Goal: Task Accomplishment & Management: Manage account settings

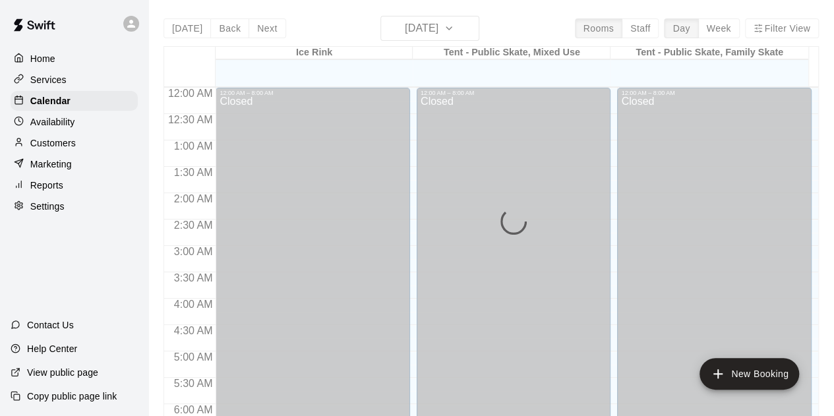
scroll to position [498, 0]
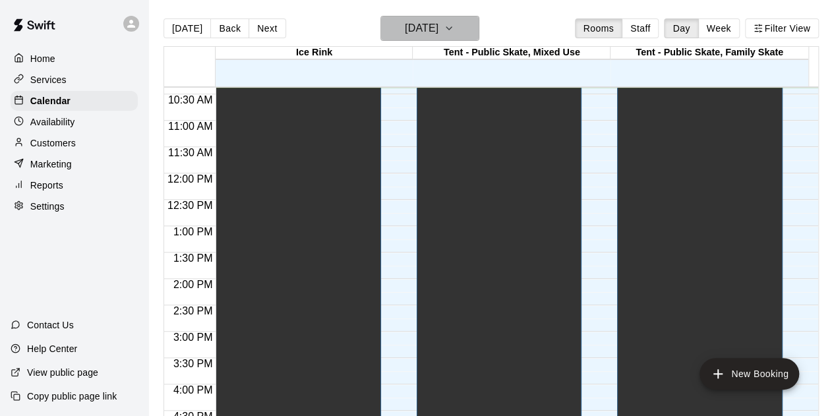
click at [454, 26] on icon "button" at bounding box center [449, 28] width 11 height 16
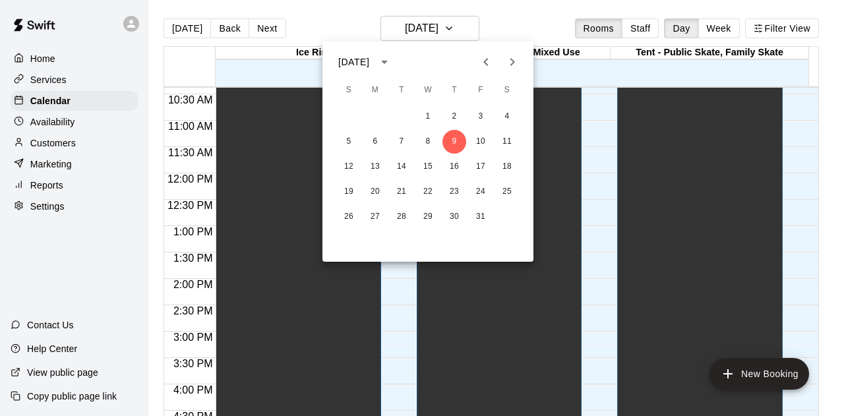
click at [513, 61] on icon "Next month" at bounding box center [512, 62] width 5 height 8
click at [514, 61] on icon "Next month" at bounding box center [512, 62] width 16 height 16
click at [514, 60] on icon "Next month" at bounding box center [512, 62] width 16 height 16
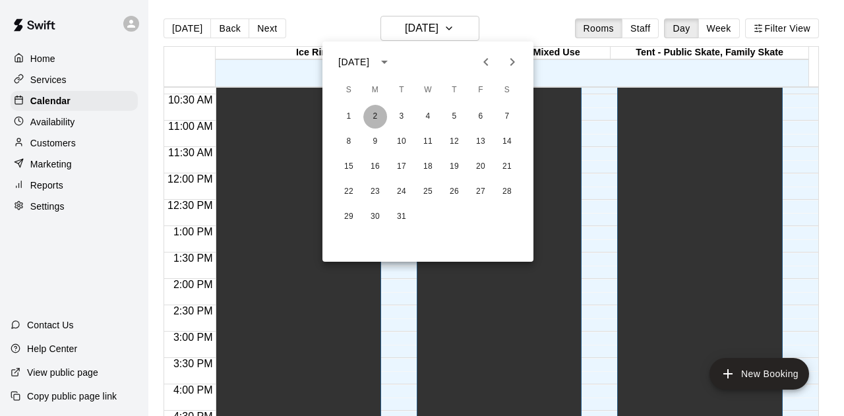
click at [377, 112] on button "2" at bounding box center [375, 117] width 24 height 24
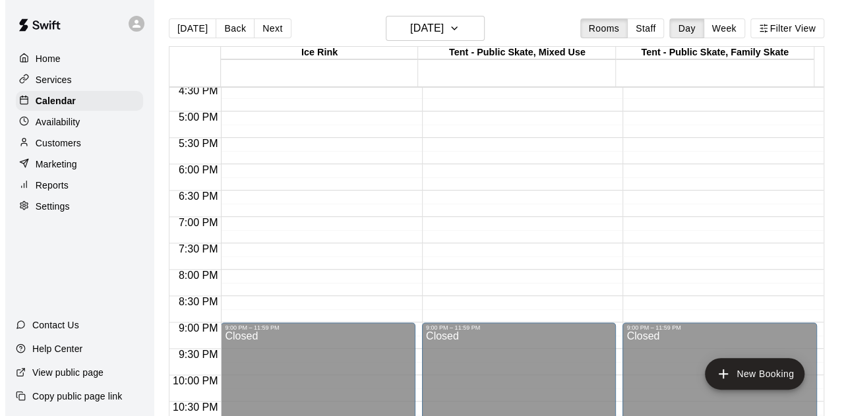
scroll to position [921, 0]
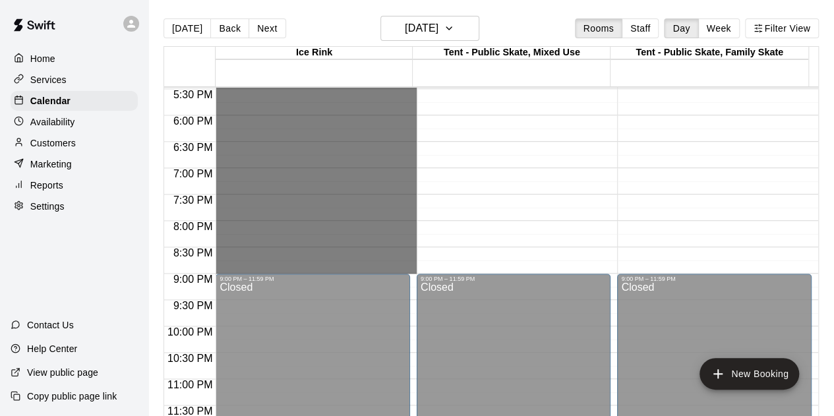
drag, startPoint x: 299, startPoint y: 229, endPoint x: 303, endPoint y: 266, distance: 37.1
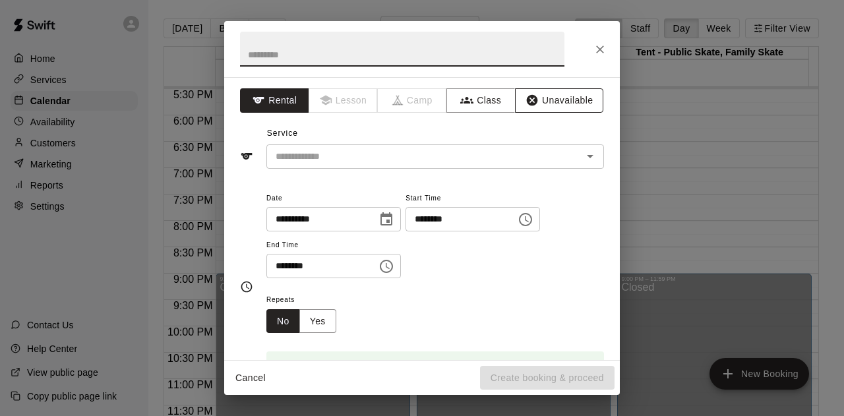
click at [539, 99] on button "Unavailable" at bounding box center [559, 100] width 88 height 24
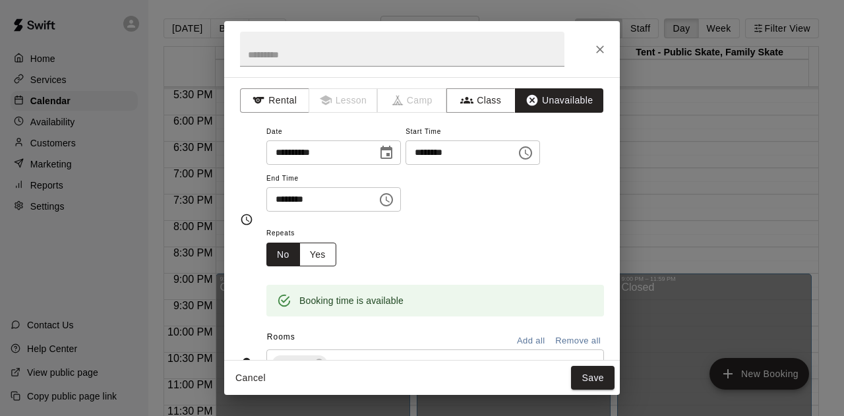
click at [319, 255] on button "Yes" at bounding box center [317, 255] width 37 height 24
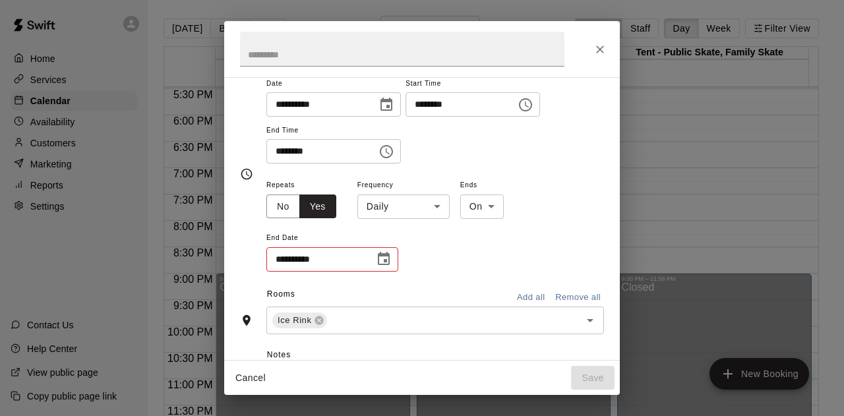
scroll to position [66, 0]
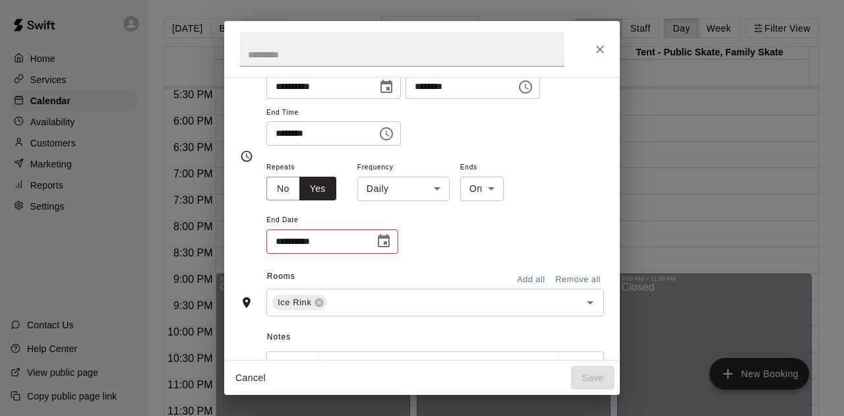
click at [289, 241] on input "**********" at bounding box center [315, 241] width 99 height 24
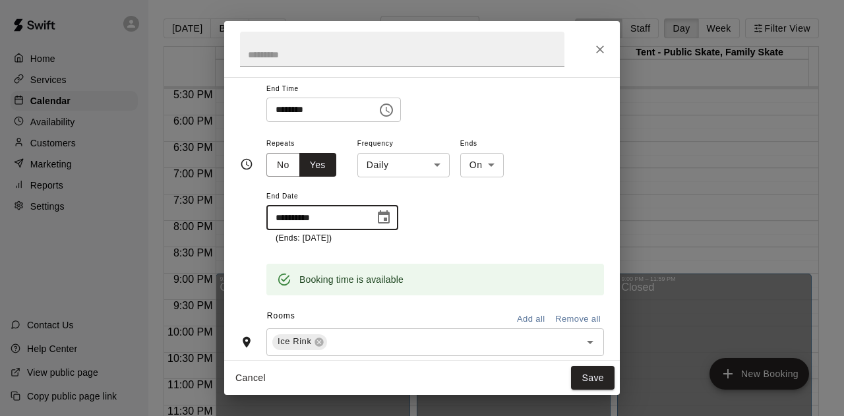
scroll to position [98, 0]
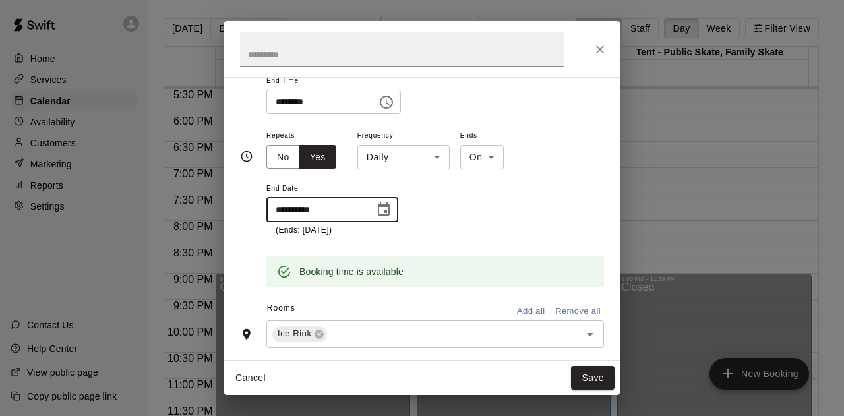
type input "**********"
click at [440, 217] on div "**********" at bounding box center [434, 181] width 337 height 109
click at [435, 152] on body "**********" at bounding box center [422, 218] width 844 height 437
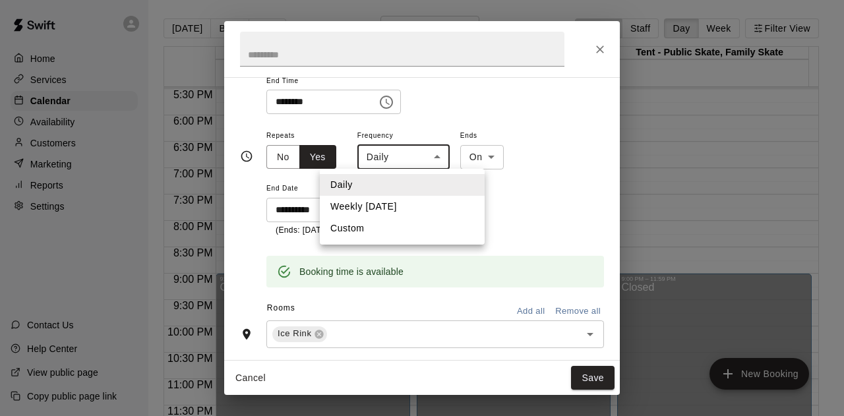
click at [435, 152] on div at bounding box center [422, 208] width 844 height 416
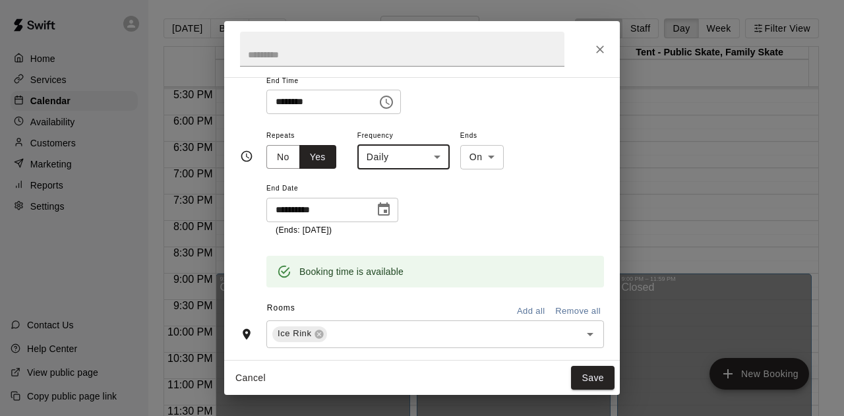
click at [435, 152] on body "**********" at bounding box center [422, 218] width 844 height 437
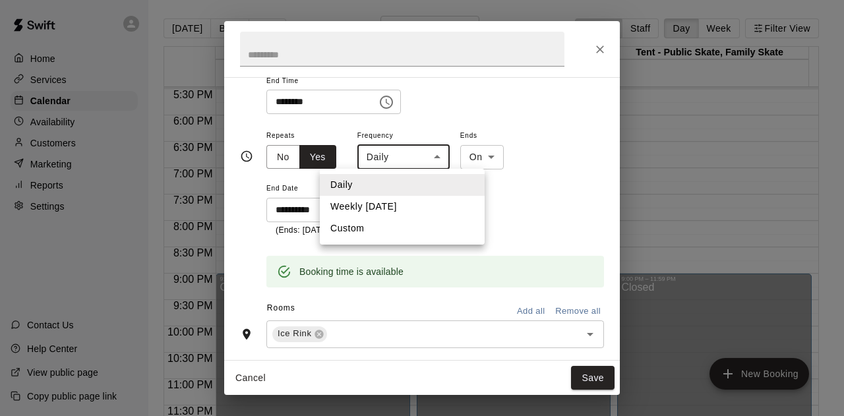
click at [379, 227] on li "Custom" at bounding box center [402, 228] width 165 height 22
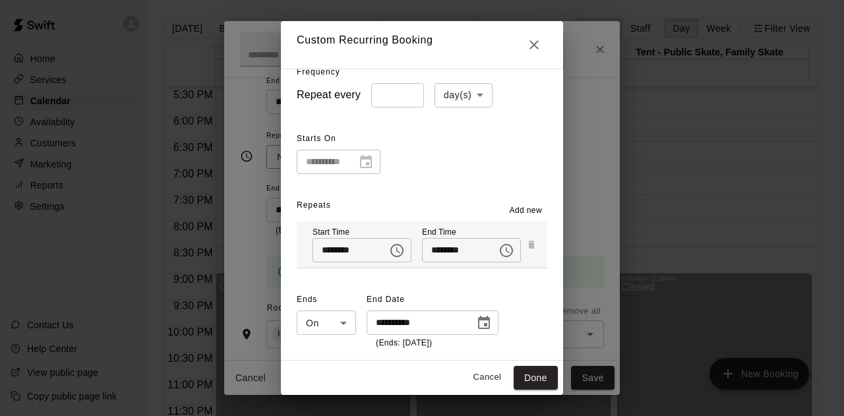
scroll to position [0, 0]
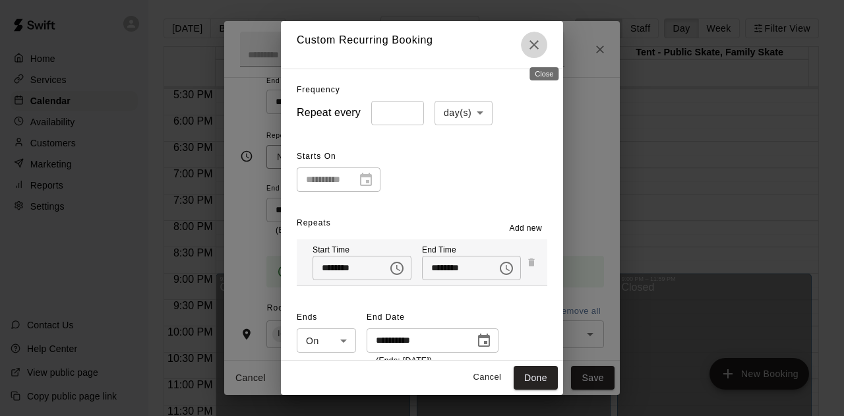
click at [542, 43] on icon "Close" at bounding box center [534, 45] width 16 height 16
type input "*****"
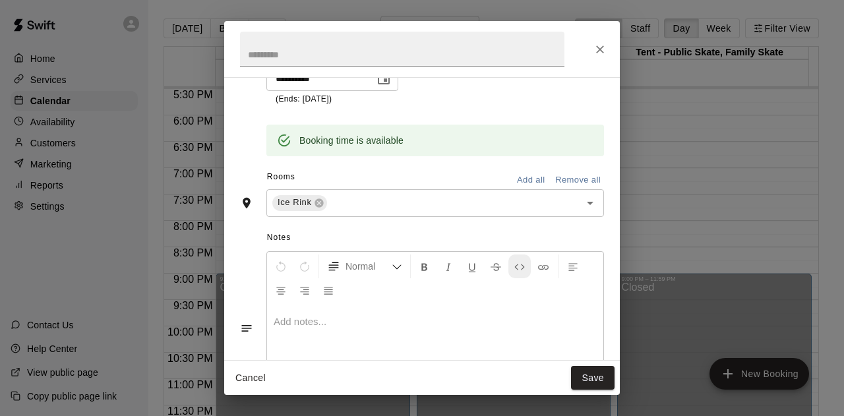
scroll to position [297, 0]
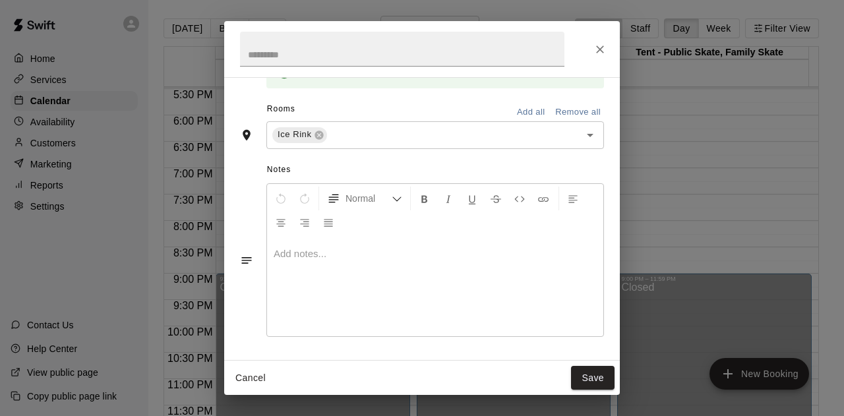
drag, startPoint x: 584, startPoint y: 379, endPoint x: 510, endPoint y: 357, distance: 77.1
click at [511, 355] on div "**********" at bounding box center [421, 208] width 395 height 374
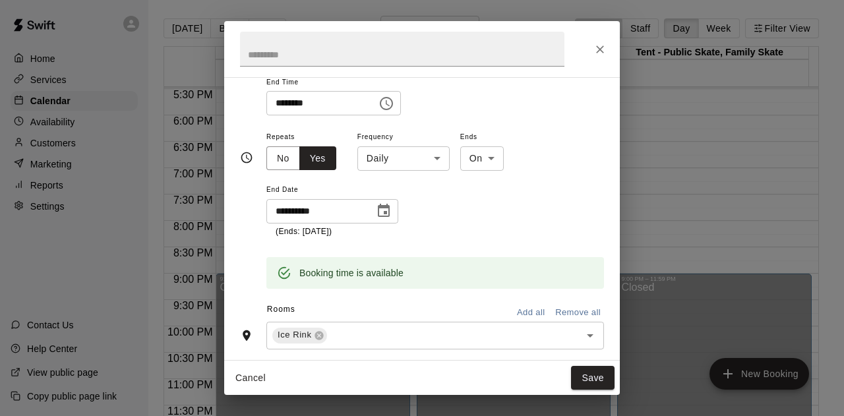
scroll to position [0, 0]
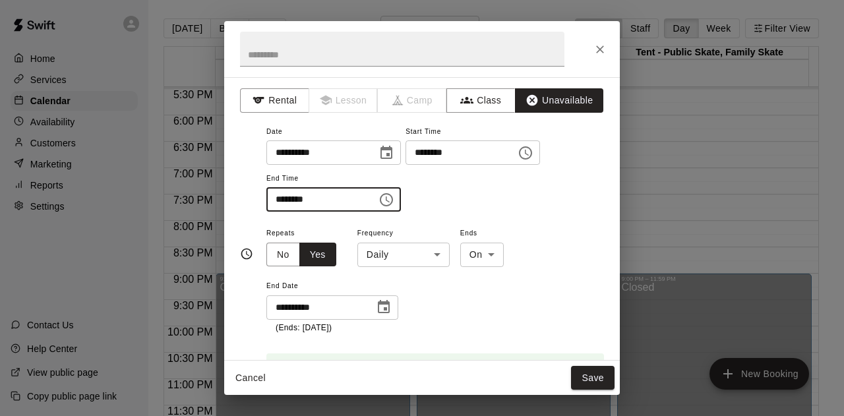
click at [278, 198] on input "********" at bounding box center [316, 199] width 101 height 24
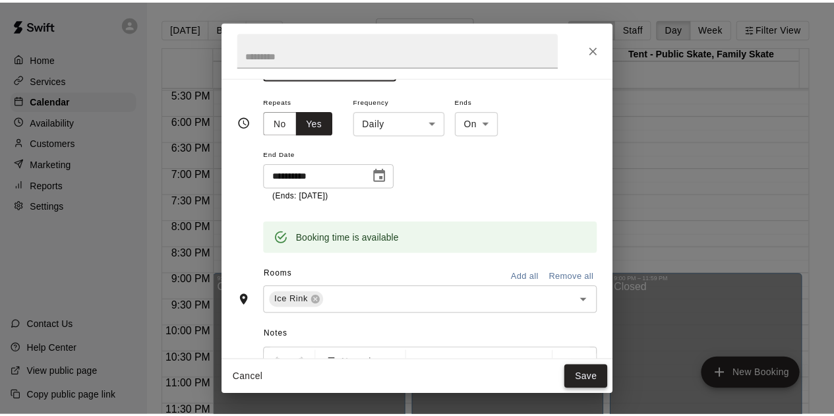
scroll to position [140, 0]
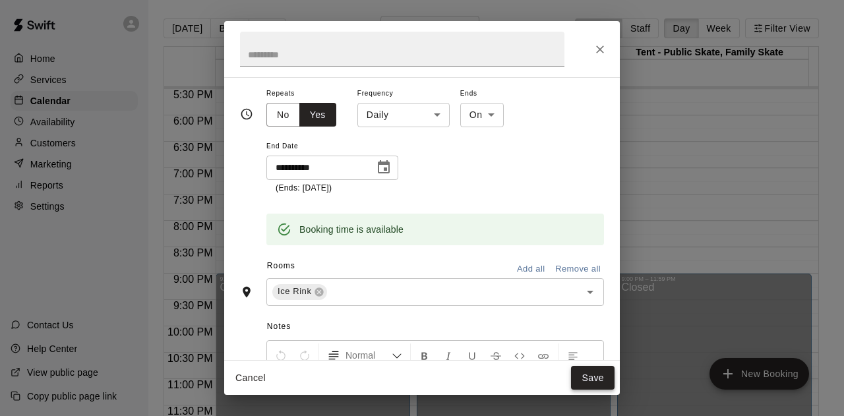
type input "********"
click at [595, 374] on button "Save" at bounding box center [592, 378] width 43 height 24
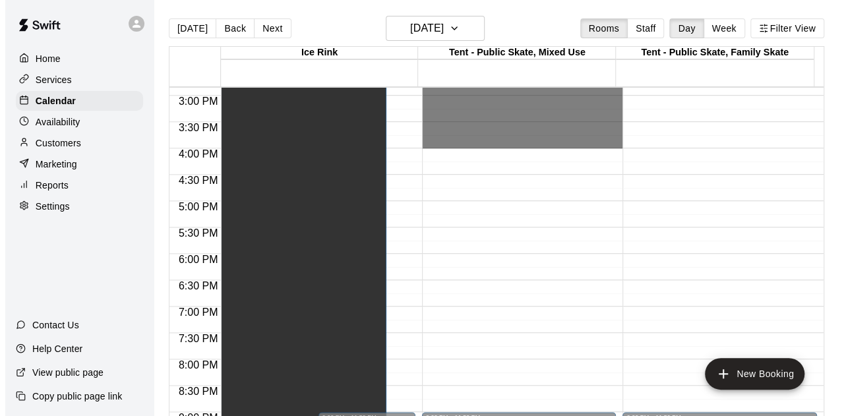
scroll to position [921, 0]
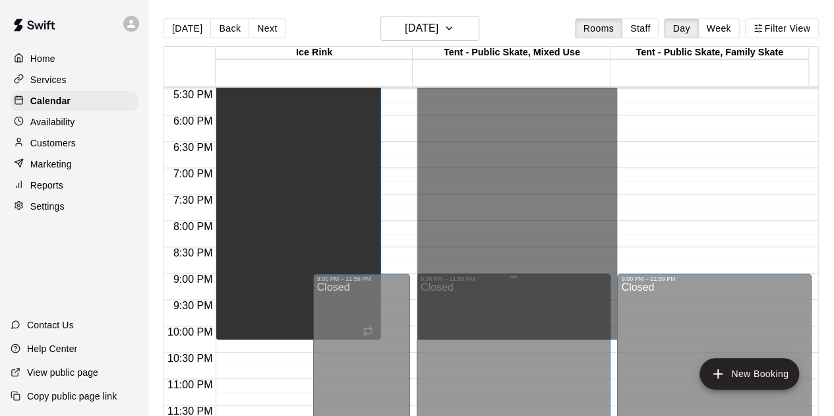
drag, startPoint x: 456, startPoint y: 185, endPoint x: 472, endPoint y: 330, distance: 145.2
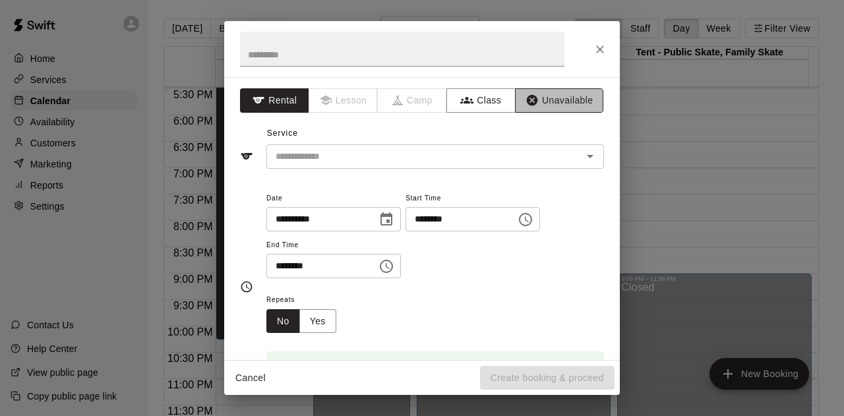
click at [542, 103] on button "Unavailable" at bounding box center [559, 100] width 88 height 24
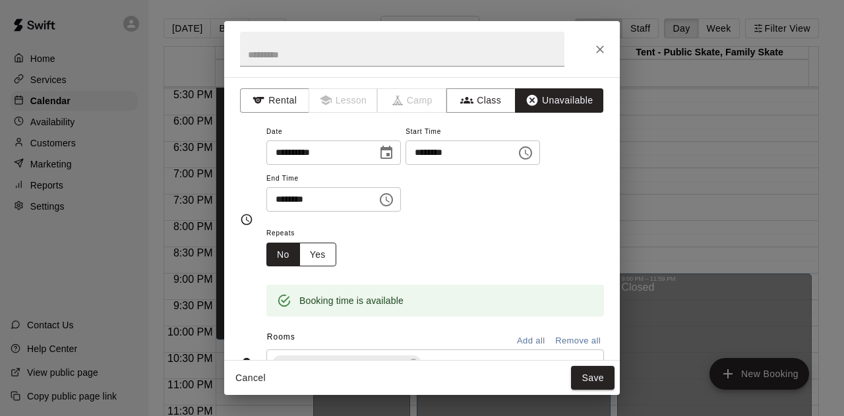
click at [318, 251] on button "Yes" at bounding box center [317, 255] width 37 height 24
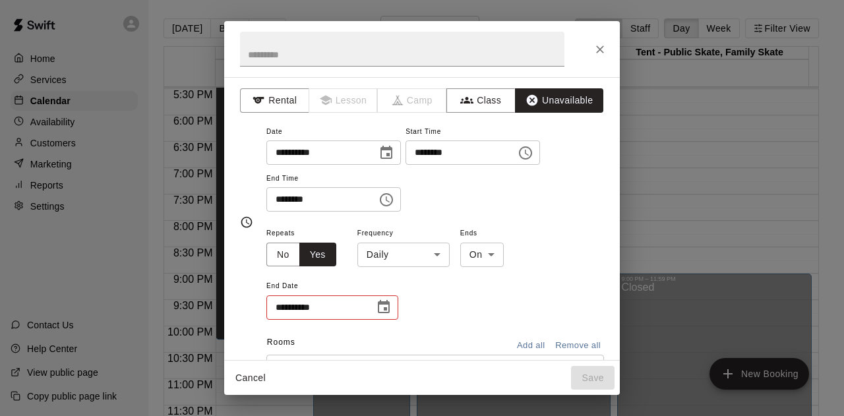
click at [283, 310] on input "**********" at bounding box center [315, 307] width 99 height 24
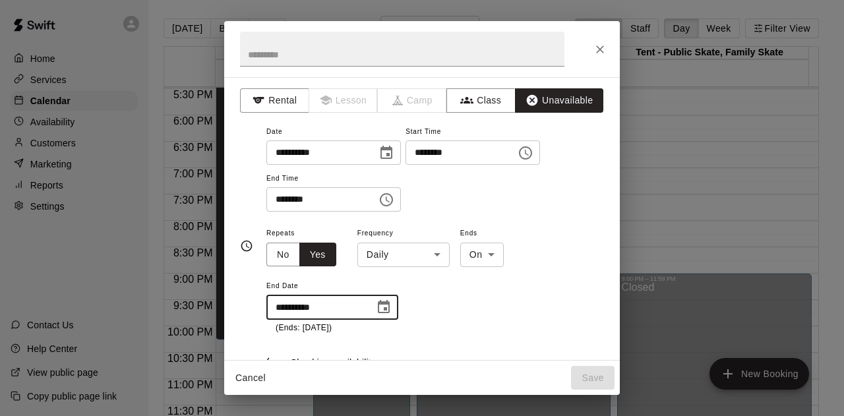
type input "**********"
click at [525, 299] on div "**********" at bounding box center [434, 279] width 337 height 109
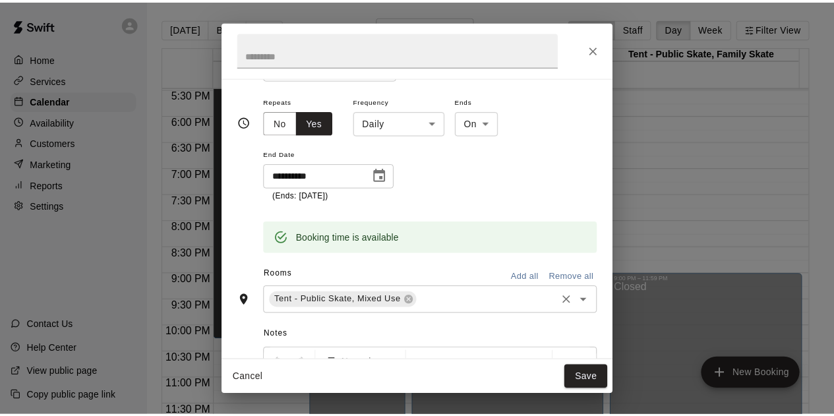
scroll to position [140, 0]
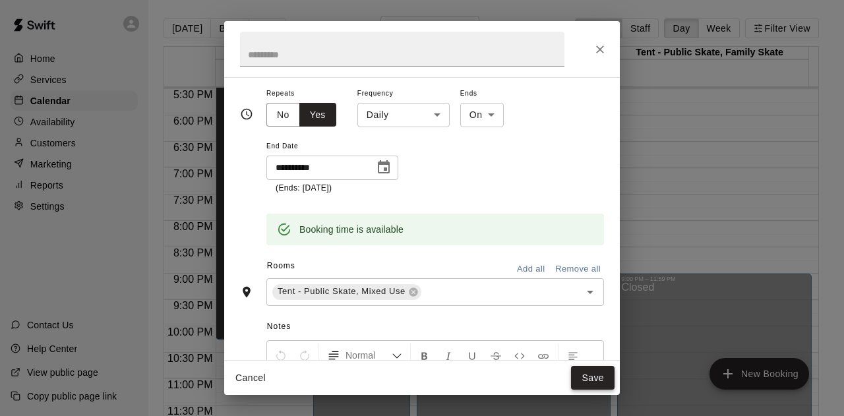
click at [590, 378] on button "Save" at bounding box center [592, 378] width 43 height 24
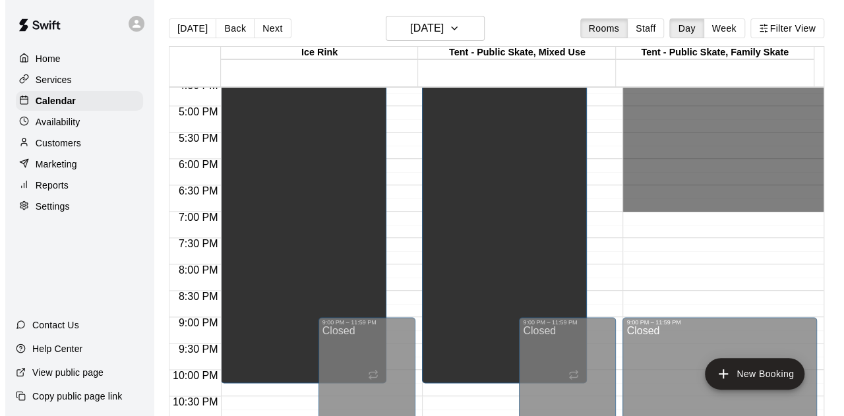
scroll to position [921, 0]
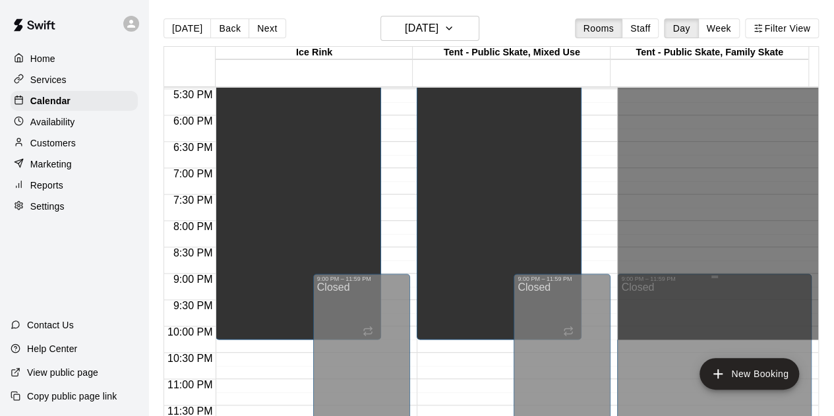
drag, startPoint x: 637, startPoint y: 187, endPoint x: 667, endPoint y: 336, distance: 152.7
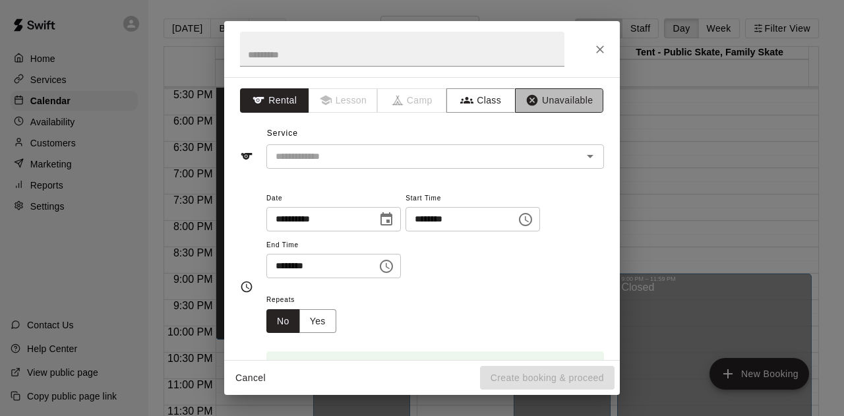
click at [548, 102] on button "Unavailable" at bounding box center [559, 100] width 88 height 24
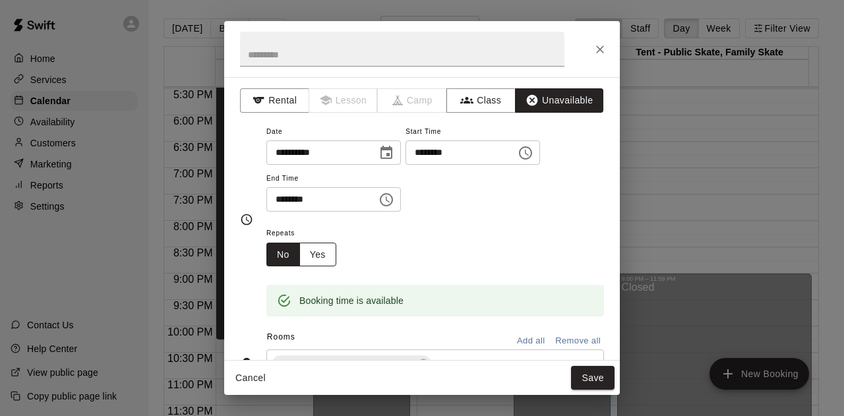
click at [319, 255] on button "Yes" at bounding box center [317, 255] width 37 height 24
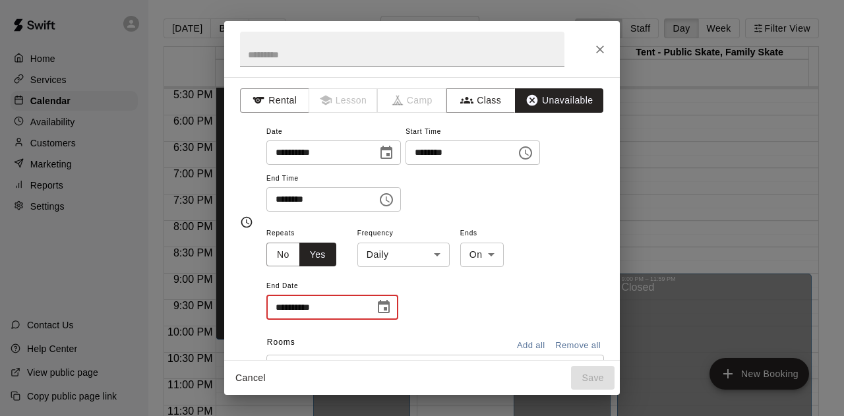
click at [273, 306] on input "**********" at bounding box center [315, 307] width 99 height 24
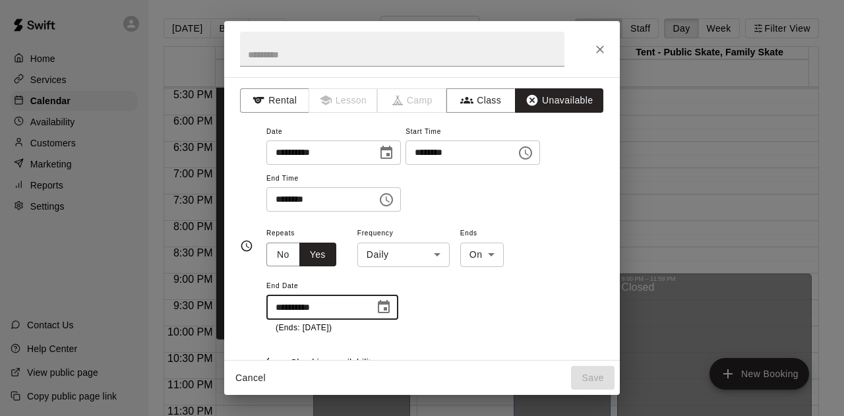
type input "**********"
click at [448, 292] on div "**********" at bounding box center [434, 279] width 337 height 109
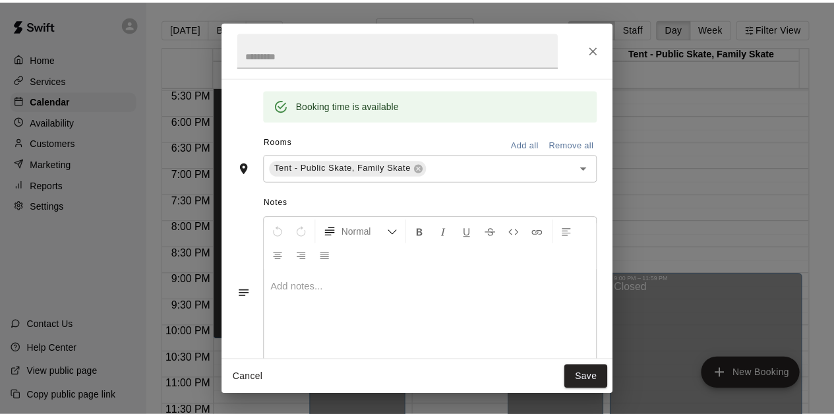
scroll to position [297, 0]
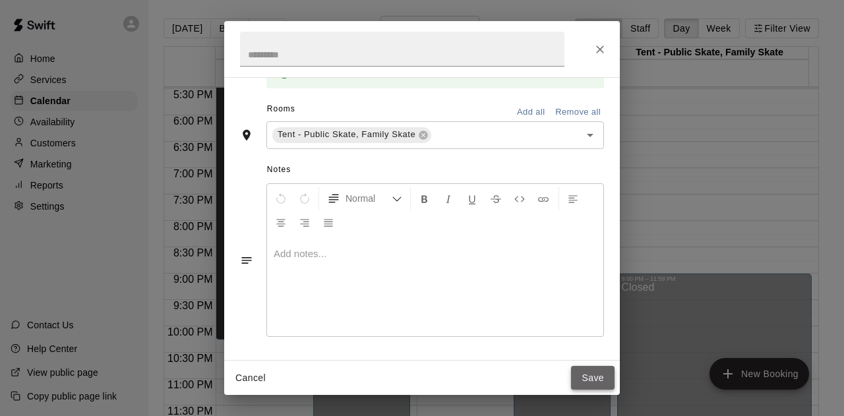
click at [590, 375] on button "Save" at bounding box center [592, 378] width 43 height 24
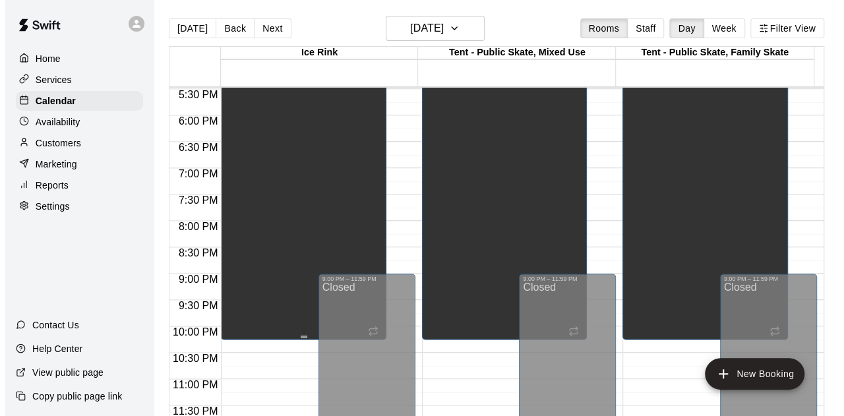
scroll to position [21, 0]
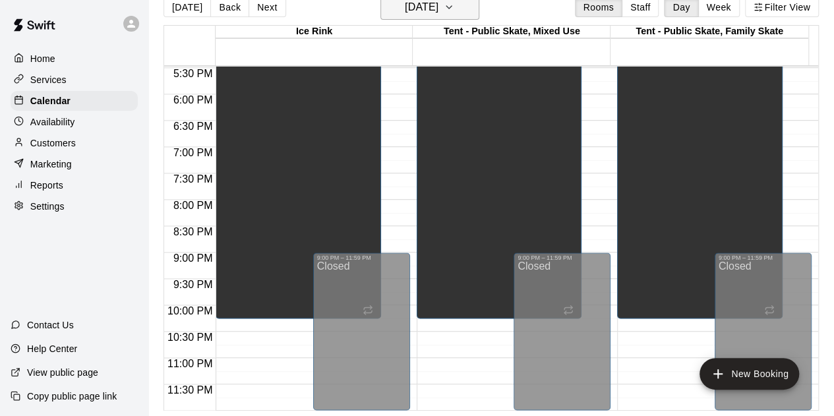
click at [454, 6] on icon "button" at bounding box center [449, 7] width 11 height 16
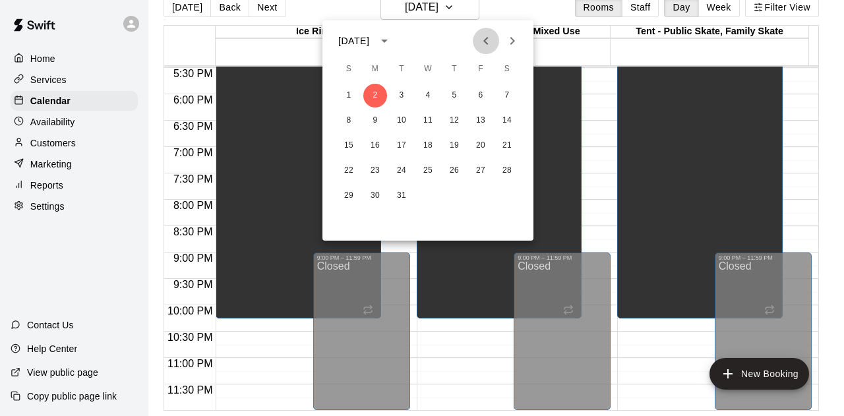
click at [485, 42] on icon "Previous month" at bounding box center [485, 41] width 5 height 8
click at [376, 117] on button "5" at bounding box center [375, 121] width 24 height 24
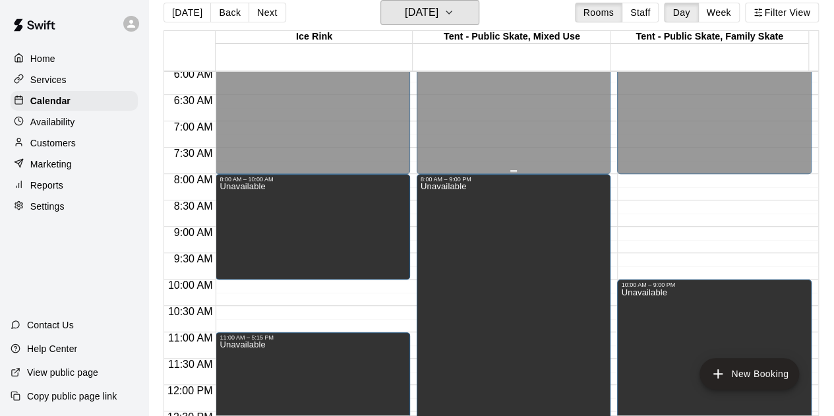
scroll to position [262, 0]
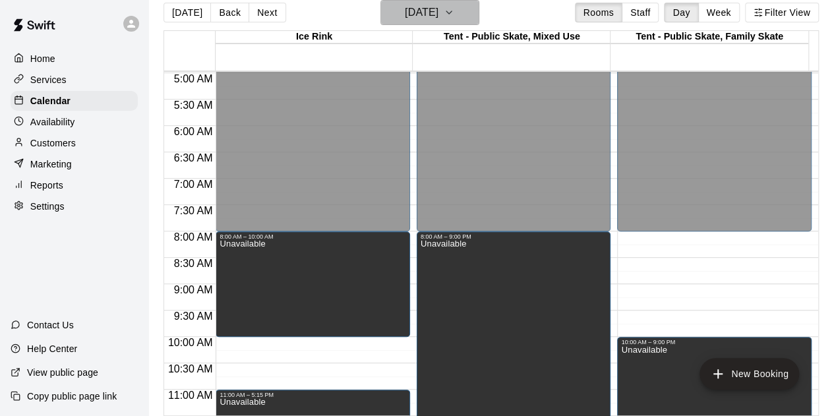
click at [454, 11] on icon "button" at bounding box center [449, 13] width 11 height 16
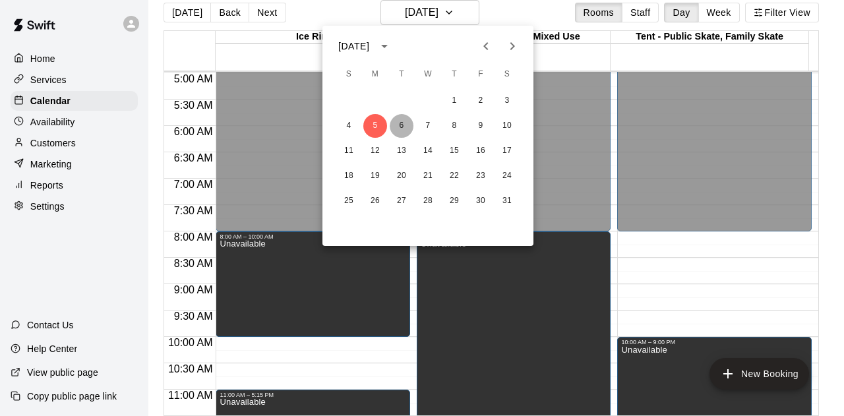
click at [406, 127] on button "6" at bounding box center [402, 126] width 24 height 24
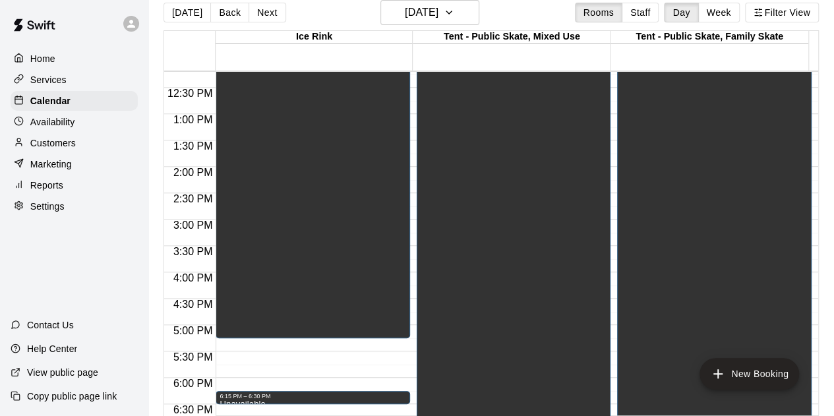
scroll to position [592, 0]
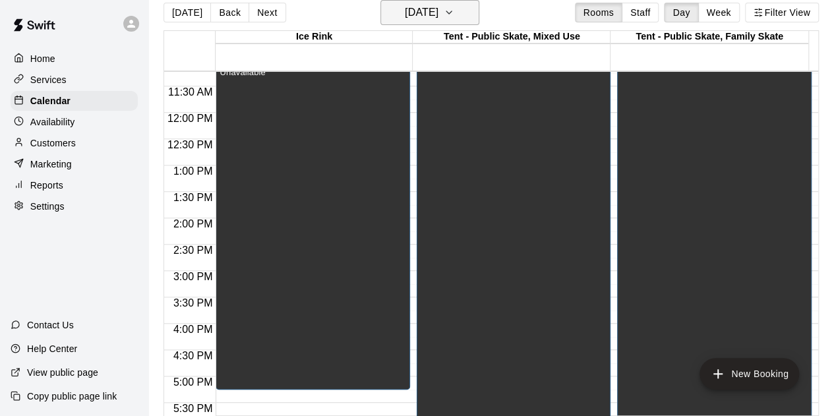
click at [454, 10] on icon "button" at bounding box center [449, 13] width 11 height 16
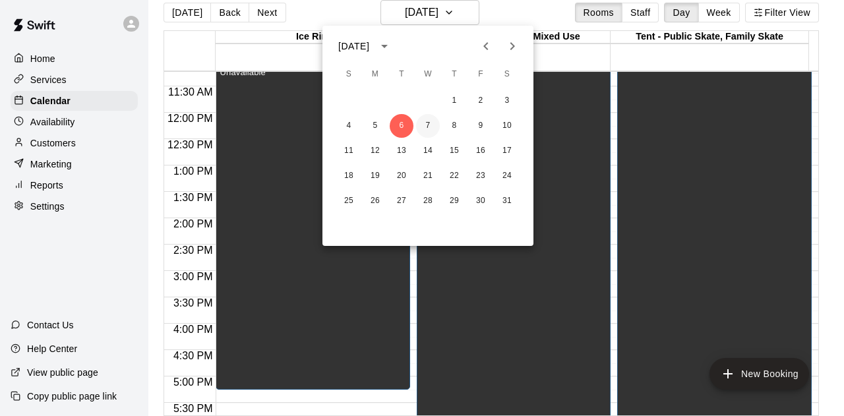
click at [430, 127] on button "7" at bounding box center [428, 126] width 24 height 24
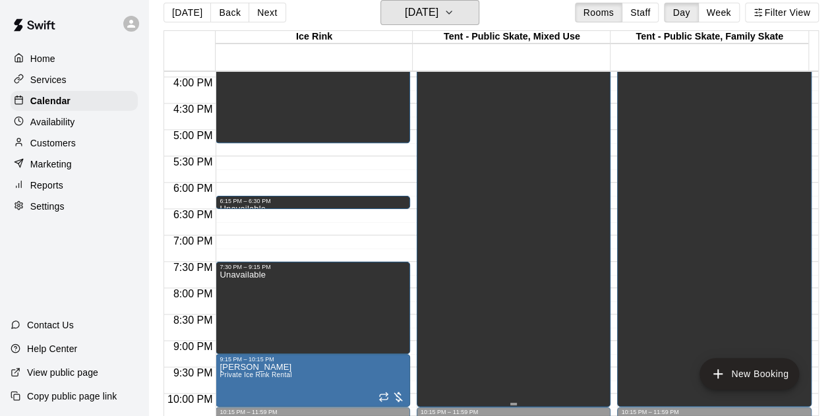
scroll to position [855, 0]
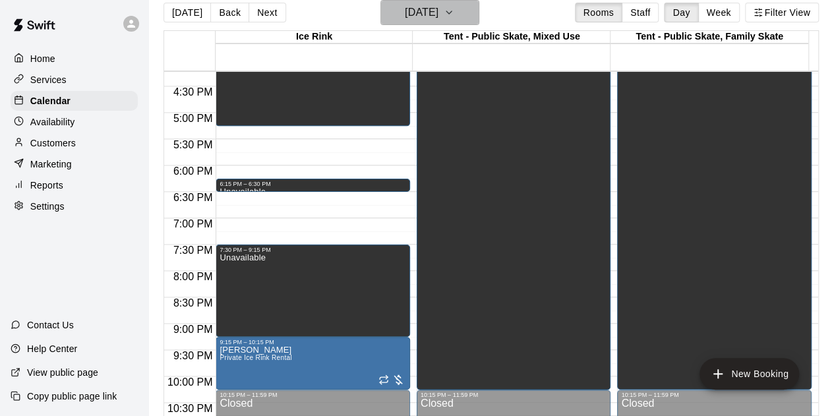
click at [454, 10] on icon "button" at bounding box center [449, 13] width 11 height 16
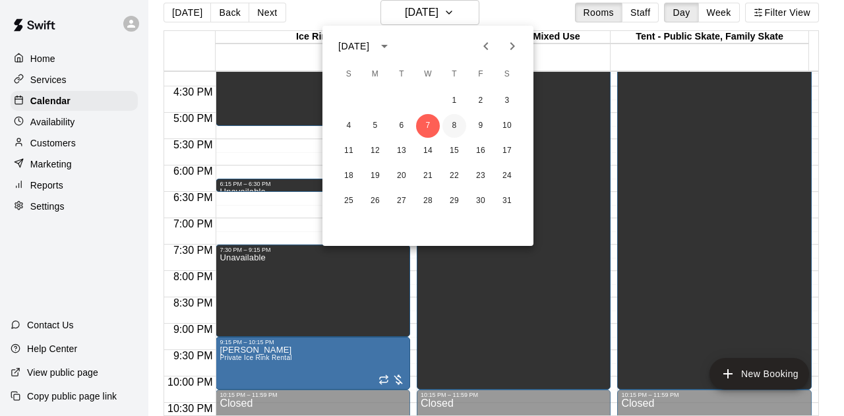
click at [457, 127] on button "8" at bounding box center [454, 126] width 24 height 24
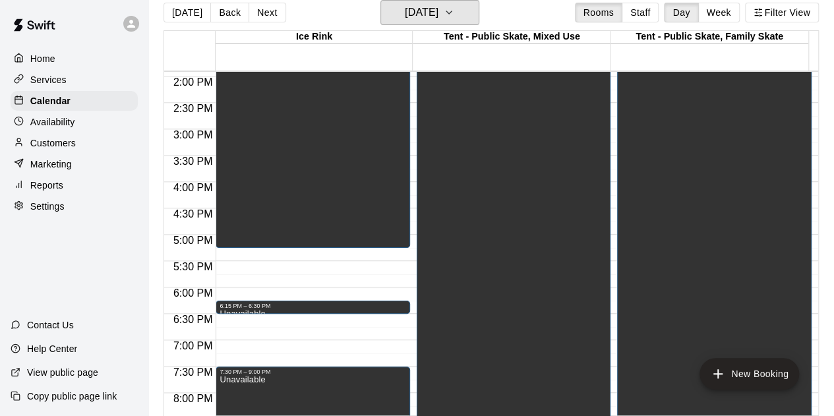
scroll to position [790, 0]
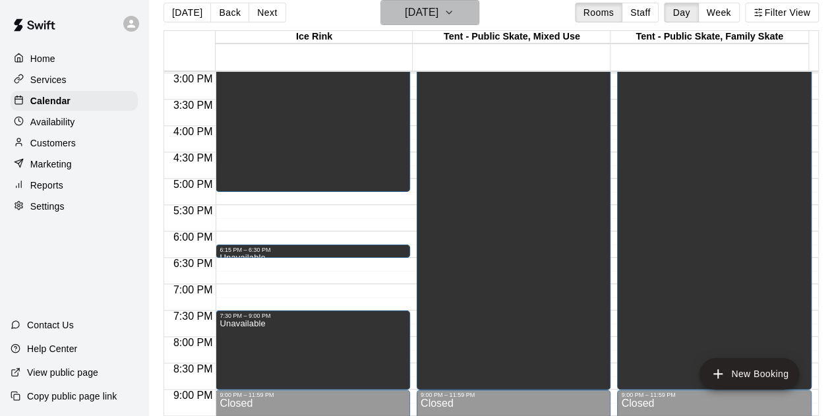
click at [454, 9] on icon "button" at bounding box center [449, 13] width 11 height 16
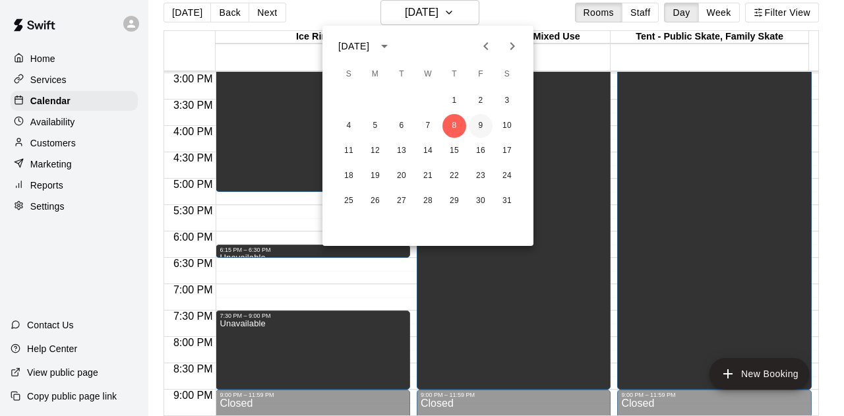
click at [484, 125] on button "9" at bounding box center [481, 126] width 24 height 24
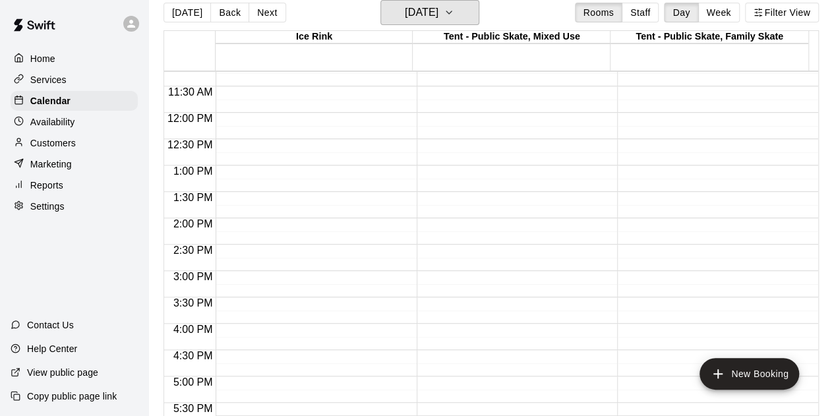
scroll to position [394, 0]
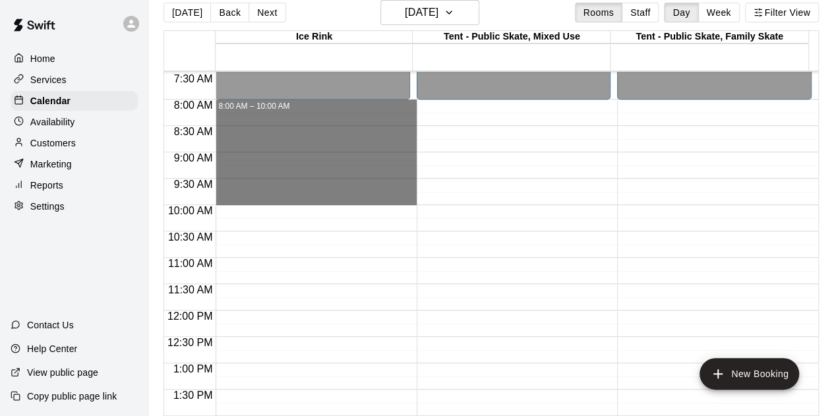
drag, startPoint x: 286, startPoint y: 103, endPoint x: 304, endPoint y: 200, distance: 98.6
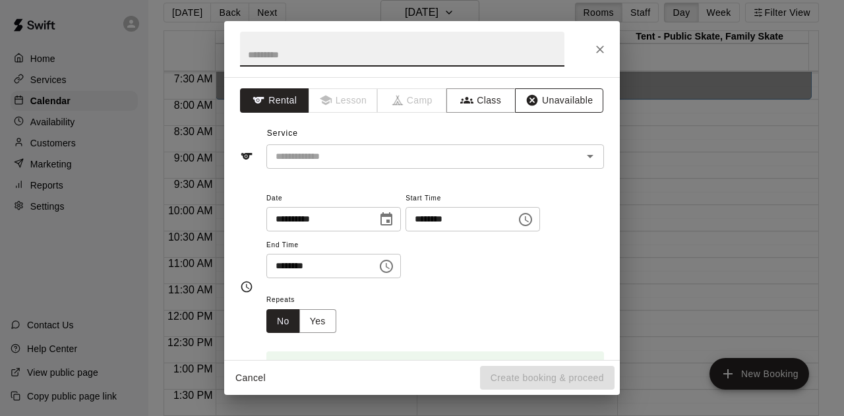
click at [546, 103] on button "Unavailable" at bounding box center [559, 100] width 88 height 24
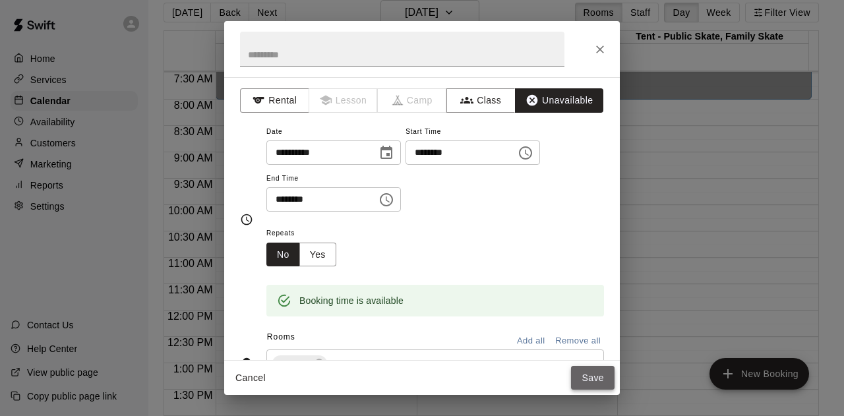
click at [582, 378] on button "Save" at bounding box center [592, 378] width 43 height 24
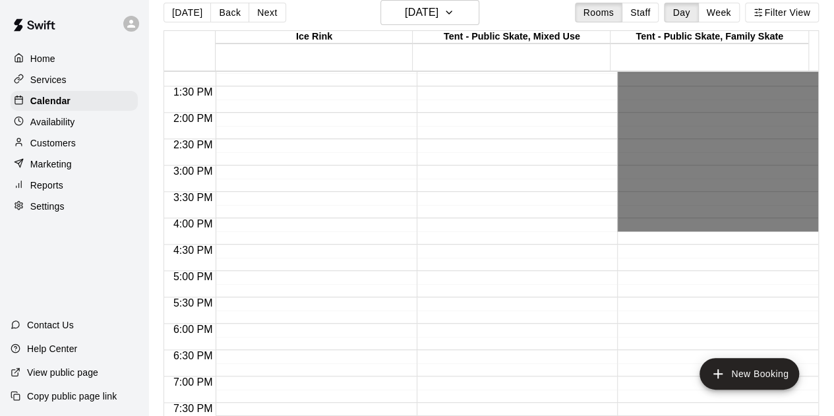
scroll to position [724, 0]
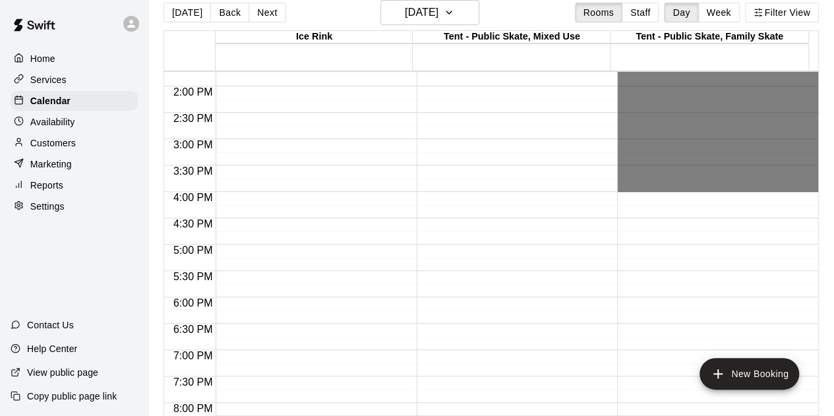
drag, startPoint x: 626, startPoint y: 206, endPoint x: 649, endPoint y: 185, distance: 30.8
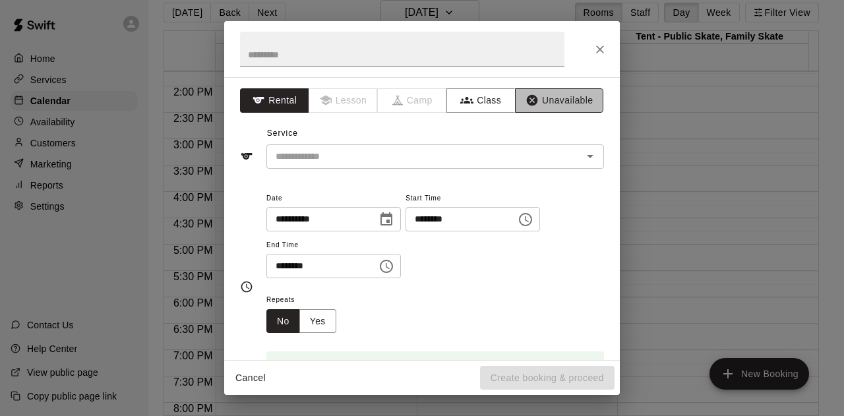
drag, startPoint x: 562, startPoint y: 98, endPoint x: 567, endPoint y: 117, distance: 20.6
click at [560, 98] on button "Unavailable" at bounding box center [559, 100] width 88 height 24
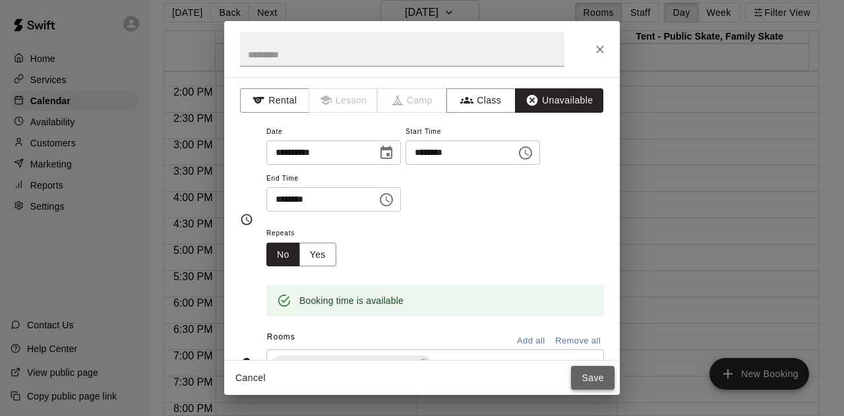
click at [594, 372] on button "Save" at bounding box center [592, 378] width 43 height 24
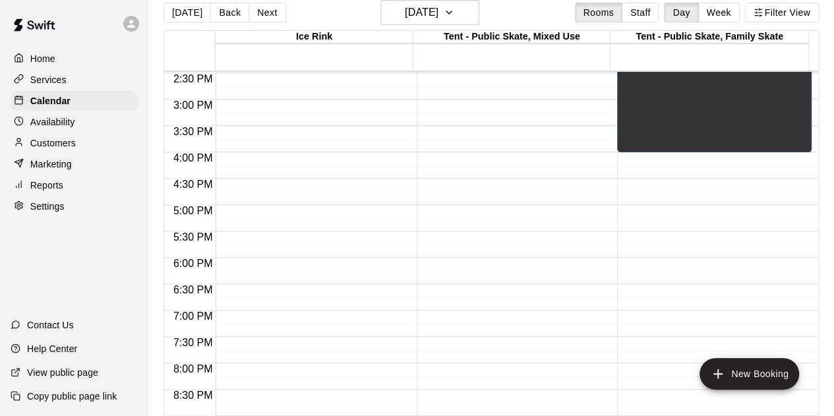
scroll to position [790, 0]
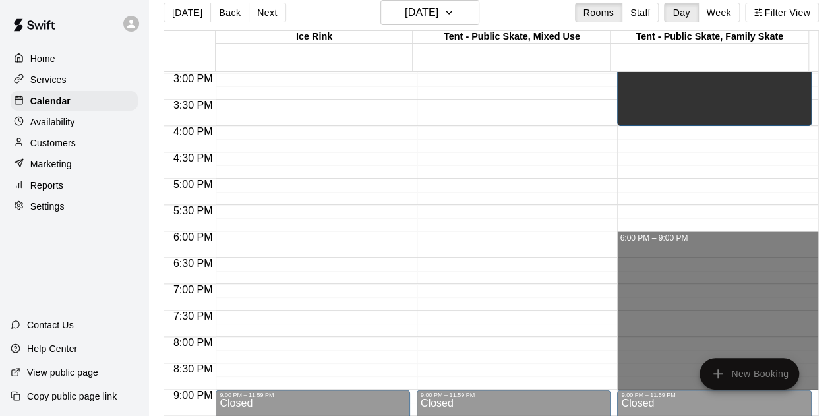
drag, startPoint x: 630, startPoint y: 233, endPoint x: 645, endPoint y: 383, distance: 150.3
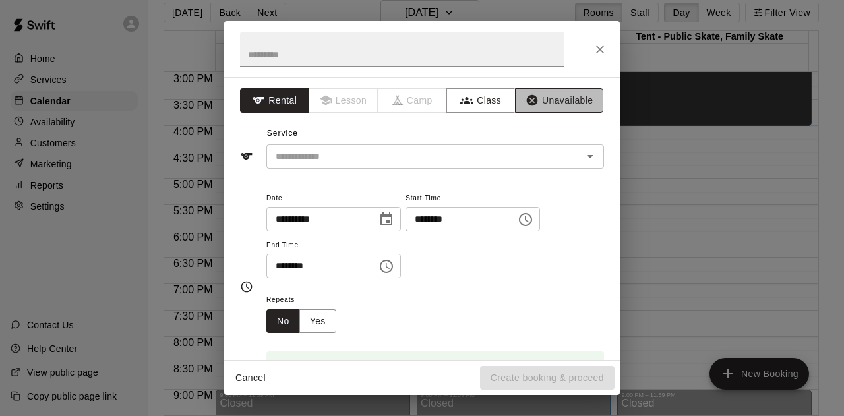
click at [551, 103] on button "Unavailable" at bounding box center [559, 100] width 88 height 24
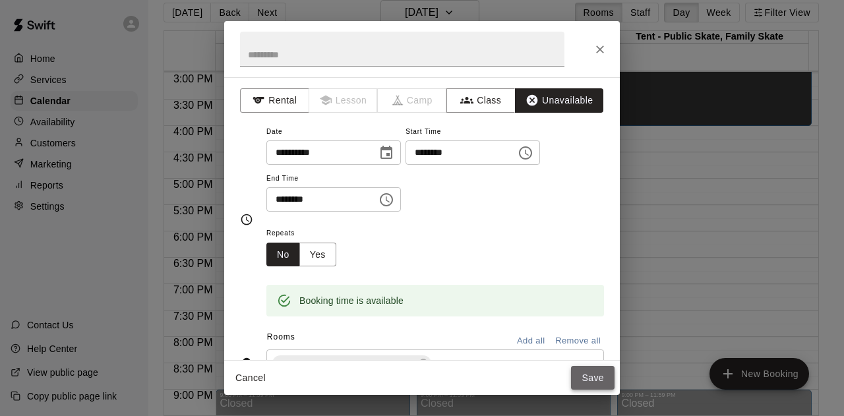
click at [592, 374] on button "Save" at bounding box center [592, 378] width 43 height 24
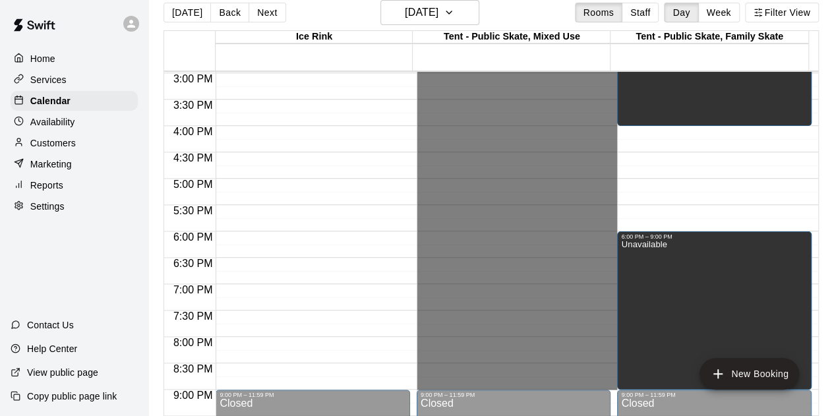
drag, startPoint x: 482, startPoint y: 305, endPoint x: 502, endPoint y: 386, distance: 82.8
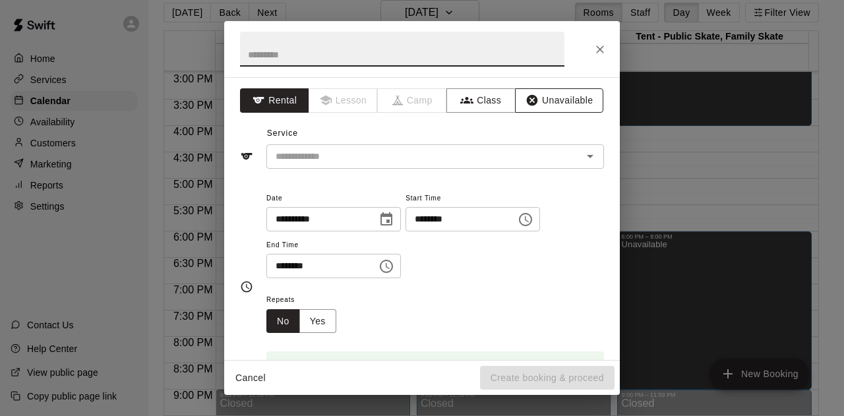
click at [554, 101] on button "Unavailable" at bounding box center [559, 100] width 88 height 24
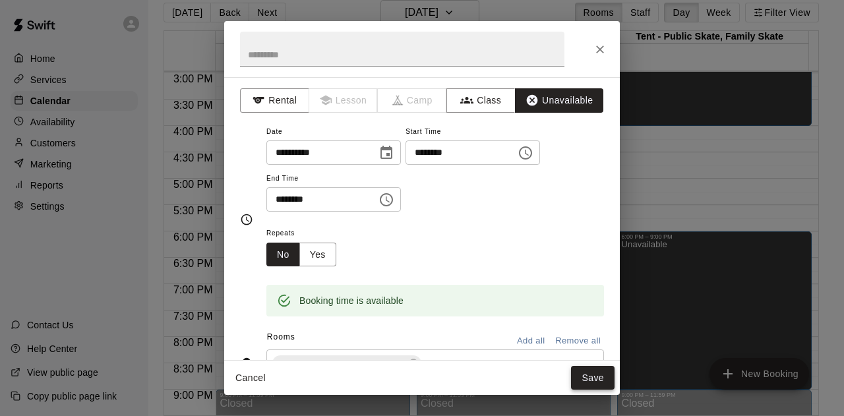
click at [594, 378] on button "Save" at bounding box center [592, 378] width 43 height 24
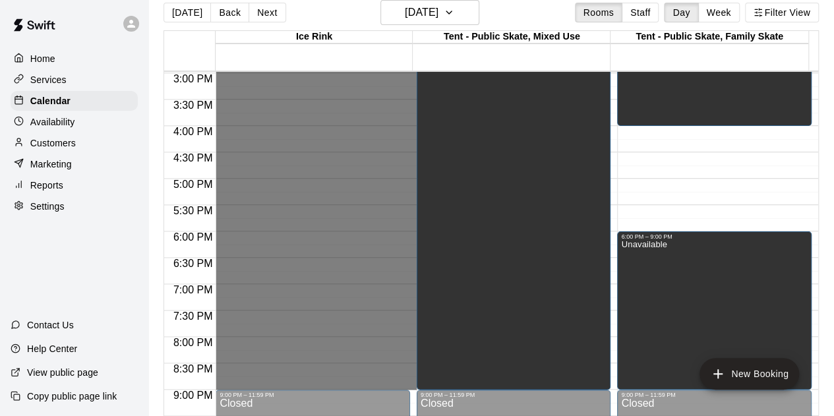
drag, startPoint x: 251, startPoint y: 258, endPoint x: 287, endPoint y: 384, distance: 131.6
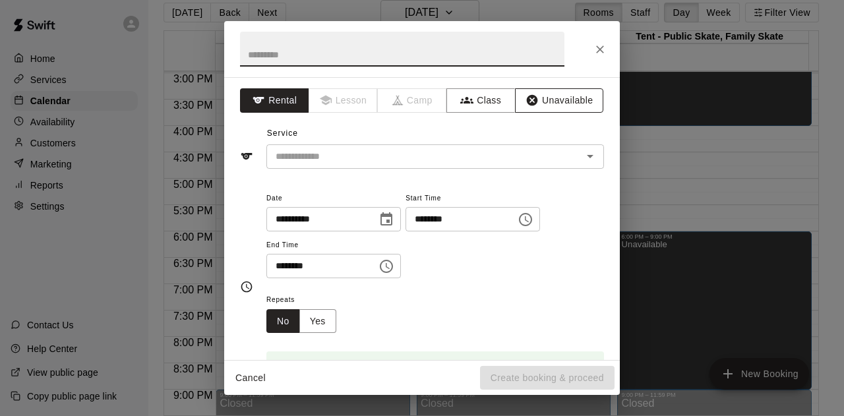
click at [542, 103] on button "Unavailable" at bounding box center [559, 100] width 88 height 24
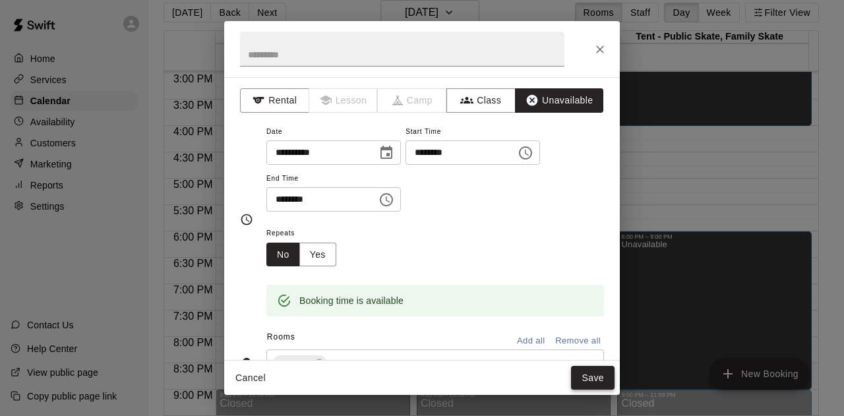
click at [582, 380] on button "Save" at bounding box center [592, 378] width 43 height 24
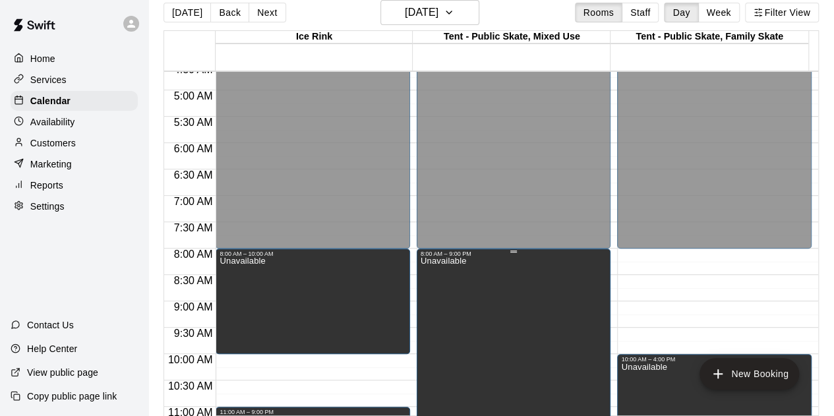
scroll to position [262, 0]
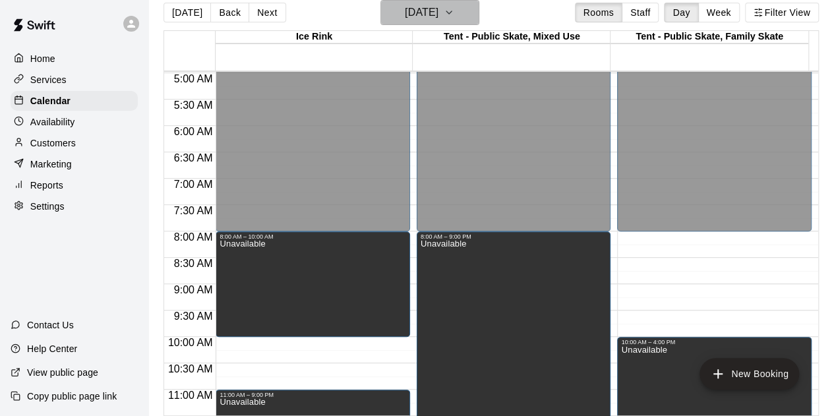
click at [454, 13] on icon "button" at bounding box center [449, 13] width 11 height 16
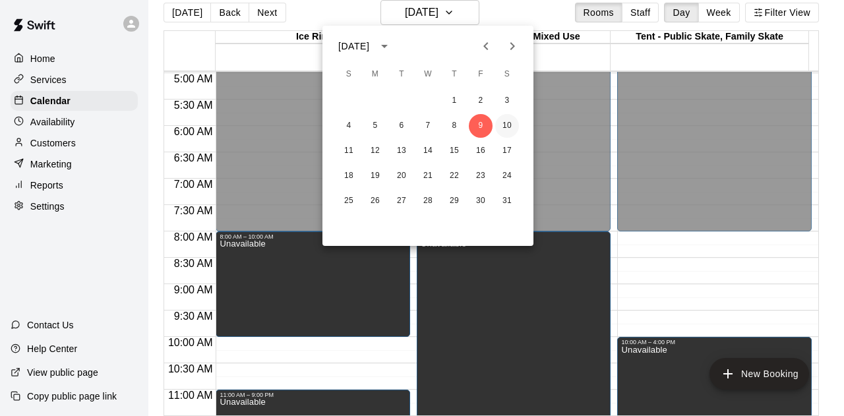
click at [509, 127] on button "10" at bounding box center [507, 126] width 24 height 24
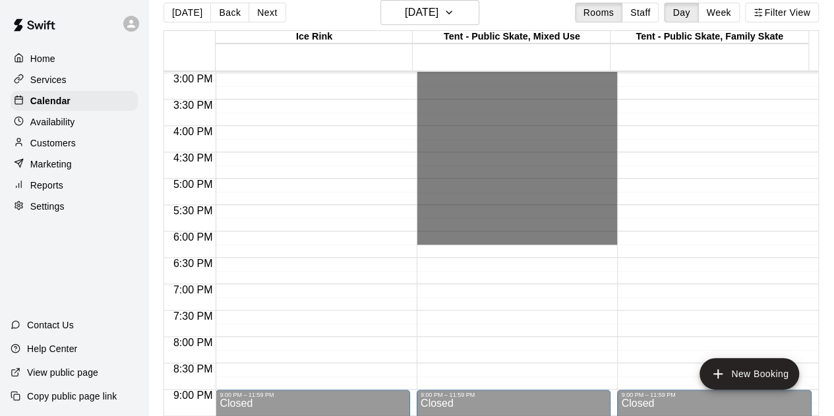
scroll to position [921, 0]
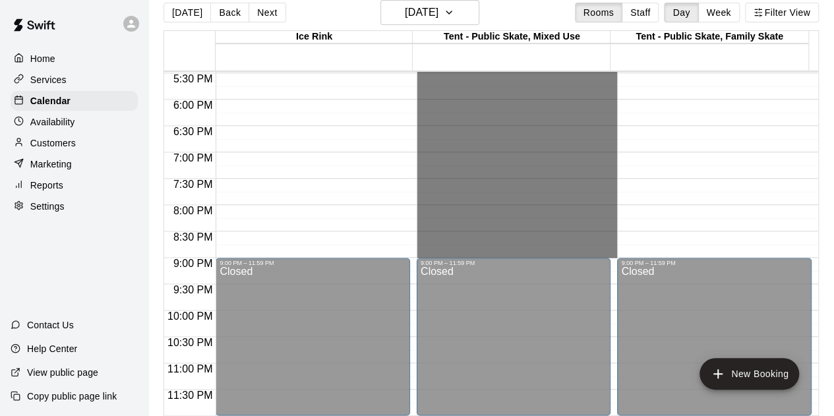
drag, startPoint x: 505, startPoint y: 106, endPoint x: 506, endPoint y: 252, distance: 146.3
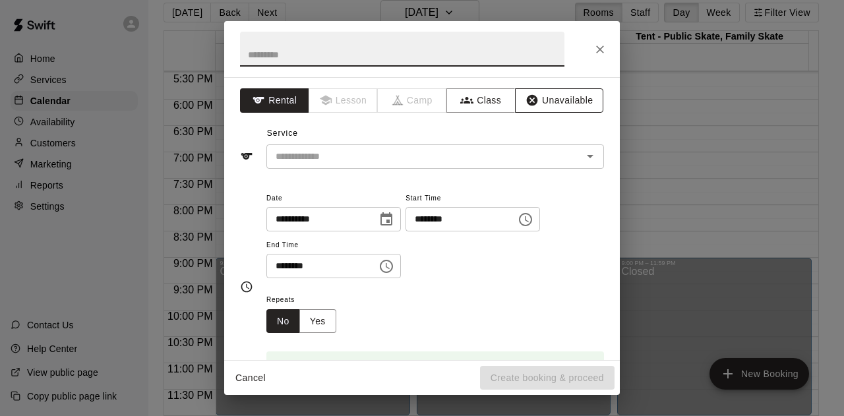
click at [548, 92] on button "Unavailable" at bounding box center [559, 100] width 88 height 24
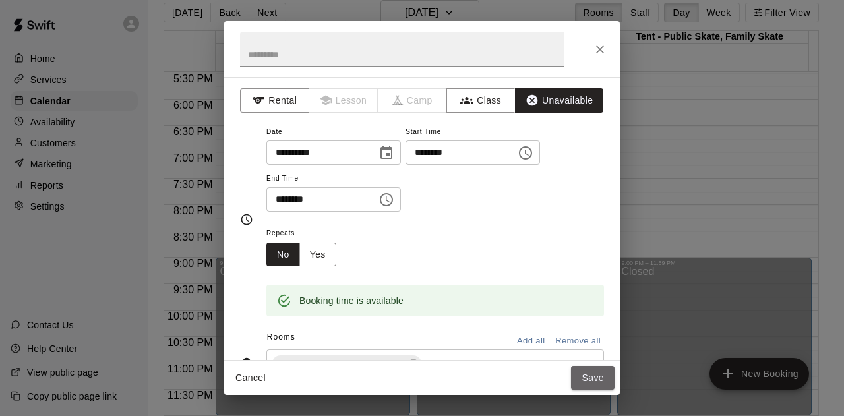
click at [589, 386] on button "Save" at bounding box center [592, 378] width 43 height 24
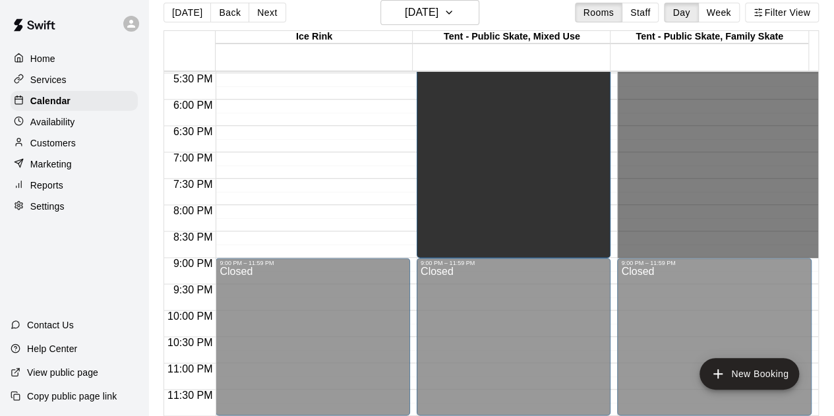
drag, startPoint x: 645, startPoint y: 170, endPoint x: 658, endPoint y: 251, distance: 82.1
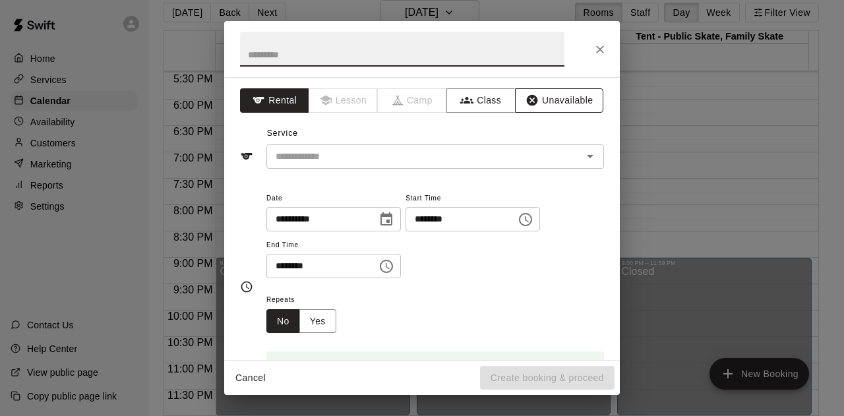
click at [546, 90] on button "Unavailable" at bounding box center [559, 100] width 88 height 24
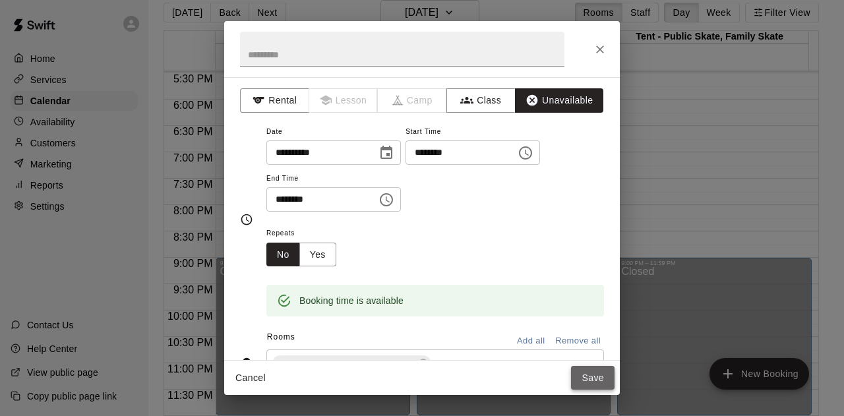
click at [596, 373] on button "Save" at bounding box center [592, 378] width 43 height 24
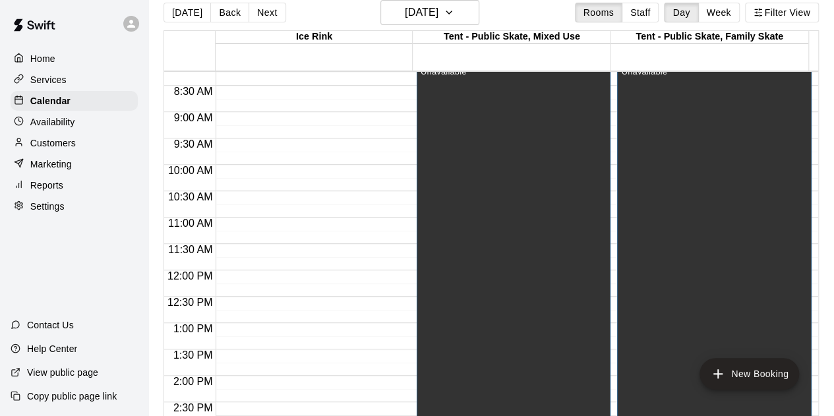
scroll to position [394, 0]
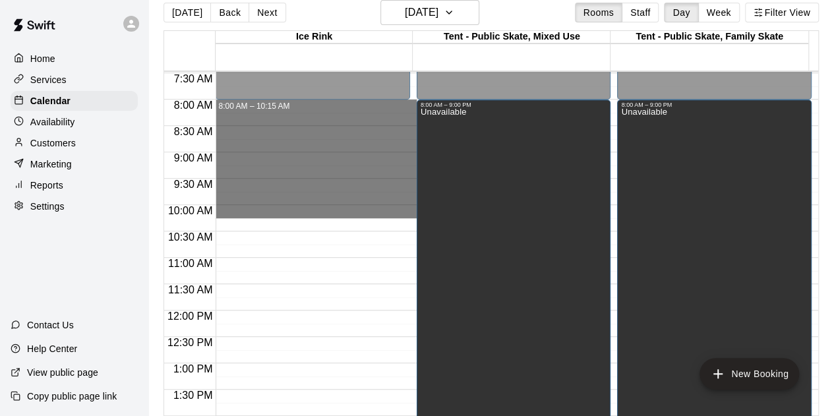
drag, startPoint x: 228, startPoint y: 101, endPoint x: 243, endPoint y: 208, distance: 107.8
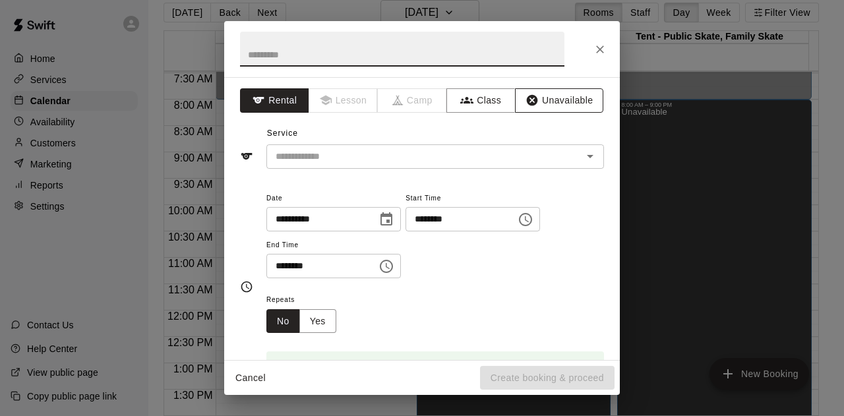
click at [551, 93] on button "Unavailable" at bounding box center [559, 100] width 88 height 24
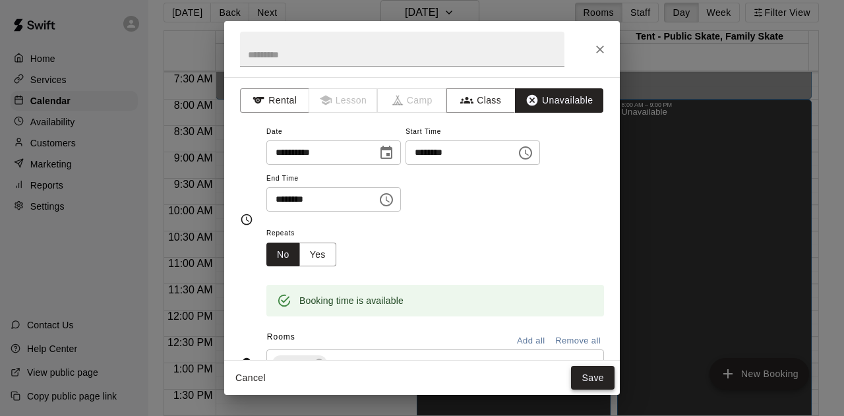
click at [589, 376] on button "Save" at bounding box center [592, 378] width 43 height 24
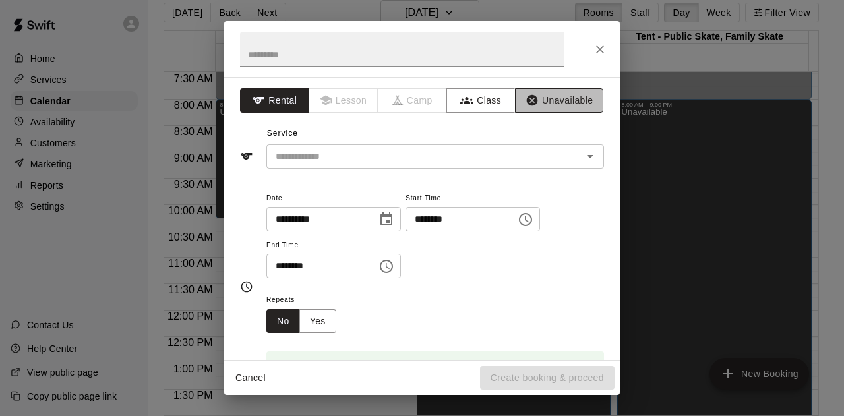
click at [546, 105] on button "Unavailable" at bounding box center [559, 100] width 88 height 24
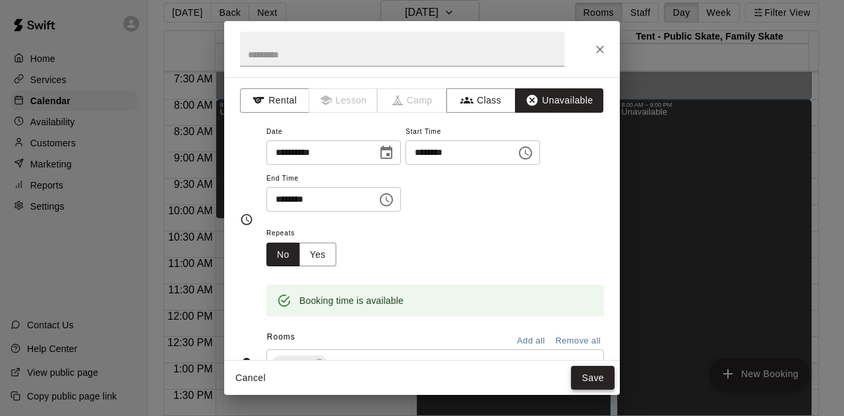
click at [590, 370] on button "Save" at bounding box center [592, 378] width 43 height 24
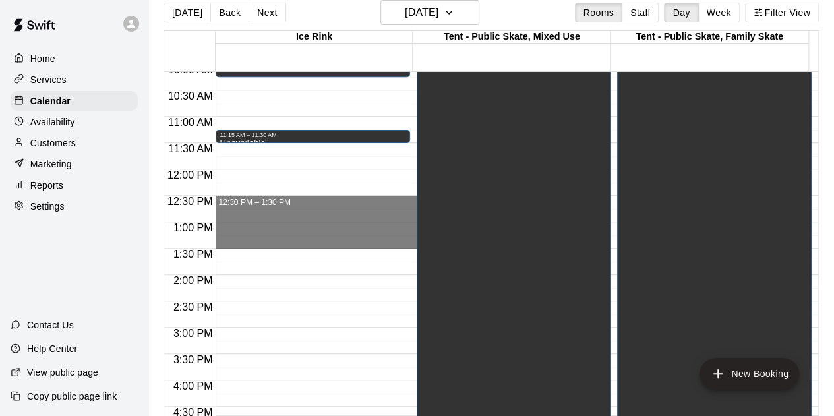
scroll to position [592, 0]
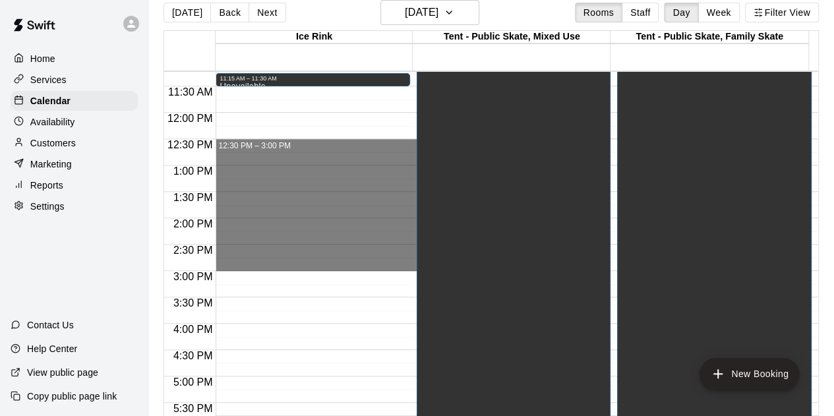
drag, startPoint x: 243, startPoint y: 338, endPoint x: 246, endPoint y: 266, distance: 72.5
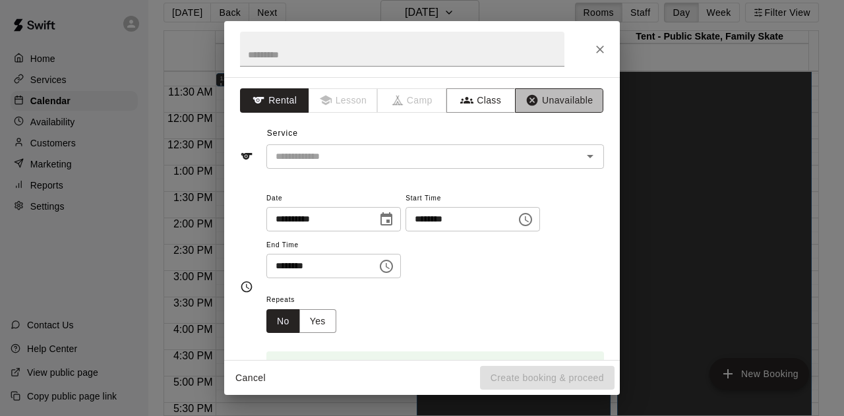
drag, startPoint x: 567, startPoint y: 100, endPoint x: 567, endPoint y: 119, distance: 19.1
click at [567, 99] on button "Unavailable" at bounding box center [559, 100] width 88 height 24
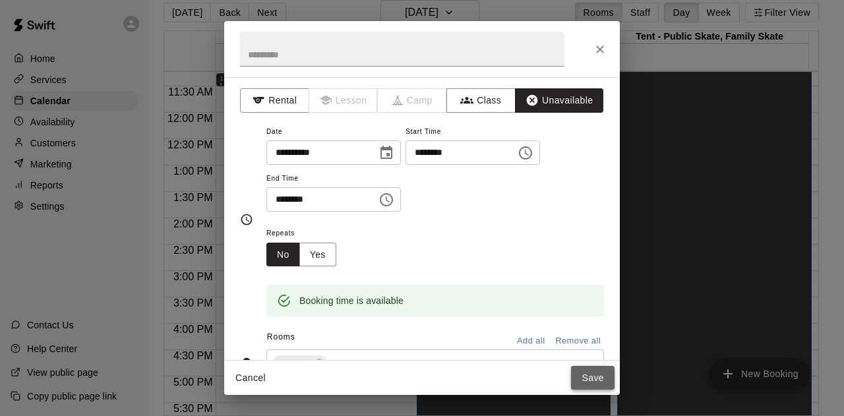
click at [589, 382] on button "Save" at bounding box center [592, 378] width 43 height 24
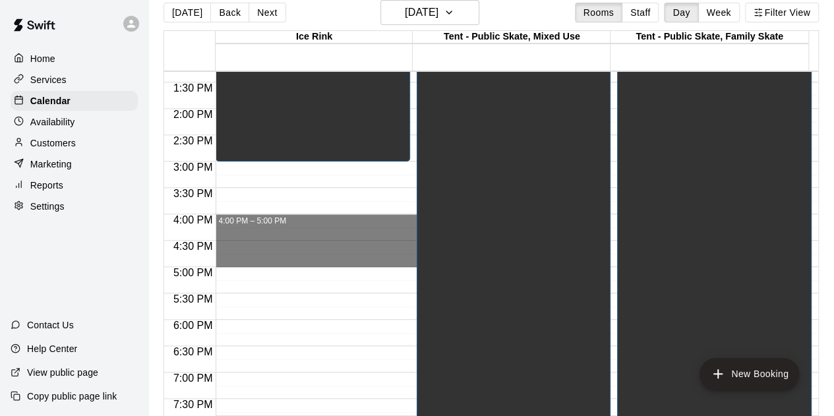
scroll to position [790, 0]
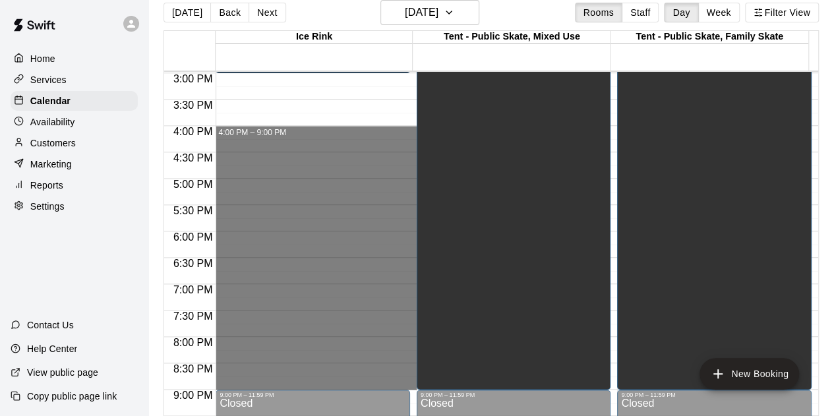
drag, startPoint x: 233, startPoint y: 328, endPoint x: 238, endPoint y: 383, distance: 55.6
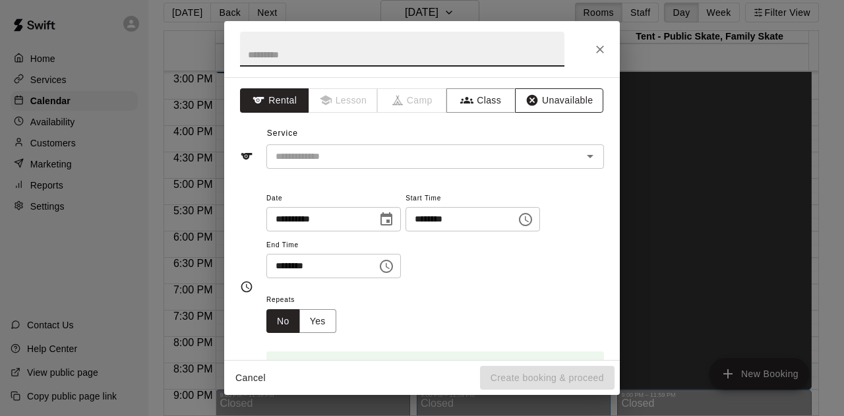
click at [544, 100] on button "Unavailable" at bounding box center [559, 100] width 88 height 24
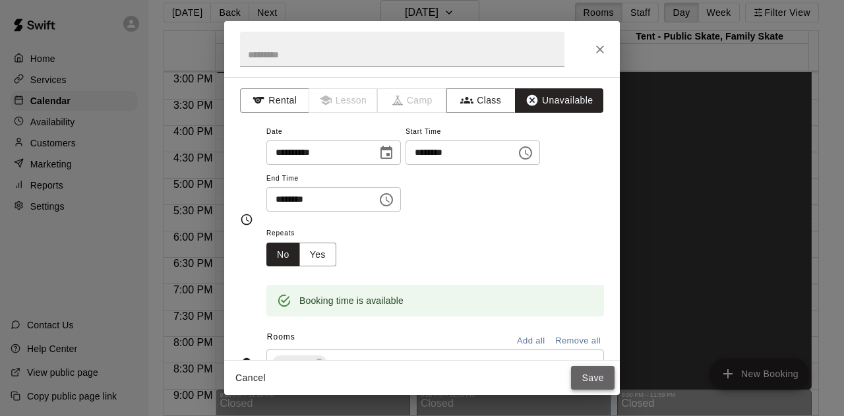
click at [590, 378] on button "Save" at bounding box center [592, 378] width 43 height 24
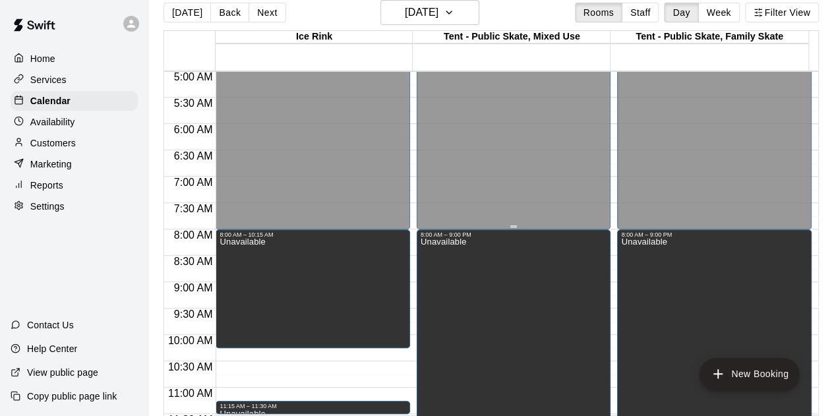
scroll to position [130, 0]
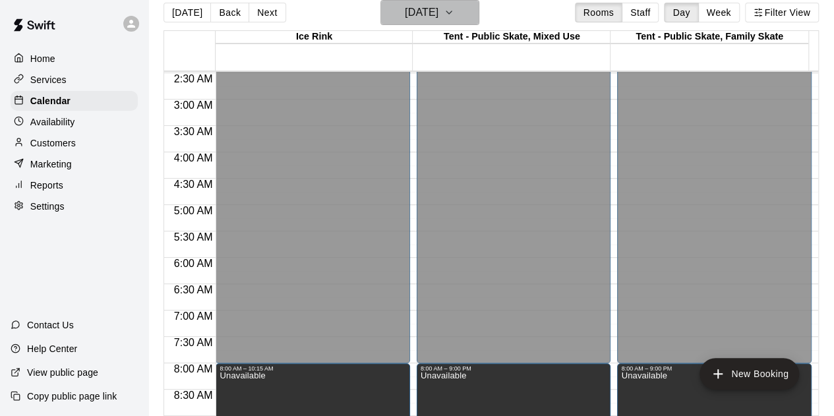
click at [454, 11] on icon "button" at bounding box center [449, 13] width 11 height 16
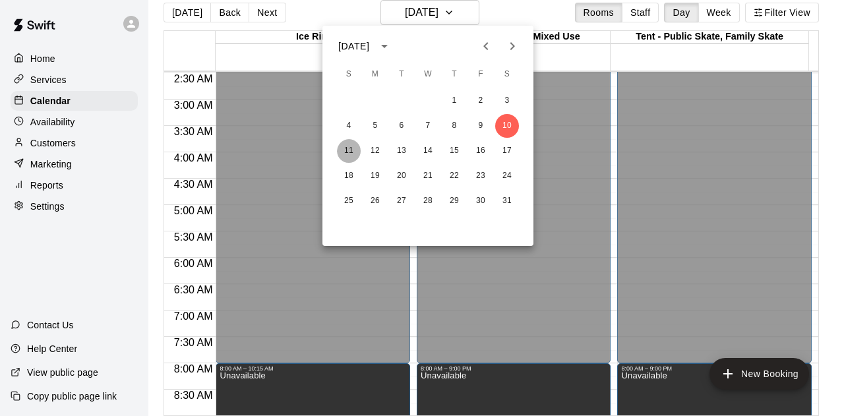
click at [353, 148] on button "11" at bounding box center [349, 151] width 24 height 24
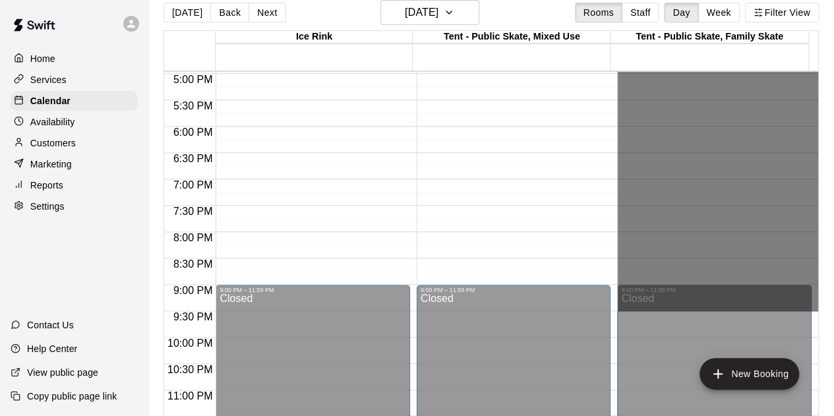
scroll to position [921, 0]
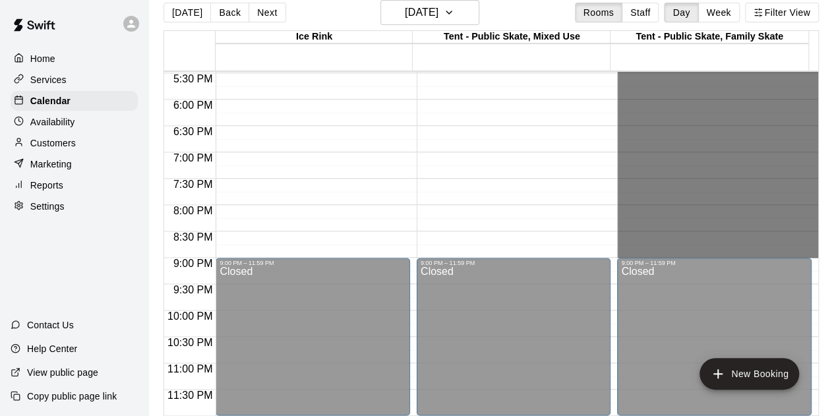
drag, startPoint x: 644, startPoint y: 274, endPoint x: 658, endPoint y: 255, distance: 23.5
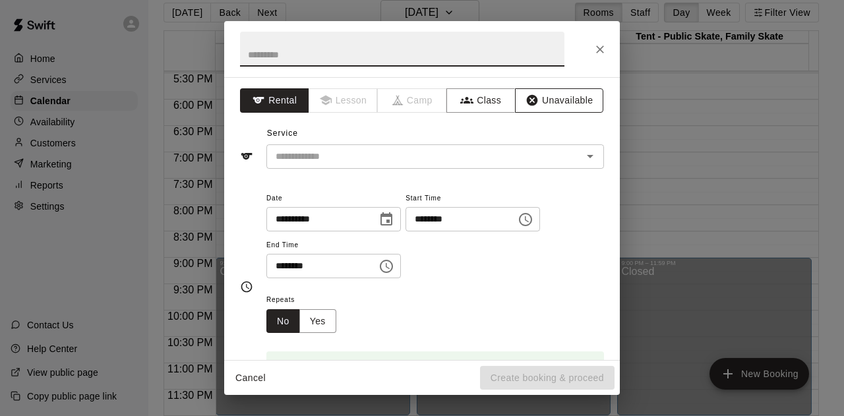
click at [544, 103] on button "Unavailable" at bounding box center [559, 100] width 88 height 24
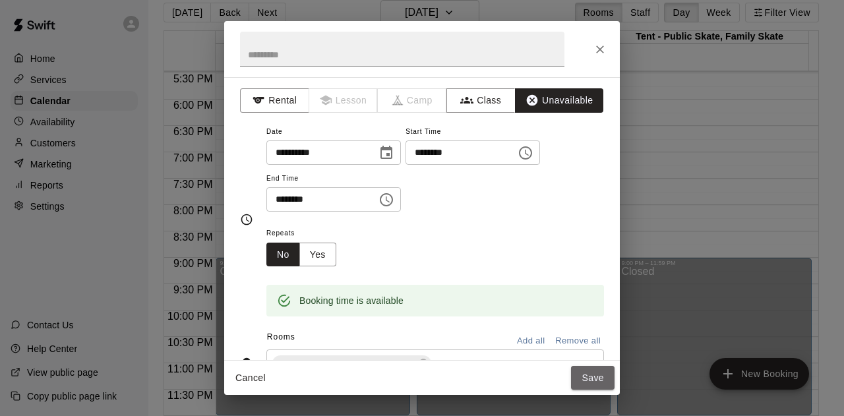
click at [587, 382] on button "Save" at bounding box center [592, 378] width 43 height 24
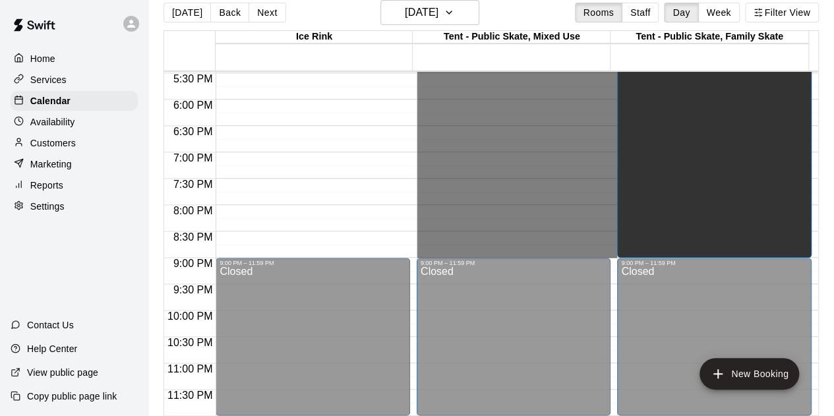
drag, startPoint x: 476, startPoint y: 169, endPoint x: 487, endPoint y: 251, distance: 82.5
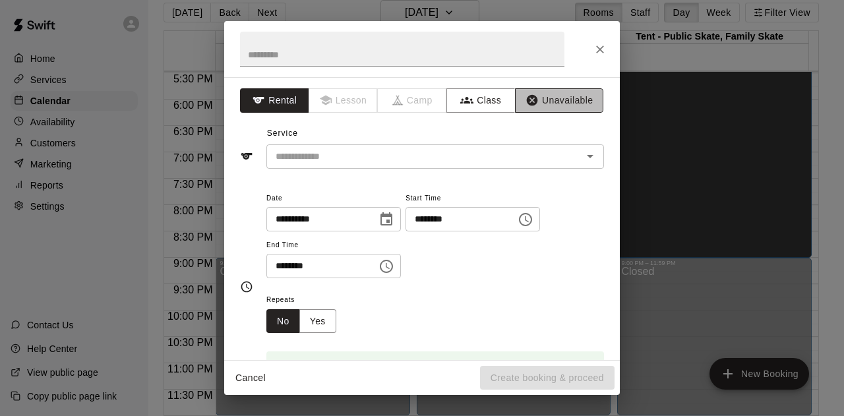
click at [533, 100] on button "Unavailable" at bounding box center [559, 100] width 88 height 24
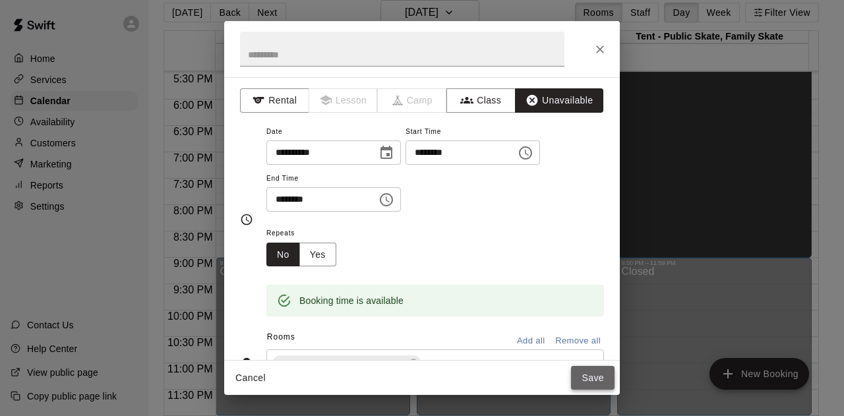
click at [587, 374] on button "Save" at bounding box center [592, 378] width 43 height 24
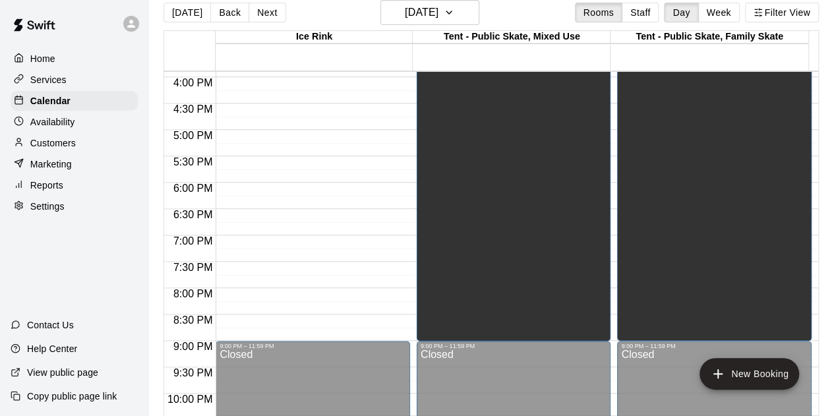
scroll to position [790, 0]
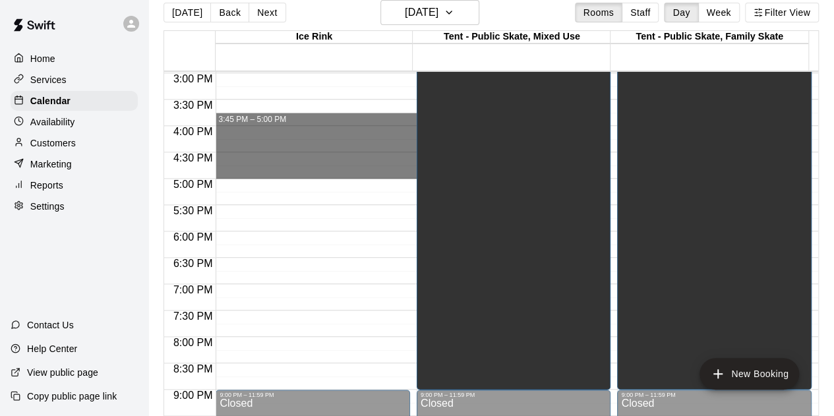
drag, startPoint x: 231, startPoint y: 125, endPoint x: 250, endPoint y: 177, distance: 55.5
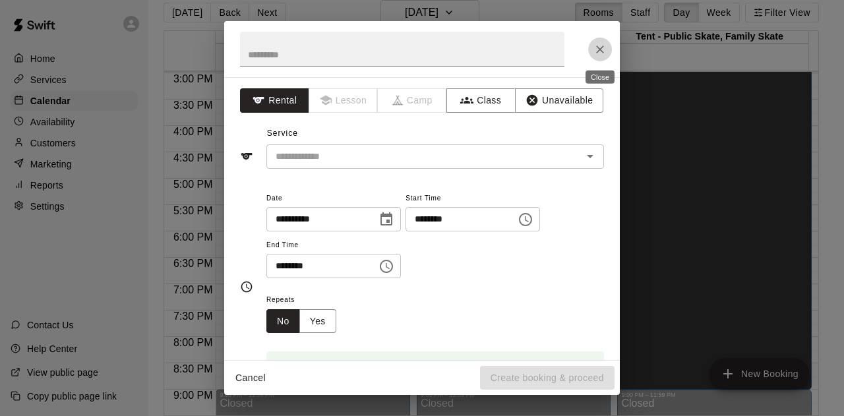
click at [602, 49] on icon "Close" at bounding box center [599, 49] width 13 height 13
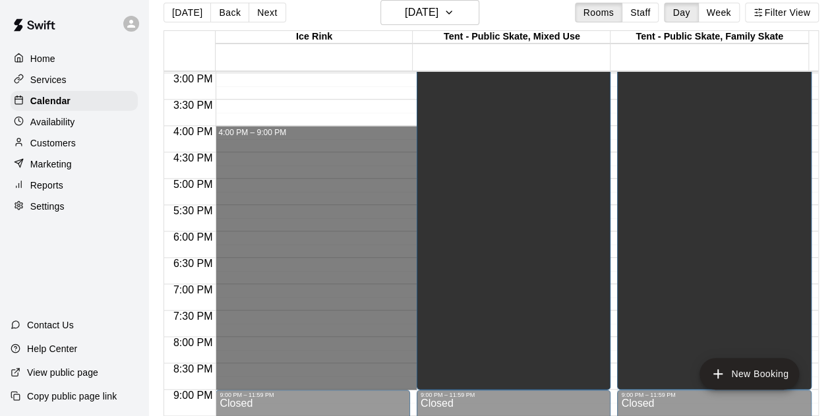
drag, startPoint x: 241, startPoint y: 129, endPoint x: 292, endPoint y: 379, distance: 255.5
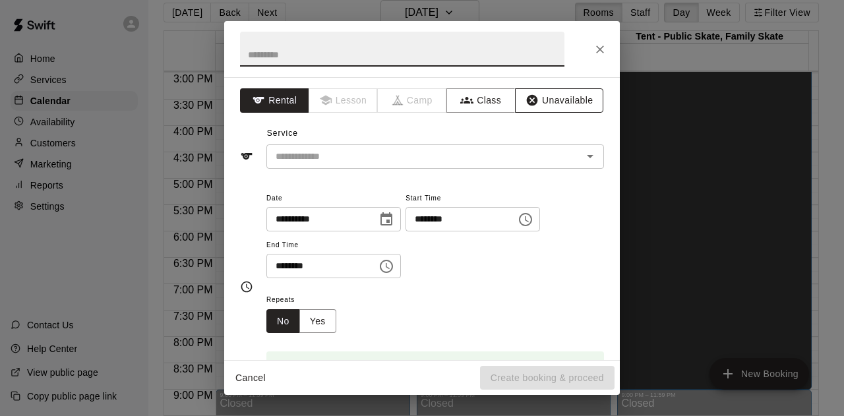
click at [545, 96] on button "Unavailable" at bounding box center [559, 100] width 88 height 24
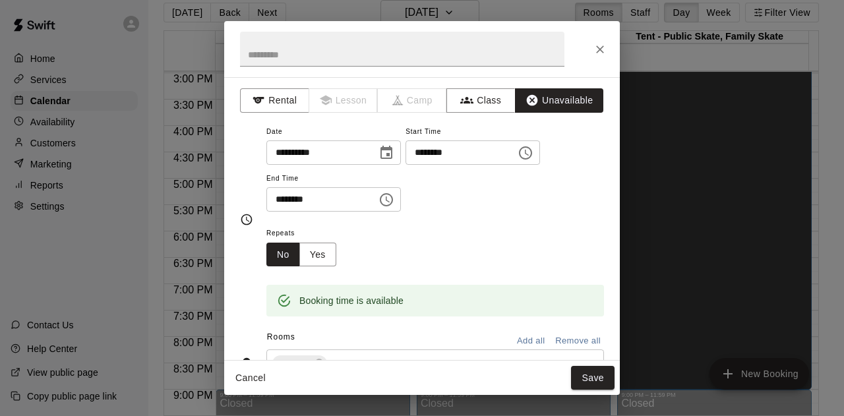
click at [581, 372] on button "Save" at bounding box center [592, 378] width 43 height 24
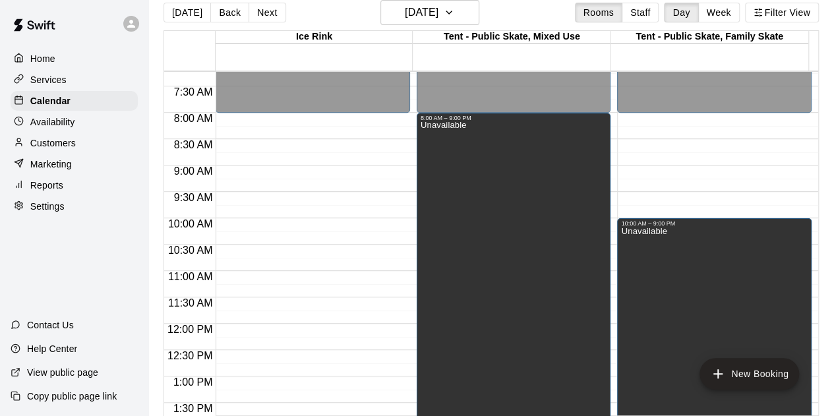
scroll to position [328, 0]
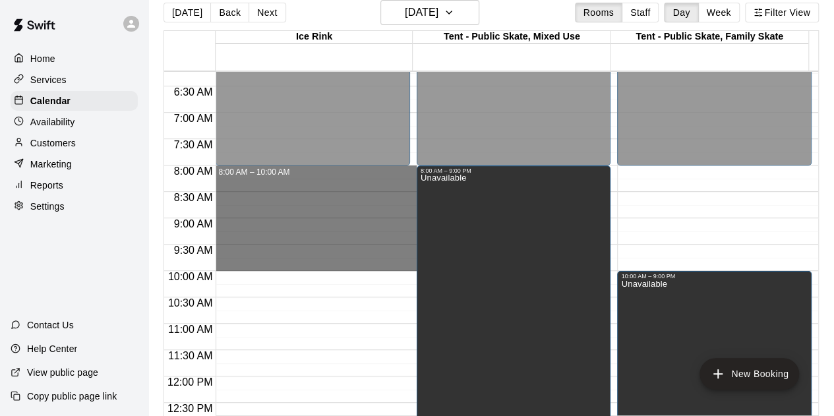
drag, startPoint x: 268, startPoint y: 169, endPoint x: 264, endPoint y: 268, distance: 98.9
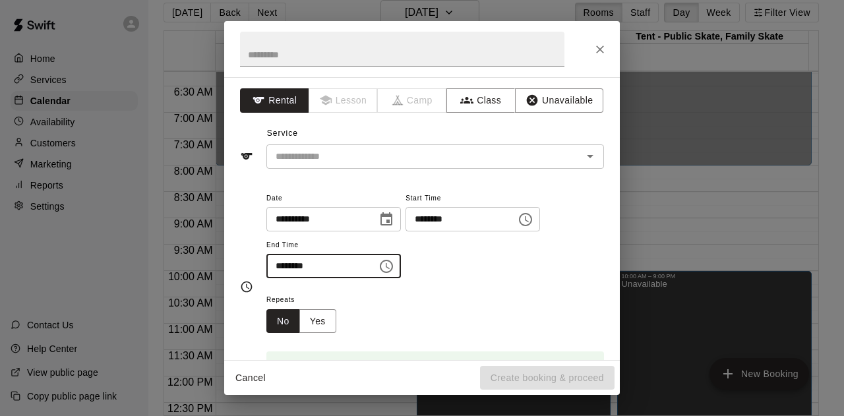
click at [293, 270] on input "********" at bounding box center [316, 266] width 101 height 24
type input "********"
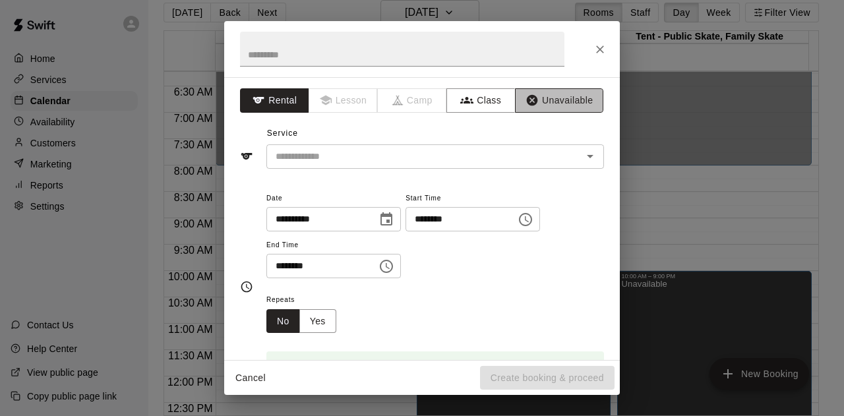
click at [558, 93] on button "Unavailable" at bounding box center [559, 100] width 88 height 24
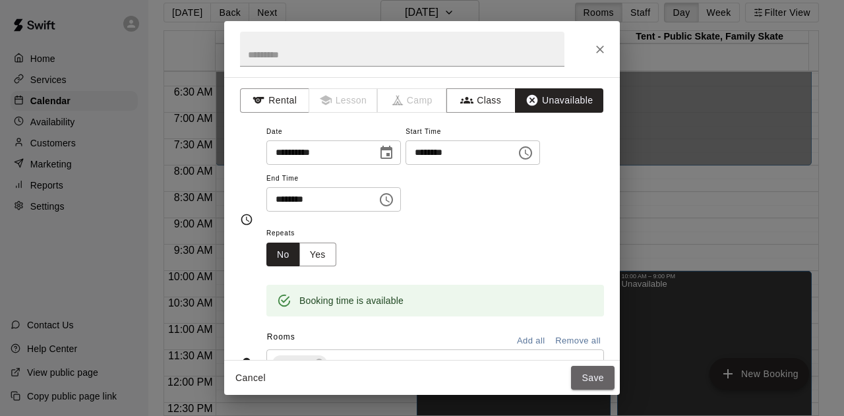
click at [589, 375] on button "Save" at bounding box center [592, 378] width 43 height 24
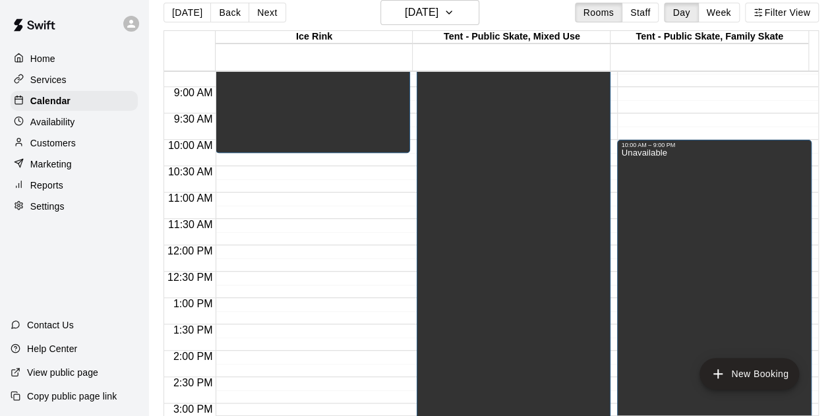
scroll to position [460, 0]
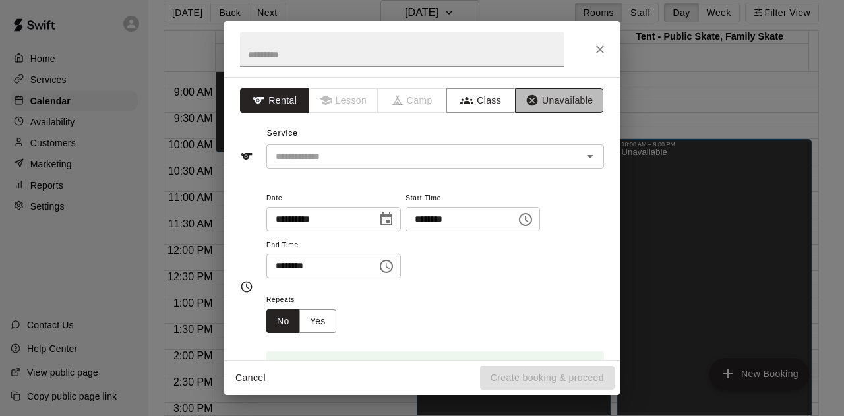
click at [572, 89] on button "Unavailable" at bounding box center [559, 100] width 88 height 24
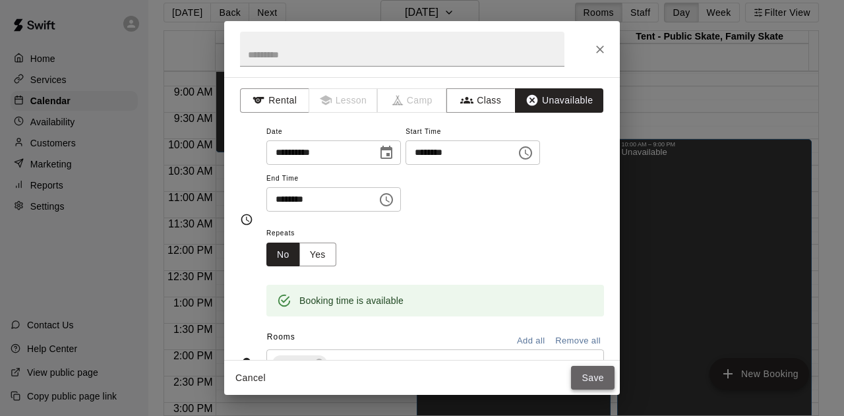
click at [596, 372] on button "Save" at bounding box center [592, 378] width 43 height 24
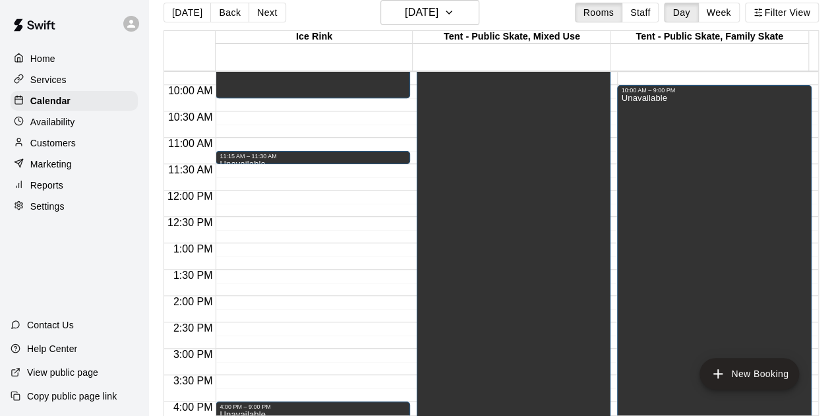
scroll to position [592, 0]
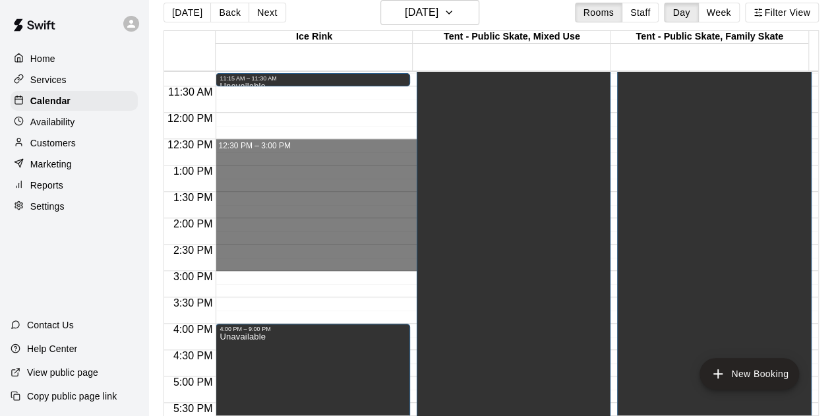
drag, startPoint x: 236, startPoint y: 140, endPoint x: 273, endPoint y: 254, distance: 119.8
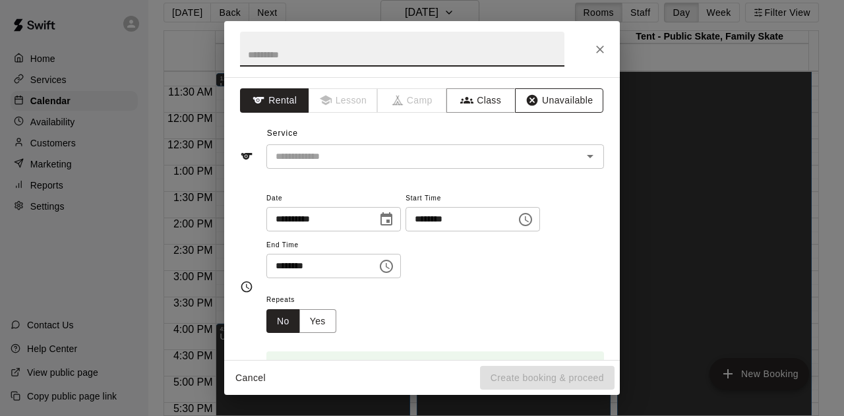
click at [546, 103] on button "Unavailable" at bounding box center [559, 100] width 88 height 24
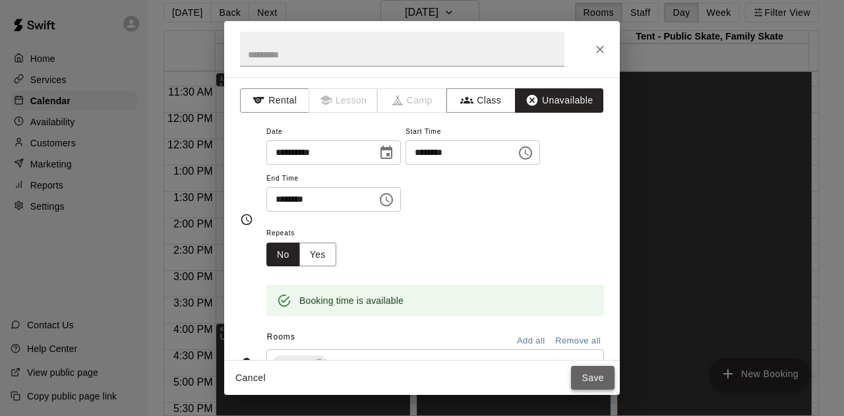
click at [592, 372] on button "Save" at bounding box center [592, 378] width 43 height 24
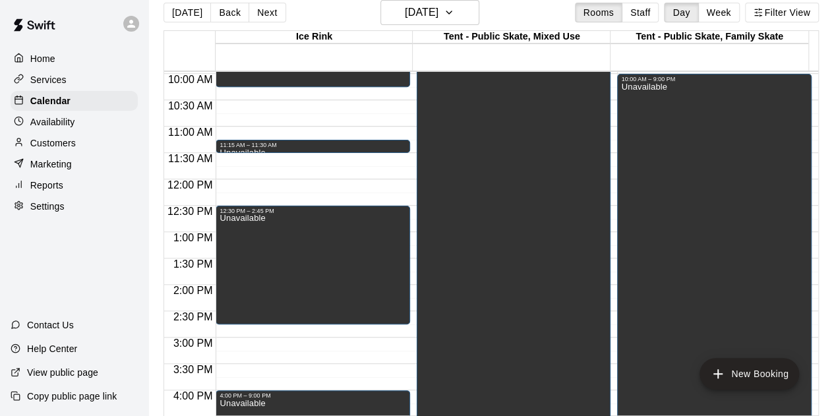
scroll to position [526, 0]
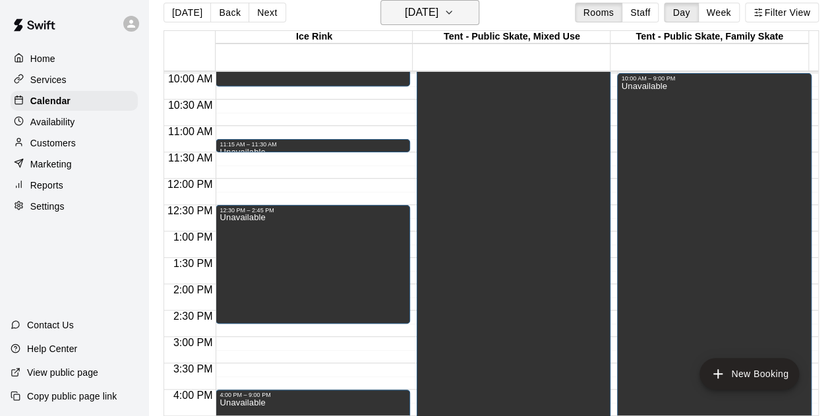
click at [454, 11] on icon "button" at bounding box center [449, 13] width 11 height 16
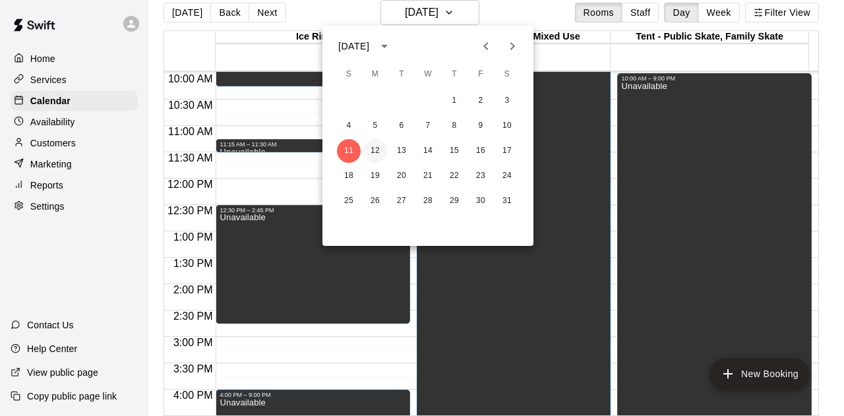
click at [376, 151] on button "12" at bounding box center [375, 151] width 24 height 24
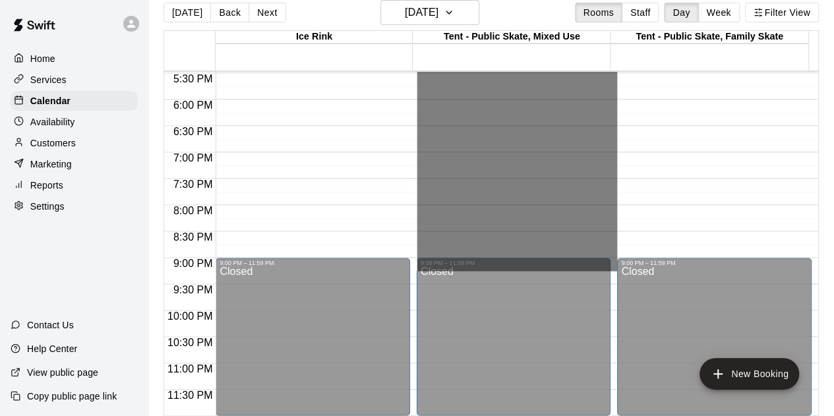
scroll to position [921, 0]
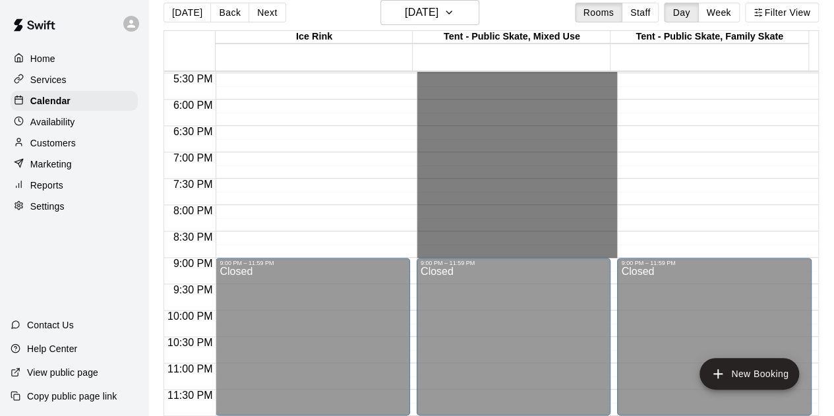
drag, startPoint x: 460, startPoint y: 169, endPoint x: 475, endPoint y: 254, distance: 85.6
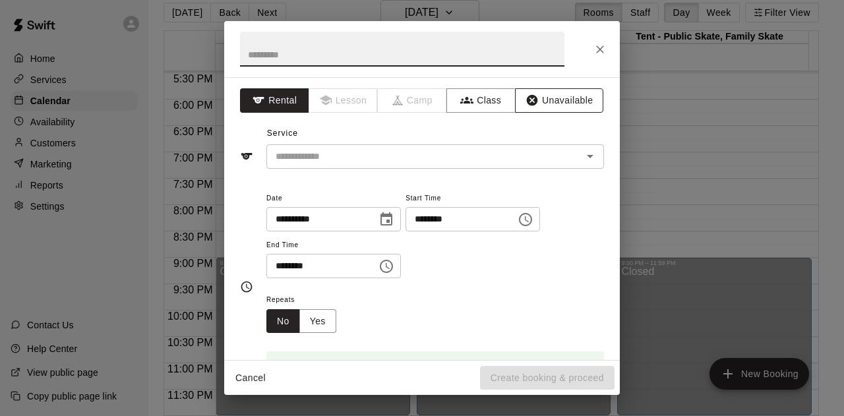
click at [548, 107] on button "Unavailable" at bounding box center [559, 100] width 88 height 24
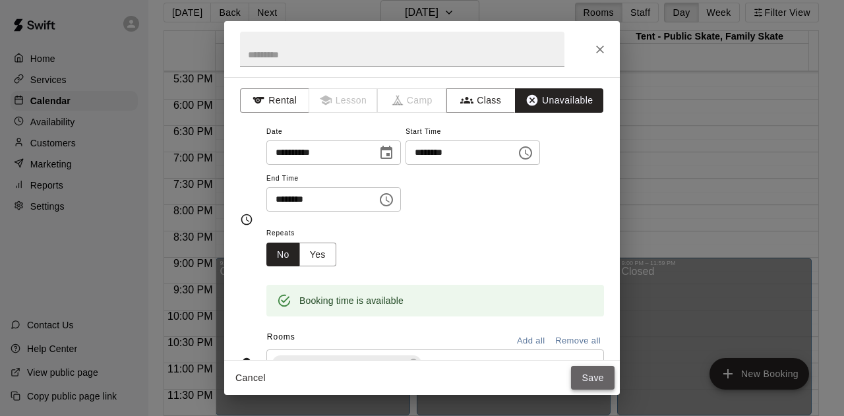
click at [598, 380] on button "Save" at bounding box center [592, 378] width 43 height 24
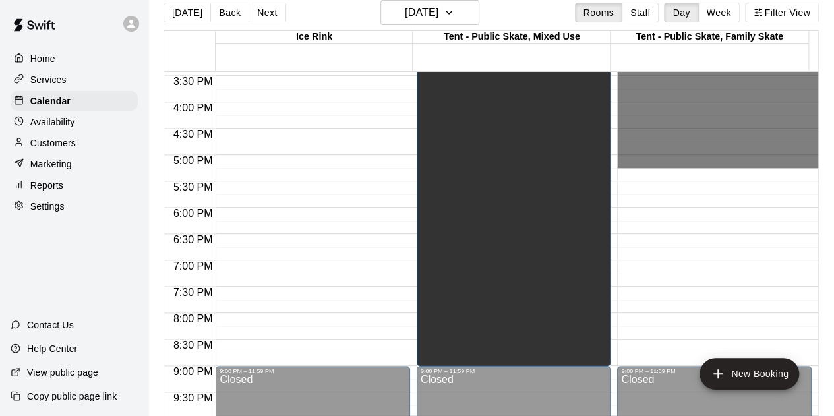
scroll to position [855, 0]
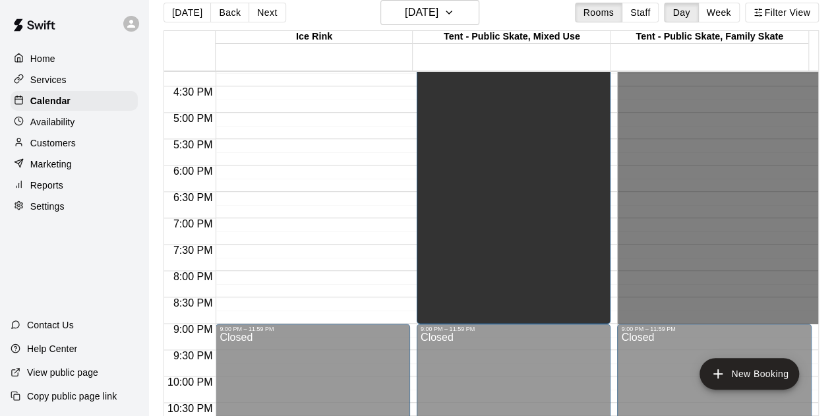
drag, startPoint x: 629, startPoint y: 272, endPoint x: 651, endPoint y: 313, distance: 46.9
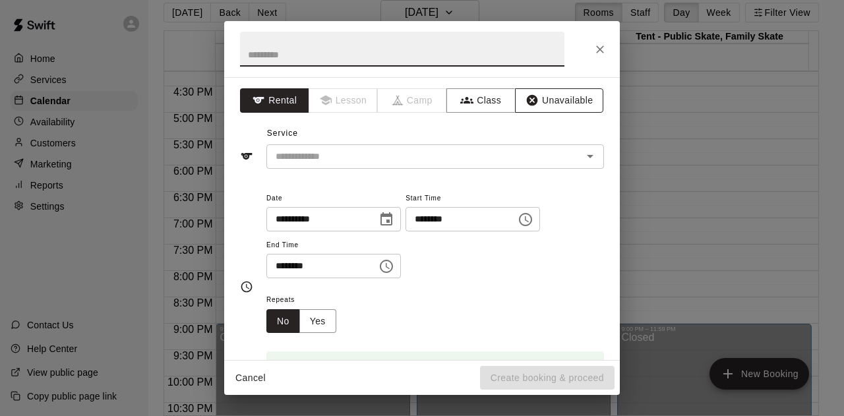
click at [558, 102] on button "Unavailable" at bounding box center [559, 100] width 88 height 24
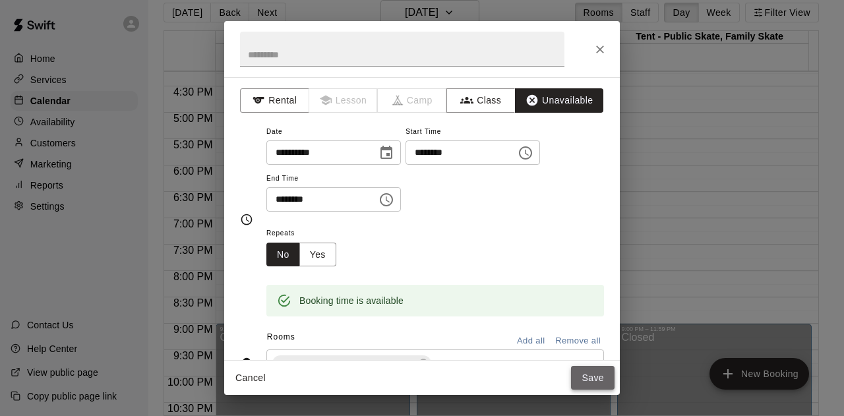
click at [594, 377] on button "Save" at bounding box center [592, 378] width 43 height 24
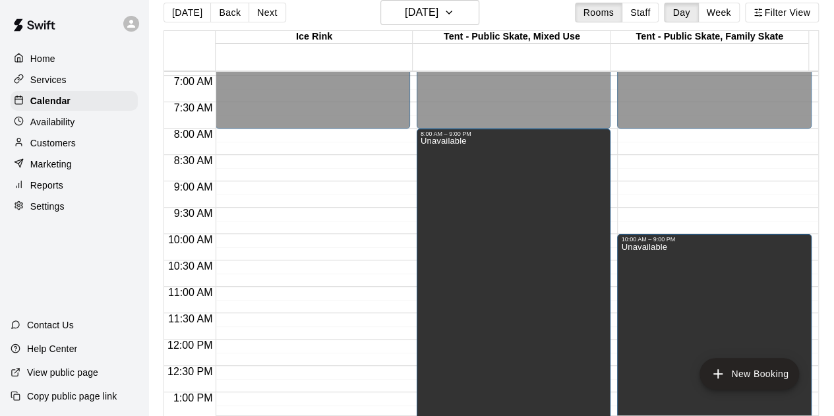
scroll to position [262, 0]
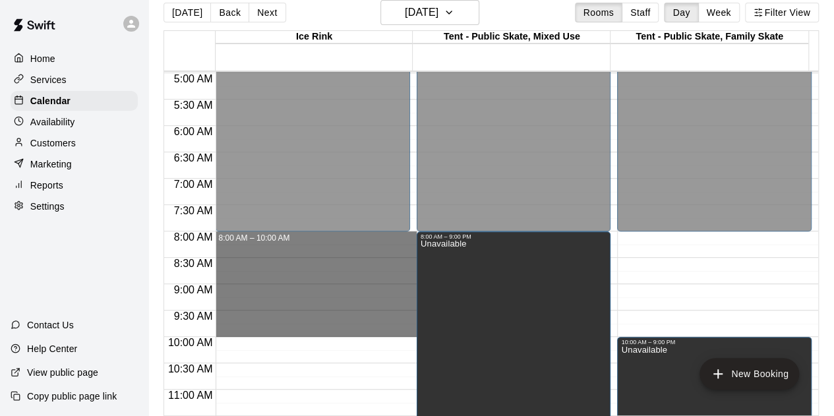
drag, startPoint x: 315, startPoint y: 236, endPoint x: 318, endPoint y: 330, distance: 93.6
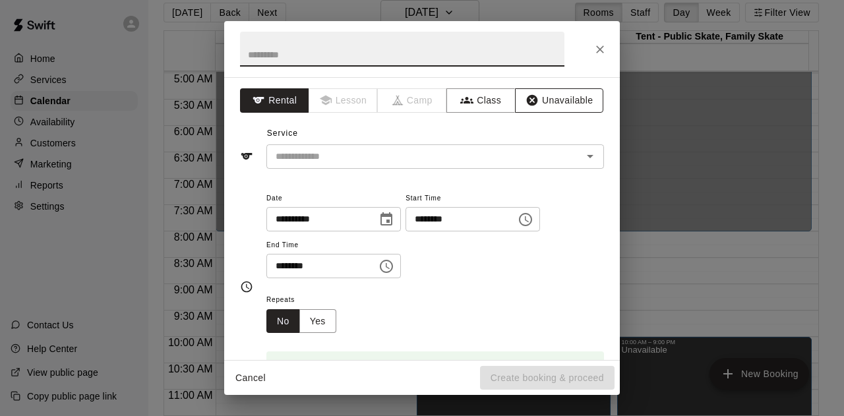
click at [558, 99] on button "Unavailable" at bounding box center [559, 100] width 88 height 24
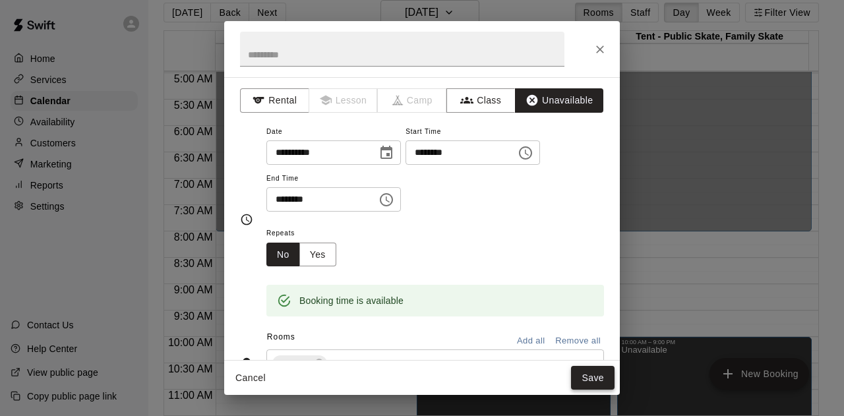
click at [589, 374] on button "Save" at bounding box center [592, 378] width 43 height 24
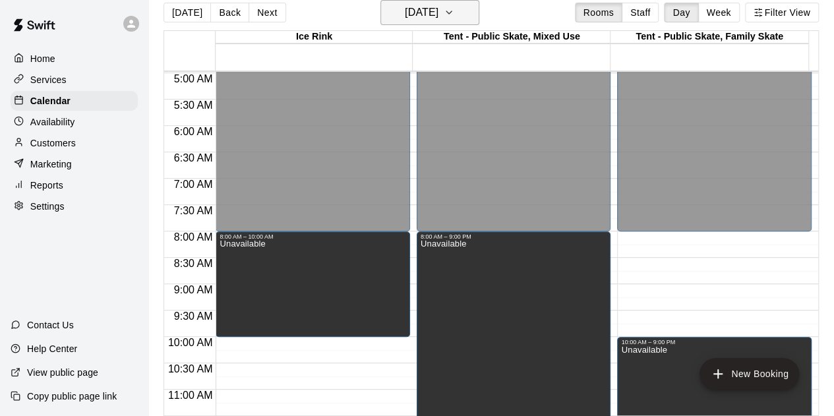
click at [454, 11] on icon "button" at bounding box center [449, 13] width 11 height 16
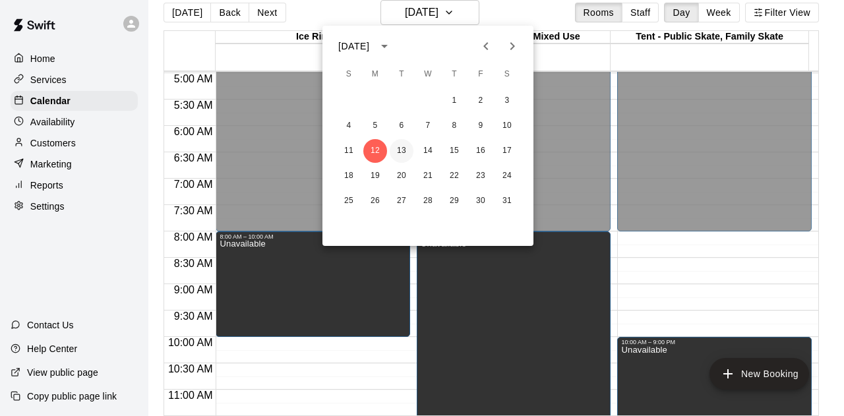
click at [398, 149] on button "13" at bounding box center [402, 151] width 24 height 24
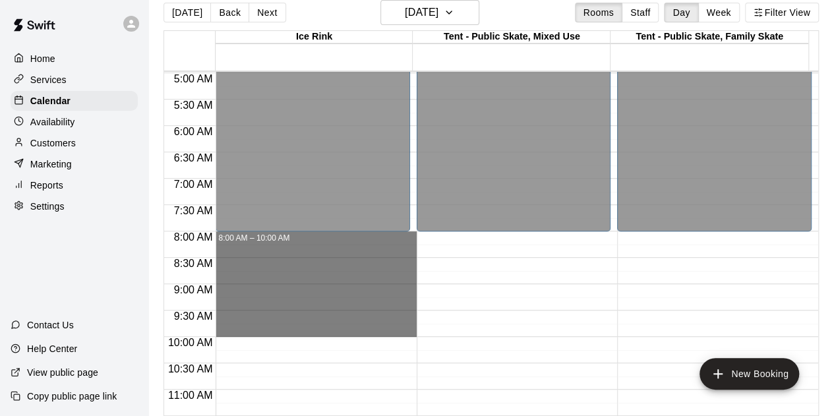
drag, startPoint x: 316, startPoint y: 235, endPoint x: 324, endPoint y: 328, distance: 93.3
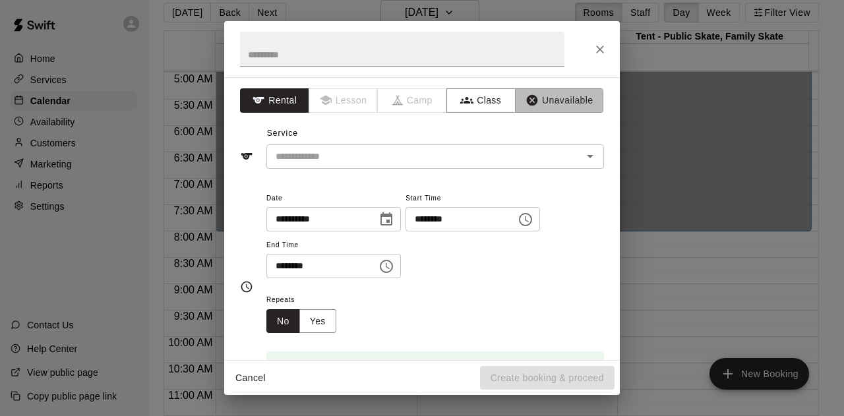
drag, startPoint x: 542, startPoint y: 105, endPoint x: 560, endPoint y: 116, distance: 21.6
click at [542, 104] on button "Unavailable" at bounding box center [559, 100] width 88 height 24
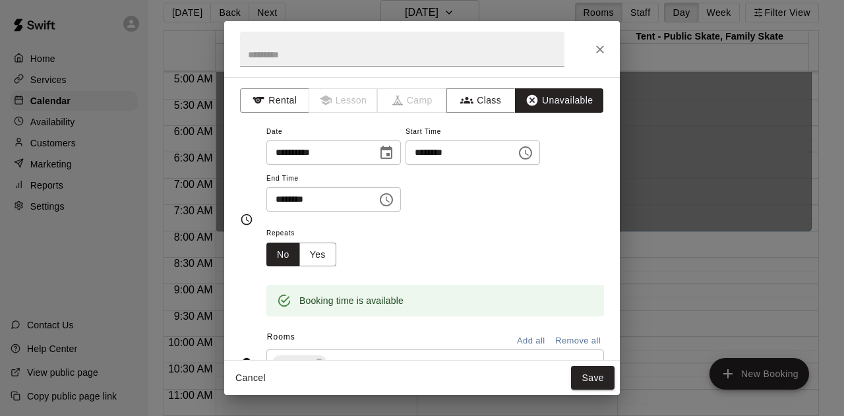
click at [591, 373] on button "Save" at bounding box center [592, 378] width 43 height 24
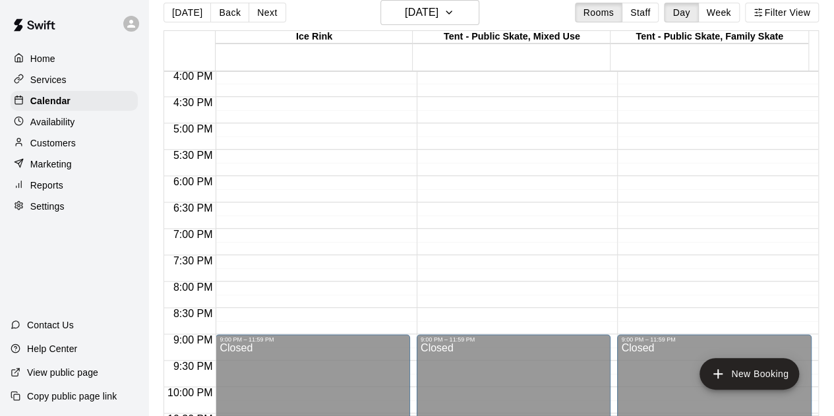
scroll to position [921, 0]
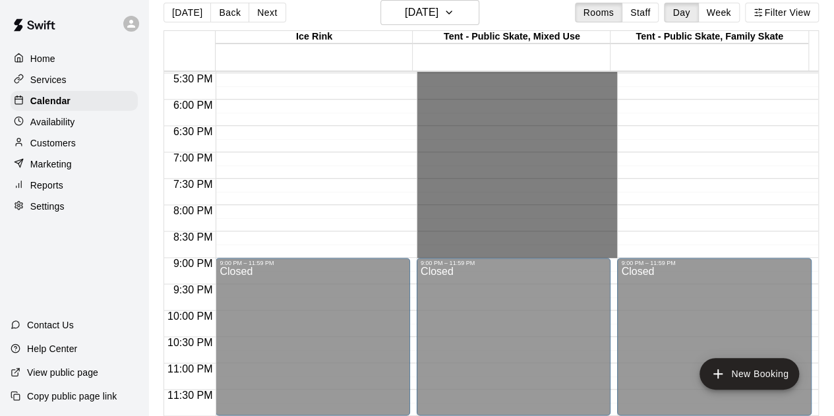
drag, startPoint x: 522, startPoint y: 234, endPoint x: 515, endPoint y: 248, distance: 15.9
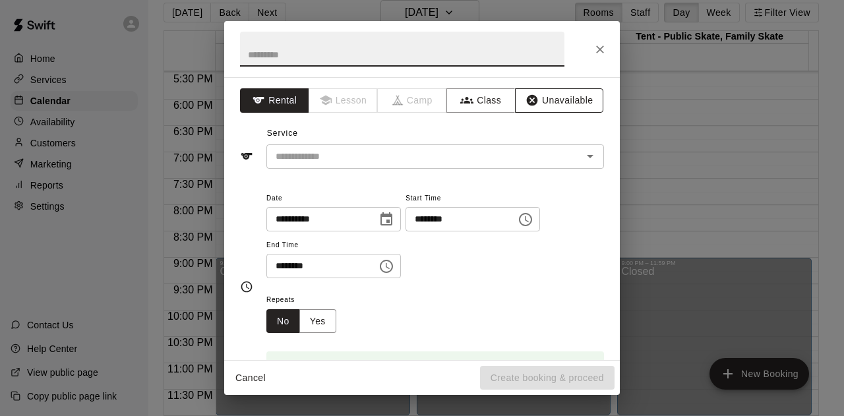
click at [543, 96] on button "Unavailable" at bounding box center [559, 100] width 88 height 24
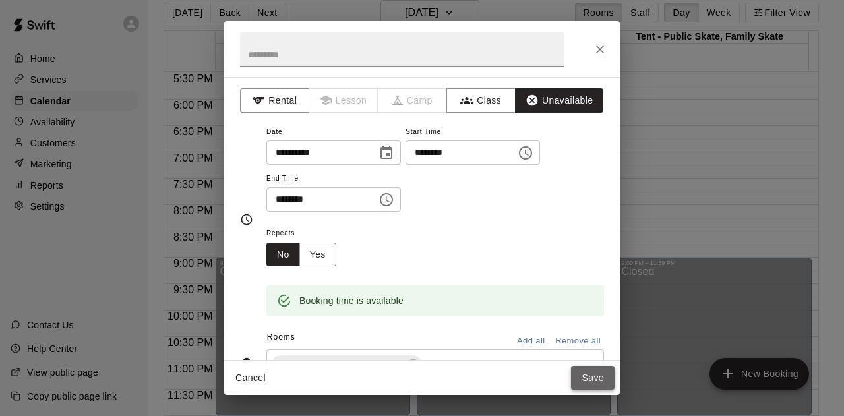
click at [583, 382] on button "Save" at bounding box center [592, 378] width 43 height 24
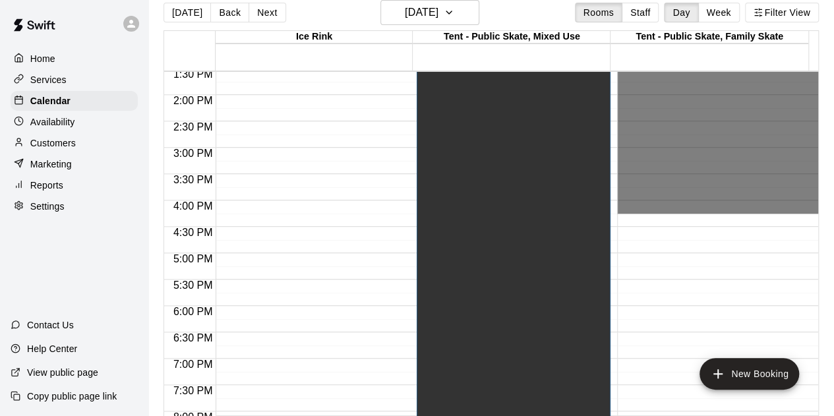
scroll to position [790, 0]
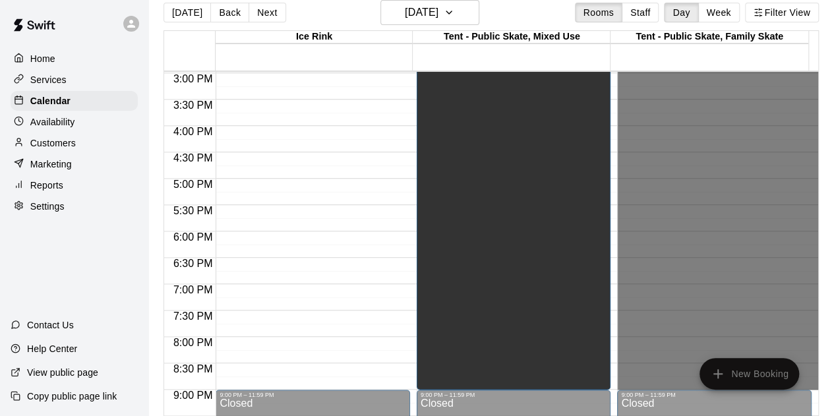
drag, startPoint x: 621, startPoint y: 209, endPoint x: 664, endPoint y: 380, distance: 176.8
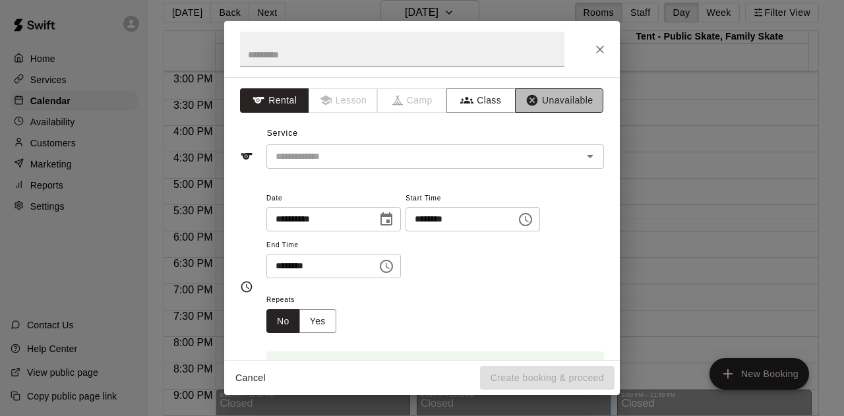
click at [536, 103] on button "Unavailable" at bounding box center [559, 100] width 88 height 24
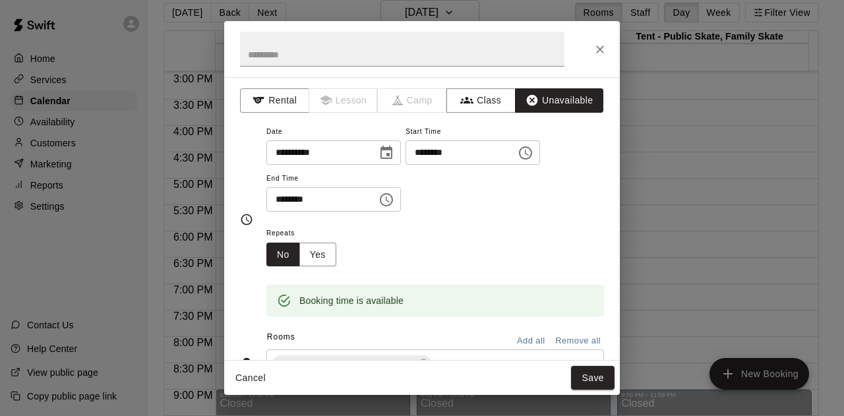
click at [585, 374] on button "Save" at bounding box center [592, 378] width 43 height 24
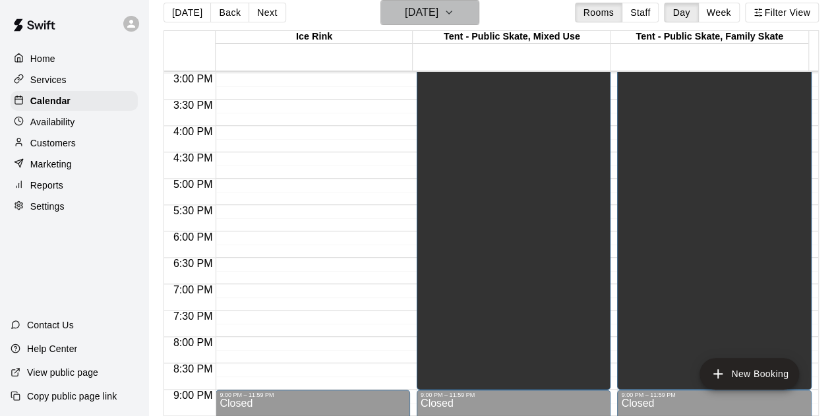
click at [454, 12] on icon "button" at bounding box center [449, 13] width 11 height 16
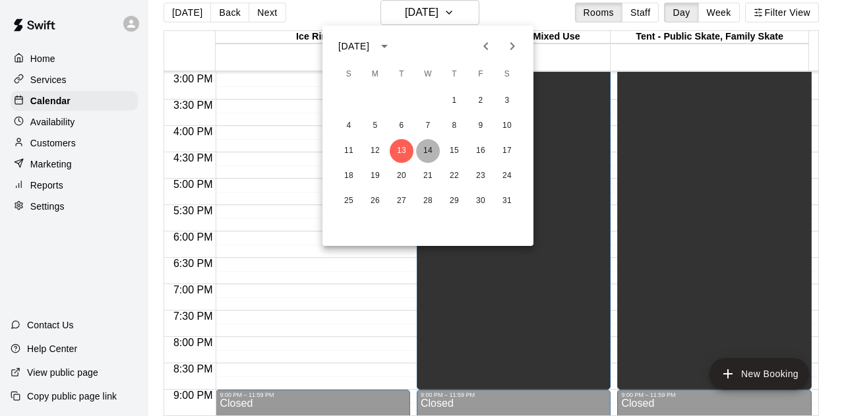
click at [430, 150] on button "14" at bounding box center [428, 151] width 24 height 24
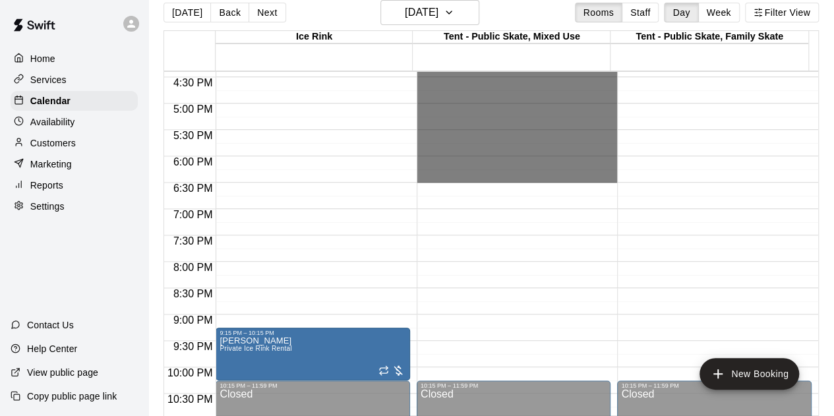
scroll to position [921, 0]
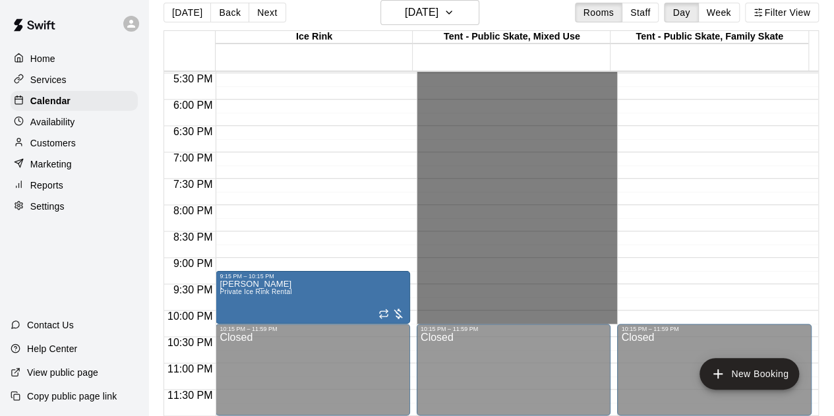
drag, startPoint x: 444, startPoint y: 235, endPoint x: 461, endPoint y: 317, distance: 84.0
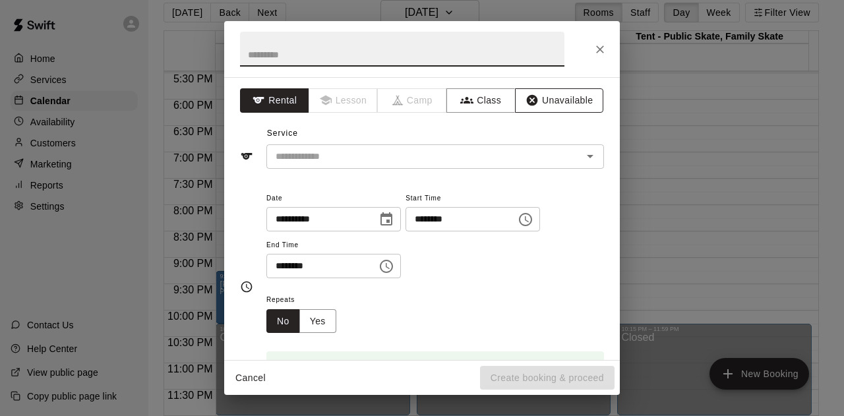
click at [538, 98] on button "Unavailable" at bounding box center [559, 100] width 88 height 24
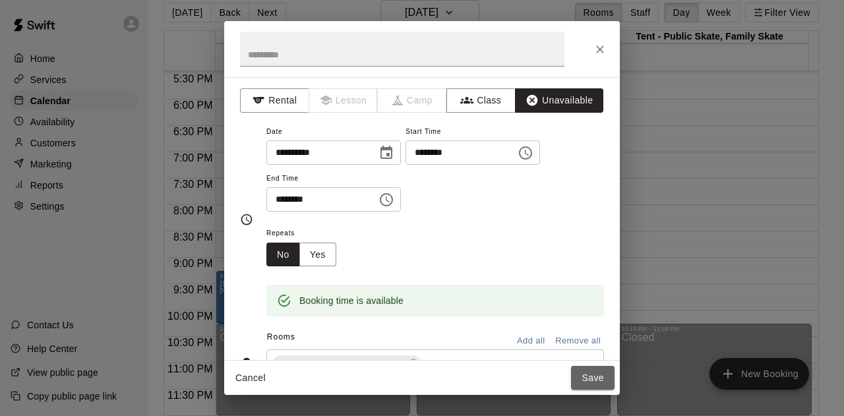
click at [584, 381] on button "Save" at bounding box center [592, 378] width 43 height 24
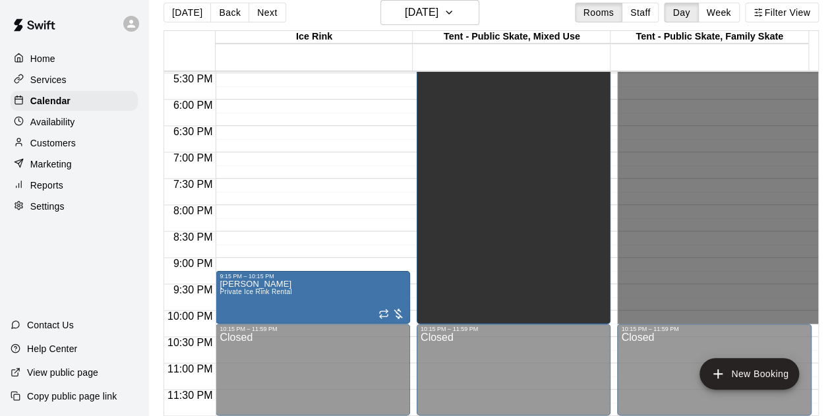
drag, startPoint x: 653, startPoint y: 205, endPoint x: 663, endPoint y: 315, distance: 110.5
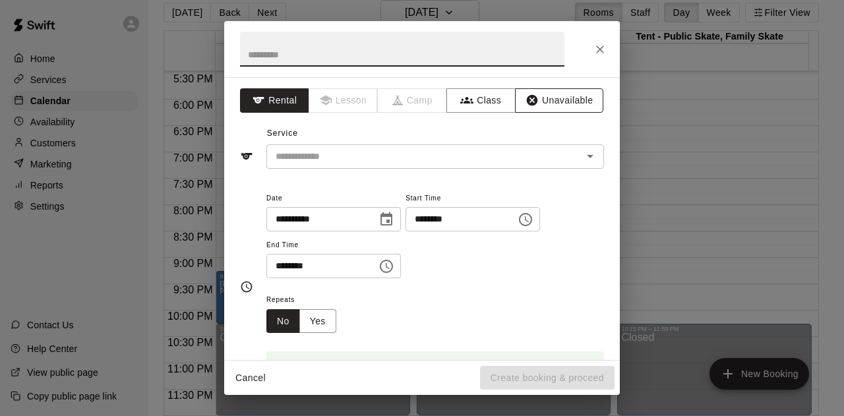
click at [535, 103] on button "Unavailable" at bounding box center [559, 100] width 88 height 24
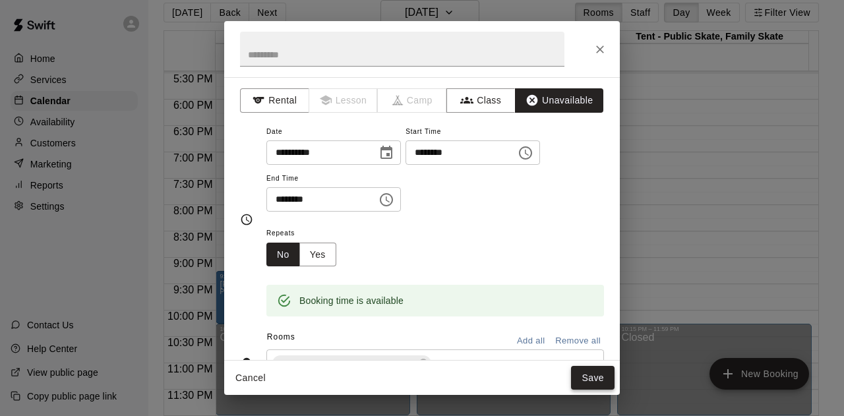
click at [591, 378] on button "Save" at bounding box center [592, 378] width 43 height 24
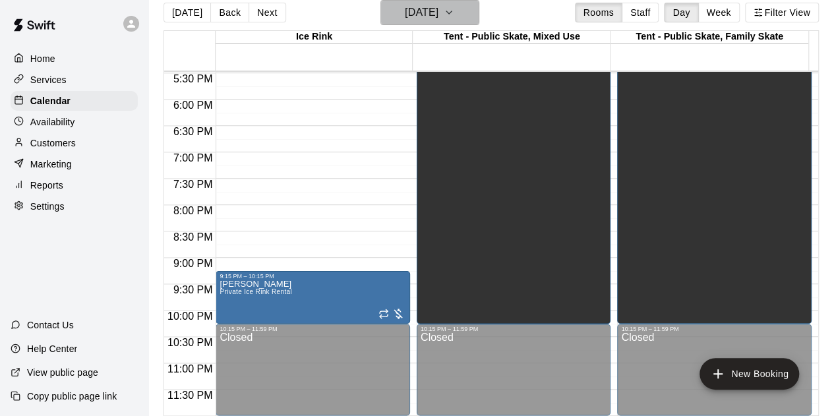
click at [454, 11] on icon "button" at bounding box center [449, 13] width 11 height 16
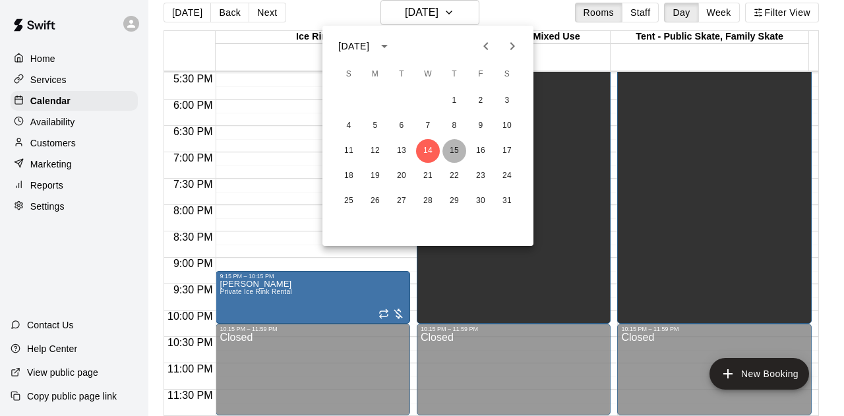
click at [457, 148] on button "15" at bounding box center [454, 151] width 24 height 24
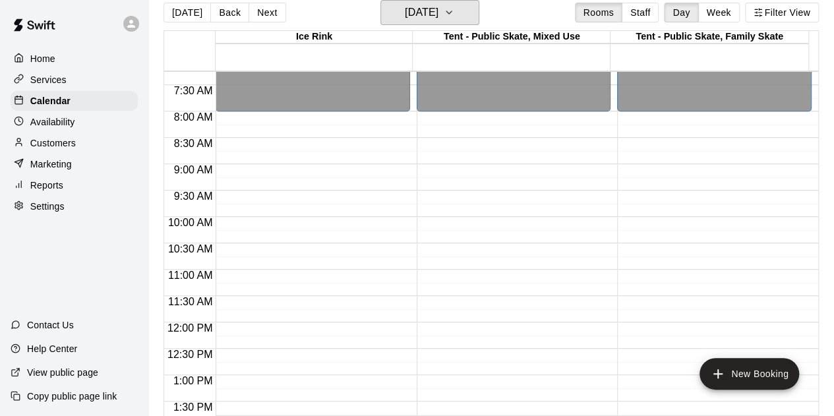
scroll to position [328, 0]
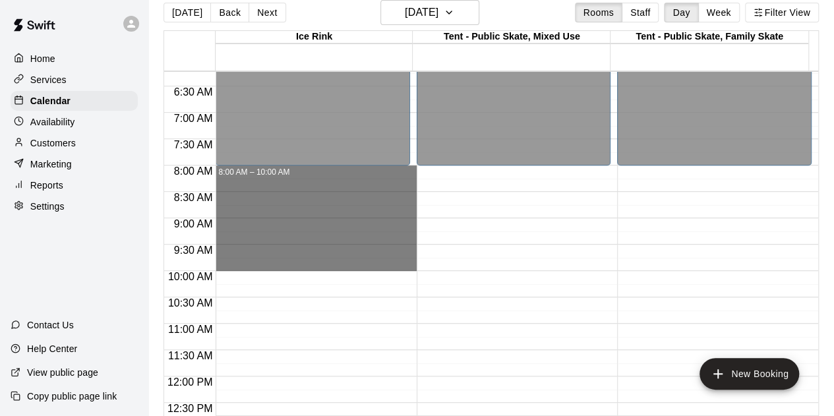
drag, startPoint x: 351, startPoint y: 171, endPoint x: 366, endPoint y: 258, distance: 87.7
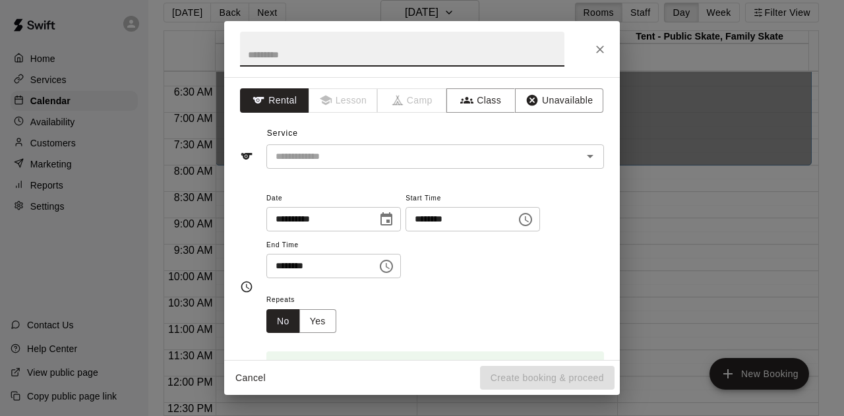
drag, startPoint x: 535, startPoint y: 105, endPoint x: 540, endPoint y: 113, distance: 9.9
click at [535, 105] on button "Unavailable" at bounding box center [559, 100] width 88 height 24
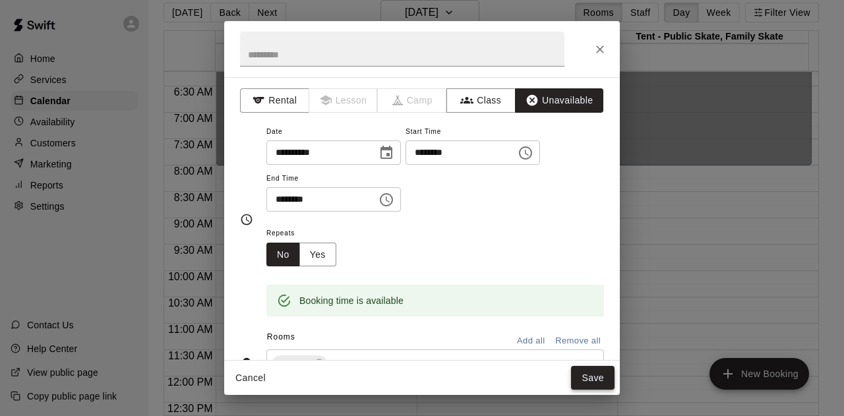
click at [587, 376] on button "Save" at bounding box center [592, 378] width 43 height 24
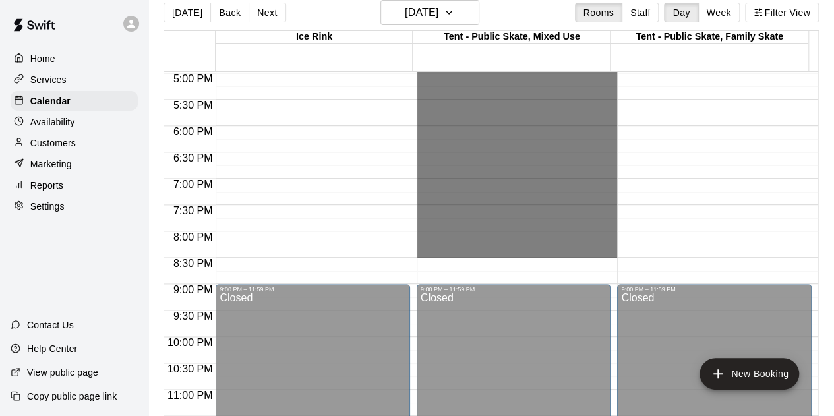
scroll to position [921, 0]
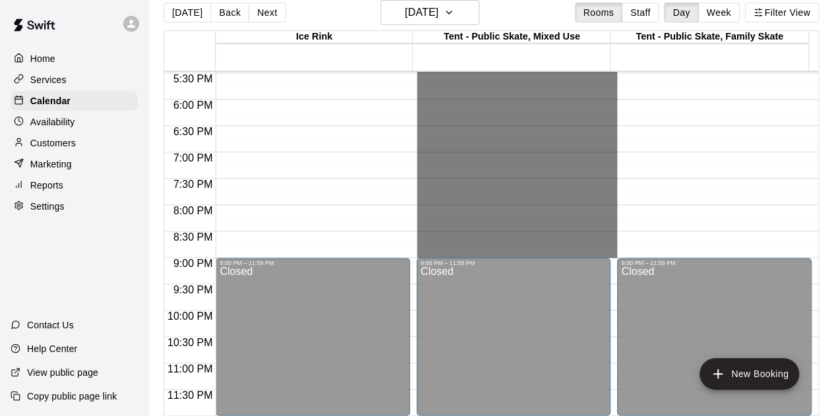
drag, startPoint x: 512, startPoint y: 171, endPoint x: 519, endPoint y: 251, distance: 80.0
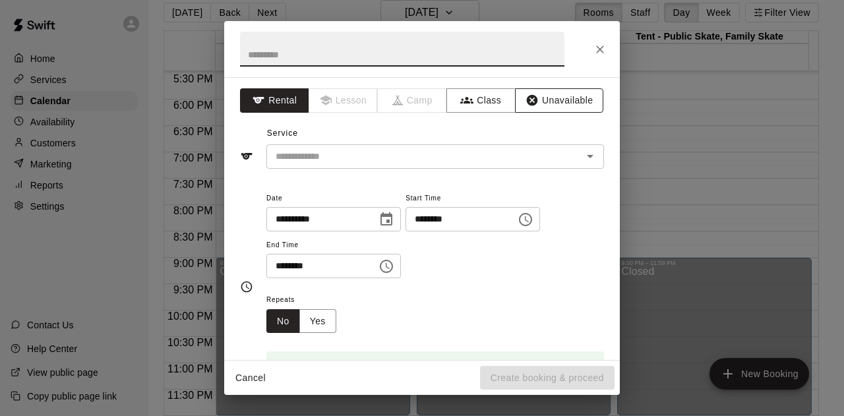
click at [547, 101] on button "Unavailable" at bounding box center [559, 100] width 88 height 24
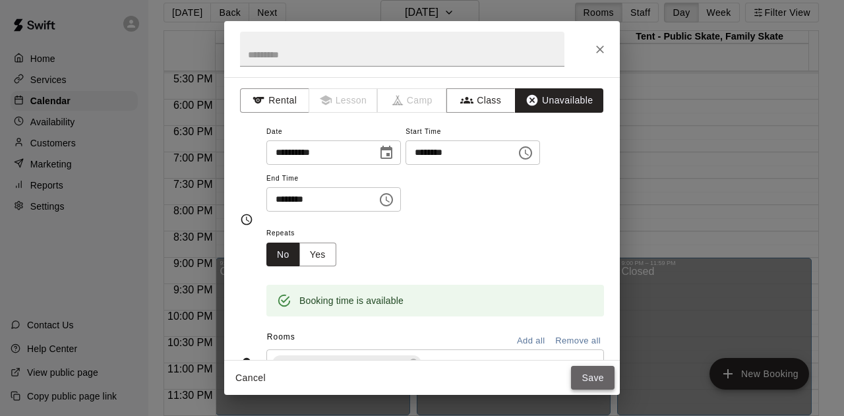
click at [585, 377] on button "Save" at bounding box center [592, 378] width 43 height 24
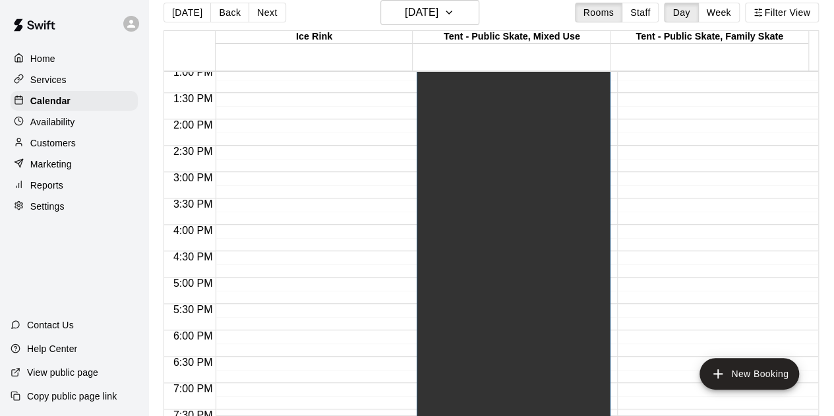
scroll to position [790, 0]
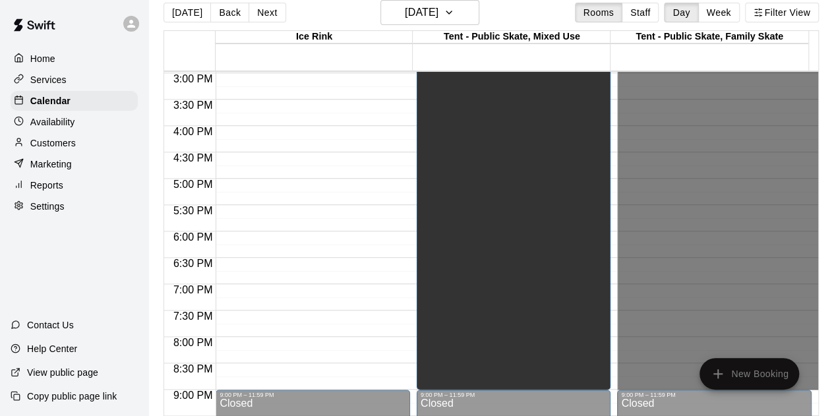
drag, startPoint x: 627, startPoint y: 273, endPoint x: 645, endPoint y: 381, distance: 109.4
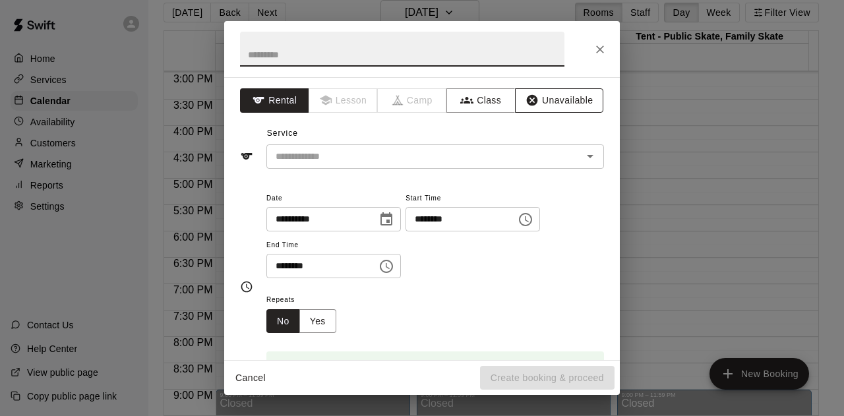
click at [546, 101] on button "Unavailable" at bounding box center [559, 100] width 88 height 24
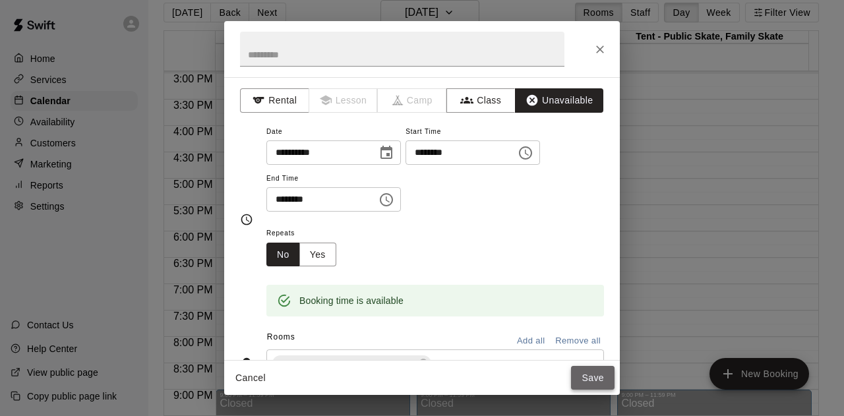
click at [593, 379] on button "Save" at bounding box center [592, 378] width 43 height 24
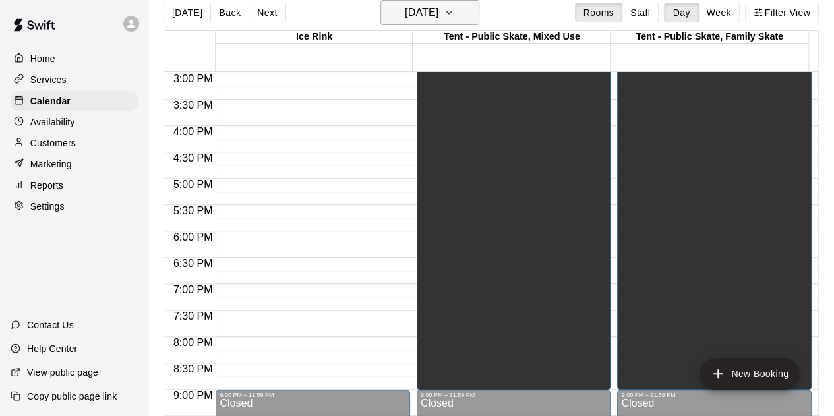
click at [454, 12] on icon "button" at bounding box center [449, 13] width 11 height 16
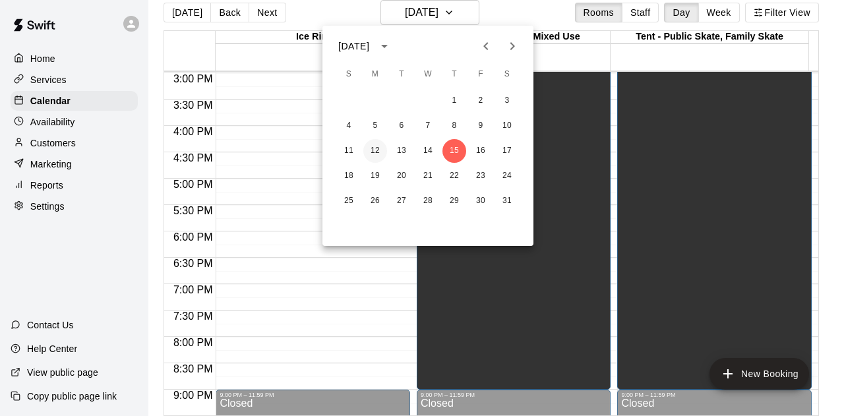
click at [374, 154] on button "12" at bounding box center [375, 151] width 24 height 24
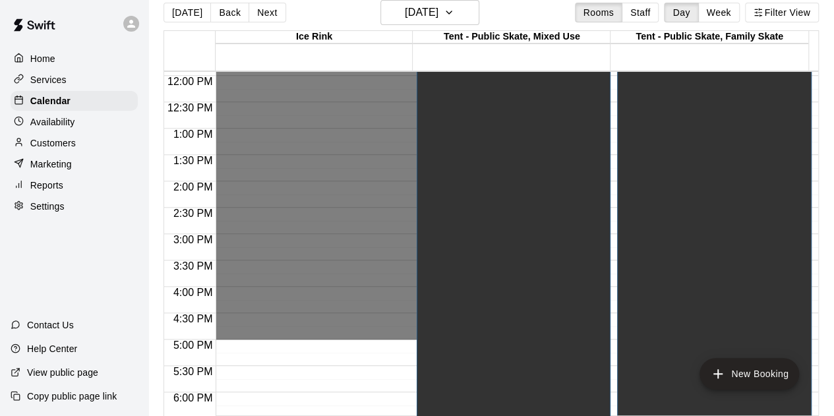
scroll to position [658, 0]
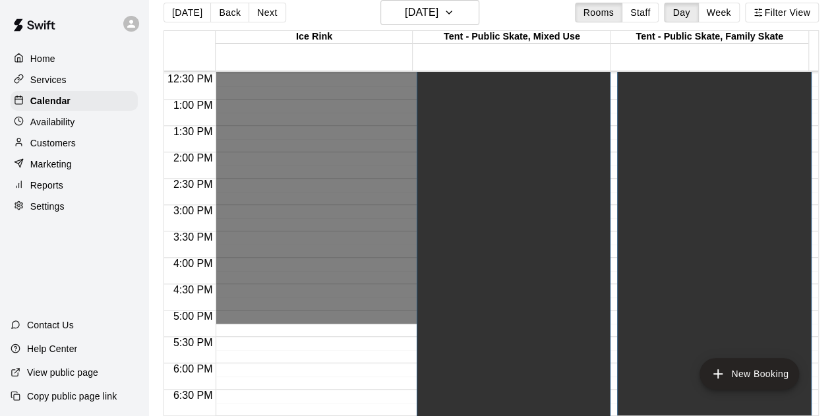
drag, startPoint x: 258, startPoint y: 127, endPoint x: 278, endPoint y: 322, distance: 196.2
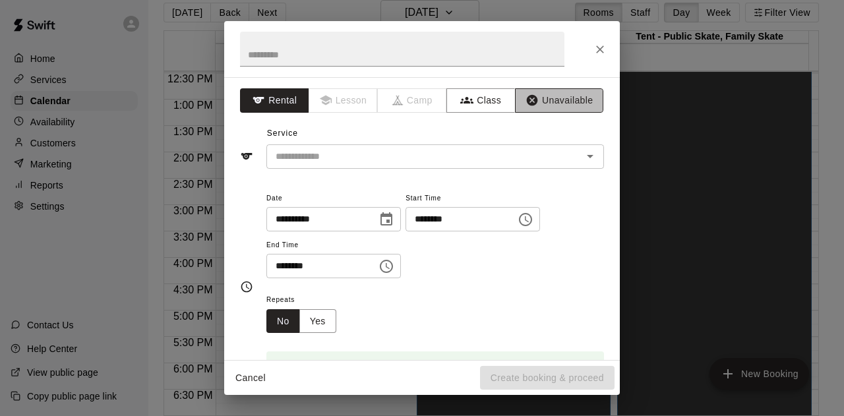
click at [549, 103] on button "Unavailable" at bounding box center [559, 100] width 88 height 24
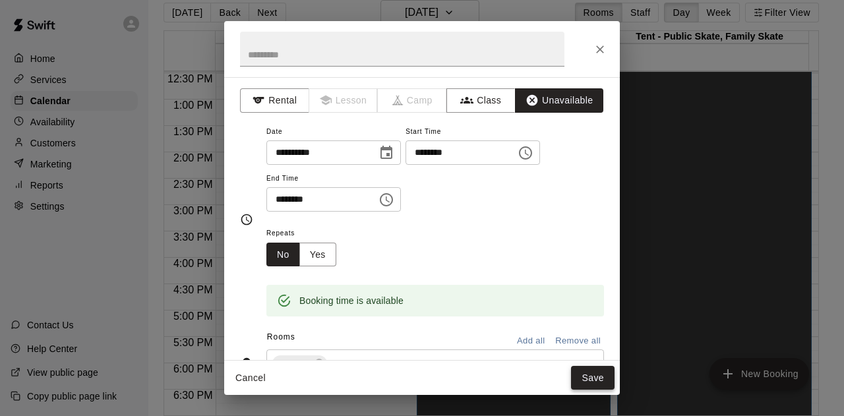
click at [587, 370] on button "Save" at bounding box center [592, 378] width 43 height 24
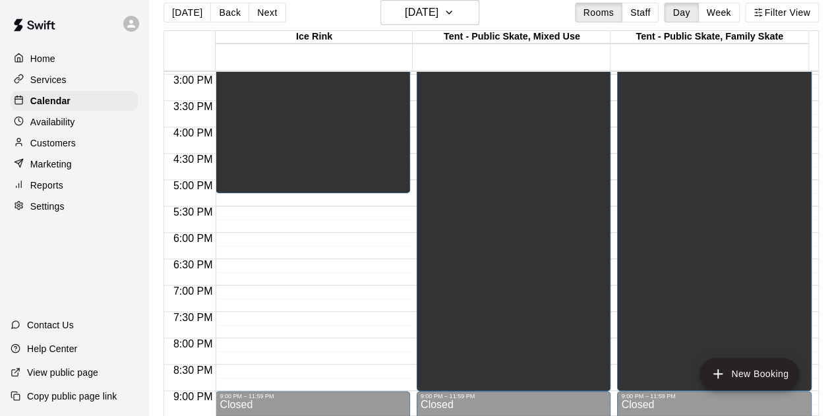
scroll to position [790, 0]
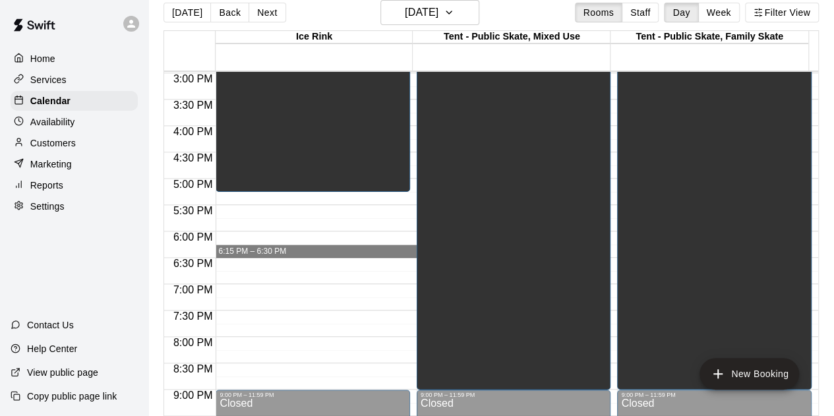
drag, startPoint x: 237, startPoint y: 246, endPoint x: 241, endPoint y: 252, distance: 7.1
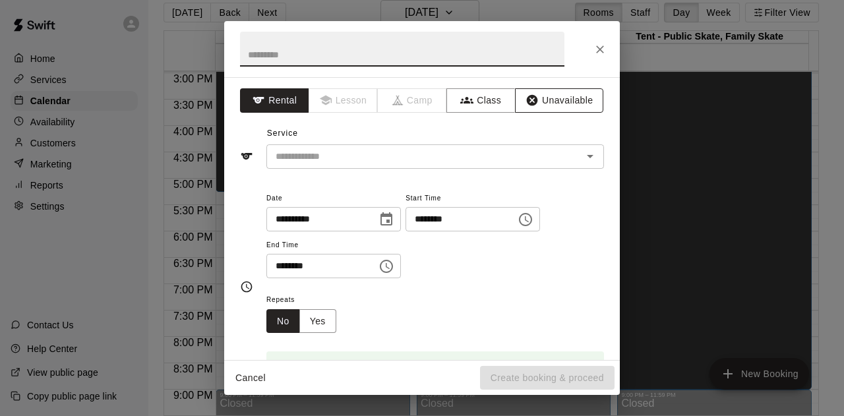
click at [539, 100] on button "Unavailable" at bounding box center [559, 100] width 88 height 24
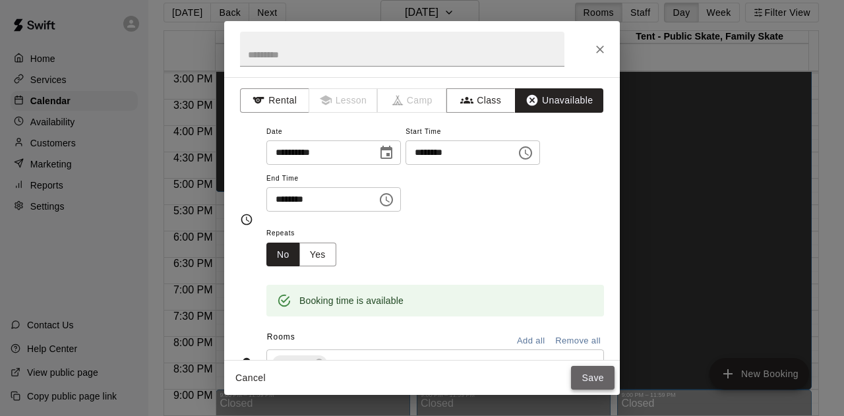
click at [585, 383] on button "Save" at bounding box center [592, 378] width 43 height 24
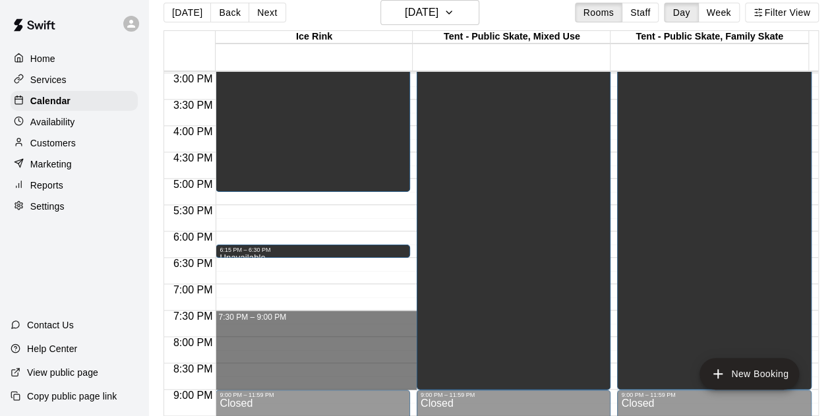
drag, startPoint x: 250, startPoint y: 313, endPoint x: 256, endPoint y: 379, distance: 66.1
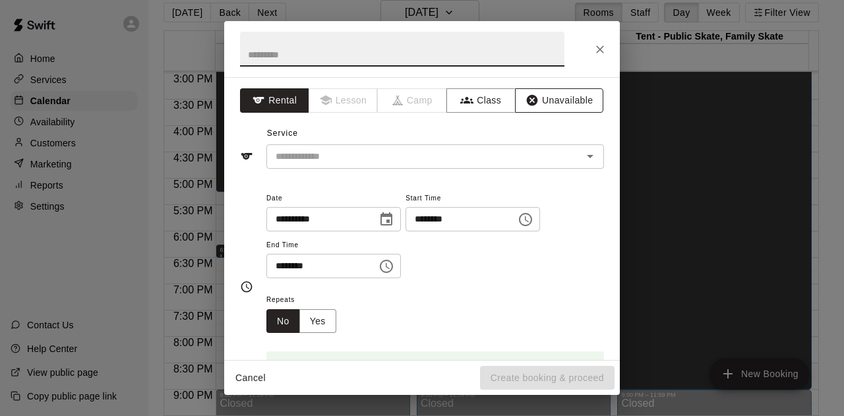
click at [538, 101] on button "Unavailable" at bounding box center [559, 100] width 88 height 24
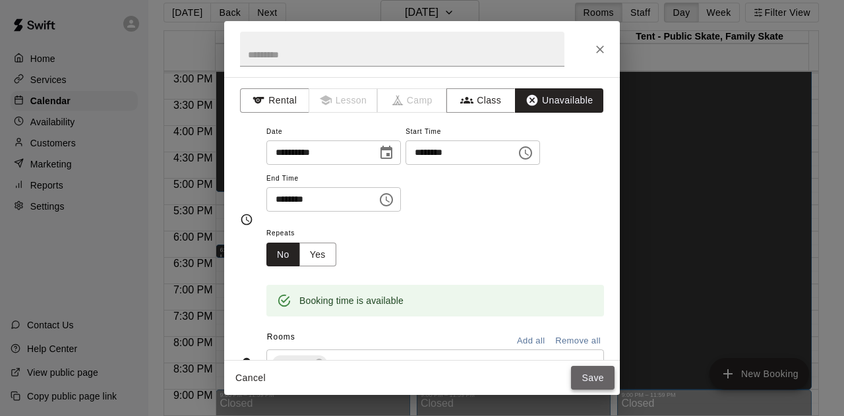
click at [587, 378] on button "Save" at bounding box center [592, 378] width 43 height 24
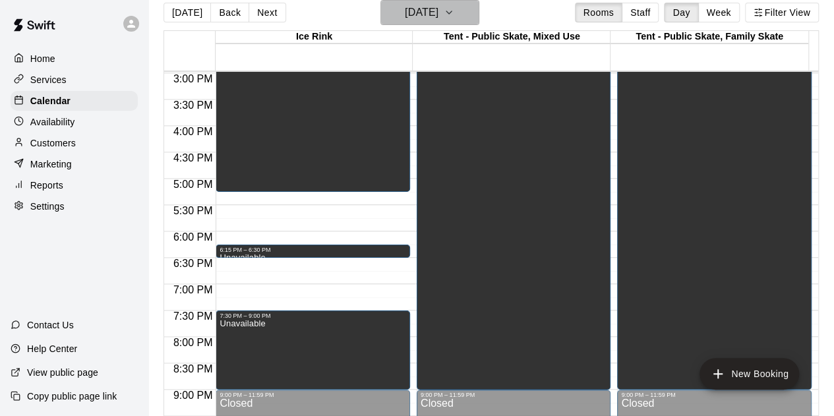
click at [454, 11] on icon "button" at bounding box center [449, 13] width 11 height 16
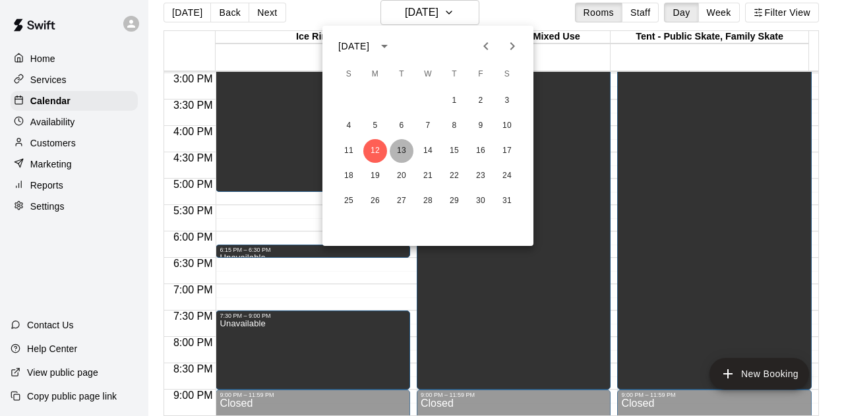
click at [406, 146] on button "13" at bounding box center [402, 151] width 24 height 24
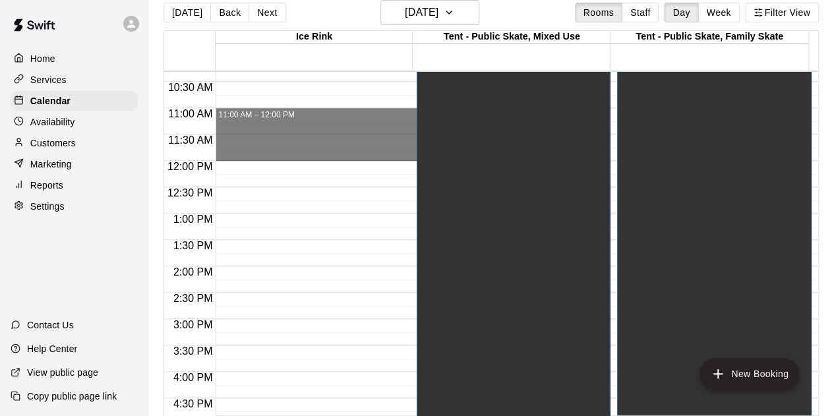
scroll to position [658, 0]
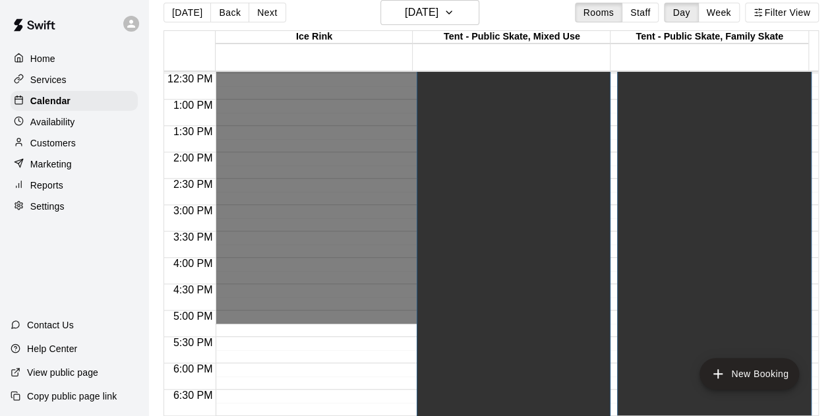
drag, startPoint x: 254, startPoint y: 194, endPoint x: 290, endPoint y: 318, distance: 129.5
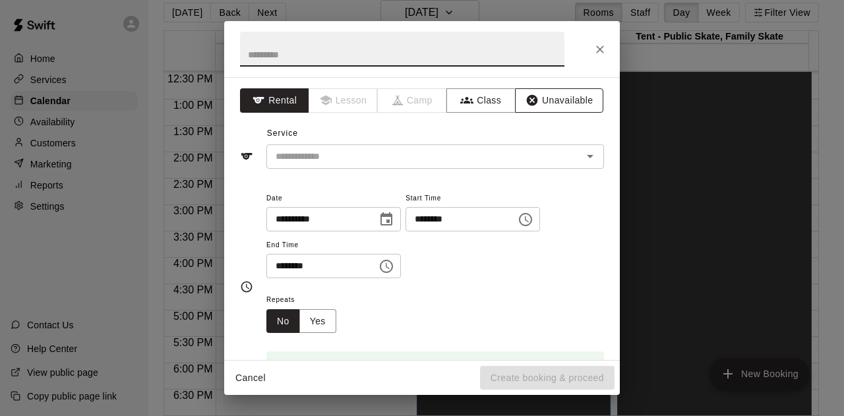
click at [540, 100] on button "Unavailable" at bounding box center [559, 100] width 88 height 24
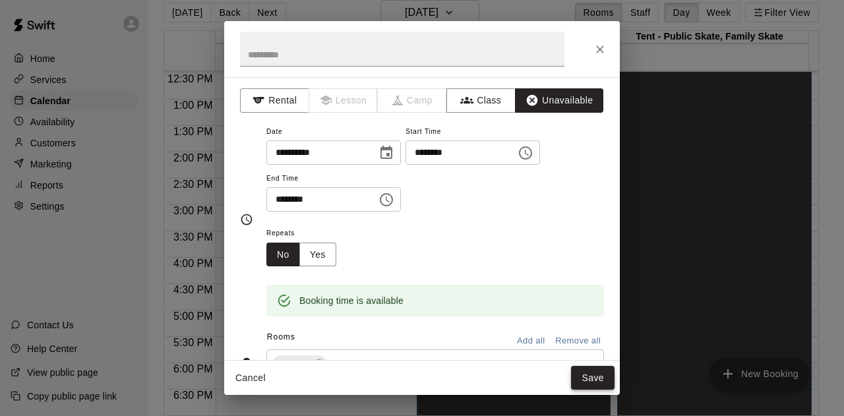
click at [602, 374] on button "Save" at bounding box center [592, 378] width 43 height 24
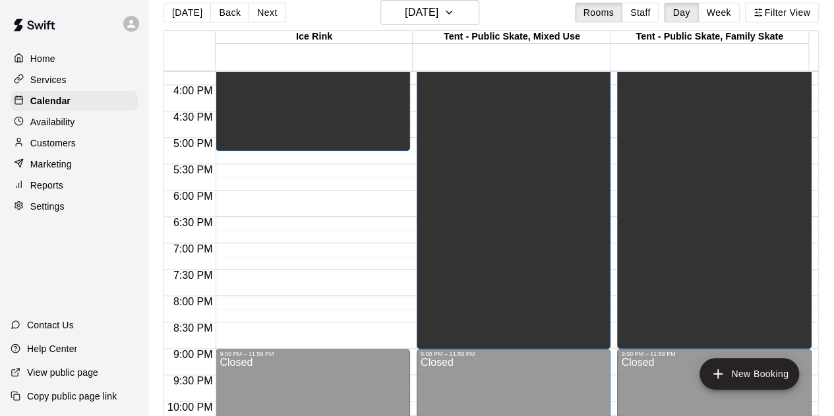
scroll to position [855, 0]
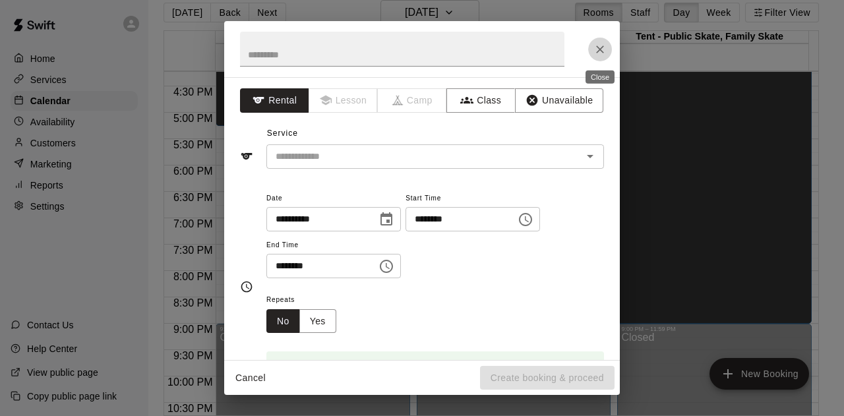
click at [591, 43] on button "Close" at bounding box center [600, 50] width 24 height 24
click at [602, 42] on button "Close" at bounding box center [600, 50] width 24 height 24
click at [547, 95] on button "Unavailable" at bounding box center [559, 100] width 88 height 24
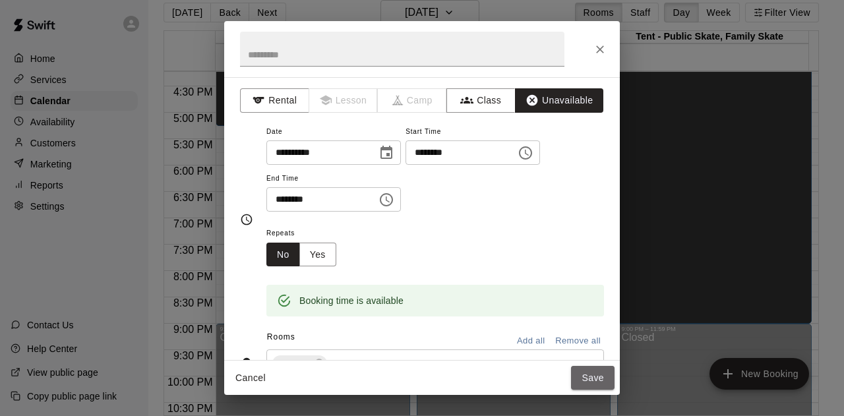
click at [589, 379] on button "Save" at bounding box center [592, 378] width 43 height 24
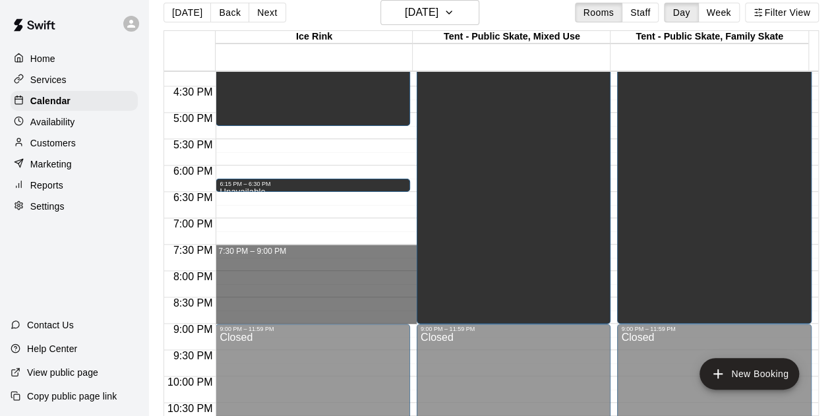
drag, startPoint x: 241, startPoint y: 248, endPoint x: 248, endPoint y: 314, distance: 66.9
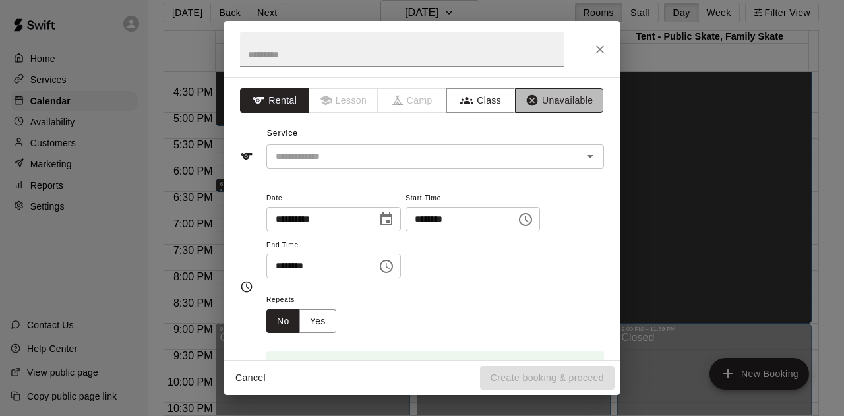
click at [538, 107] on button "Unavailable" at bounding box center [559, 100] width 88 height 24
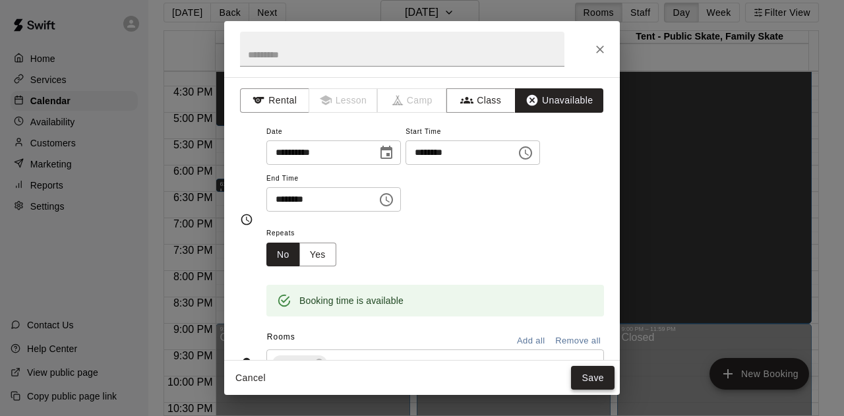
click at [593, 380] on button "Save" at bounding box center [592, 378] width 43 height 24
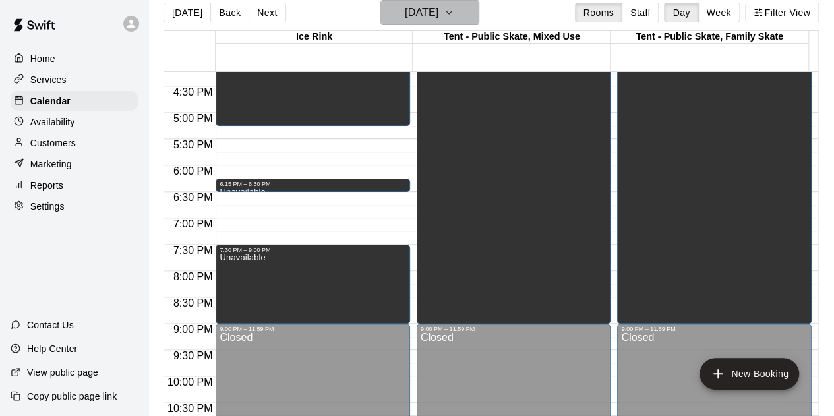
click at [454, 11] on icon "button" at bounding box center [449, 13] width 11 height 16
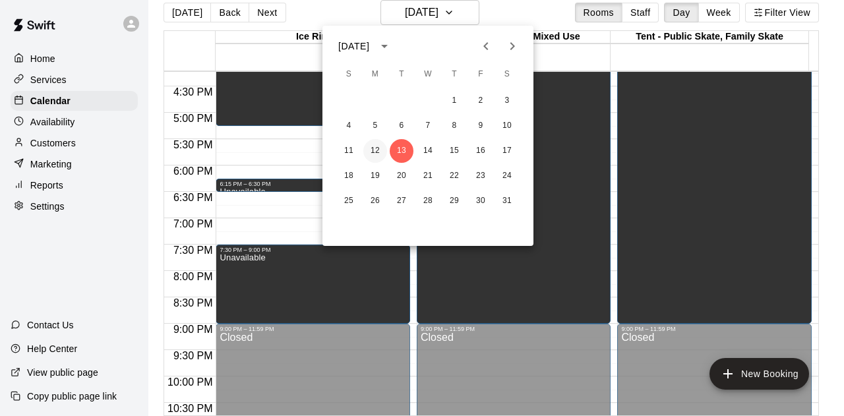
click at [372, 150] on button "12" at bounding box center [375, 151] width 24 height 24
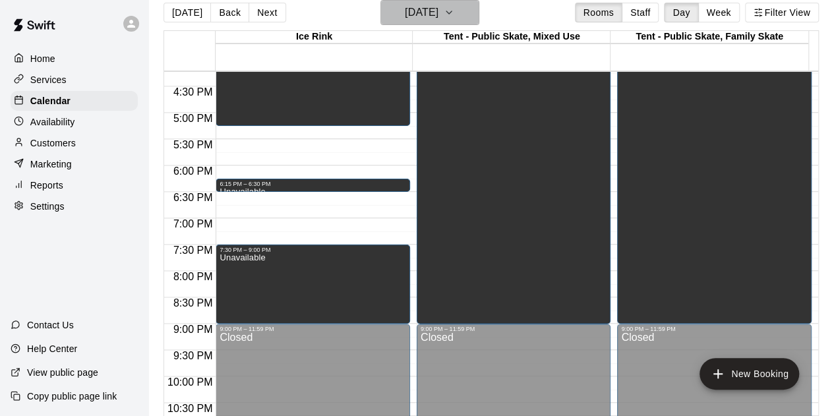
click at [454, 10] on icon "button" at bounding box center [449, 13] width 11 height 16
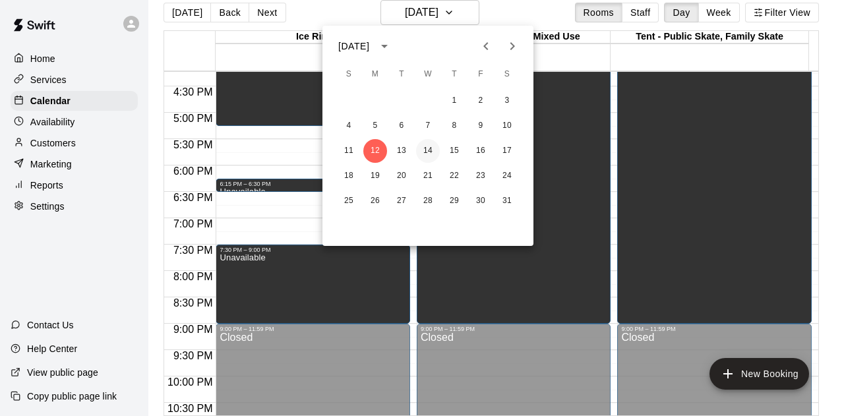
click at [428, 148] on button "14" at bounding box center [428, 151] width 24 height 24
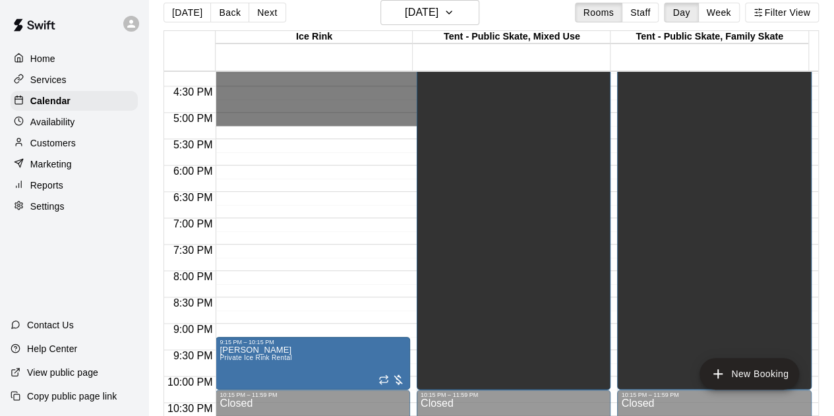
drag, startPoint x: 277, startPoint y: 170, endPoint x: 286, endPoint y: 123, distance: 48.3
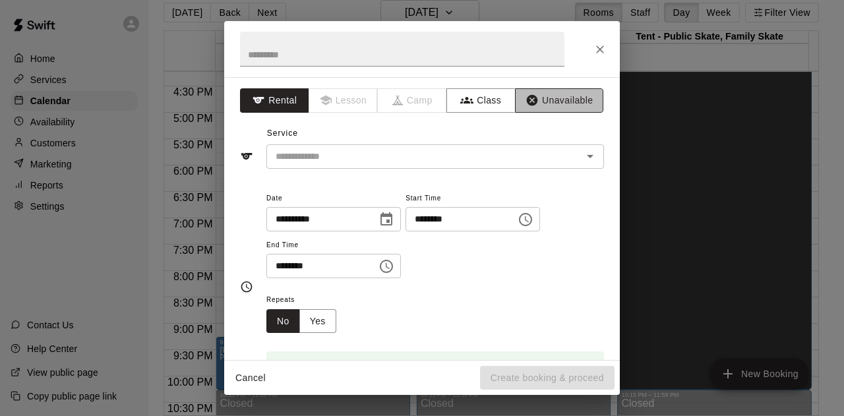
click at [546, 92] on button "Unavailable" at bounding box center [559, 100] width 88 height 24
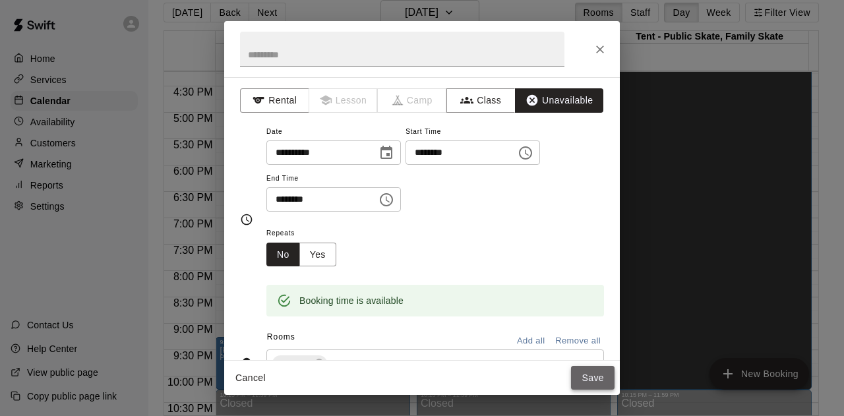
click at [591, 379] on button "Save" at bounding box center [592, 378] width 43 height 24
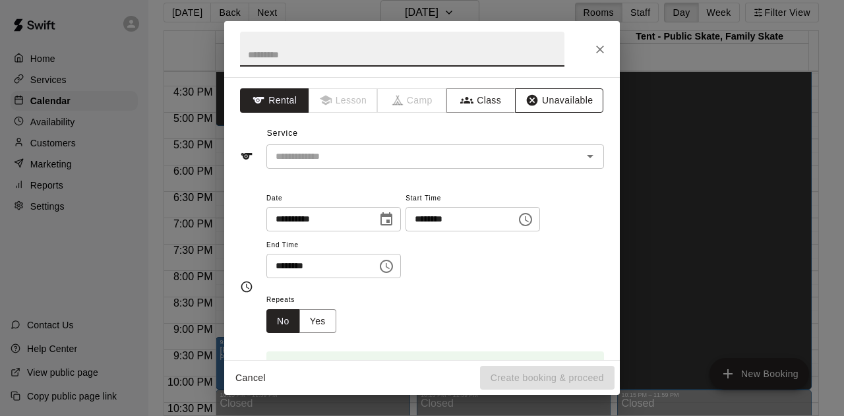
click at [551, 99] on button "Unavailable" at bounding box center [559, 100] width 88 height 24
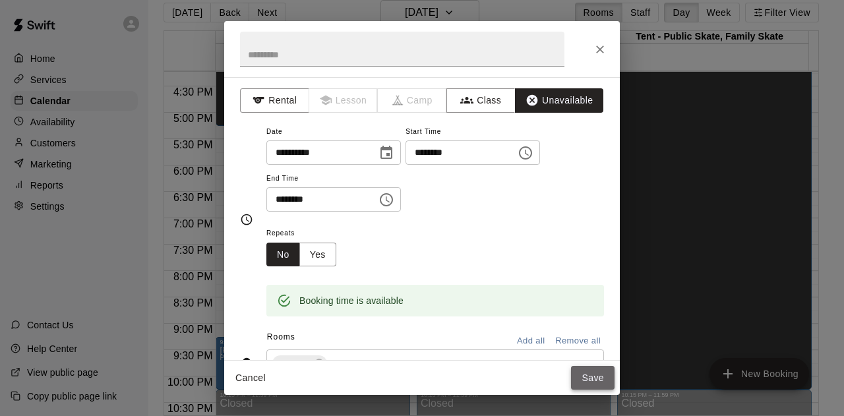
click at [586, 377] on button "Save" at bounding box center [592, 378] width 43 height 24
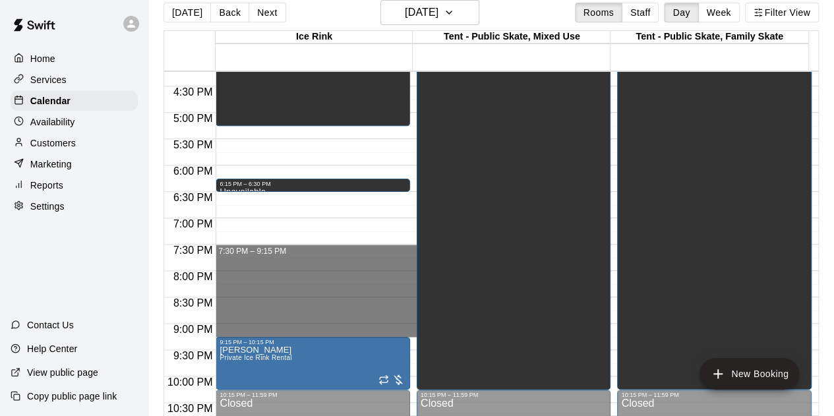
drag, startPoint x: 226, startPoint y: 248, endPoint x: 237, endPoint y: 329, distance: 81.7
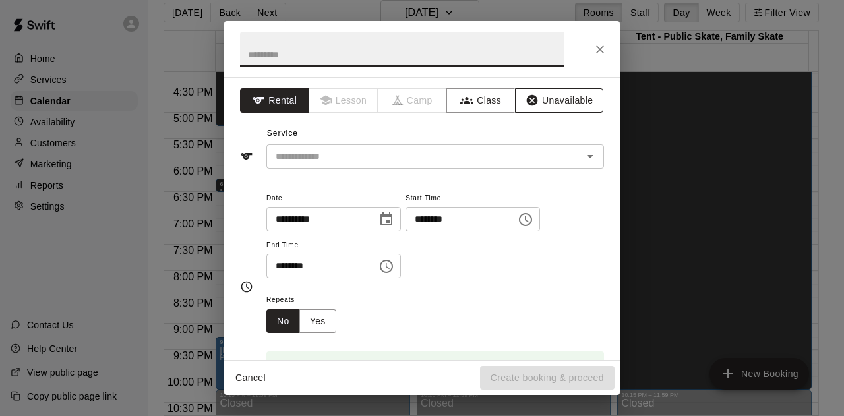
click at [540, 94] on button "Unavailable" at bounding box center [559, 100] width 88 height 24
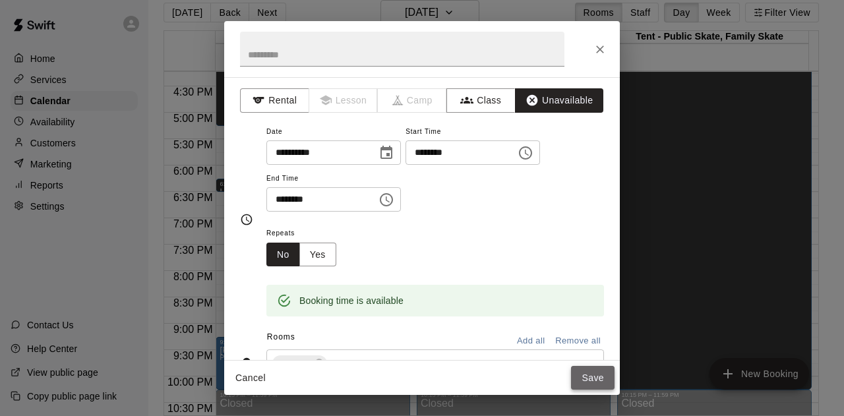
click at [580, 380] on button "Save" at bounding box center [592, 378] width 43 height 24
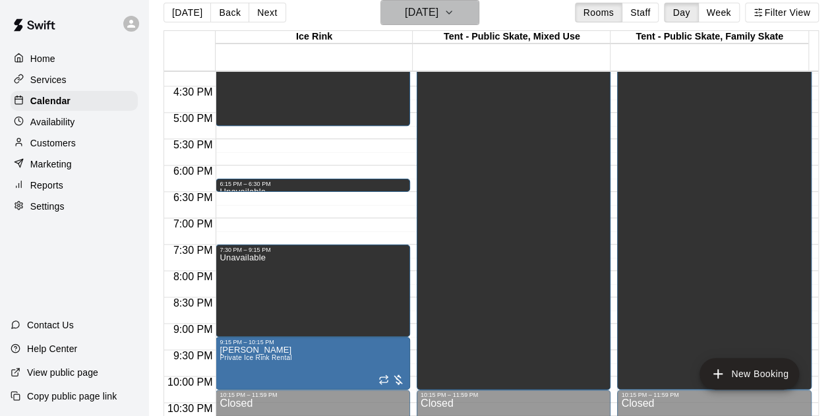
click at [454, 11] on icon "button" at bounding box center [449, 13] width 11 height 16
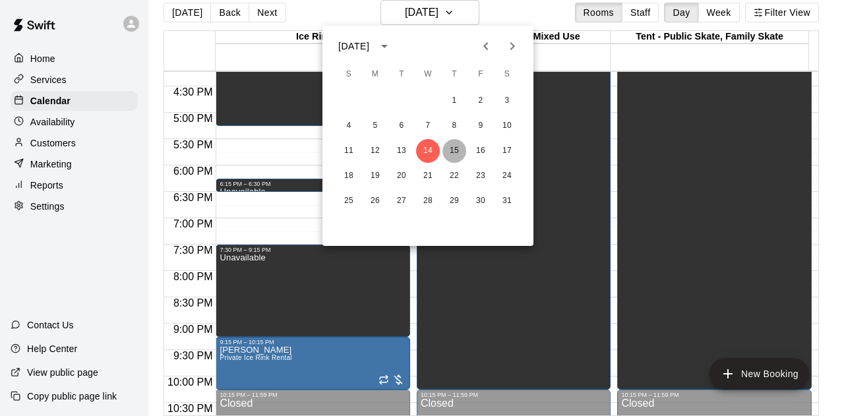
click at [461, 158] on button "15" at bounding box center [454, 151] width 24 height 24
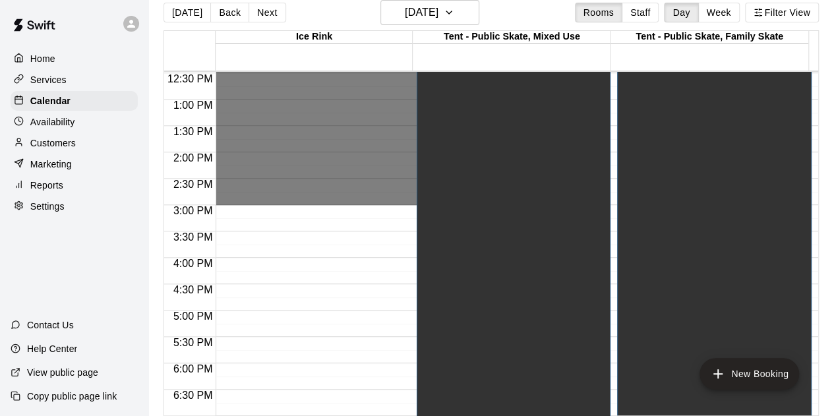
scroll to position [724, 0]
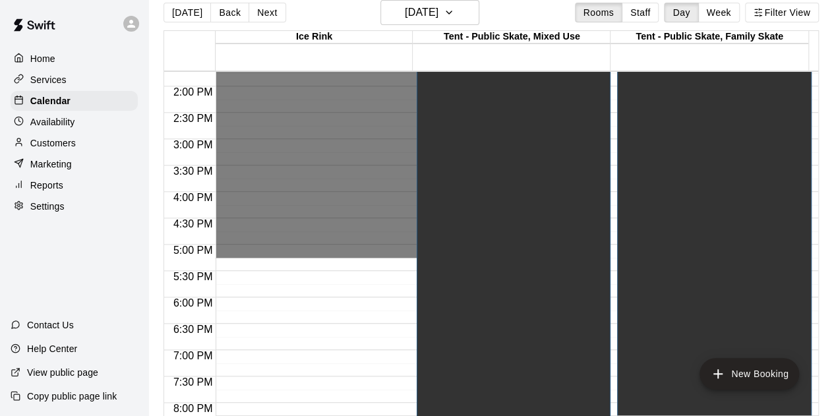
drag, startPoint x: 296, startPoint y: 259, endPoint x: 293, endPoint y: 252, distance: 7.4
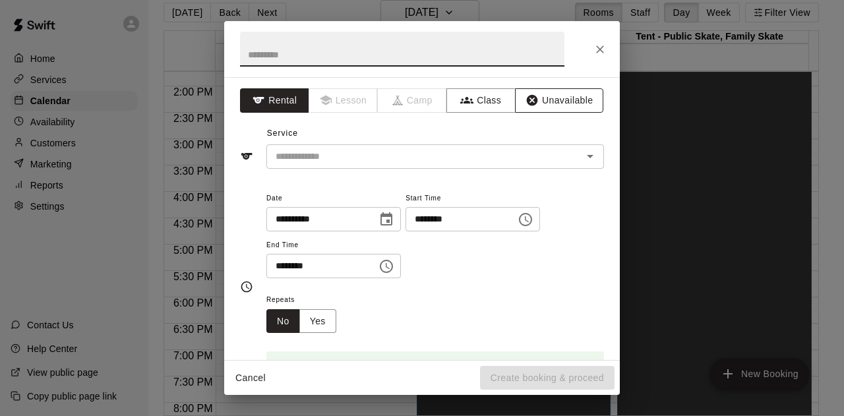
click at [535, 93] on button "Unavailable" at bounding box center [559, 100] width 88 height 24
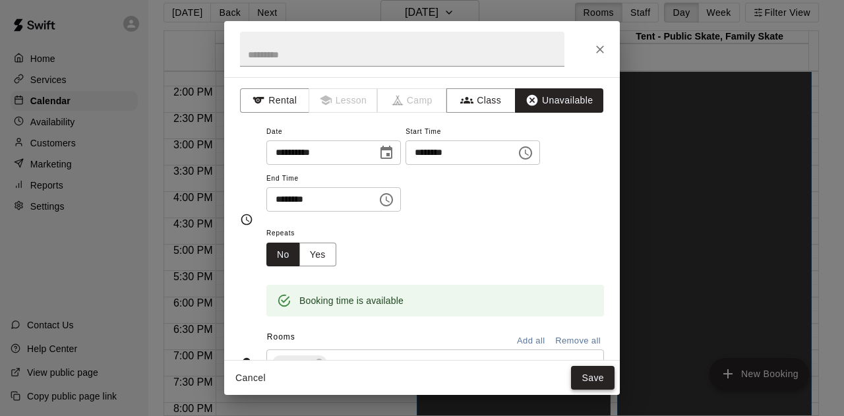
click at [588, 378] on button "Save" at bounding box center [592, 378] width 43 height 24
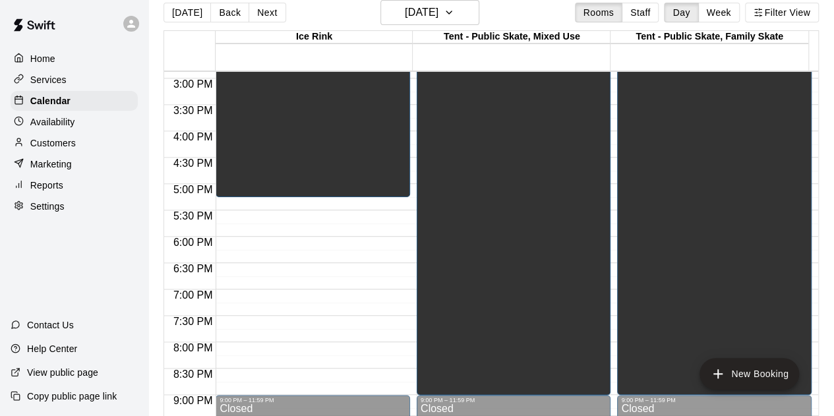
scroll to position [855, 0]
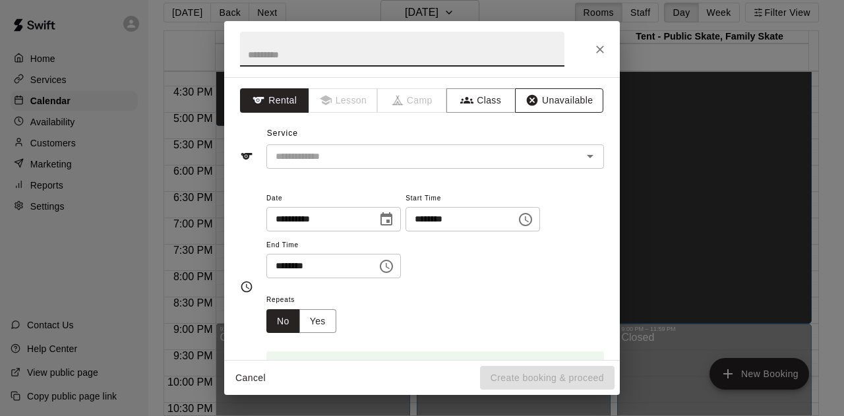
click at [564, 100] on button "Unavailable" at bounding box center [559, 100] width 88 height 24
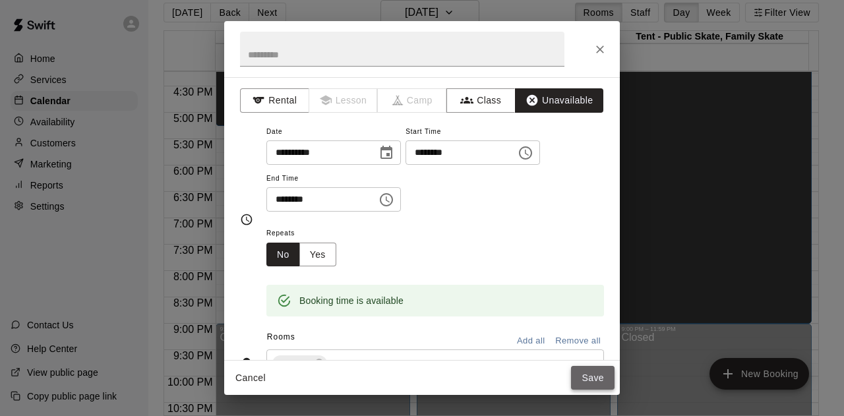
click at [590, 376] on button "Save" at bounding box center [592, 378] width 43 height 24
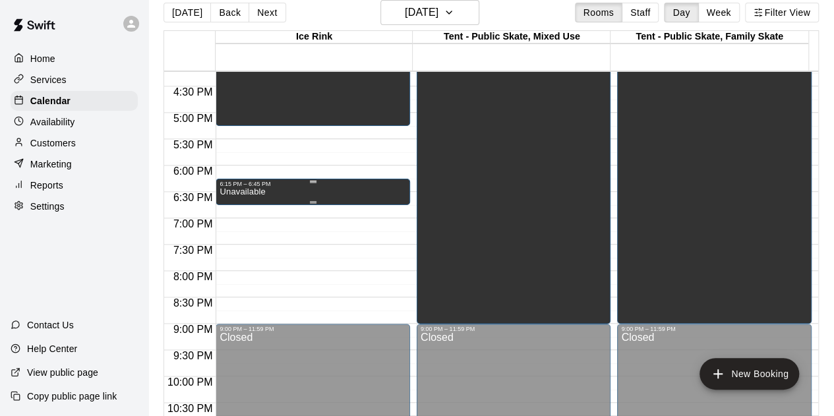
click at [256, 187] on div "6:15 PM – 6:45 PM" at bounding box center [312, 184] width 187 height 7
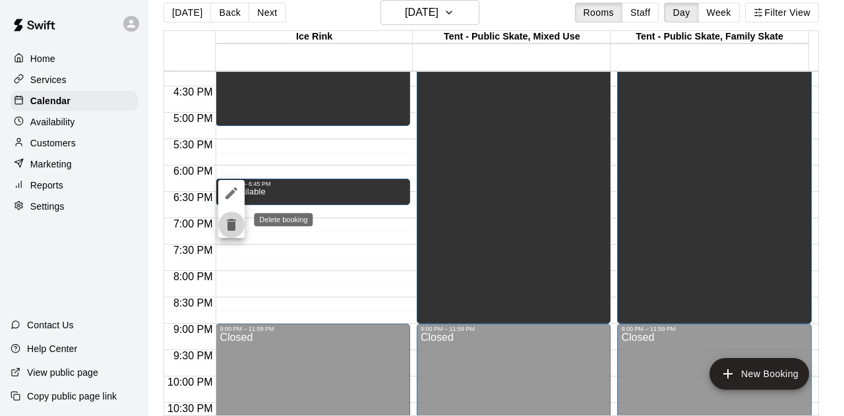
click at [235, 219] on icon "delete" at bounding box center [231, 225] width 16 height 16
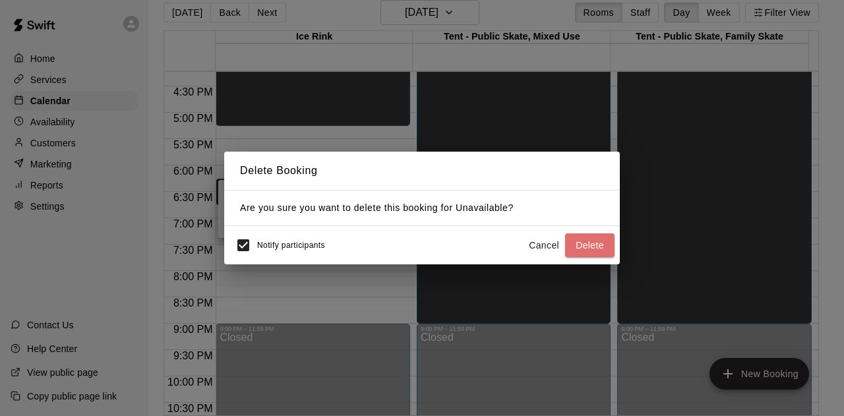
drag, startPoint x: 588, startPoint y: 248, endPoint x: 518, endPoint y: 235, distance: 71.0
click at [588, 248] on button "Delete" at bounding box center [589, 245] width 49 height 24
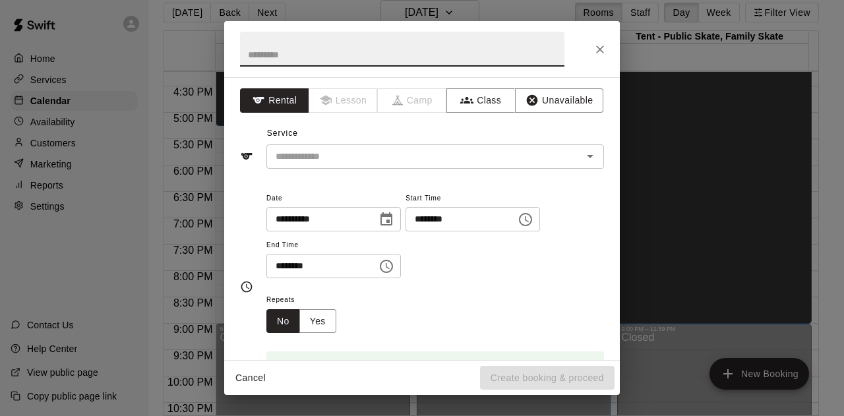
click at [600, 53] on icon "Close" at bounding box center [599, 49] width 13 height 13
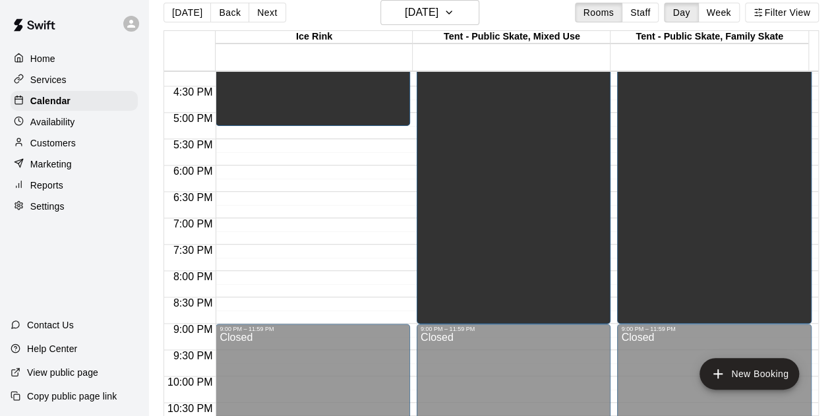
drag, startPoint x: 232, startPoint y: 180, endPoint x: 248, endPoint y: 178, distance: 15.9
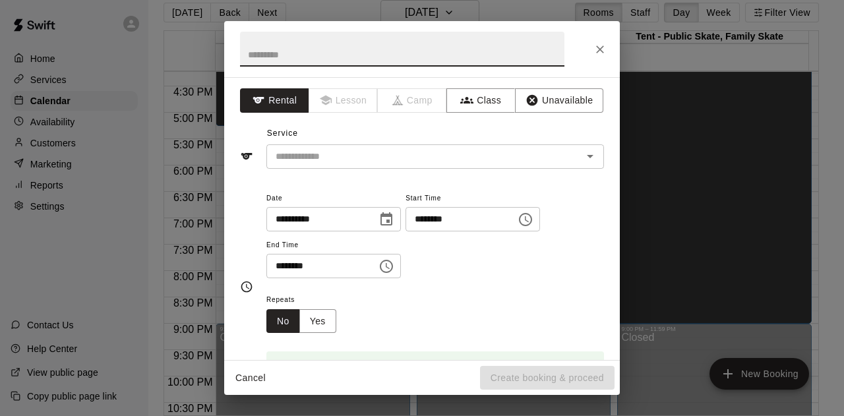
click at [294, 268] on input "********" at bounding box center [316, 266] width 101 height 24
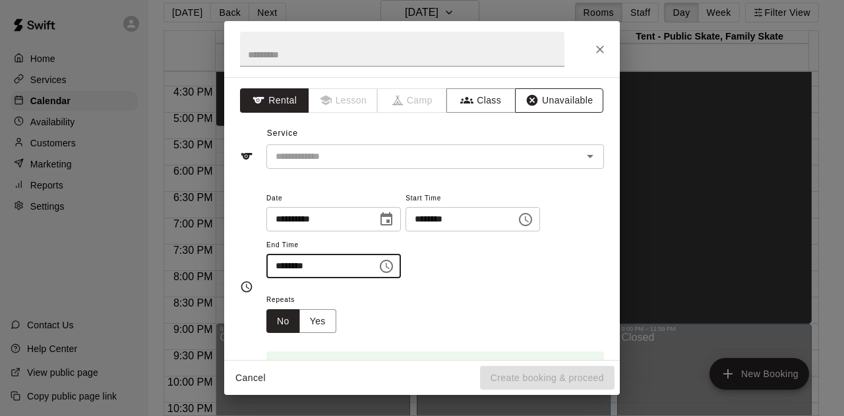
type input "********"
click at [562, 95] on button "Unavailable" at bounding box center [559, 100] width 88 height 24
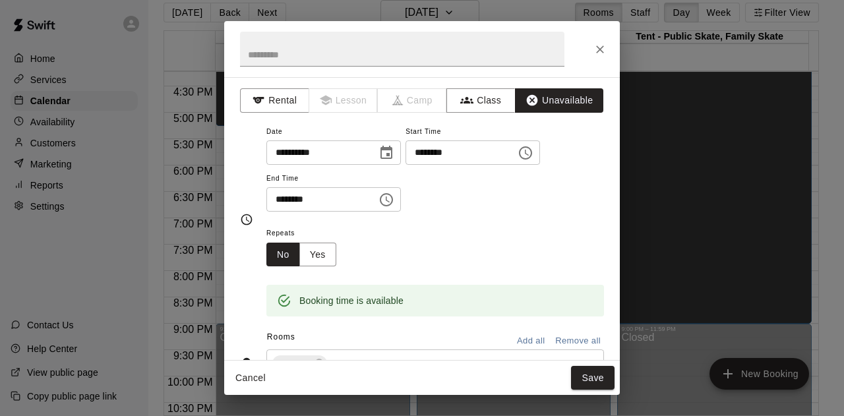
click at [587, 381] on button "Save" at bounding box center [592, 378] width 43 height 24
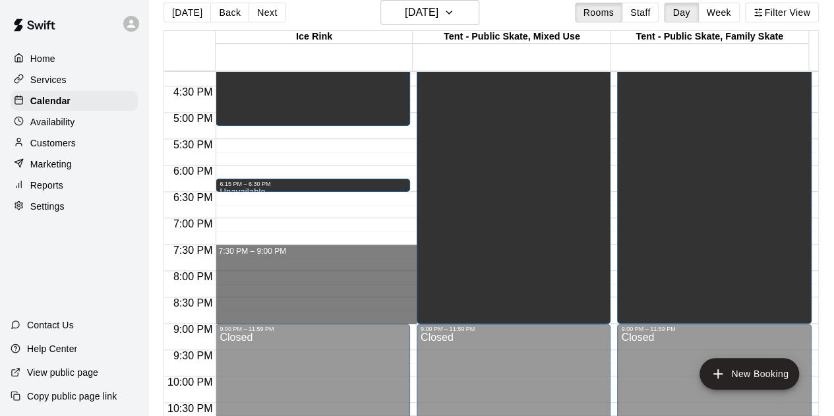
drag, startPoint x: 234, startPoint y: 245, endPoint x: 243, endPoint y: 313, distance: 68.4
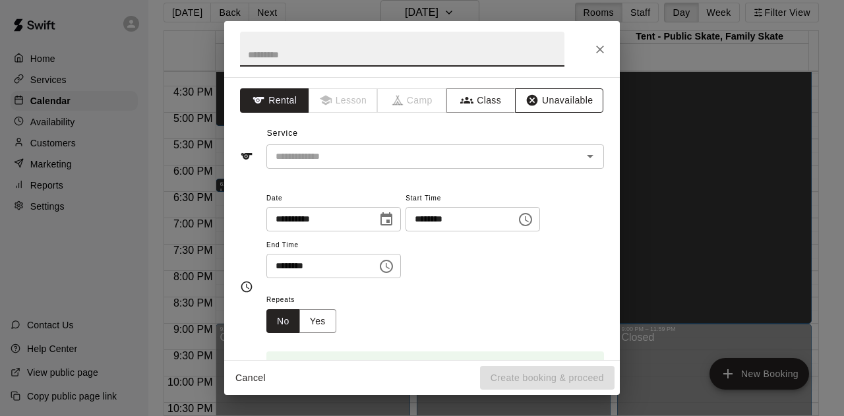
click at [536, 105] on button "Unavailable" at bounding box center [559, 100] width 88 height 24
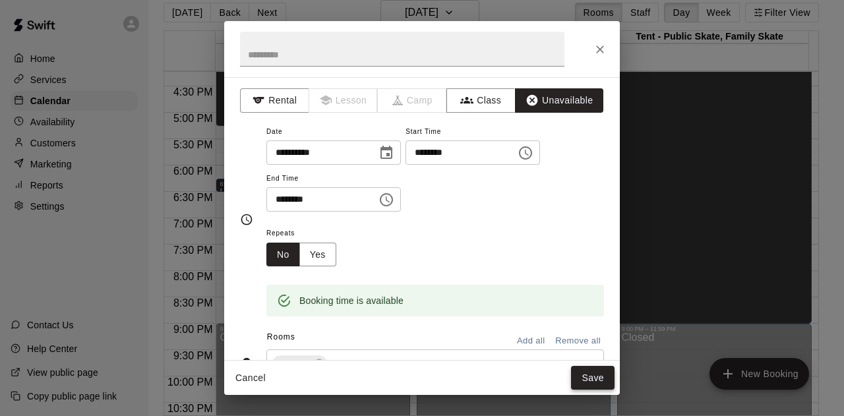
click at [593, 380] on button "Save" at bounding box center [592, 378] width 43 height 24
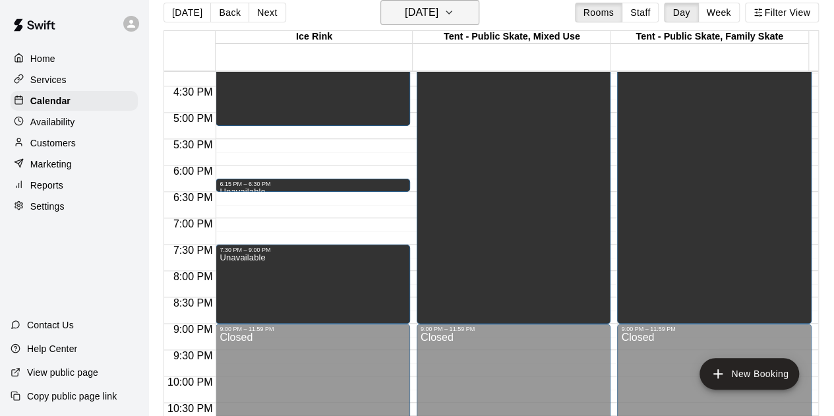
click at [454, 7] on icon "button" at bounding box center [449, 13] width 11 height 16
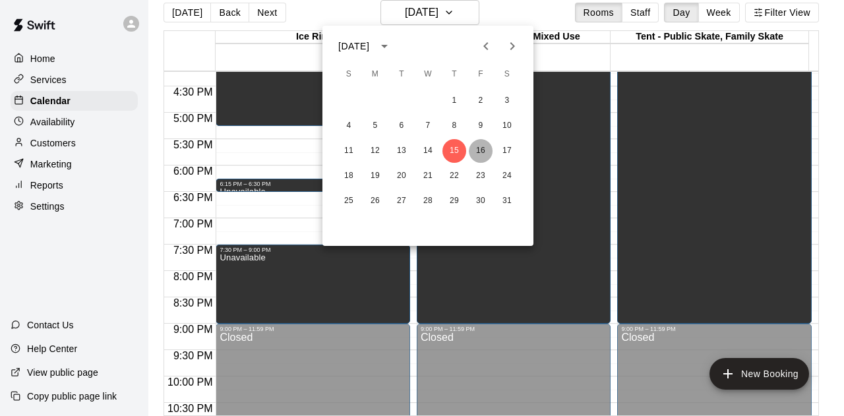
click at [484, 148] on button "16" at bounding box center [481, 151] width 24 height 24
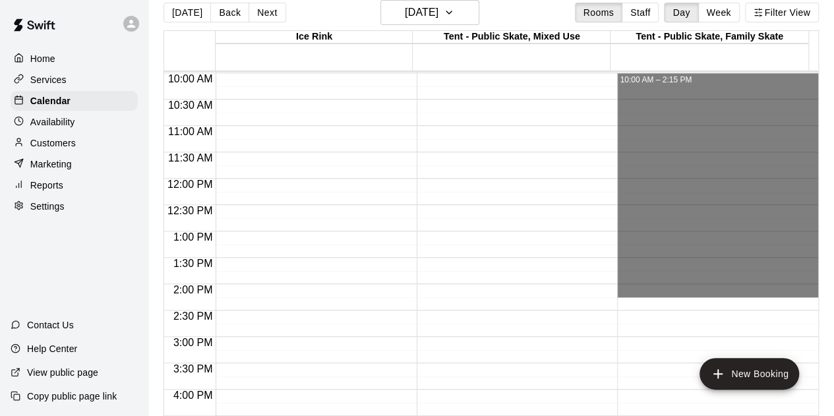
scroll to position [724, 0]
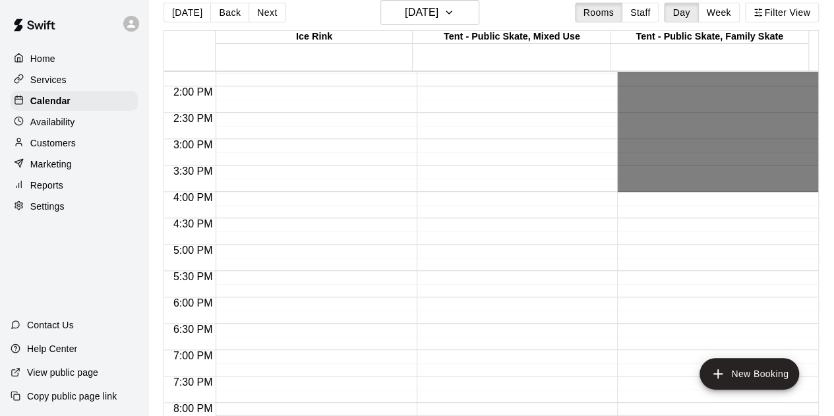
drag, startPoint x: 641, startPoint y: 272, endPoint x: 662, endPoint y: 184, distance: 90.6
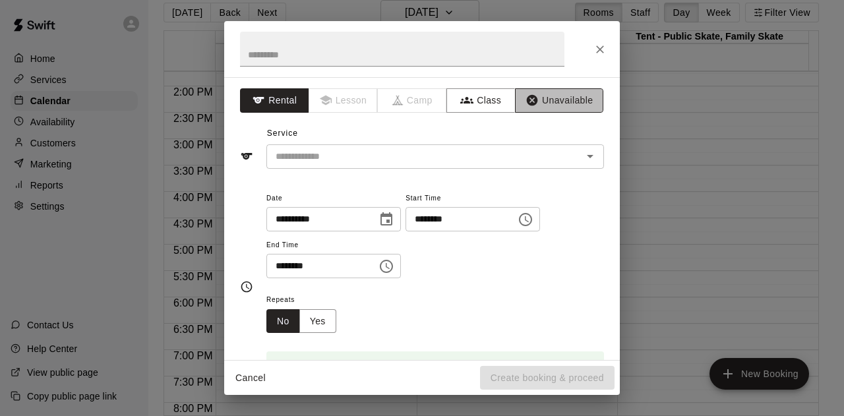
click at [554, 105] on button "Unavailable" at bounding box center [559, 100] width 88 height 24
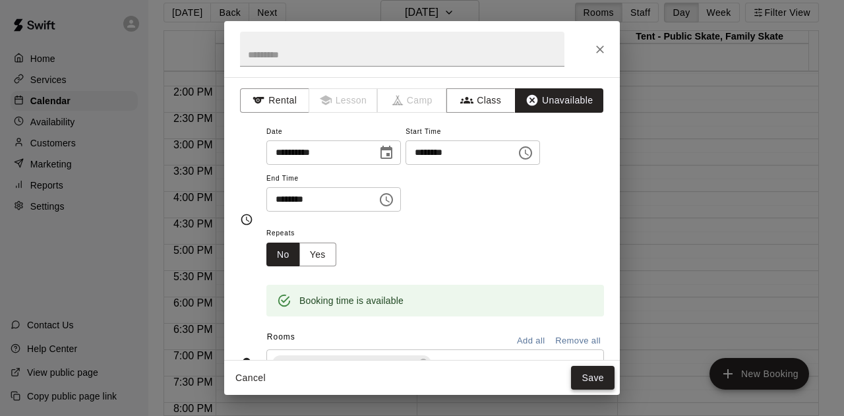
click at [587, 377] on button "Save" at bounding box center [592, 378] width 43 height 24
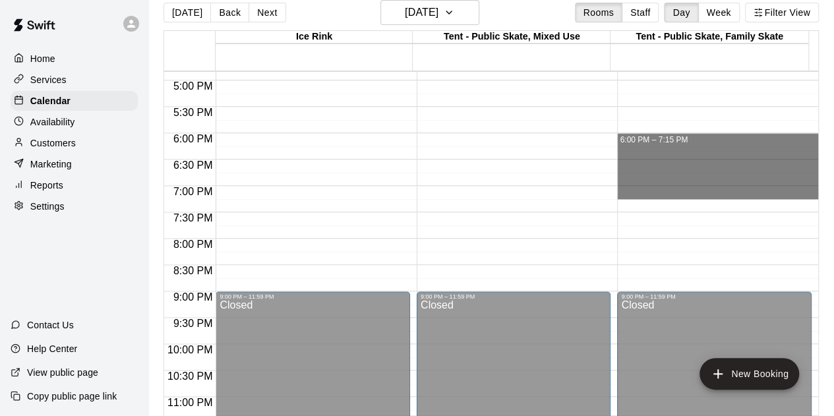
scroll to position [921, 0]
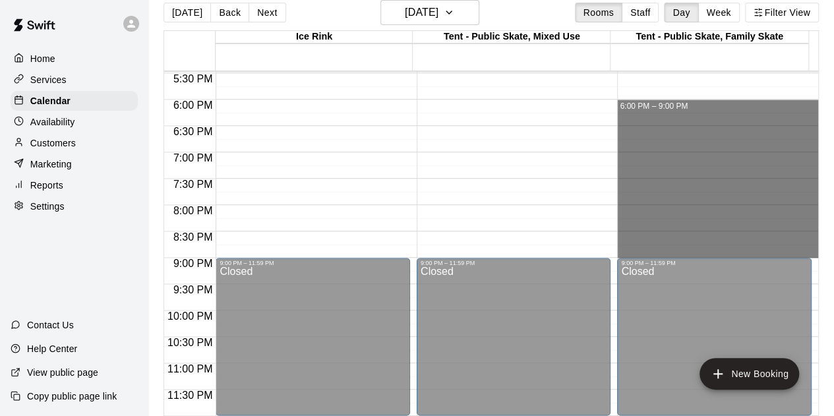
drag, startPoint x: 644, startPoint y: 299, endPoint x: 654, endPoint y: 250, distance: 49.8
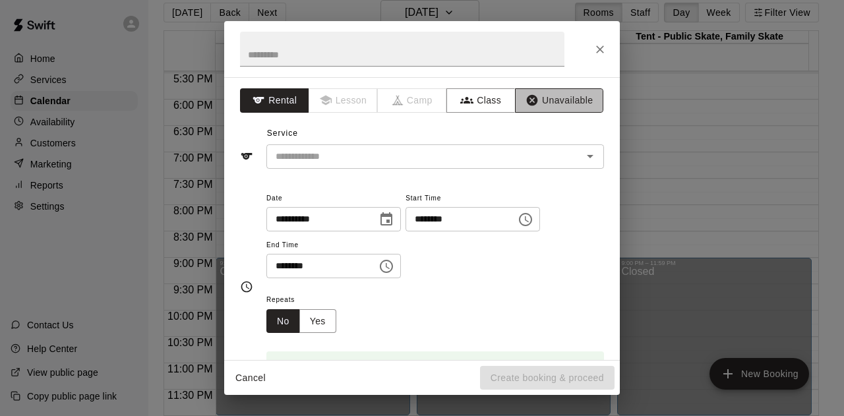
click at [546, 96] on button "Unavailable" at bounding box center [559, 100] width 88 height 24
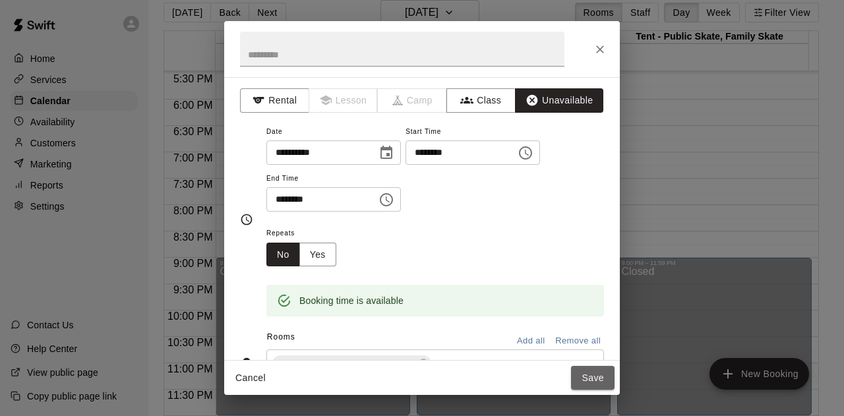
click at [596, 372] on button "Save" at bounding box center [592, 378] width 43 height 24
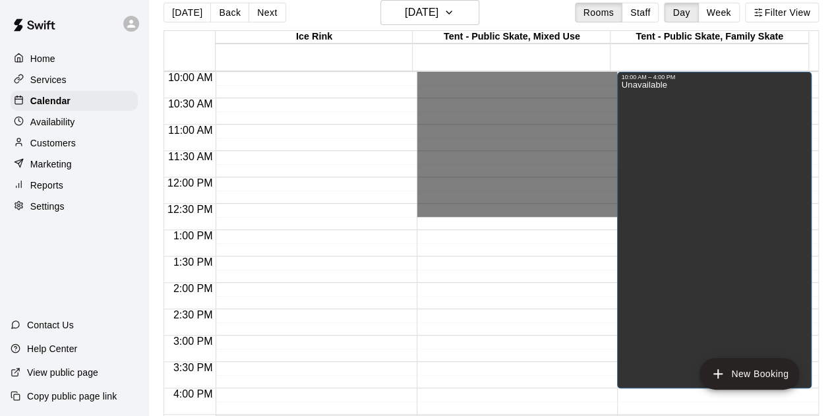
scroll to position [592, 0]
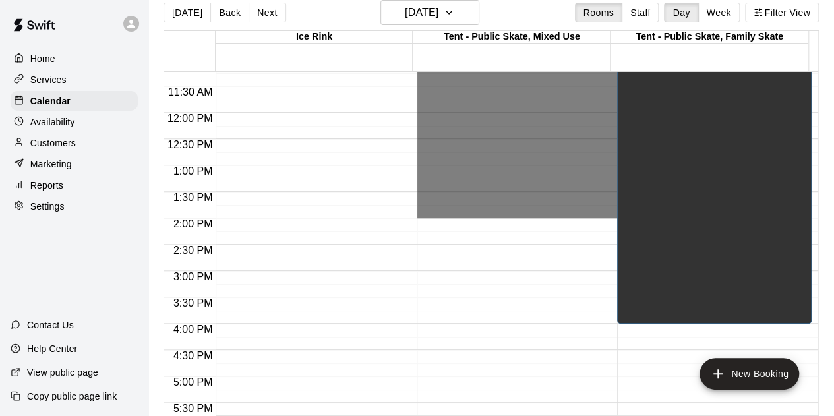
drag, startPoint x: 484, startPoint y: 235, endPoint x: 480, endPoint y: 217, distance: 19.0
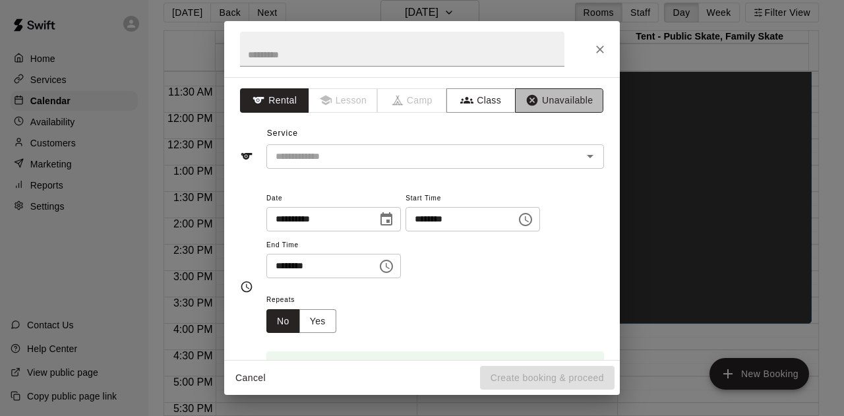
click at [565, 93] on button "Unavailable" at bounding box center [559, 100] width 88 height 24
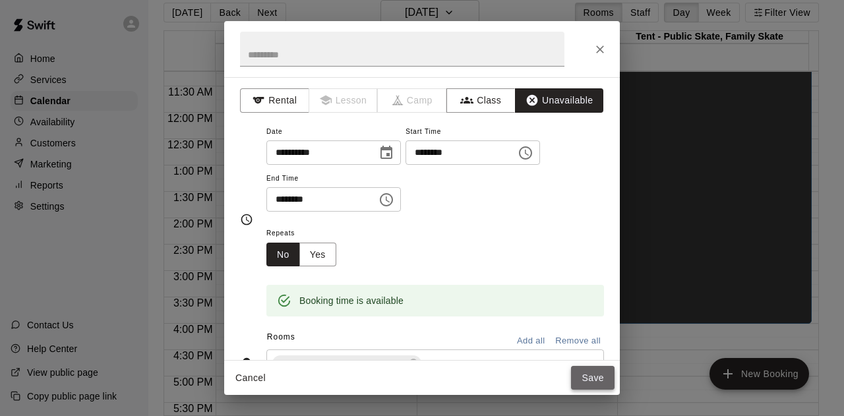
click at [593, 374] on button "Save" at bounding box center [592, 378] width 43 height 24
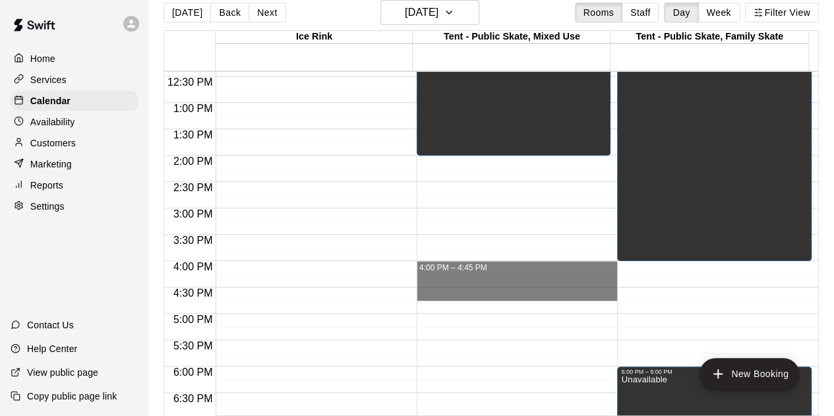
scroll to position [724, 0]
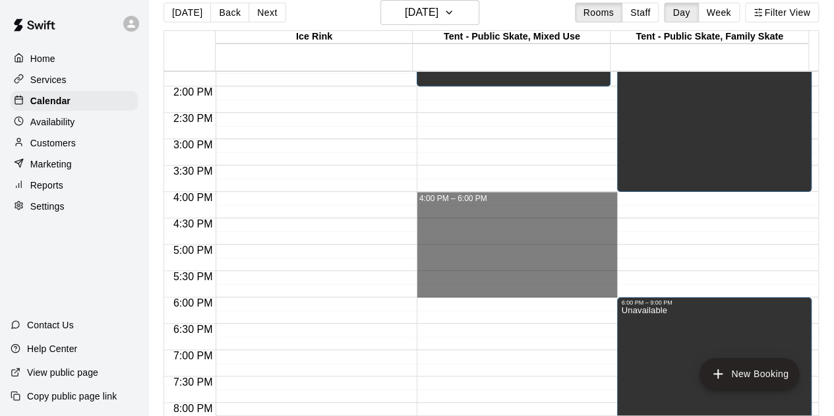
drag, startPoint x: 542, startPoint y: 328, endPoint x: 529, endPoint y: 288, distance: 41.5
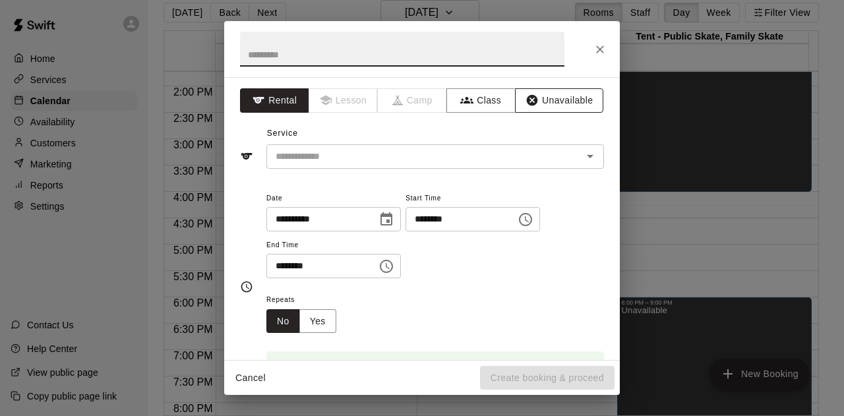
click at [551, 100] on button "Unavailable" at bounding box center [559, 100] width 88 height 24
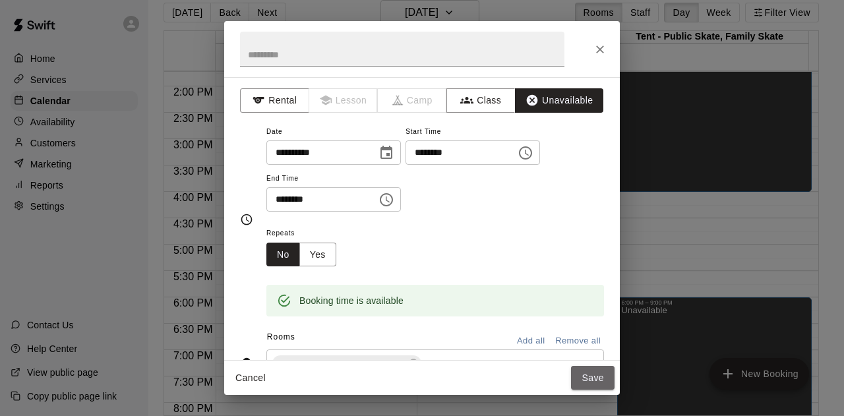
click at [581, 376] on button "Save" at bounding box center [592, 378] width 43 height 24
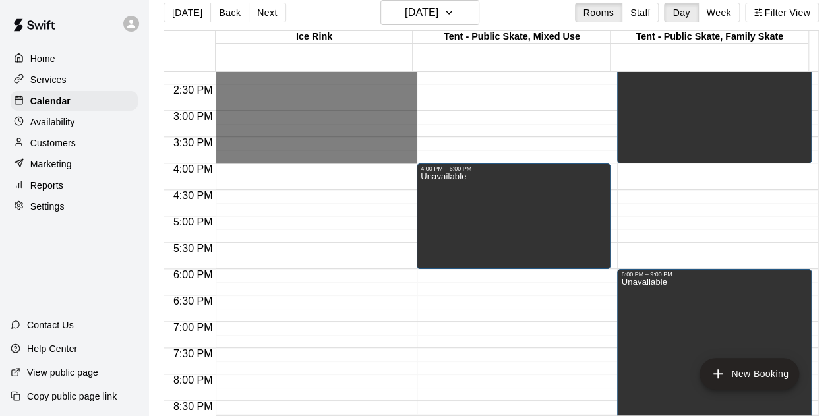
scroll to position [790, 0]
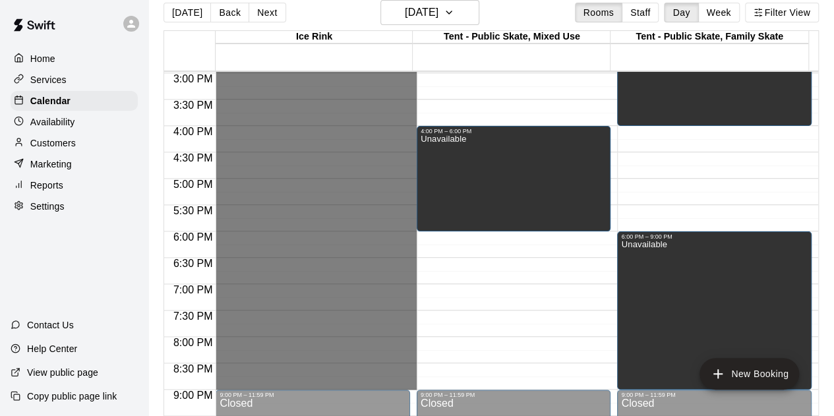
drag, startPoint x: 253, startPoint y: 262, endPoint x: 280, endPoint y: 378, distance: 119.1
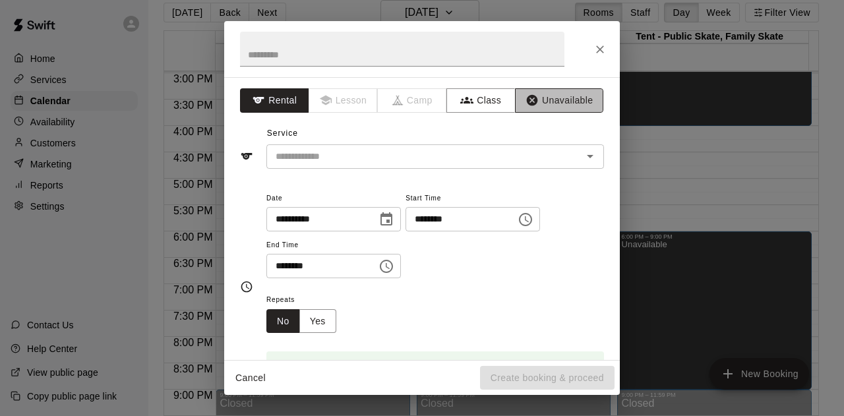
click at [550, 101] on button "Unavailable" at bounding box center [559, 100] width 88 height 24
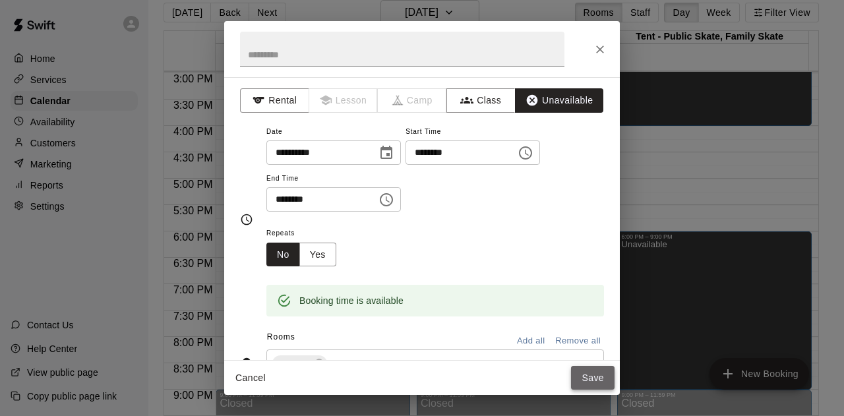
click at [585, 374] on button "Save" at bounding box center [592, 378] width 43 height 24
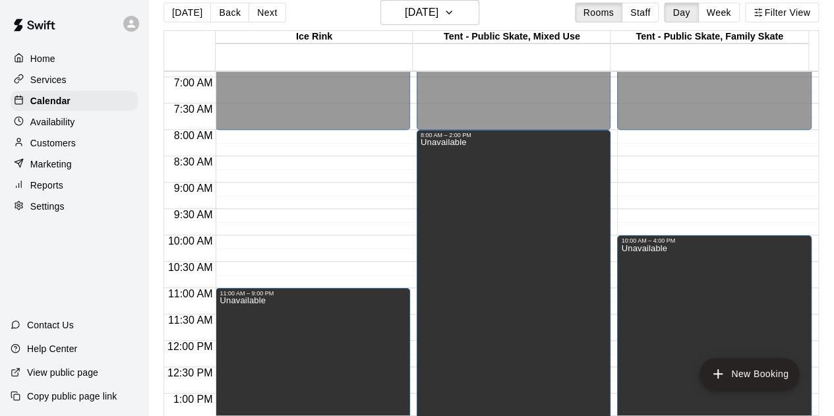
scroll to position [328, 0]
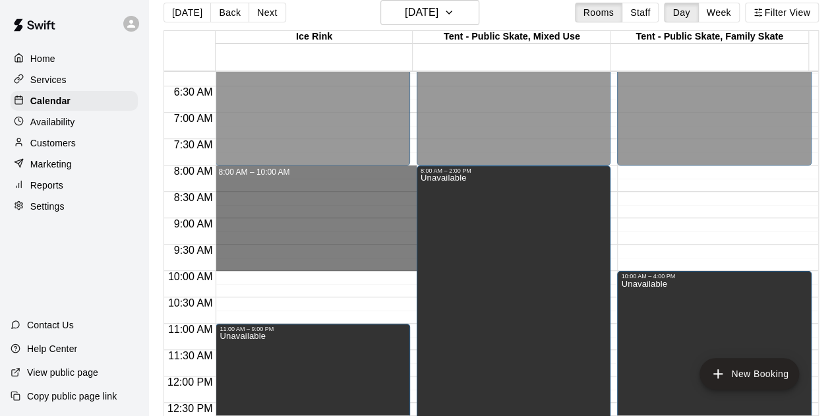
drag, startPoint x: 310, startPoint y: 170, endPoint x: 318, endPoint y: 262, distance: 92.0
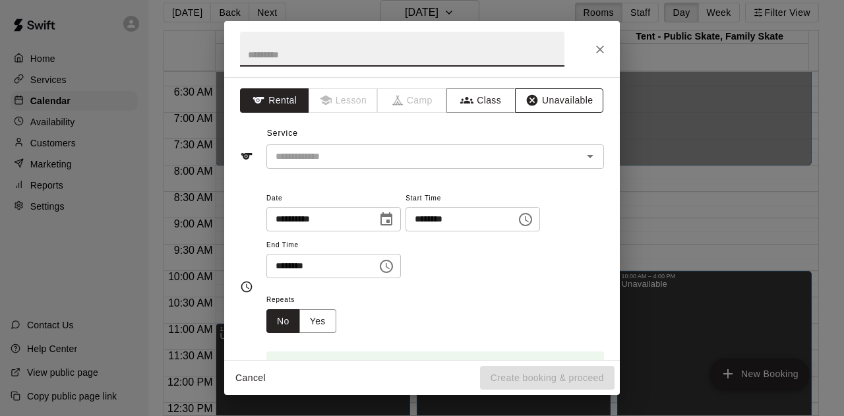
click at [547, 102] on button "Unavailable" at bounding box center [559, 100] width 88 height 24
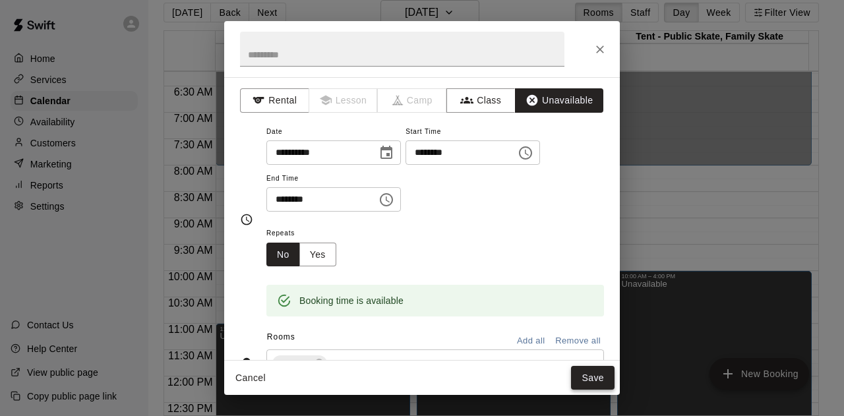
click at [592, 371] on button "Save" at bounding box center [592, 378] width 43 height 24
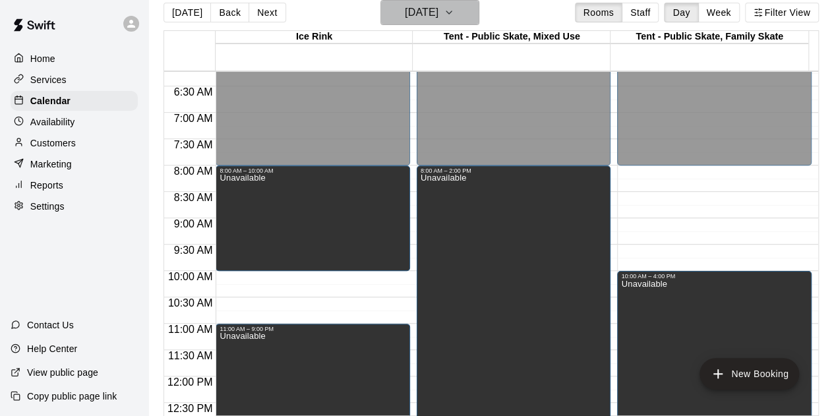
click at [454, 10] on icon "button" at bounding box center [449, 13] width 11 height 16
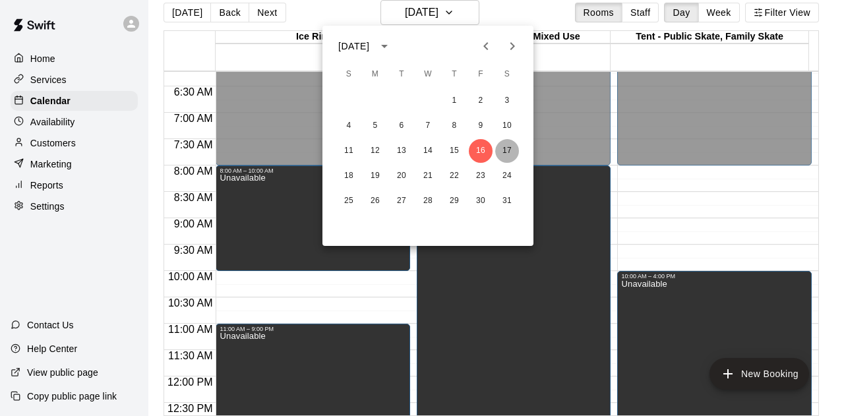
click at [511, 148] on button "17" at bounding box center [507, 151] width 24 height 24
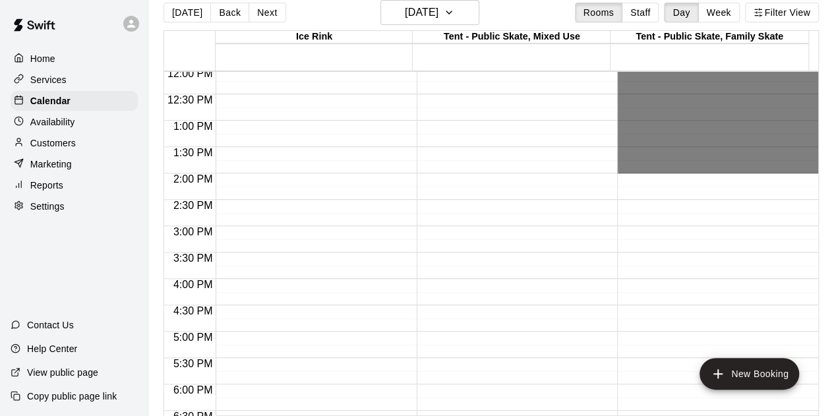
scroll to position [658, 0]
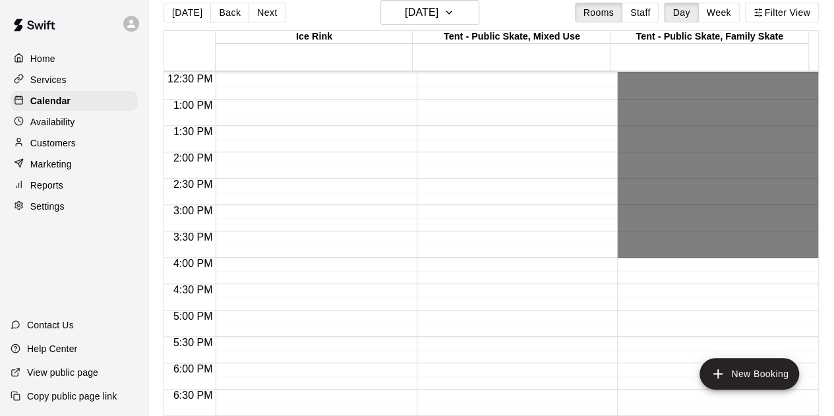
drag, startPoint x: 661, startPoint y: 171, endPoint x: 683, endPoint y: 252, distance: 84.6
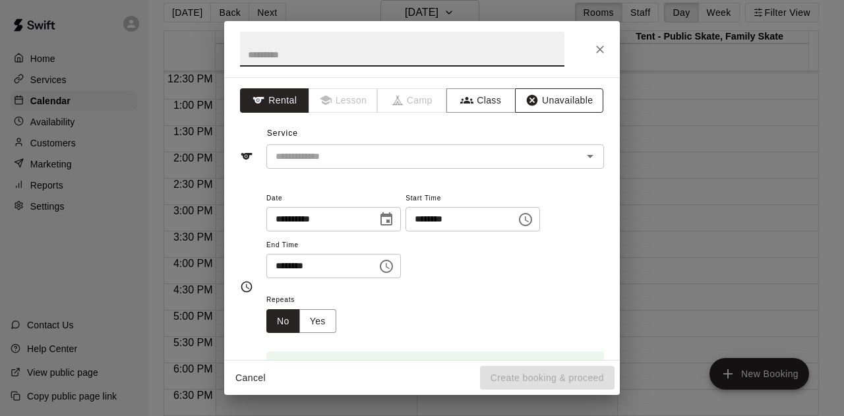
click at [565, 98] on button "Unavailable" at bounding box center [559, 100] width 88 height 24
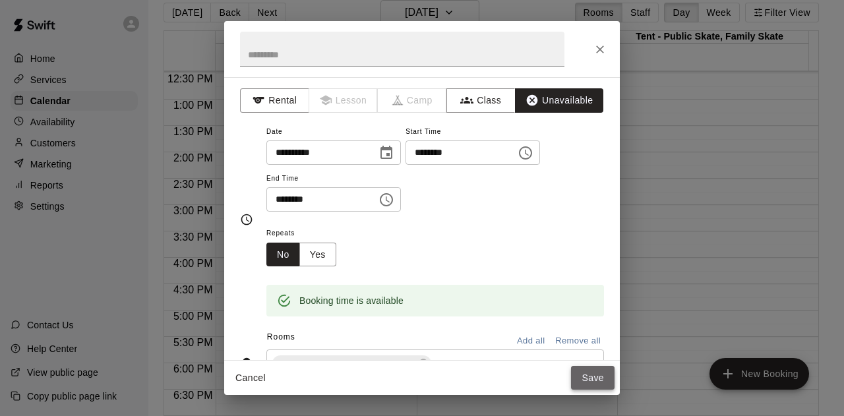
click at [587, 372] on button "Save" at bounding box center [592, 378] width 43 height 24
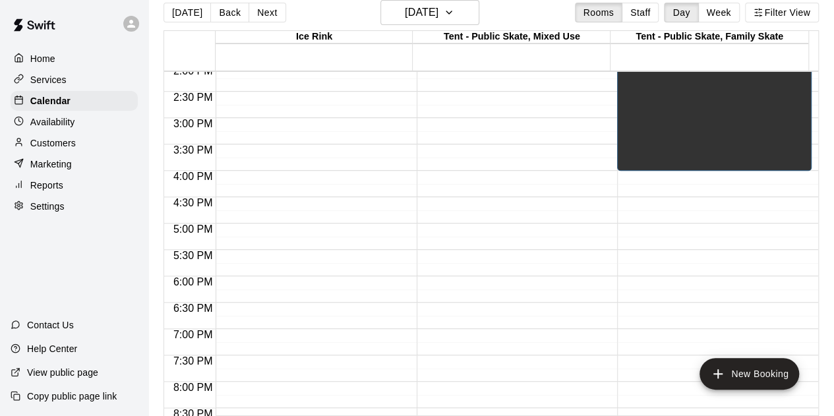
scroll to position [790, 0]
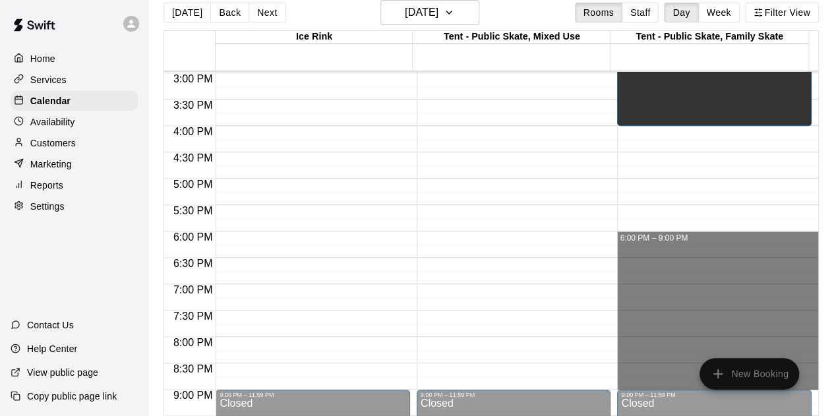
drag, startPoint x: 634, startPoint y: 235, endPoint x: 659, endPoint y: 379, distance: 145.8
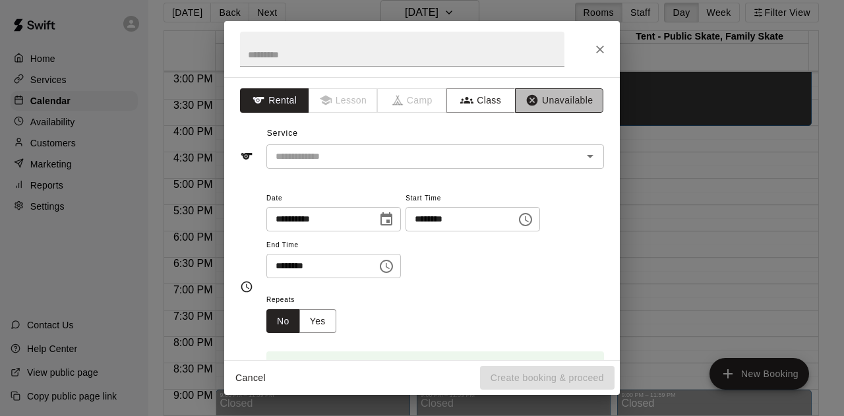
click at [565, 102] on button "Unavailable" at bounding box center [559, 100] width 88 height 24
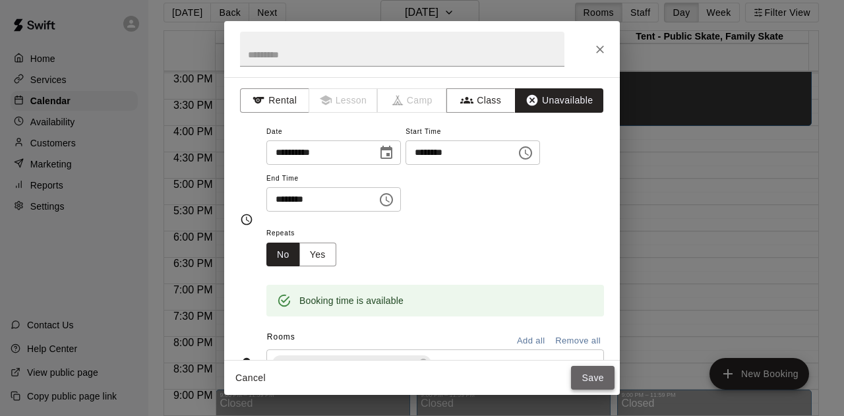
click at [595, 378] on button "Save" at bounding box center [592, 378] width 43 height 24
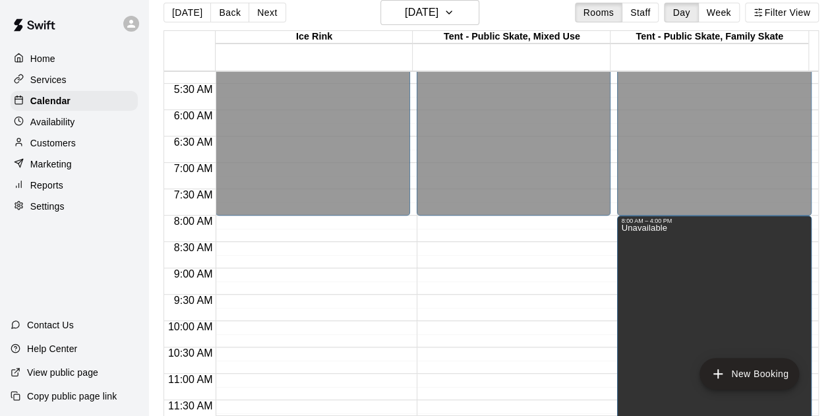
scroll to position [262, 0]
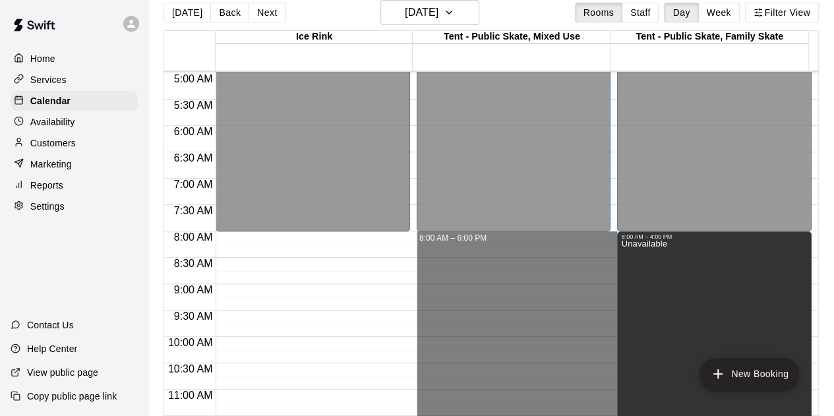
drag, startPoint x: 571, startPoint y: 229, endPoint x: 573, endPoint y: 242, distance: 12.8
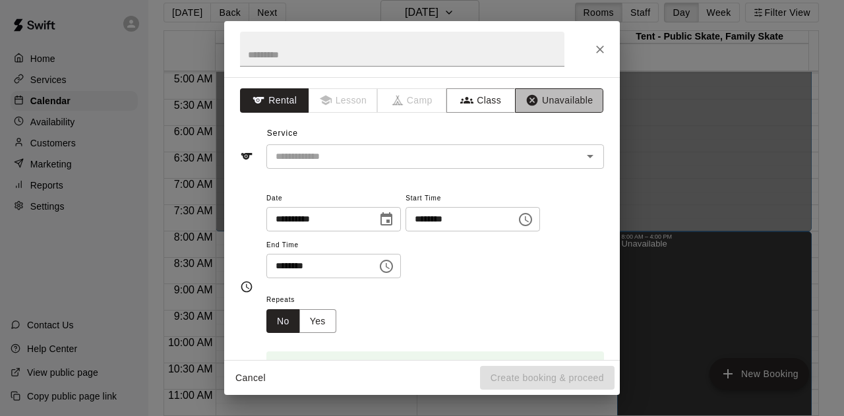
click at [543, 104] on button "Unavailable" at bounding box center [559, 100] width 88 height 24
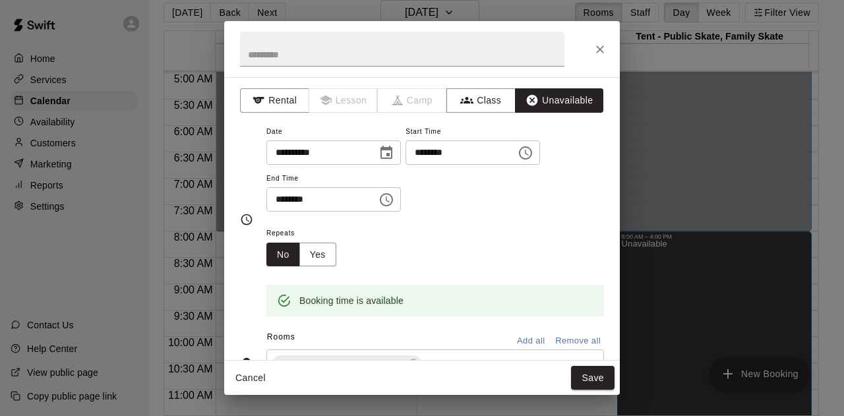
click at [596, 372] on button "Save" at bounding box center [592, 378] width 43 height 24
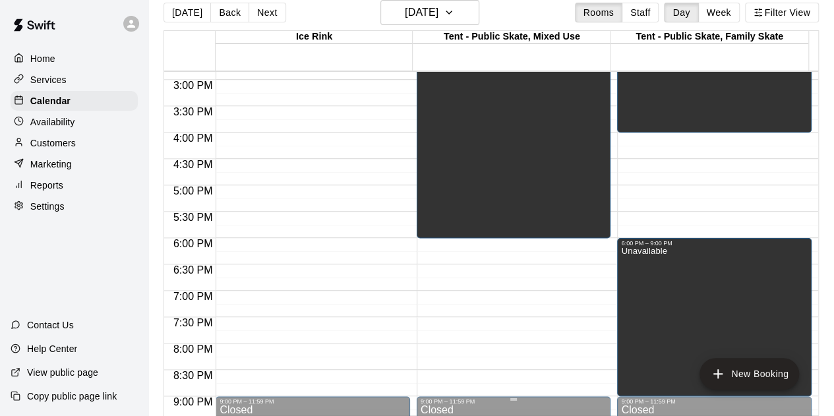
scroll to position [855, 0]
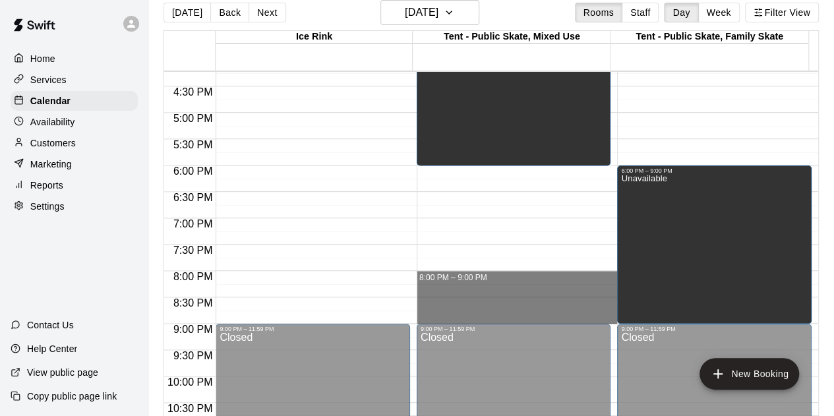
drag, startPoint x: 554, startPoint y: 277, endPoint x: 560, endPoint y: 321, distance: 44.6
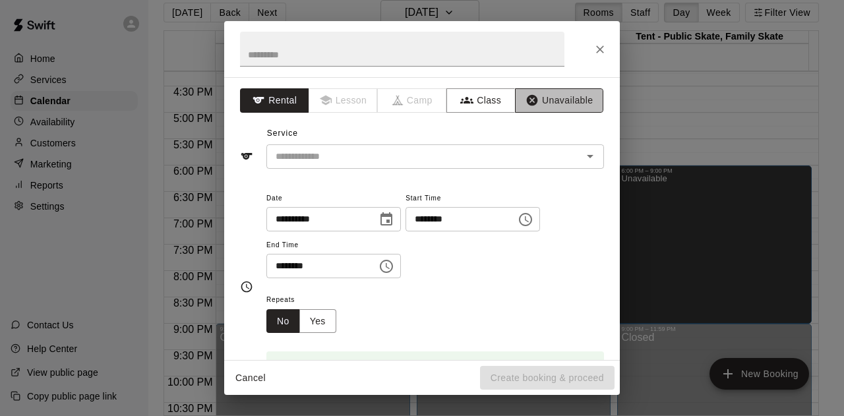
click at [567, 101] on button "Unavailable" at bounding box center [559, 100] width 88 height 24
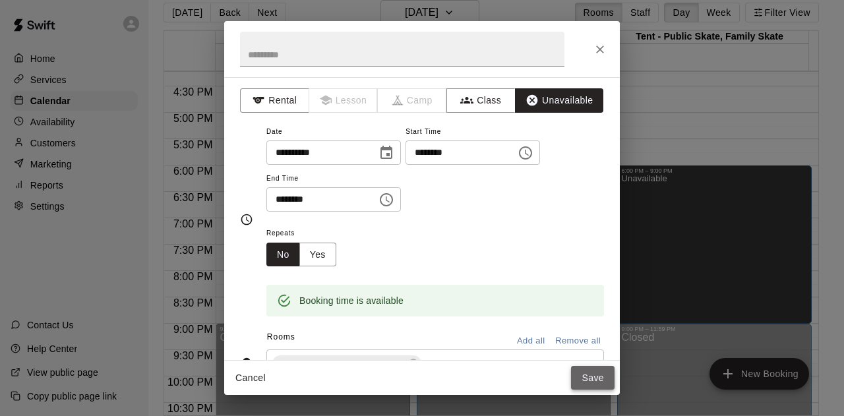
click at [599, 378] on button "Save" at bounding box center [592, 378] width 43 height 24
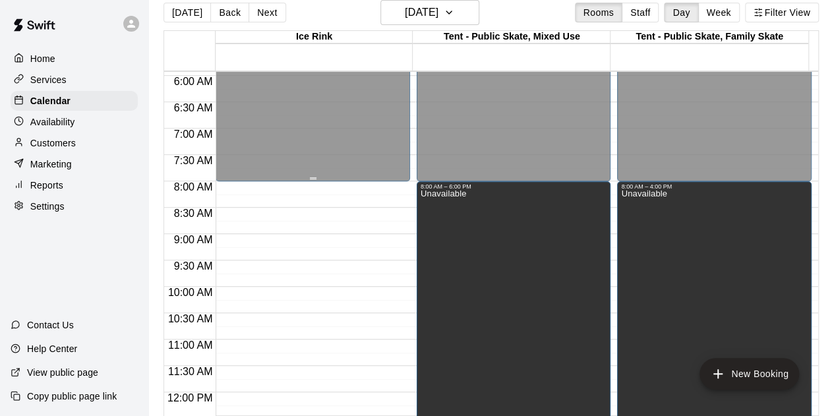
scroll to position [262, 0]
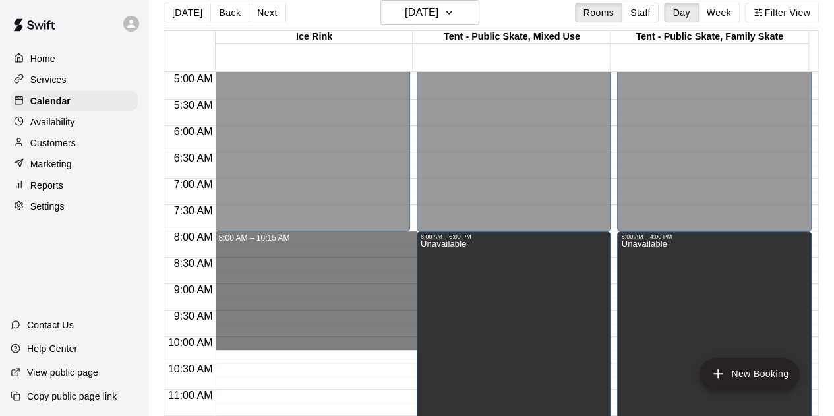
drag, startPoint x: 365, startPoint y: 233, endPoint x: 373, endPoint y: 342, distance: 109.0
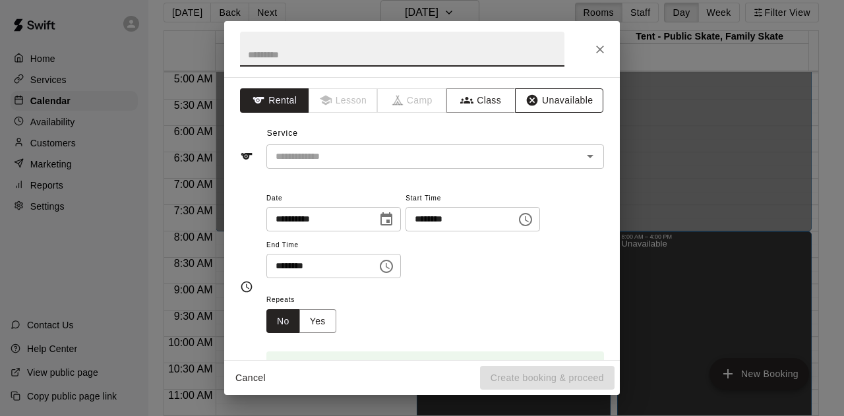
click at [540, 92] on button "Unavailable" at bounding box center [559, 100] width 88 height 24
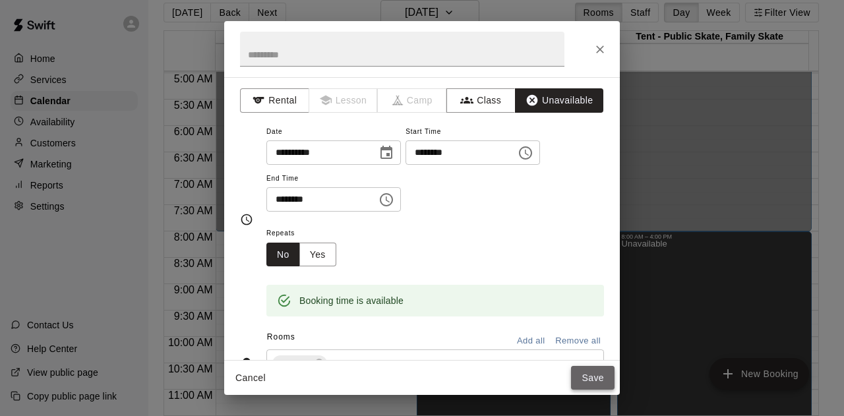
click at [596, 380] on button "Save" at bounding box center [592, 378] width 43 height 24
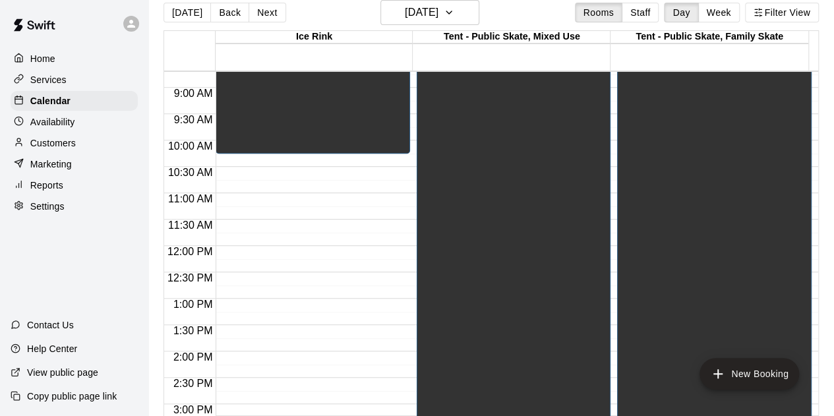
scroll to position [460, 0]
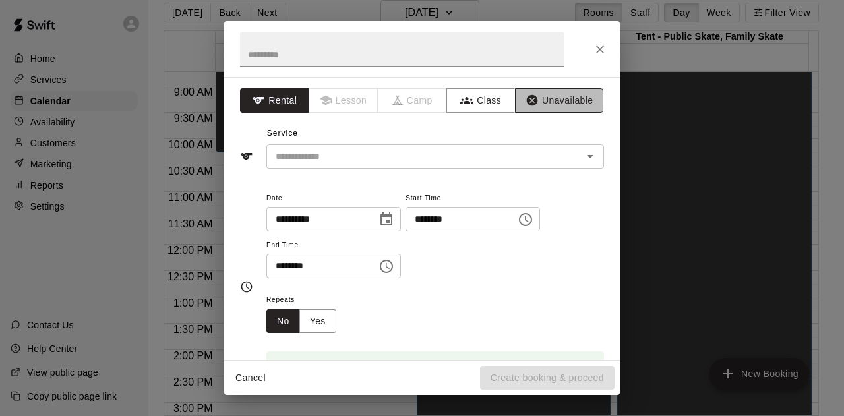
click at [530, 95] on button "Unavailable" at bounding box center [559, 100] width 88 height 24
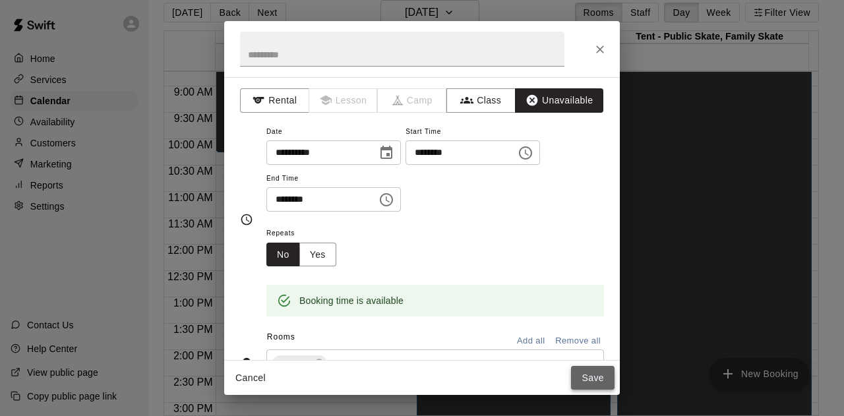
click at [596, 370] on button "Save" at bounding box center [592, 378] width 43 height 24
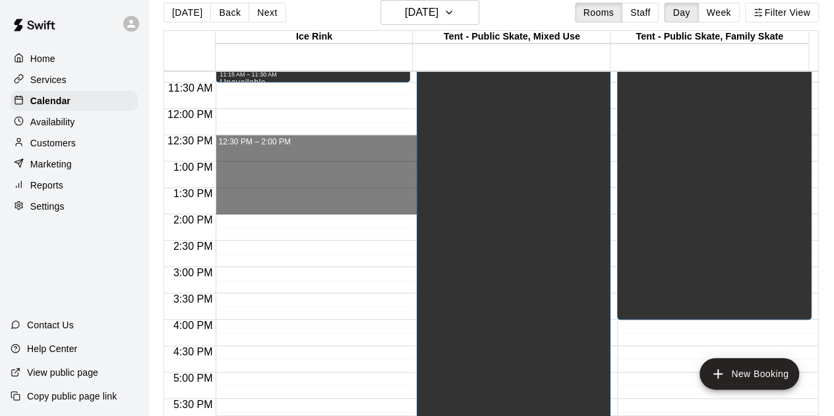
scroll to position [658, 0]
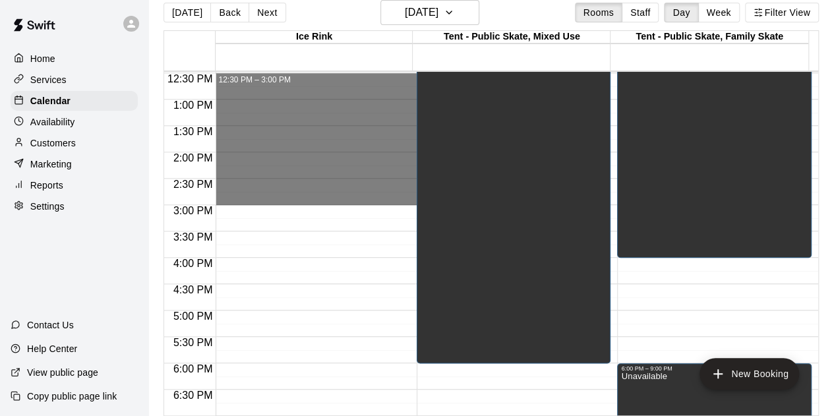
drag, startPoint x: 253, startPoint y: 205, endPoint x: 283, endPoint y: 200, distance: 30.1
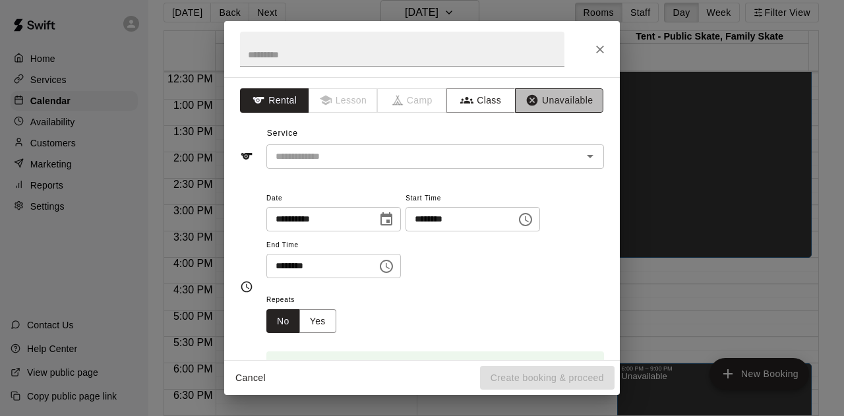
click at [570, 99] on button "Unavailable" at bounding box center [559, 100] width 88 height 24
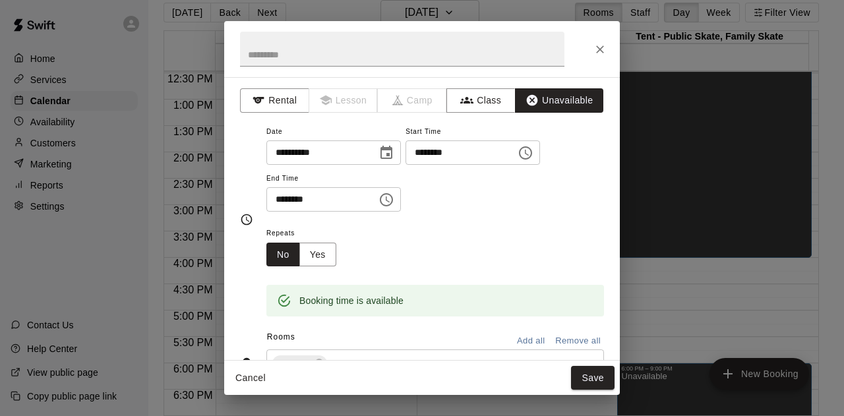
click at [593, 380] on button "Save" at bounding box center [592, 378] width 43 height 24
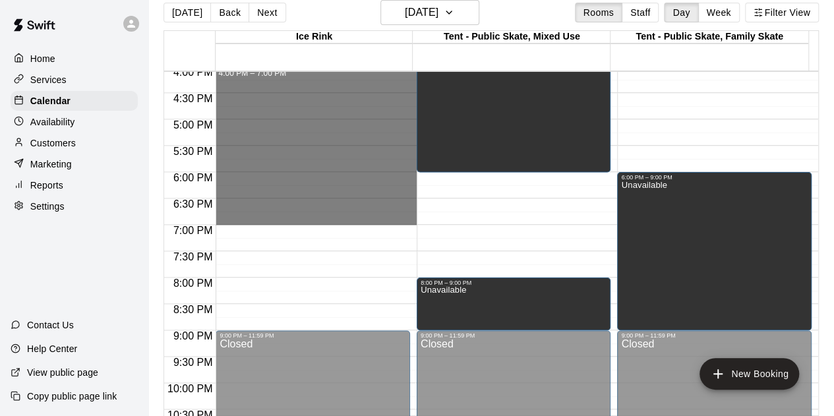
scroll to position [855, 0]
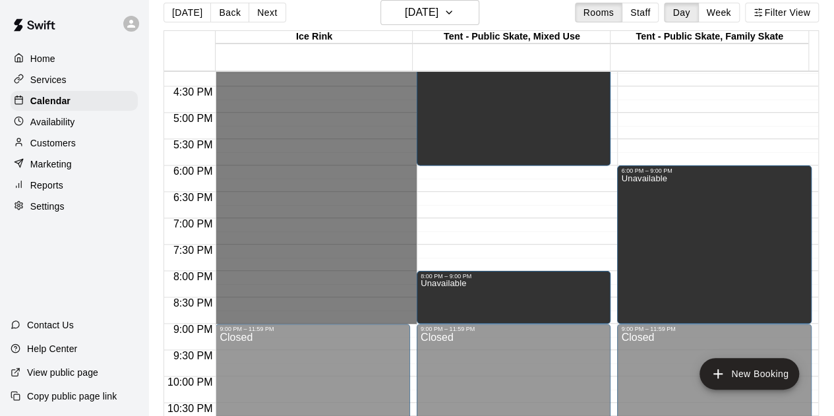
drag, startPoint x: 249, startPoint y: 260, endPoint x: 262, endPoint y: 318, distance: 60.0
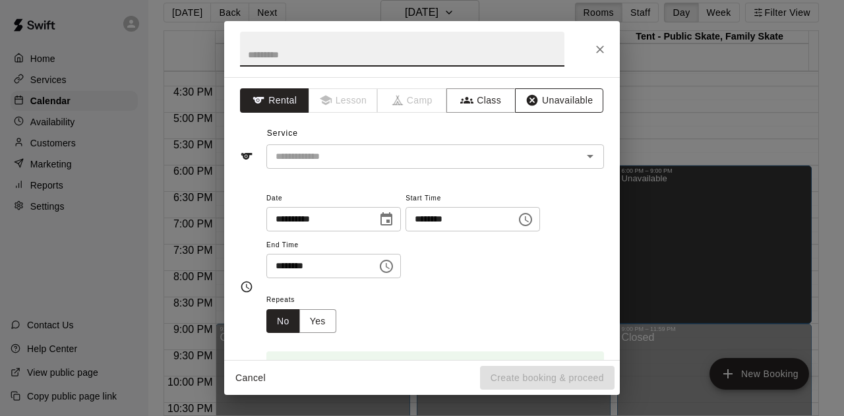
click at [554, 99] on button "Unavailable" at bounding box center [559, 100] width 88 height 24
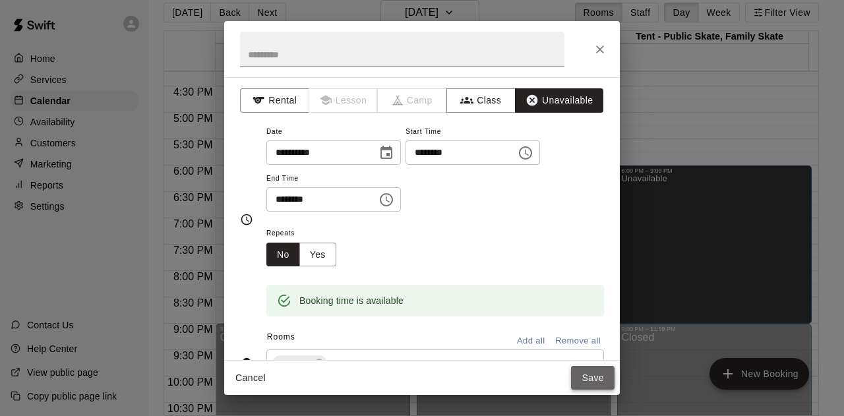
click at [594, 376] on button "Save" at bounding box center [592, 378] width 43 height 24
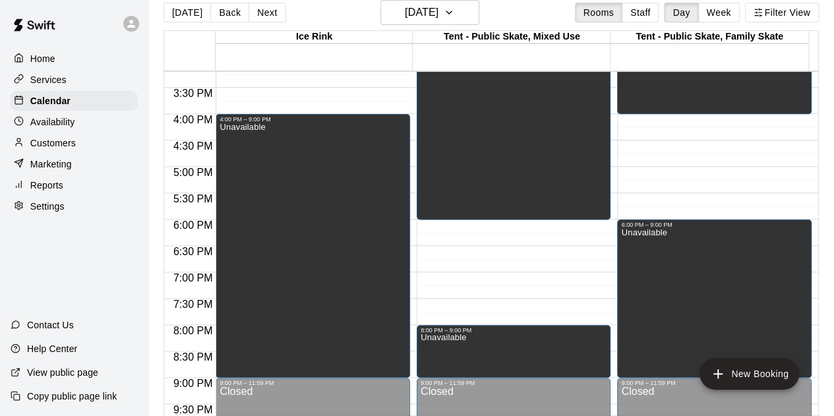
scroll to position [724, 0]
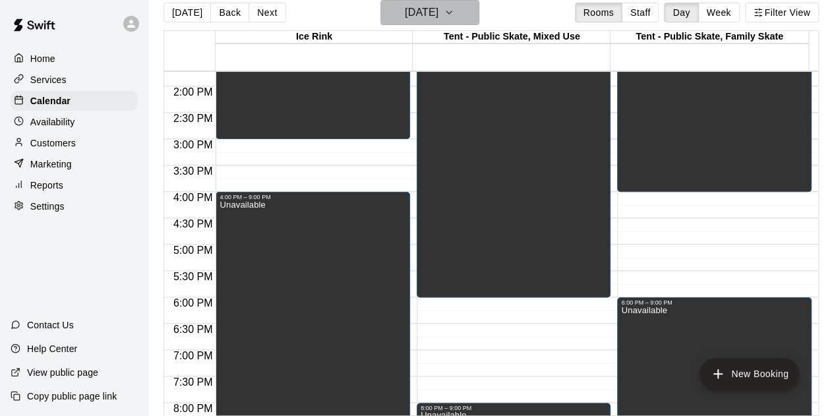
click at [454, 7] on icon "button" at bounding box center [449, 13] width 11 height 16
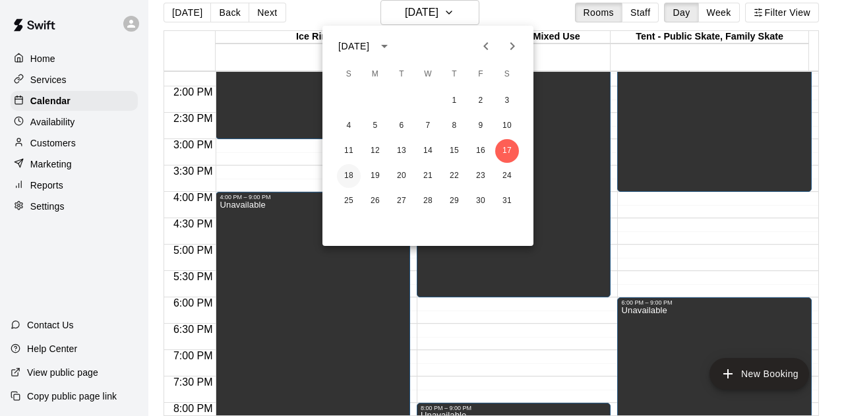
click at [350, 177] on button "18" at bounding box center [349, 176] width 24 height 24
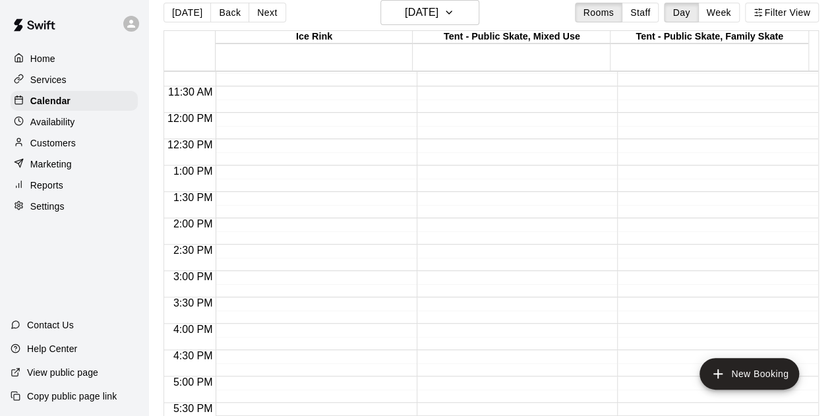
scroll to position [855, 0]
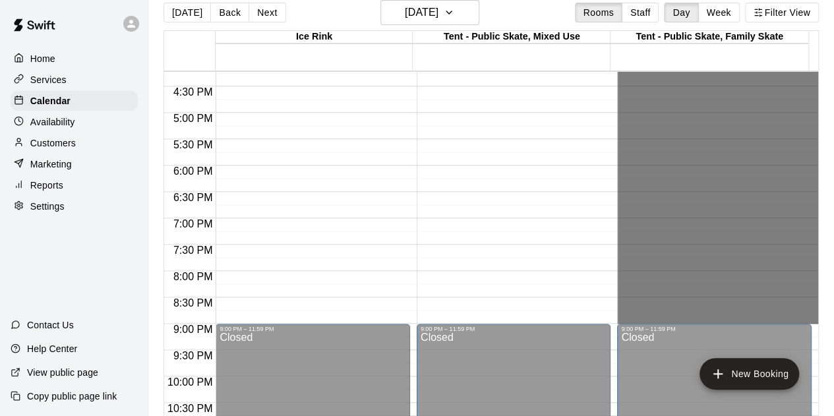
drag, startPoint x: 659, startPoint y: 207, endPoint x: 679, endPoint y: 313, distance: 107.9
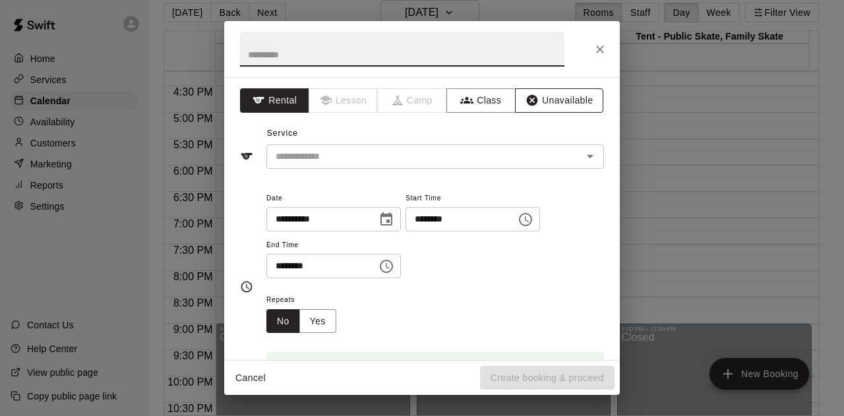
click at [557, 97] on button "Unavailable" at bounding box center [559, 100] width 88 height 24
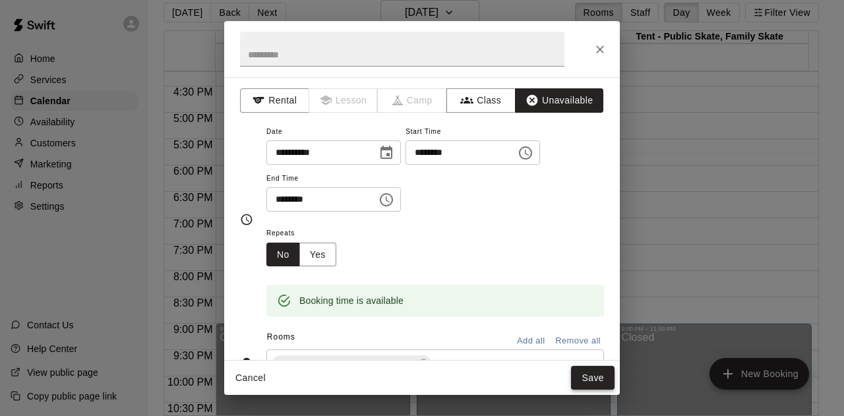
click at [587, 379] on button "Save" at bounding box center [592, 378] width 43 height 24
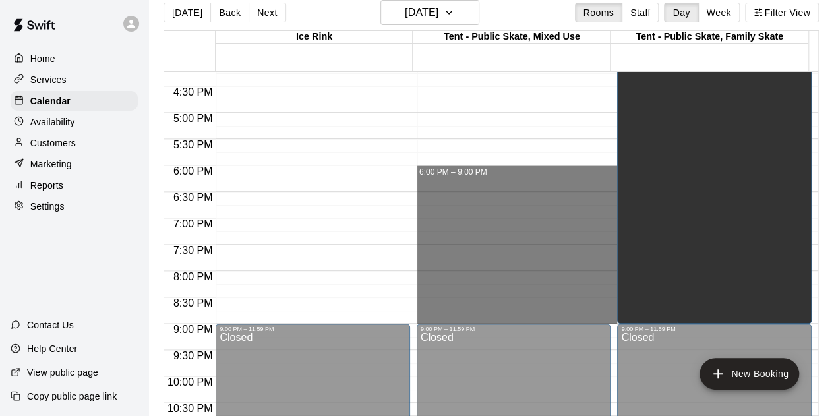
drag, startPoint x: 442, startPoint y: 167, endPoint x: 460, endPoint y: 318, distance: 151.3
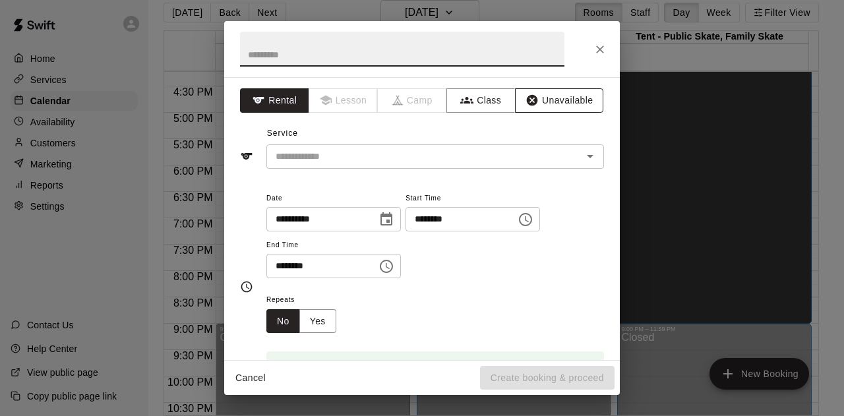
click at [542, 100] on button "Unavailable" at bounding box center [559, 100] width 88 height 24
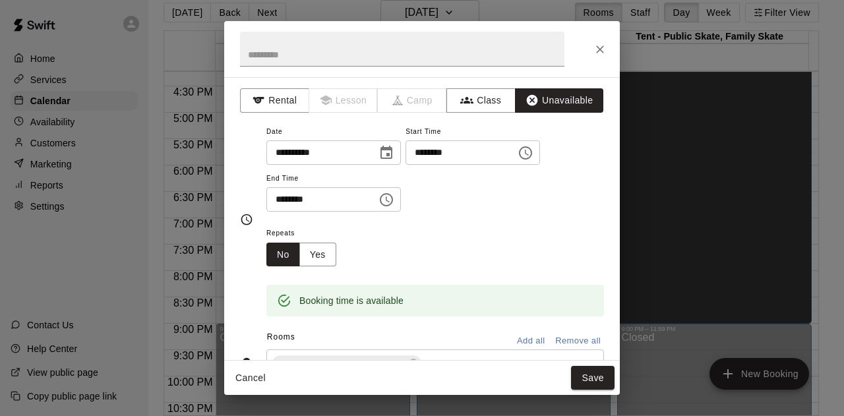
click at [585, 374] on button "Save" at bounding box center [592, 378] width 43 height 24
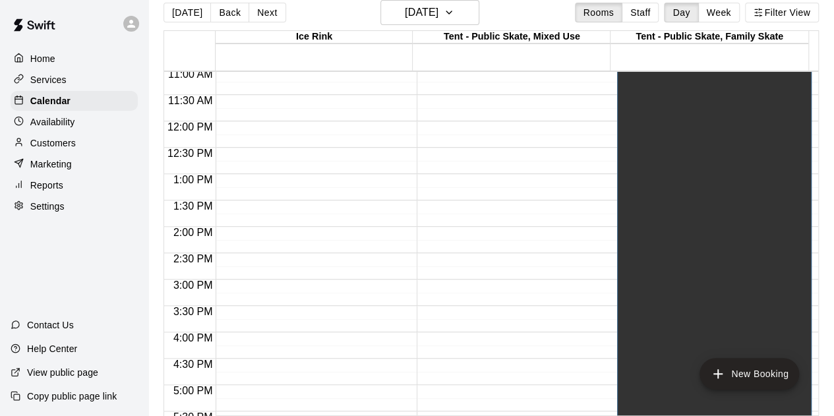
scroll to position [658, 0]
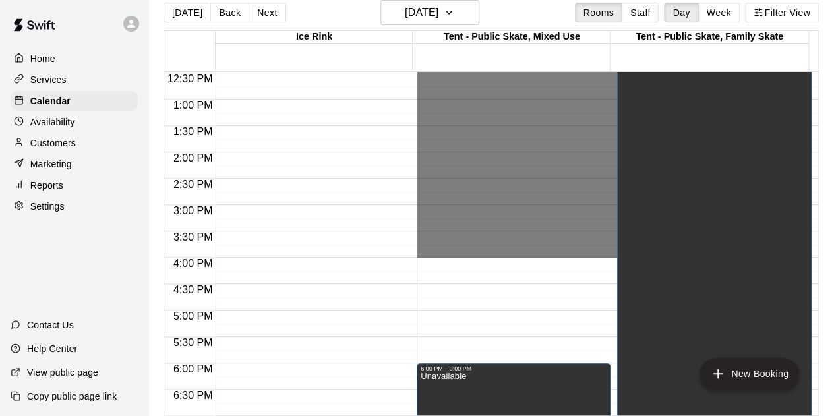
drag, startPoint x: 500, startPoint y: 239, endPoint x: 512, endPoint y: 251, distance: 17.7
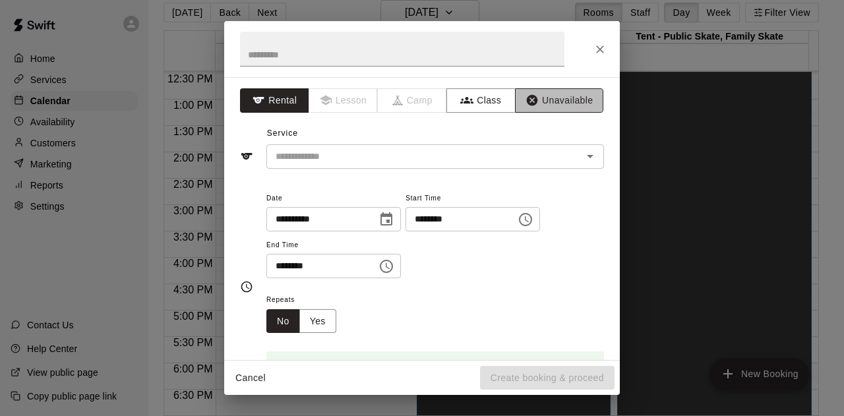
click at [558, 97] on button "Unavailable" at bounding box center [559, 100] width 88 height 24
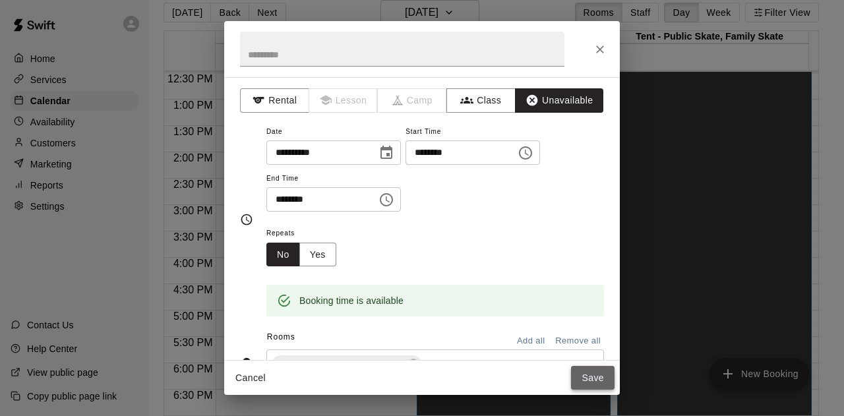
click at [596, 383] on button "Save" at bounding box center [592, 378] width 43 height 24
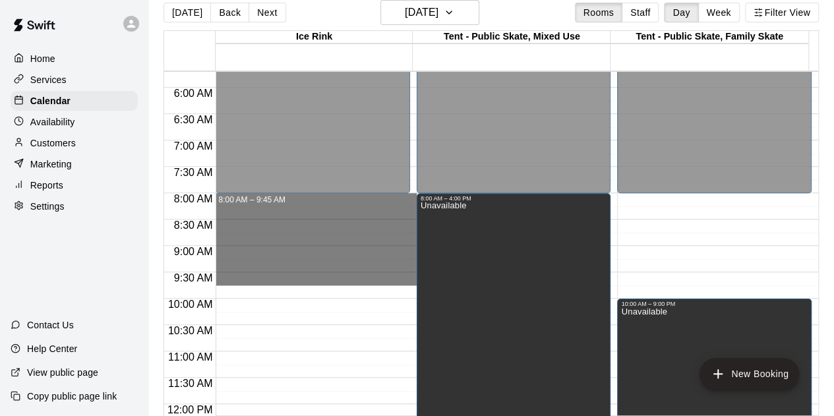
scroll to position [328, 0]
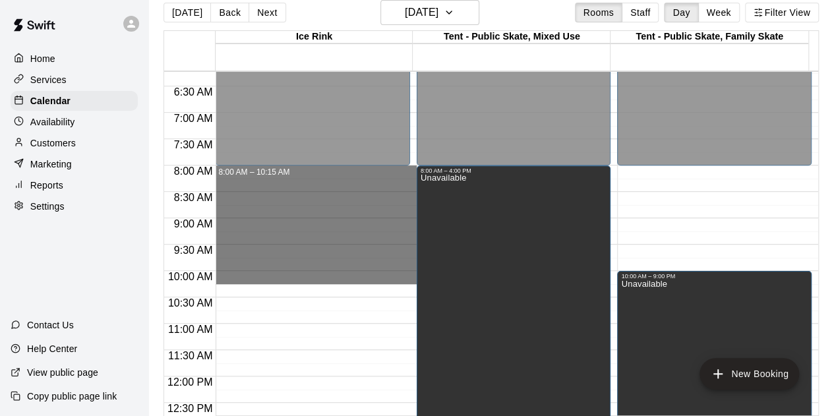
drag, startPoint x: 266, startPoint y: 233, endPoint x: 272, endPoint y: 274, distance: 41.3
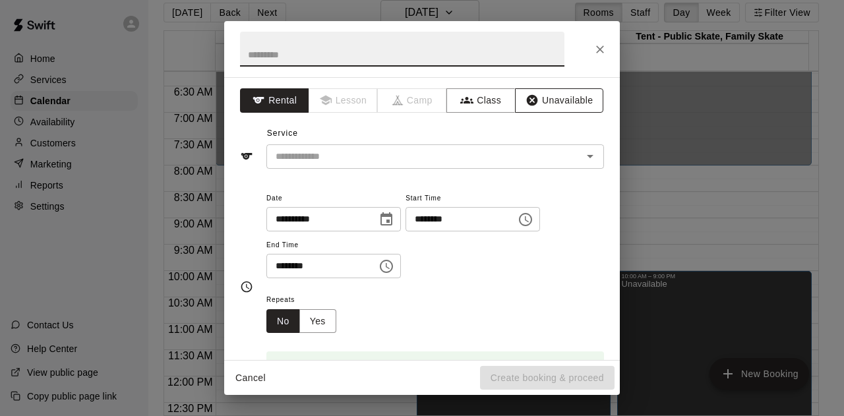
click at [536, 107] on button "Unavailable" at bounding box center [559, 100] width 88 height 24
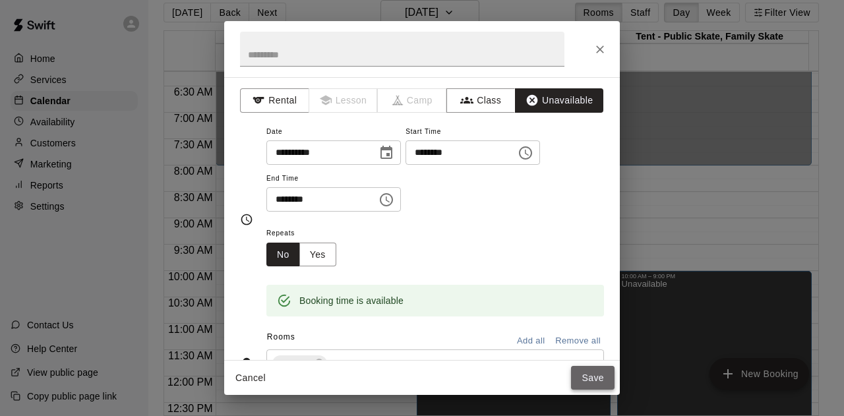
click at [580, 372] on button "Save" at bounding box center [592, 378] width 43 height 24
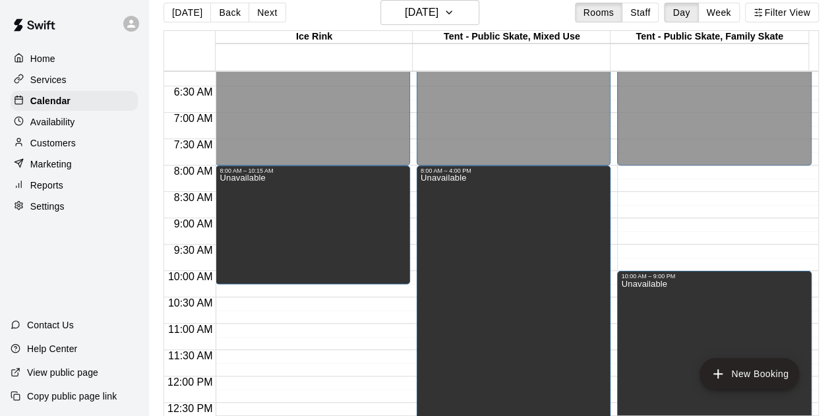
scroll to position [394, 0]
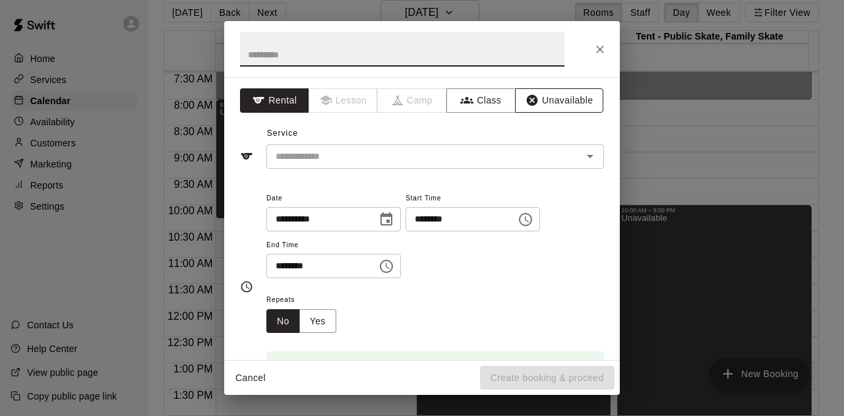
click at [536, 107] on button "Unavailable" at bounding box center [559, 100] width 88 height 24
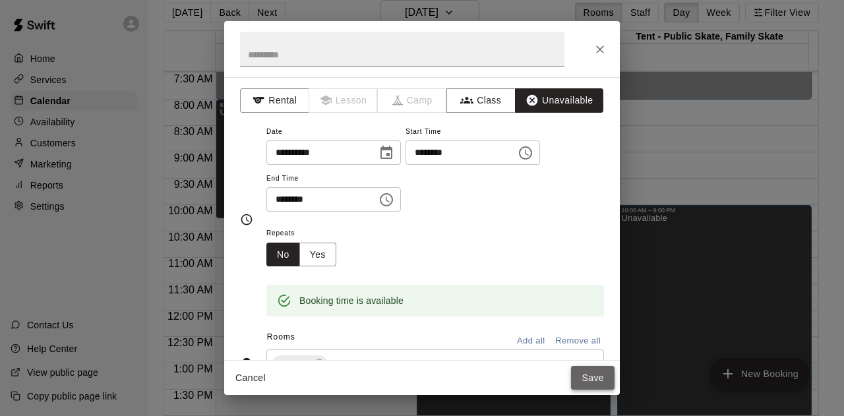
click at [588, 372] on button "Save" at bounding box center [592, 378] width 43 height 24
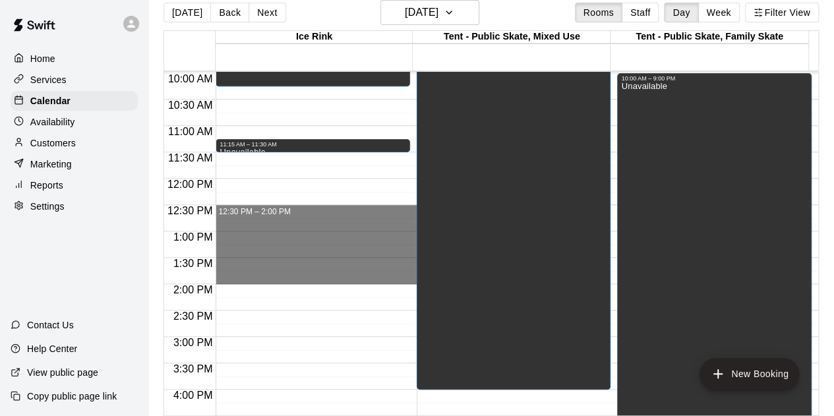
scroll to position [658, 0]
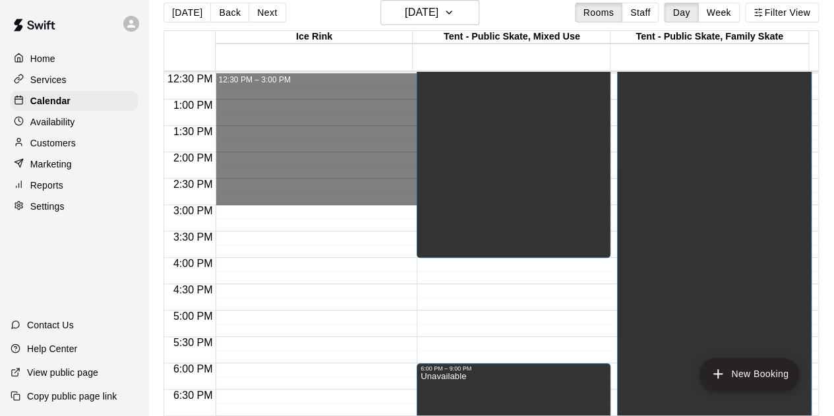
drag, startPoint x: 235, startPoint y: 208, endPoint x: 248, endPoint y: 200, distance: 15.0
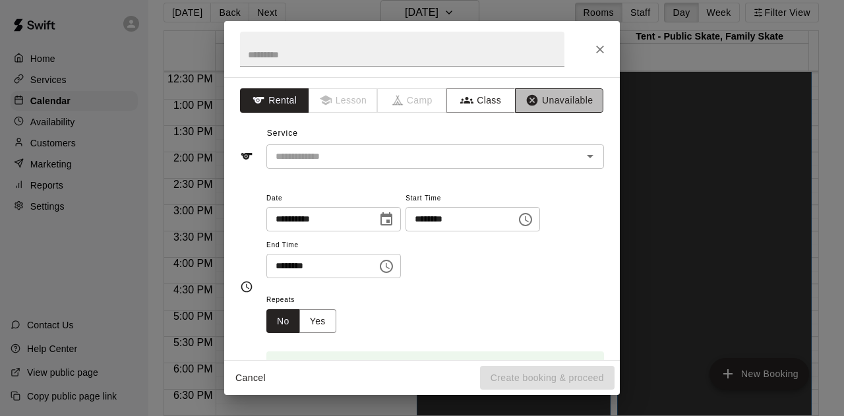
click at [559, 106] on button "Unavailable" at bounding box center [559, 100] width 88 height 24
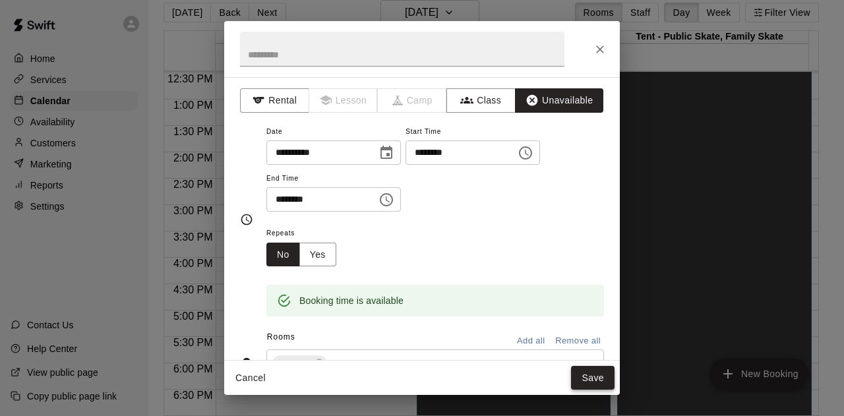
click at [589, 378] on button "Save" at bounding box center [592, 378] width 43 height 24
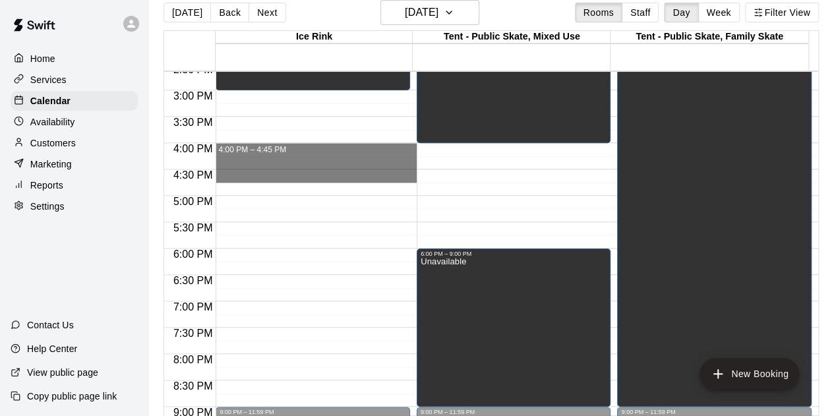
scroll to position [790, 0]
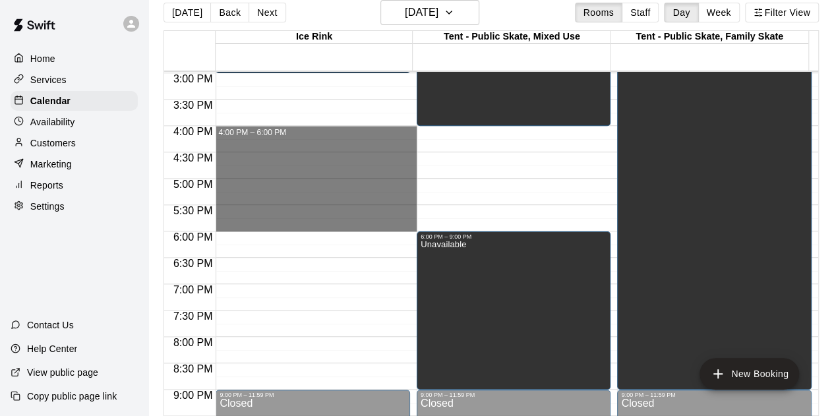
drag, startPoint x: 285, startPoint y: 262, endPoint x: 289, endPoint y: 227, distance: 35.2
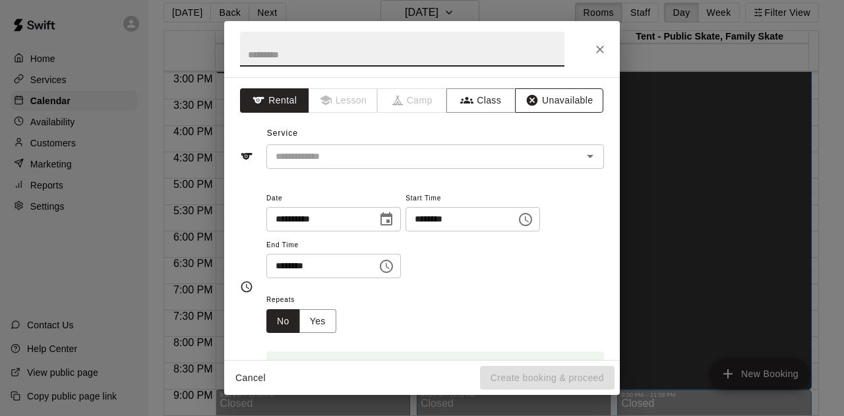
click at [559, 96] on button "Unavailable" at bounding box center [559, 100] width 88 height 24
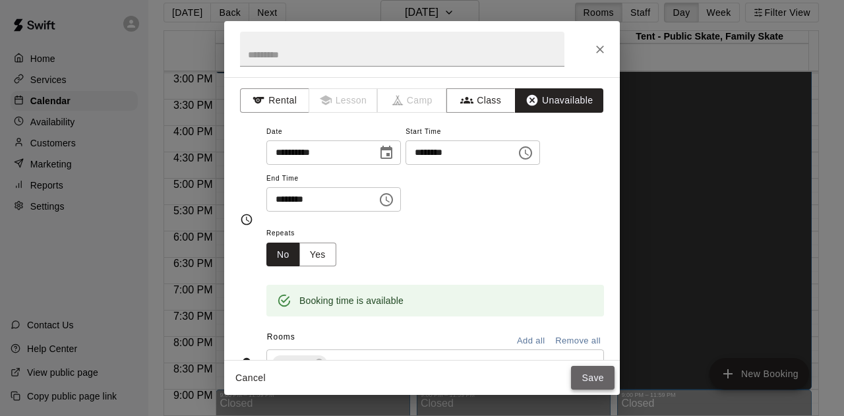
click at [594, 380] on button "Save" at bounding box center [592, 378] width 43 height 24
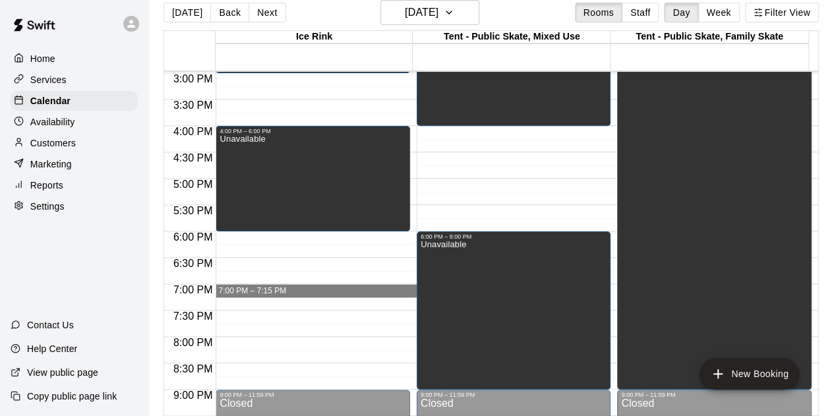
drag, startPoint x: 275, startPoint y: 285, endPoint x: 274, endPoint y: 292, distance: 6.6
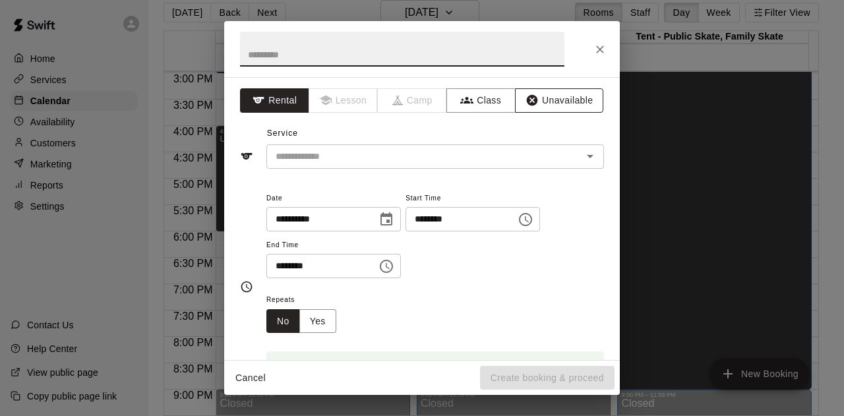
click at [544, 97] on button "Unavailable" at bounding box center [559, 100] width 88 height 24
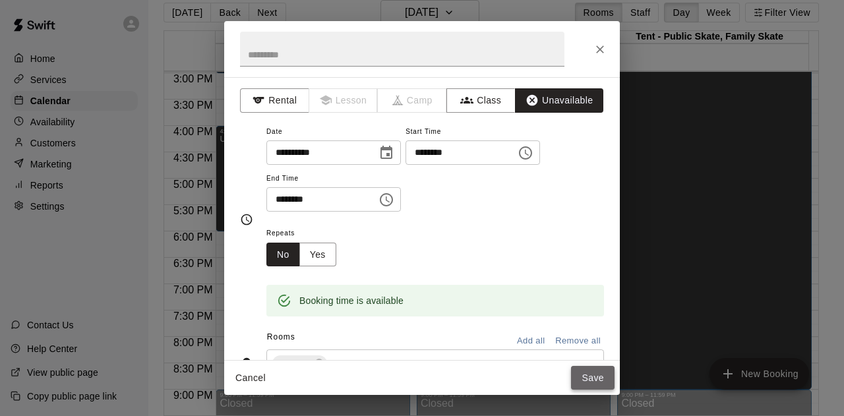
click at [591, 386] on button "Save" at bounding box center [592, 378] width 43 height 24
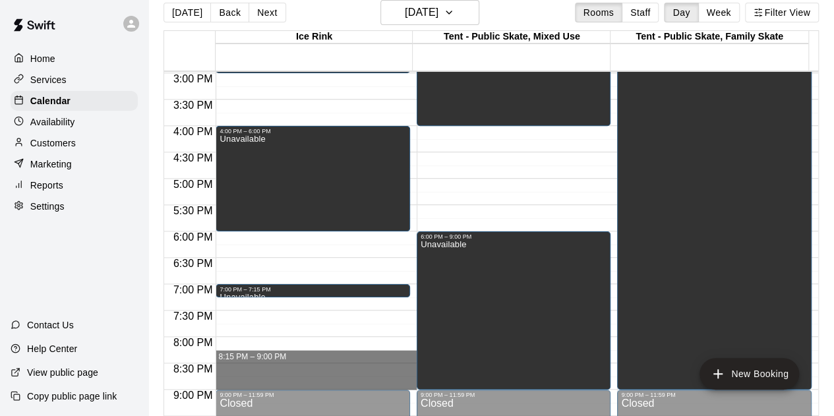
drag, startPoint x: 242, startPoint y: 354, endPoint x: 248, endPoint y: 387, distance: 33.6
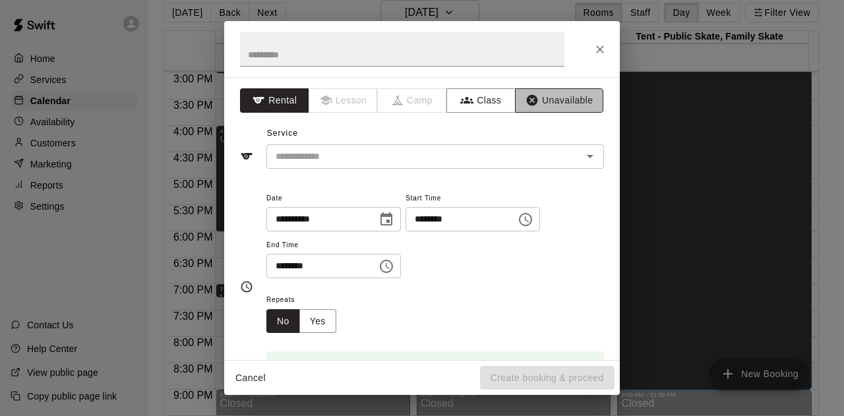
click at [542, 97] on button "Unavailable" at bounding box center [559, 100] width 88 height 24
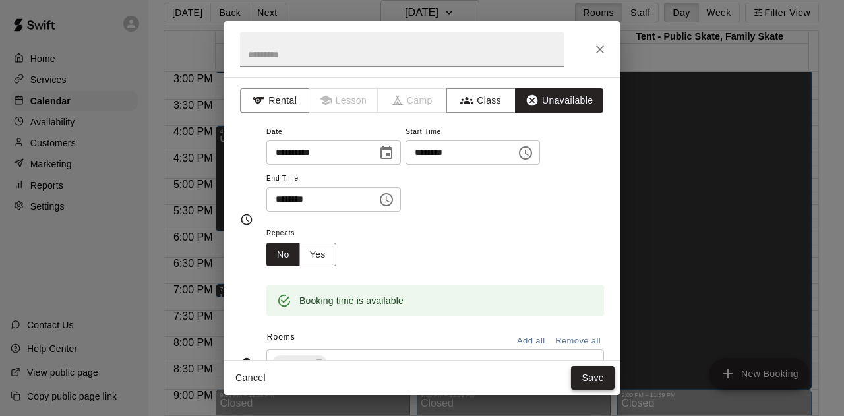
click at [581, 374] on button "Save" at bounding box center [592, 378] width 43 height 24
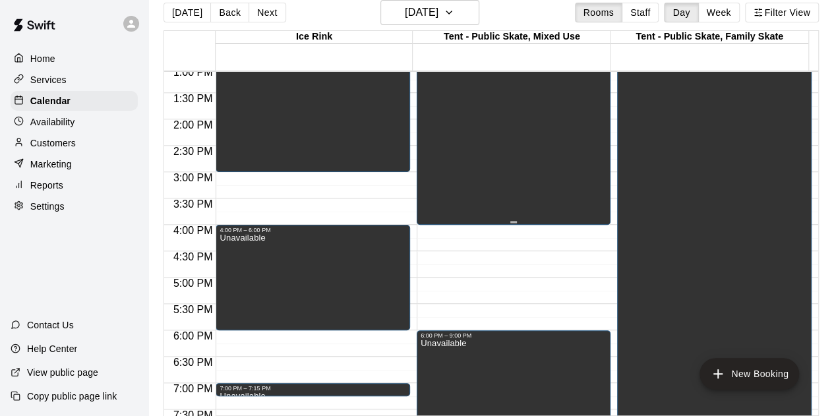
scroll to position [592, 0]
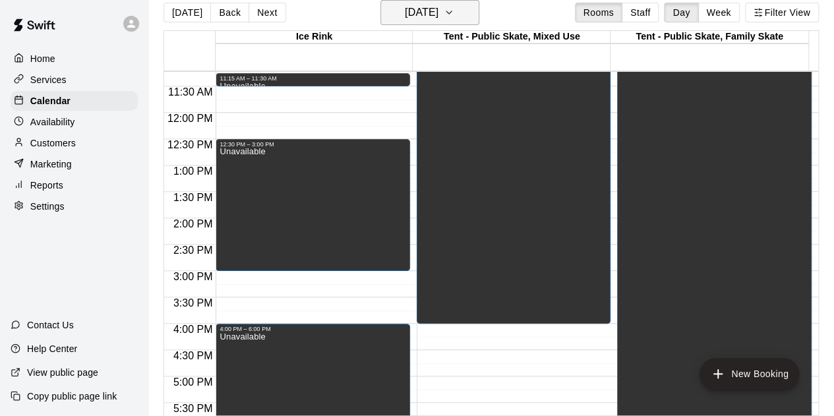
click at [454, 11] on icon "button" at bounding box center [449, 13] width 11 height 16
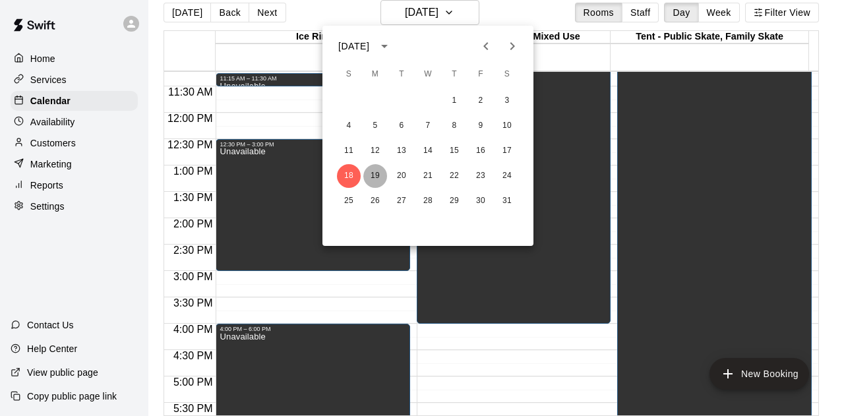
click at [372, 179] on button "19" at bounding box center [375, 176] width 24 height 24
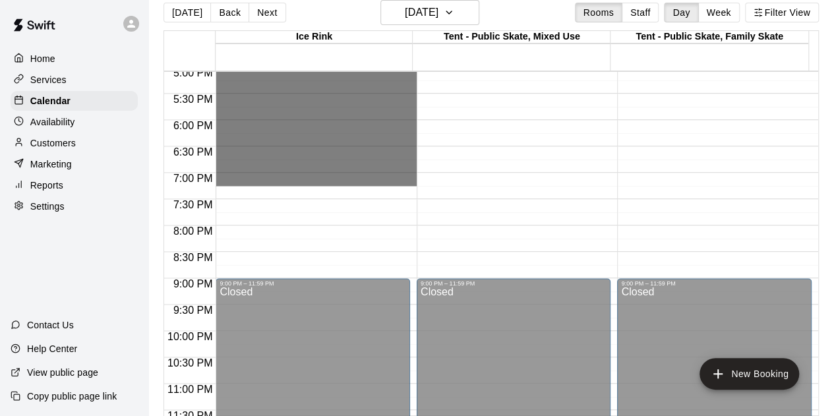
scroll to position [921, 0]
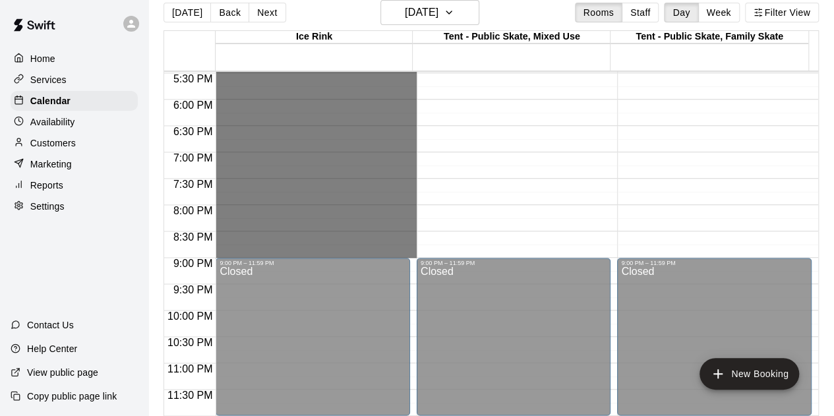
drag, startPoint x: 297, startPoint y: 171, endPoint x: 304, endPoint y: 248, distance: 77.5
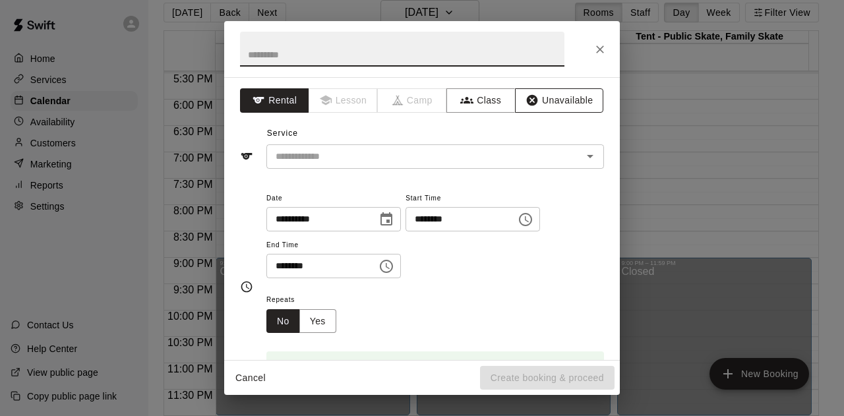
click at [546, 98] on button "Unavailable" at bounding box center [559, 100] width 88 height 24
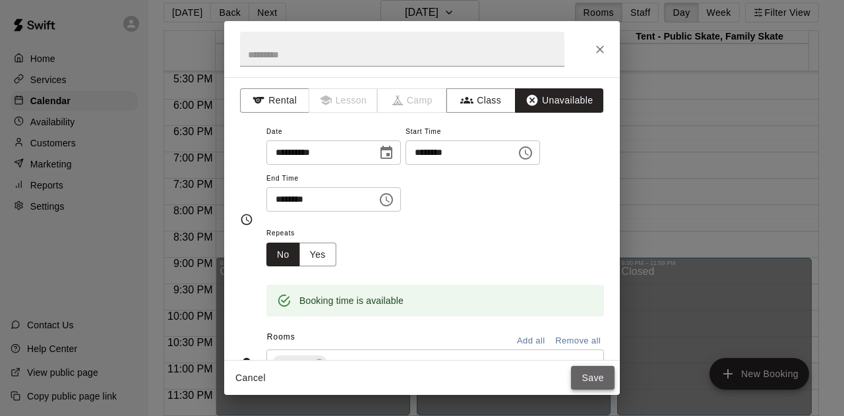
click at [582, 371] on button "Save" at bounding box center [592, 378] width 43 height 24
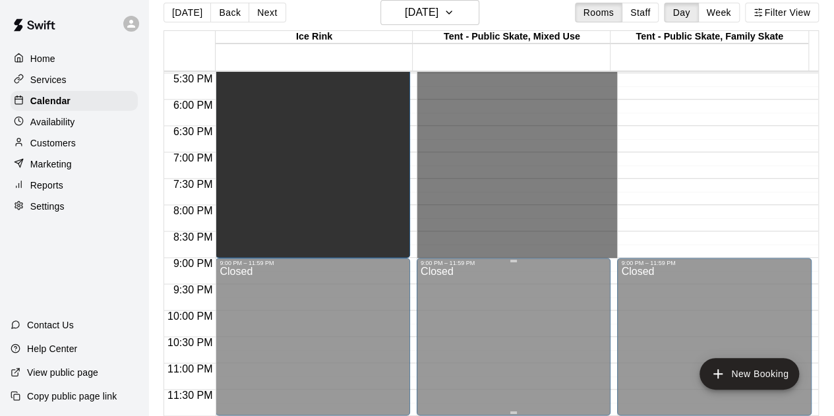
drag, startPoint x: 469, startPoint y: 234, endPoint x: 482, endPoint y: 257, distance: 26.6
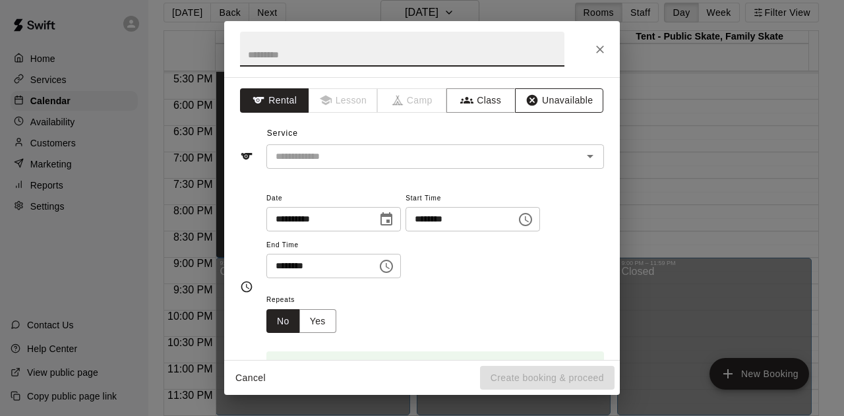
click at [542, 102] on button "Unavailable" at bounding box center [559, 100] width 88 height 24
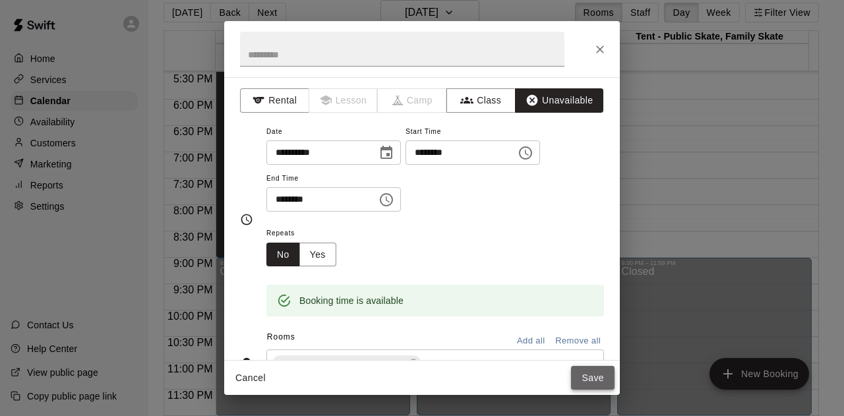
click at [583, 376] on button "Save" at bounding box center [592, 378] width 43 height 24
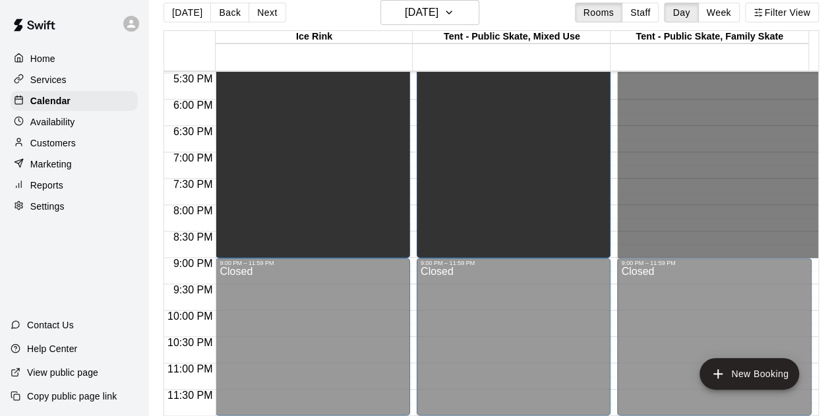
drag, startPoint x: 623, startPoint y: 237, endPoint x: 641, endPoint y: 251, distance: 22.0
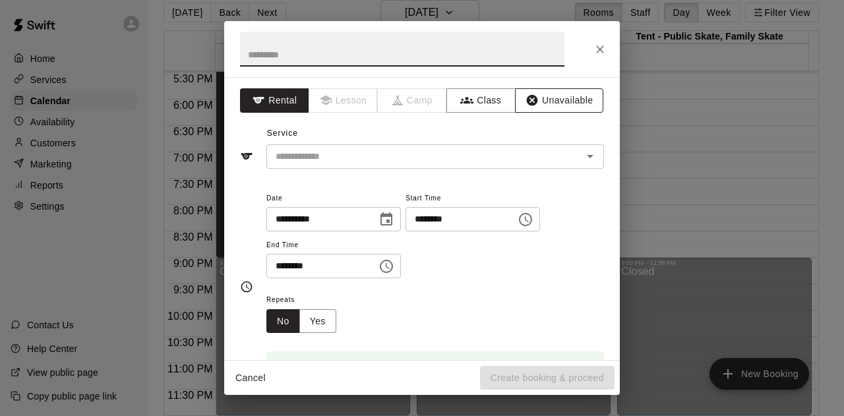
click at [544, 100] on button "Unavailable" at bounding box center [559, 100] width 88 height 24
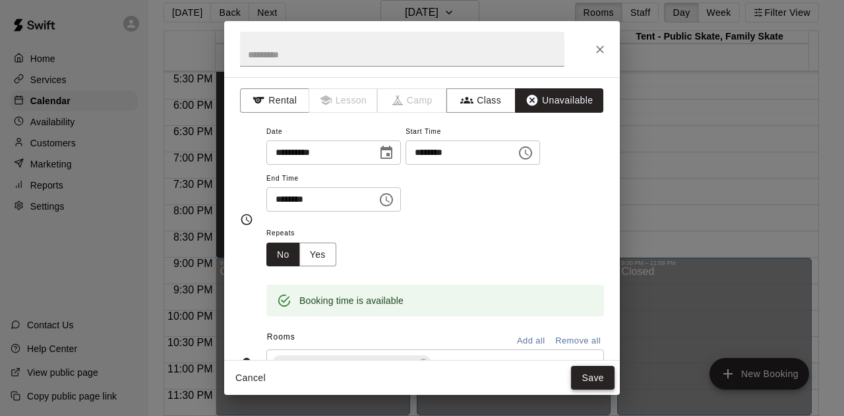
click at [587, 376] on button "Save" at bounding box center [592, 378] width 43 height 24
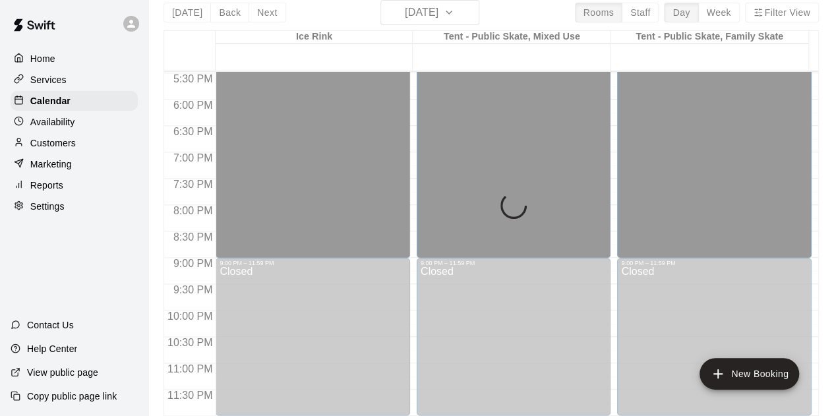
click at [472, 13] on div "[DATE] Back [DATE][DATE] Rooms Staff Day Week Filter View Ice Rink 19 Mon Tent …" at bounding box center [490, 208] width 655 height 416
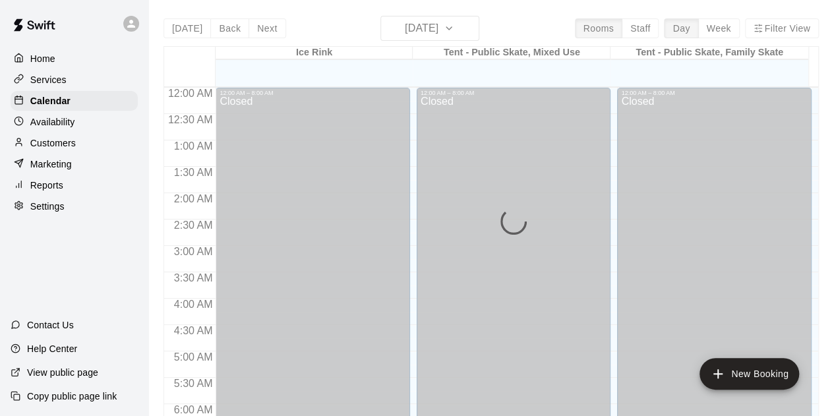
scroll to position [574, 0]
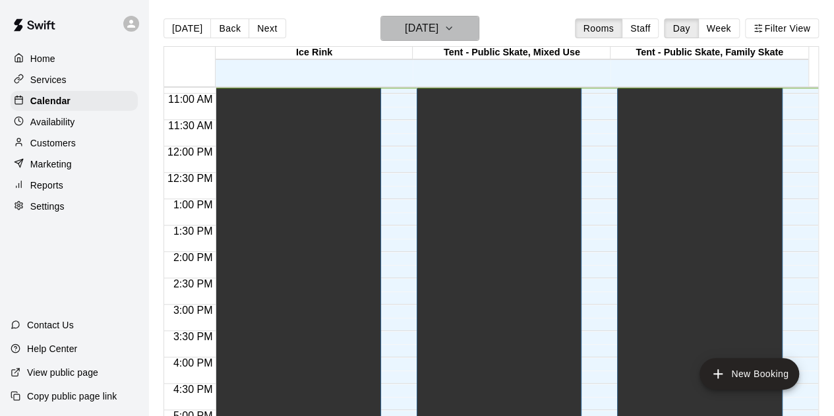
click at [454, 24] on icon "button" at bounding box center [449, 28] width 11 height 16
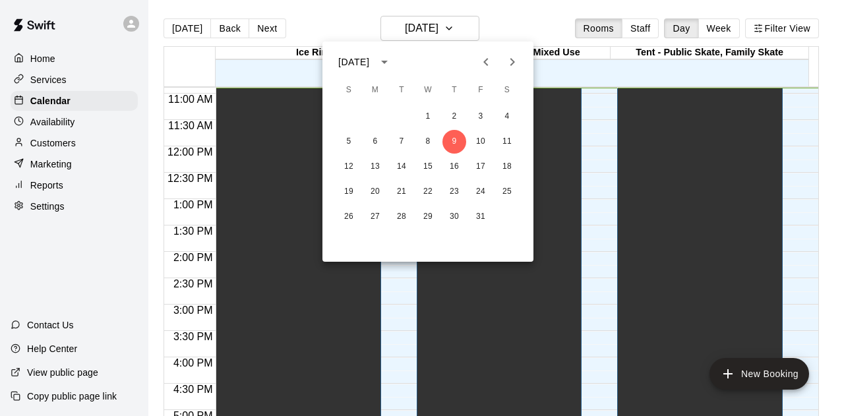
click at [508, 57] on icon "Next month" at bounding box center [512, 62] width 16 height 16
click at [400, 187] on button "20" at bounding box center [402, 192] width 24 height 24
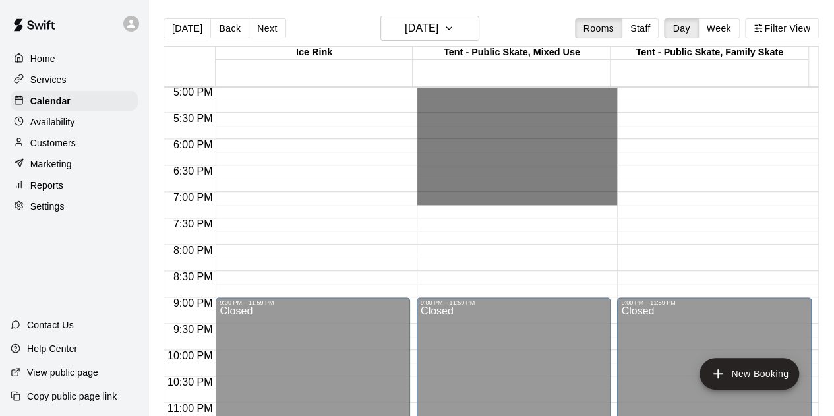
scroll to position [921, 0]
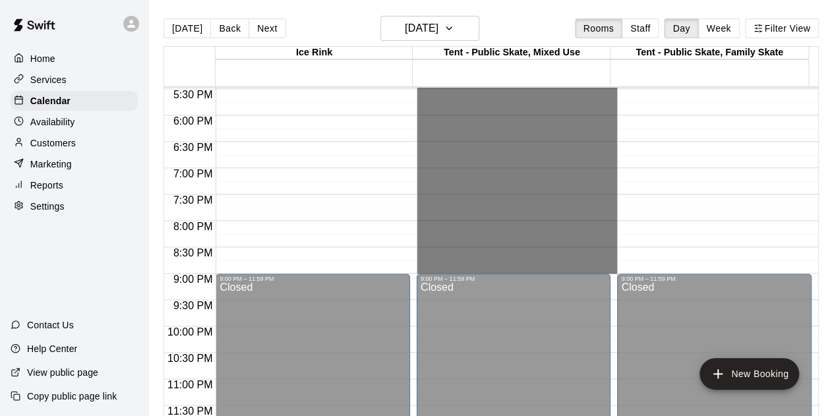
drag, startPoint x: 455, startPoint y: 204, endPoint x: 465, endPoint y: 268, distance: 64.8
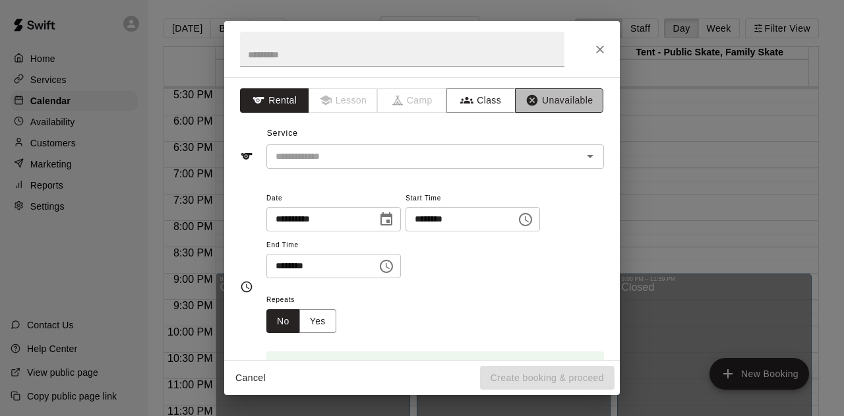
click at [545, 96] on button "Unavailable" at bounding box center [559, 100] width 88 height 24
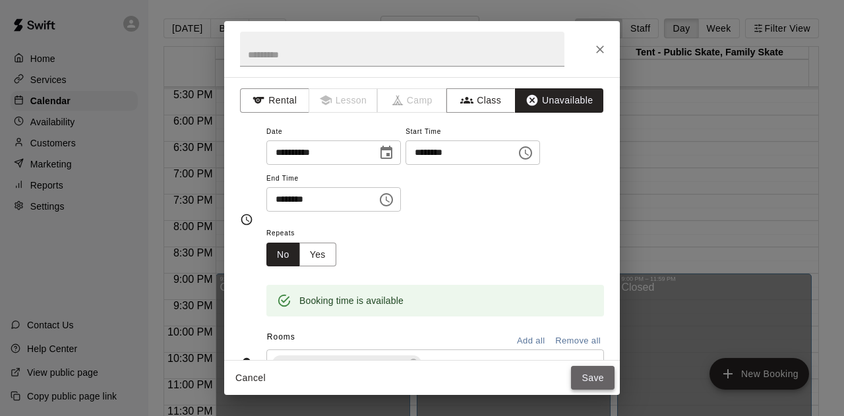
click at [593, 376] on button "Save" at bounding box center [592, 378] width 43 height 24
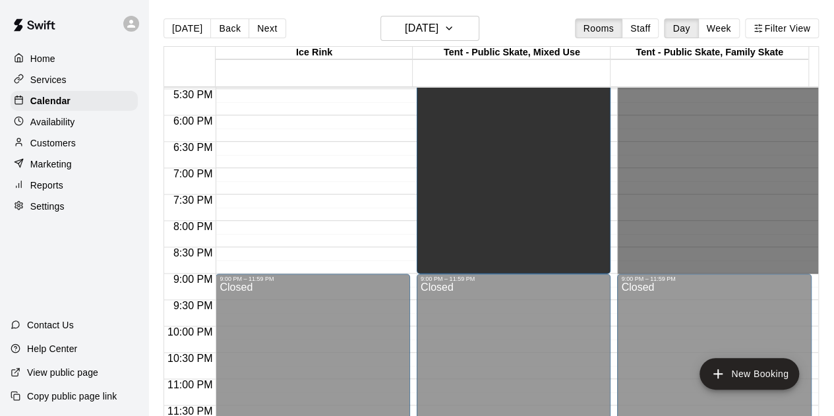
drag, startPoint x: 630, startPoint y: 289, endPoint x: 644, endPoint y: 272, distance: 22.0
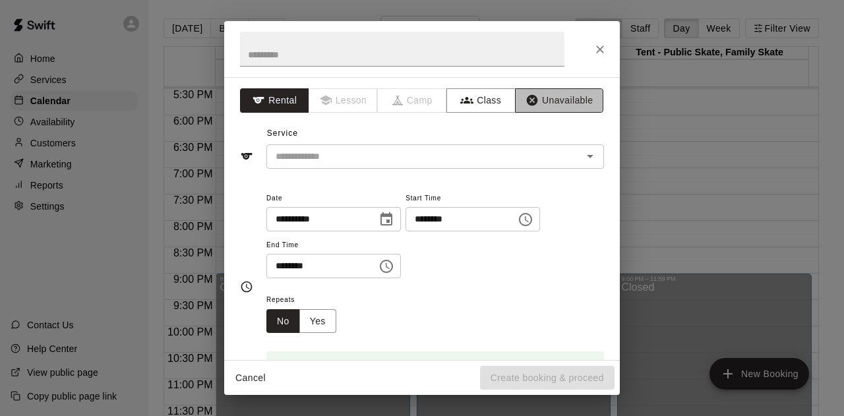
click at [546, 103] on button "Unavailable" at bounding box center [559, 100] width 88 height 24
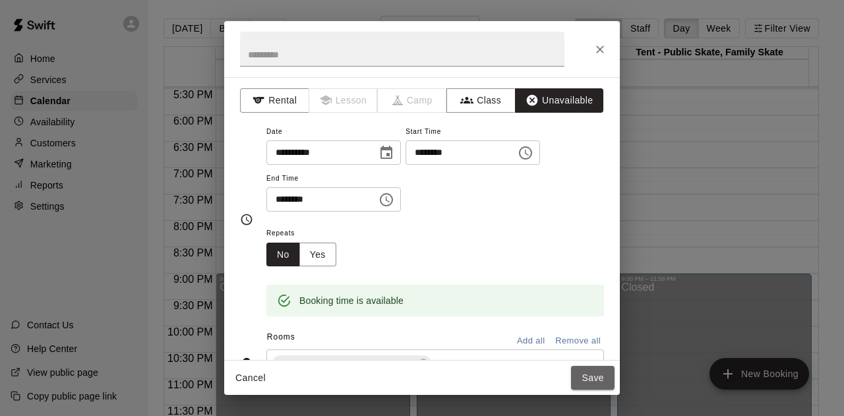
click at [586, 374] on button "Save" at bounding box center [592, 378] width 43 height 24
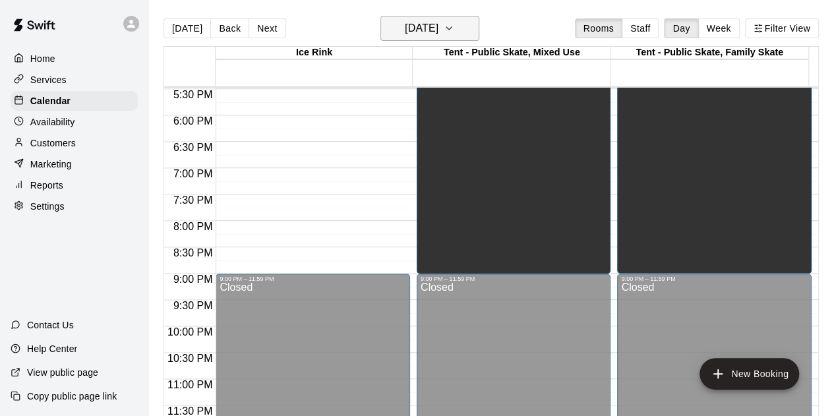
click at [454, 22] on icon "button" at bounding box center [449, 28] width 11 height 16
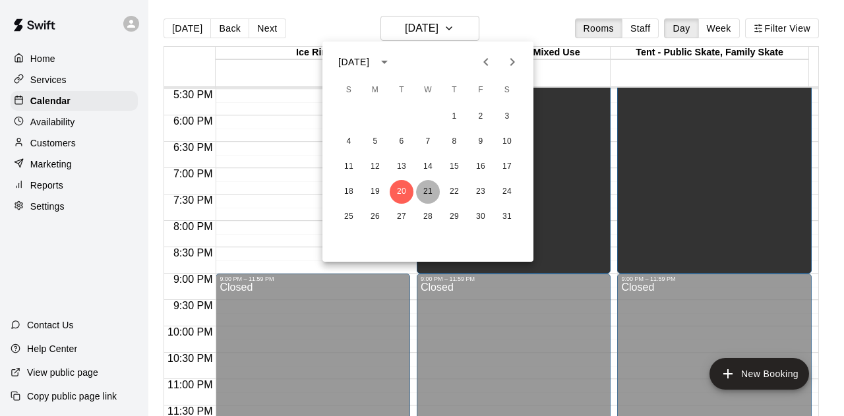
click at [428, 192] on button "21" at bounding box center [428, 192] width 24 height 24
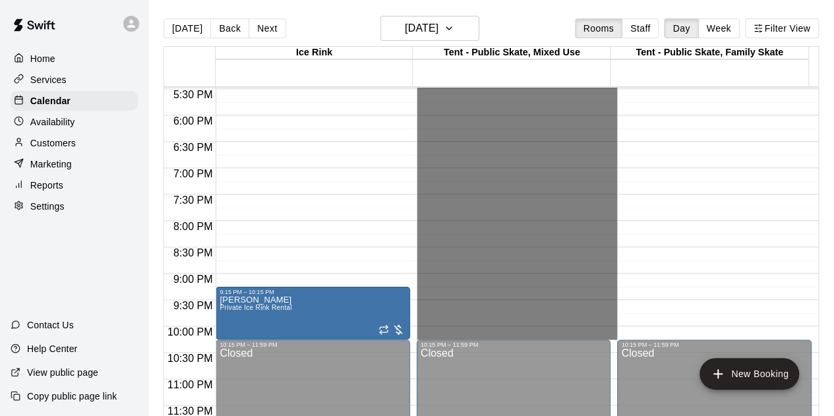
drag, startPoint x: 457, startPoint y: 184, endPoint x: 484, endPoint y: 330, distance: 148.1
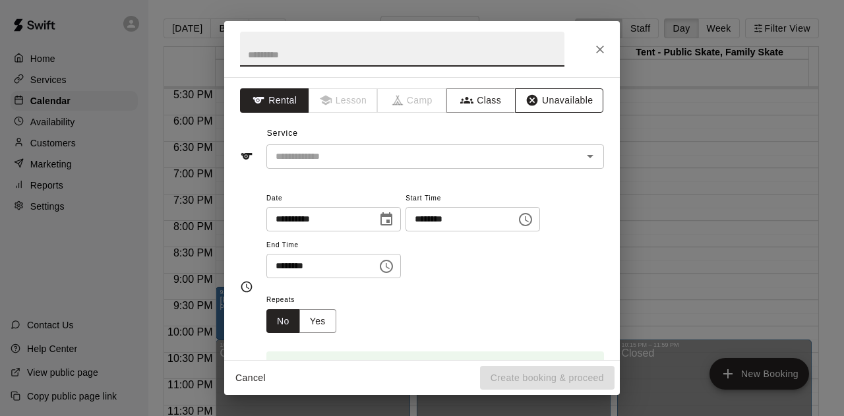
click at [548, 96] on button "Unavailable" at bounding box center [559, 100] width 88 height 24
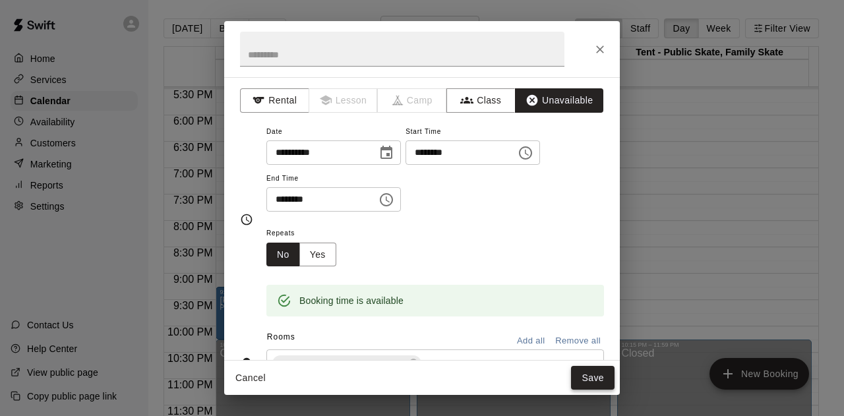
click at [579, 384] on button "Save" at bounding box center [592, 378] width 43 height 24
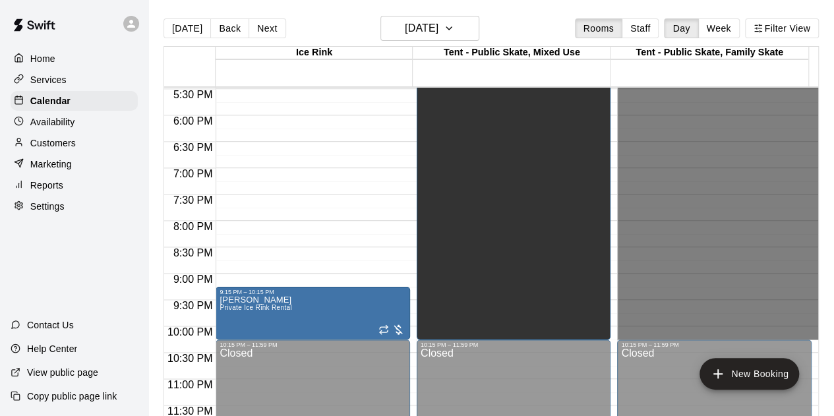
drag, startPoint x: 633, startPoint y: 293, endPoint x: 643, endPoint y: 334, distance: 42.0
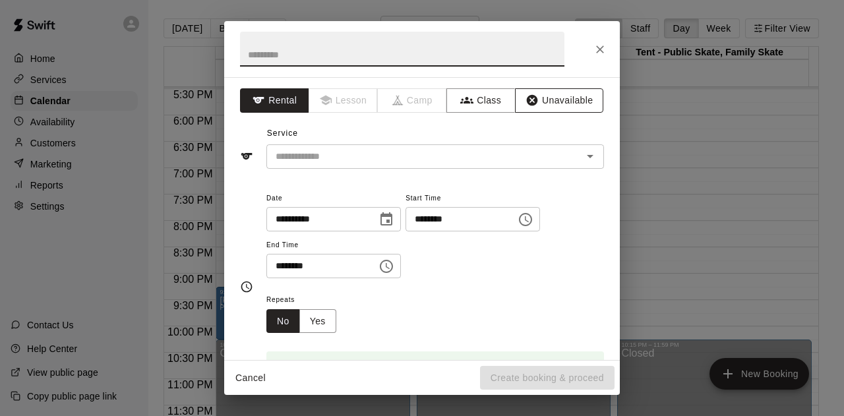
click at [546, 97] on button "Unavailable" at bounding box center [559, 100] width 88 height 24
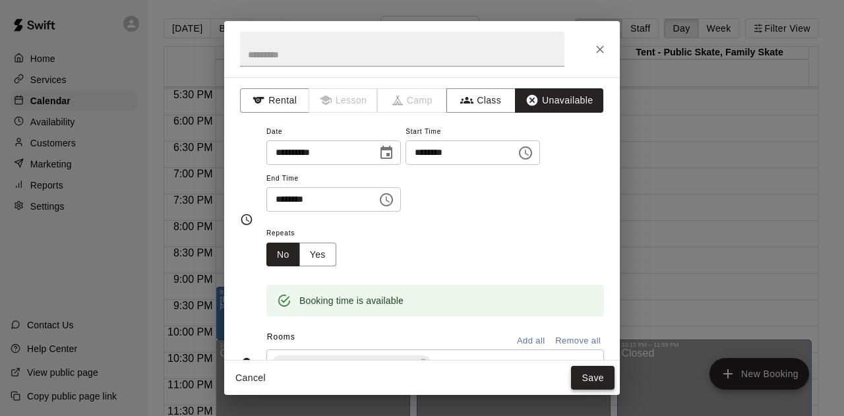
click at [589, 378] on button "Save" at bounding box center [592, 378] width 43 height 24
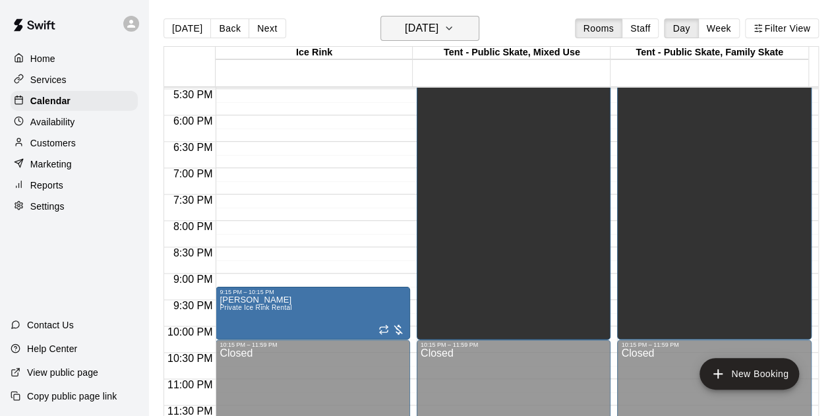
click at [454, 26] on icon "button" at bounding box center [449, 28] width 11 height 16
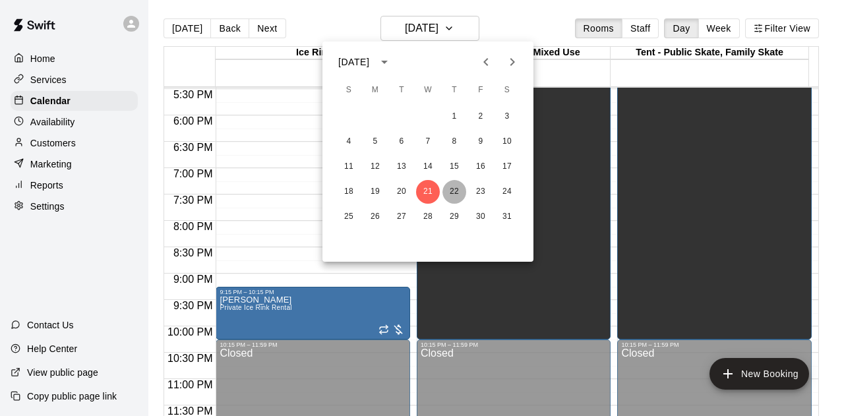
click at [458, 190] on button "22" at bounding box center [454, 192] width 24 height 24
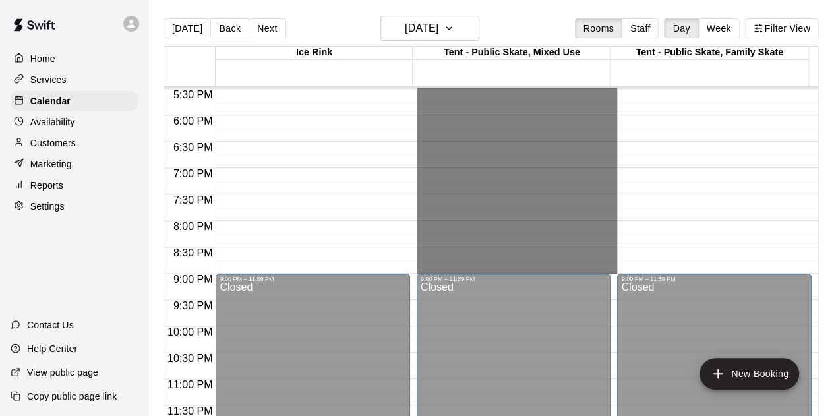
drag, startPoint x: 463, startPoint y: 252, endPoint x: 472, endPoint y: 269, distance: 18.9
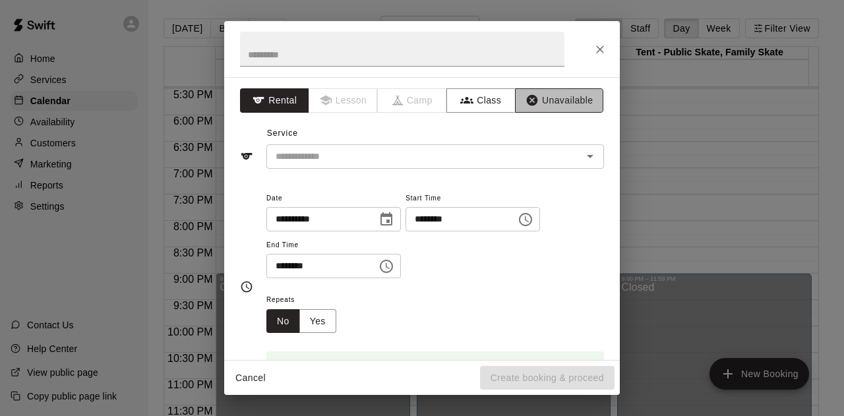
click at [539, 98] on button "Unavailable" at bounding box center [559, 100] width 88 height 24
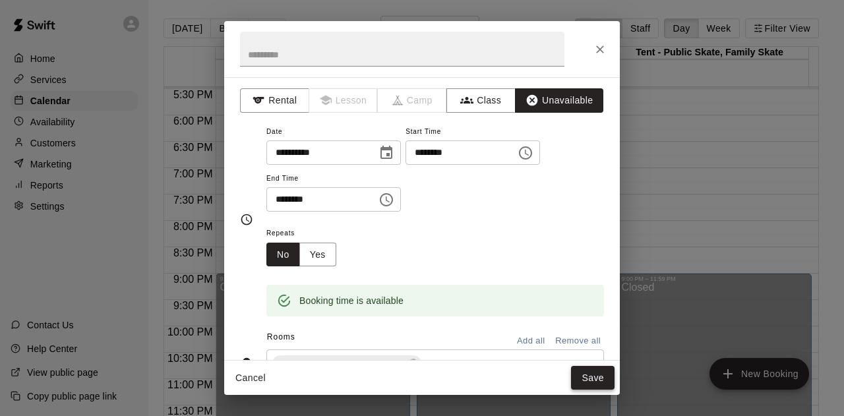
click at [591, 374] on button "Save" at bounding box center [592, 378] width 43 height 24
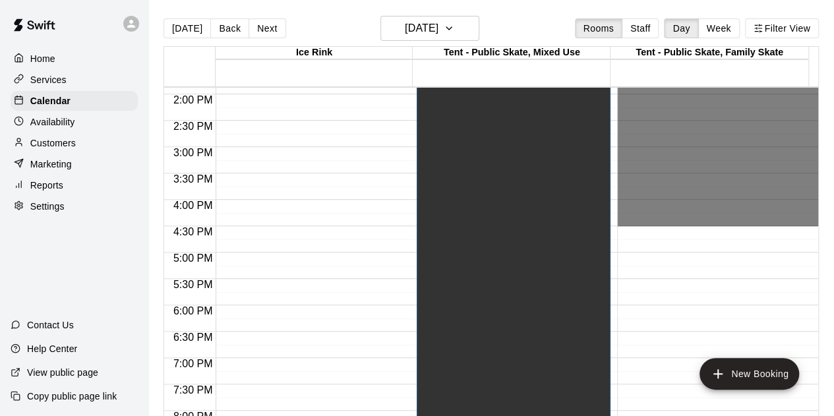
scroll to position [855, 0]
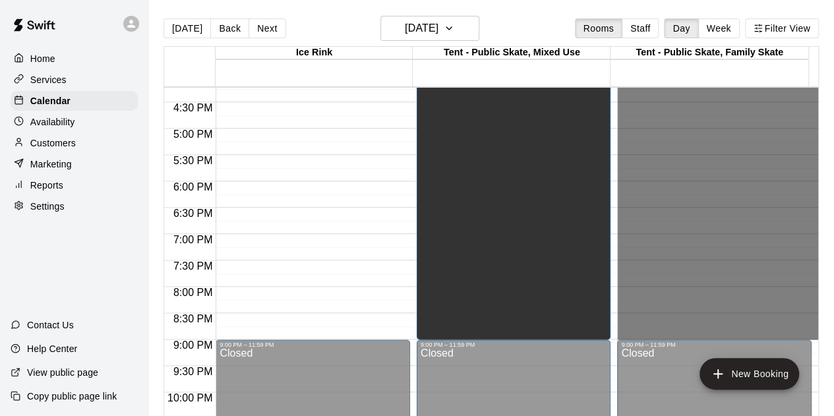
drag, startPoint x: 628, startPoint y: 221, endPoint x: 647, endPoint y: 336, distance: 116.9
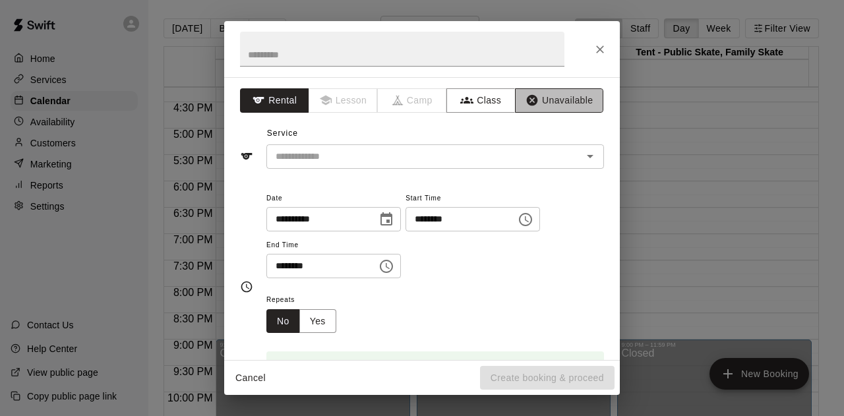
click at [548, 101] on button "Unavailable" at bounding box center [559, 100] width 88 height 24
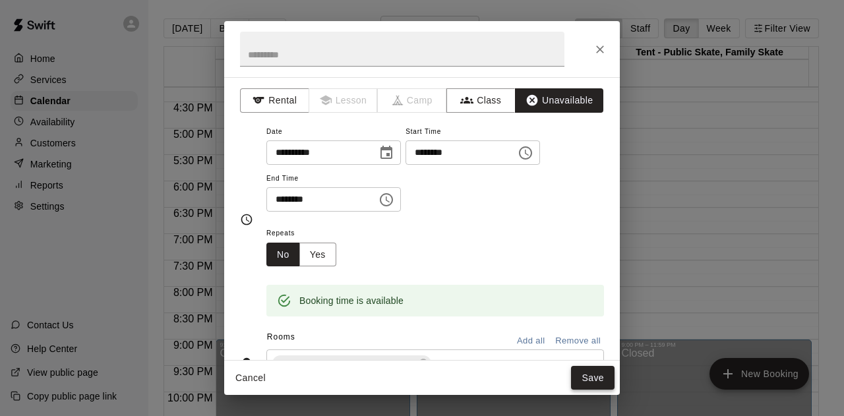
click at [587, 377] on button "Save" at bounding box center [592, 378] width 43 height 24
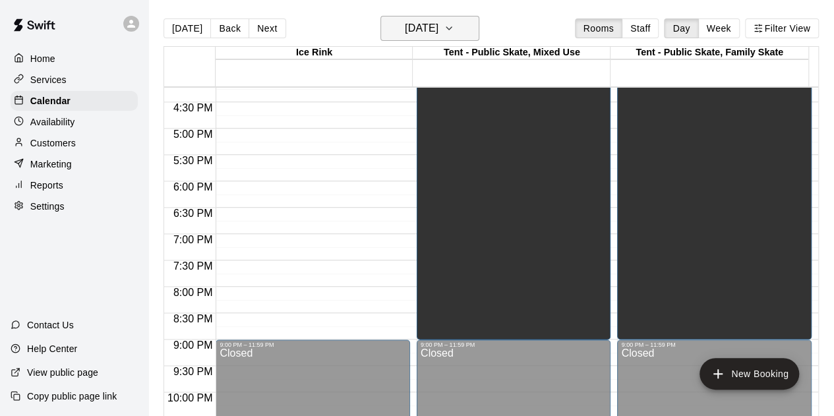
click at [454, 26] on icon "button" at bounding box center [449, 28] width 11 height 16
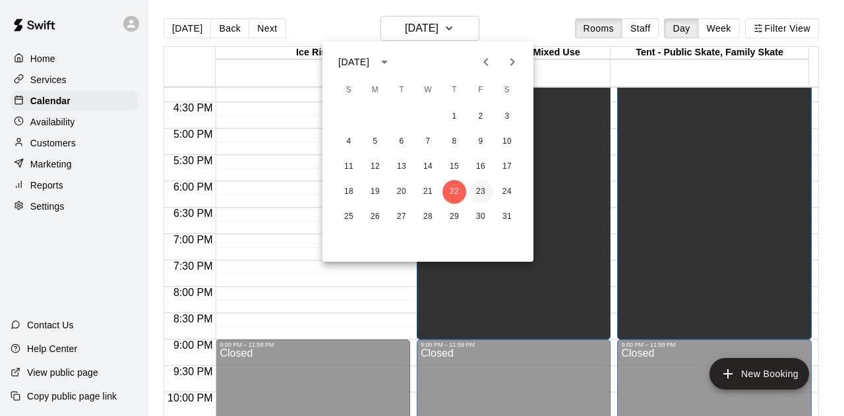
click at [480, 189] on button "23" at bounding box center [481, 192] width 24 height 24
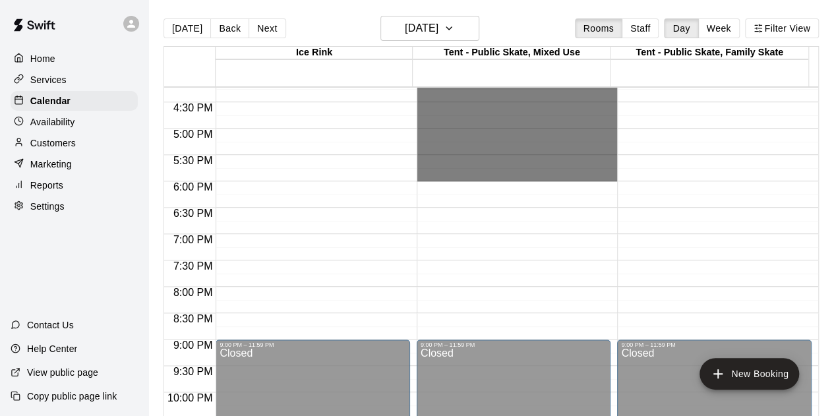
drag, startPoint x: 448, startPoint y: 122, endPoint x: 460, endPoint y: 171, distance: 50.8
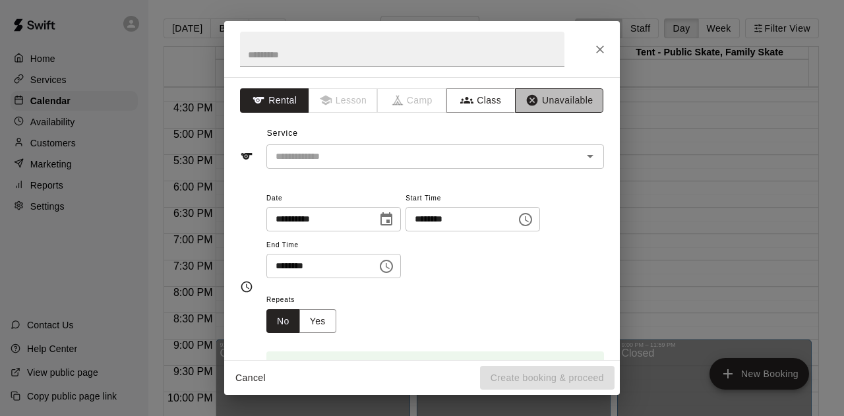
click at [543, 103] on button "Unavailable" at bounding box center [559, 100] width 88 height 24
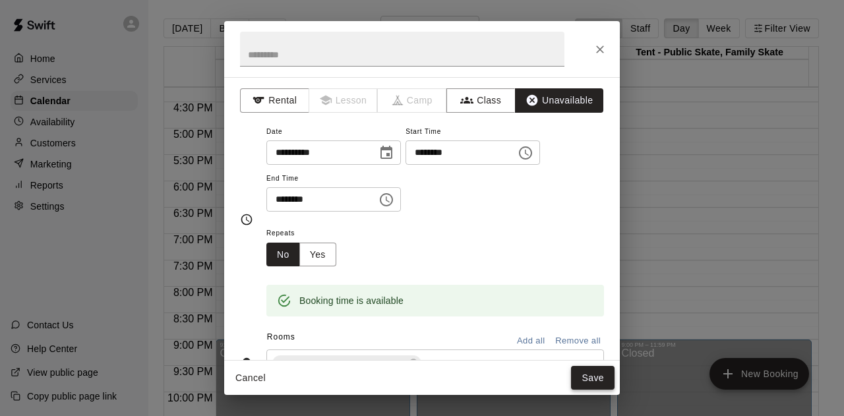
click at [584, 379] on button "Save" at bounding box center [592, 378] width 43 height 24
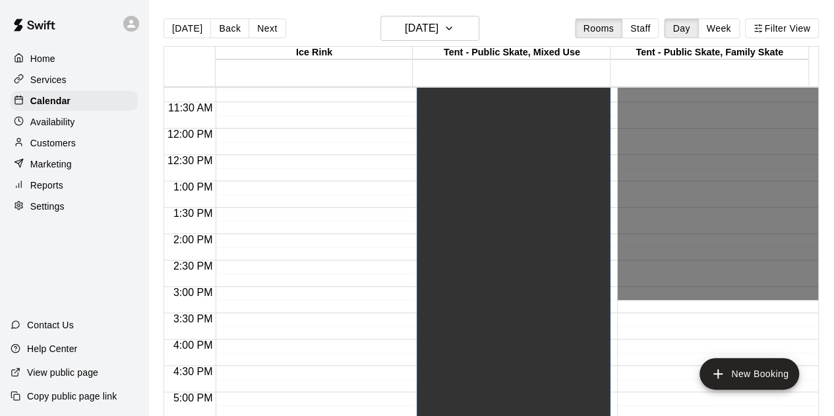
scroll to position [724, 0]
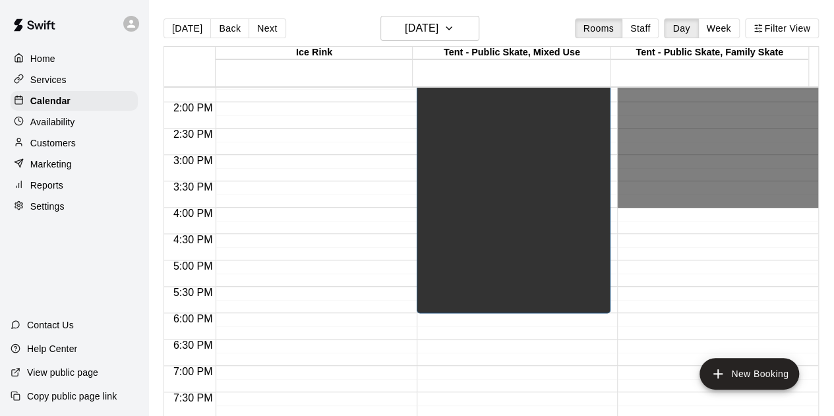
drag, startPoint x: 634, startPoint y: 223, endPoint x: 643, endPoint y: 198, distance: 26.7
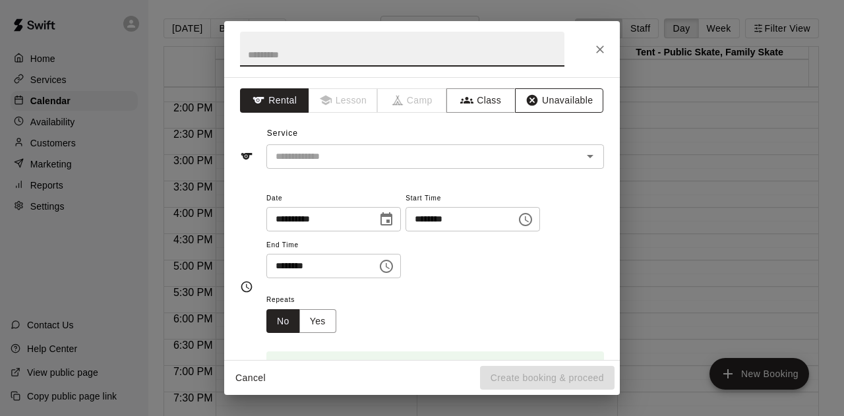
click at [551, 96] on button "Unavailable" at bounding box center [559, 100] width 88 height 24
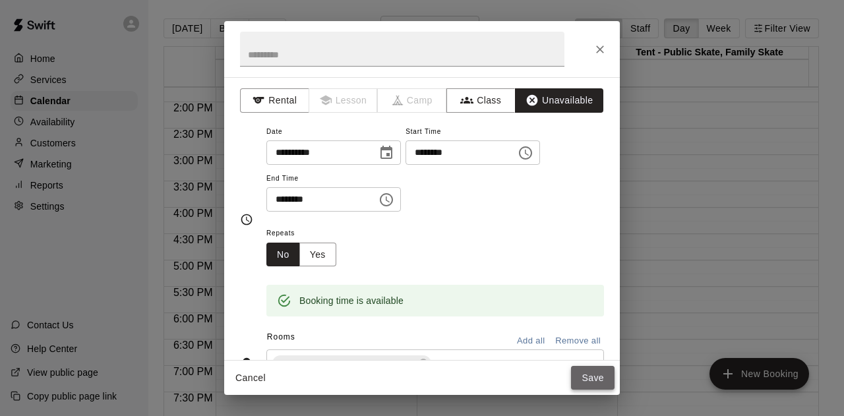
click at [588, 376] on button "Save" at bounding box center [592, 378] width 43 height 24
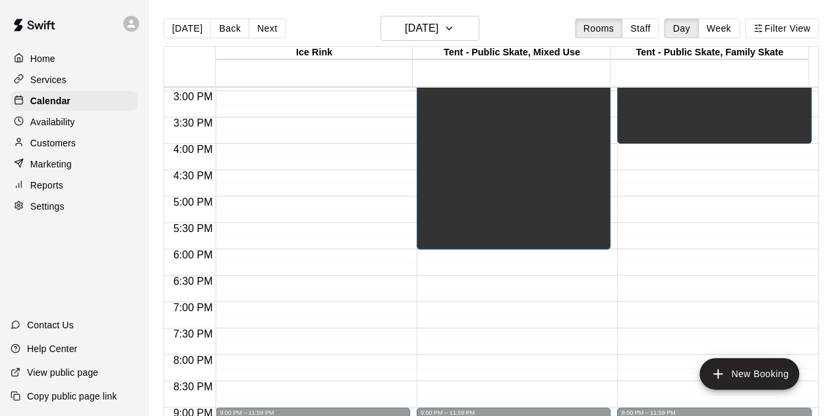
scroll to position [855, 0]
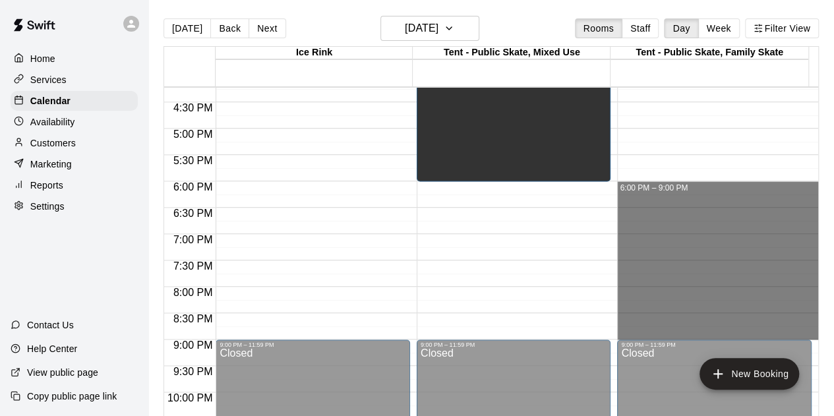
drag, startPoint x: 631, startPoint y: 184, endPoint x: 667, endPoint y: 337, distance: 157.6
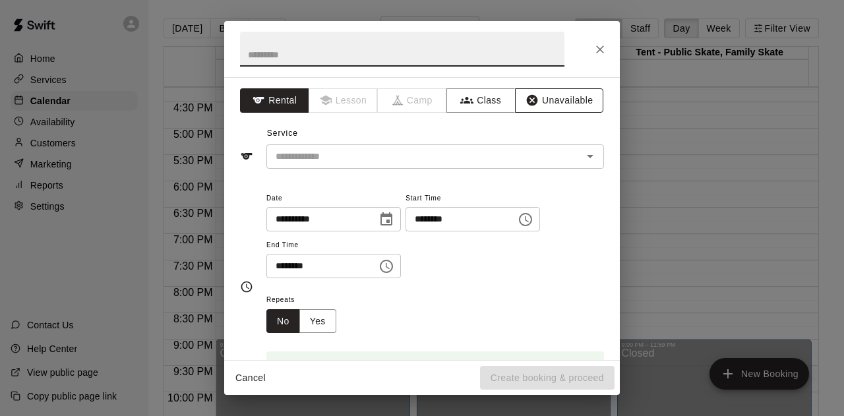
click at [554, 94] on button "Unavailable" at bounding box center [559, 100] width 88 height 24
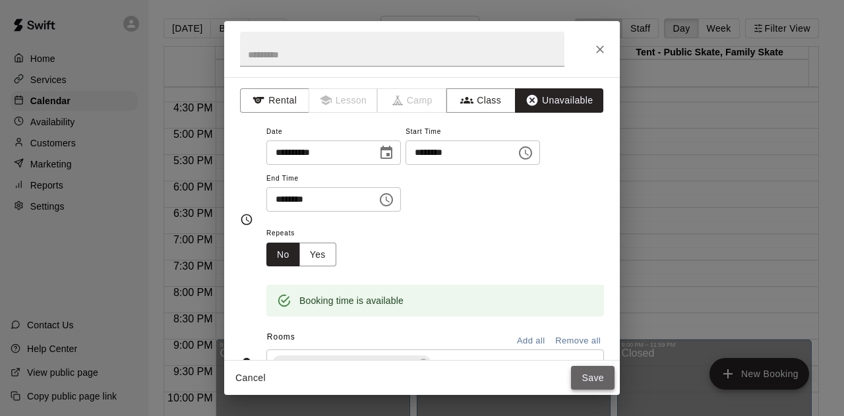
click at [594, 371] on button "Save" at bounding box center [592, 378] width 43 height 24
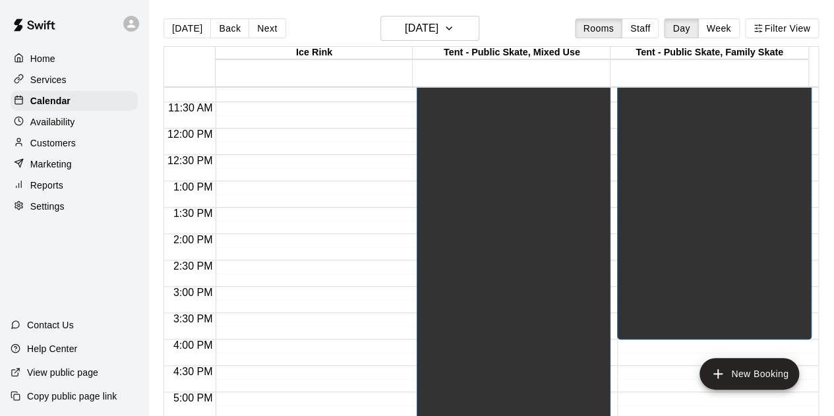
scroll to position [328, 0]
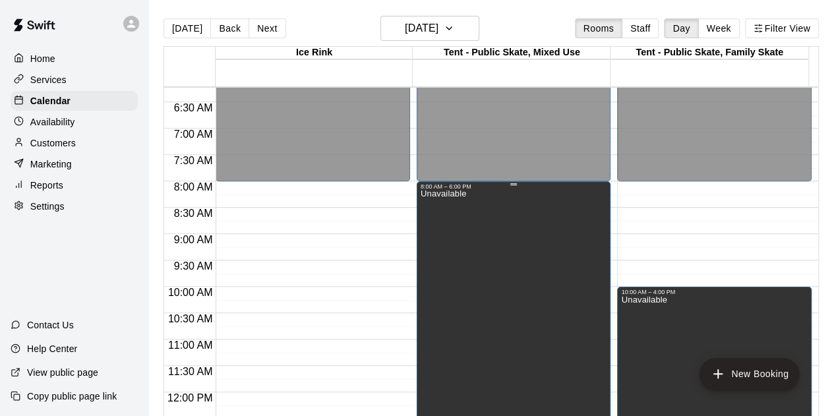
click at [462, 202] on div "Unavailable" at bounding box center [513, 398] width 187 height 416
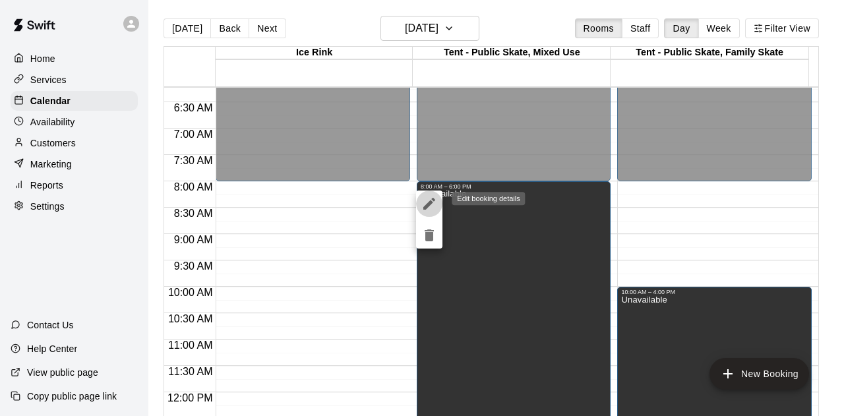
click at [430, 204] on icon "edit" at bounding box center [429, 204] width 12 height 12
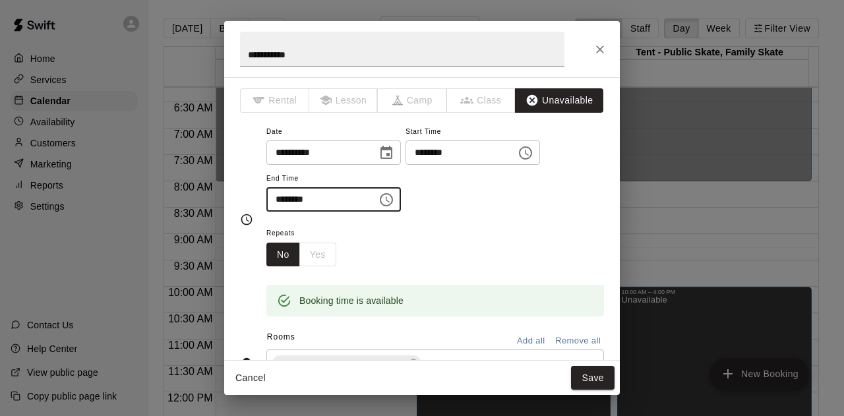
click at [272, 199] on input "********" at bounding box center [316, 199] width 101 height 24
type input "********"
click at [593, 380] on button "Save" at bounding box center [592, 378] width 43 height 24
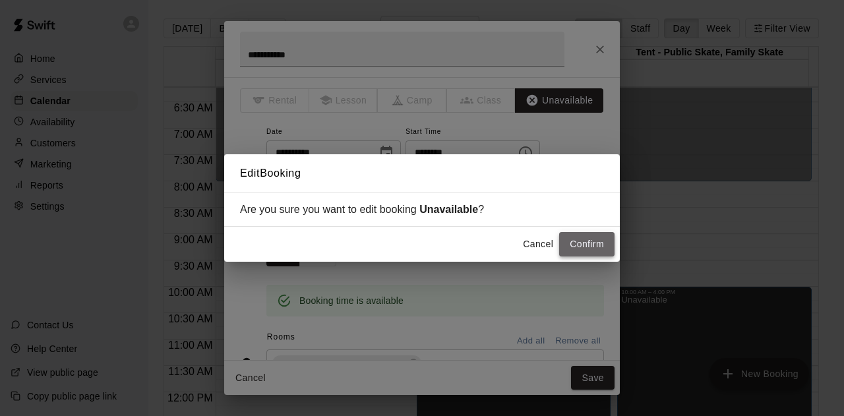
click at [586, 239] on button "Confirm" at bounding box center [586, 244] width 55 height 24
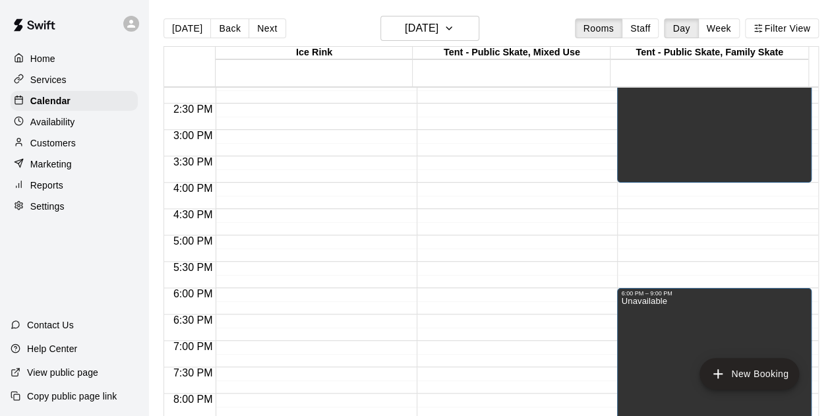
scroll to position [790, 0]
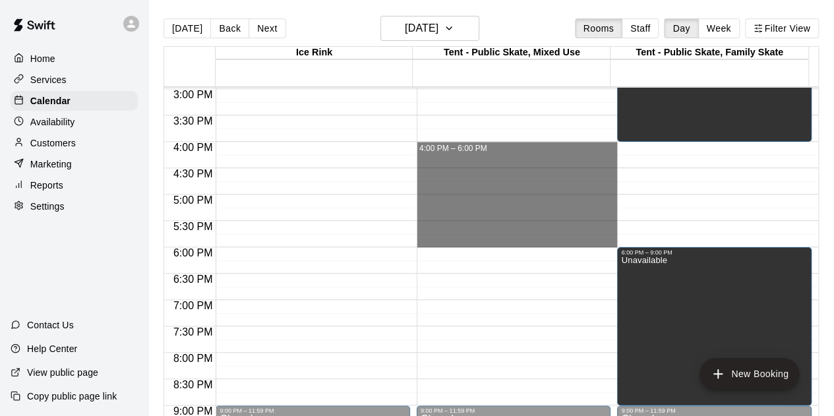
drag, startPoint x: 579, startPoint y: 145, endPoint x: 579, endPoint y: 239, distance: 94.2
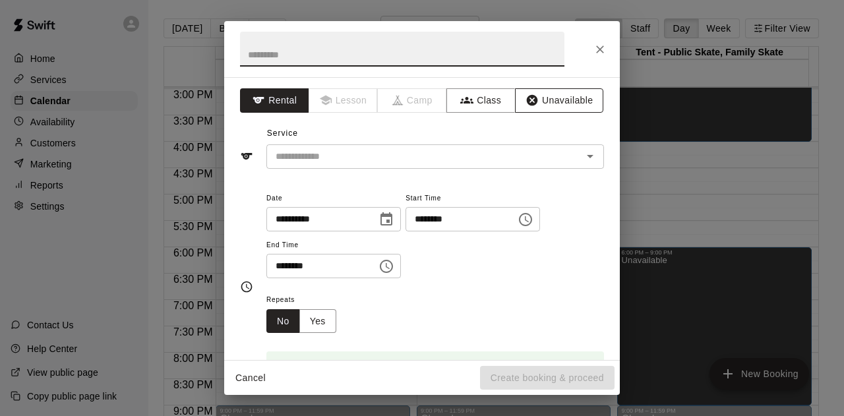
click at [559, 94] on button "Unavailable" at bounding box center [559, 100] width 88 height 24
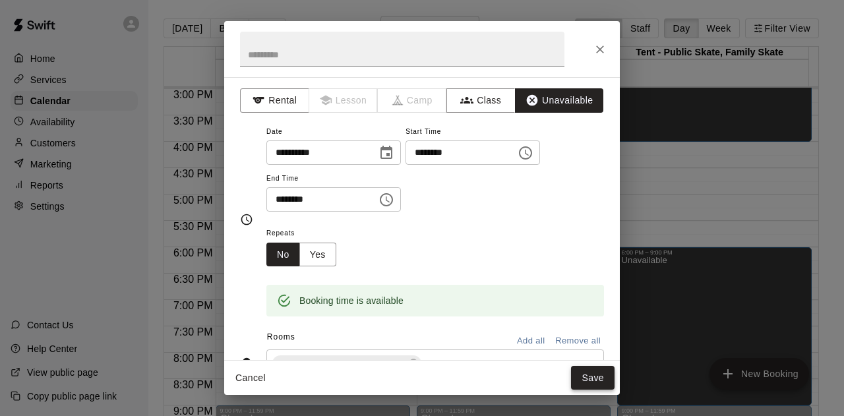
click at [580, 377] on button "Save" at bounding box center [592, 378] width 43 height 24
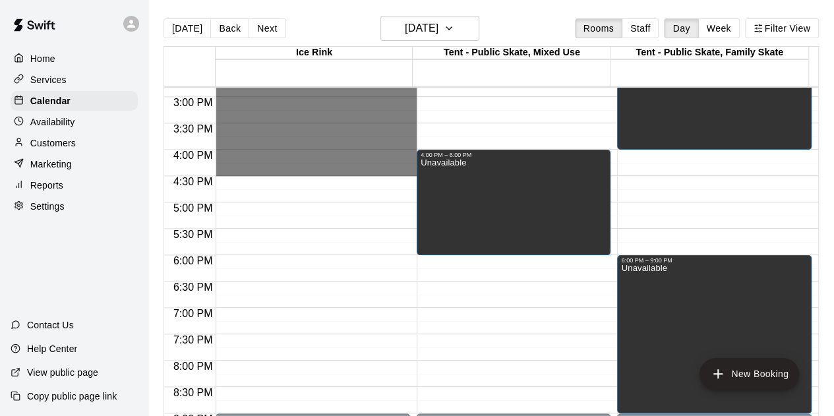
scroll to position [855, 0]
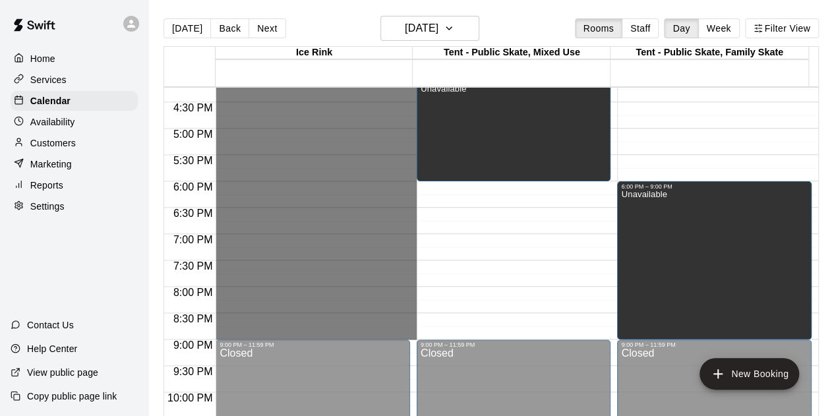
drag, startPoint x: 272, startPoint y: 213, endPoint x: 296, endPoint y: 332, distance: 121.8
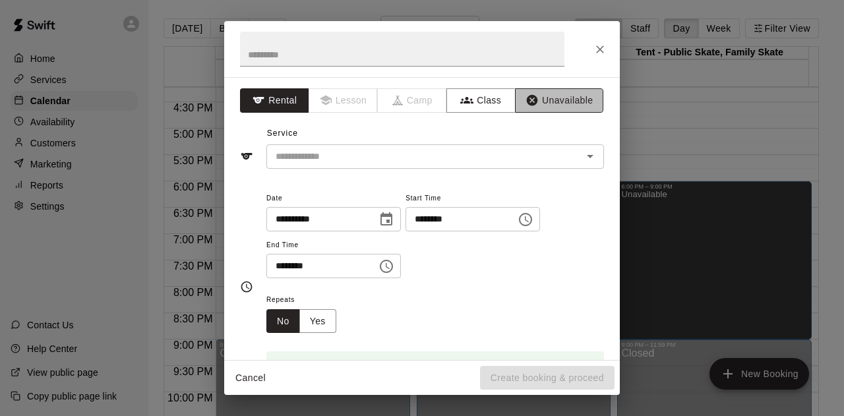
click at [550, 103] on button "Unavailable" at bounding box center [559, 100] width 88 height 24
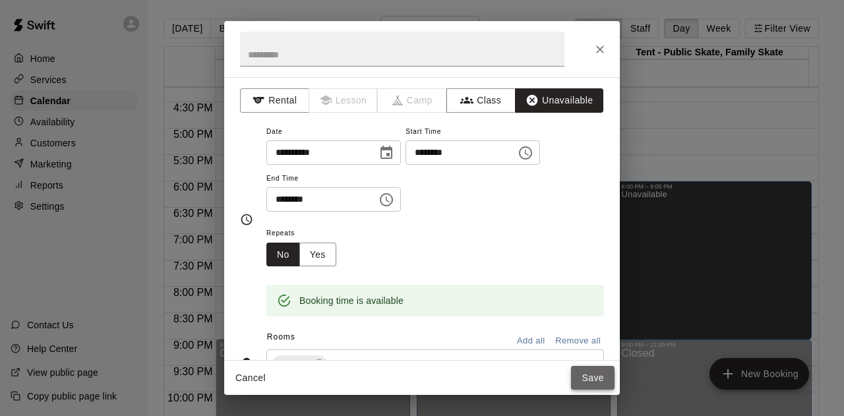
click at [592, 378] on button "Save" at bounding box center [592, 378] width 43 height 24
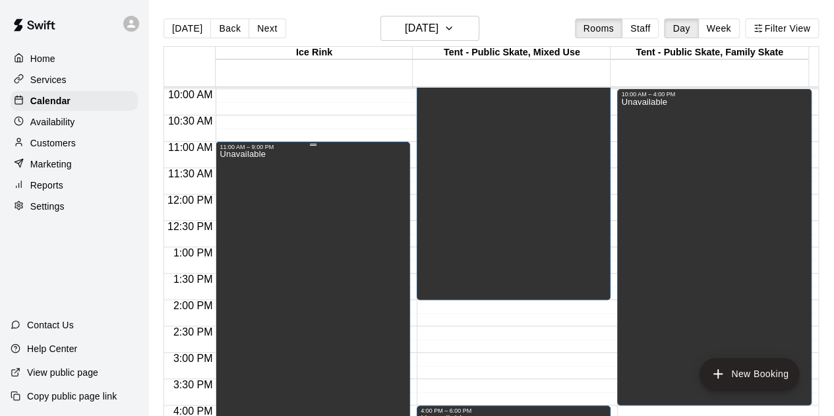
scroll to position [262, 0]
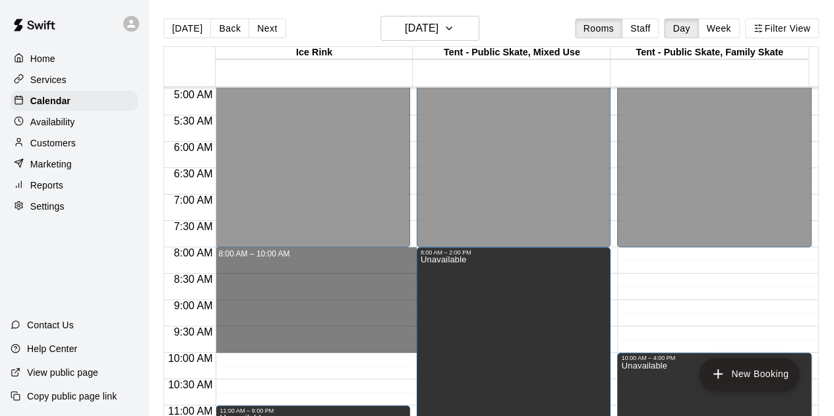
drag, startPoint x: 322, startPoint y: 249, endPoint x: 321, endPoint y: 343, distance: 94.2
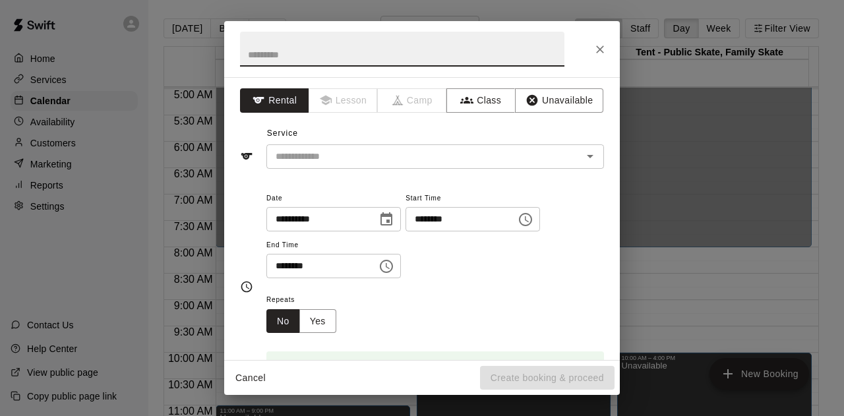
drag, startPoint x: 556, startPoint y: 95, endPoint x: 558, endPoint y: 115, distance: 20.5
click at [555, 95] on button "Unavailable" at bounding box center [559, 100] width 88 height 24
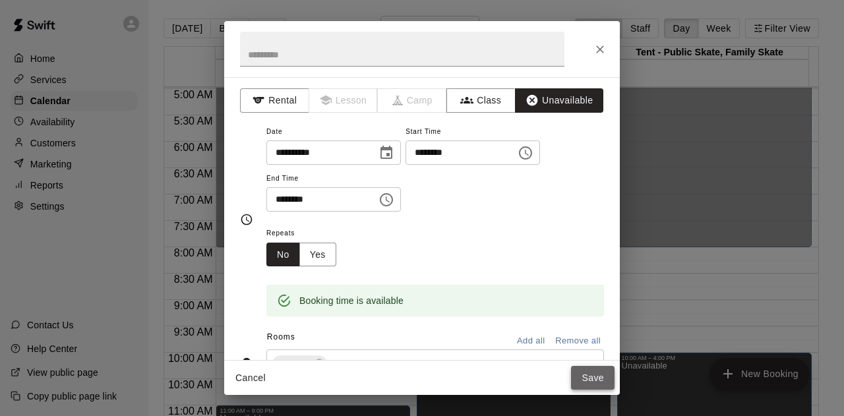
click at [586, 379] on button "Save" at bounding box center [592, 378] width 43 height 24
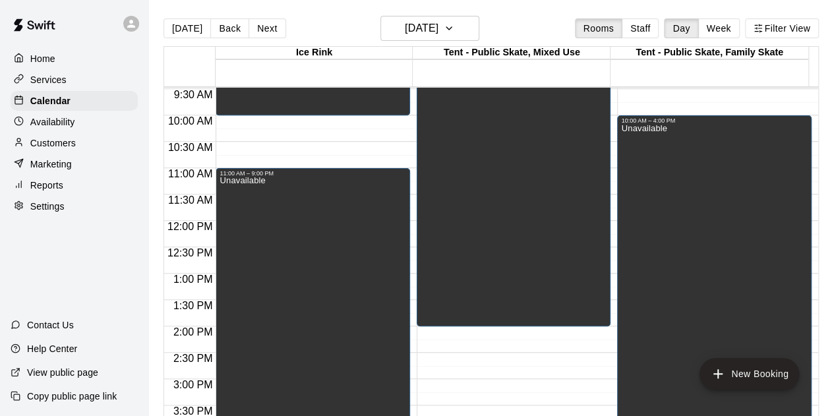
scroll to position [526, 0]
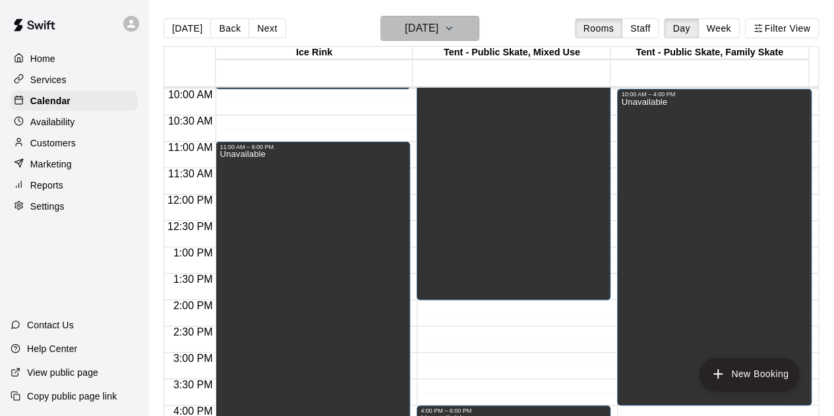
click at [454, 26] on icon "button" at bounding box center [449, 28] width 11 height 16
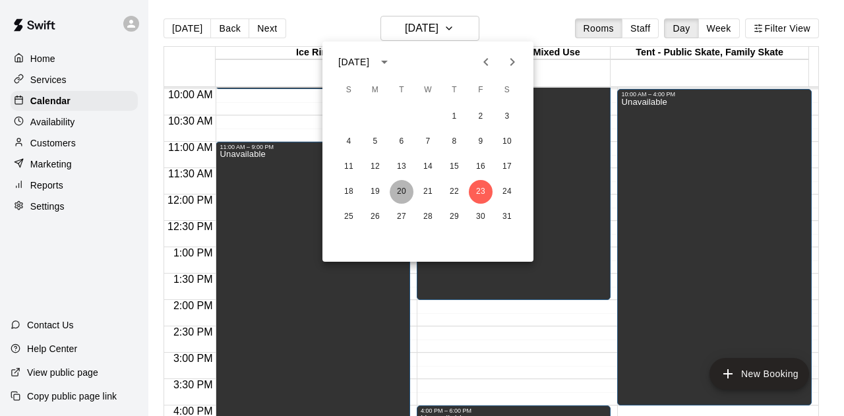
click at [401, 190] on button "20" at bounding box center [402, 192] width 24 height 24
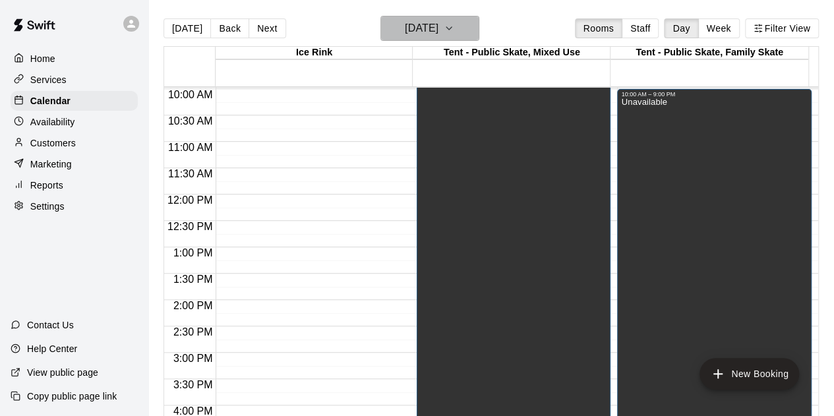
click at [454, 26] on icon "button" at bounding box center [449, 28] width 11 height 16
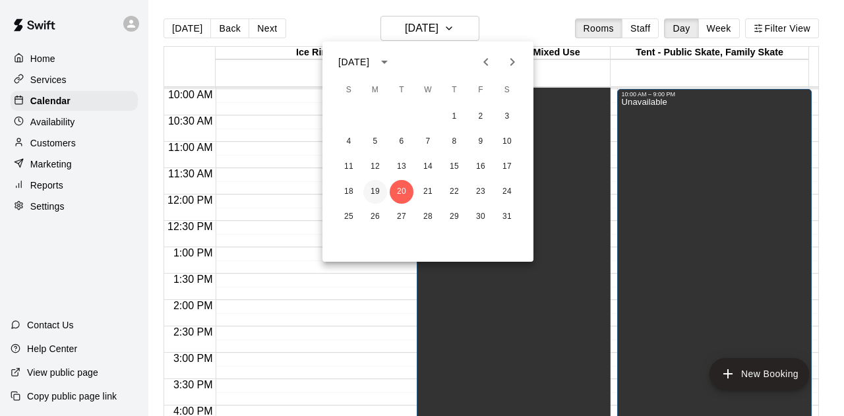
click at [375, 198] on button "19" at bounding box center [375, 192] width 24 height 24
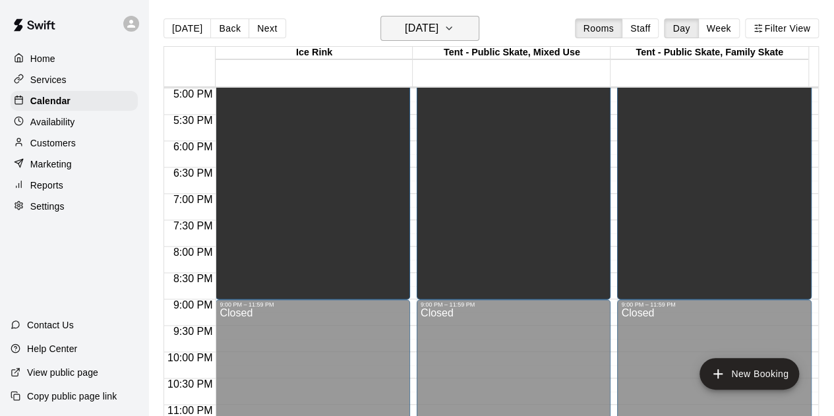
scroll to position [855, 0]
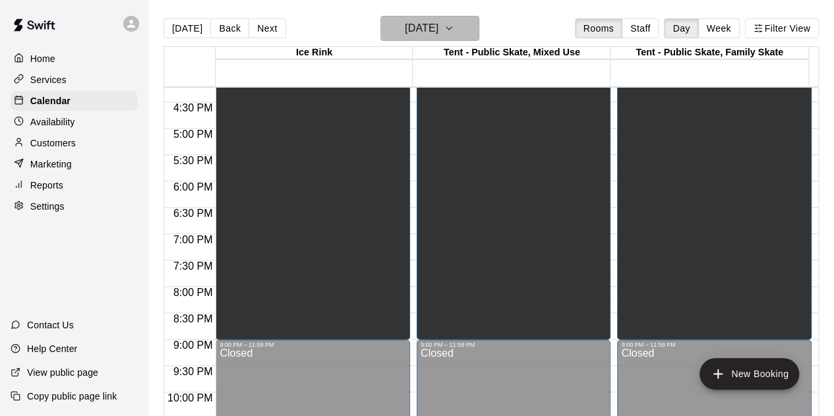
click at [454, 25] on icon "button" at bounding box center [449, 28] width 11 height 16
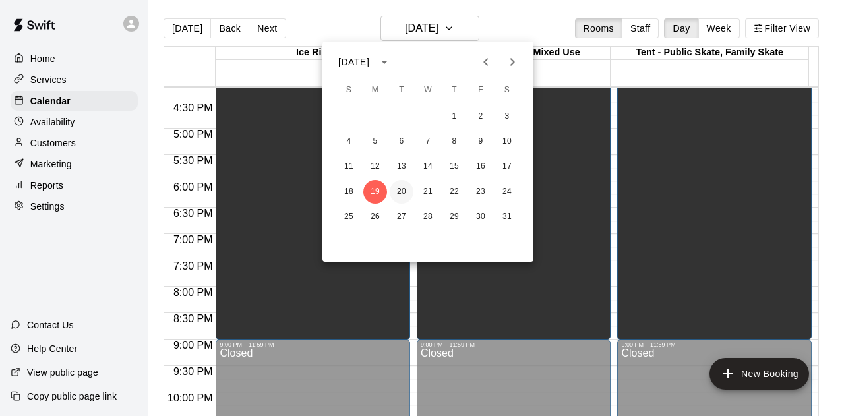
click at [401, 189] on button "20" at bounding box center [402, 192] width 24 height 24
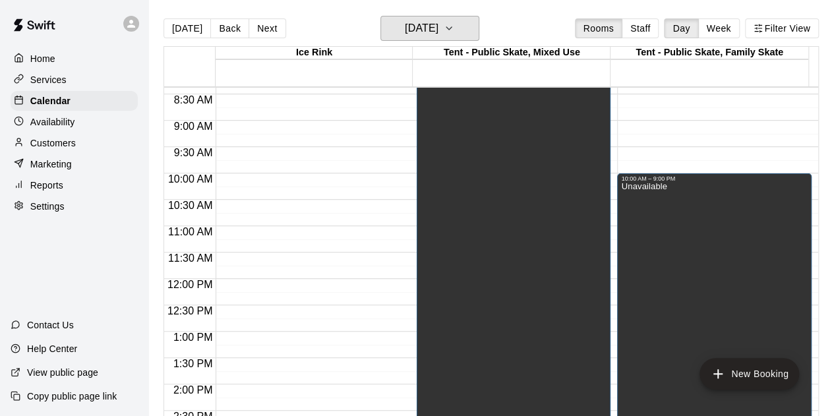
scroll to position [394, 0]
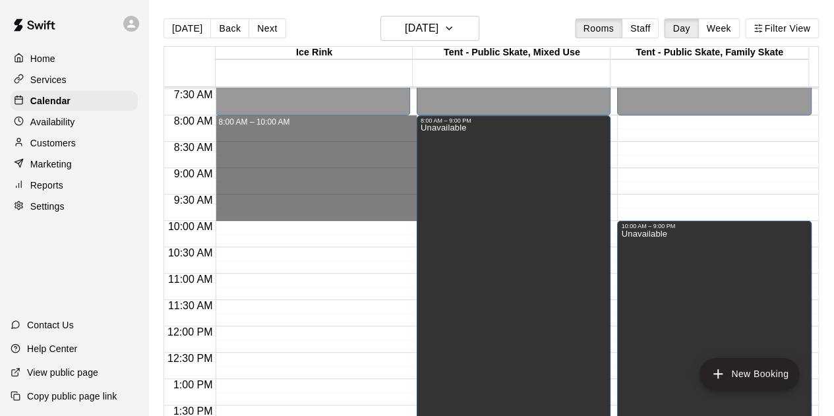
drag, startPoint x: 241, startPoint y: 119, endPoint x: 261, endPoint y: 217, distance: 100.2
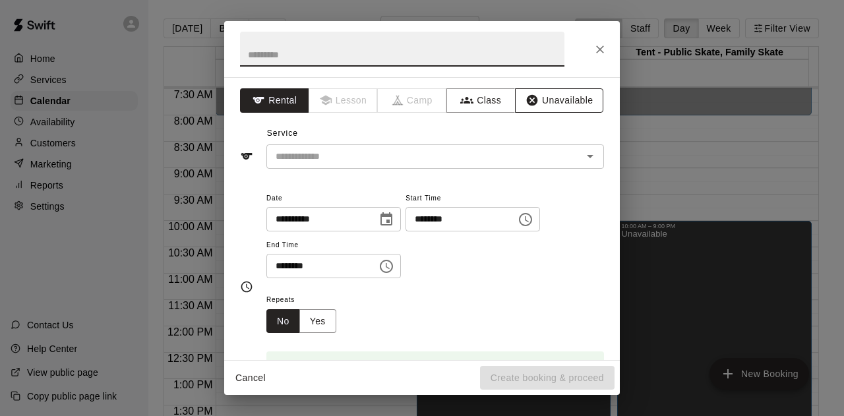
click at [554, 92] on button "Unavailable" at bounding box center [559, 100] width 88 height 24
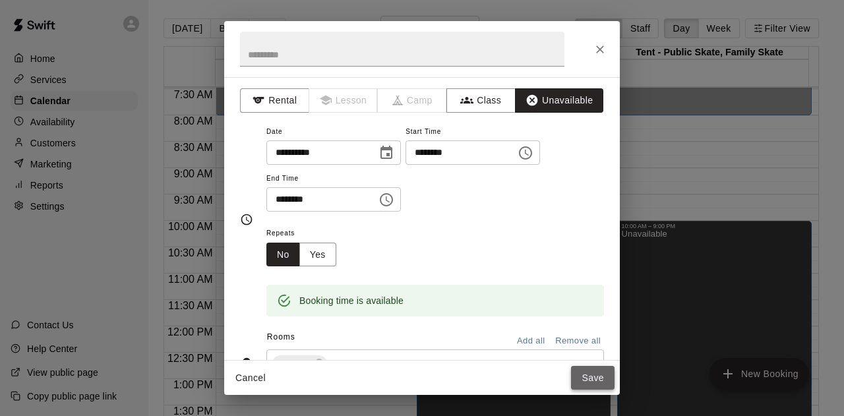
click at [591, 379] on button "Save" at bounding box center [592, 378] width 43 height 24
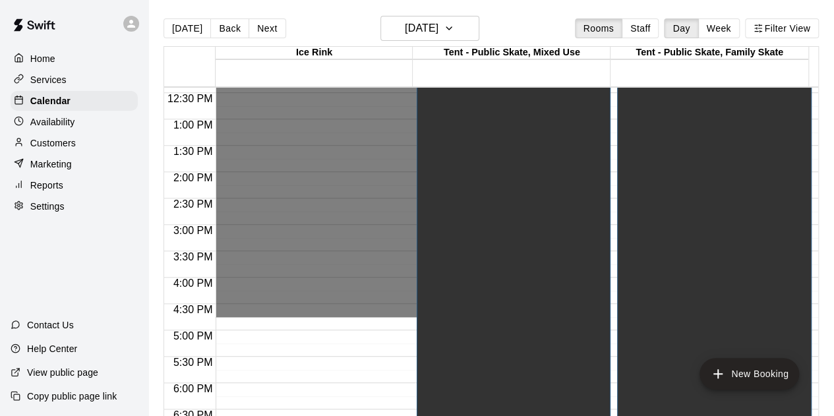
scroll to position [658, 0]
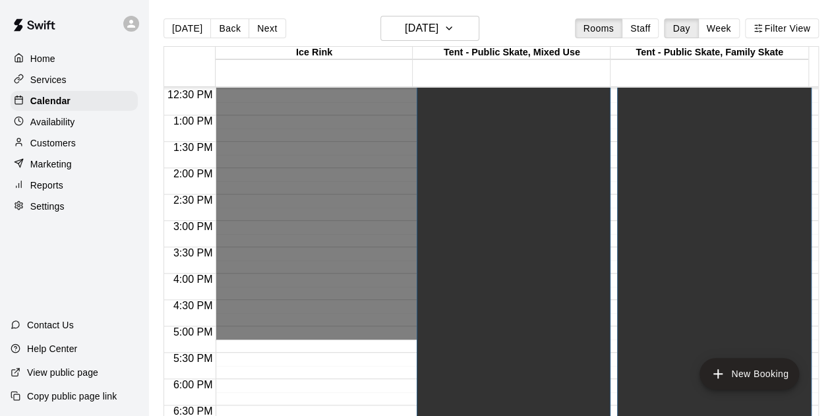
drag, startPoint x: 239, startPoint y: 142, endPoint x: 277, endPoint y: 330, distance: 191.6
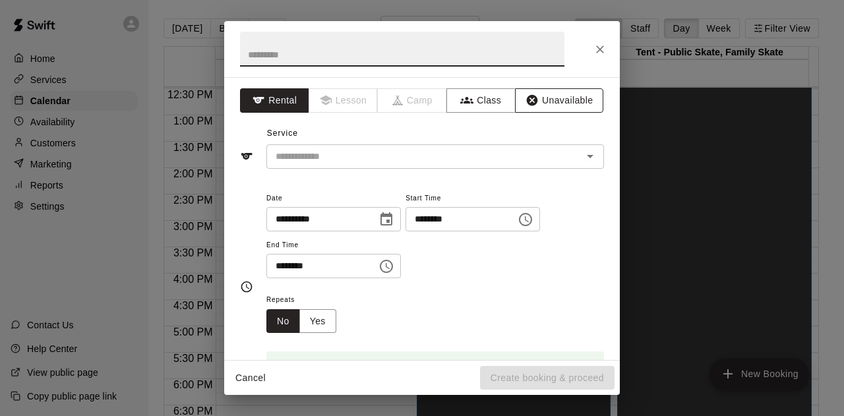
click at [534, 107] on button "Unavailable" at bounding box center [559, 100] width 88 height 24
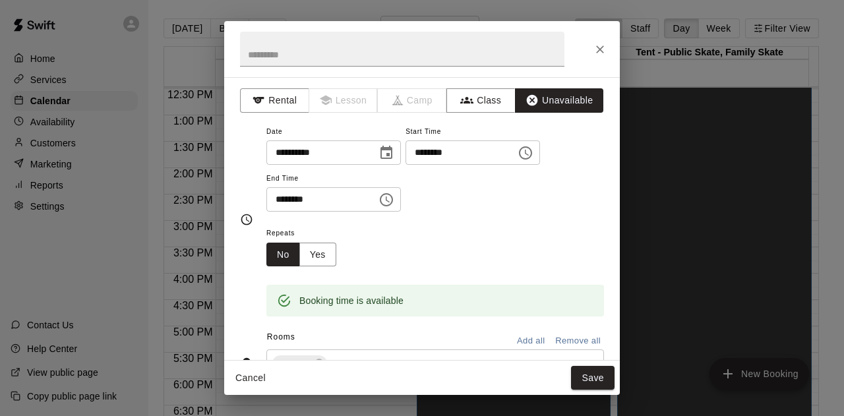
click at [594, 384] on button "Save" at bounding box center [592, 378] width 43 height 24
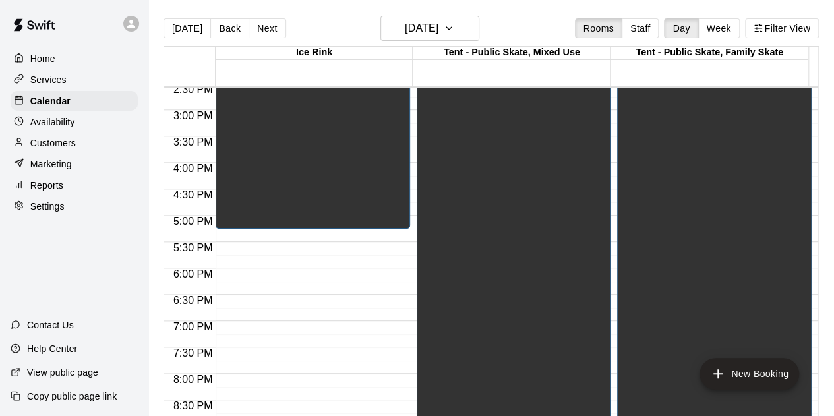
scroll to position [855, 0]
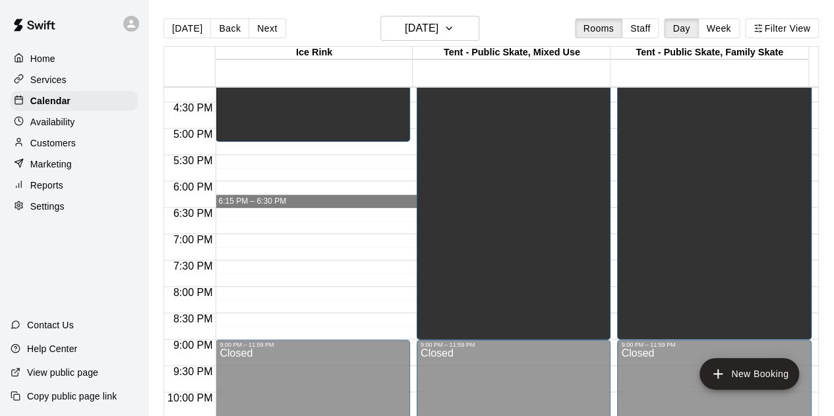
drag, startPoint x: 252, startPoint y: 196, endPoint x: 252, endPoint y: 204, distance: 7.2
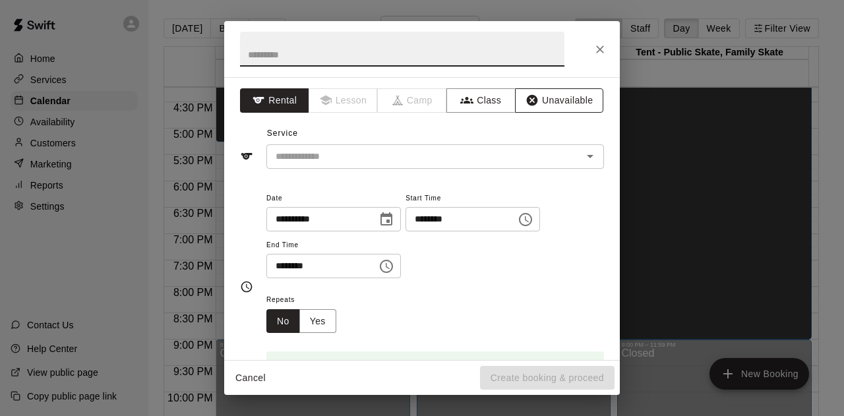
click at [554, 98] on button "Unavailable" at bounding box center [559, 100] width 88 height 24
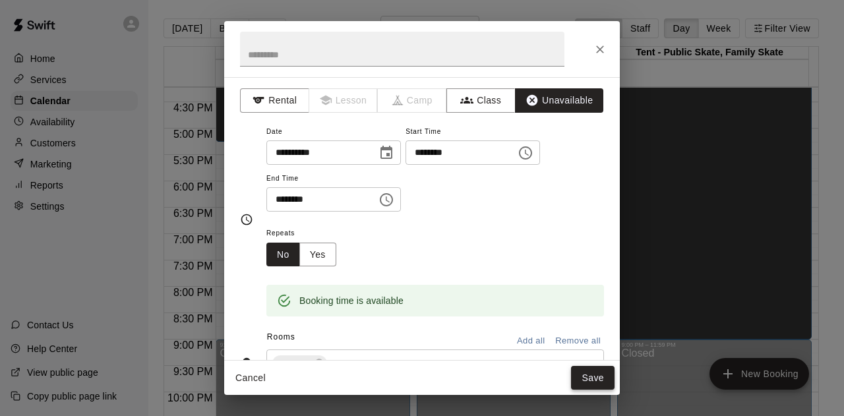
click at [582, 382] on button "Save" at bounding box center [592, 378] width 43 height 24
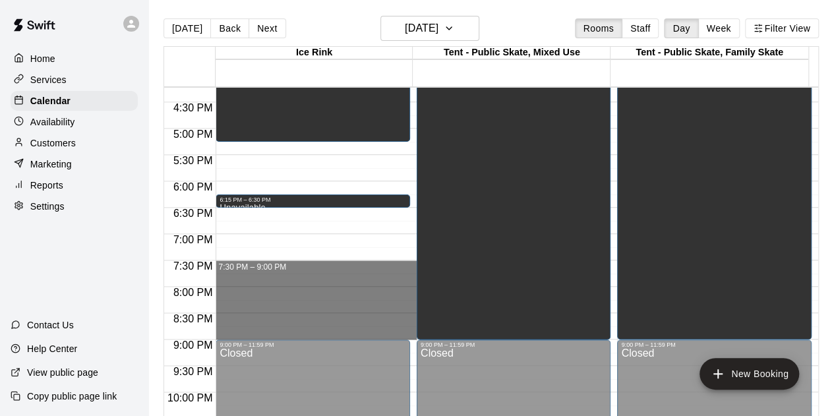
drag, startPoint x: 224, startPoint y: 262, endPoint x: 231, endPoint y: 329, distance: 67.6
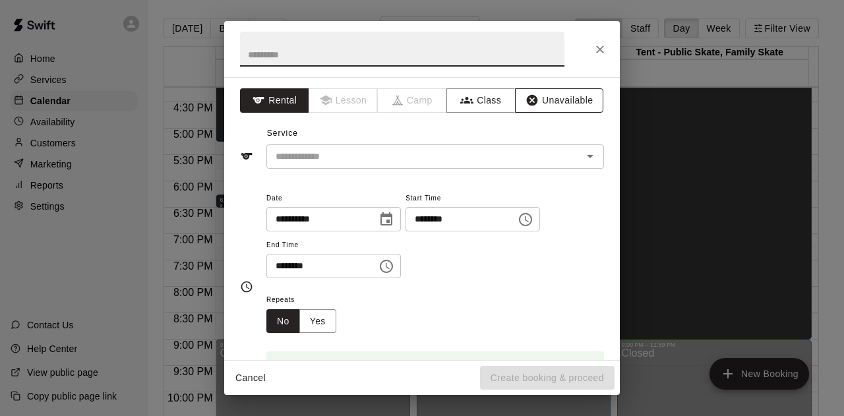
click at [535, 100] on button "Unavailable" at bounding box center [559, 100] width 88 height 24
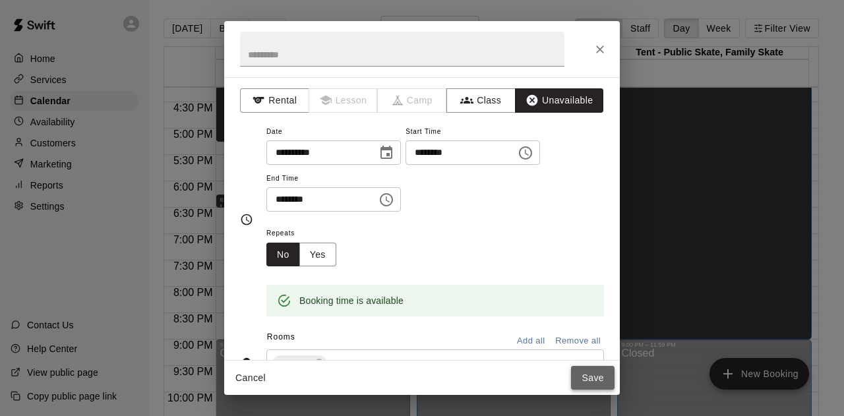
click at [591, 368] on button "Save" at bounding box center [592, 378] width 43 height 24
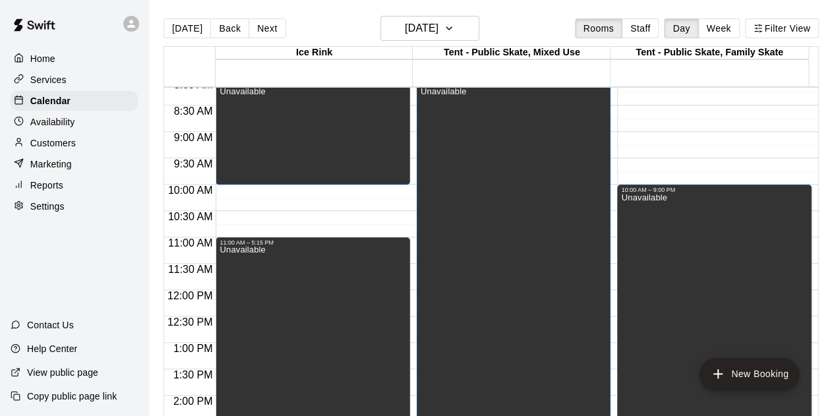
scroll to position [592, 0]
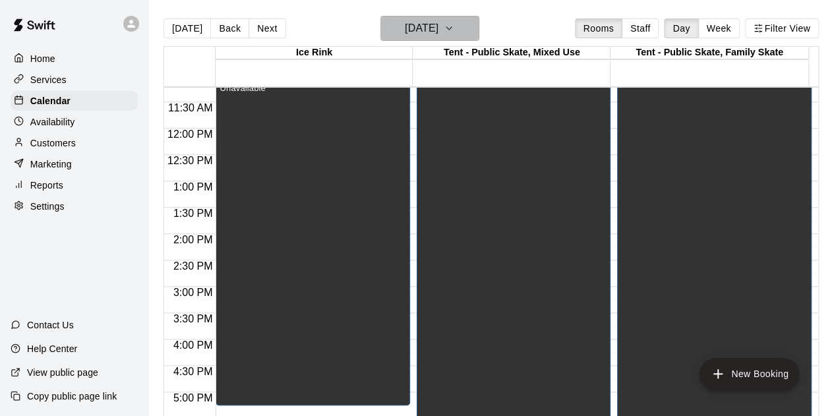
click at [454, 25] on icon "button" at bounding box center [449, 28] width 11 height 16
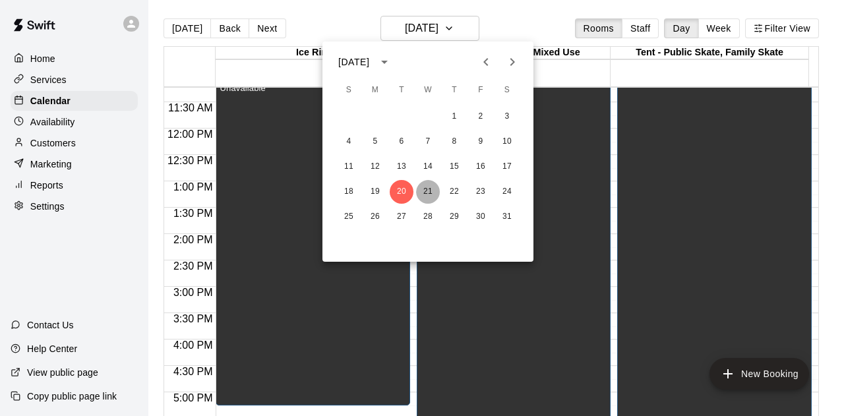
click at [430, 191] on button "21" at bounding box center [428, 192] width 24 height 24
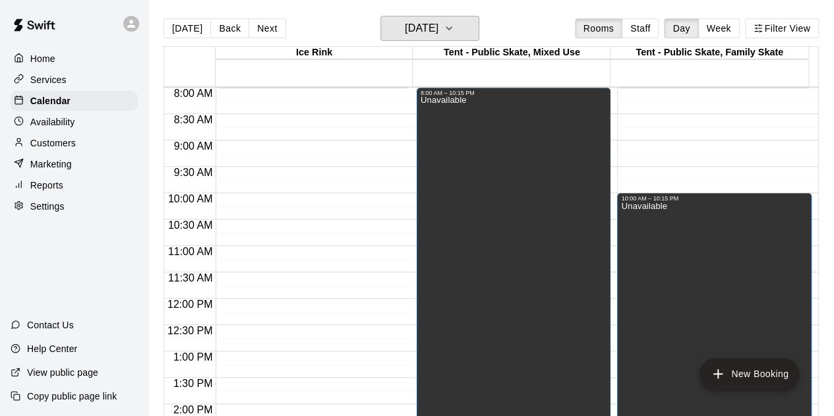
scroll to position [328, 0]
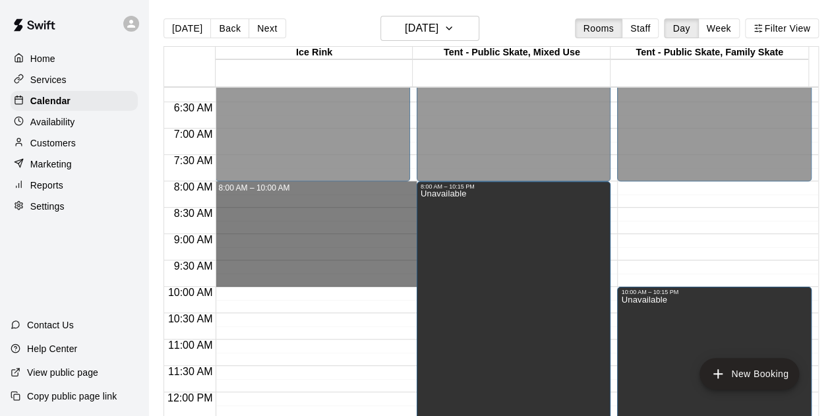
drag, startPoint x: 260, startPoint y: 183, endPoint x: 264, endPoint y: 280, distance: 97.6
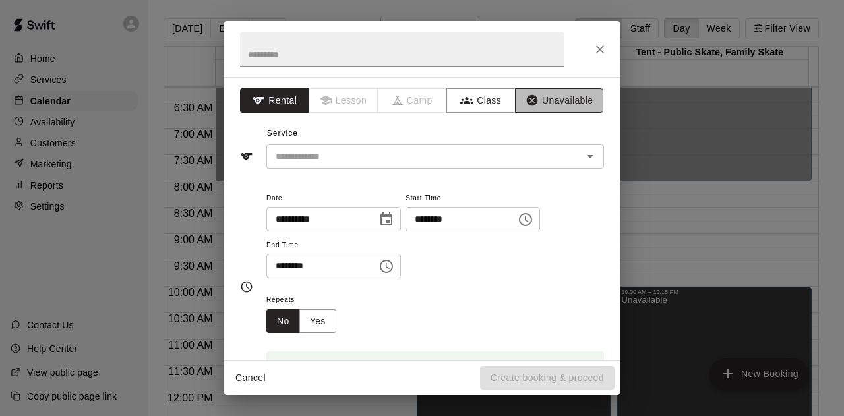
click at [560, 94] on button "Unavailable" at bounding box center [559, 100] width 88 height 24
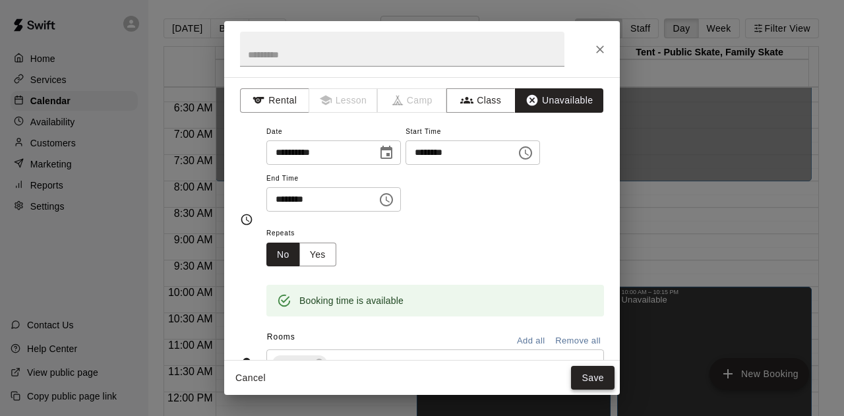
click at [597, 373] on button "Save" at bounding box center [592, 378] width 43 height 24
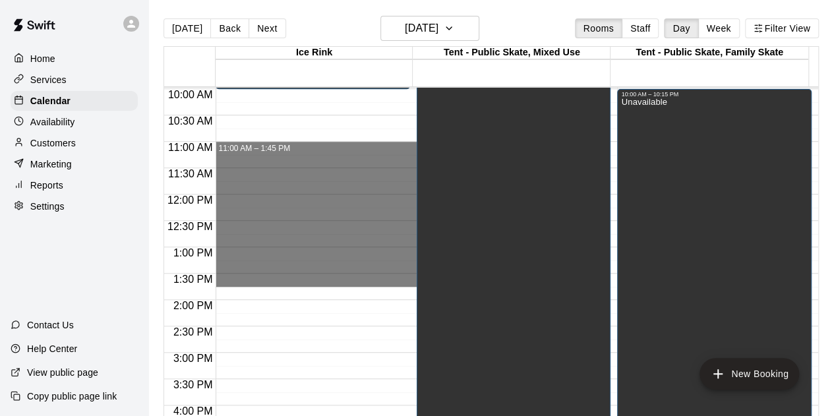
scroll to position [724, 0]
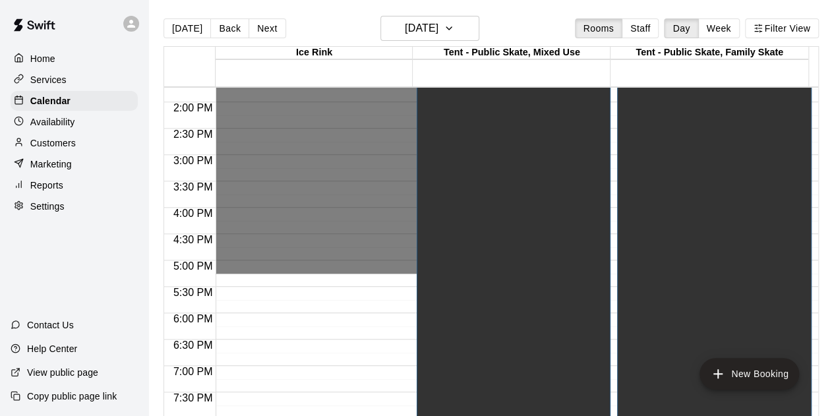
drag, startPoint x: 260, startPoint y: 144, endPoint x: 270, endPoint y: 270, distance: 126.9
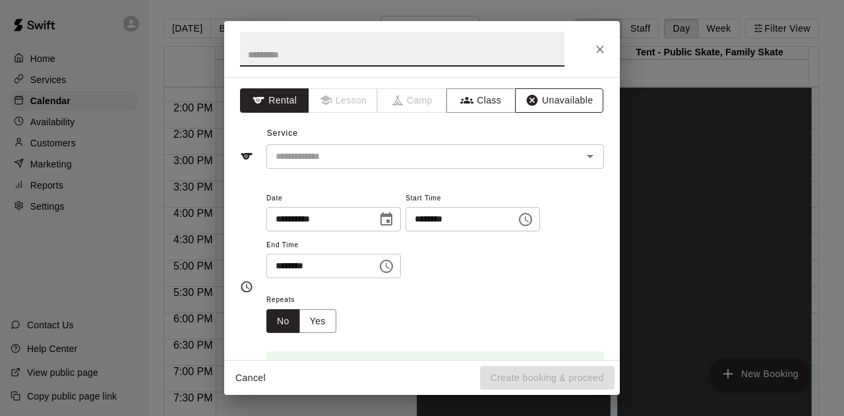
click at [551, 100] on button "Unavailable" at bounding box center [559, 100] width 88 height 24
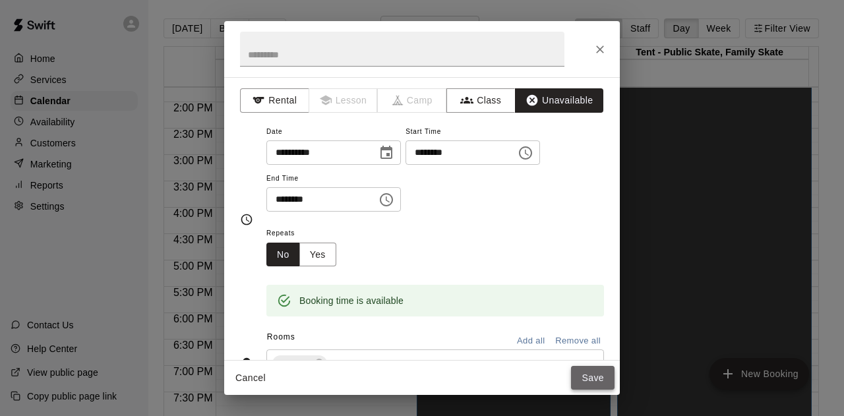
click at [600, 374] on button "Save" at bounding box center [592, 378] width 43 height 24
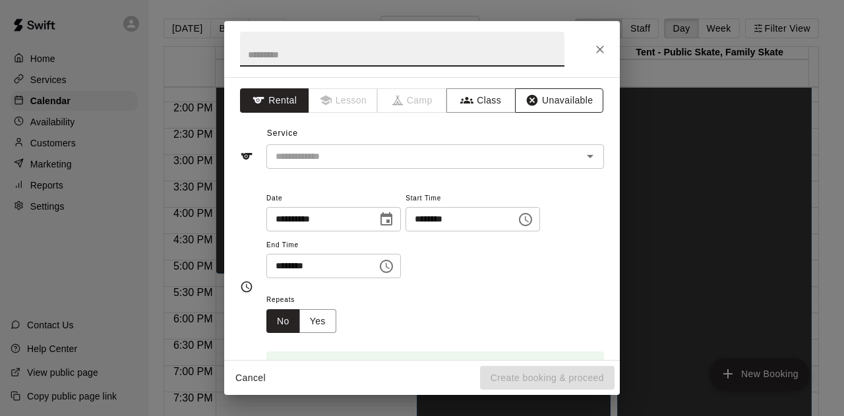
click at [550, 105] on button "Unavailable" at bounding box center [559, 100] width 88 height 24
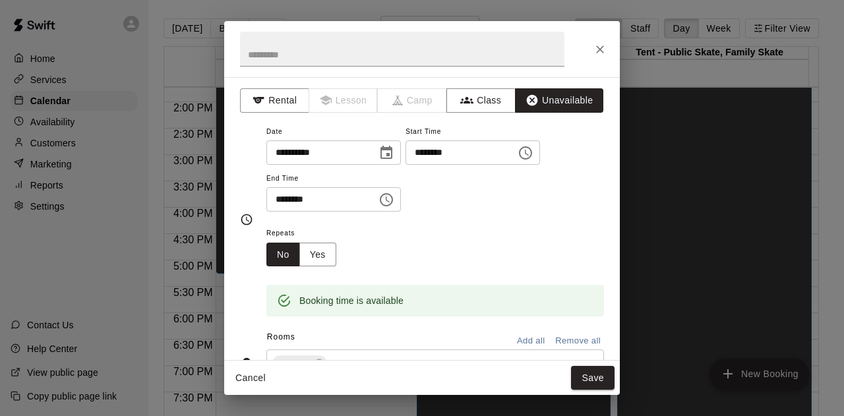
click at [591, 380] on button "Save" at bounding box center [592, 378] width 43 height 24
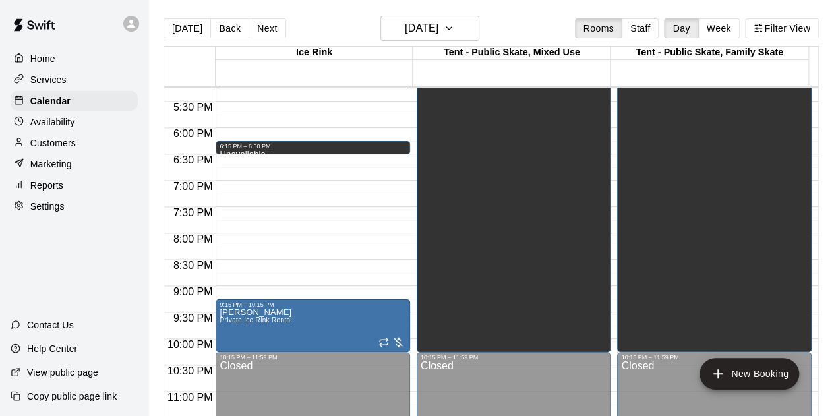
scroll to position [921, 0]
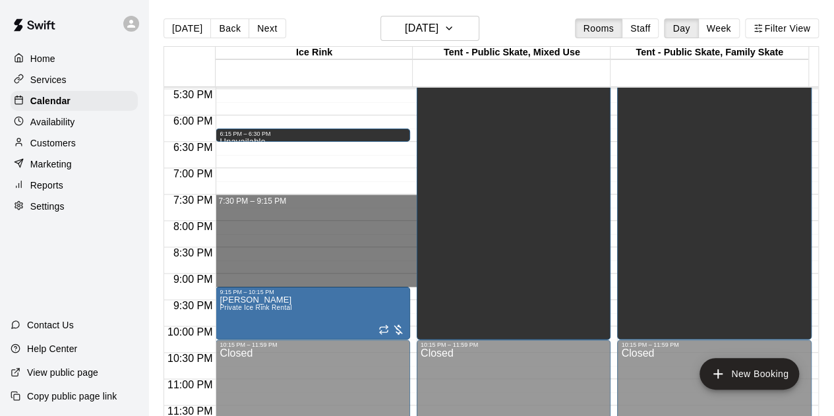
drag, startPoint x: 246, startPoint y: 194, endPoint x: 262, endPoint y: 275, distance: 82.5
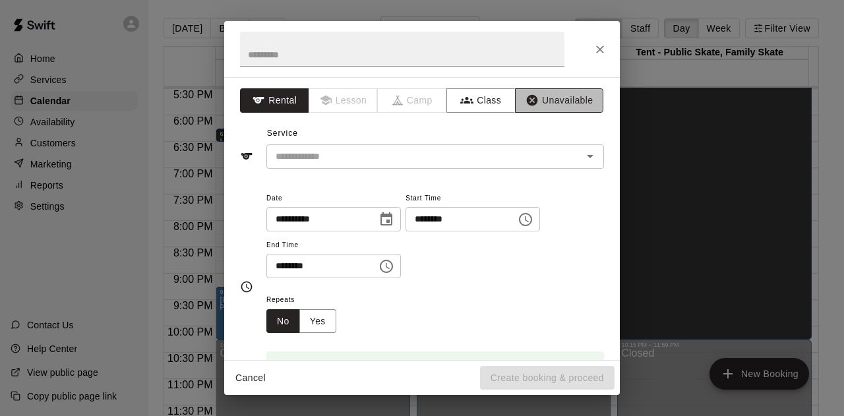
click at [564, 94] on button "Unavailable" at bounding box center [559, 100] width 88 height 24
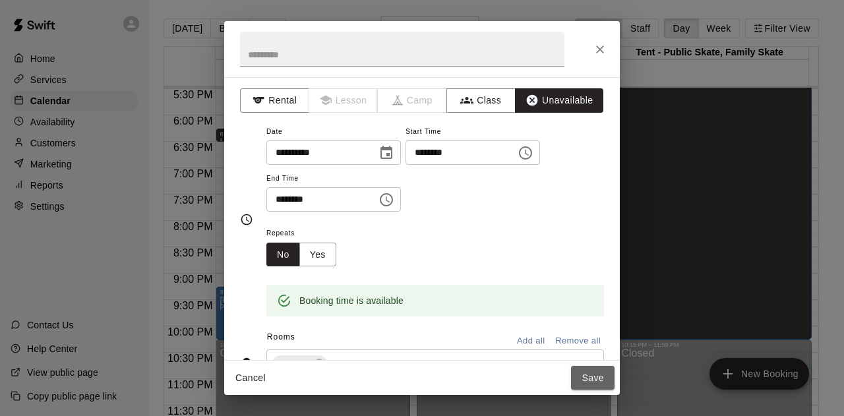
click at [591, 386] on button "Save" at bounding box center [592, 378] width 43 height 24
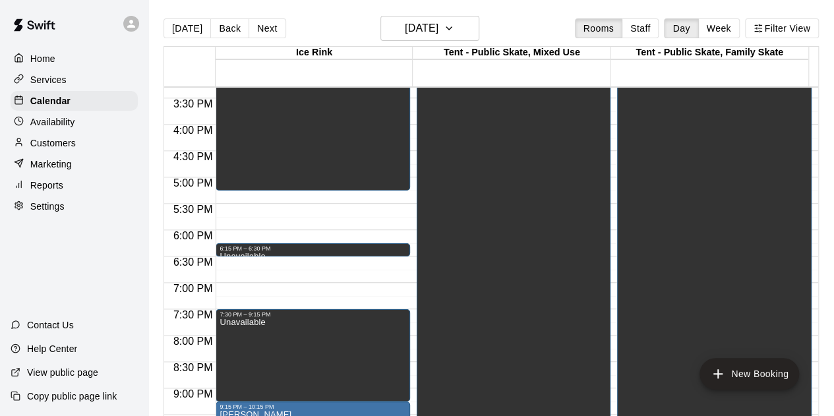
scroll to position [658, 0]
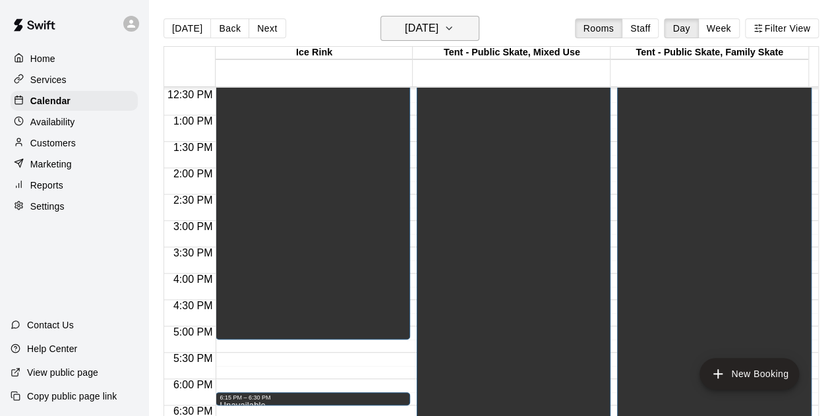
click at [454, 26] on icon "button" at bounding box center [449, 28] width 11 height 16
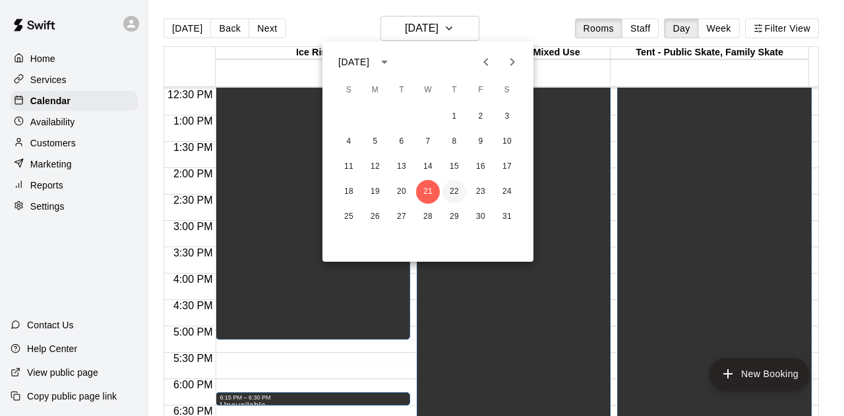
click at [457, 193] on button "22" at bounding box center [454, 192] width 24 height 24
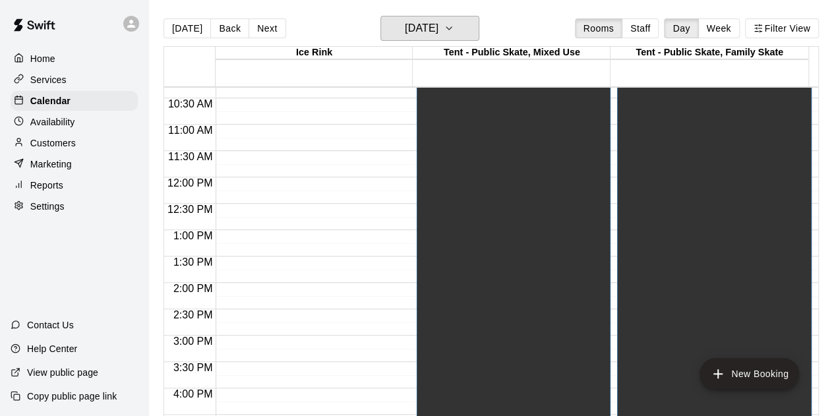
scroll to position [394, 0]
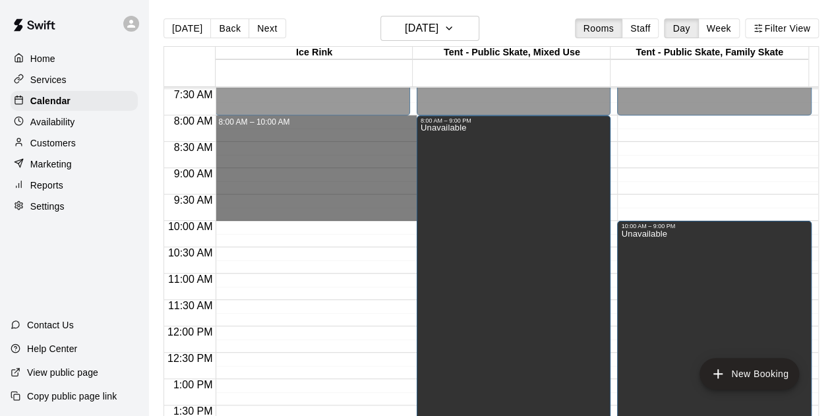
drag, startPoint x: 344, startPoint y: 117, endPoint x: 344, endPoint y: 217, distance: 100.2
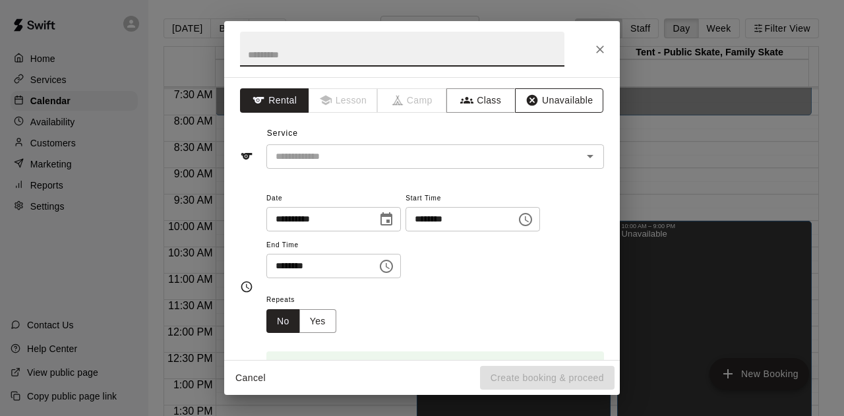
click at [555, 103] on button "Unavailable" at bounding box center [559, 100] width 88 height 24
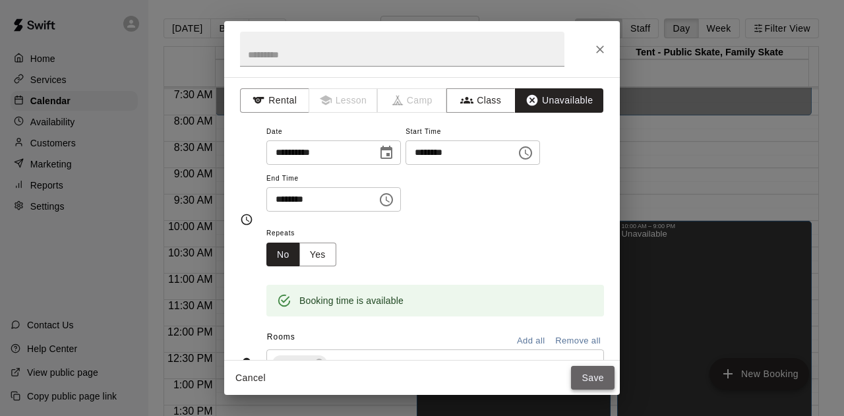
click at [578, 374] on button "Save" at bounding box center [592, 378] width 43 height 24
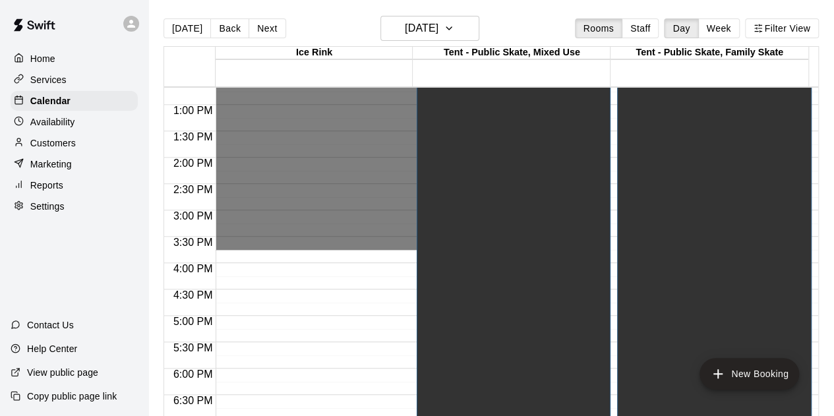
scroll to position [724, 0]
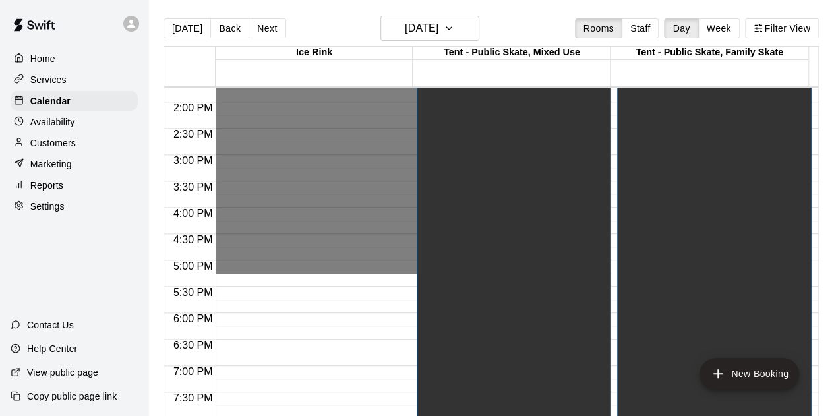
drag, startPoint x: 262, startPoint y: 274, endPoint x: 262, endPoint y: 262, distance: 11.9
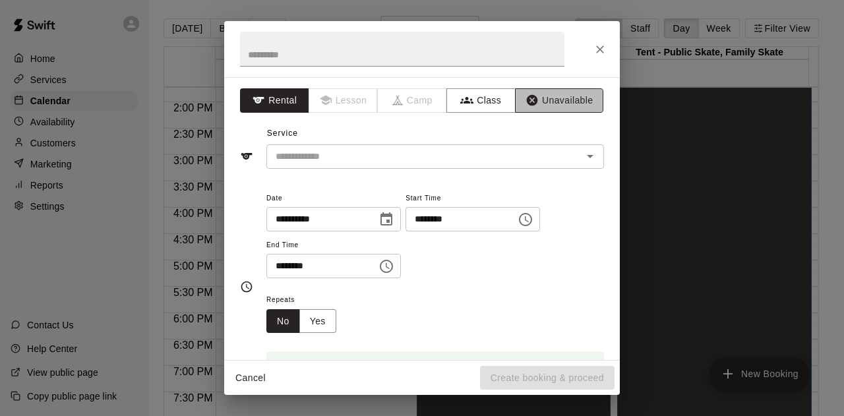
click at [552, 100] on button "Unavailable" at bounding box center [559, 100] width 88 height 24
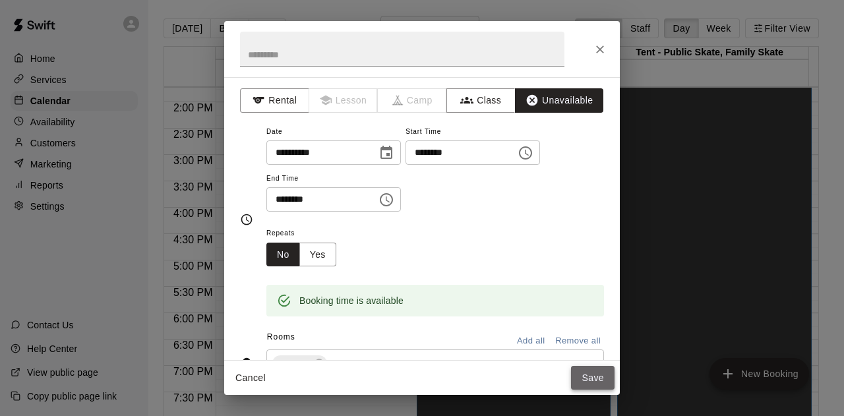
click at [588, 375] on button "Save" at bounding box center [592, 378] width 43 height 24
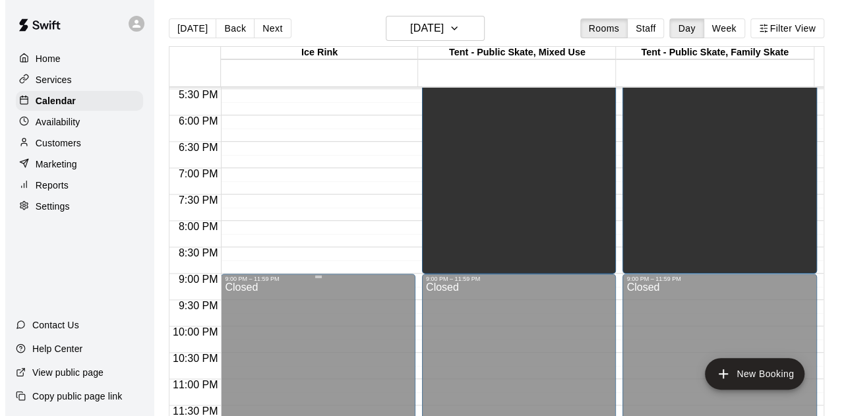
scroll to position [921, 0]
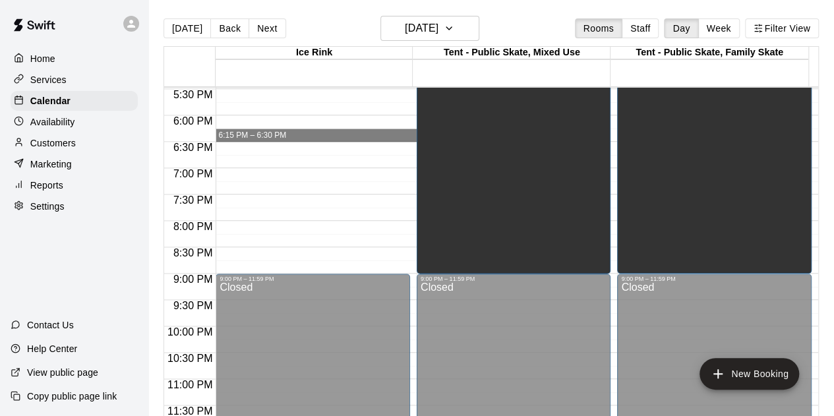
drag, startPoint x: 249, startPoint y: 131, endPoint x: 251, endPoint y: 141, distance: 10.1
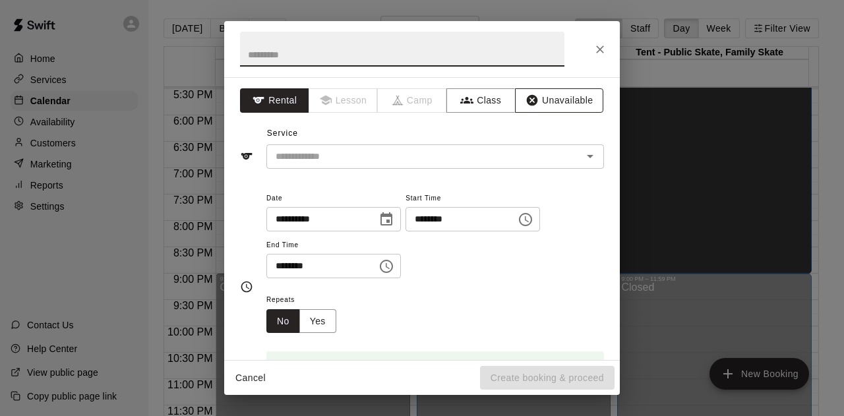
click at [540, 102] on button "Unavailable" at bounding box center [559, 100] width 88 height 24
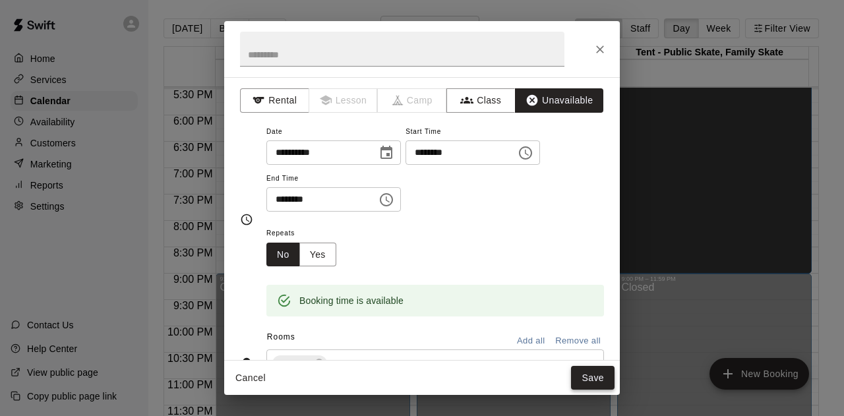
click at [600, 388] on button "Save" at bounding box center [592, 378] width 43 height 24
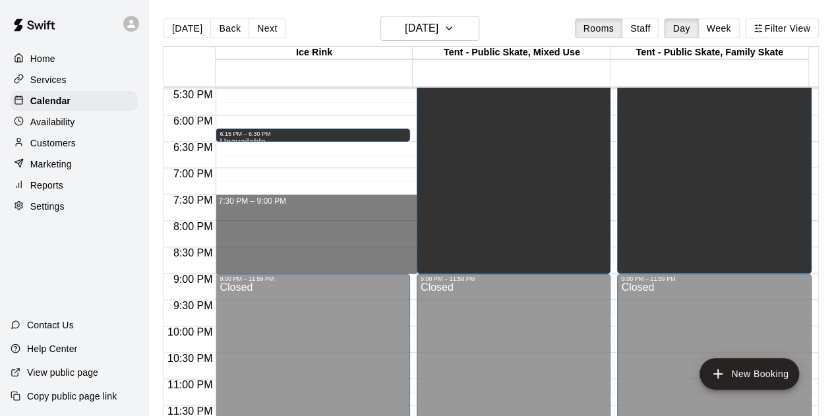
drag, startPoint x: 225, startPoint y: 196, endPoint x: 233, endPoint y: 264, distance: 69.0
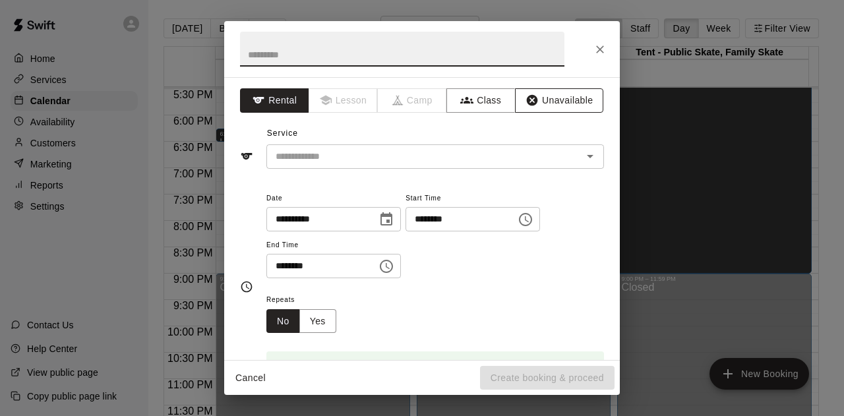
click at [545, 103] on button "Unavailable" at bounding box center [559, 100] width 88 height 24
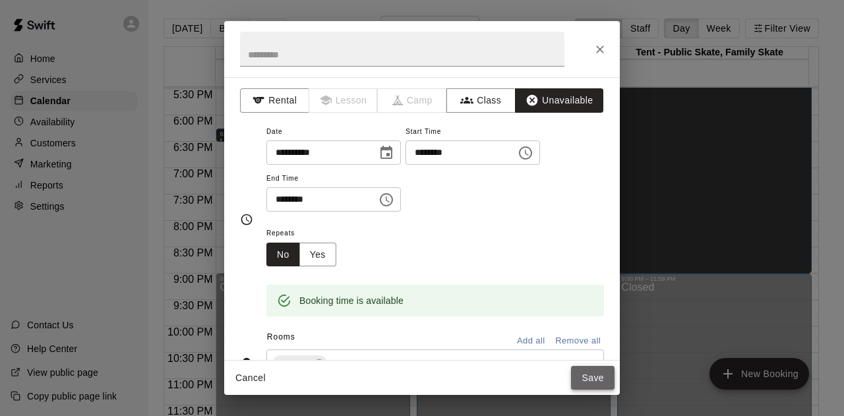
click at [588, 370] on button "Save" at bounding box center [592, 378] width 43 height 24
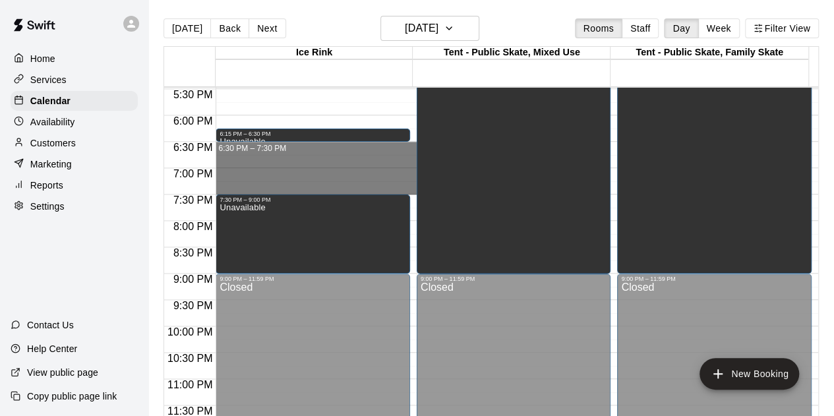
drag, startPoint x: 235, startPoint y: 148, endPoint x: 239, endPoint y: 187, distance: 39.0
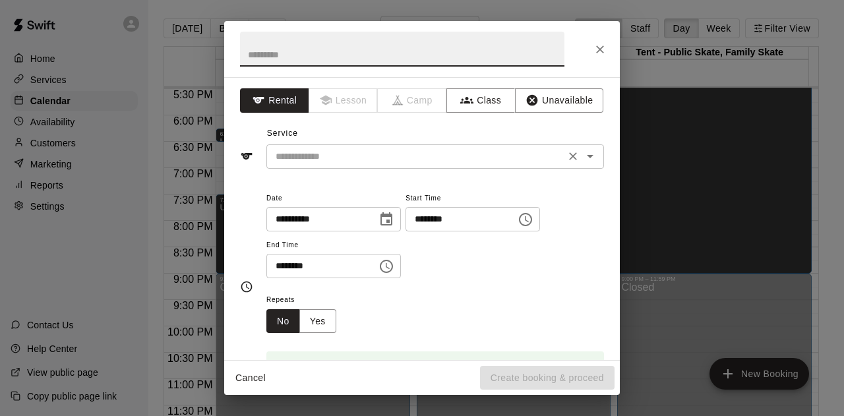
click at [332, 157] on input "text" at bounding box center [415, 156] width 291 height 16
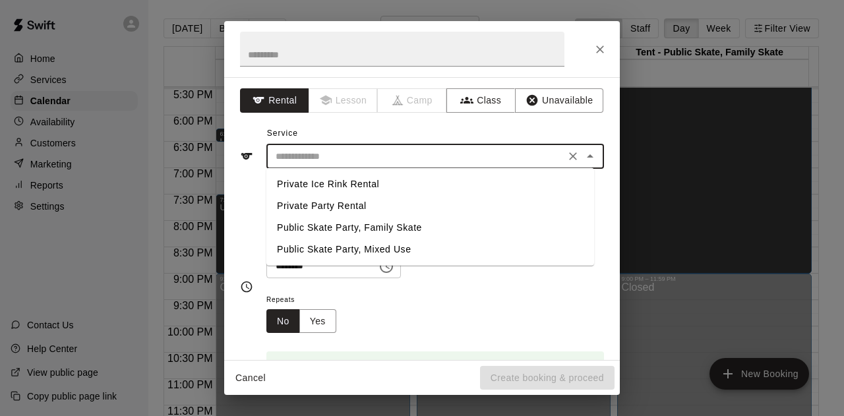
click at [356, 187] on li "Private Ice Rink Rental" at bounding box center [430, 184] width 328 height 22
type input "**********"
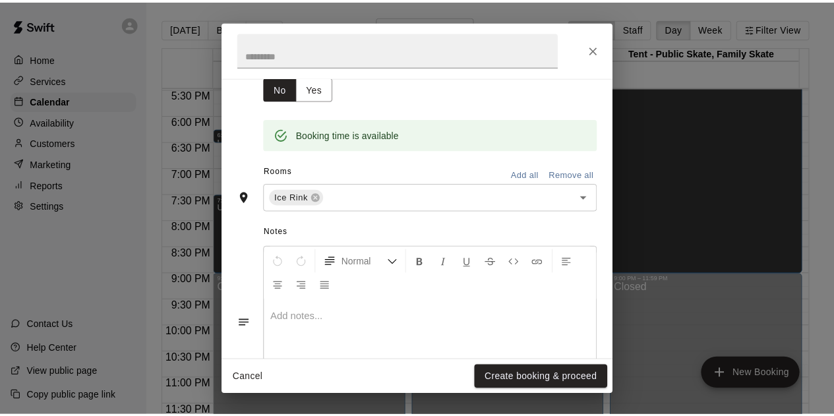
scroll to position [132, 0]
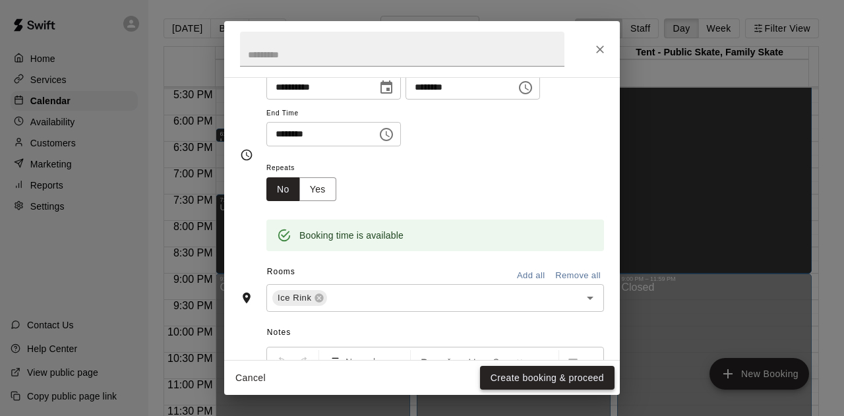
click at [540, 376] on button "Create booking & proceed" at bounding box center [547, 378] width 134 height 24
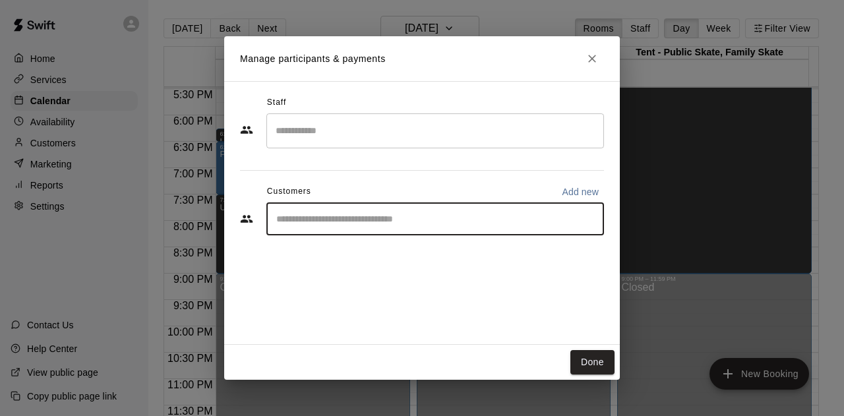
click at [319, 219] on input "Start typing to search customers..." at bounding box center [435, 218] width 326 height 13
type input "****"
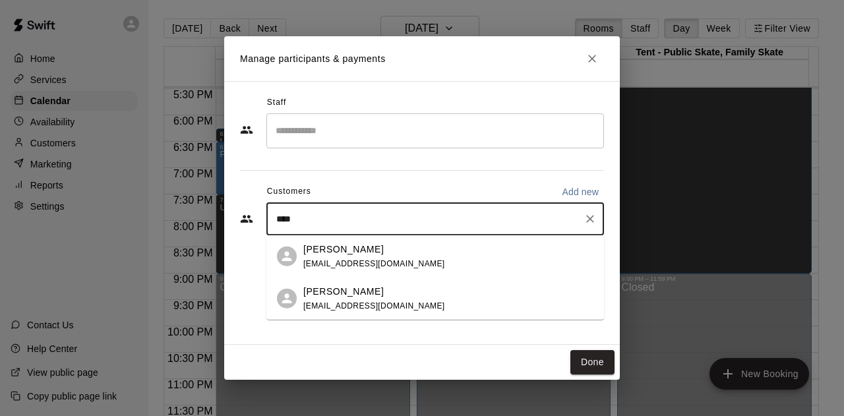
click at [347, 298] on div "Anne Beaney gpwih2@gmail.com" at bounding box center [374, 298] width 142 height 28
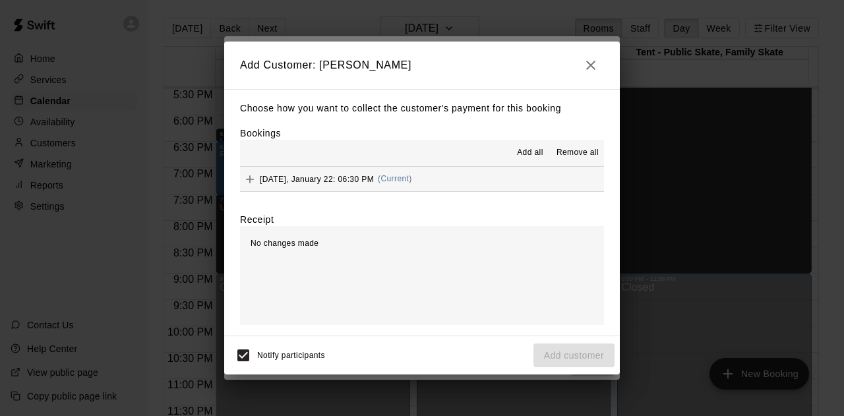
click at [291, 180] on span "Thursday, January 22: 06:30 PM" at bounding box center [317, 178] width 114 height 9
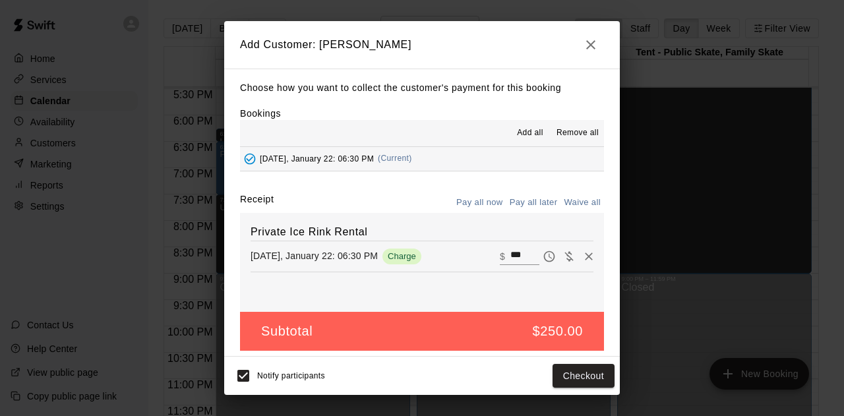
click at [525, 202] on button "Pay all later" at bounding box center [533, 202] width 55 height 20
click at [470, 204] on button "Pay all now" at bounding box center [479, 202] width 53 height 20
click at [519, 204] on button "Pay all later" at bounding box center [533, 202] width 55 height 20
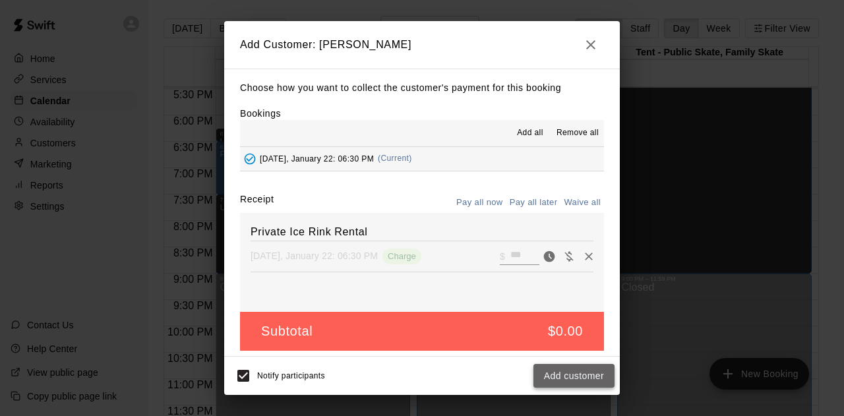
click at [559, 371] on button "Add customer" at bounding box center [573, 376] width 81 height 24
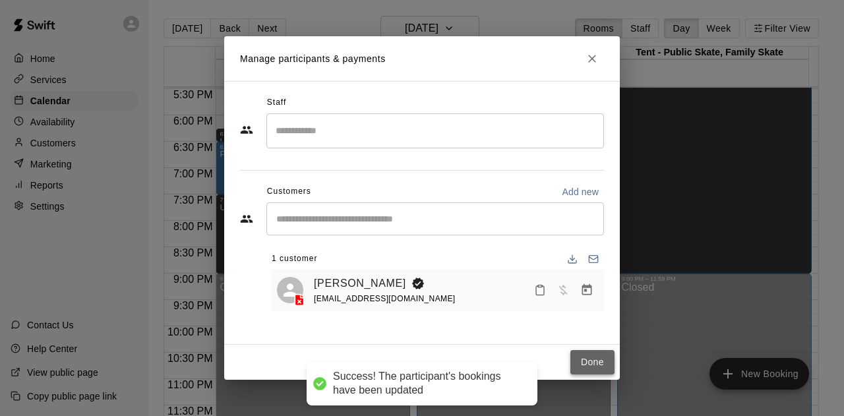
click at [583, 361] on button "Done" at bounding box center [592, 362] width 44 height 24
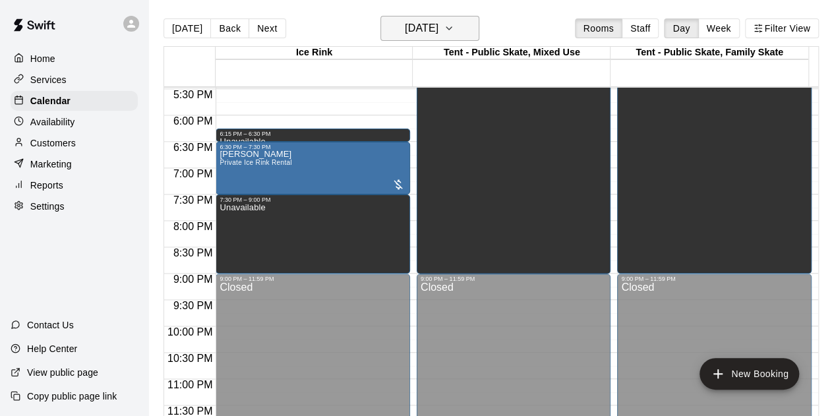
click at [454, 28] on icon "button" at bounding box center [449, 28] width 11 height 16
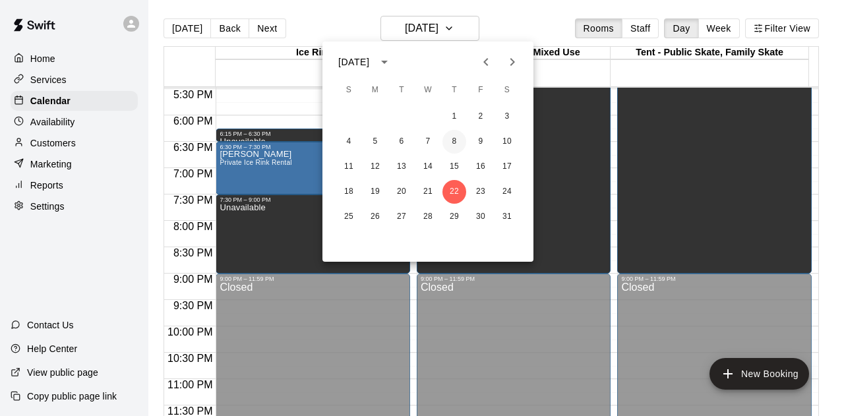
click at [453, 146] on button "8" at bounding box center [454, 142] width 24 height 24
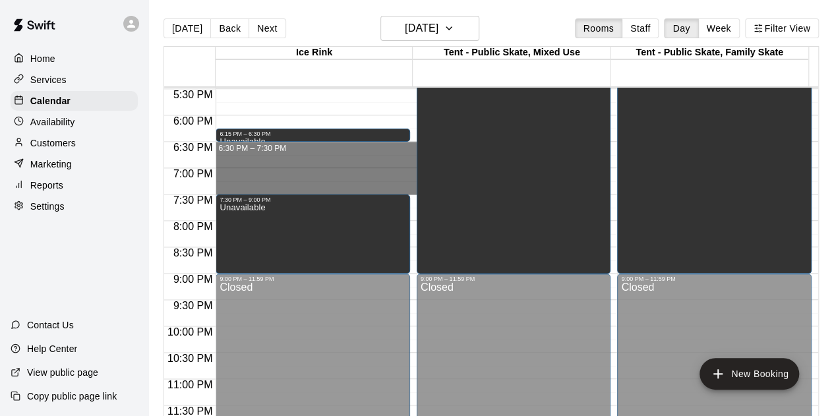
drag, startPoint x: 281, startPoint y: 146, endPoint x: 283, endPoint y: 186, distance: 40.2
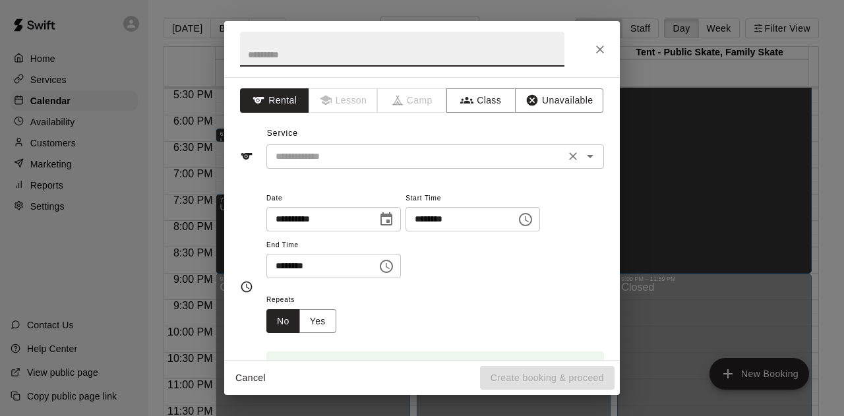
click at [313, 158] on input "text" at bounding box center [415, 156] width 291 height 16
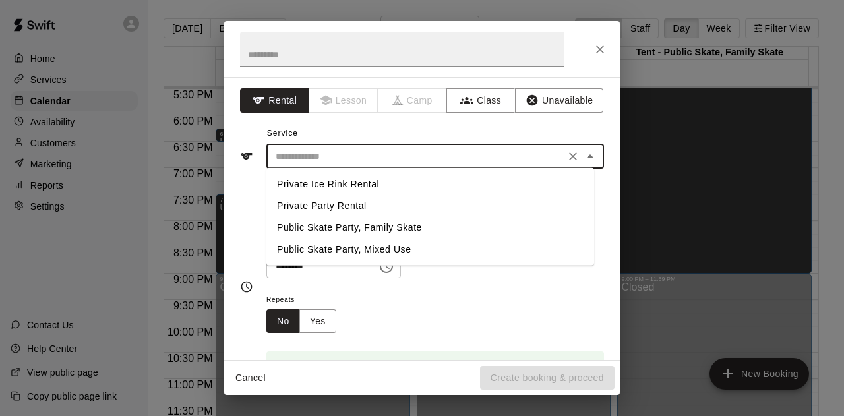
click at [330, 189] on li "Private Ice Rink Rental" at bounding box center [430, 184] width 328 height 22
type input "**********"
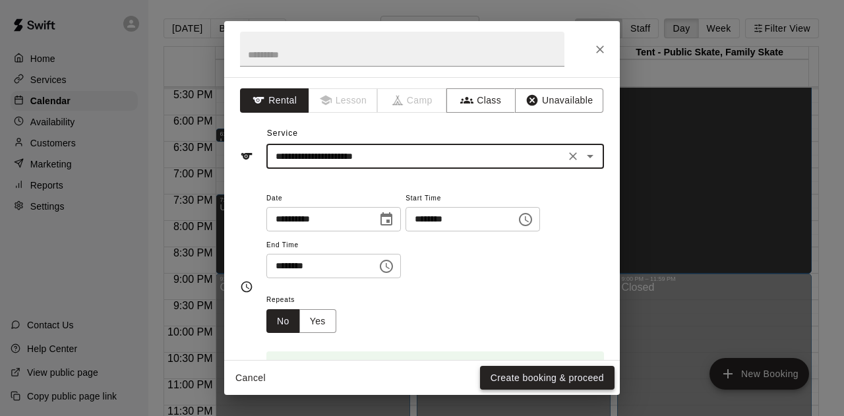
click at [517, 384] on button "Create booking & proceed" at bounding box center [547, 378] width 134 height 24
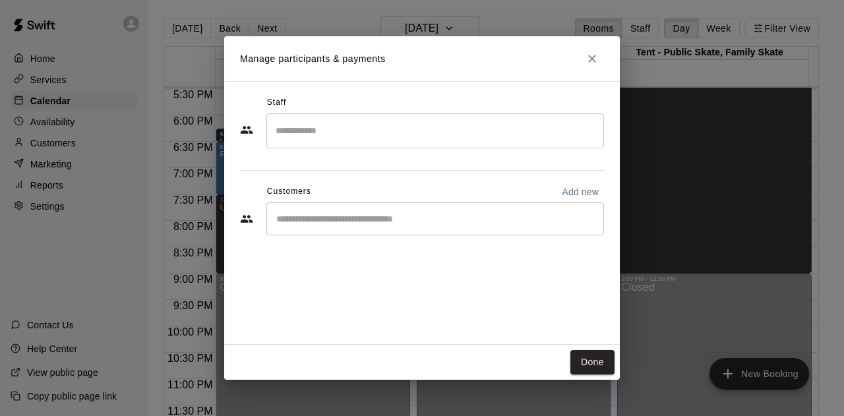
click at [316, 208] on div "​" at bounding box center [434, 218] width 337 height 33
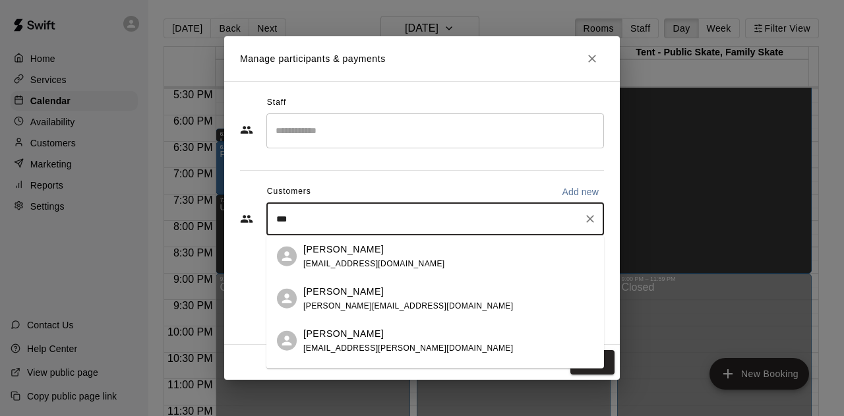
type input "****"
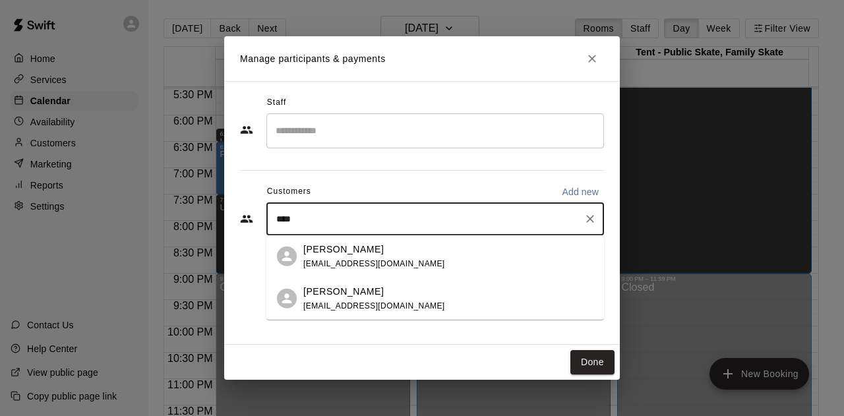
drag, startPoint x: 349, startPoint y: 256, endPoint x: 343, endPoint y: 295, distance: 38.8
click at [339, 300] on div "Anne Beaney gpwih2@gmail.com" at bounding box center [374, 298] width 142 height 28
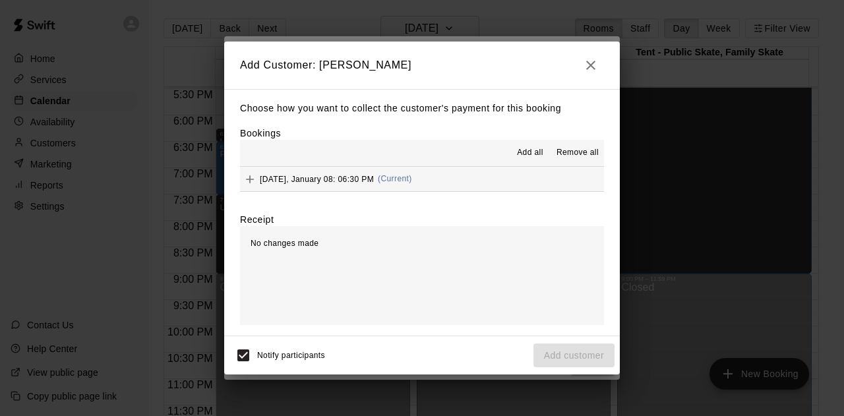
click at [466, 173] on button "Thursday, January 08: 06:30 PM (Current)" at bounding box center [422, 179] width 364 height 24
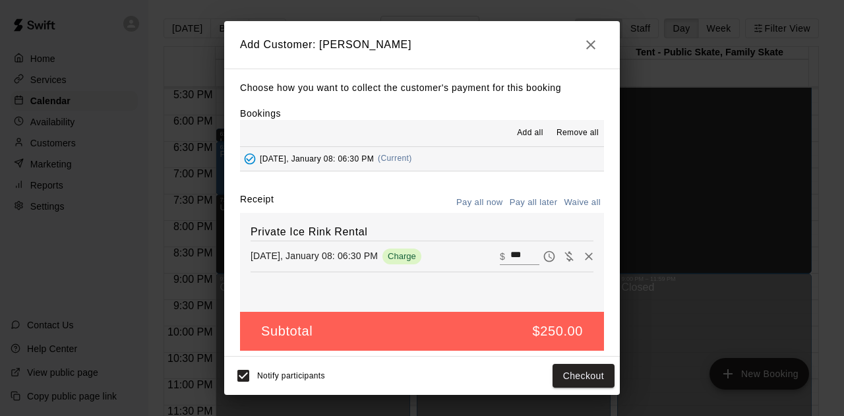
click at [524, 202] on button "Pay all later" at bounding box center [533, 202] width 55 height 20
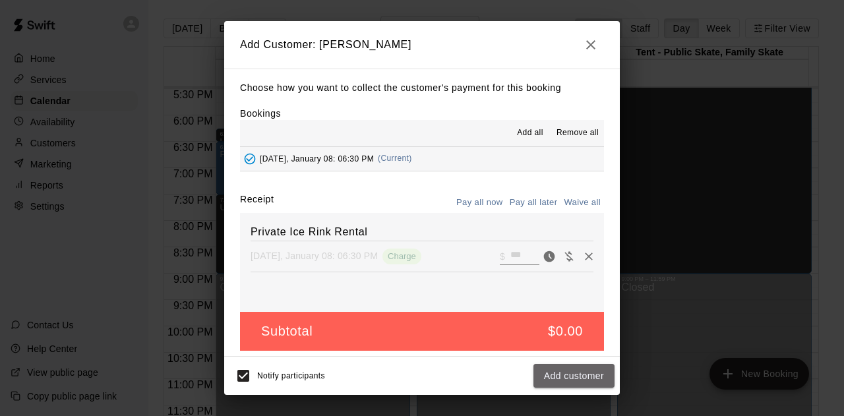
click at [572, 378] on button "Add customer" at bounding box center [573, 376] width 81 height 24
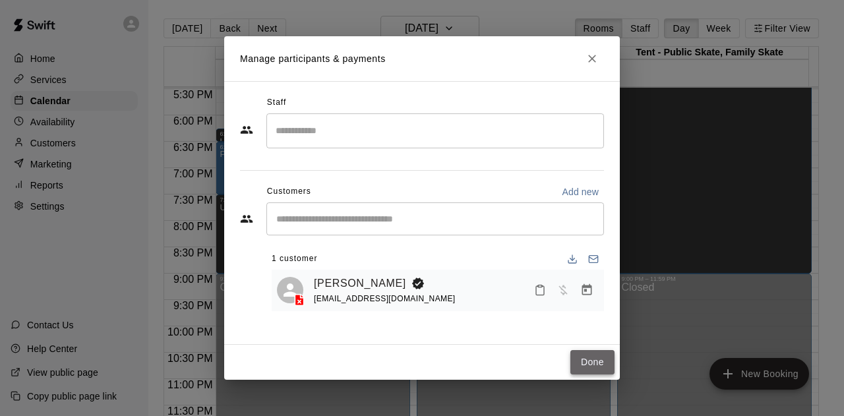
click at [587, 362] on button "Done" at bounding box center [592, 362] width 44 height 24
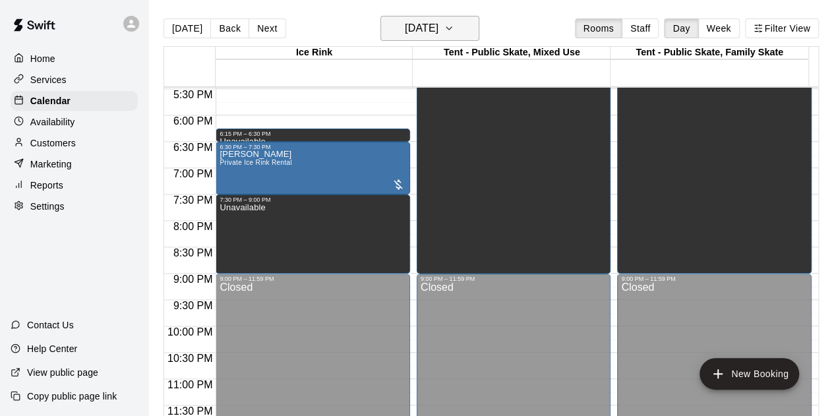
click at [454, 26] on icon "button" at bounding box center [449, 28] width 11 height 16
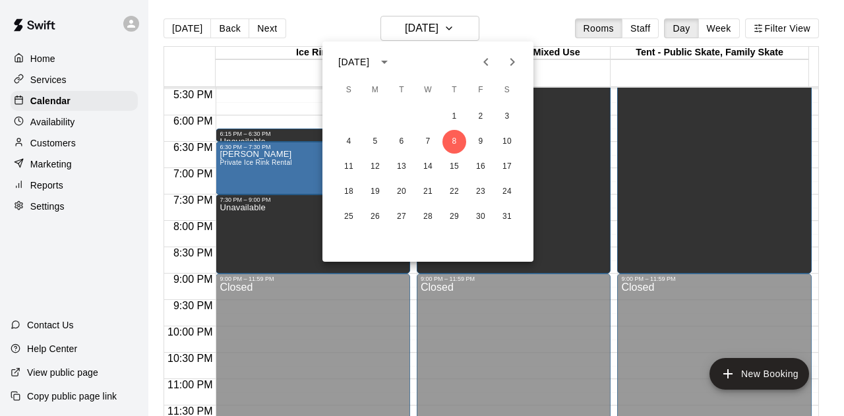
click at [490, 59] on icon "Previous month" at bounding box center [486, 62] width 16 height 16
click at [453, 163] on button "18" at bounding box center [454, 167] width 24 height 24
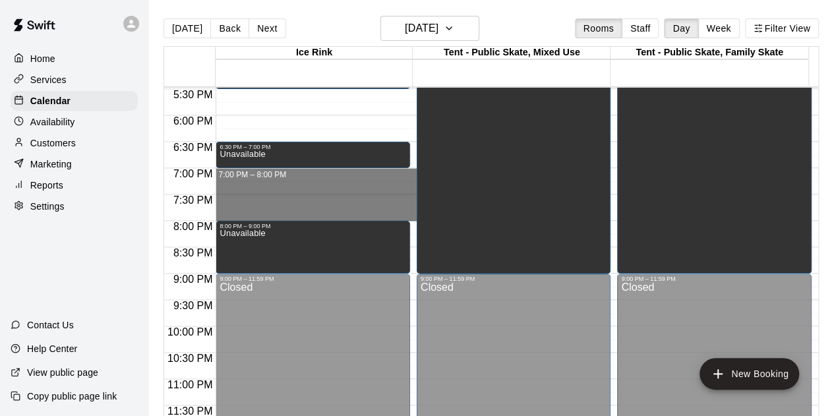
drag, startPoint x: 295, startPoint y: 172, endPoint x: 299, endPoint y: 217, distance: 45.1
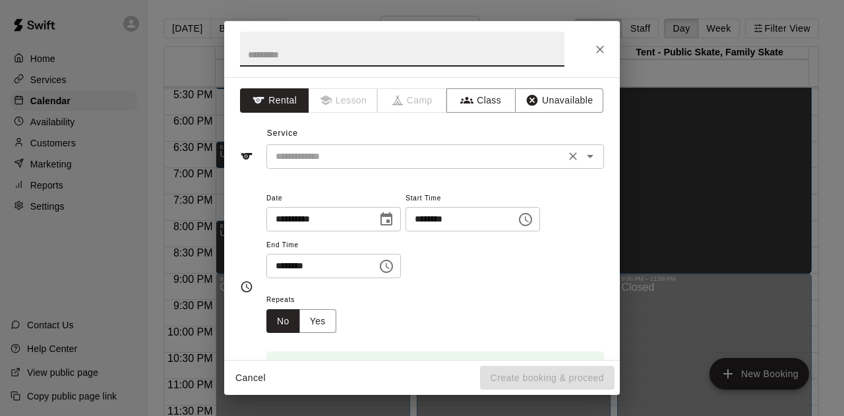
click at [426, 154] on input "text" at bounding box center [415, 156] width 291 height 16
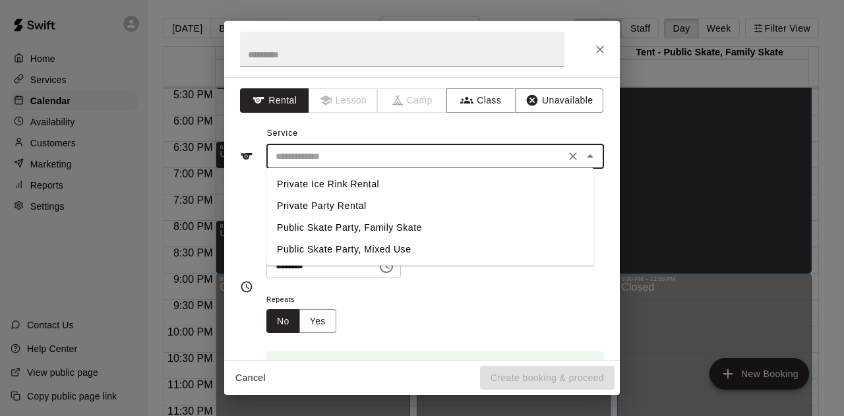
click at [365, 181] on li "Private Ice Rink Rental" at bounding box center [430, 184] width 328 height 22
type input "**********"
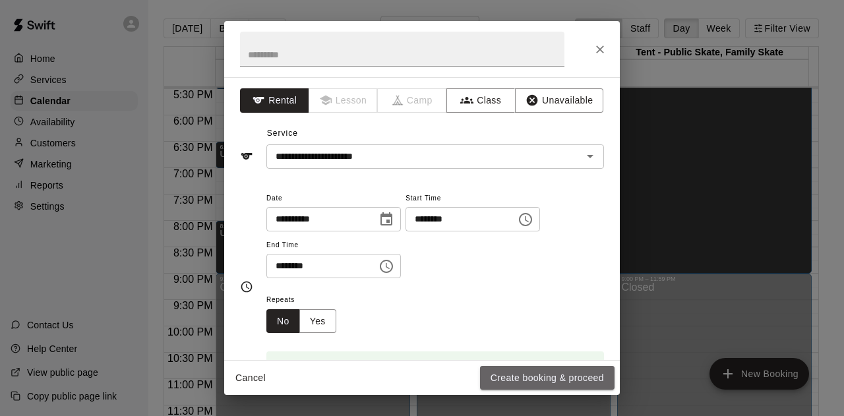
click at [518, 376] on button "Create booking & proceed" at bounding box center [547, 378] width 134 height 24
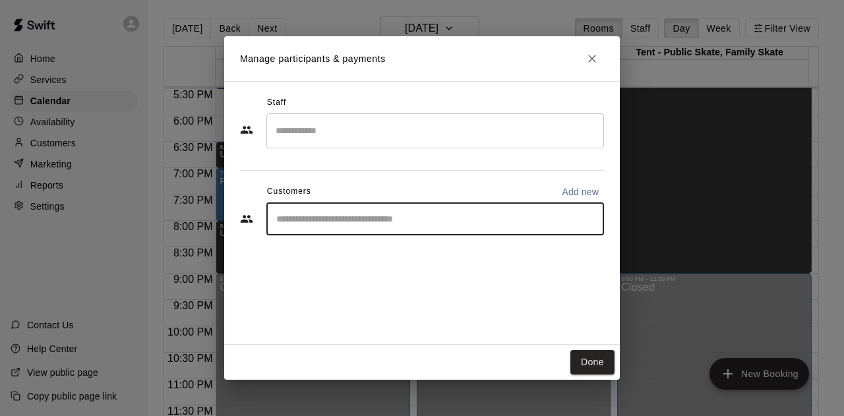
click at [314, 218] on input "Start typing to search customers..." at bounding box center [435, 218] width 326 height 13
type input "****"
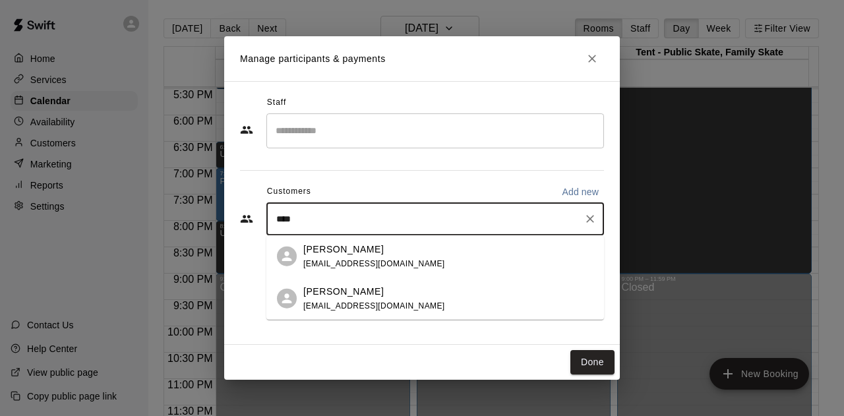
click at [355, 300] on div "Anne Beaney gpwih2@gmail.com" at bounding box center [374, 298] width 142 height 28
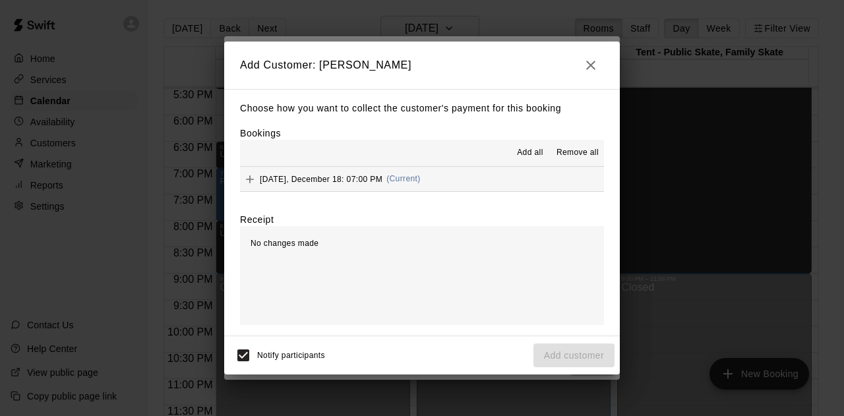
click at [467, 180] on button "Thursday, December 18: 07:00 PM (Current)" at bounding box center [422, 179] width 364 height 24
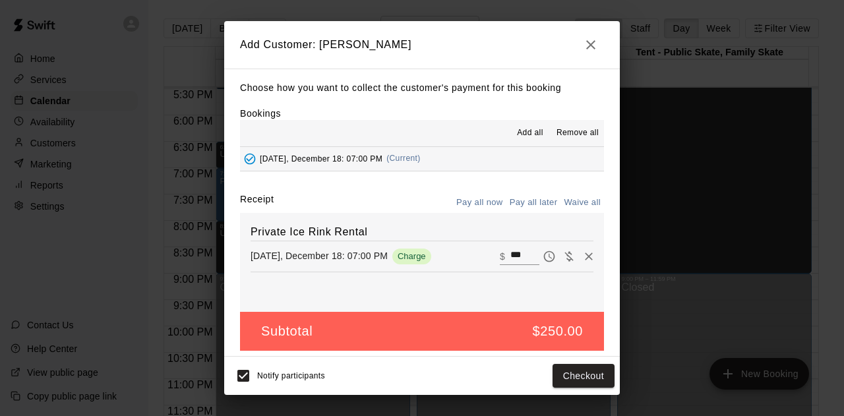
click at [519, 204] on button "Pay all later" at bounding box center [533, 202] width 55 height 20
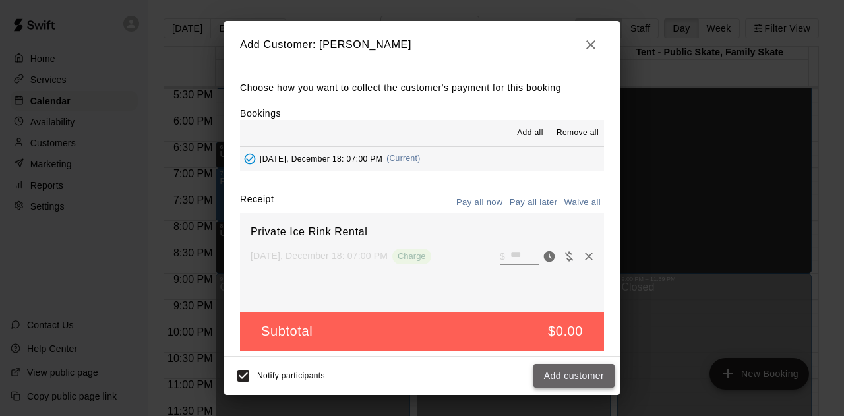
click at [566, 376] on button "Add customer" at bounding box center [573, 376] width 81 height 24
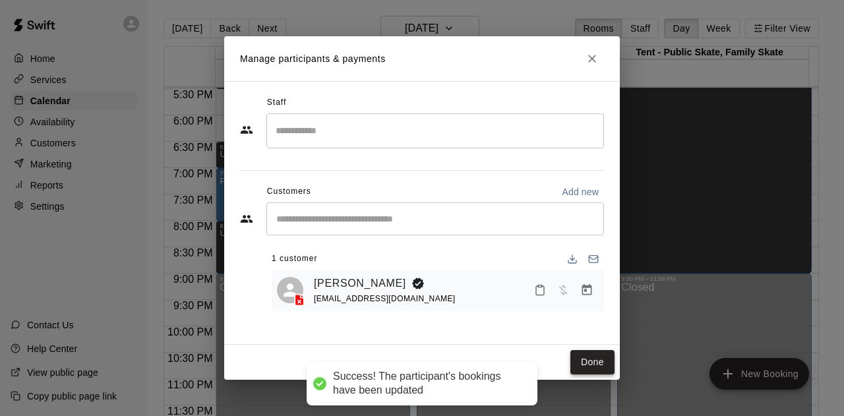
click at [584, 367] on button "Done" at bounding box center [592, 362] width 44 height 24
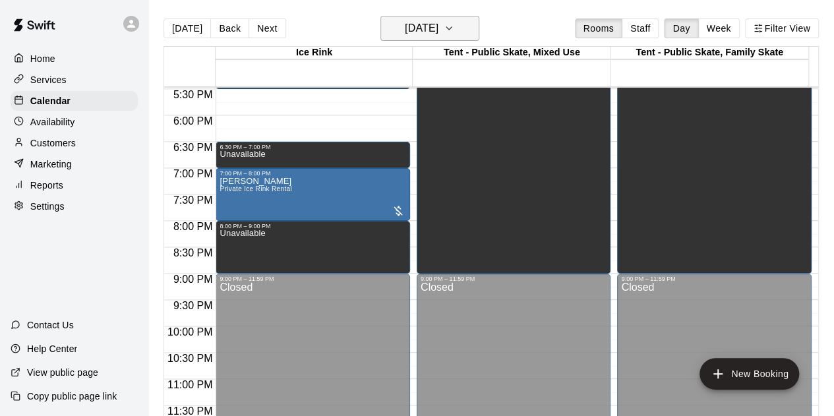
click at [454, 27] on icon "button" at bounding box center [449, 28] width 11 height 16
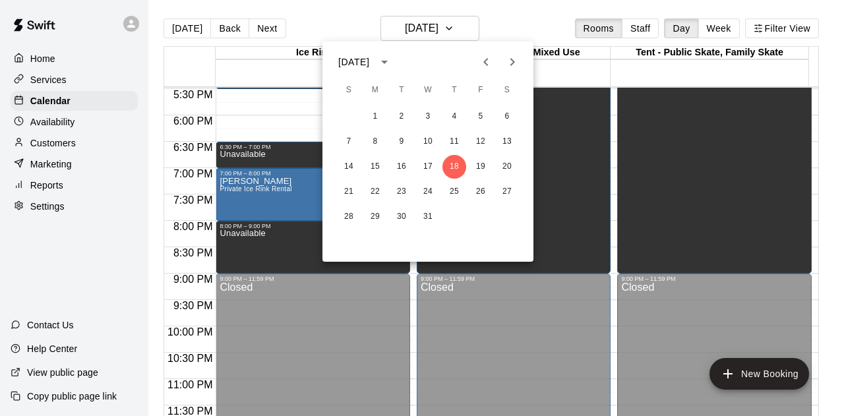
click at [509, 60] on icon "Next month" at bounding box center [512, 62] width 16 height 16
click at [450, 192] on button "22" at bounding box center [454, 192] width 24 height 24
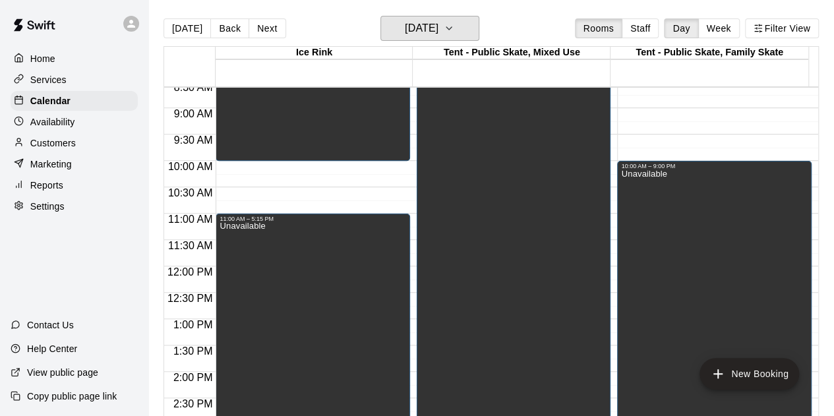
scroll to position [526, 0]
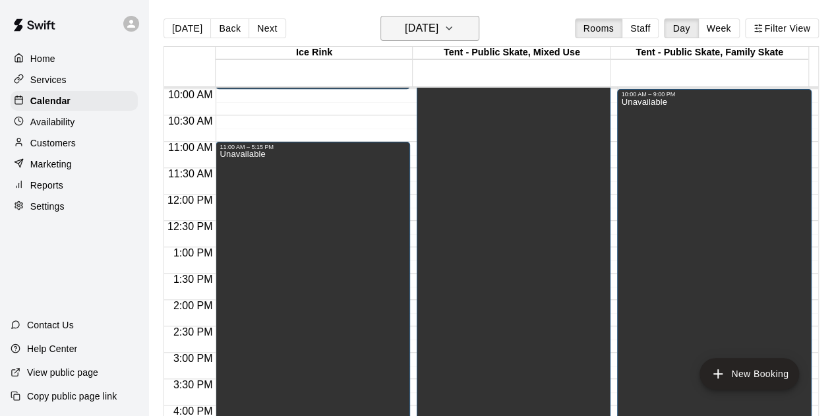
click at [454, 26] on icon "button" at bounding box center [449, 28] width 11 height 16
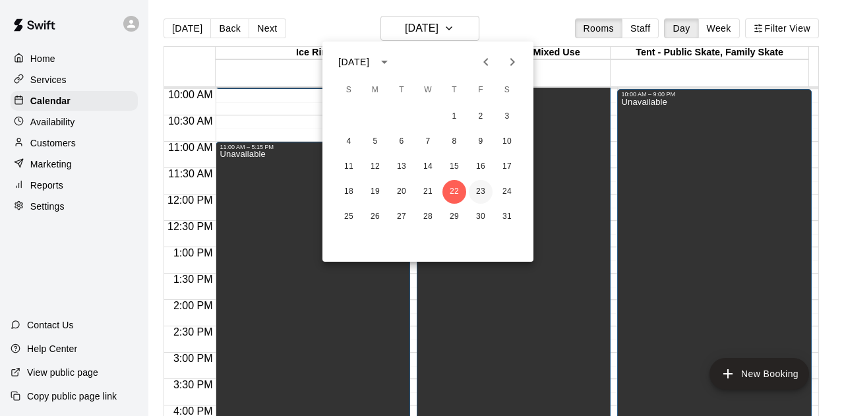
click at [480, 192] on button "23" at bounding box center [481, 192] width 24 height 24
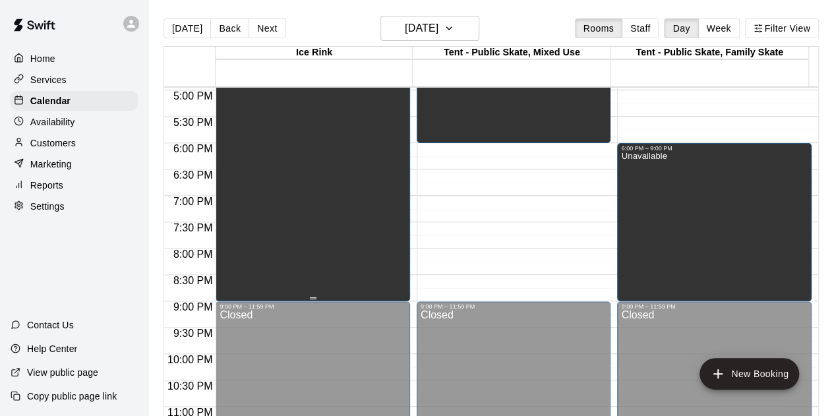
scroll to position [921, 0]
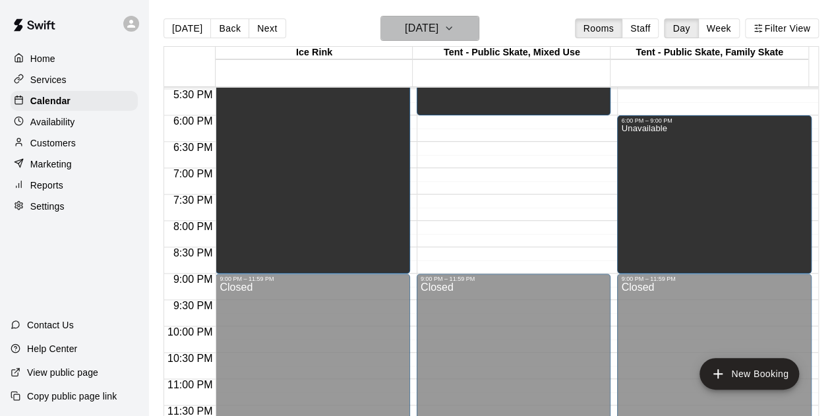
click at [454, 24] on icon "button" at bounding box center [449, 28] width 11 height 16
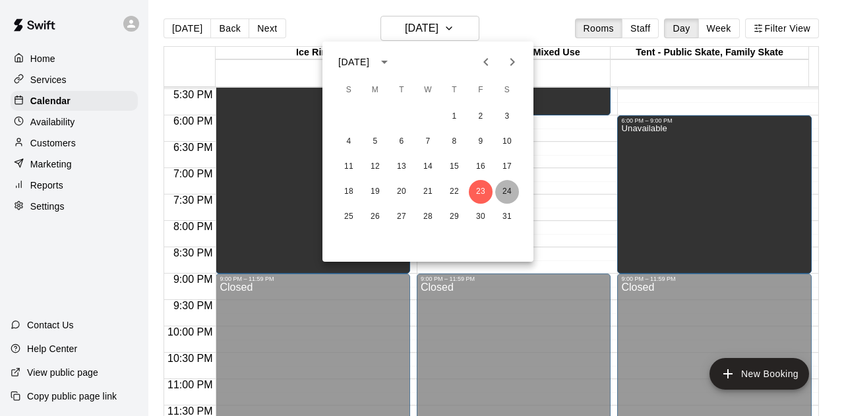
click at [506, 192] on button "24" at bounding box center [507, 192] width 24 height 24
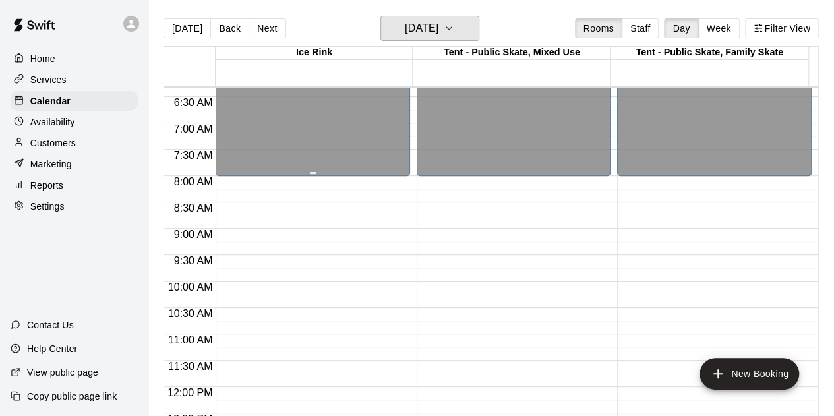
scroll to position [262, 0]
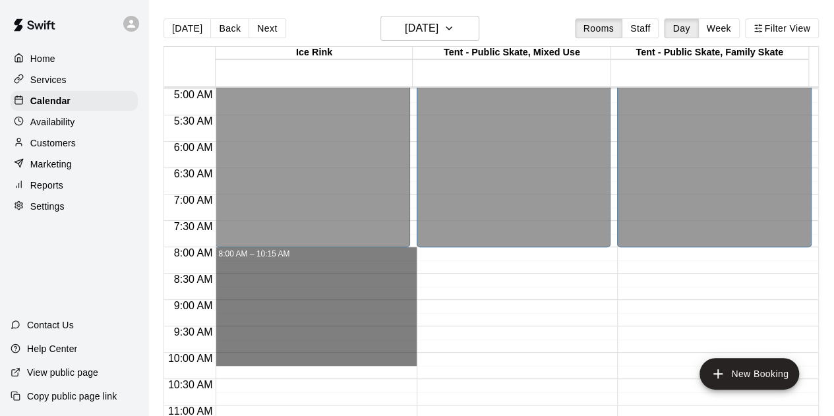
drag, startPoint x: 289, startPoint y: 252, endPoint x: 300, endPoint y: 361, distance: 109.9
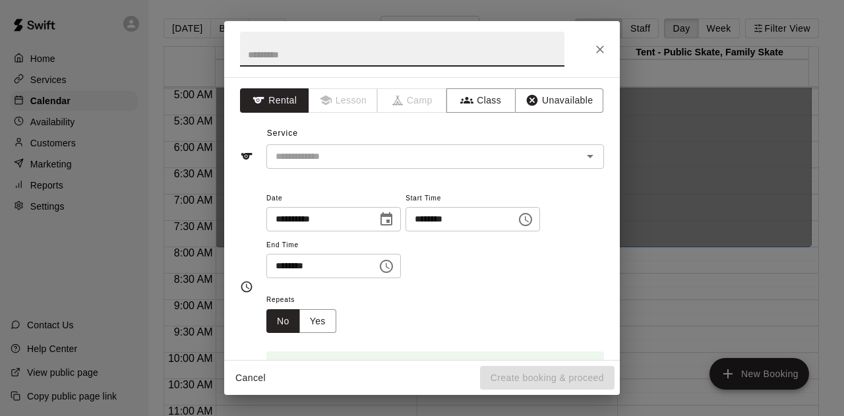
click at [562, 87] on div "**********" at bounding box center [421, 218] width 395 height 283
click at [561, 100] on button "Unavailable" at bounding box center [559, 100] width 88 height 24
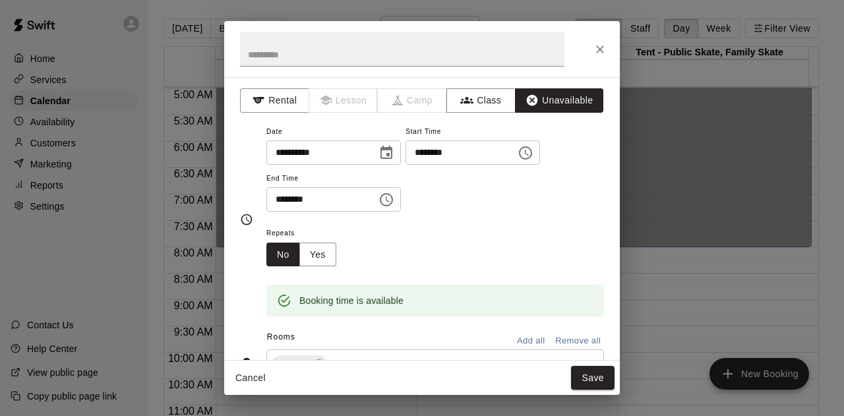
click at [593, 375] on button "Save" at bounding box center [592, 378] width 43 height 24
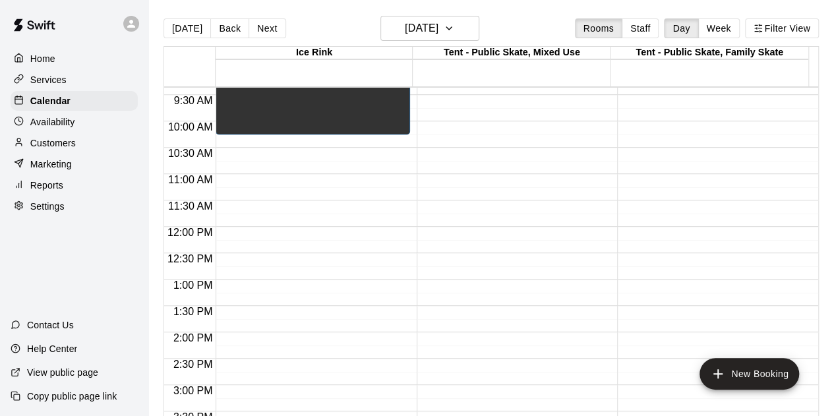
scroll to position [526, 0]
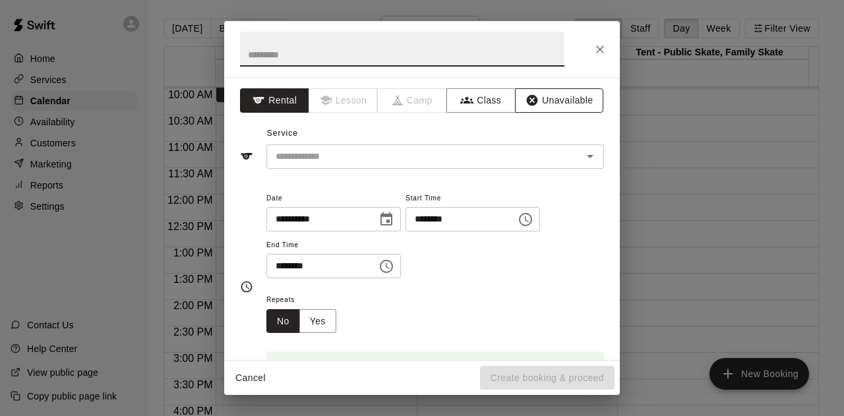
drag, startPoint x: 557, startPoint y: 98, endPoint x: 556, endPoint y: 106, distance: 8.0
click at [557, 98] on button "Unavailable" at bounding box center [559, 100] width 88 height 24
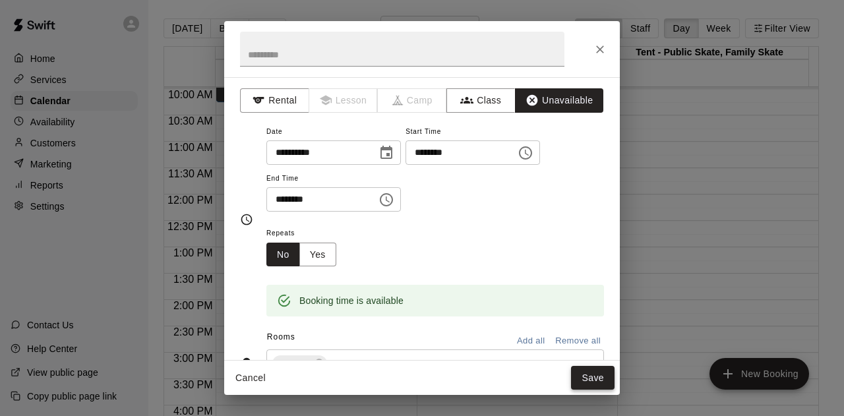
click at [581, 380] on button "Save" at bounding box center [592, 378] width 43 height 24
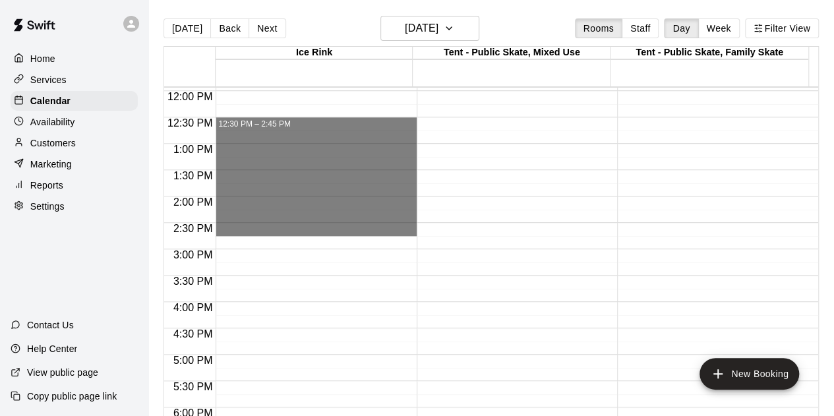
scroll to position [658, 0]
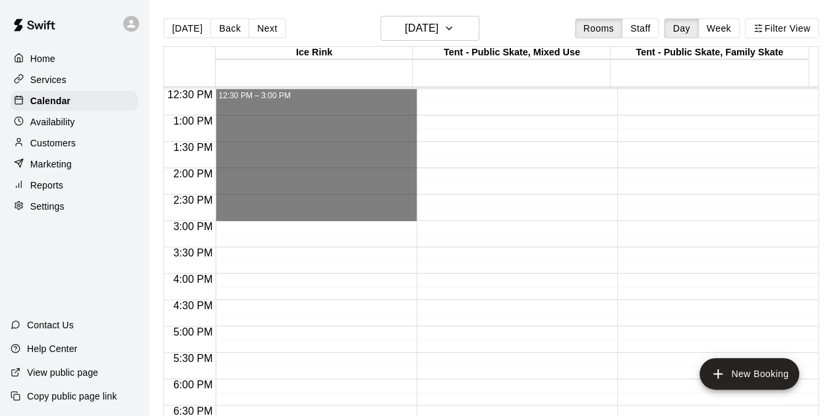
drag, startPoint x: 249, startPoint y: 223, endPoint x: 260, endPoint y: 219, distance: 11.5
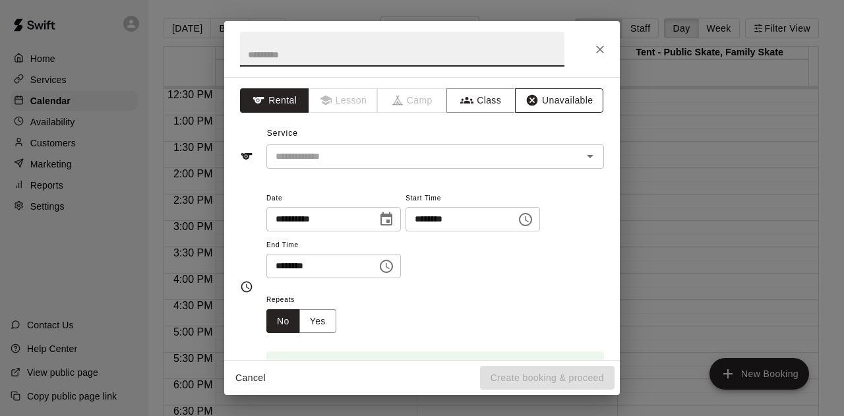
click at [560, 109] on button "Unavailable" at bounding box center [559, 100] width 88 height 24
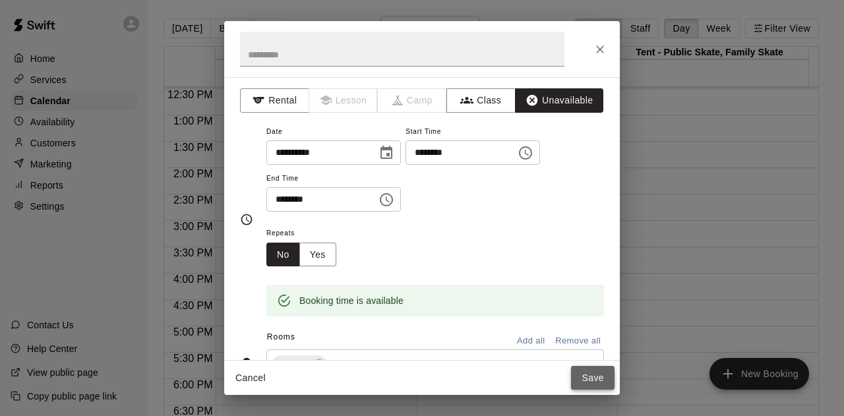
click at [583, 378] on button "Save" at bounding box center [592, 378] width 43 height 24
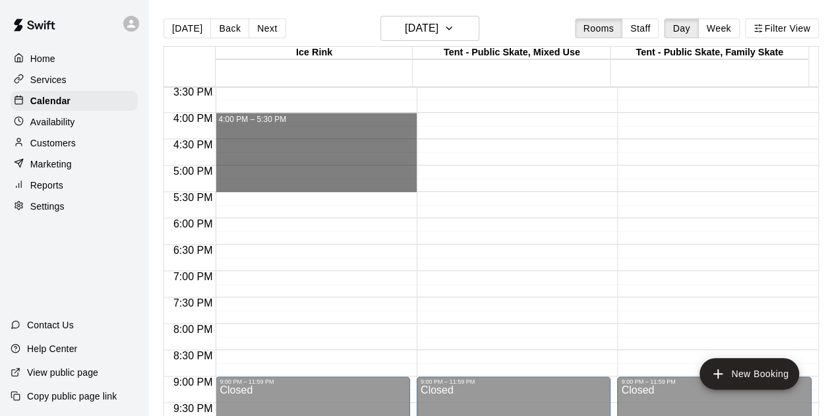
scroll to position [855, 0]
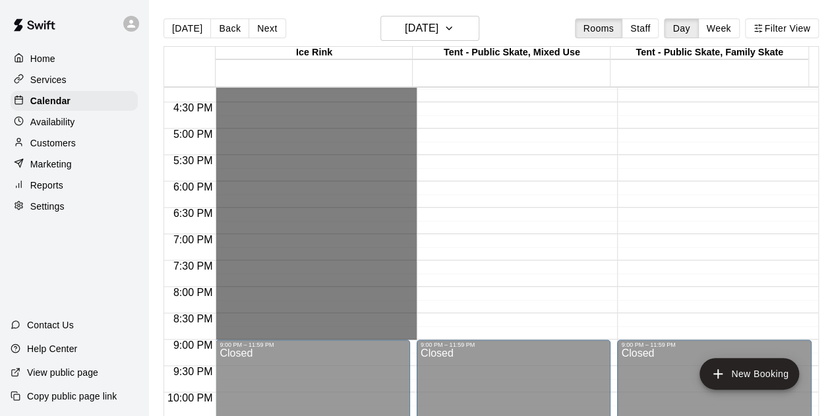
drag, startPoint x: 239, startPoint y: 212, endPoint x: 282, endPoint y: 334, distance: 130.1
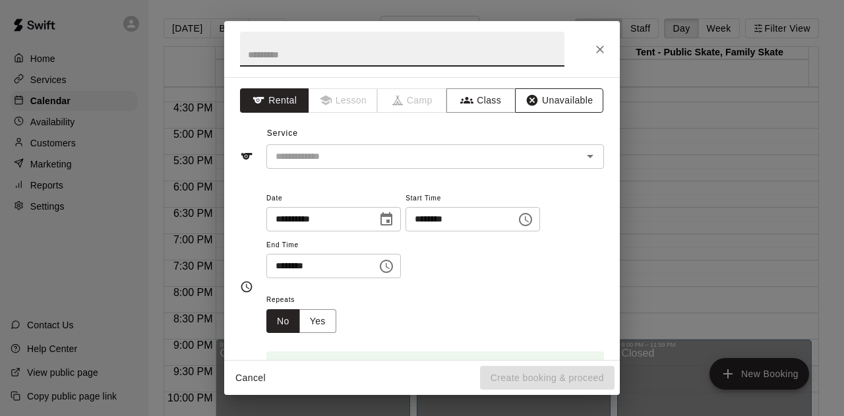
click at [540, 98] on button "Unavailable" at bounding box center [559, 100] width 88 height 24
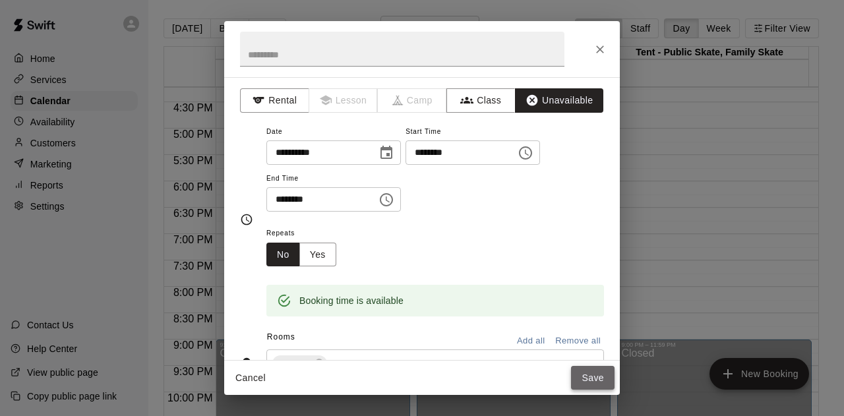
click at [588, 376] on button "Save" at bounding box center [592, 378] width 43 height 24
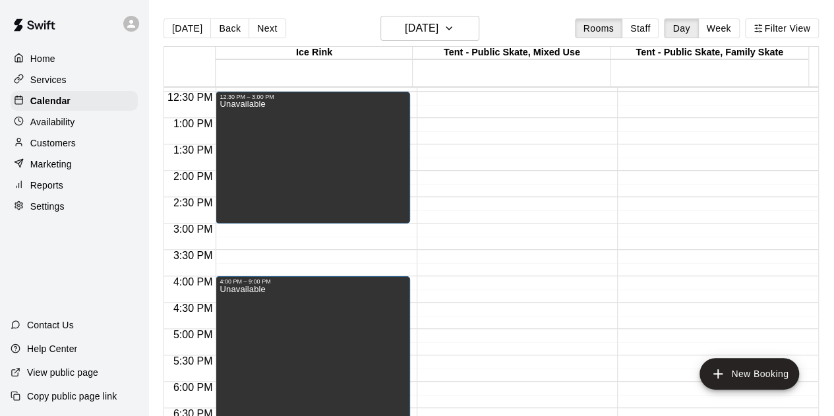
scroll to position [658, 0]
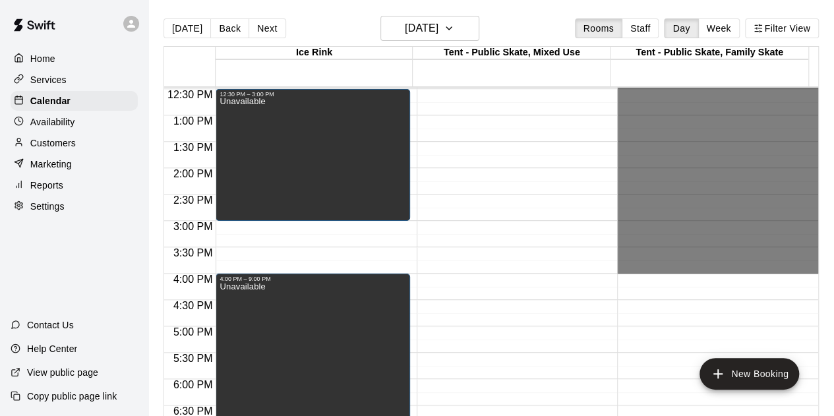
drag, startPoint x: 646, startPoint y: 255, endPoint x: 651, endPoint y: 268, distance: 14.0
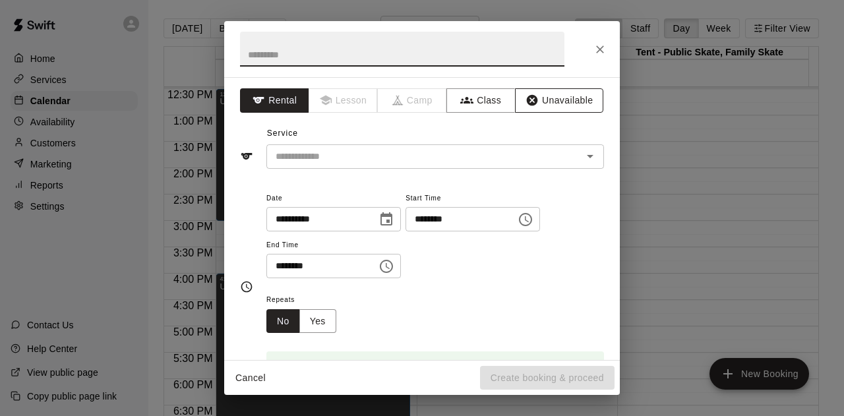
click at [543, 96] on button "Unavailable" at bounding box center [559, 100] width 88 height 24
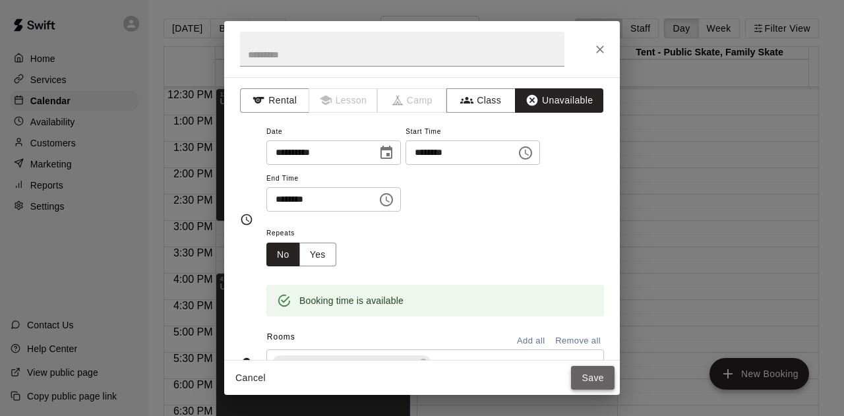
click at [594, 374] on button "Save" at bounding box center [592, 378] width 43 height 24
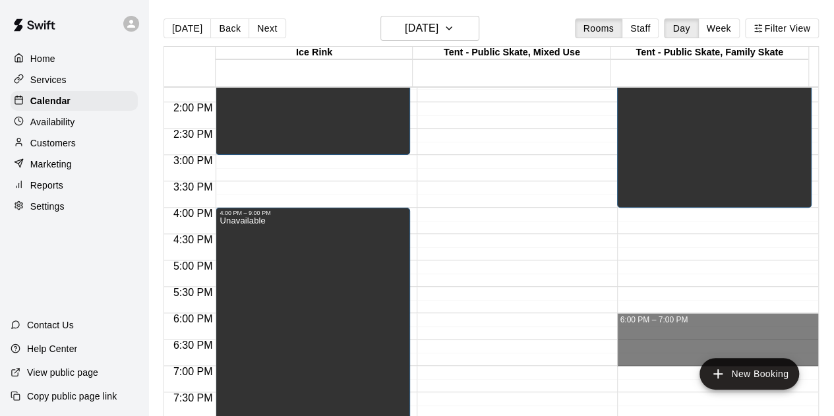
scroll to position [855, 0]
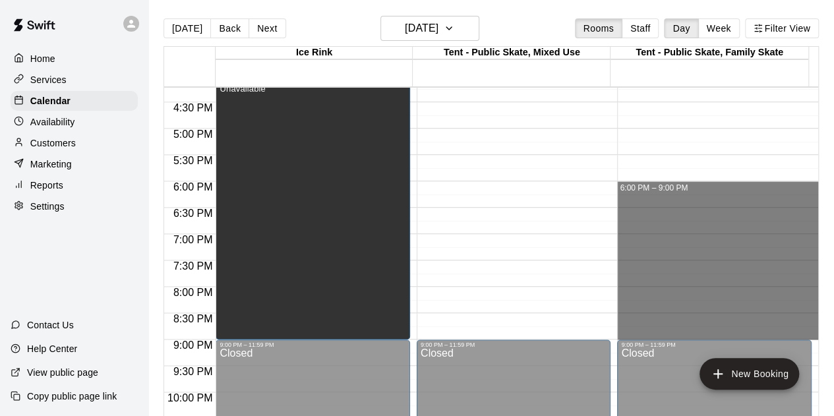
drag, startPoint x: 621, startPoint y: 317, endPoint x: 642, endPoint y: 335, distance: 27.6
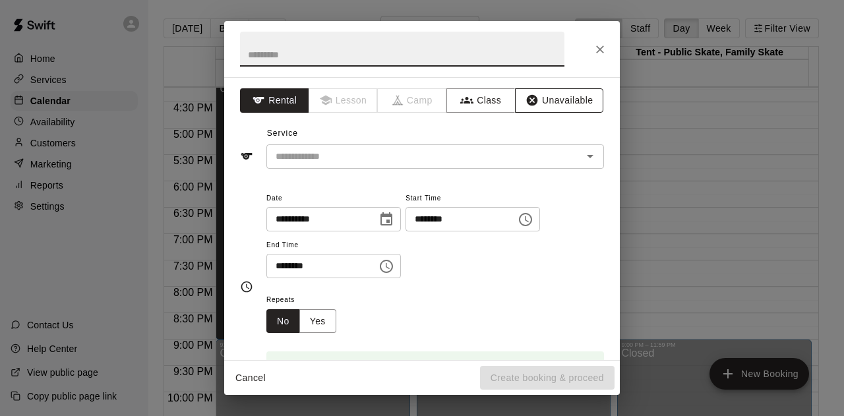
click at [552, 107] on button "Unavailable" at bounding box center [559, 100] width 88 height 24
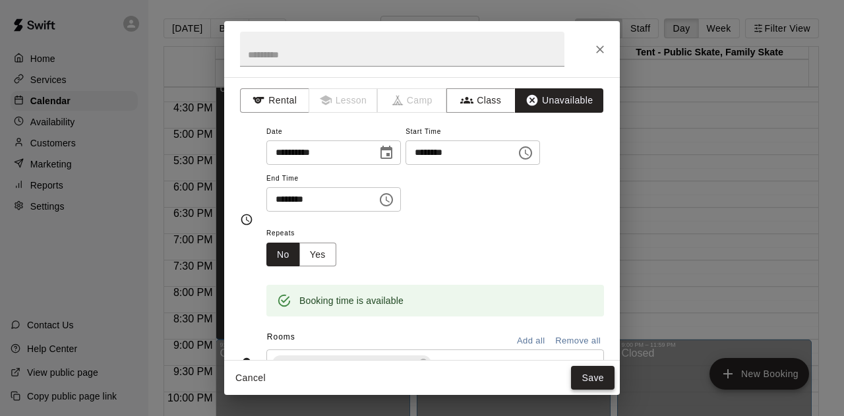
click at [594, 375] on button "Save" at bounding box center [592, 378] width 43 height 24
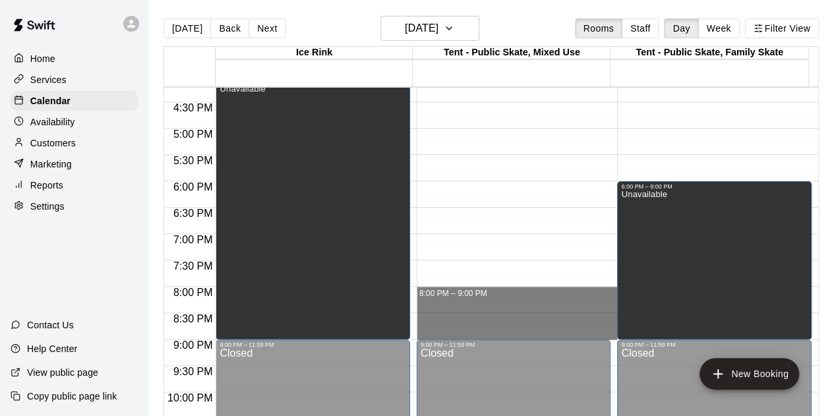
drag, startPoint x: 447, startPoint y: 287, endPoint x: 449, endPoint y: 331, distance: 44.2
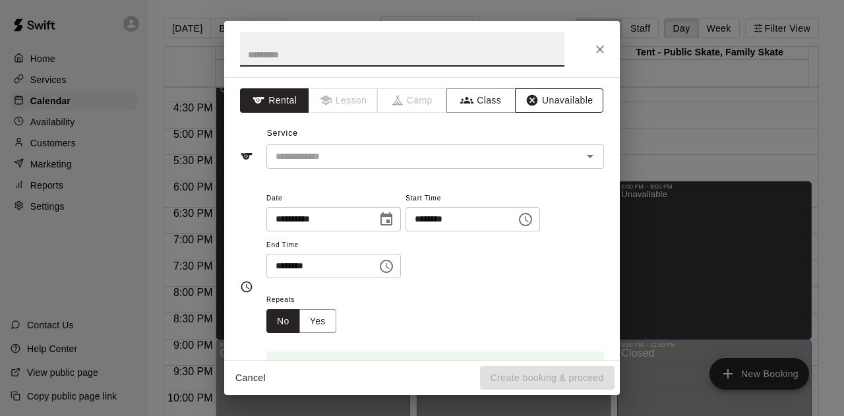
click at [548, 101] on button "Unavailable" at bounding box center [559, 100] width 88 height 24
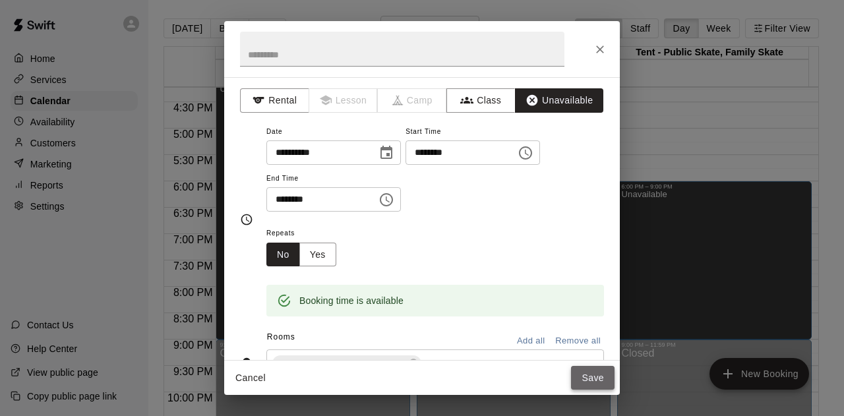
click at [591, 371] on button "Save" at bounding box center [592, 378] width 43 height 24
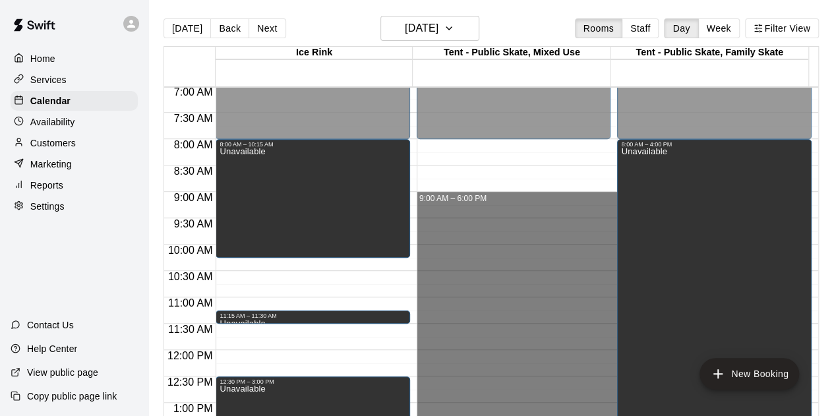
scroll to position [262, 0]
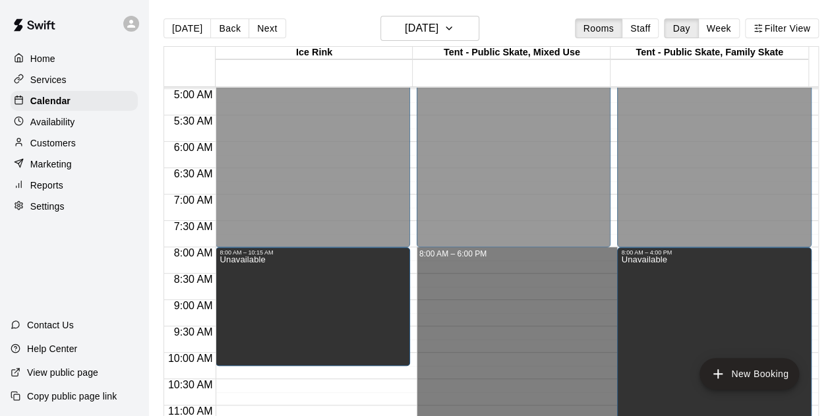
drag, startPoint x: 571, startPoint y: 311, endPoint x: 533, endPoint y: 257, distance: 66.2
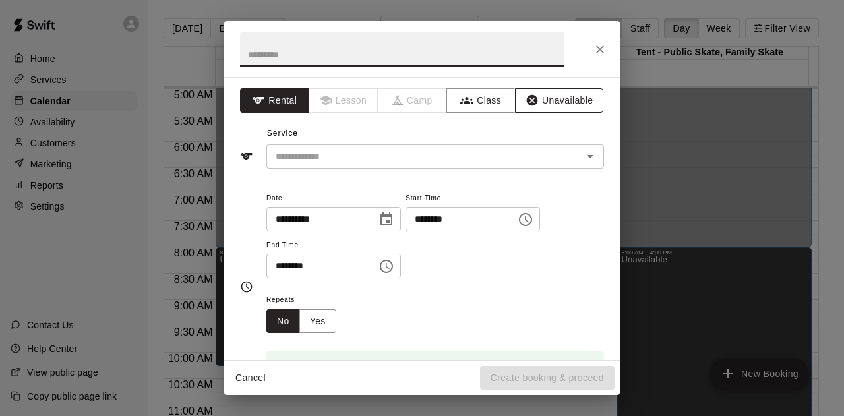
click at [552, 92] on button "Unavailable" at bounding box center [559, 100] width 88 height 24
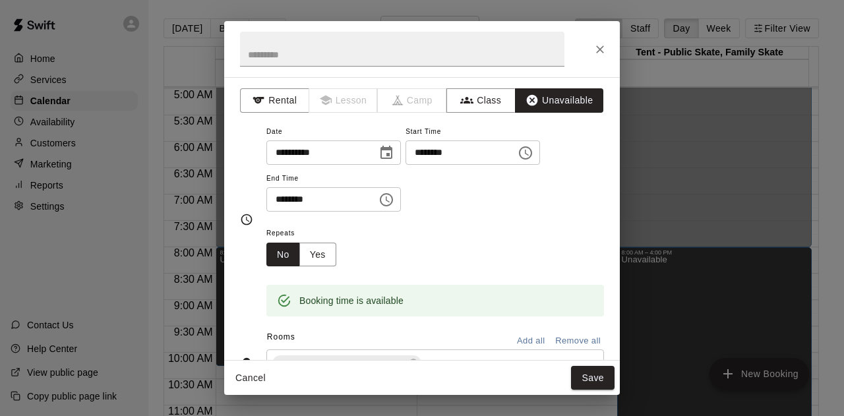
click at [588, 381] on button "Save" at bounding box center [592, 378] width 43 height 24
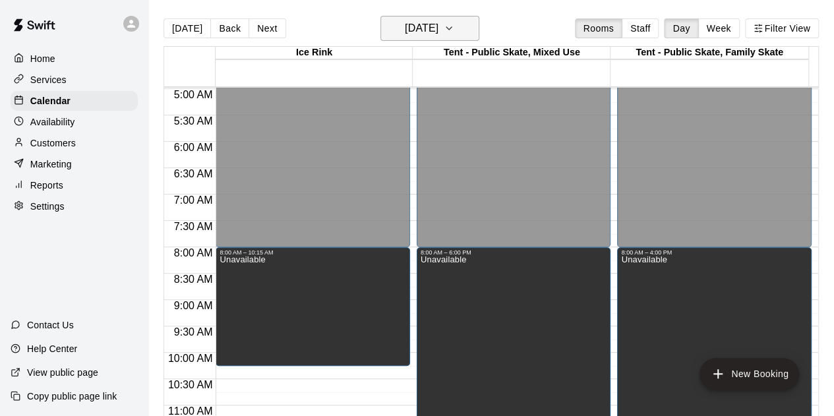
click at [454, 27] on icon "button" at bounding box center [449, 28] width 11 height 16
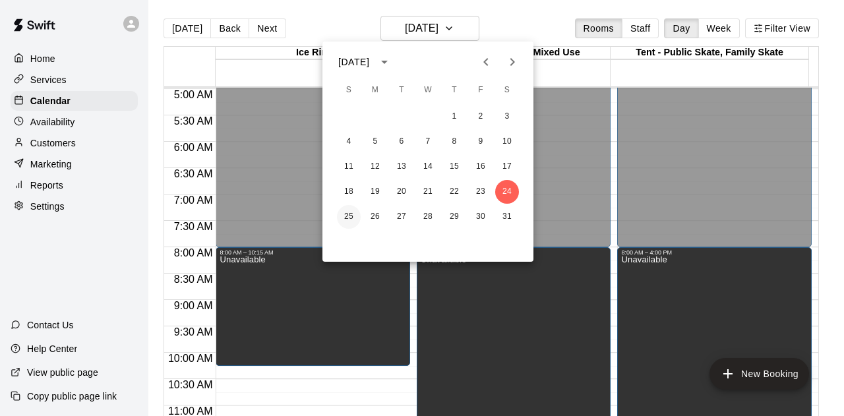
click at [345, 216] on button "25" at bounding box center [349, 217] width 24 height 24
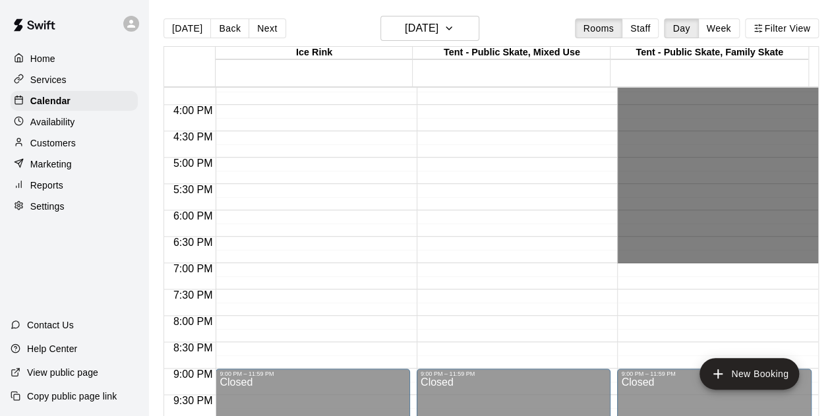
scroll to position [921, 0]
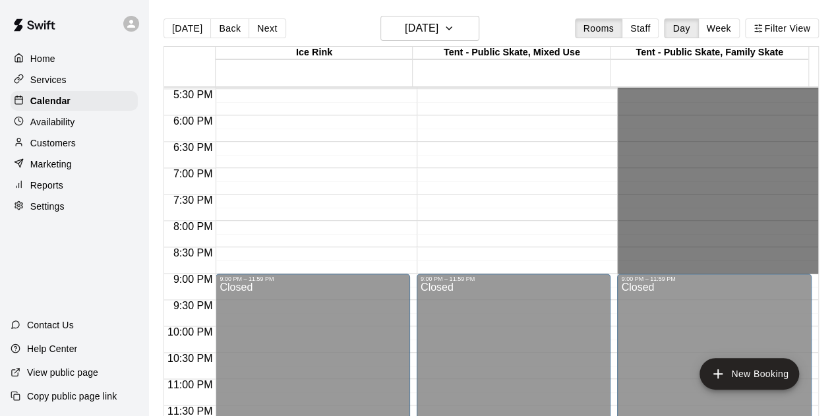
drag, startPoint x: 638, startPoint y: 290, endPoint x: 654, endPoint y: 265, distance: 29.6
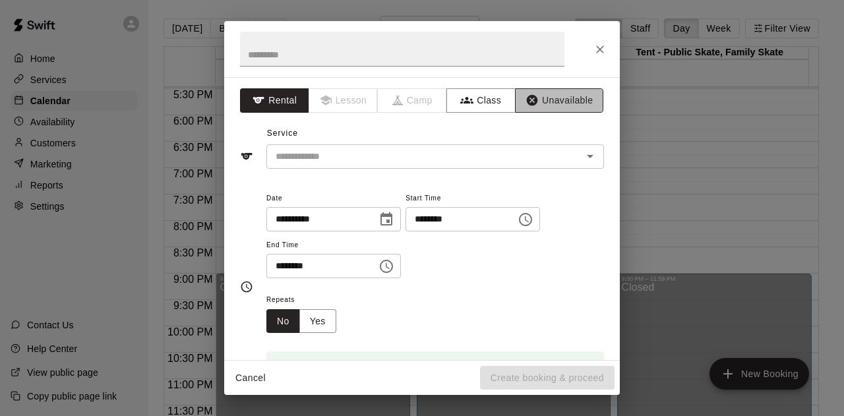
click at [533, 96] on button "Unavailable" at bounding box center [559, 100] width 88 height 24
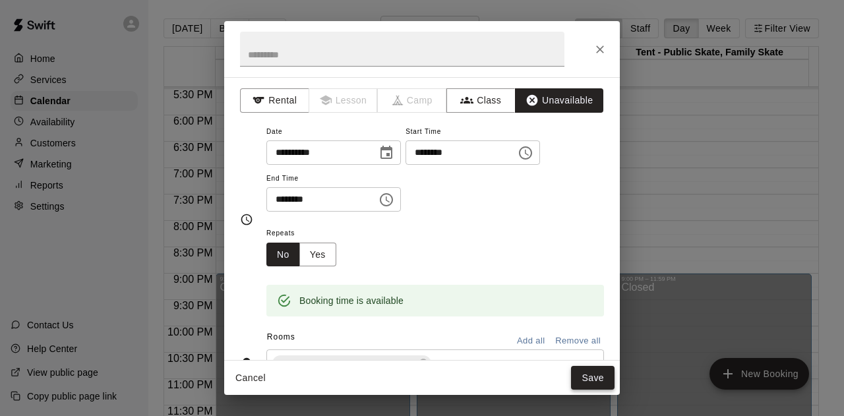
click at [585, 372] on button "Save" at bounding box center [592, 378] width 43 height 24
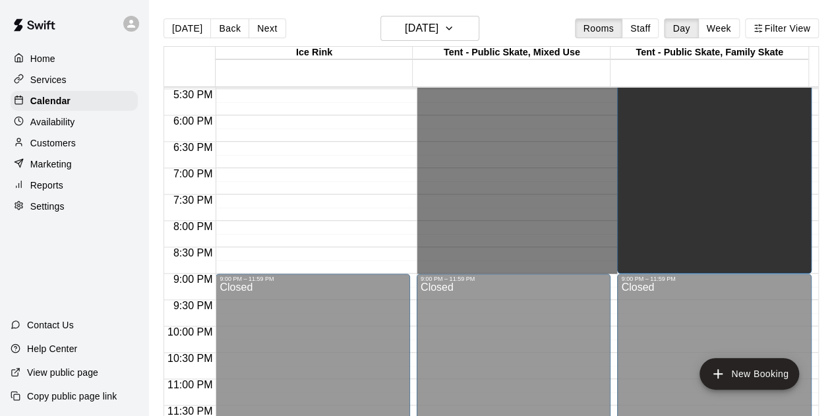
drag, startPoint x: 535, startPoint y: 186, endPoint x: 536, endPoint y: 261, distance: 75.1
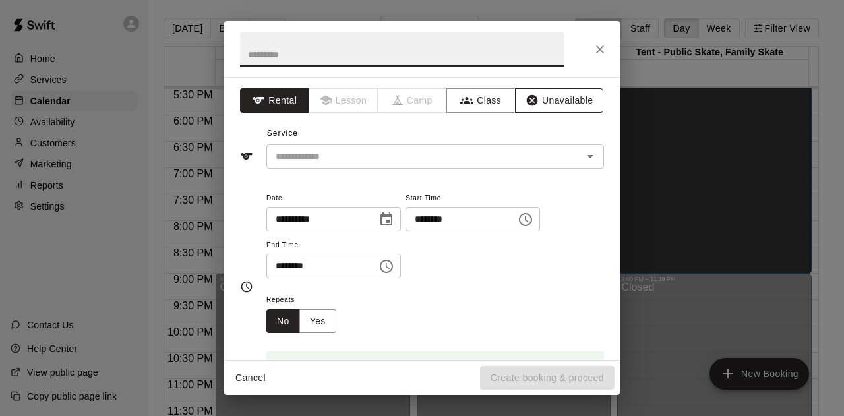
click at [536, 103] on button "Unavailable" at bounding box center [559, 100] width 88 height 24
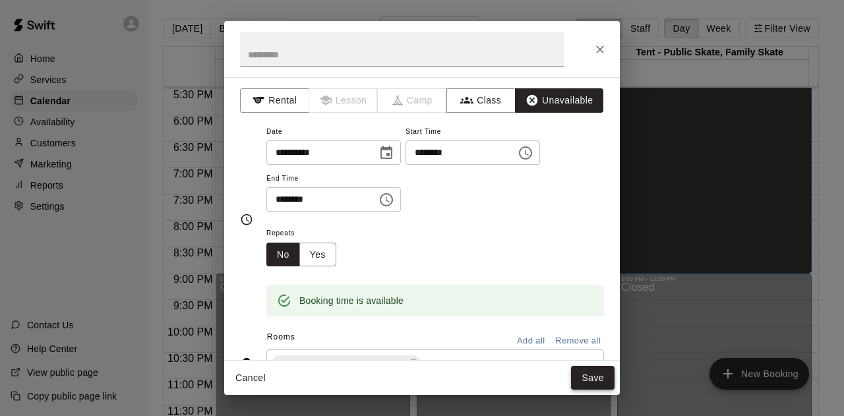
click at [591, 380] on button "Save" at bounding box center [592, 378] width 43 height 24
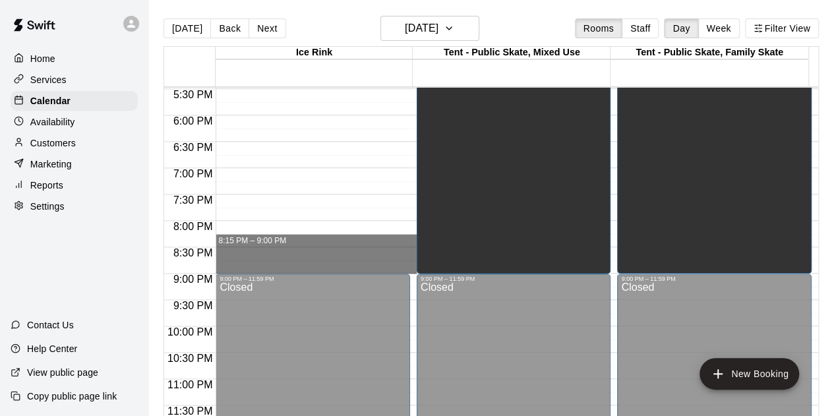
drag, startPoint x: 231, startPoint y: 238, endPoint x: 231, endPoint y: 266, distance: 27.7
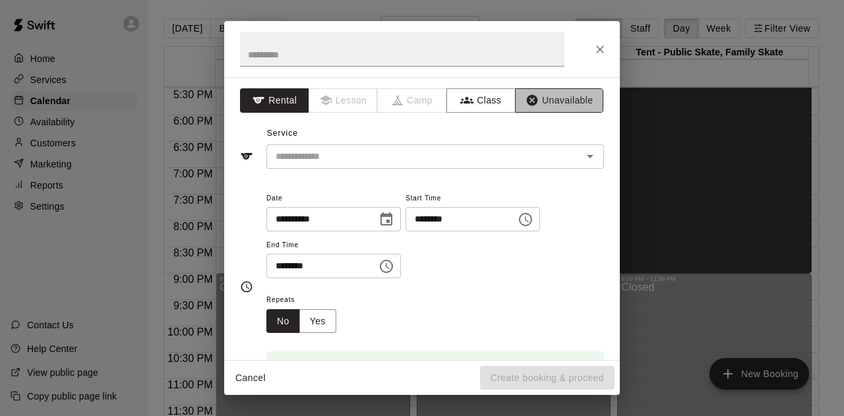
click at [546, 106] on button "Unavailable" at bounding box center [559, 100] width 88 height 24
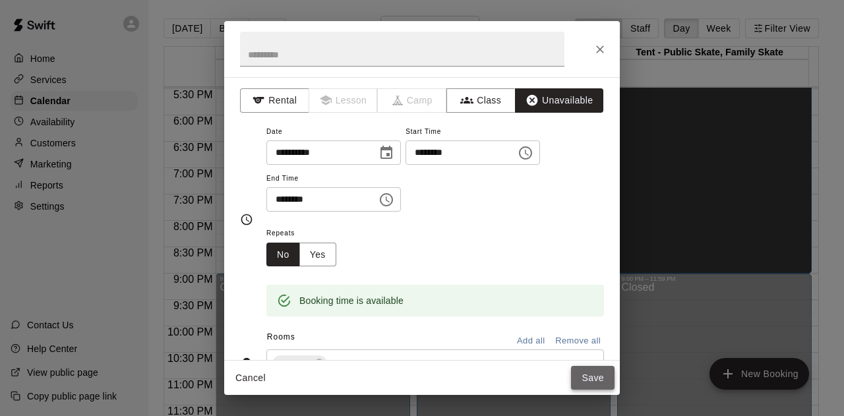
click at [591, 375] on button "Save" at bounding box center [592, 378] width 43 height 24
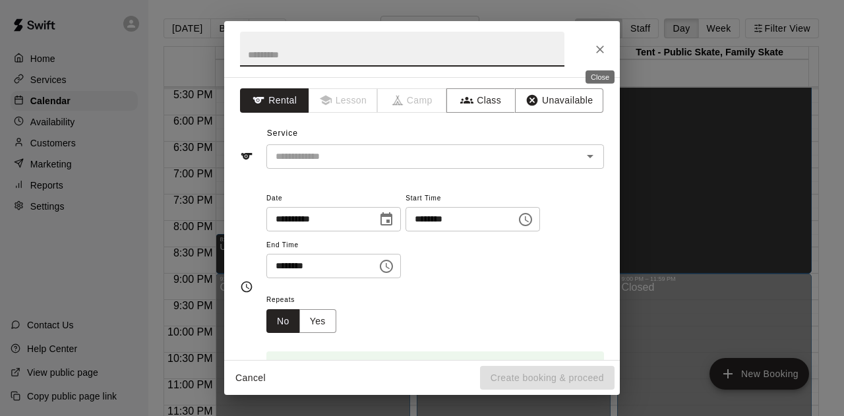
click at [596, 48] on icon "Close" at bounding box center [599, 49] width 13 height 13
click at [549, 90] on div "**********" at bounding box center [421, 218] width 395 height 283
click at [548, 96] on button "Unavailable" at bounding box center [559, 100] width 88 height 24
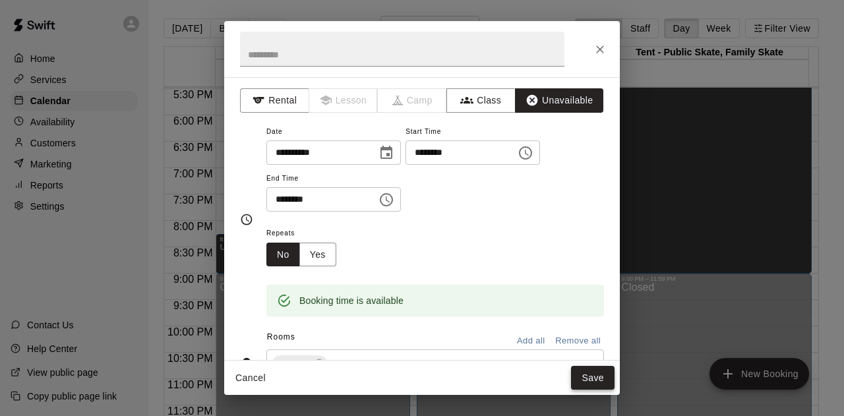
click at [586, 378] on button "Save" at bounding box center [592, 378] width 43 height 24
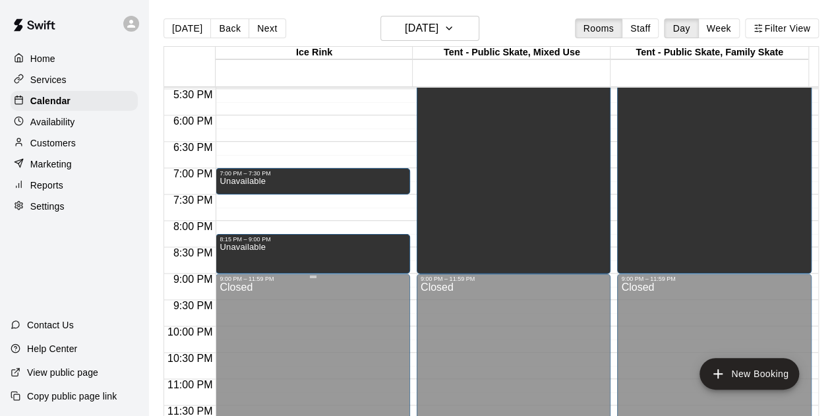
scroll to position [790, 0]
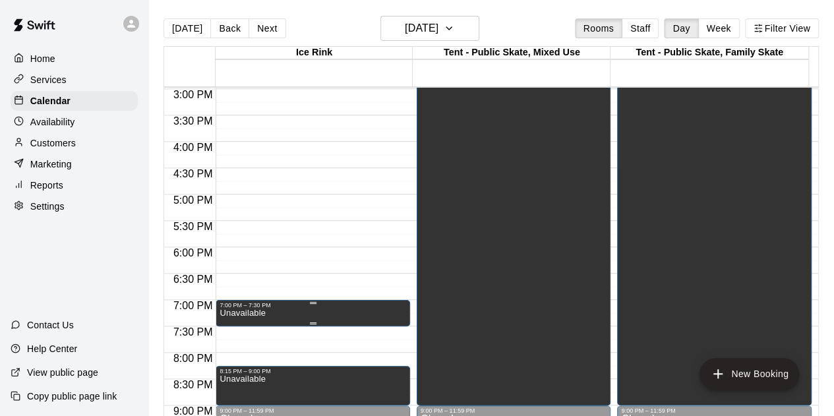
click at [237, 313] on p "Unavailable" at bounding box center [241, 313] width 45 height 0
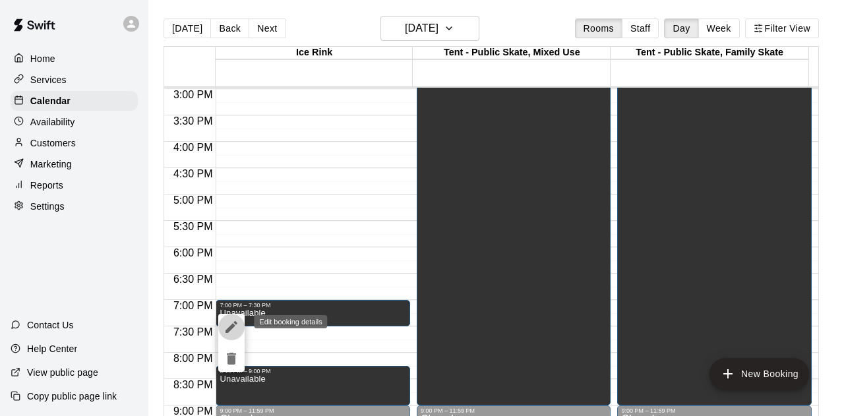
click at [237, 324] on icon "edit" at bounding box center [231, 327] width 16 height 16
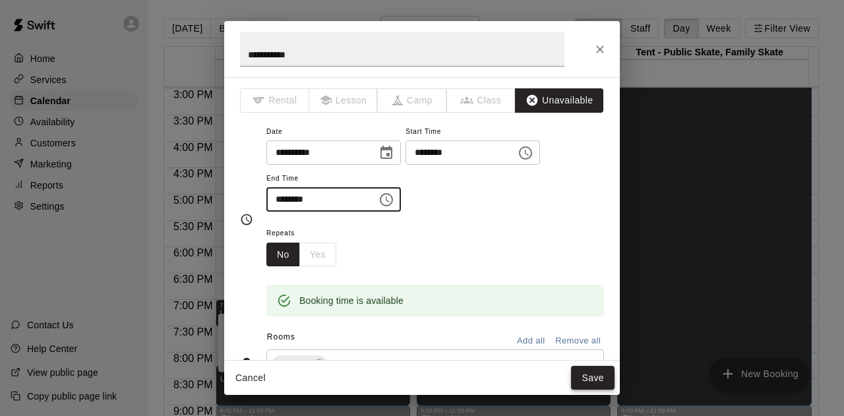
type input "********"
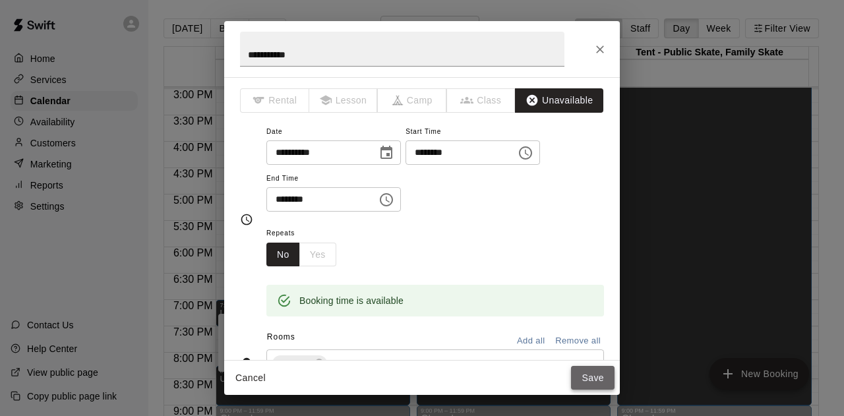
click at [584, 378] on button "Save" at bounding box center [592, 378] width 43 height 24
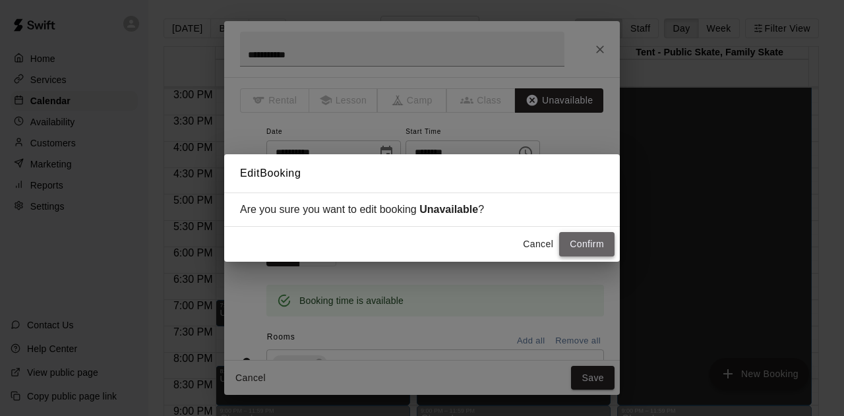
click at [581, 252] on button "Confirm" at bounding box center [586, 244] width 55 height 24
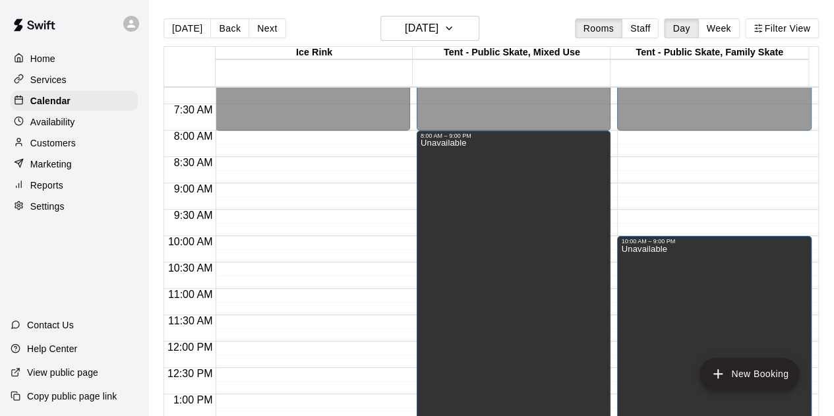
scroll to position [262, 0]
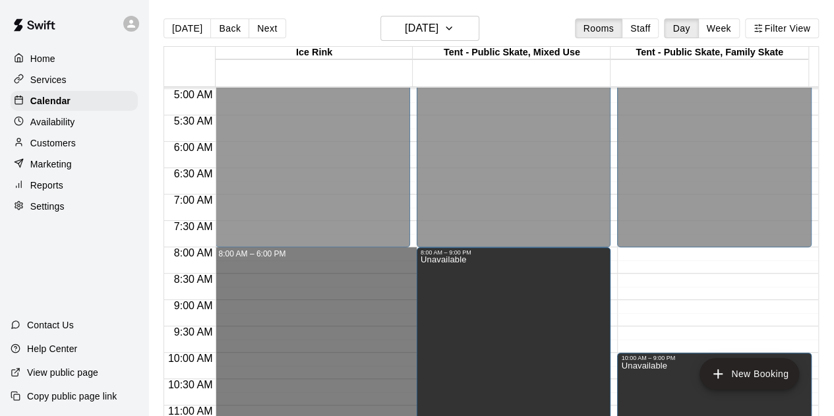
drag, startPoint x: 264, startPoint y: 308, endPoint x: 252, endPoint y: 256, distance: 52.8
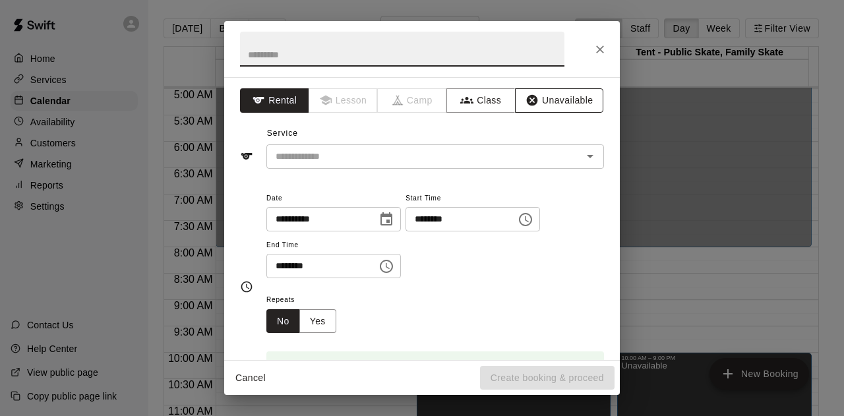
click at [548, 96] on button "Unavailable" at bounding box center [559, 100] width 88 height 24
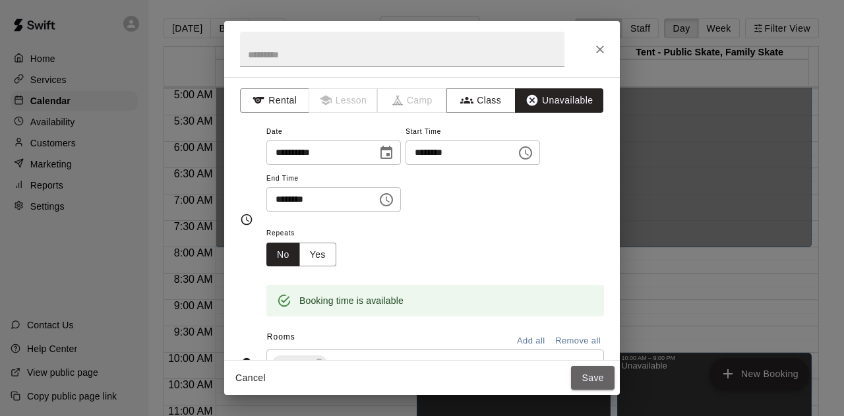
click at [580, 371] on button "Save" at bounding box center [592, 378] width 43 height 24
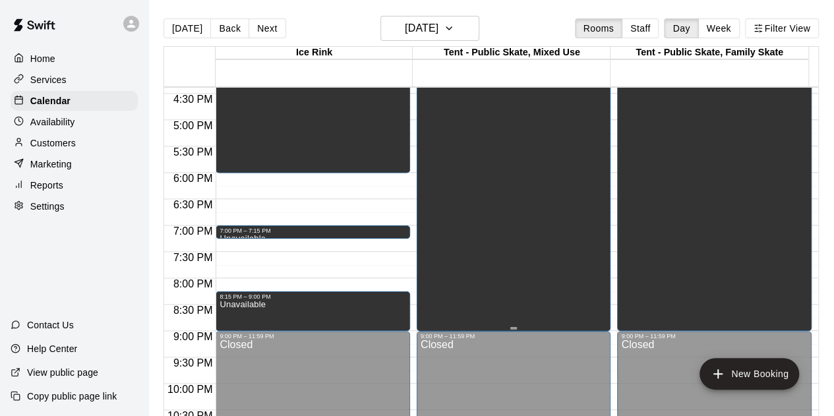
scroll to position [921, 0]
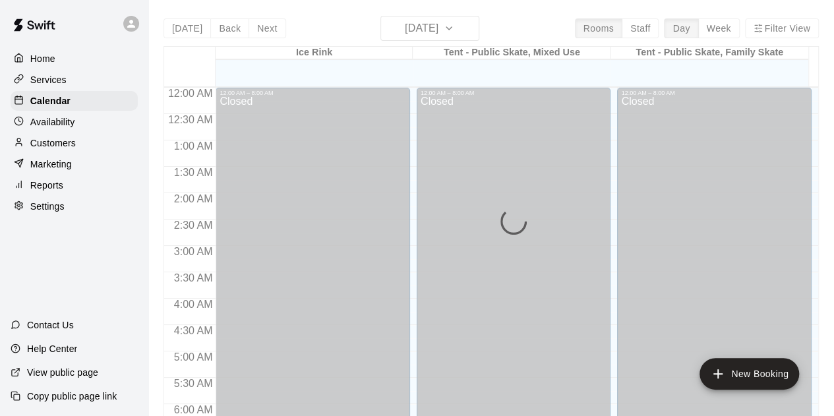
scroll to position [592, 0]
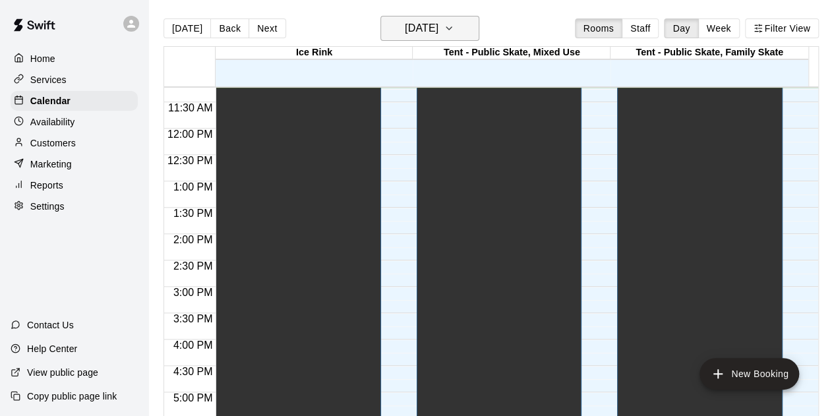
click at [454, 26] on icon "button" at bounding box center [449, 28] width 11 height 16
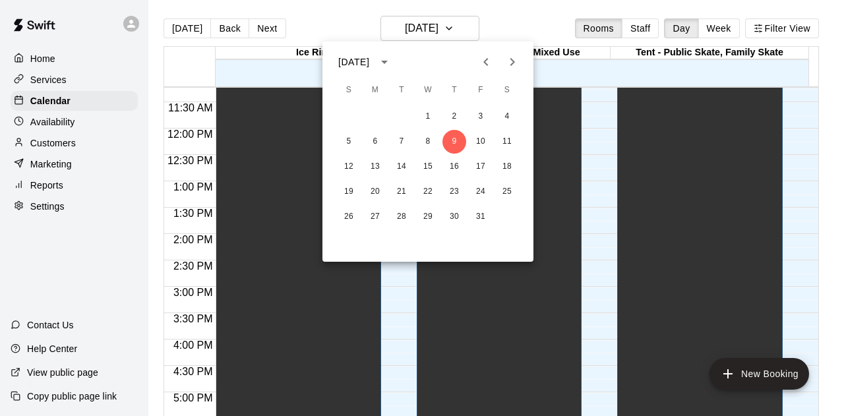
click at [515, 61] on icon "Next month" at bounding box center [512, 62] width 16 height 16
click at [515, 60] on icon "Next month" at bounding box center [512, 62] width 16 height 16
click at [343, 218] on button "25" at bounding box center [349, 217] width 24 height 24
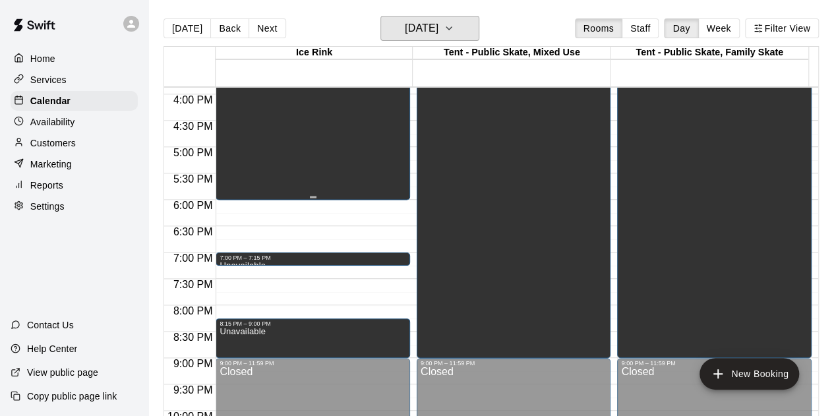
scroll to position [790, 0]
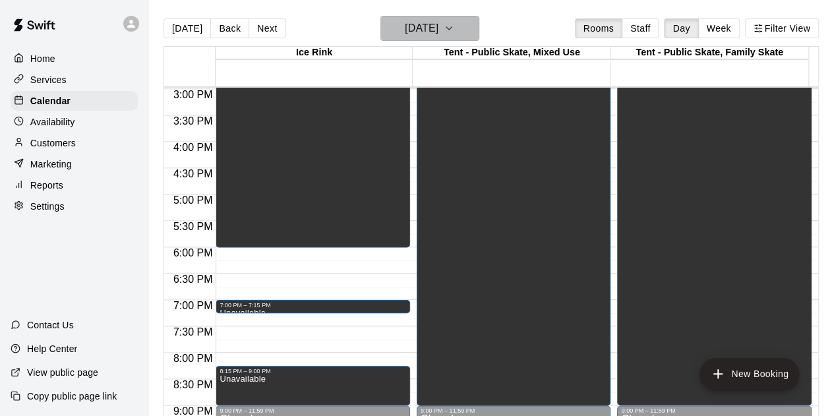
click at [454, 26] on icon "button" at bounding box center [449, 28] width 11 height 16
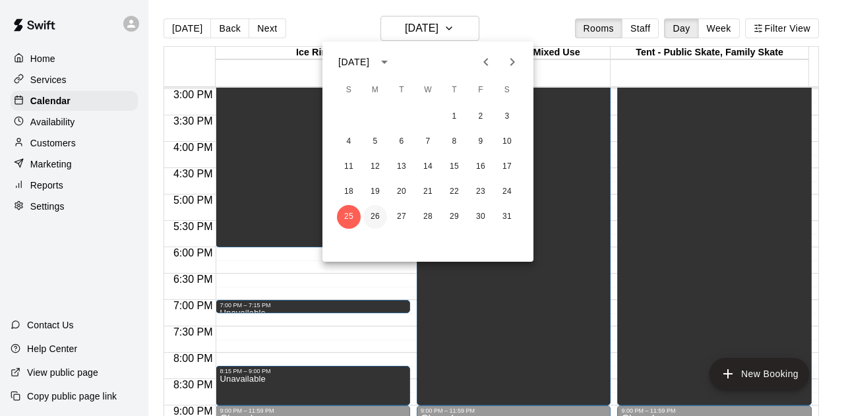
click at [380, 214] on button "26" at bounding box center [375, 217] width 24 height 24
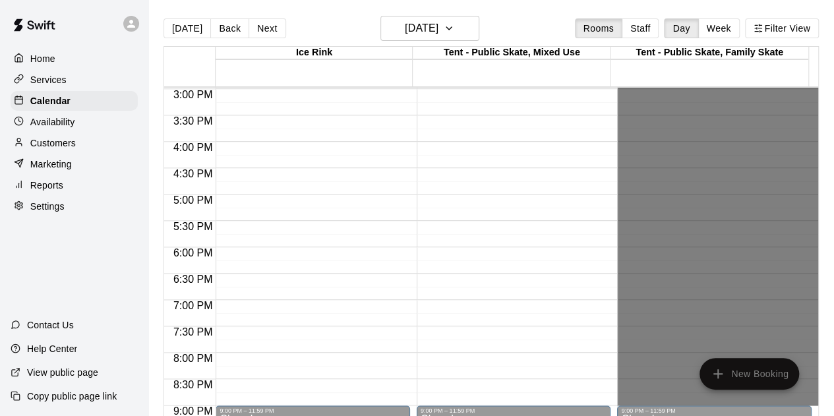
drag, startPoint x: 642, startPoint y: 289, endPoint x: 658, endPoint y: 399, distance: 110.6
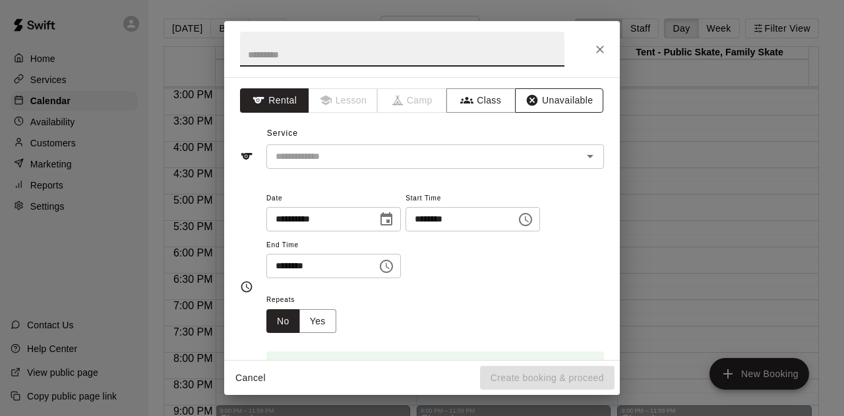
drag, startPoint x: 558, startPoint y: 94, endPoint x: 551, endPoint y: 109, distance: 16.5
click at [556, 94] on button "Unavailable" at bounding box center [559, 100] width 88 height 24
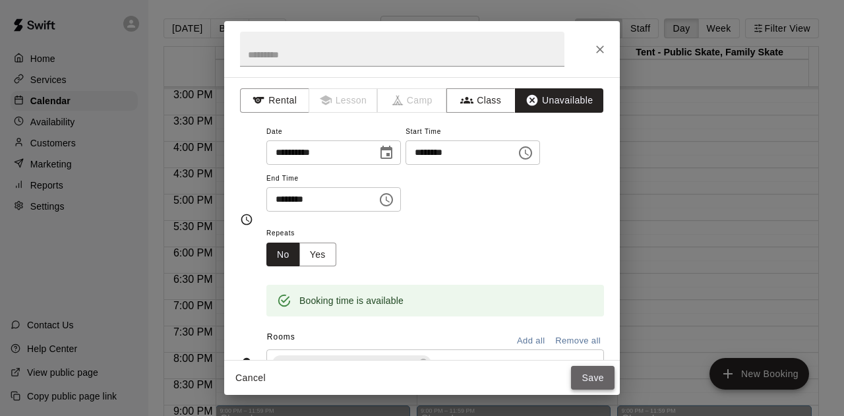
click at [597, 376] on button "Save" at bounding box center [592, 378] width 43 height 24
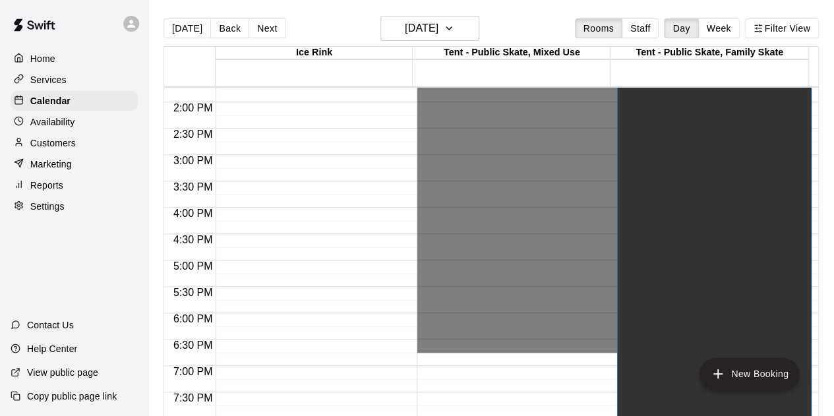
scroll to position [855, 0]
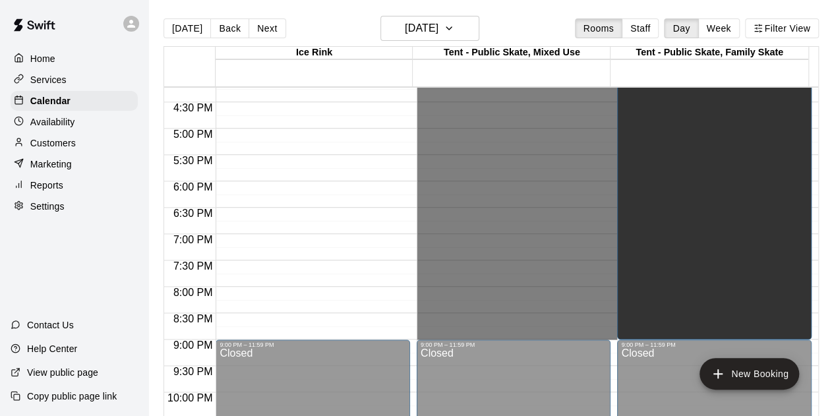
drag, startPoint x: 546, startPoint y: 316, endPoint x: 544, endPoint y: 333, distance: 17.2
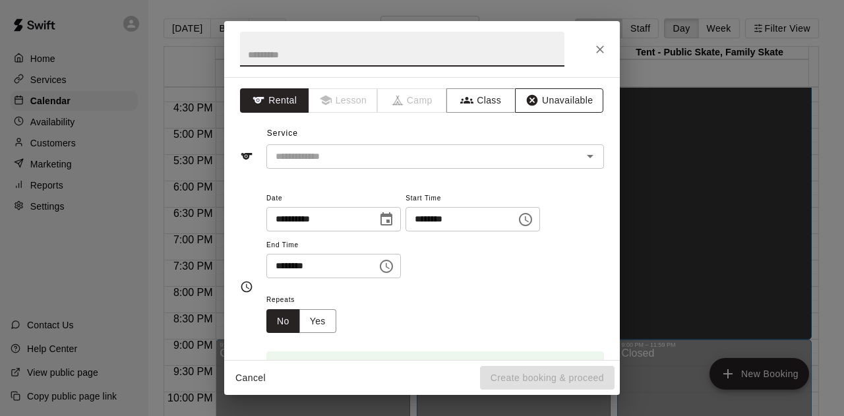
drag, startPoint x: 555, startPoint y: 96, endPoint x: 559, endPoint y: 105, distance: 10.6
click at [556, 96] on button "Unavailable" at bounding box center [559, 100] width 88 height 24
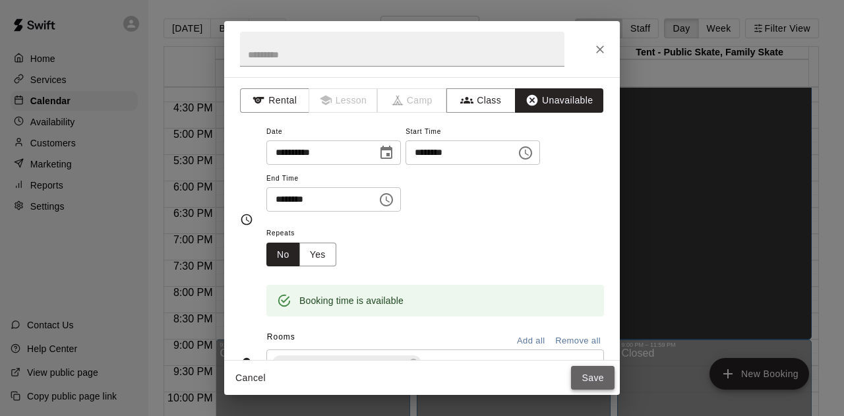
click at [587, 376] on button "Save" at bounding box center [592, 378] width 43 height 24
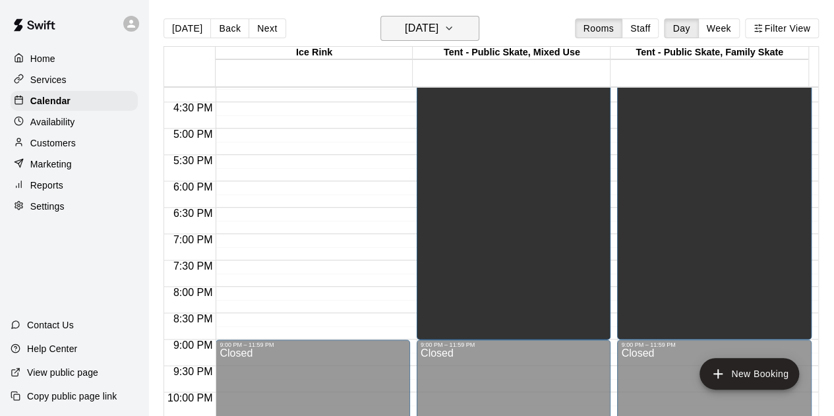
click at [454, 27] on icon "button" at bounding box center [449, 28] width 11 height 16
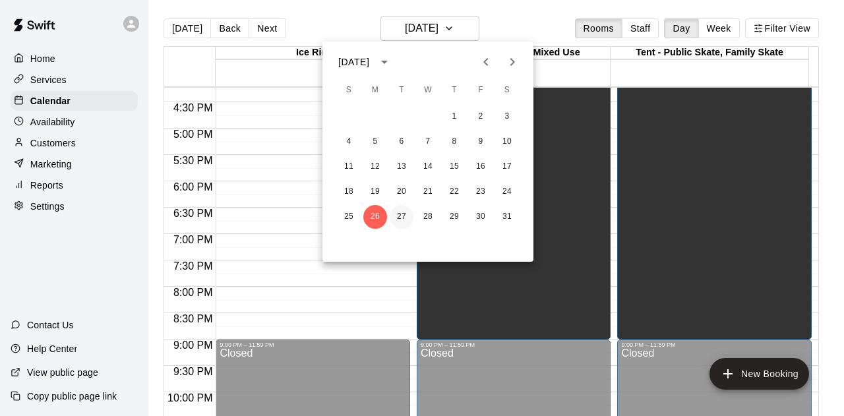
click at [399, 215] on button "27" at bounding box center [402, 217] width 24 height 24
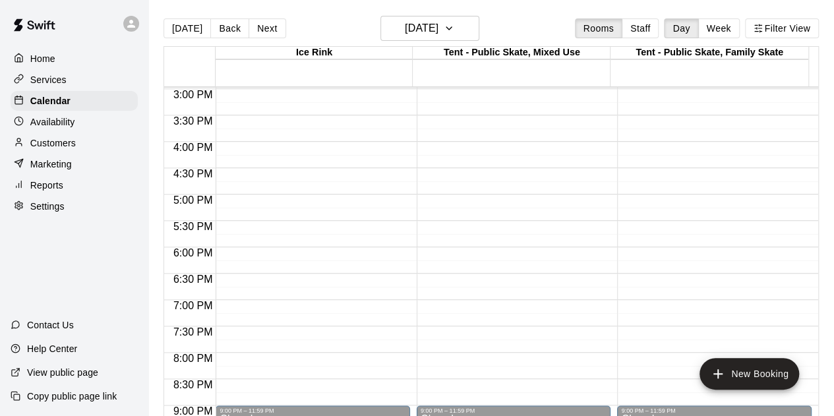
scroll to position [921, 0]
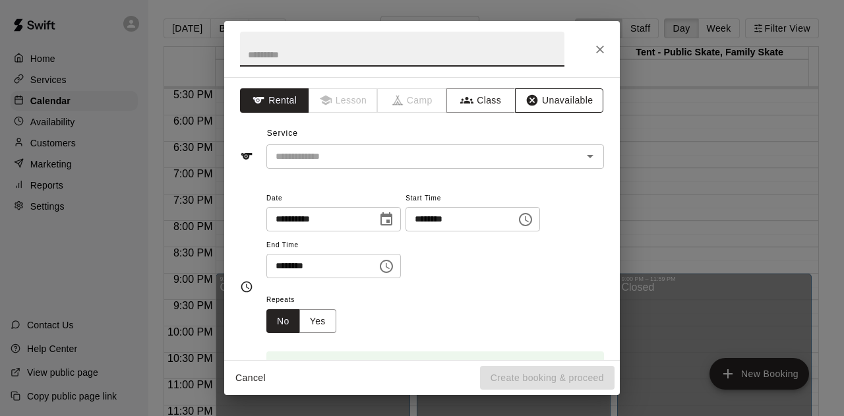
click at [538, 95] on button "Unavailable" at bounding box center [559, 100] width 88 height 24
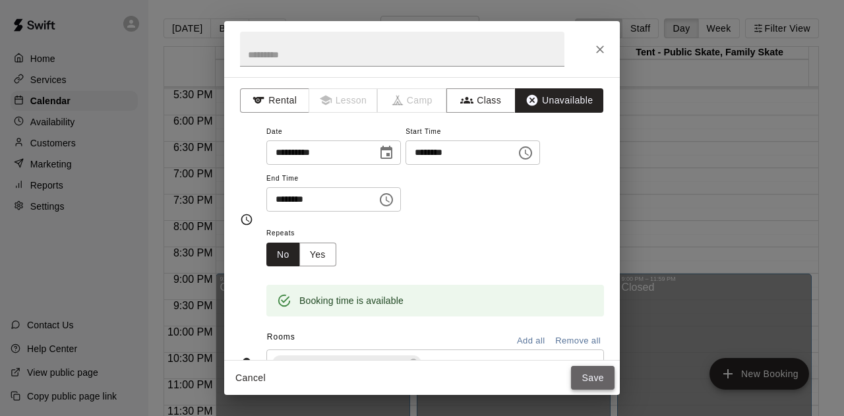
click at [594, 368] on button "Save" at bounding box center [592, 378] width 43 height 24
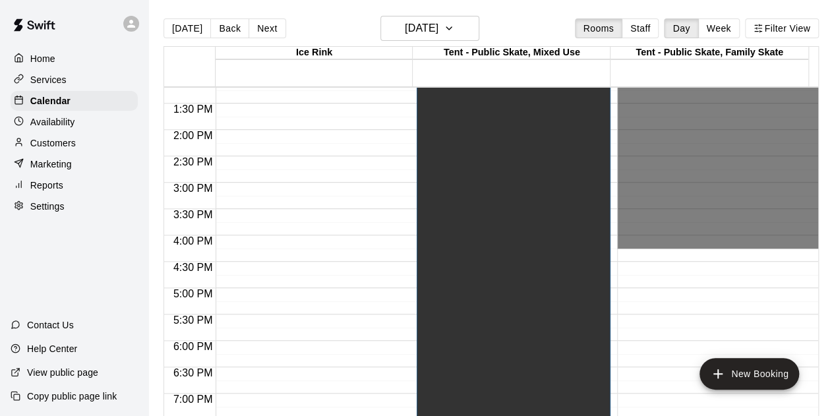
scroll to position [855, 0]
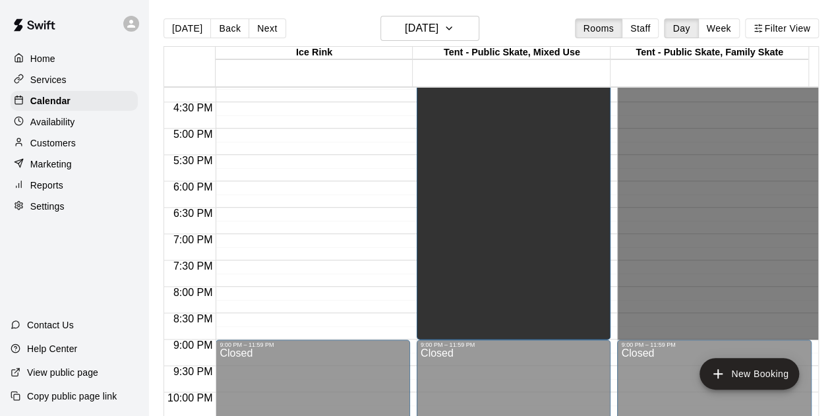
drag, startPoint x: 623, startPoint y: 223, endPoint x: 638, endPoint y: 333, distance: 110.5
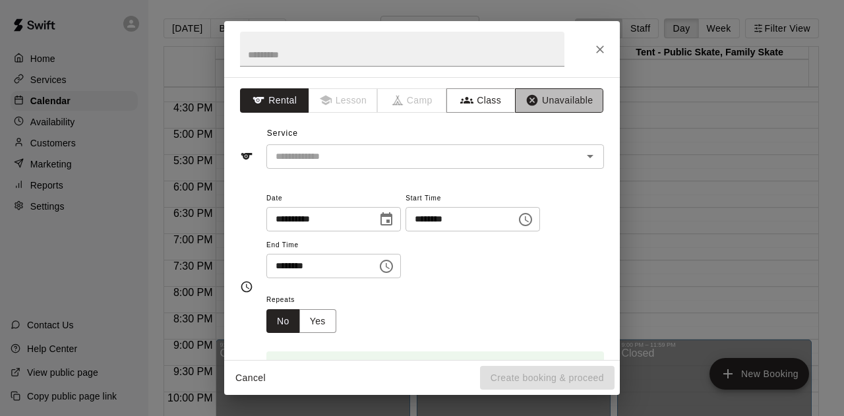
click at [538, 104] on button "Unavailable" at bounding box center [559, 100] width 88 height 24
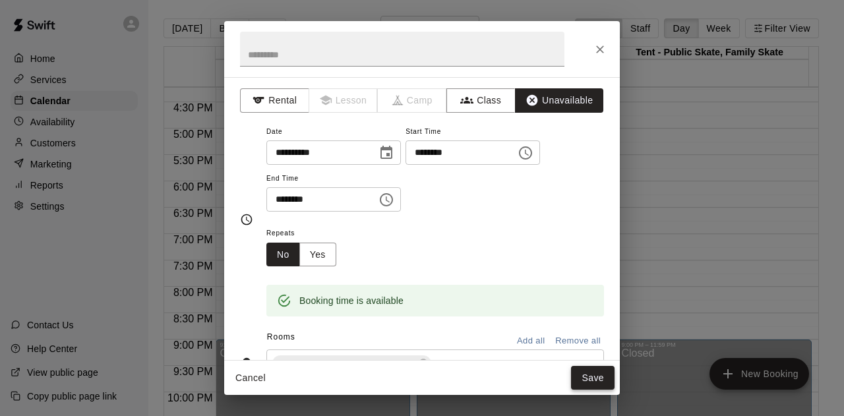
click at [590, 383] on button "Save" at bounding box center [592, 378] width 43 height 24
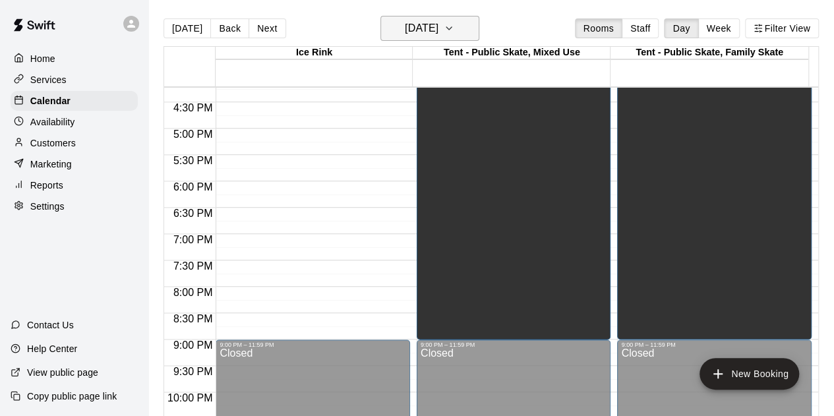
click at [454, 30] on icon "button" at bounding box center [449, 28] width 11 height 16
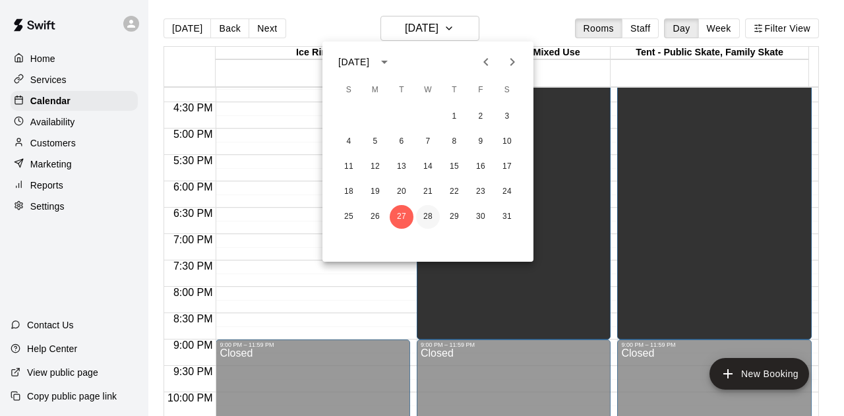
click at [427, 215] on button "28" at bounding box center [428, 217] width 24 height 24
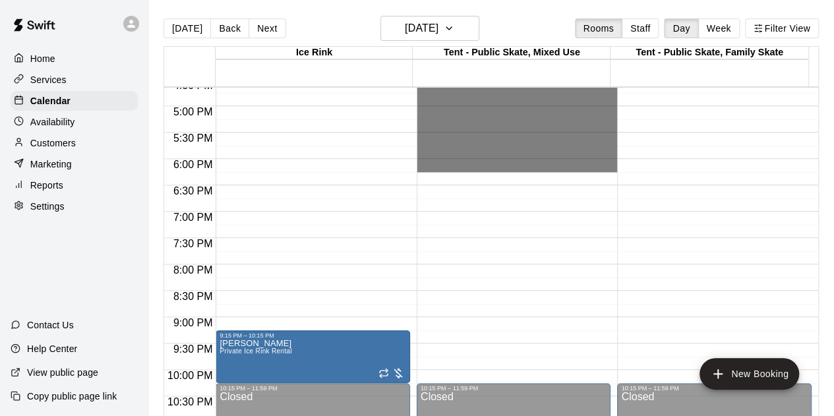
scroll to position [921, 0]
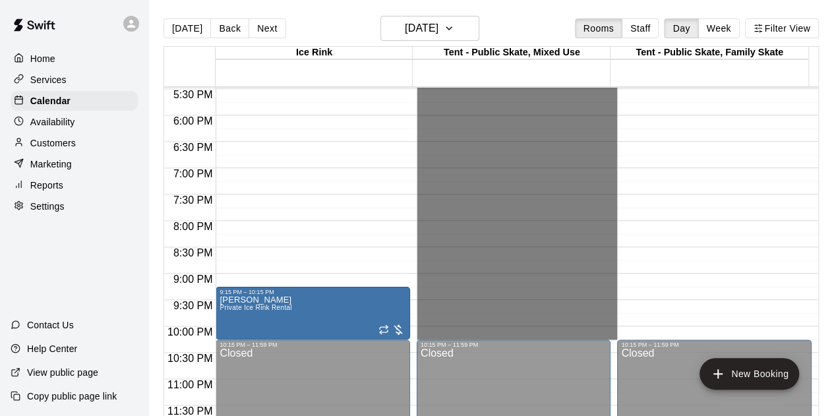
drag, startPoint x: 444, startPoint y: 122, endPoint x: 498, endPoint y: 335, distance: 219.5
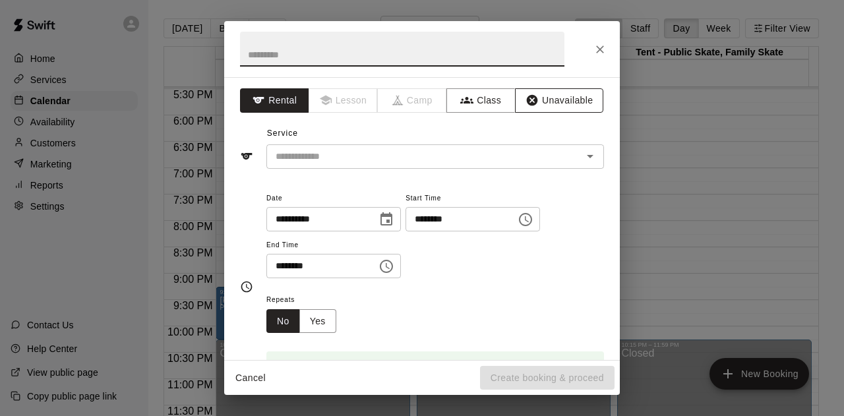
click at [562, 99] on button "Unavailable" at bounding box center [559, 100] width 88 height 24
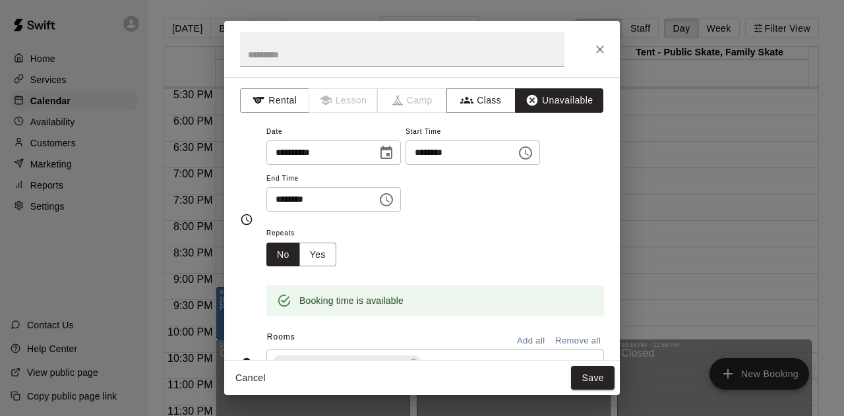
drag, startPoint x: 593, startPoint y: 380, endPoint x: 600, endPoint y: 378, distance: 7.1
click at [593, 380] on button "Save" at bounding box center [592, 378] width 43 height 24
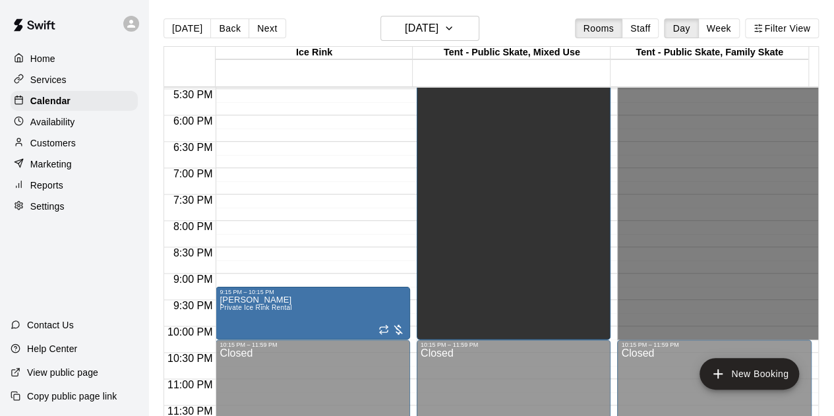
drag, startPoint x: 628, startPoint y: 291, endPoint x: 635, endPoint y: 329, distance: 38.8
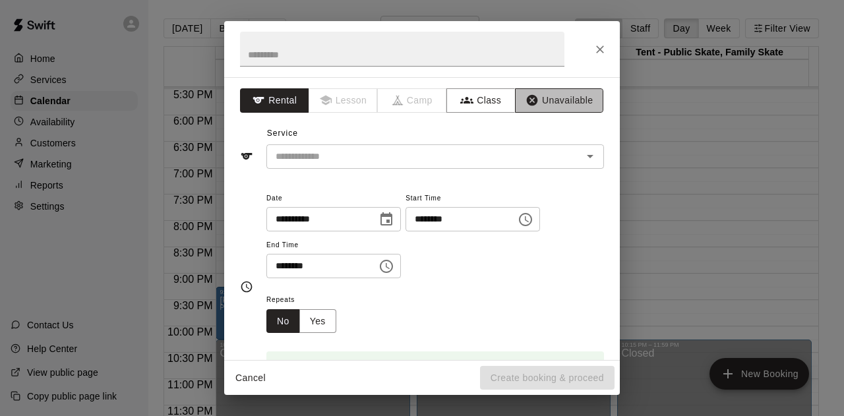
click at [563, 92] on button "Unavailable" at bounding box center [559, 100] width 88 height 24
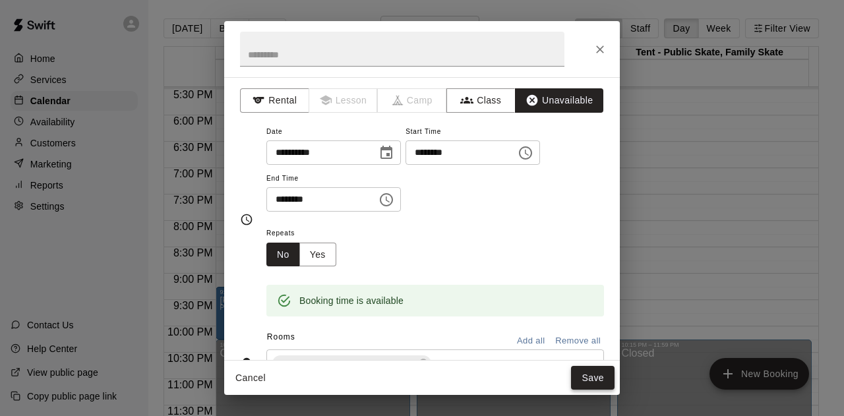
click at [588, 378] on button "Save" at bounding box center [592, 378] width 43 height 24
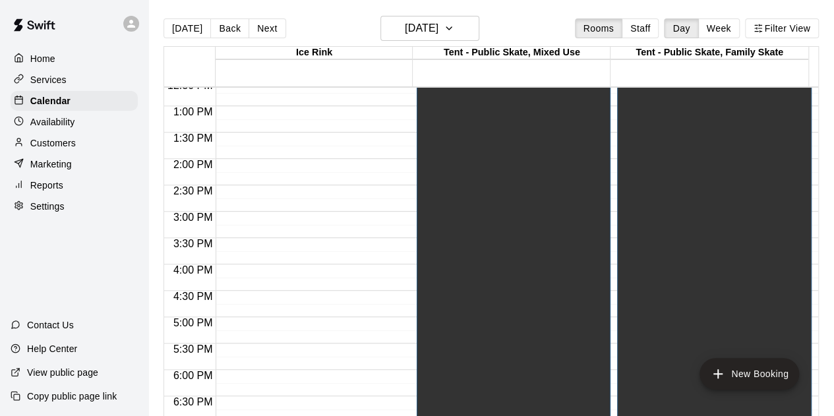
scroll to position [724, 0]
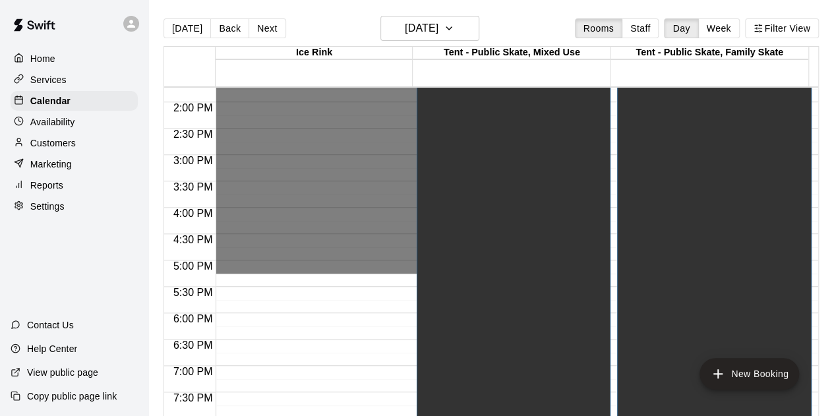
drag, startPoint x: 285, startPoint y: 185, endPoint x: 295, endPoint y: 266, distance: 81.7
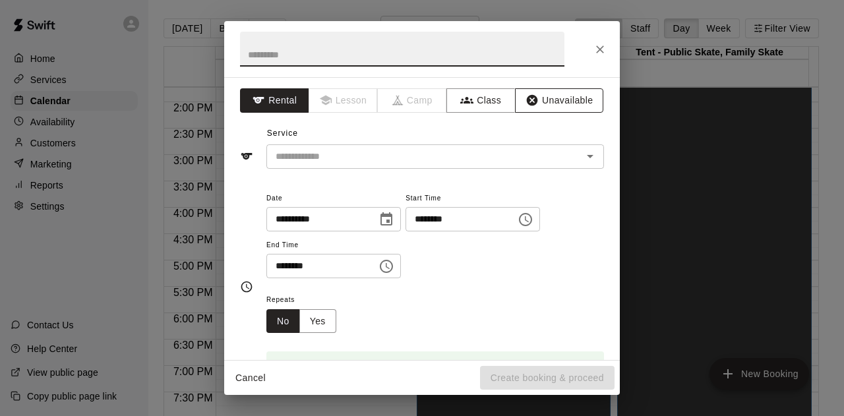
click at [543, 100] on button "Unavailable" at bounding box center [559, 100] width 88 height 24
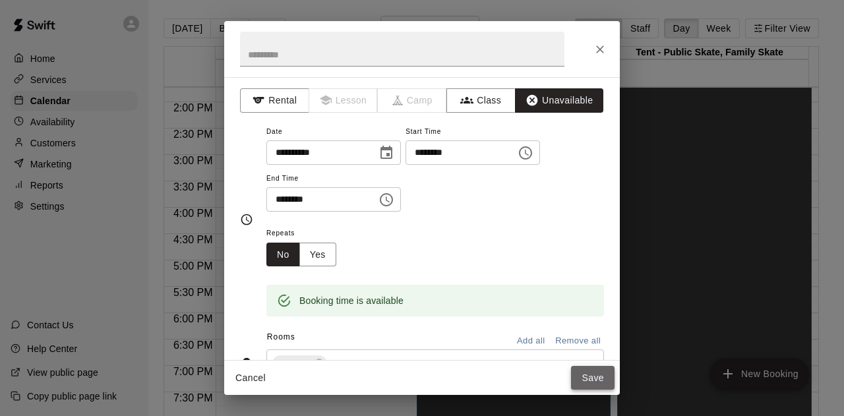
click at [591, 378] on button "Save" at bounding box center [592, 378] width 43 height 24
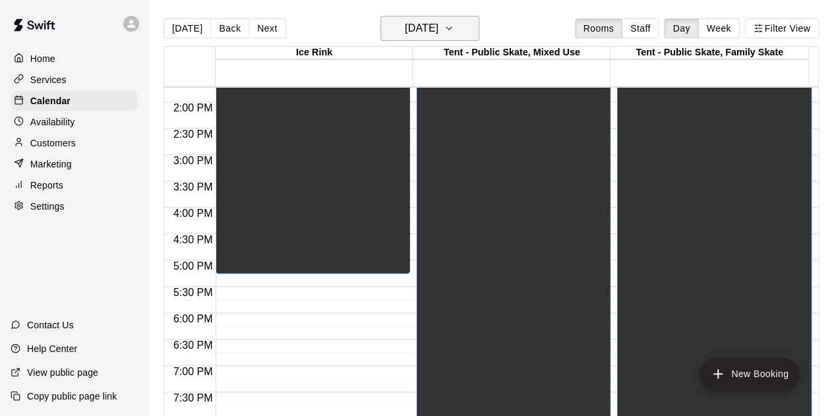
click at [454, 27] on icon "button" at bounding box center [449, 28] width 11 height 16
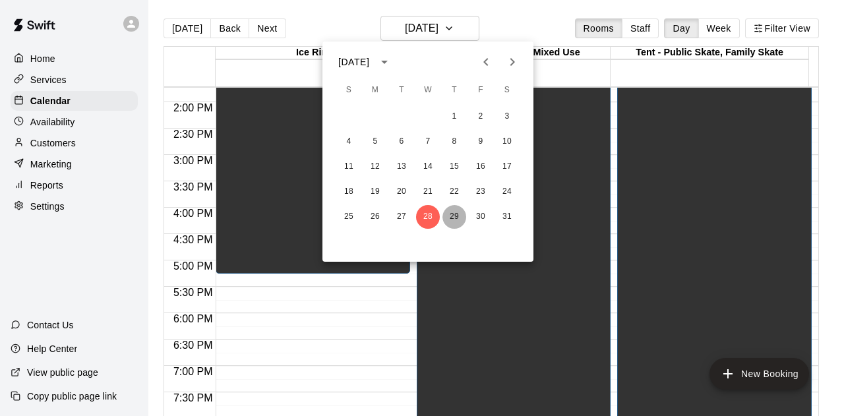
click at [451, 217] on button "29" at bounding box center [454, 217] width 24 height 24
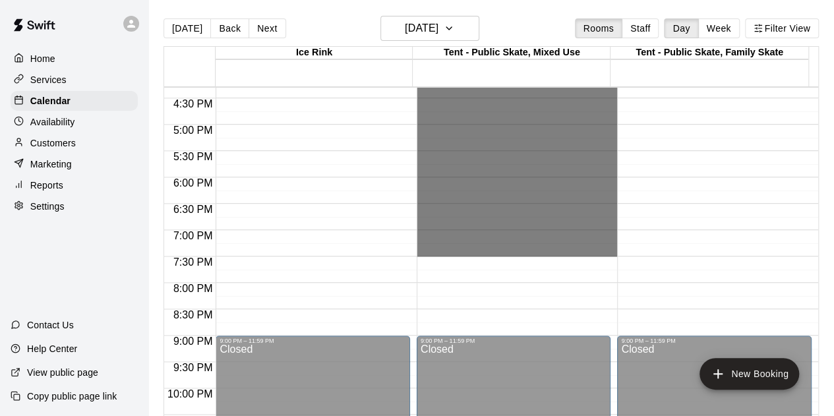
scroll to position [921, 0]
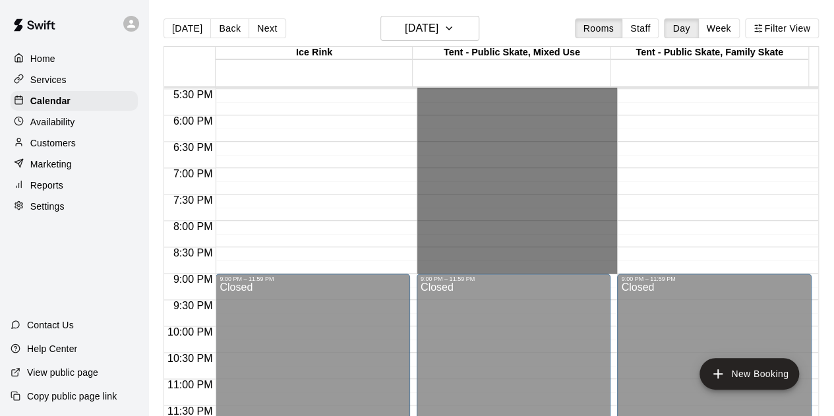
drag, startPoint x: 453, startPoint y: 186, endPoint x: 444, endPoint y: 264, distance: 79.0
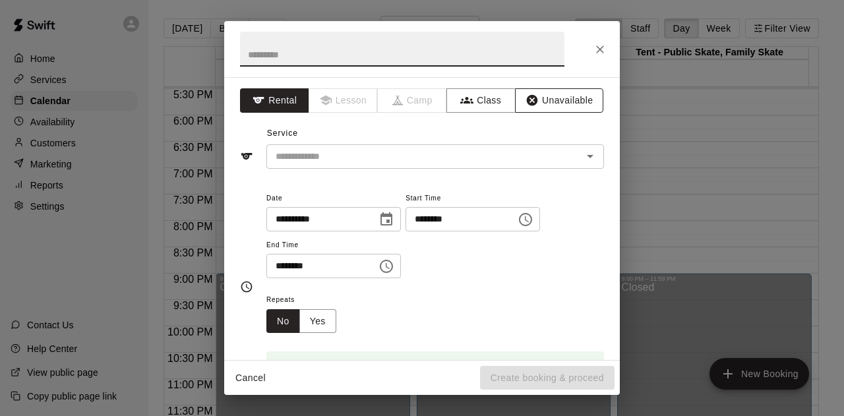
click at [534, 94] on button "Unavailable" at bounding box center [559, 100] width 88 height 24
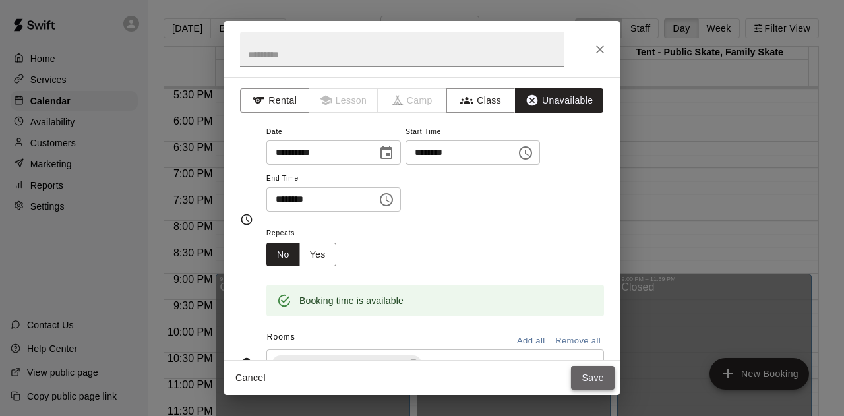
click at [585, 375] on button "Save" at bounding box center [592, 378] width 43 height 24
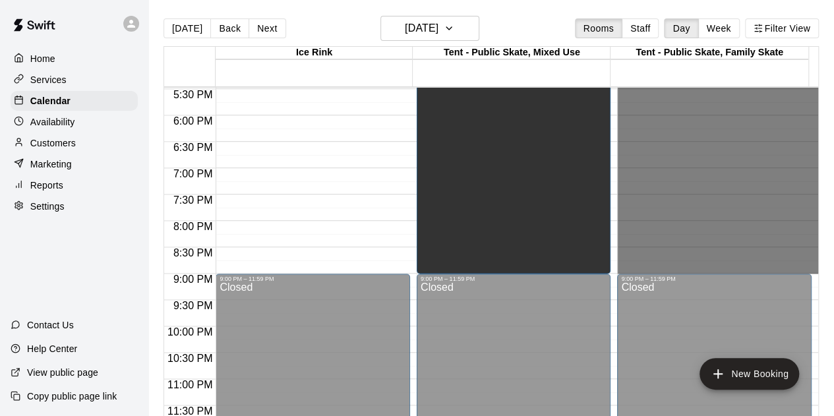
drag, startPoint x: 629, startPoint y: 225, endPoint x: 655, endPoint y: 270, distance: 51.7
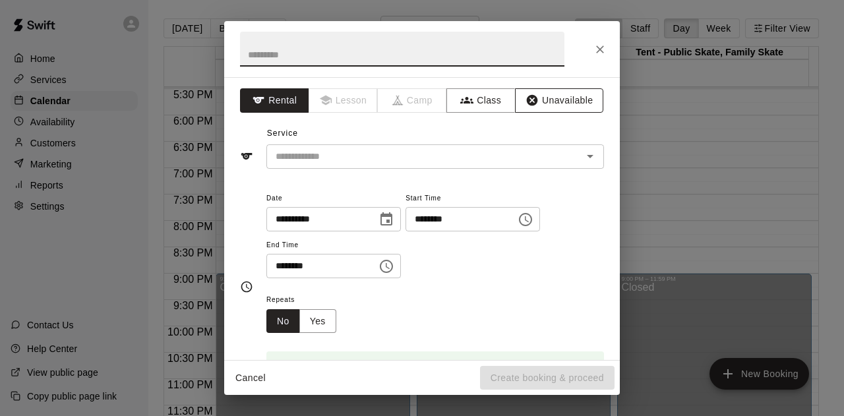
click at [562, 101] on button "Unavailable" at bounding box center [559, 100] width 88 height 24
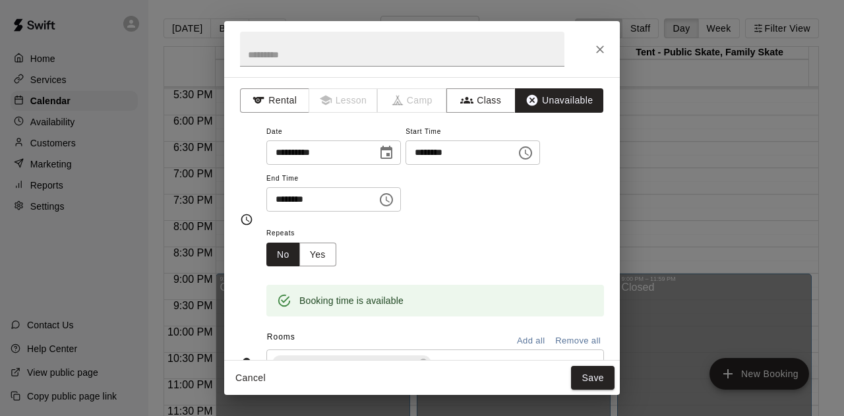
click at [577, 376] on button "Save" at bounding box center [592, 378] width 43 height 24
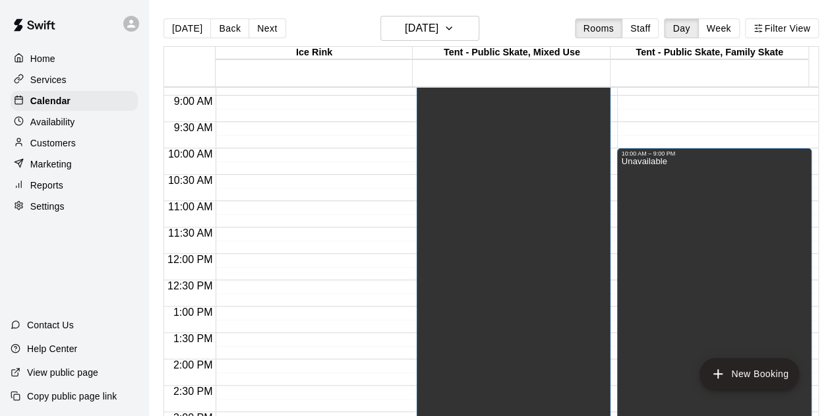
scroll to position [328, 0]
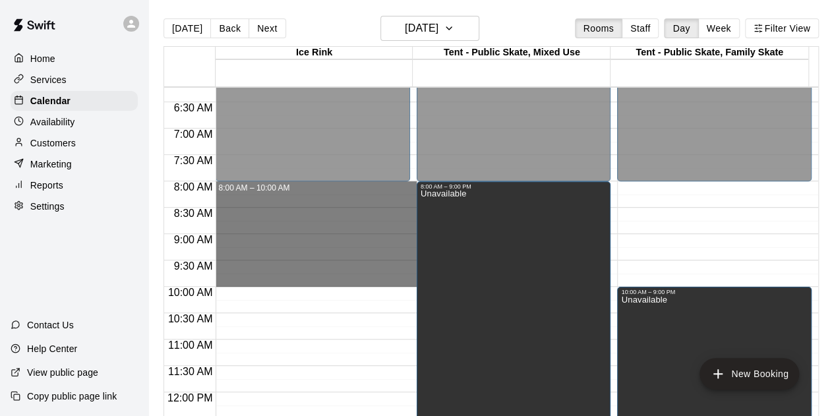
drag, startPoint x: 290, startPoint y: 188, endPoint x: 301, endPoint y: 280, distance: 92.9
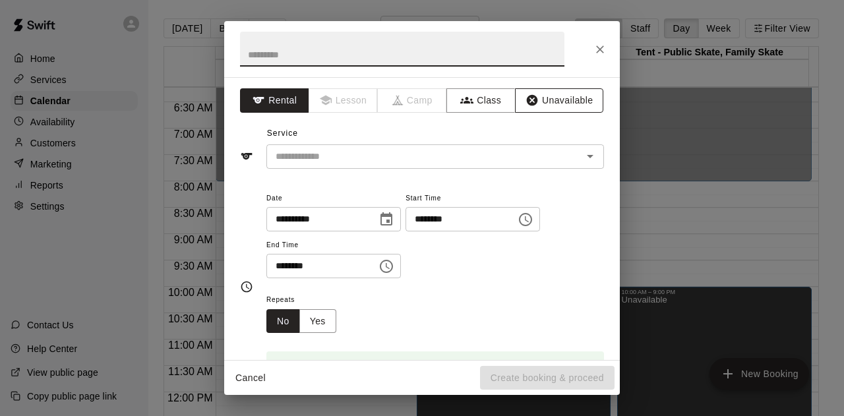
click at [536, 98] on button "Unavailable" at bounding box center [559, 100] width 88 height 24
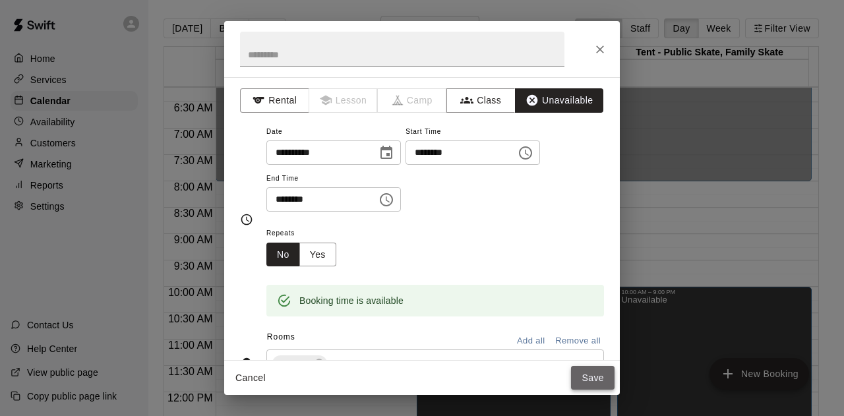
click at [587, 374] on button "Save" at bounding box center [592, 378] width 43 height 24
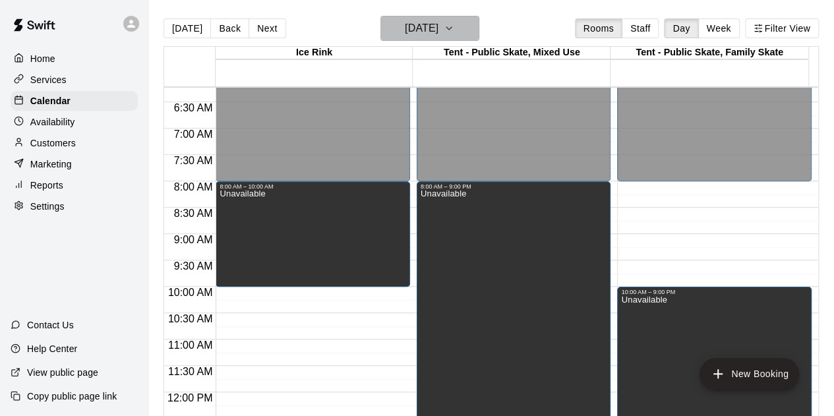
click at [454, 24] on icon "button" at bounding box center [449, 28] width 11 height 16
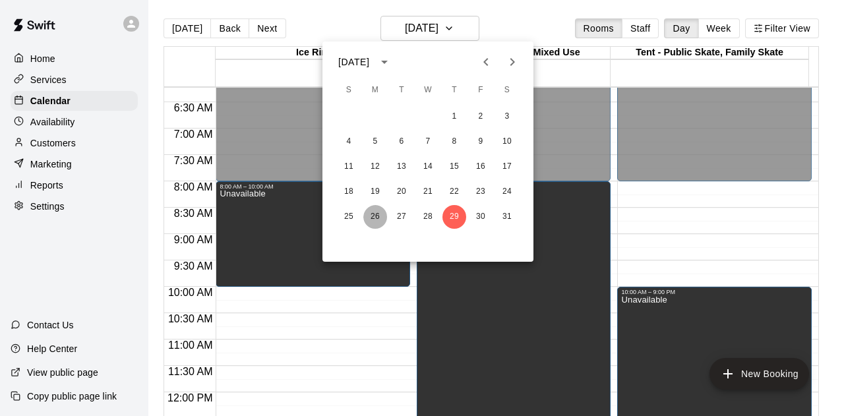
click at [376, 214] on button "26" at bounding box center [375, 217] width 24 height 24
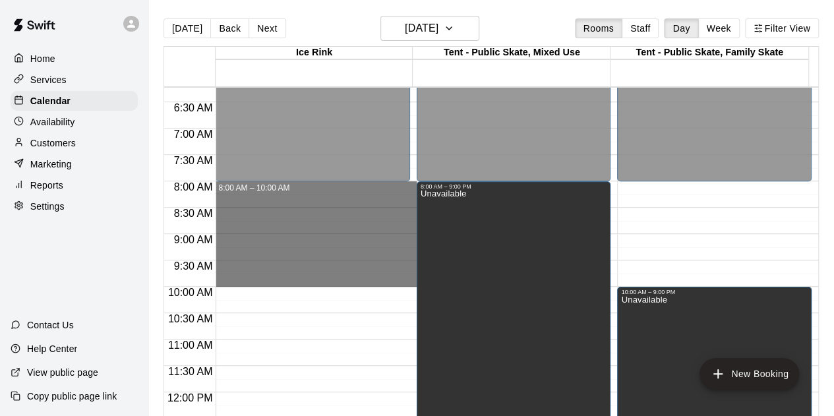
drag, startPoint x: 337, startPoint y: 188, endPoint x: 340, endPoint y: 279, distance: 91.0
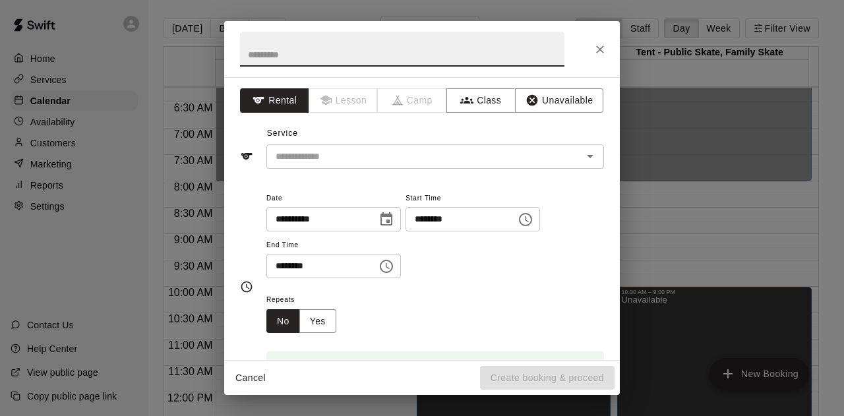
click at [551, 88] on div "**********" at bounding box center [421, 218] width 395 height 283
click at [550, 92] on button "Unavailable" at bounding box center [559, 100] width 88 height 24
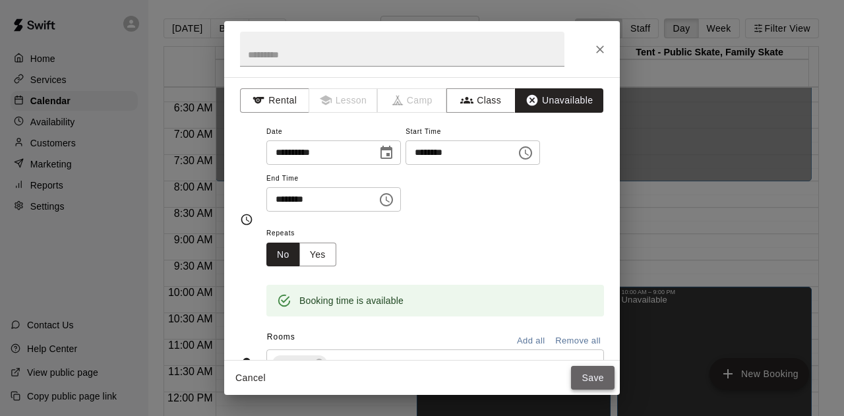
click at [580, 380] on button "Save" at bounding box center [592, 378] width 43 height 24
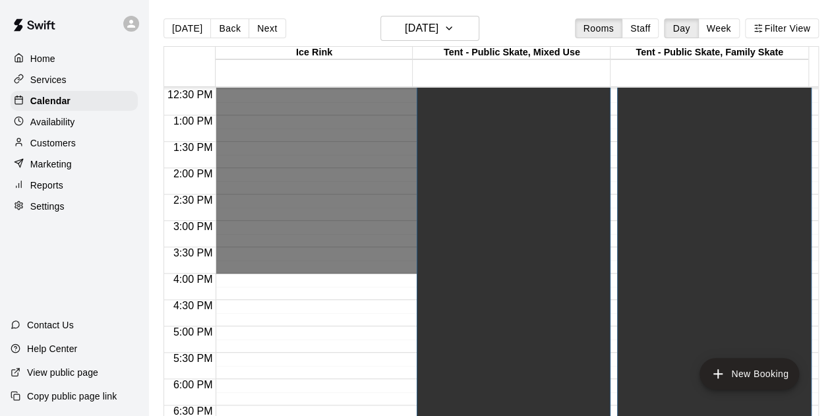
scroll to position [724, 0]
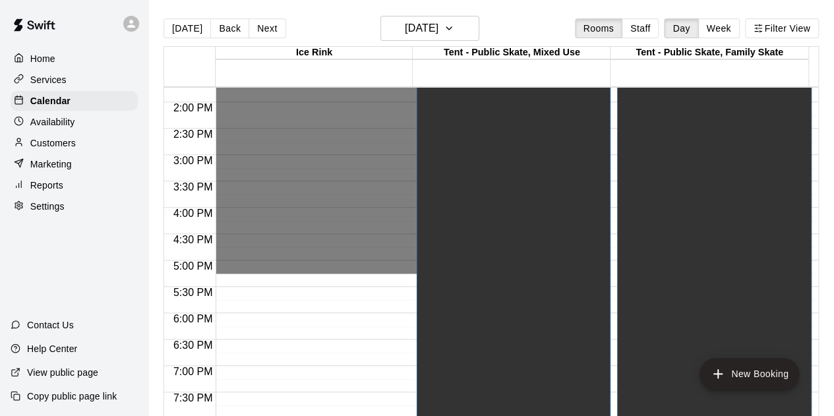
drag, startPoint x: 264, startPoint y: 213, endPoint x: 268, endPoint y: 266, distance: 52.9
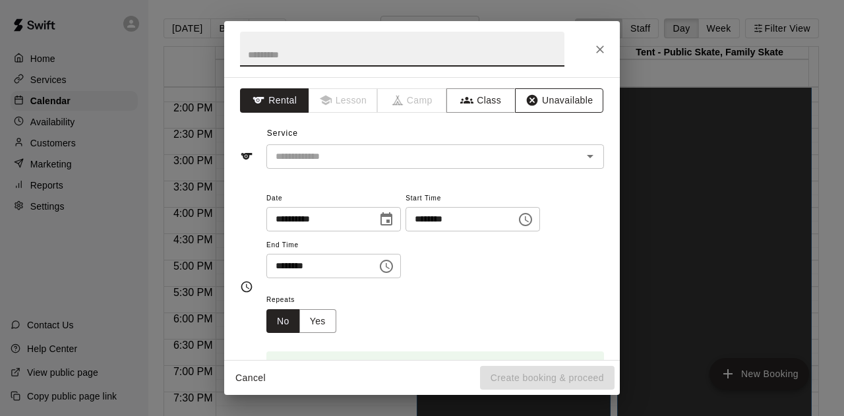
click at [538, 99] on button "Unavailable" at bounding box center [559, 100] width 88 height 24
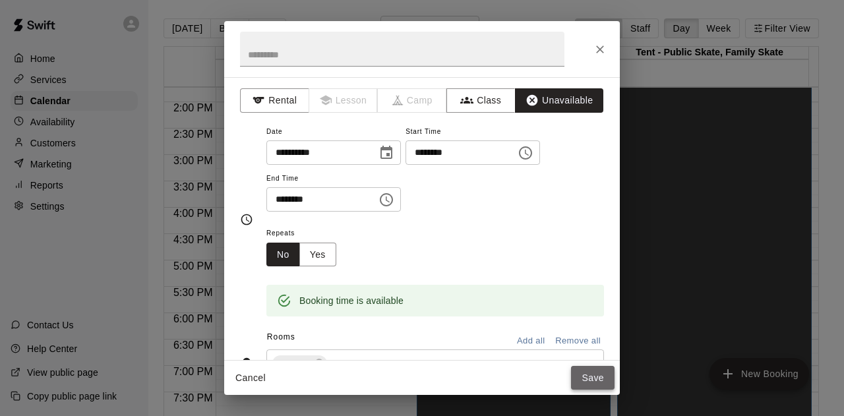
click at [601, 377] on button "Save" at bounding box center [592, 378] width 43 height 24
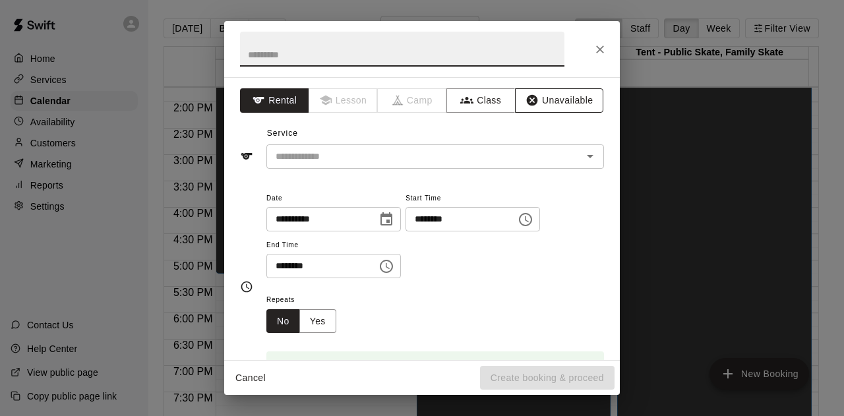
click at [548, 93] on button "Unavailable" at bounding box center [559, 100] width 88 height 24
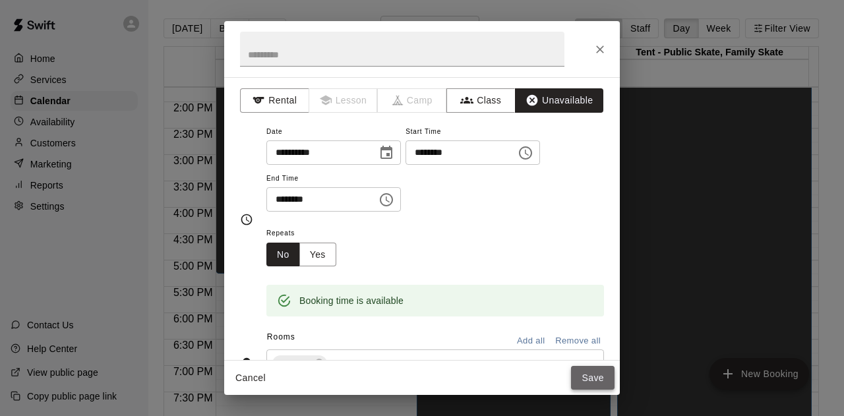
click at [593, 383] on button "Save" at bounding box center [592, 378] width 43 height 24
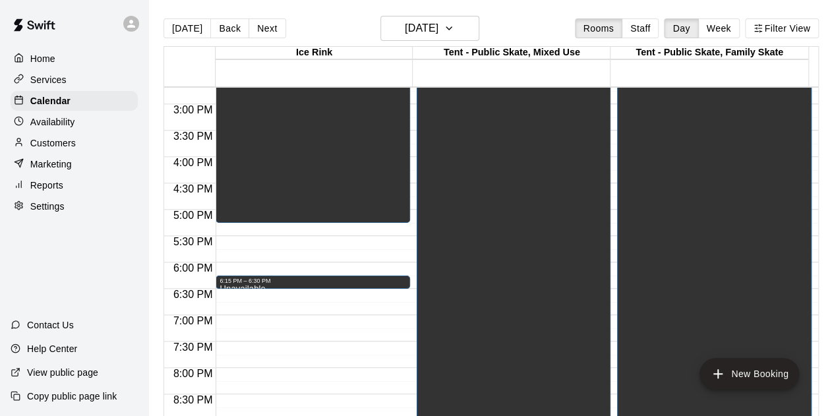
scroll to position [921, 0]
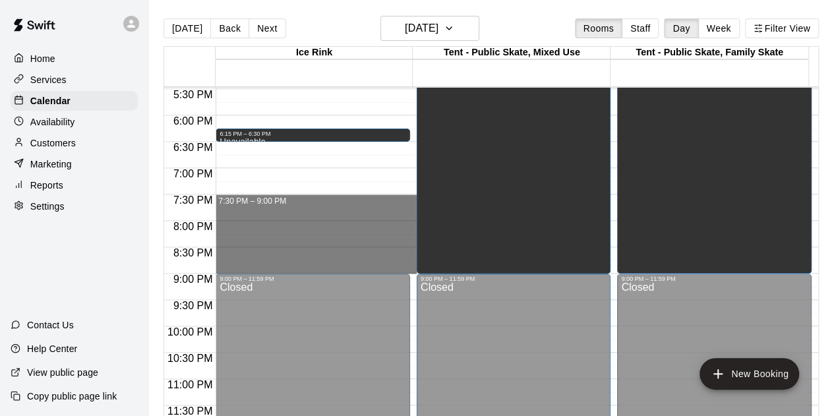
drag, startPoint x: 233, startPoint y: 196, endPoint x: 243, endPoint y: 261, distance: 65.9
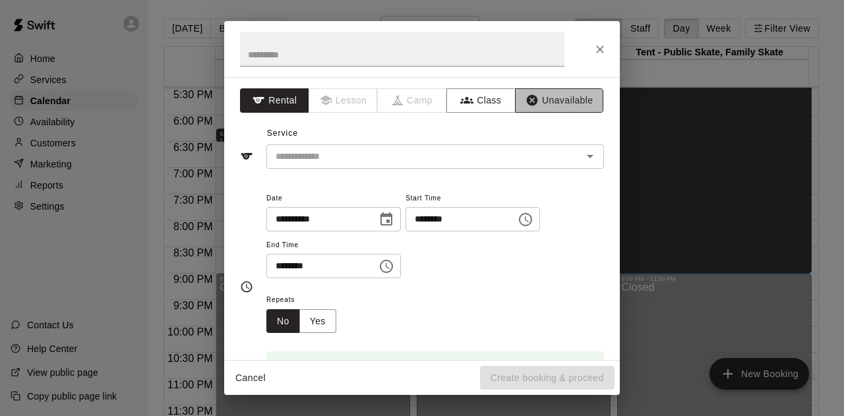
click at [545, 104] on button "Unavailable" at bounding box center [559, 100] width 88 height 24
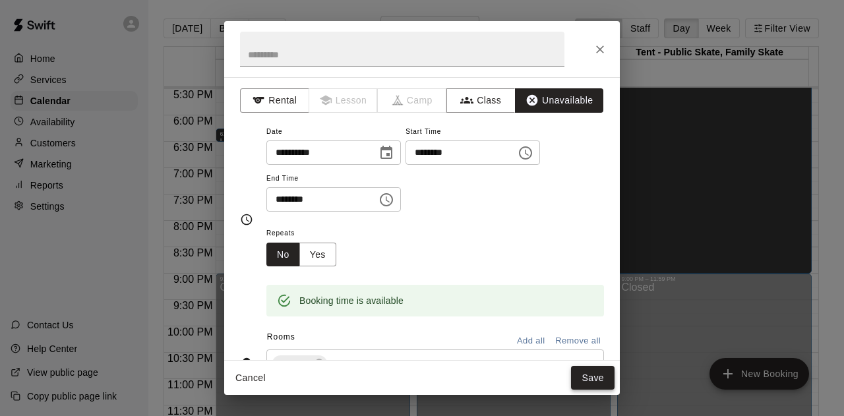
click at [592, 373] on button "Save" at bounding box center [592, 378] width 43 height 24
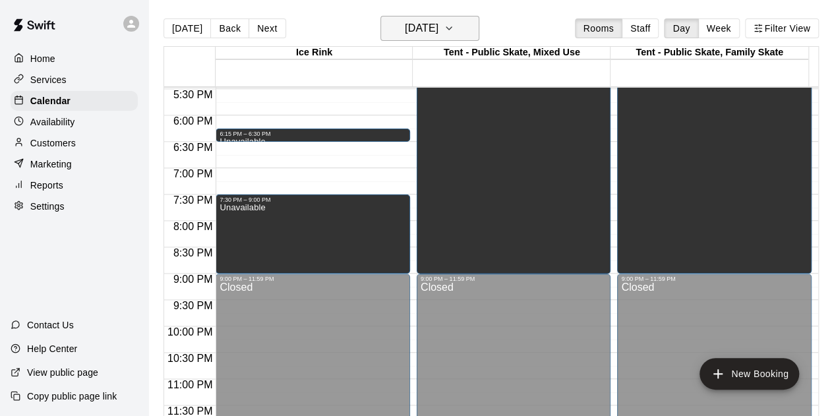
click at [454, 31] on icon "button" at bounding box center [449, 28] width 11 height 16
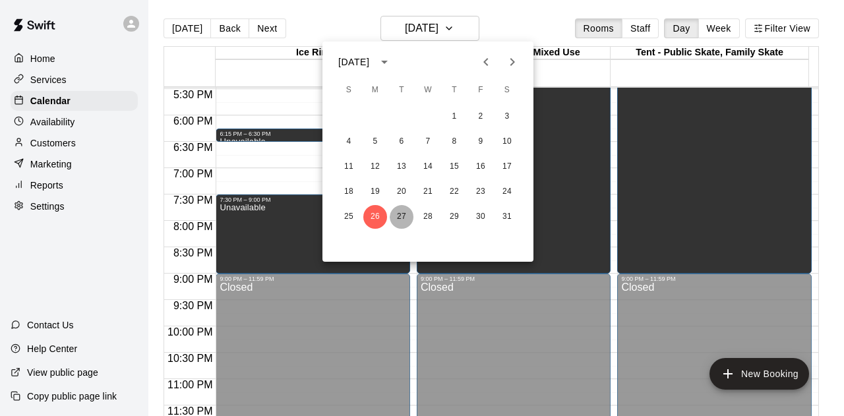
click at [399, 217] on button "27" at bounding box center [402, 217] width 24 height 24
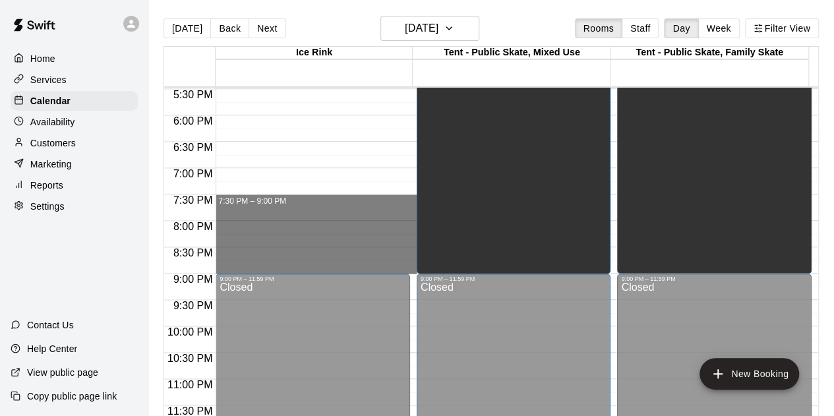
drag, startPoint x: 250, startPoint y: 198, endPoint x: 258, endPoint y: 264, distance: 65.8
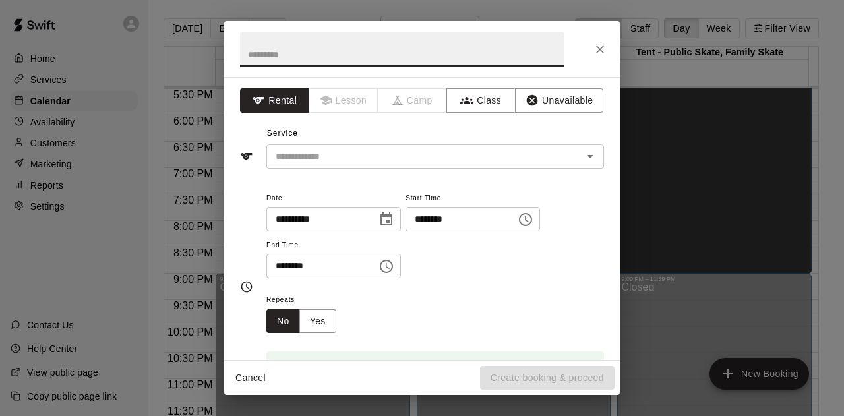
click at [541, 109] on button "Unavailable" at bounding box center [559, 100] width 88 height 24
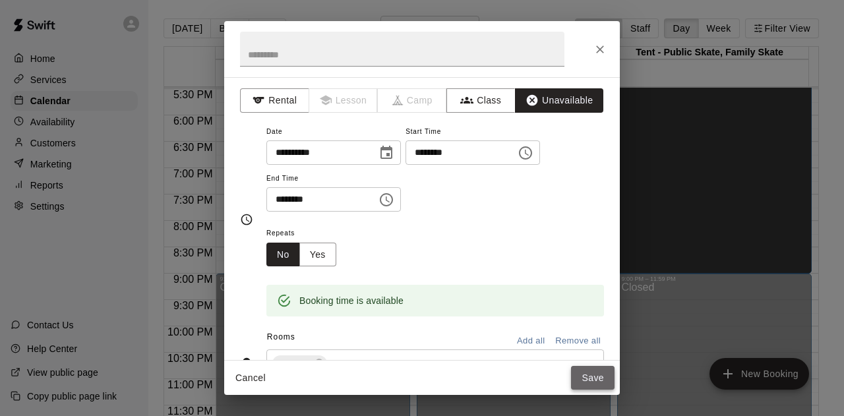
click at [590, 378] on button "Save" at bounding box center [592, 378] width 43 height 24
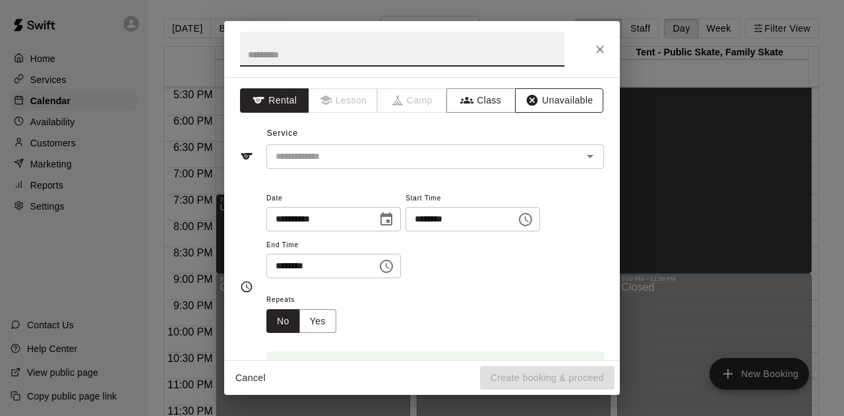
click at [555, 93] on button "Unavailable" at bounding box center [559, 100] width 88 height 24
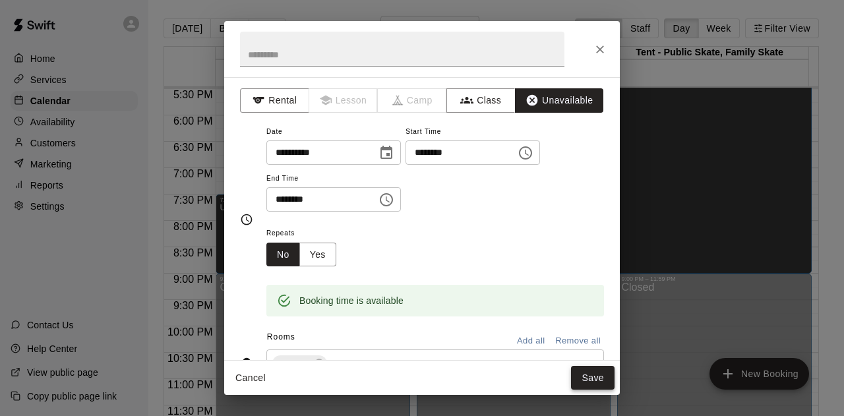
click at [591, 374] on button "Save" at bounding box center [592, 378] width 43 height 24
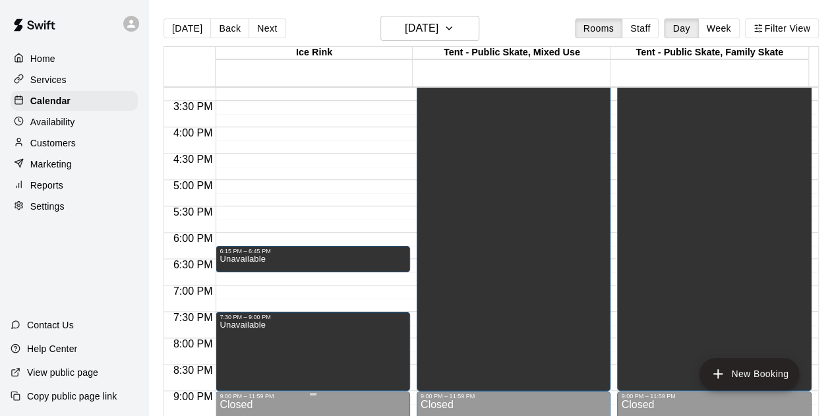
scroll to position [790, 0]
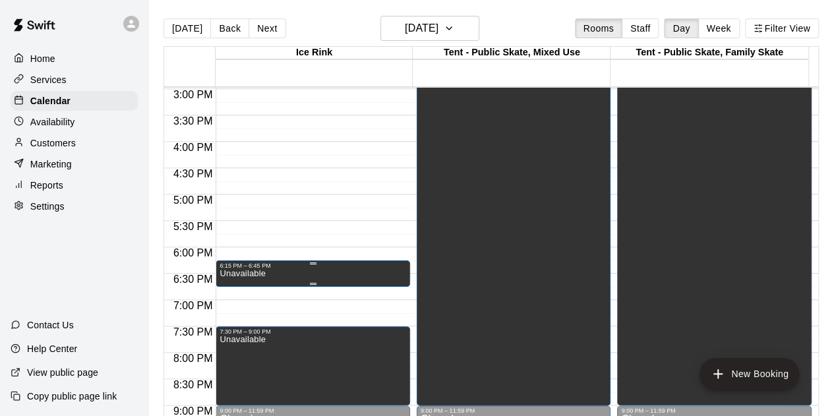
click at [252, 274] on p "Unavailable" at bounding box center [241, 274] width 45 height 0
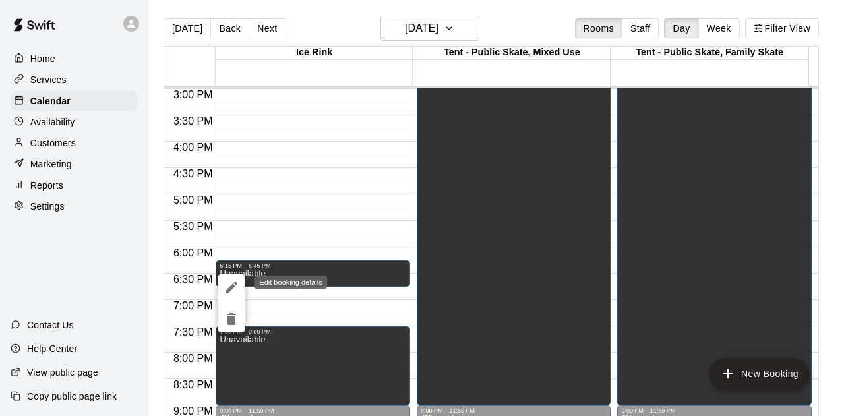
click at [227, 283] on icon "edit" at bounding box center [231, 287] width 16 height 16
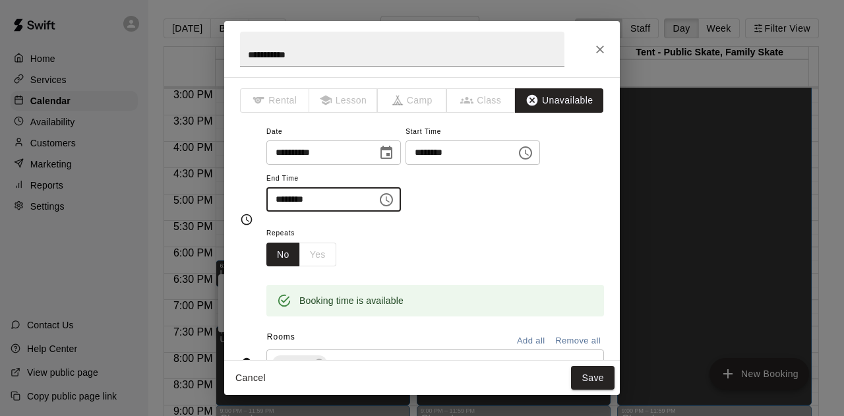
drag, startPoint x: 295, startPoint y: 196, endPoint x: 297, endPoint y: 202, distance: 7.1
click at [294, 196] on input "********" at bounding box center [316, 199] width 101 height 24
type input "********"
click at [585, 374] on button "Save" at bounding box center [592, 378] width 43 height 24
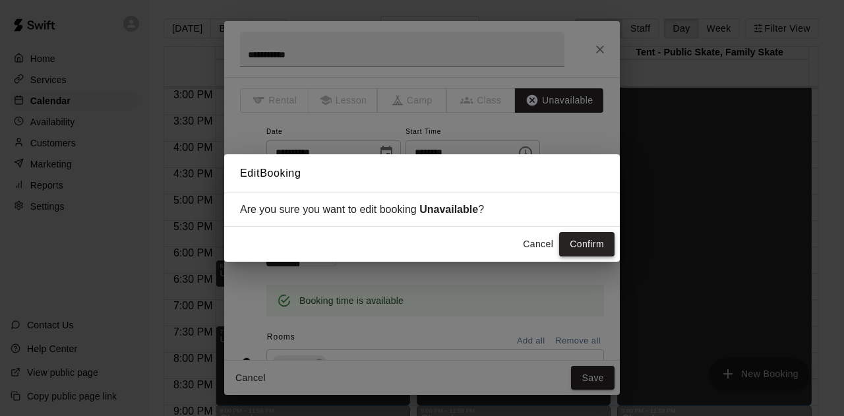
click at [567, 248] on button "Confirm" at bounding box center [586, 244] width 55 height 24
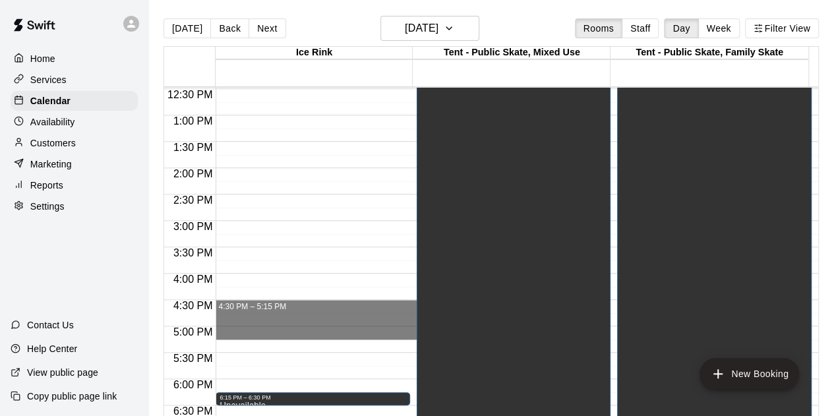
scroll to position [460, 0]
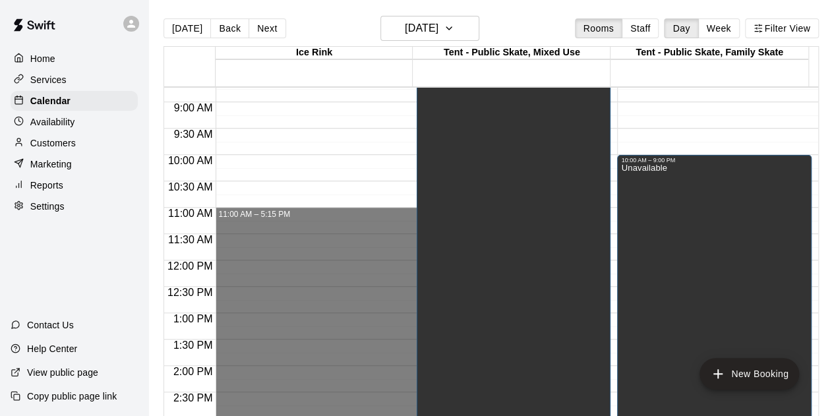
drag, startPoint x: 278, startPoint y: 335, endPoint x: 254, endPoint y: 217, distance: 120.5
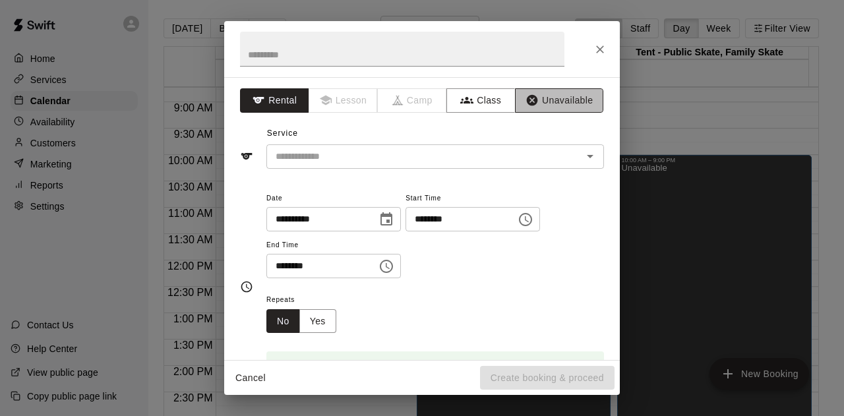
click at [547, 97] on button "Unavailable" at bounding box center [559, 100] width 88 height 24
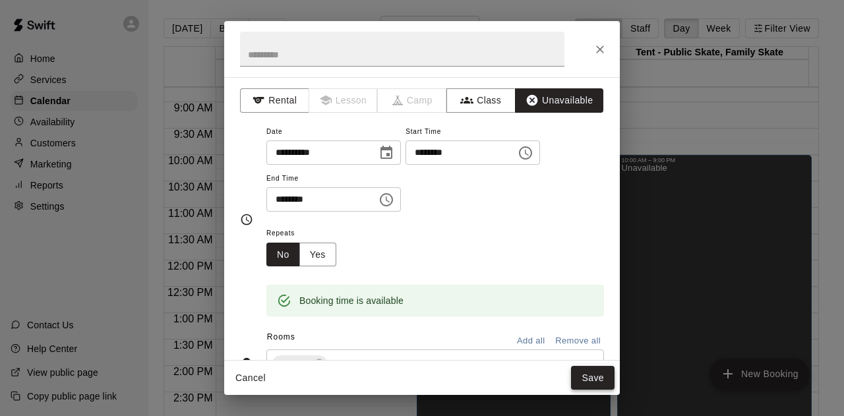
click at [585, 378] on button "Save" at bounding box center [592, 378] width 43 height 24
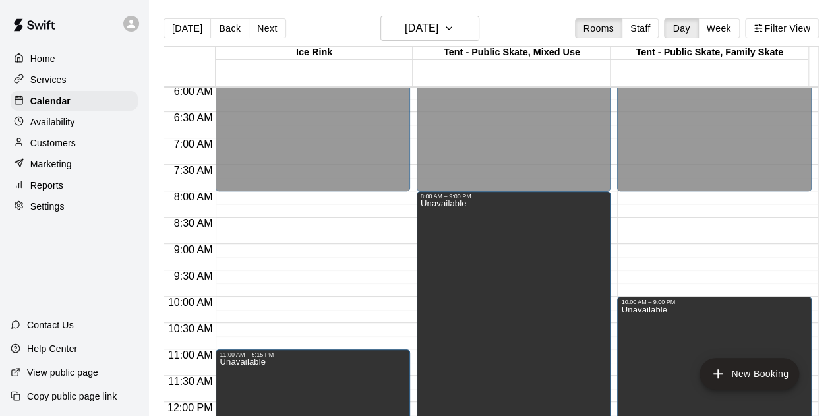
scroll to position [262, 0]
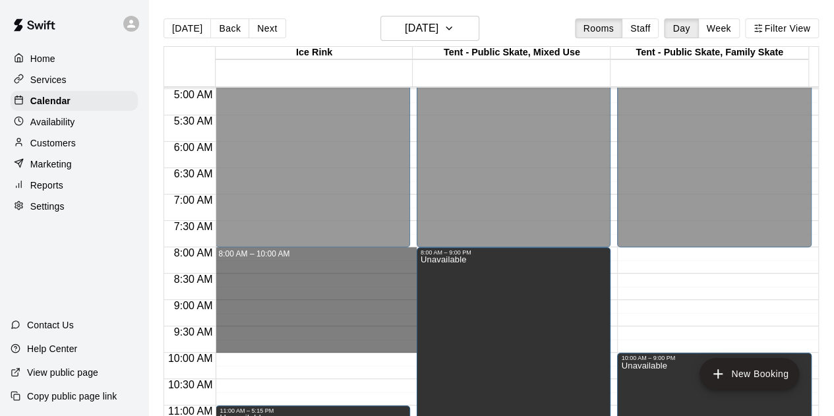
drag, startPoint x: 318, startPoint y: 250, endPoint x: 330, endPoint y: 347, distance: 98.2
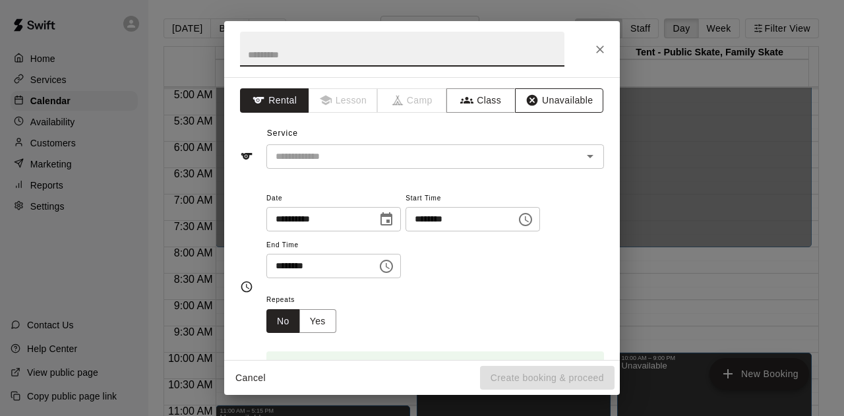
click at [545, 100] on button "Unavailable" at bounding box center [559, 100] width 88 height 24
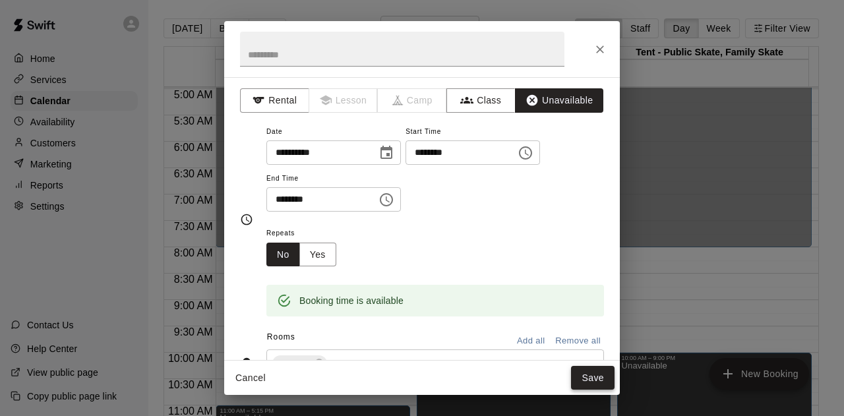
click at [594, 374] on button "Save" at bounding box center [592, 378] width 43 height 24
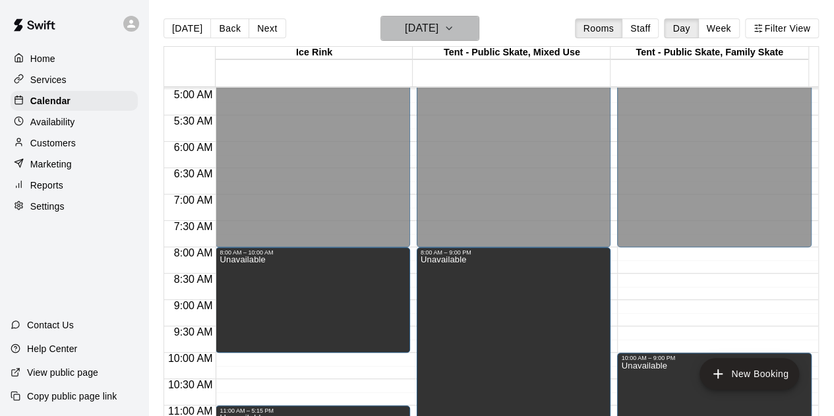
click at [454, 26] on icon "button" at bounding box center [449, 28] width 11 height 16
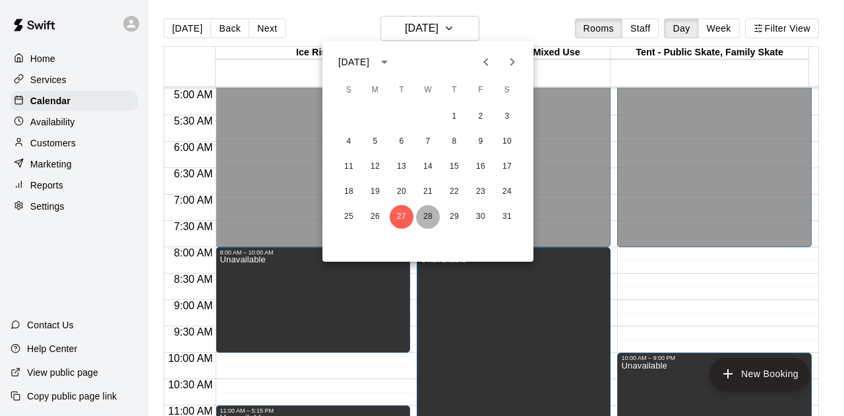
click at [432, 218] on button "28" at bounding box center [428, 217] width 24 height 24
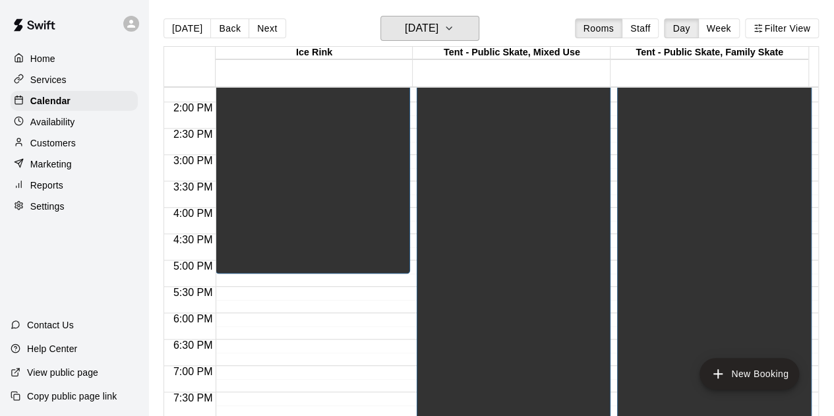
scroll to position [855, 0]
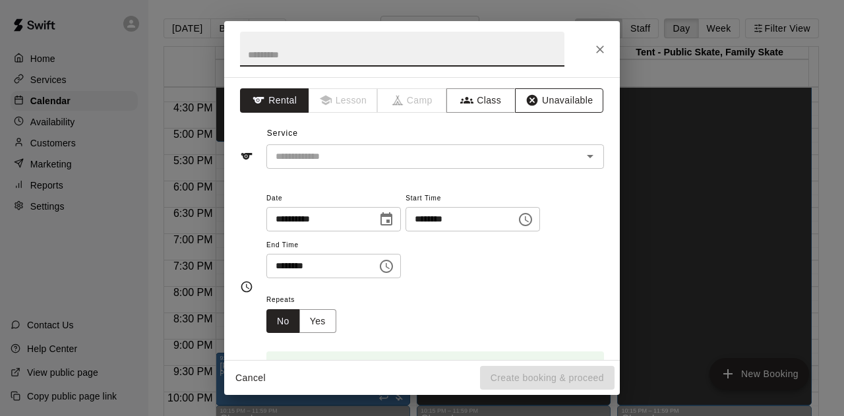
click at [554, 99] on button "Unavailable" at bounding box center [559, 100] width 88 height 24
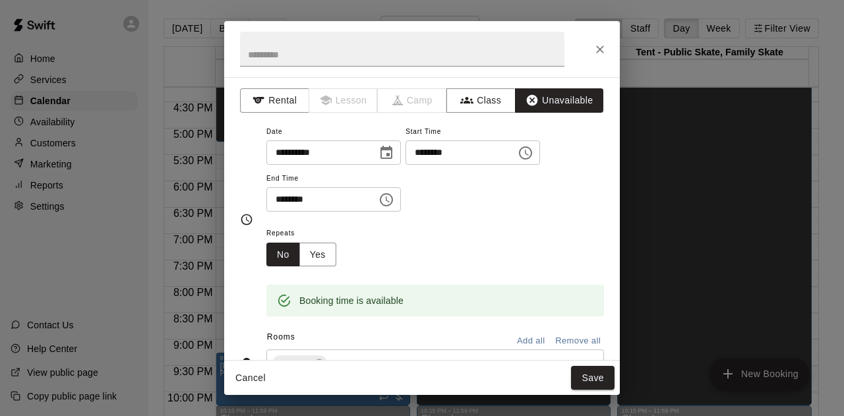
click at [602, 370] on button "Save" at bounding box center [592, 378] width 43 height 24
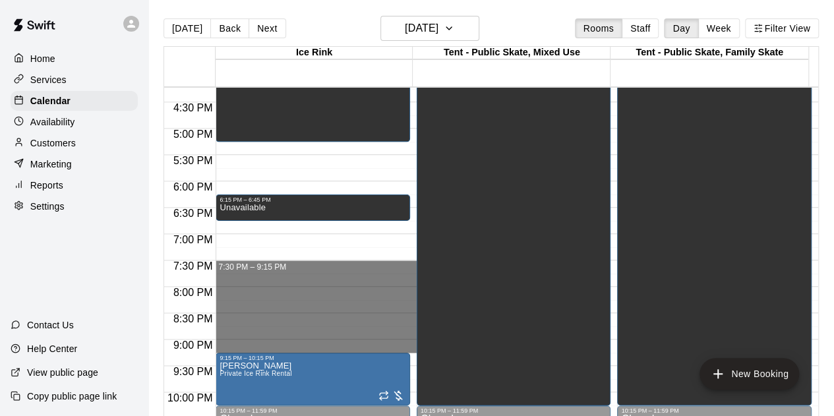
drag, startPoint x: 229, startPoint y: 263, endPoint x: 244, endPoint y: 345, distance: 83.0
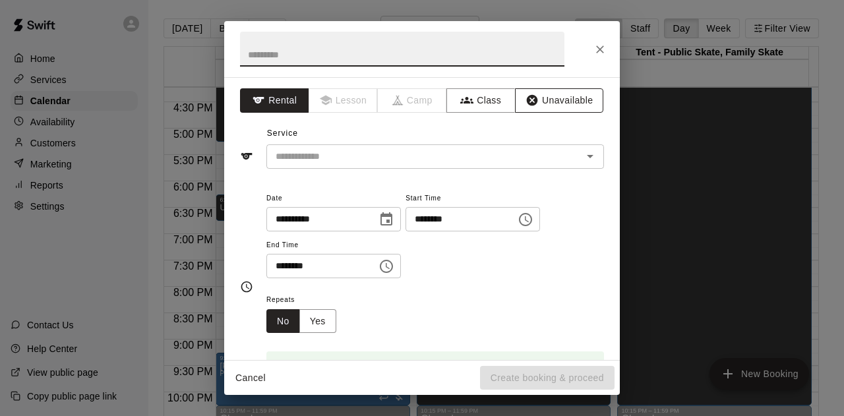
click at [539, 102] on button "Unavailable" at bounding box center [559, 100] width 88 height 24
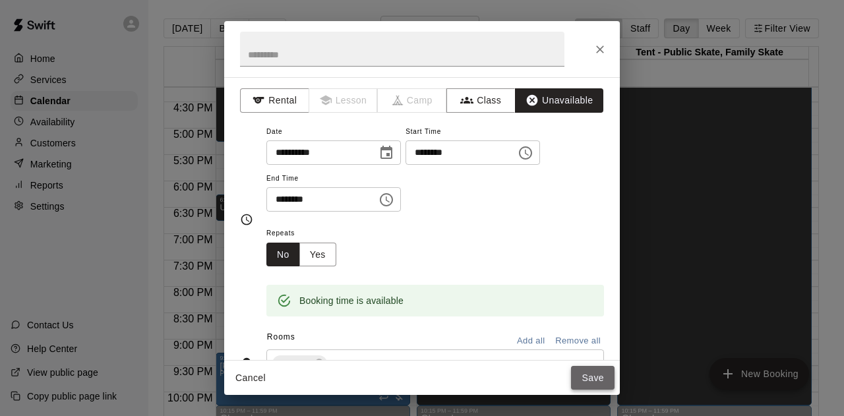
click at [589, 379] on button "Save" at bounding box center [592, 378] width 43 height 24
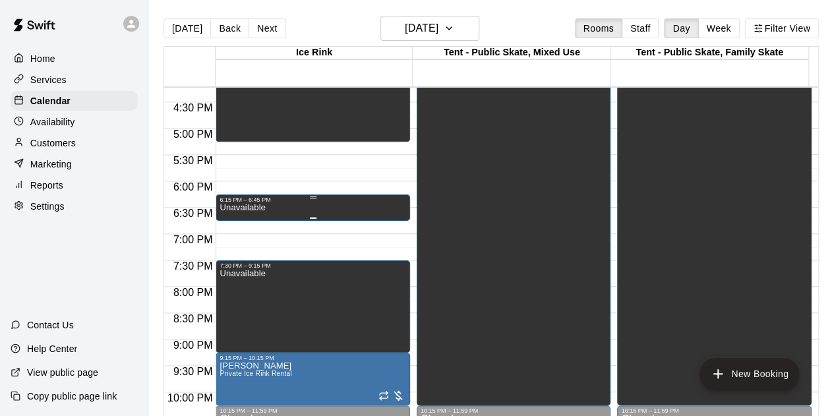
click at [243, 206] on div "6:15 PM – 6:45 PM Unavailable" at bounding box center [312, 207] width 187 height 22
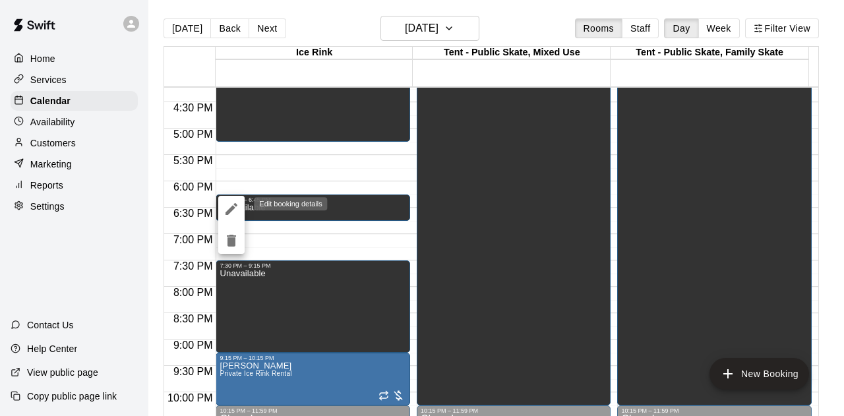
click at [229, 210] on icon "edit" at bounding box center [231, 209] width 12 height 12
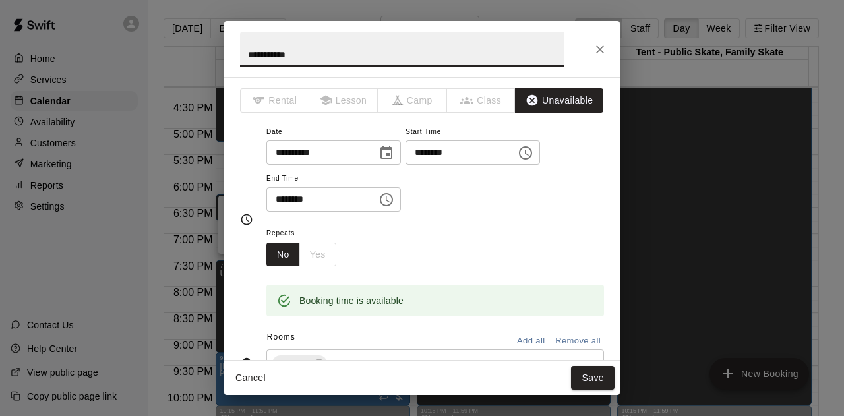
click at [291, 201] on input "********" at bounding box center [316, 199] width 101 height 24
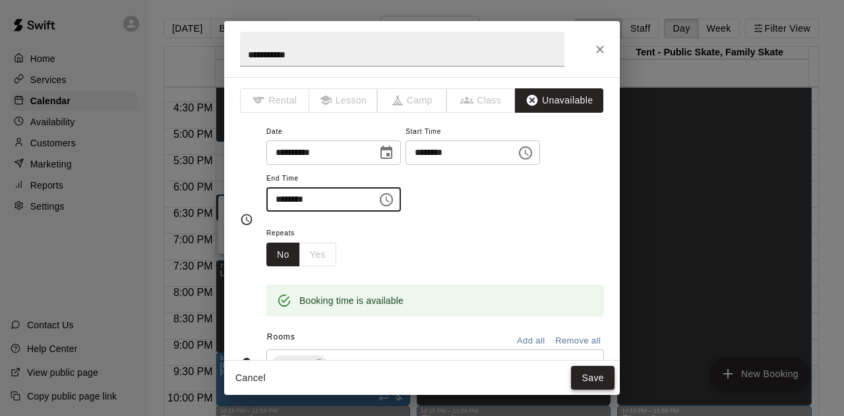
type input "********"
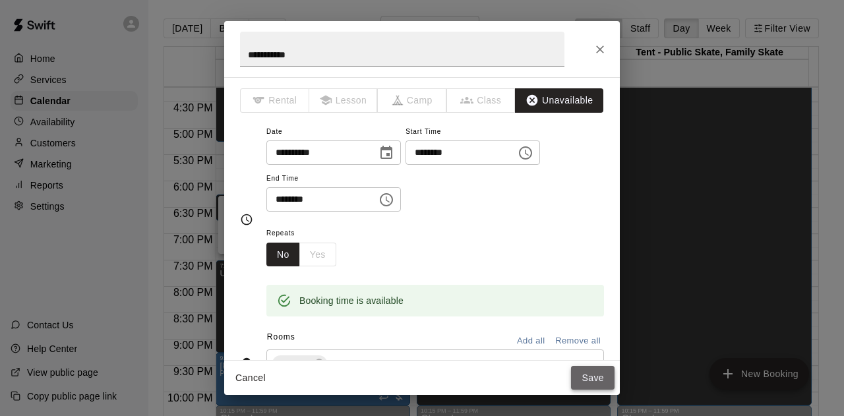
click at [600, 379] on button "Save" at bounding box center [592, 378] width 43 height 24
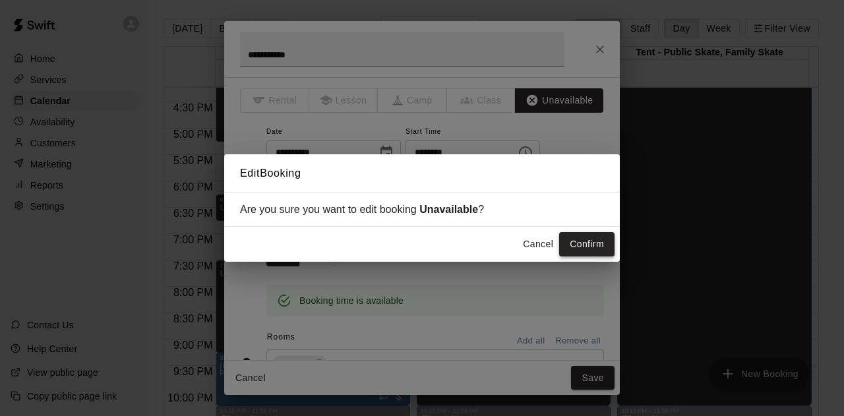
click at [578, 245] on button "Confirm" at bounding box center [586, 244] width 55 height 24
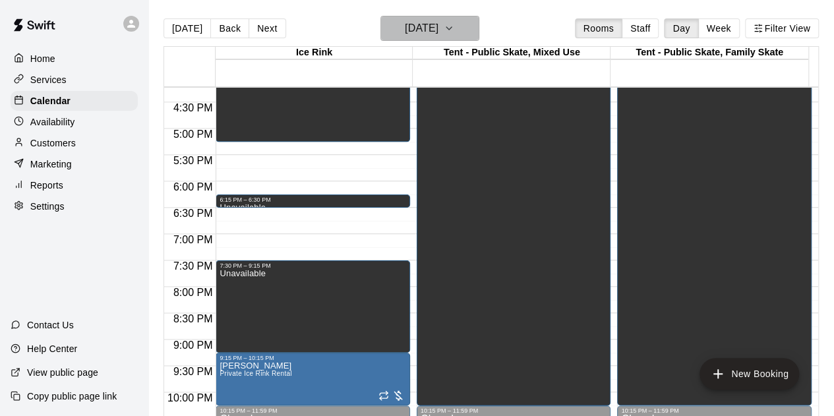
click at [454, 26] on icon "button" at bounding box center [449, 28] width 11 height 16
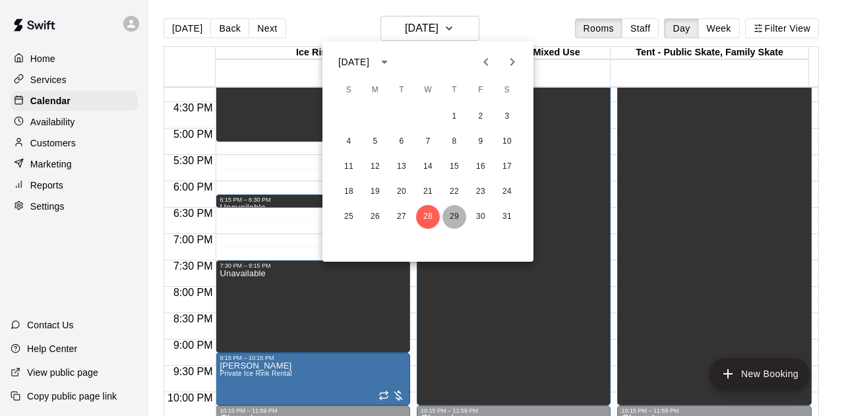
click at [453, 214] on button "29" at bounding box center [454, 217] width 24 height 24
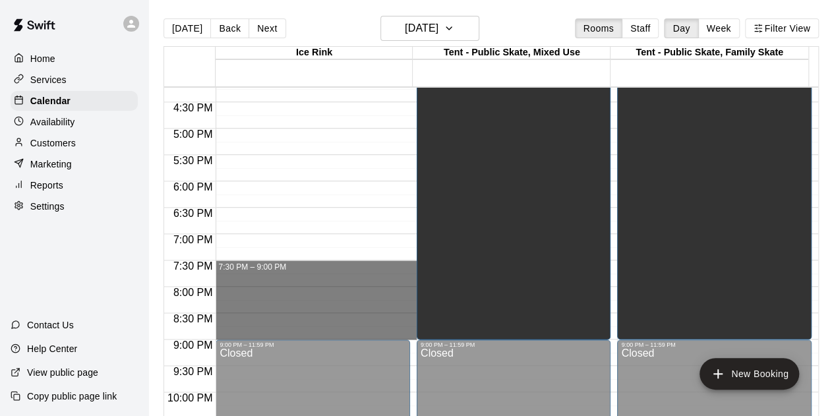
drag, startPoint x: 245, startPoint y: 264, endPoint x: 252, endPoint y: 330, distance: 67.0
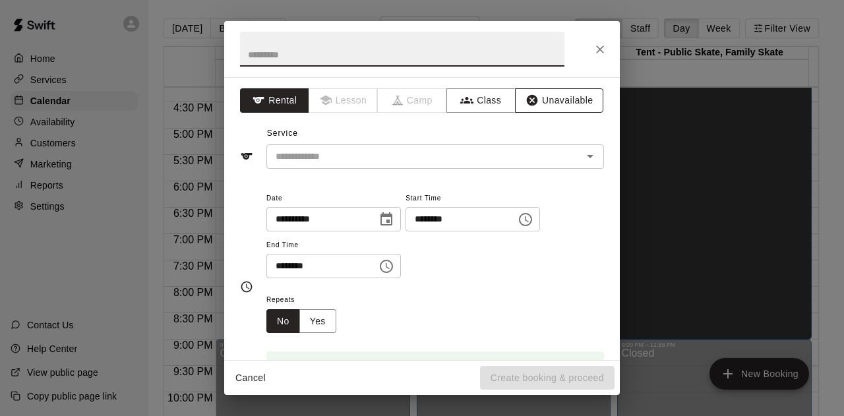
click at [543, 107] on button "Unavailable" at bounding box center [559, 100] width 88 height 24
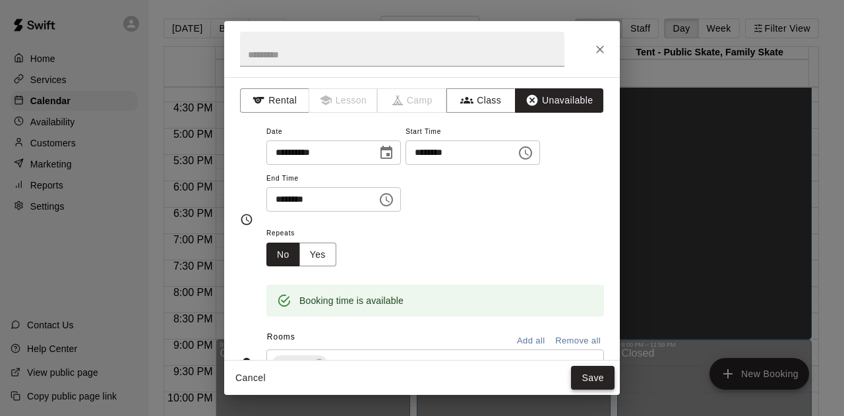
click at [594, 379] on button "Save" at bounding box center [592, 378] width 43 height 24
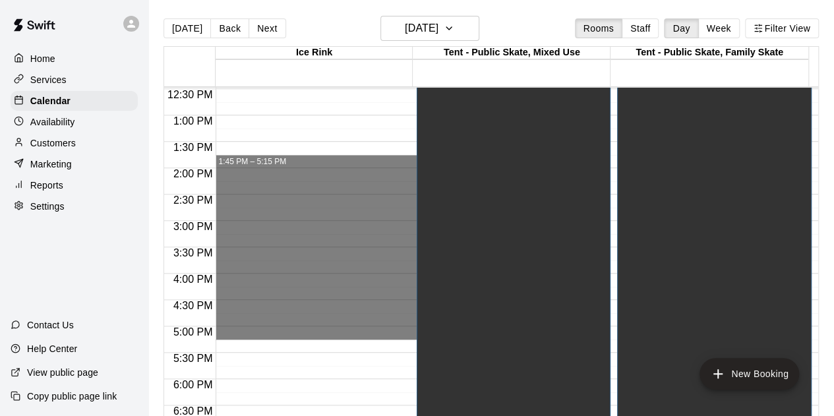
scroll to position [394, 0]
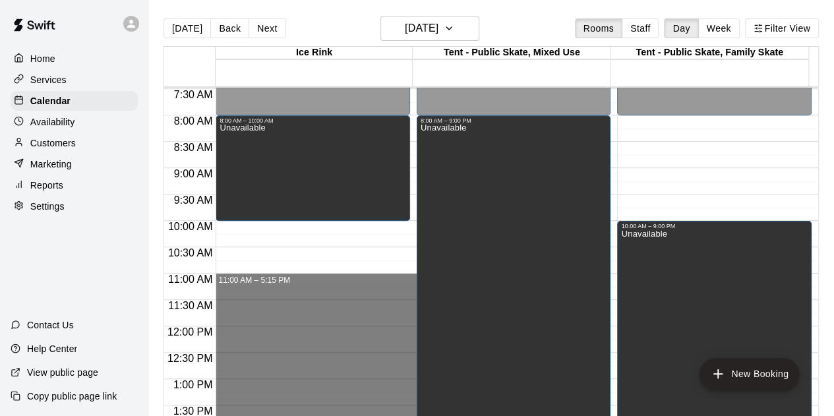
drag, startPoint x: 236, startPoint y: 139, endPoint x: 277, endPoint y: 281, distance: 148.3
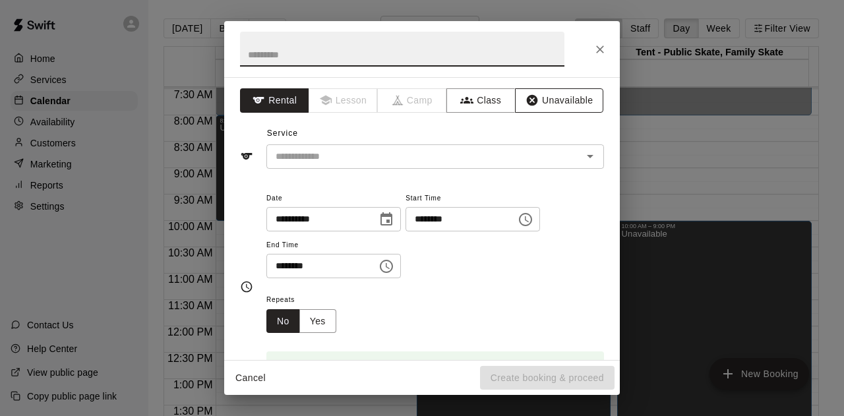
click at [536, 98] on button "Unavailable" at bounding box center [559, 100] width 88 height 24
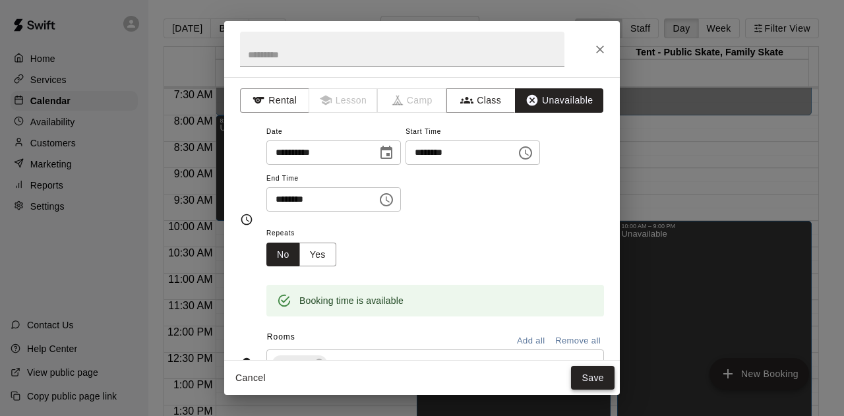
click at [599, 378] on button "Save" at bounding box center [592, 378] width 43 height 24
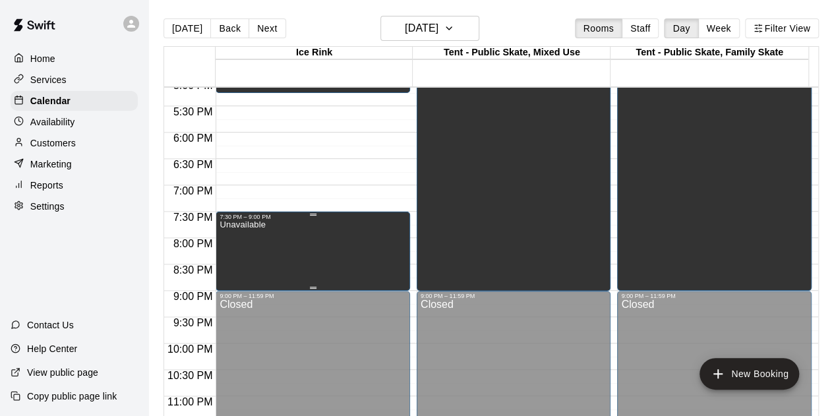
scroll to position [855, 0]
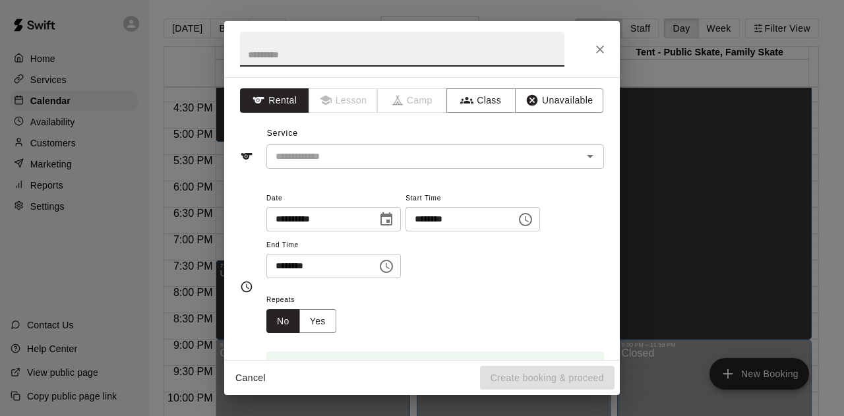
click at [297, 263] on input "********" at bounding box center [316, 266] width 101 height 24
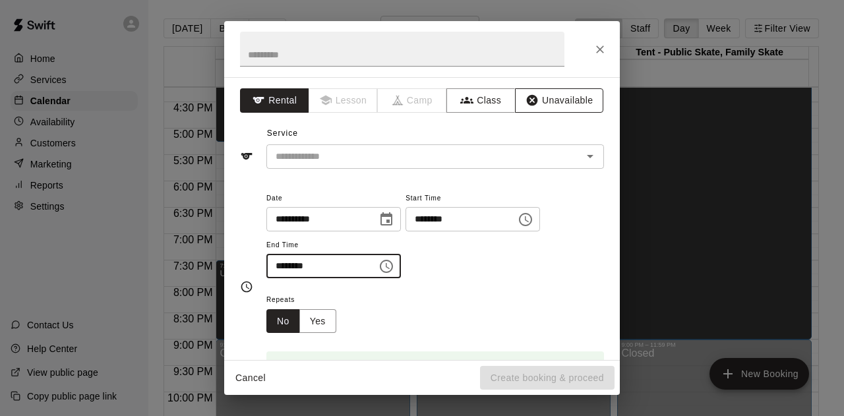
type input "********"
drag, startPoint x: 535, startPoint y: 111, endPoint x: 539, endPoint y: 117, distance: 7.0
click at [536, 110] on button "Unavailable" at bounding box center [559, 100] width 88 height 24
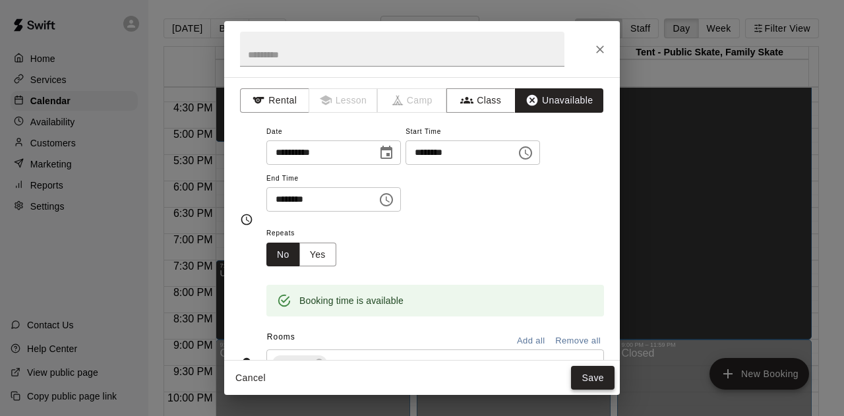
click at [599, 370] on button "Save" at bounding box center [592, 378] width 43 height 24
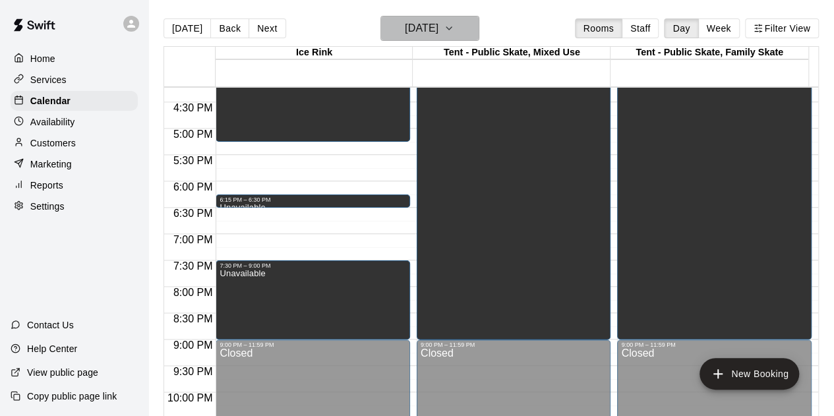
click at [454, 25] on icon "button" at bounding box center [449, 28] width 11 height 16
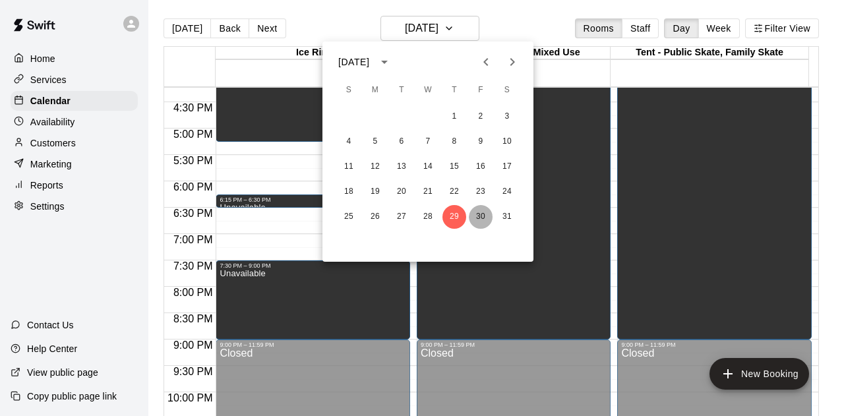
click at [475, 213] on button "30" at bounding box center [481, 217] width 24 height 24
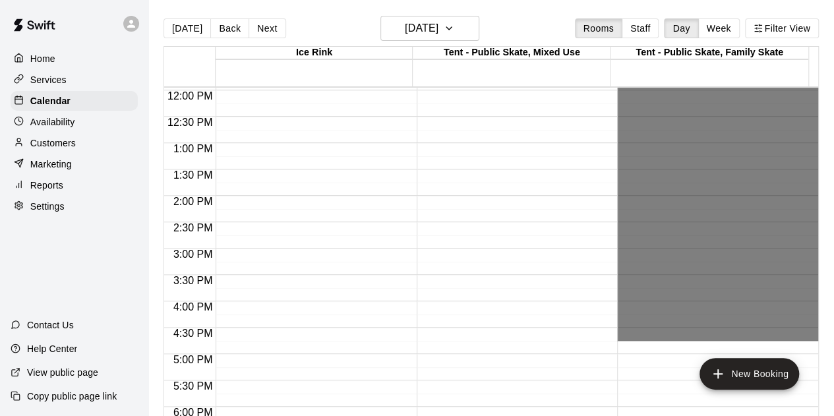
scroll to position [658, 0]
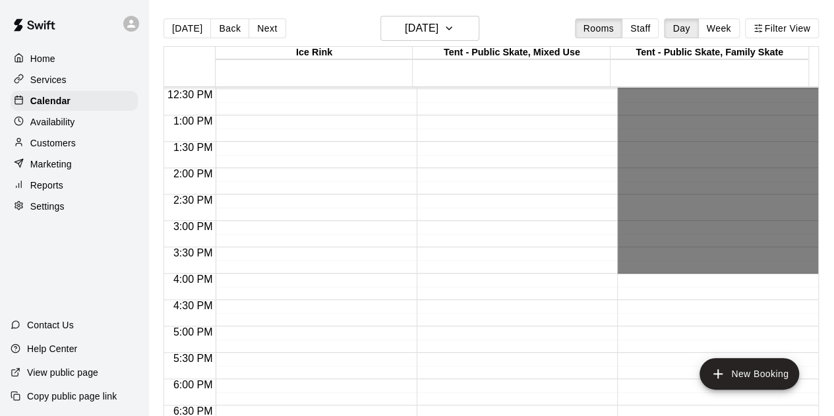
drag, startPoint x: 655, startPoint y: 289, endPoint x: 652, endPoint y: 268, distance: 21.3
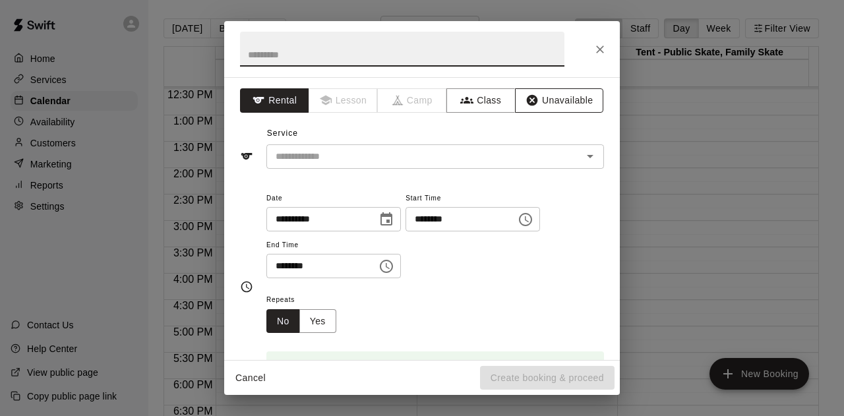
click at [544, 97] on button "Unavailable" at bounding box center [559, 100] width 88 height 24
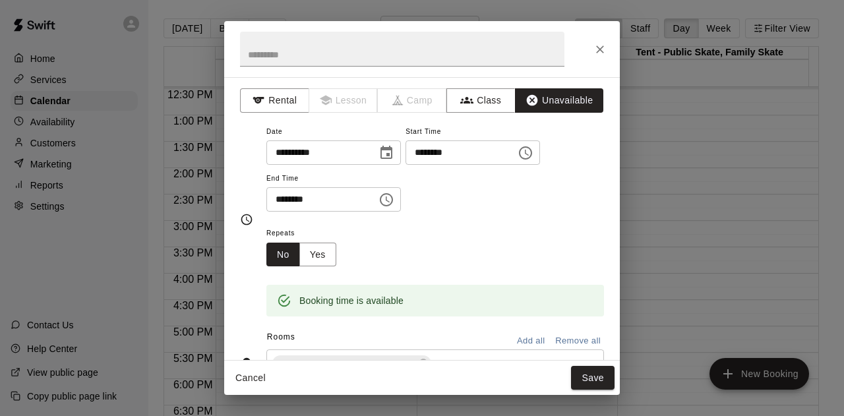
click at [596, 379] on button "Save" at bounding box center [592, 378] width 43 height 24
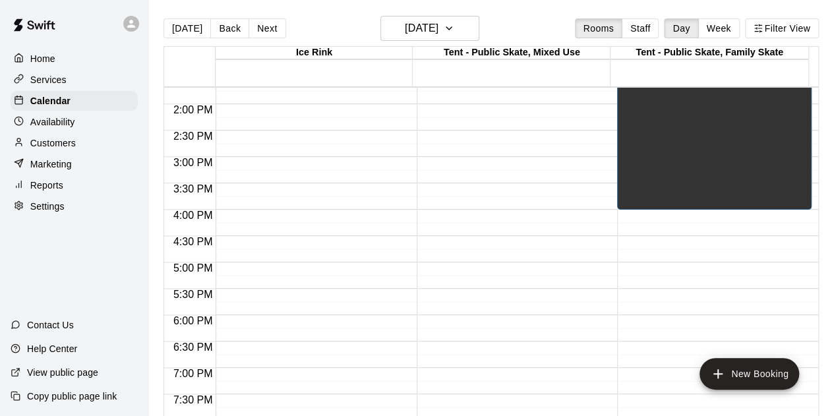
scroll to position [790, 0]
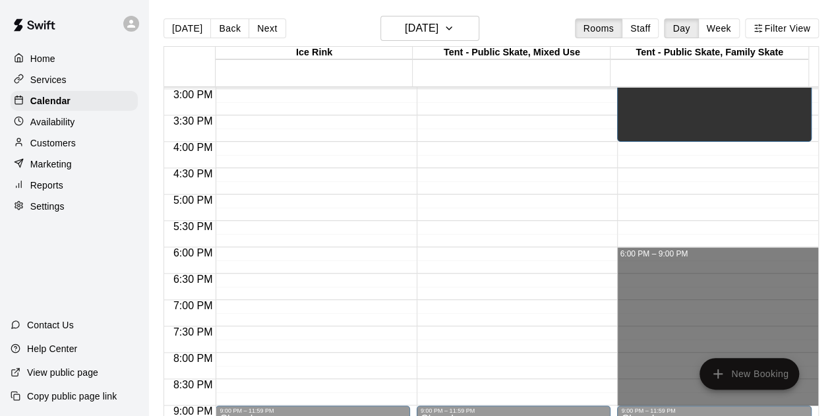
drag, startPoint x: 644, startPoint y: 250, endPoint x: 647, endPoint y: 393, distance: 143.1
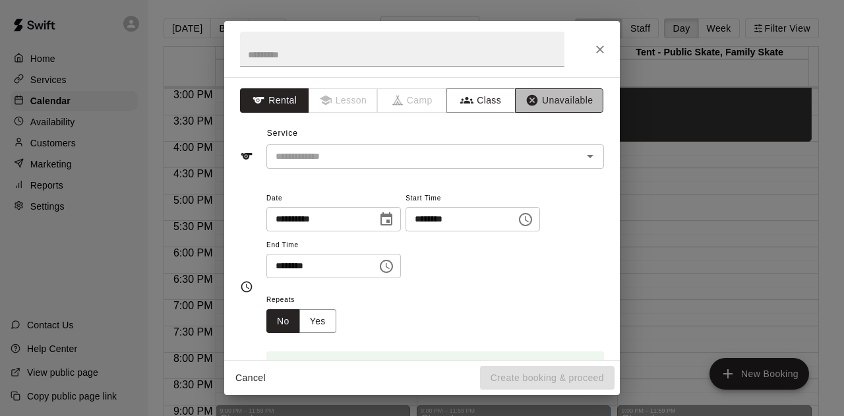
click at [549, 96] on button "Unavailable" at bounding box center [559, 100] width 88 height 24
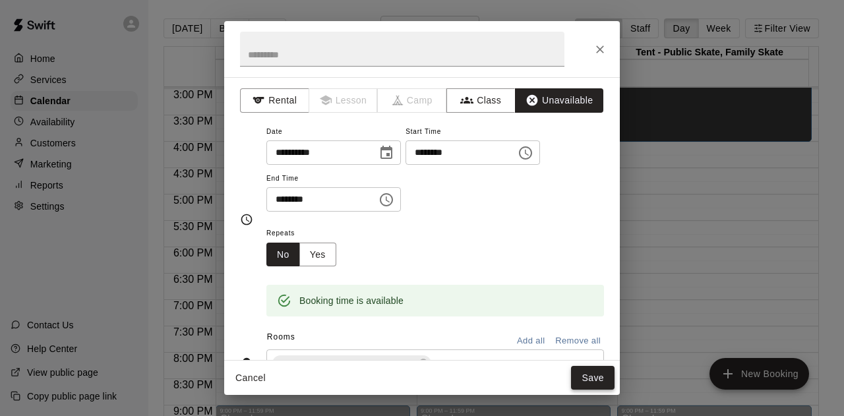
click at [590, 381] on button "Save" at bounding box center [592, 378] width 43 height 24
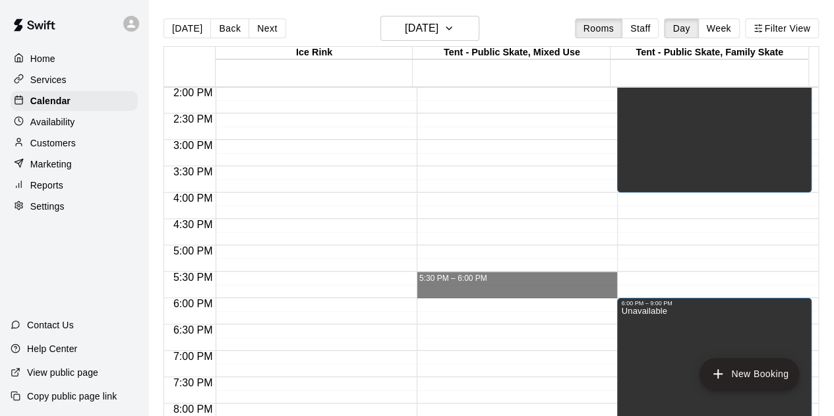
scroll to position [658, 0]
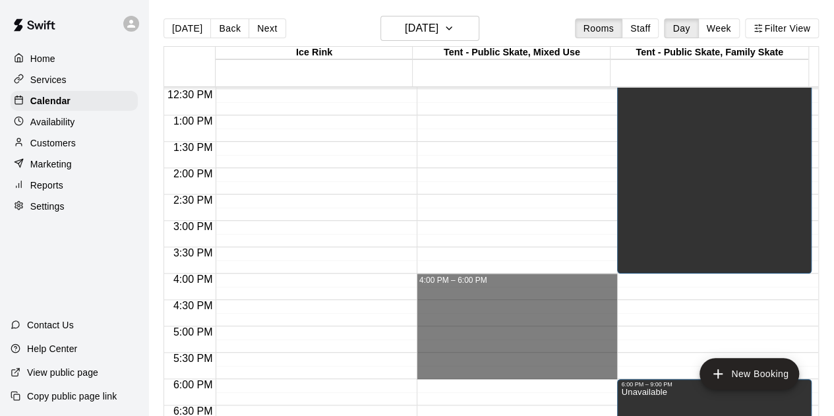
drag, startPoint x: 563, startPoint y: 241, endPoint x: 561, endPoint y: 277, distance: 35.6
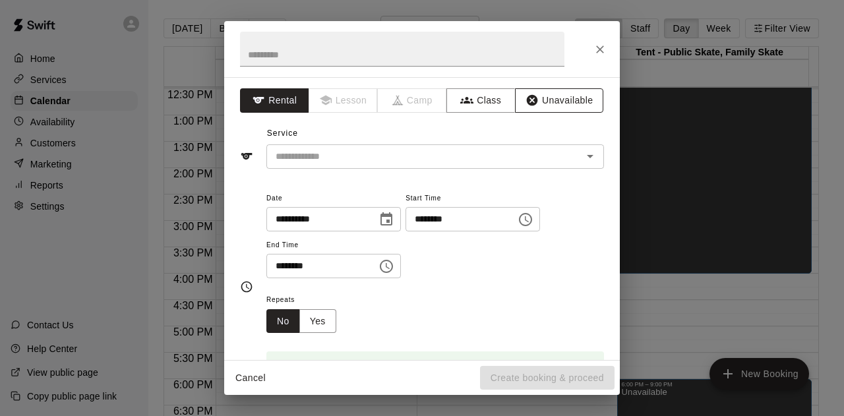
drag, startPoint x: 556, startPoint y: 86, endPoint x: 555, endPoint y: 93, distance: 6.7
click at [556, 90] on div "**********" at bounding box center [421, 218] width 395 height 283
drag, startPoint x: 558, startPoint y: 100, endPoint x: 558, endPoint y: 114, distance: 13.8
click at [558, 101] on button "Unavailable" at bounding box center [559, 100] width 88 height 24
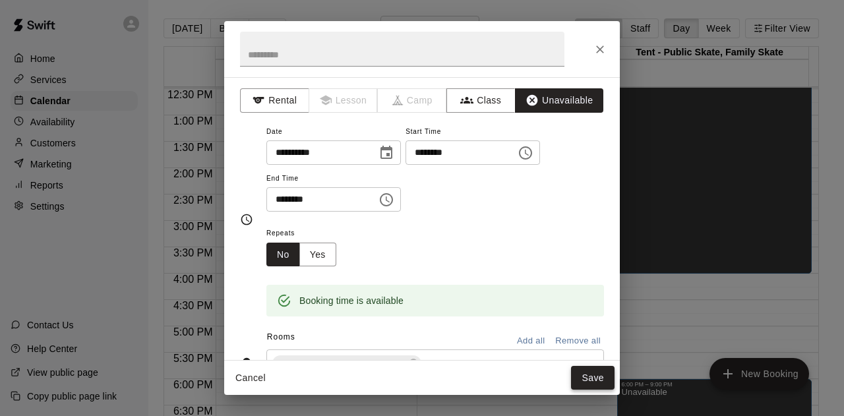
click at [591, 380] on button "Save" at bounding box center [592, 378] width 43 height 24
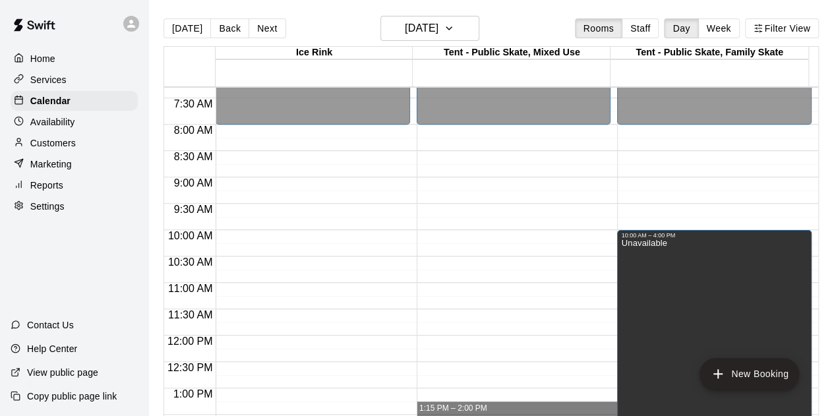
scroll to position [328, 0]
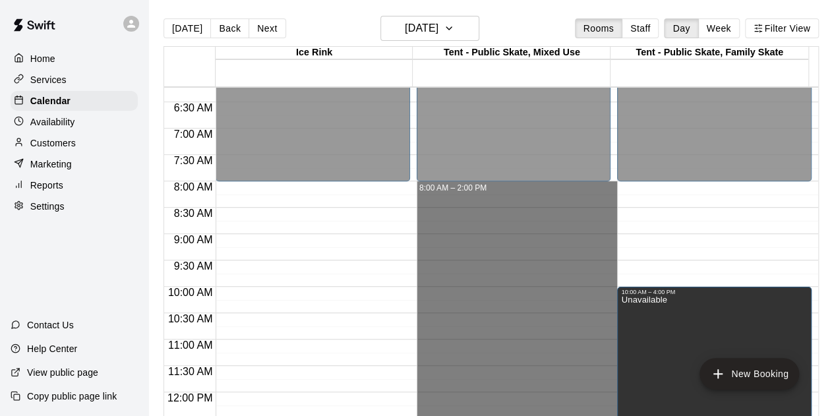
drag, startPoint x: 465, startPoint y: 299, endPoint x: 456, endPoint y: 190, distance: 108.5
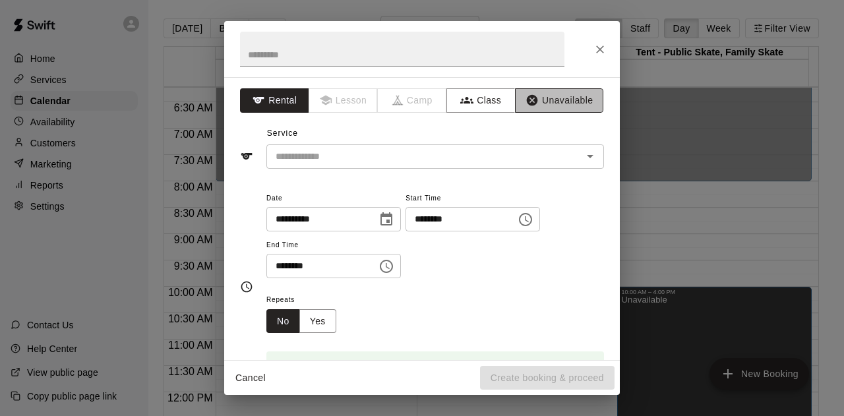
click at [550, 94] on button "Unavailable" at bounding box center [559, 100] width 88 height 24
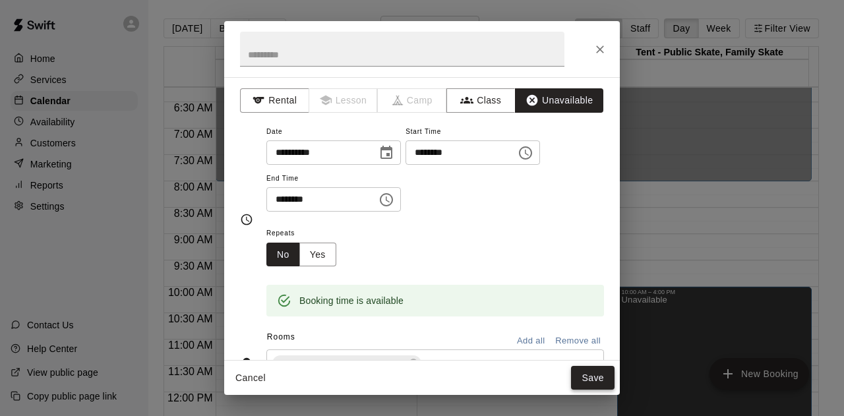
click at [585, 372] on button "Save" at bounding box center [592, 378] width 43 height 24
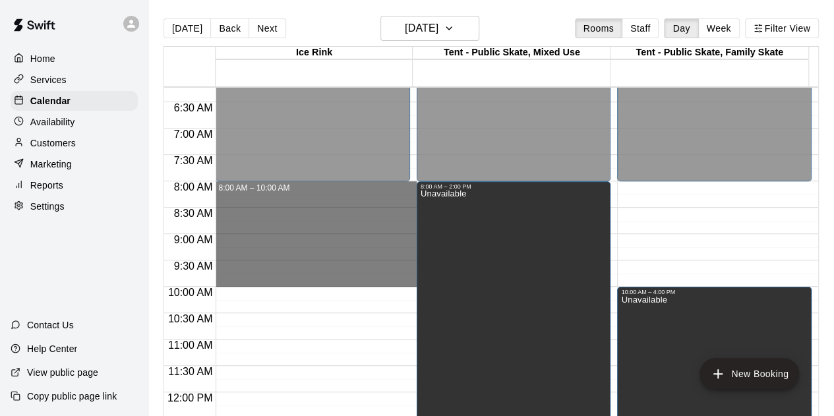
drag, startPoint x: 348, startPoint y: 181, endPoint x: 356, endPoint y: 280, distance: 99.2
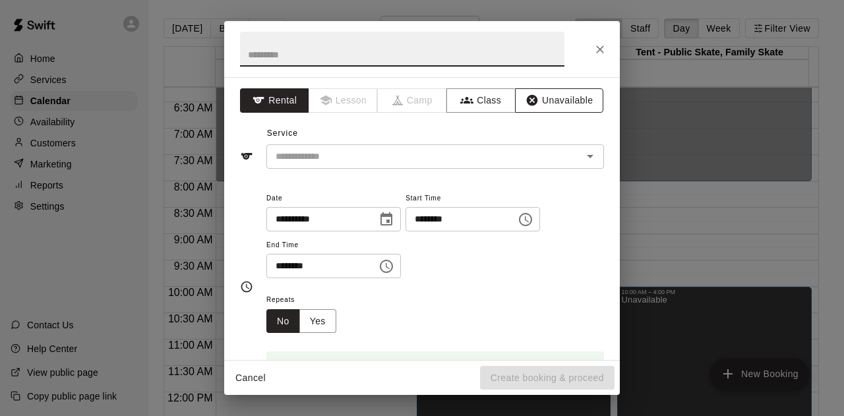
click at [554, 99] on button "Unavailable" at bounding box center [559, 100] width 88 height 24
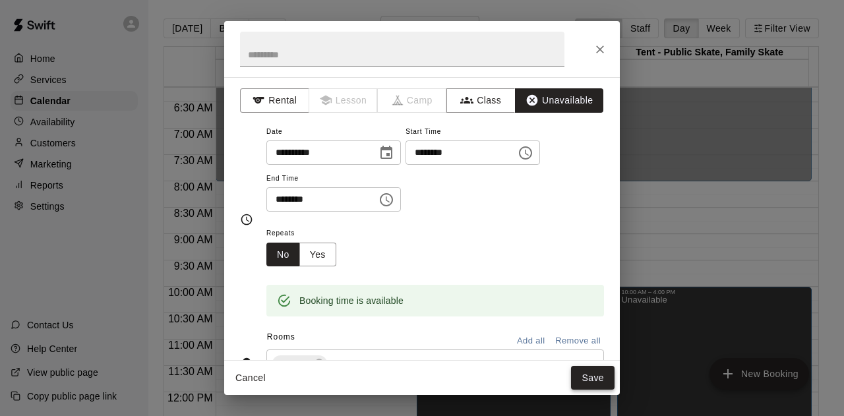
click at [583, 379] on button "Save" at bounding box center [592, 378] width 43 height 24
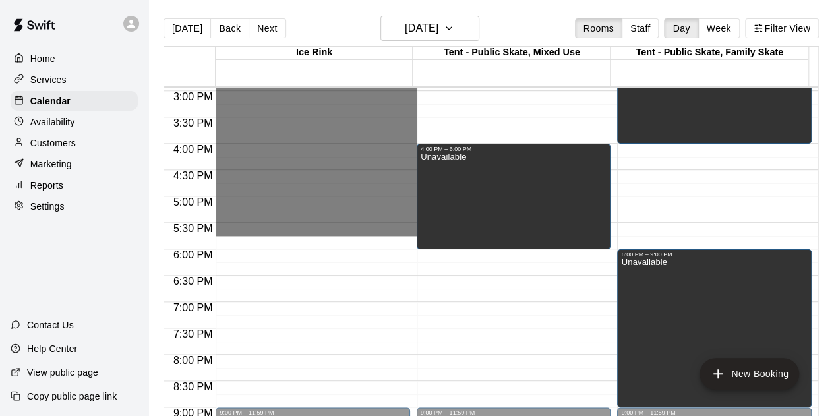
scroll to position [790, 0]
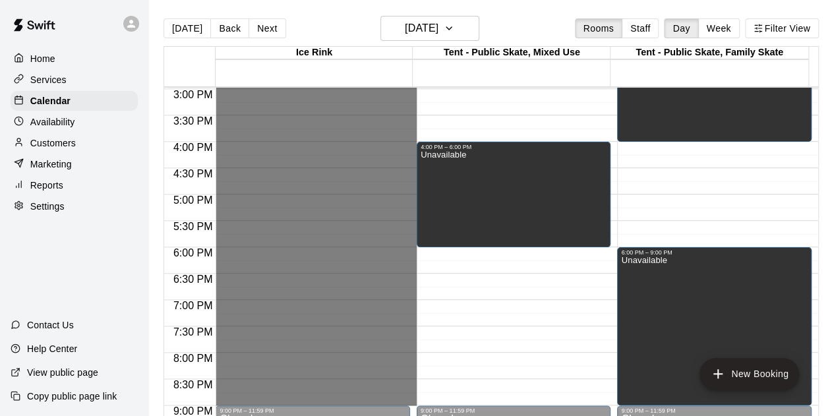
drag, startPoint x: 246, startPoint y: 340, endPoint x: 271, endPoint y: 397, distance: 62.3
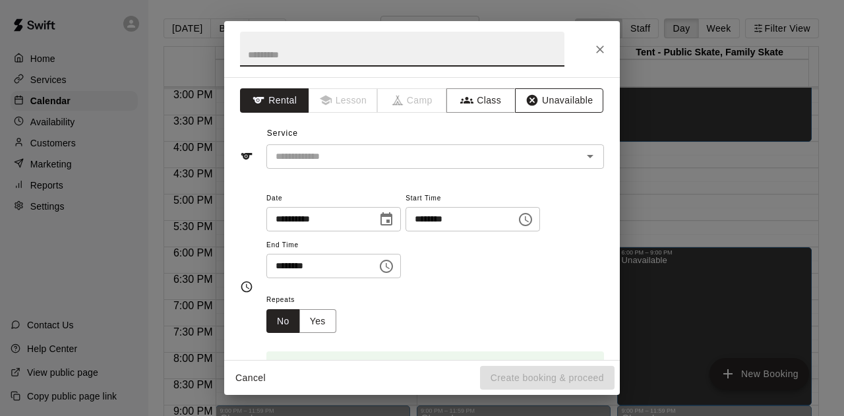
click at [554, 98] on button "Unavailable" at bounding box center [559, 100] width 88 height 24
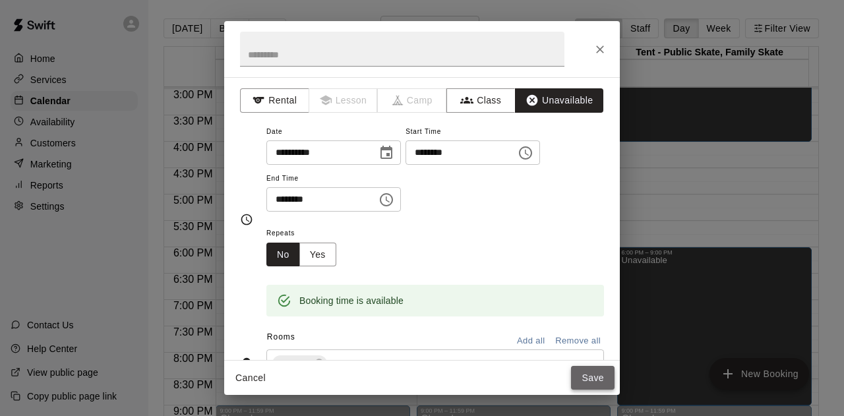
click at [588, 384] on button "Save" at bounding box center [592, 378] width 43 height 24
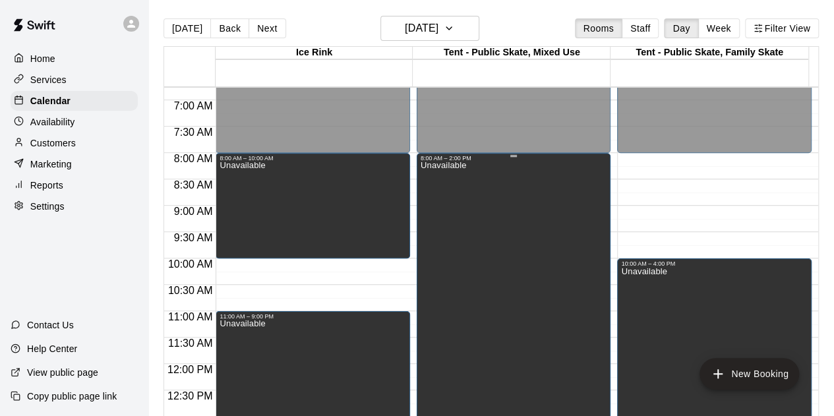
scroll to position [328, 0]
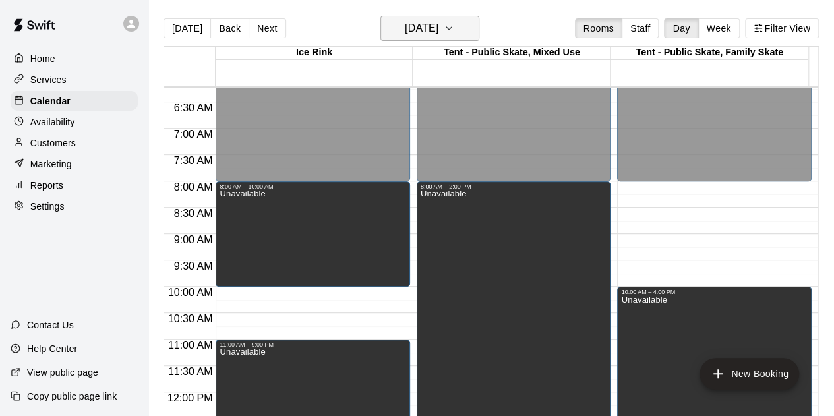
click at [454, 26] on icon "button" at bounding box center [449, 28] width 11 height 16
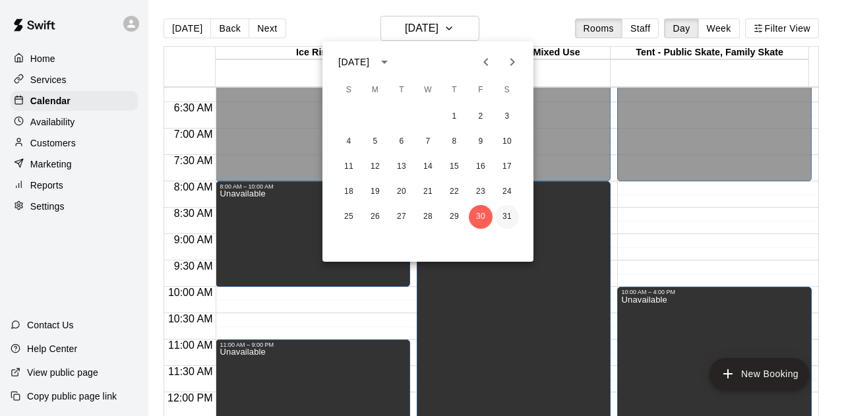
click at [514, 214] on button "31" at bounding box center [507, 217] width 24 height 24
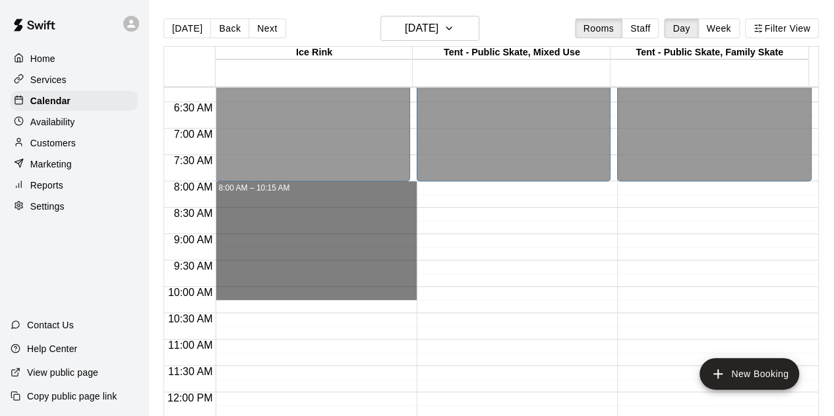
drag, startPoint x: 328, startPoint y: 183, endPoint x: 341, endPoint y: 294, distance: 112.1
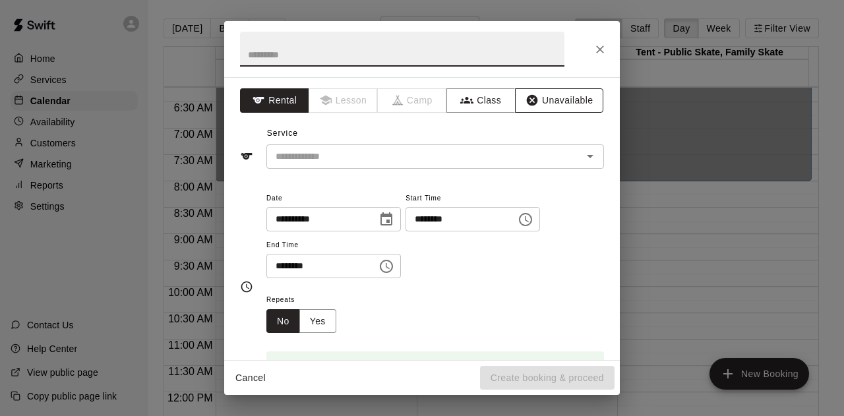
click at [556, 100] on button "Unavailable" at bounding box center [559, 100] width 88 height 24
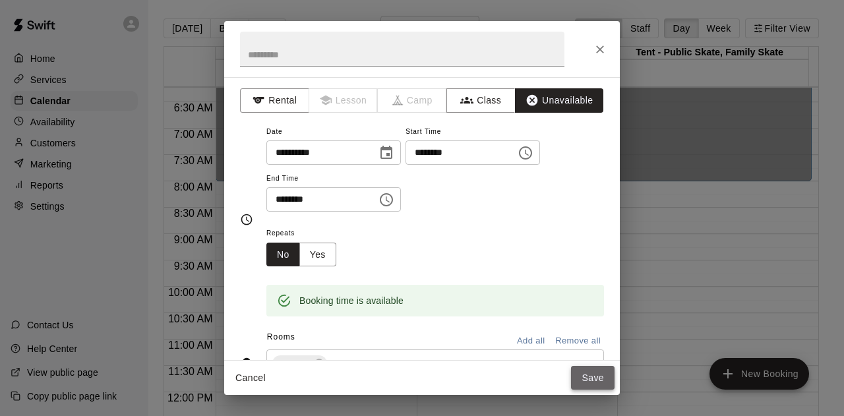
click at [583, 374] on button "Save" at bounding box center [592, 378] width 43 height 24
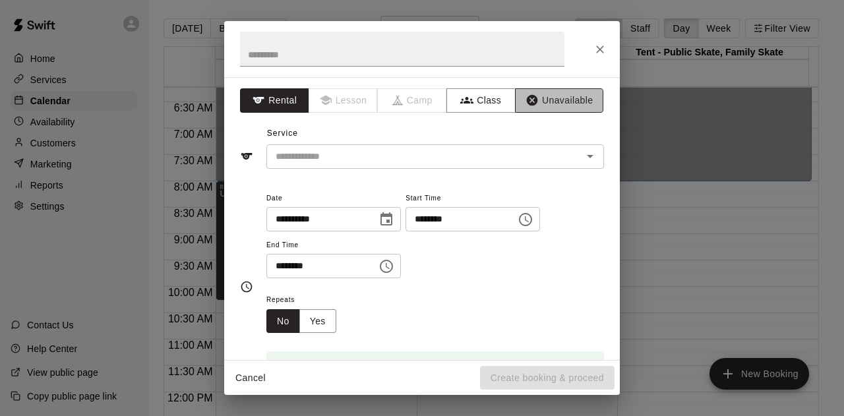
click at [559, 98] on button "Unavailable" at bounding box center [559, 100] width 88 height 24
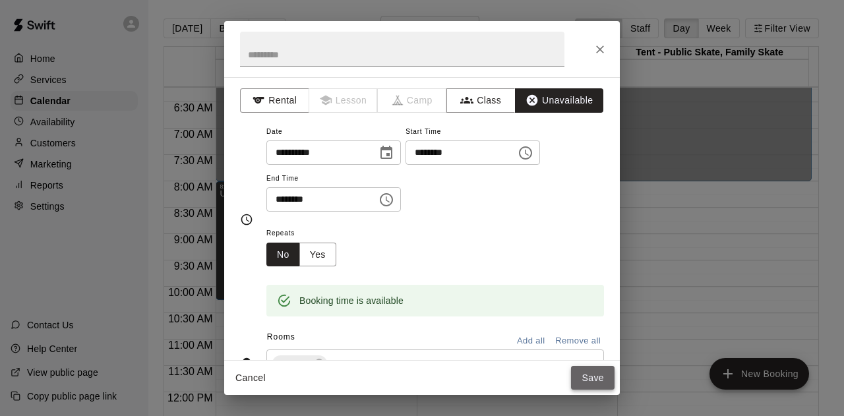
click at [584, 382] on button "Save" at bounding box center [592, 378] width 43 height 24
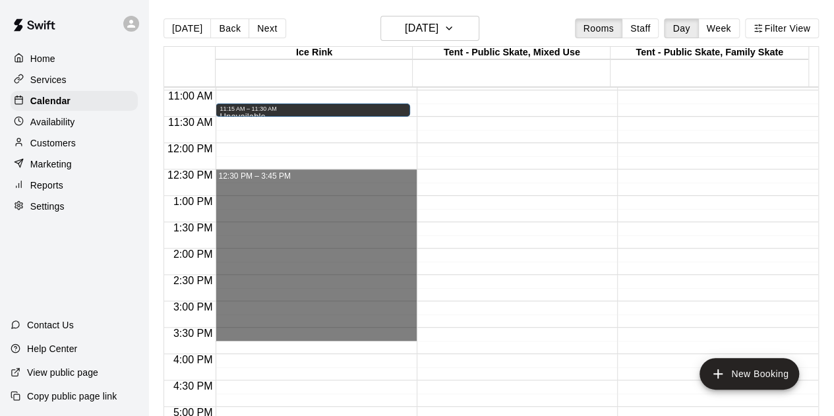
scroll to position [658, 0]
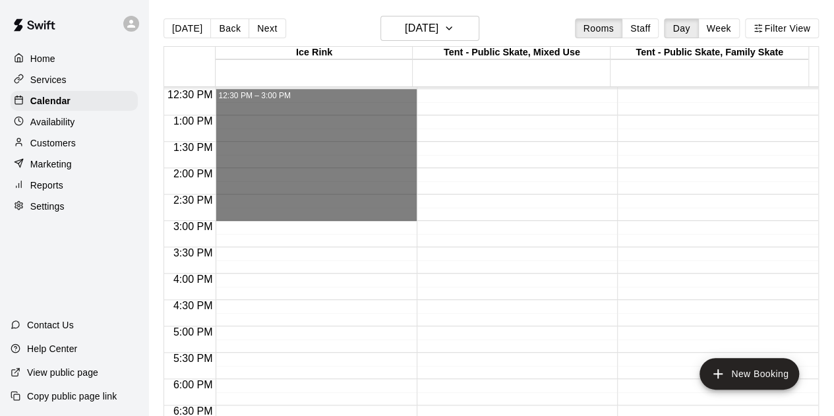
drag, startPoint x: 248, startPoint y: 223, endPoint x: 263, endPoint y: 214, distance: 17.4
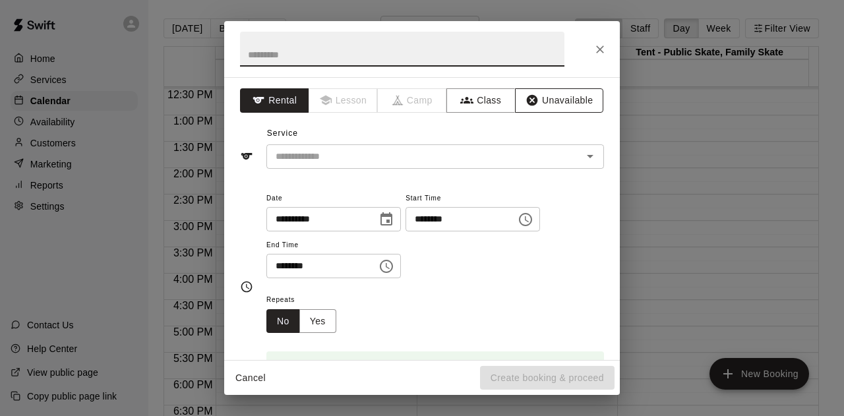
click at [550, 105] on button "Unavailable" at bounding box center [559, 100] width 88 height 24
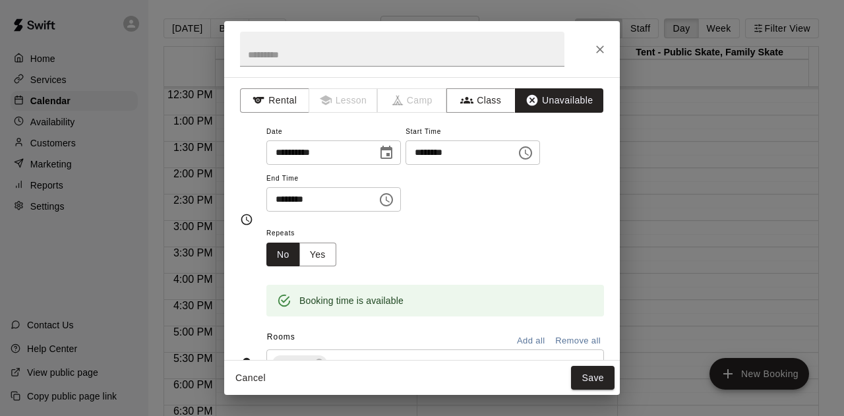
drag, startPoint x: 589, startPoint y: 378, endPoint x: 577, endPoint y: 368, distance: 15.4
click at [589, 378] on button "Save" at bounding box center [592, 378] width 43 height 24
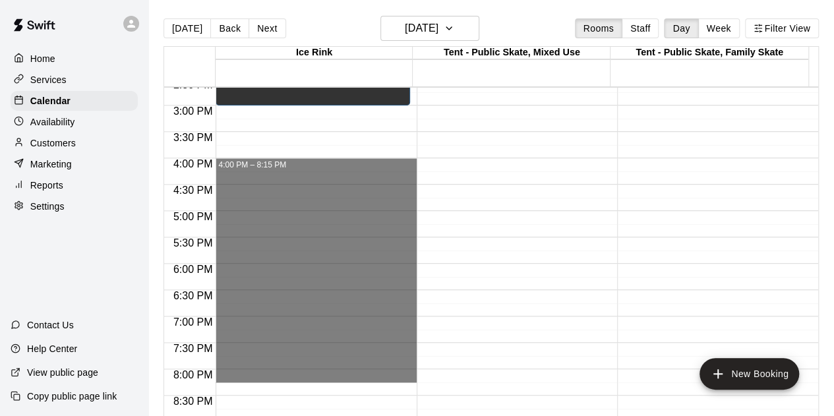
scroll to position [855, 0]
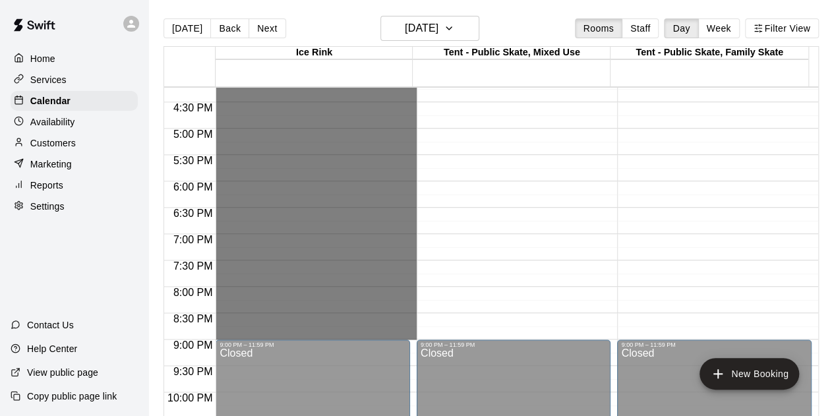
drag, startPoint x: 235, startPoint y: 275, endPoint x: 265, endPoint y: 334, distance: 66.6
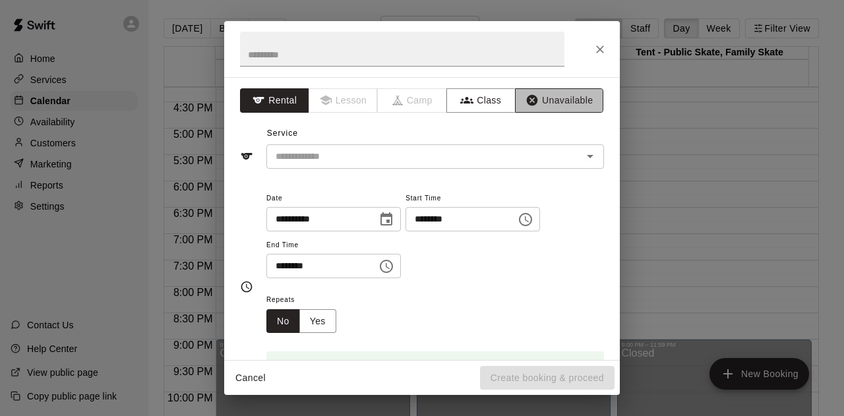
click at [532, 100] on button "Unavailable" at bounding box center [559, 100] width 88 height 24
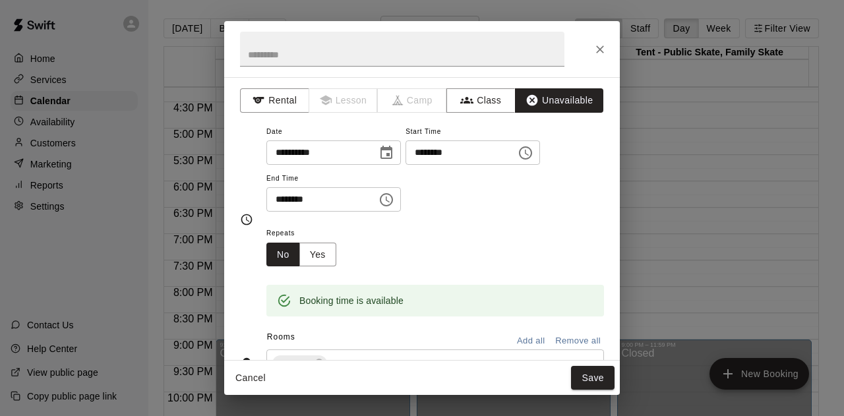
click at [594, 379] on button "Save" at bounding box center [592, 378] width 43 height 24
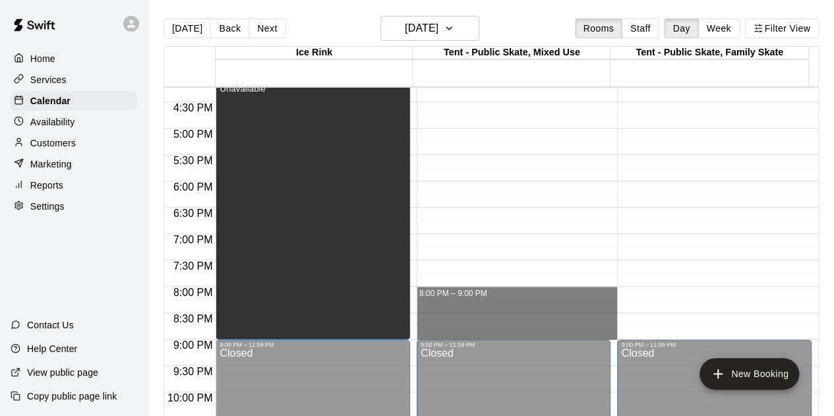
drag, startPoint x: 446, startPoint y: 332, endPoint x: 440, endPoint y: 297, distance: 35.4
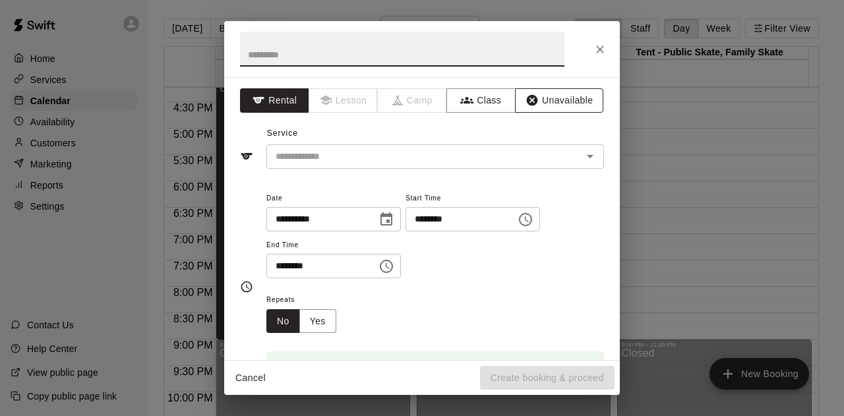
click at [546, 93] on button "Unavailable" at bounding box center [559, 100] width 88 height 24
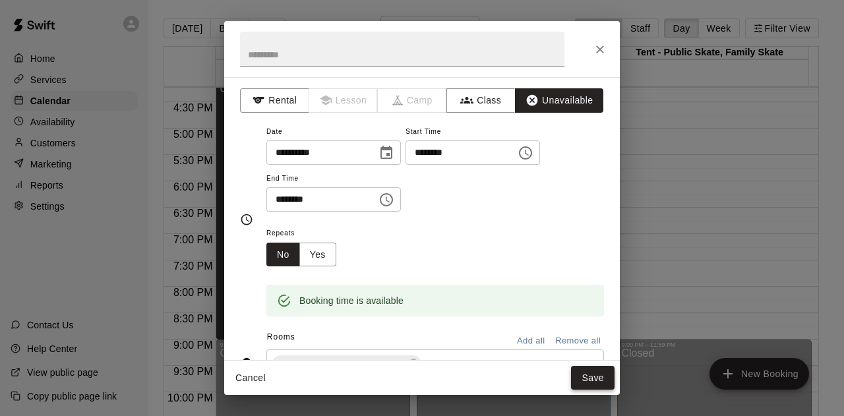
click at [594, 382] on button "Save" at bounding box center [592, 378] width 43 height 24
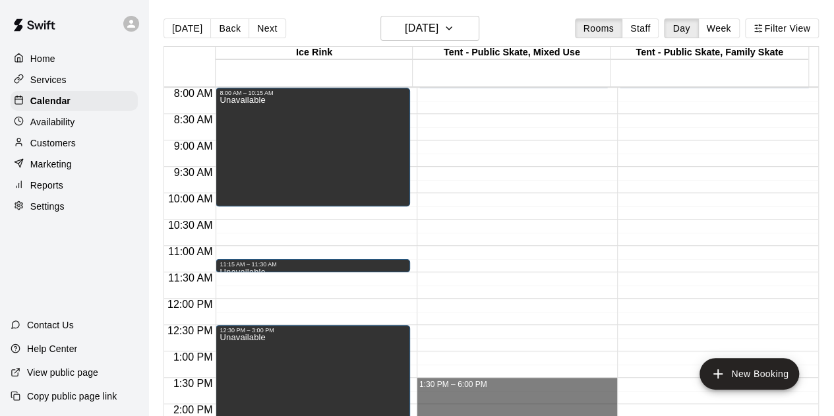
scroll to position [328, 0]
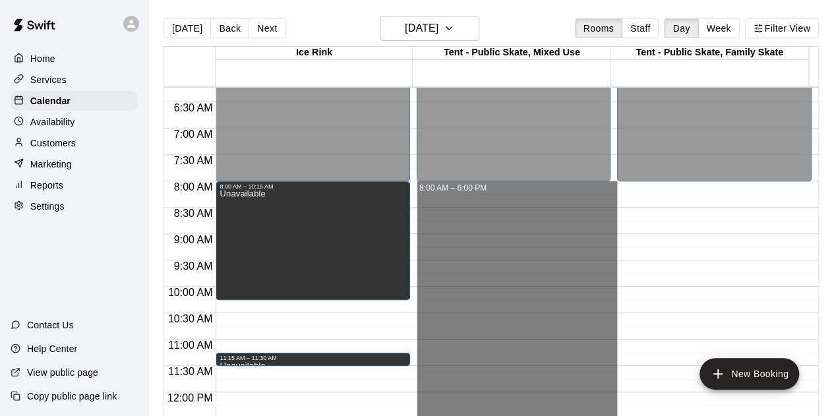
drag, startPoint x: 446, startPoint y: 310, endPoint x: 444, endPoint y: 192, distance: 118.6
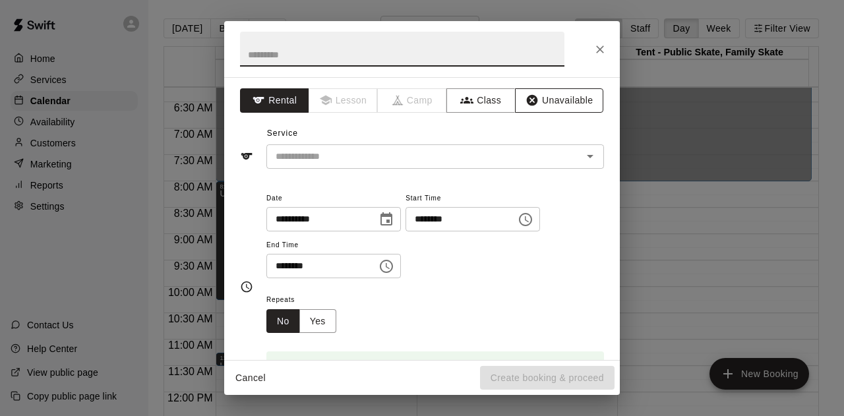
click at [550, 93] on button "Unavailable" at bounding box center [559, 100] width 88 height 24
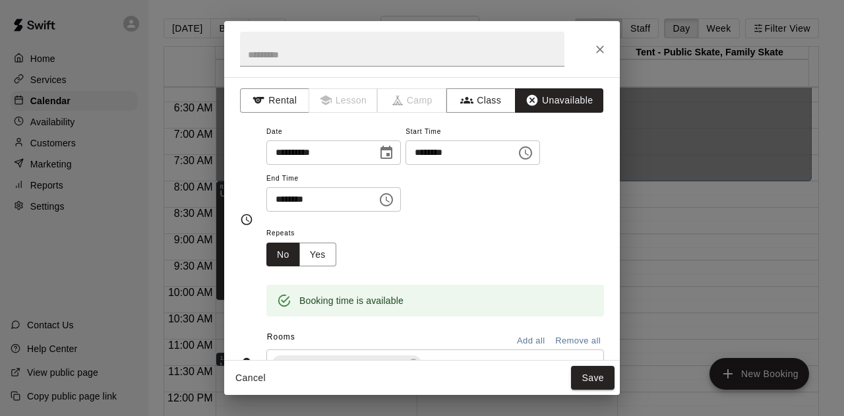
click at [583, 379] on button "Save" at bounding box center [592, 378] width 43 height 24
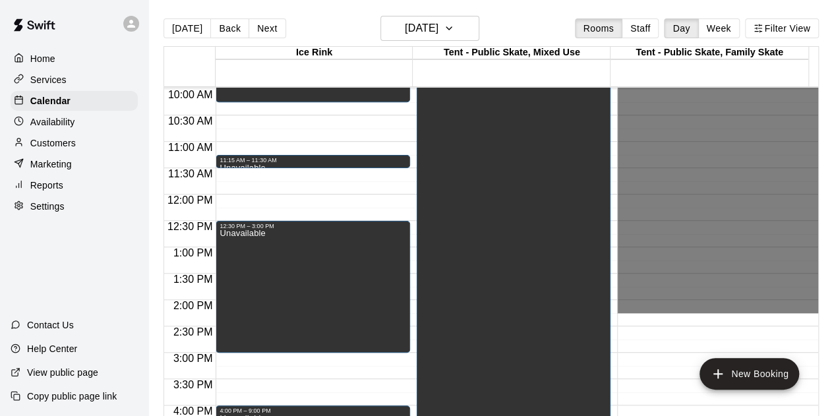
scroll to position [724, 0]
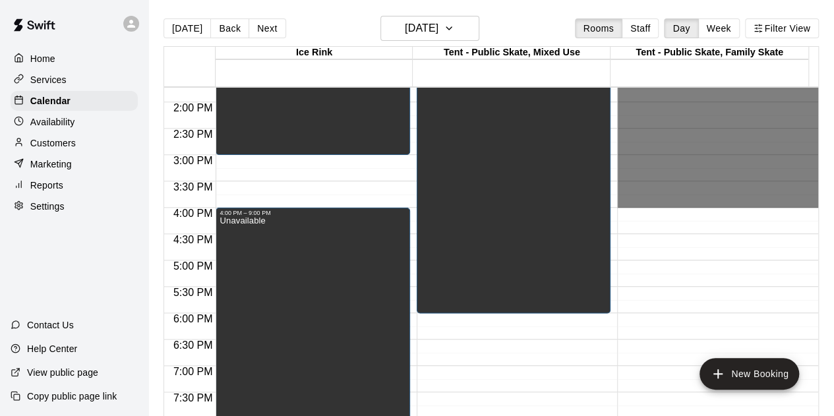
drag, startPoint x: 633, startPoint y: 187, endPoint x: 637, endPoint y: 205, distance: 18.9
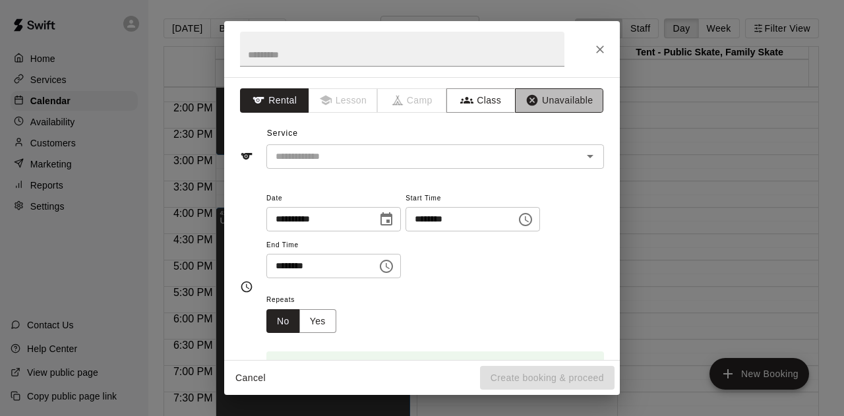
click at [558, 101] on button "Unavailable" at bounding box center [559, 100] width 88 height 24
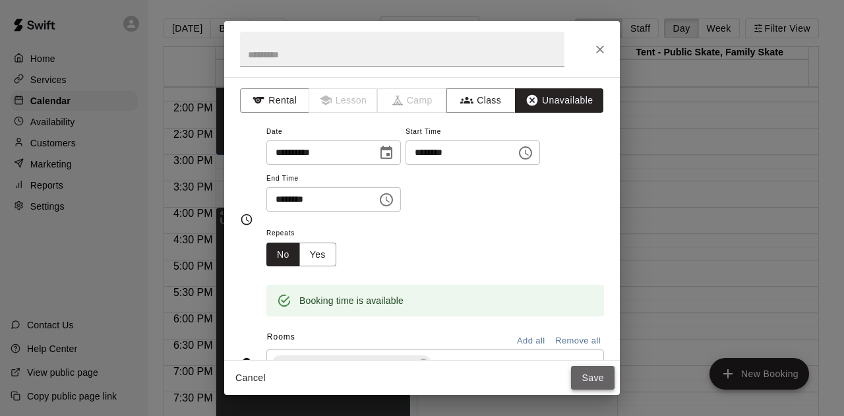
click at [581, 373] on button "Save" at bounding box center [592, 378] width 43 height 24
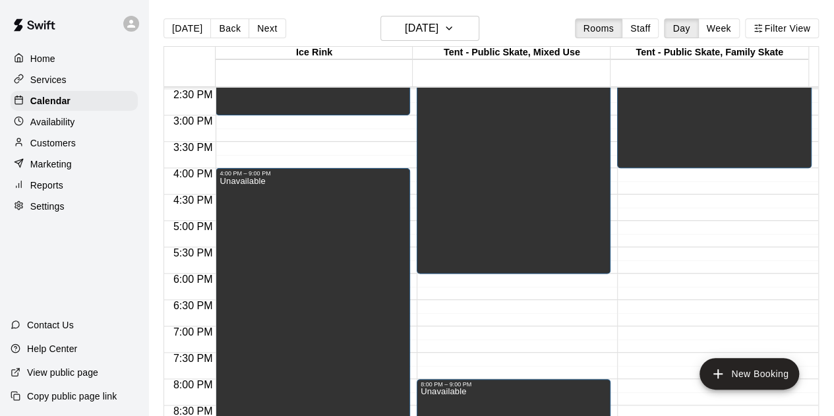
scroll to position [790, 0]
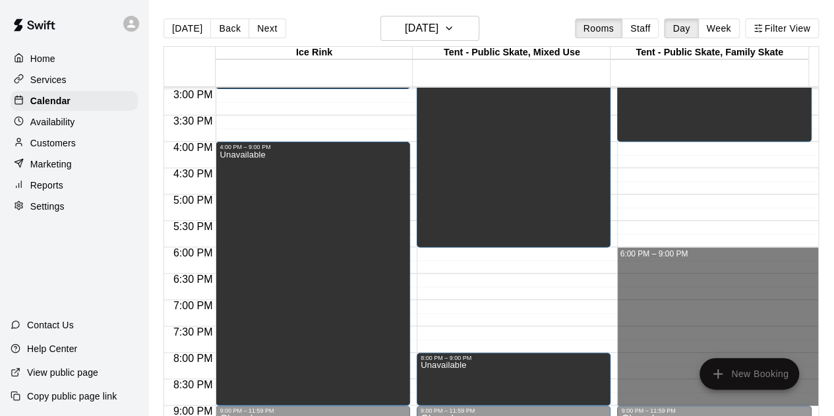
drag, startPoint x: 614, startPoint y: 250, endPoint x: 646, endPoint y: 399, distance: 152.3
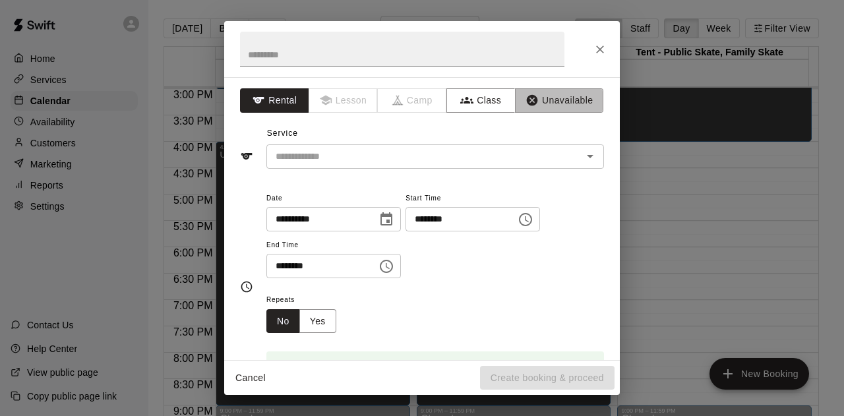
drag, startPoint x: 538, startPoint y: 98, endPoint x: 560, endPoint y: 143, distance: 49.8
click at [538, 100] on button "Unavailable" at bounding box center [559, 100] width 88 height 24
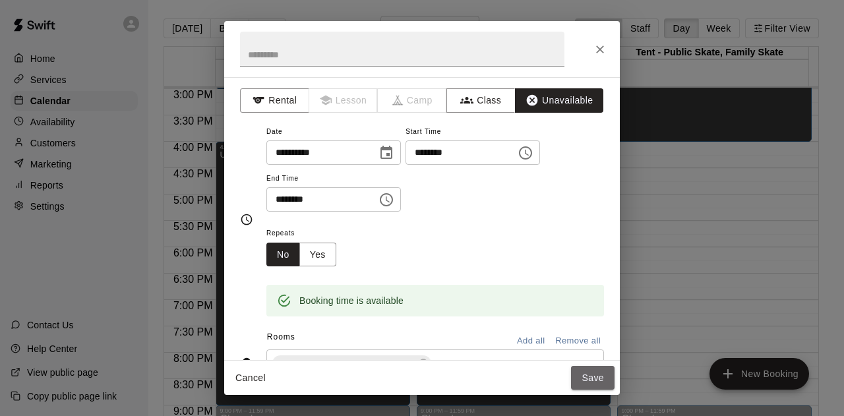
click at [594, 382] on button "Save" at bounding box center [592, 378] width 43 height 24
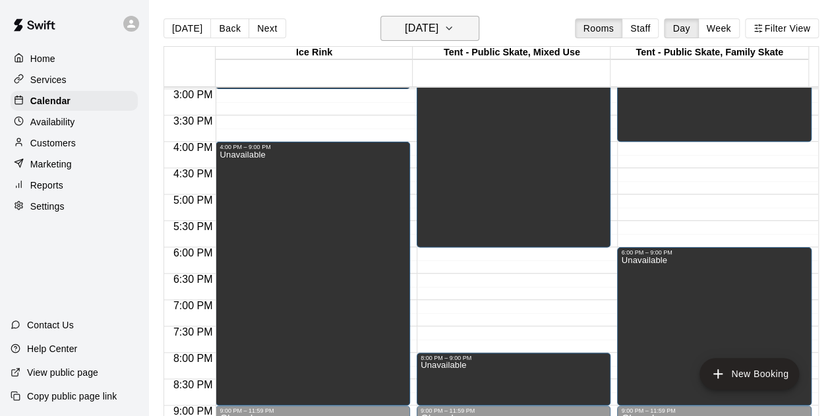
click at [454, 22] on icon "button" at bounding box center [449, 28] width 11 height 16
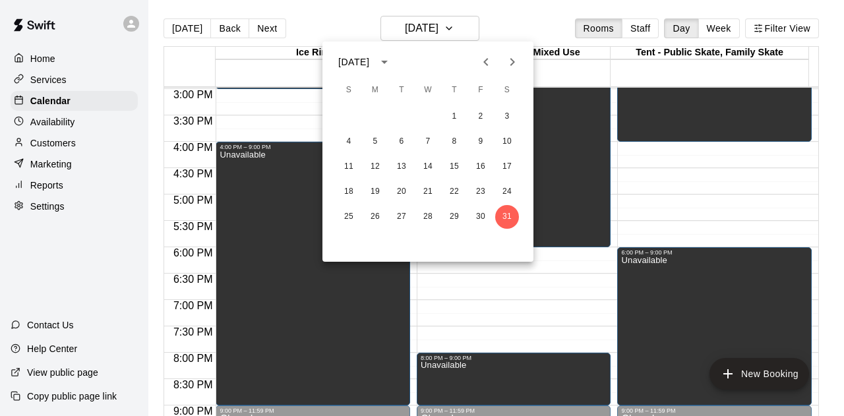
click at [511, 59] on icon "Next month" at bounding box center [512, 62] width 5 height 8
click at [348, 115] on button "1" at bounding box center [349, 117] width 24 height 24
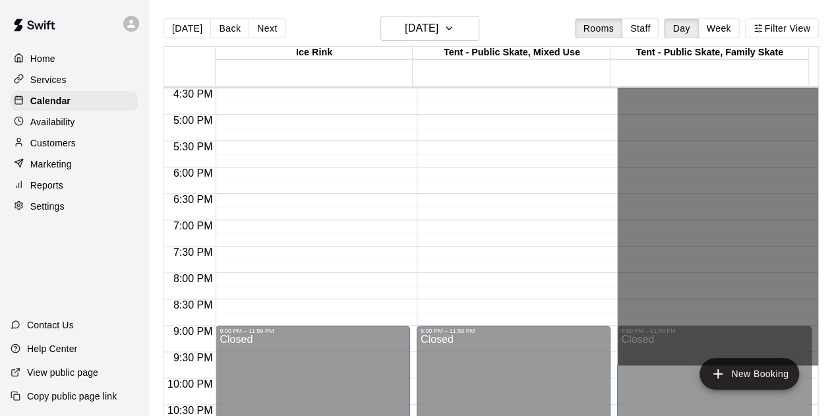
scroll to position [921, 0]
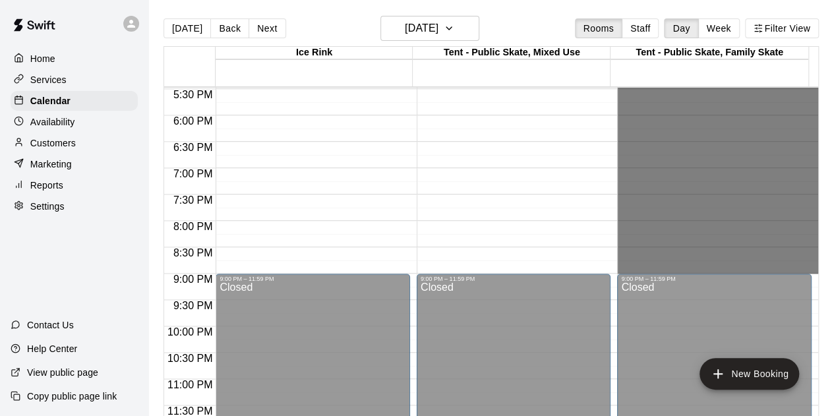
drag, startPoint x: 631, startPoint y: 291, endPoint x: 643, endPoint y: 267, distance: 26.5
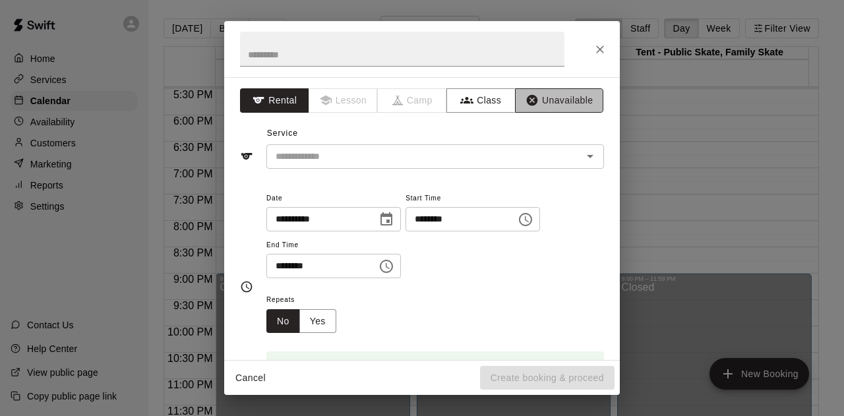
drag, startPoint x: 540, startPoint y: 93, endPoint x: 552, endPoint y: 107, distance: 18.7
click at [540, 93] on button "Unavailable" at bounding box center [559, 100] width 88 height 24
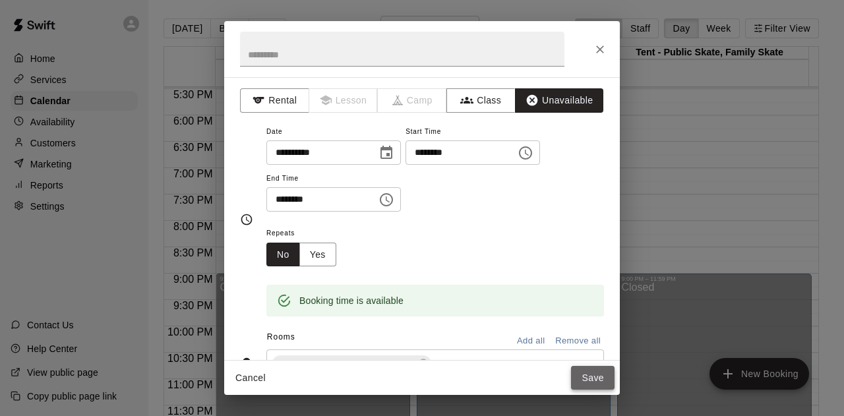
click at [585, 379] on button "Save" at bounding box center [592, 378] width 43 height 24
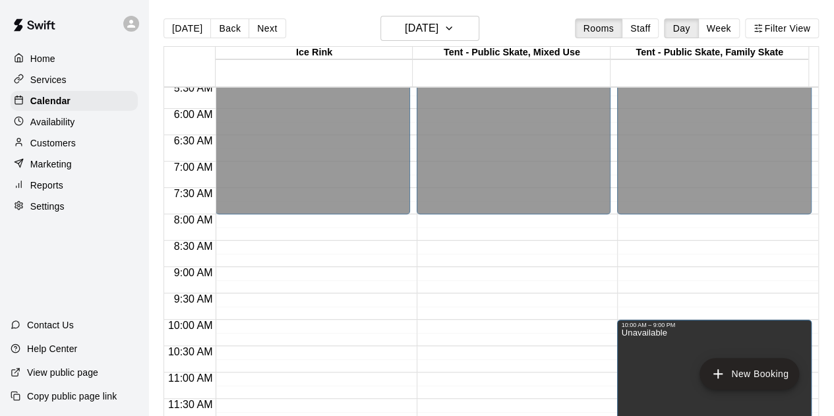
scroll to position [196, 0]
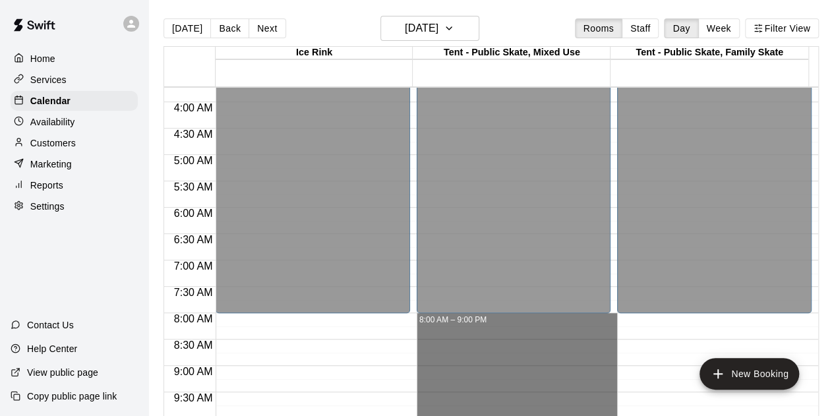
drag, startPoint x: 514, startPoint y: 266, endPoint x: 507, endPoint y: 321, distance: 55.1
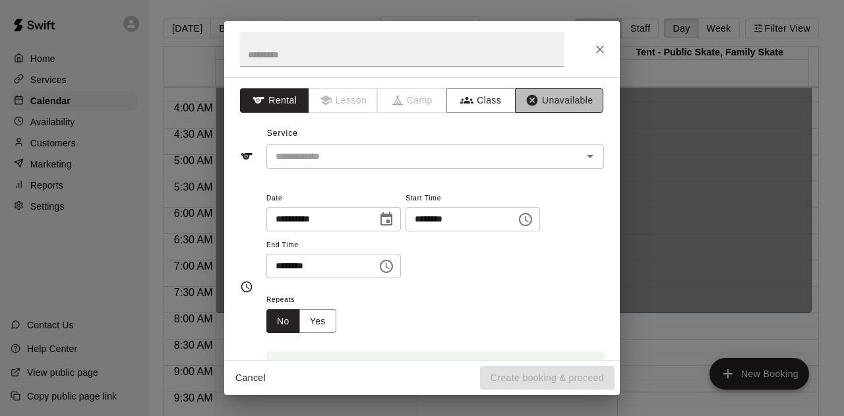
click at [543, 101] on button "Unavailable" at bounding box center [559, 100] width 88 height 24
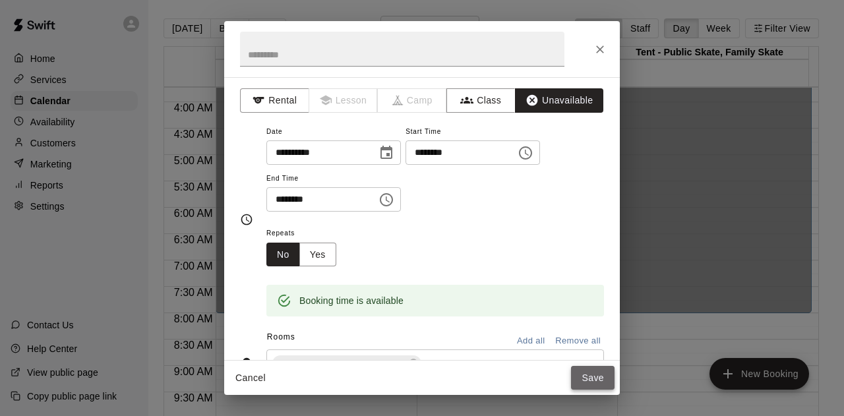
click at [594, 384] on button "Save" at bounding box center [592, 378] width 43 height 24
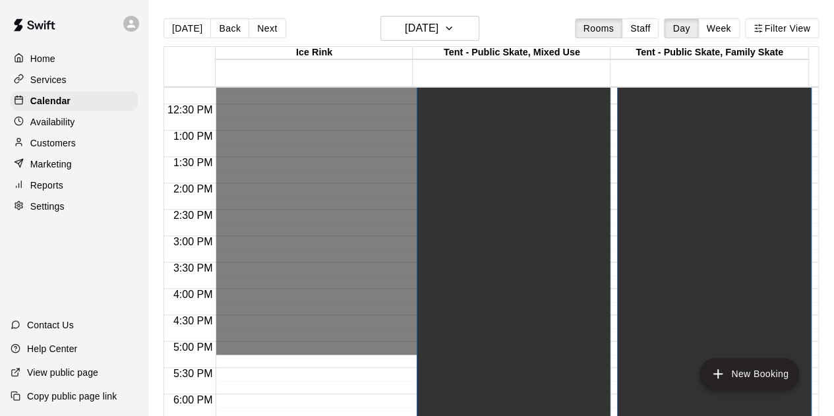
scroll to position [724, 0]
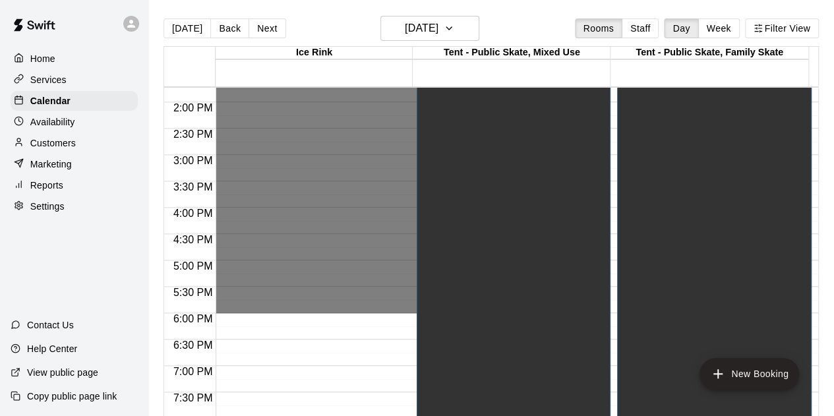
drag, startPoint x: 340, startPoint y: 319, endPoint x: 348, endPoint y: 309, distance: 12.7
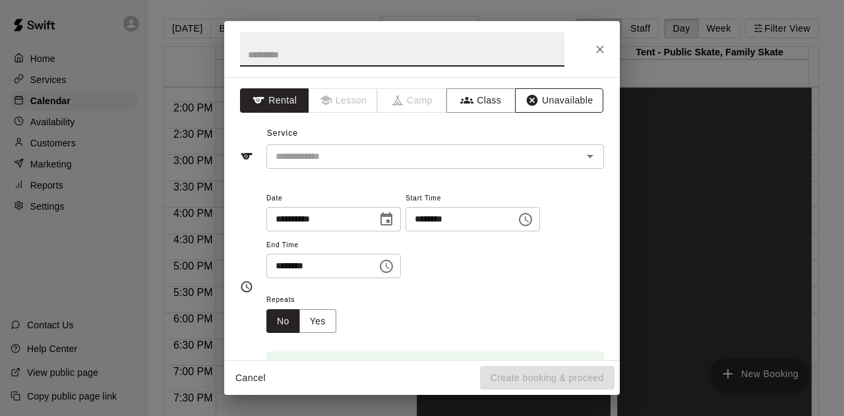
click at [533, 109] on button "Unavailable" at bounding box center [559, 100] width 88 height 24
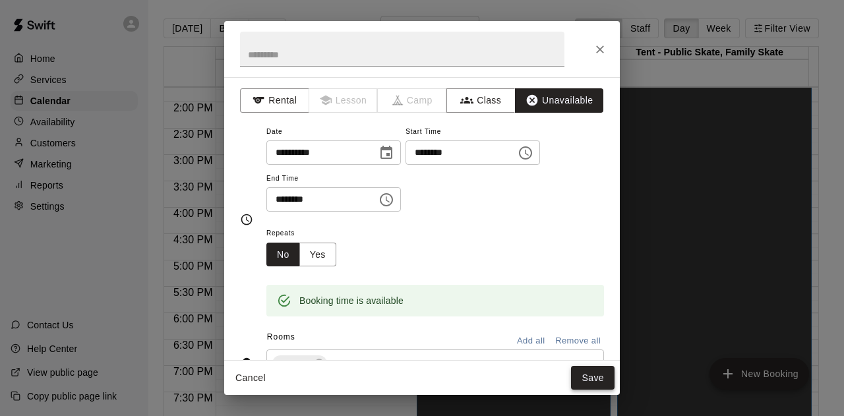
click at [580, 370] on button "Save" at bounding box center [592, 378] width 43 height 24
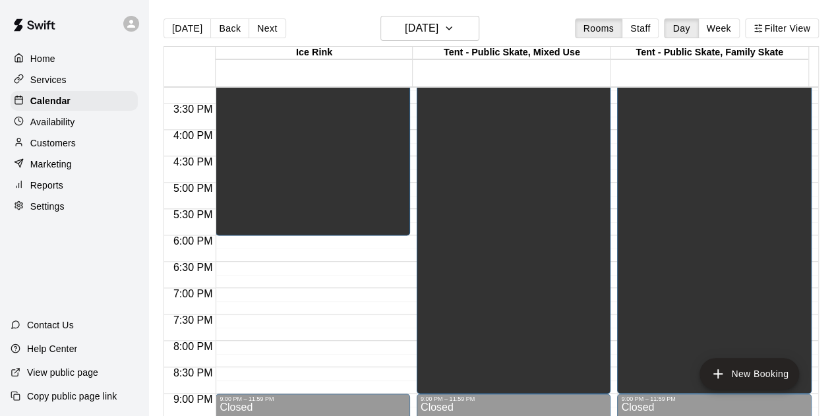
scroll to position [855, 0]
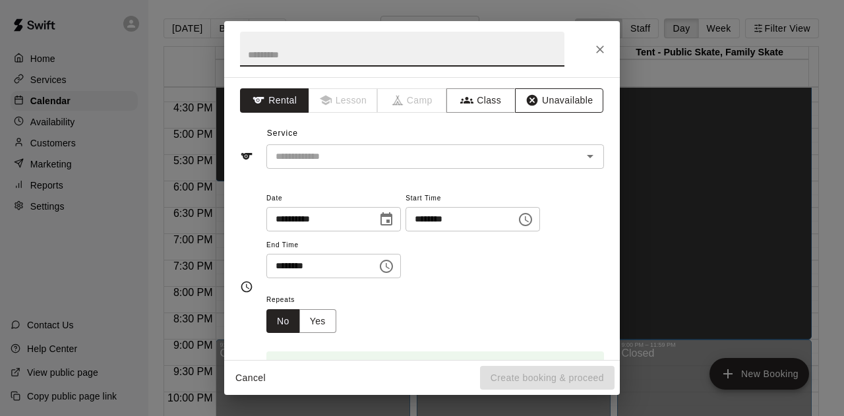
click at [546, 95] on button "Unavailable" at bounding box center [559, 100] width 88 height 24
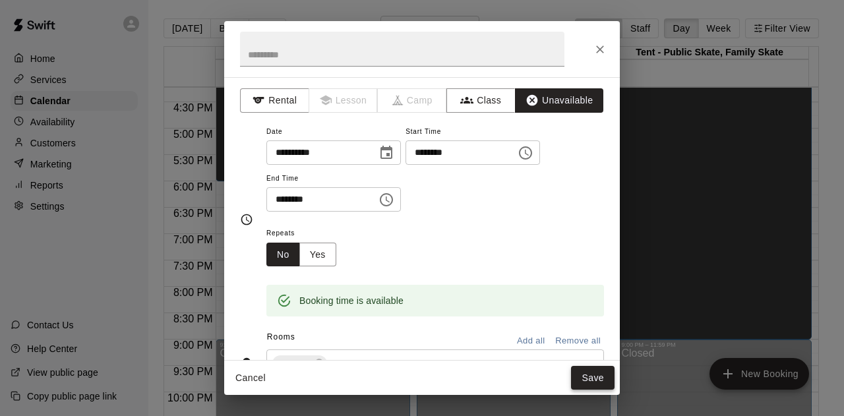
click at [593, 378] on button "Save" at bounding box center [592, 378] width 43 height 24
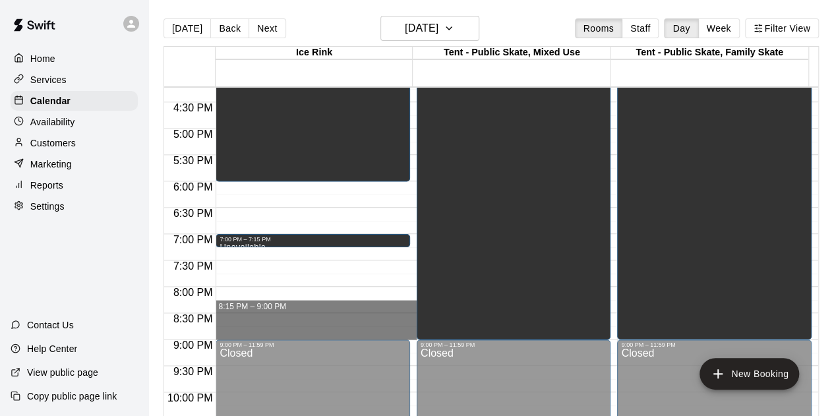
drag, startPoint x: 235, startPoint y: 303, endPoint x: 235, endPoint y: 331, distance: 28.3
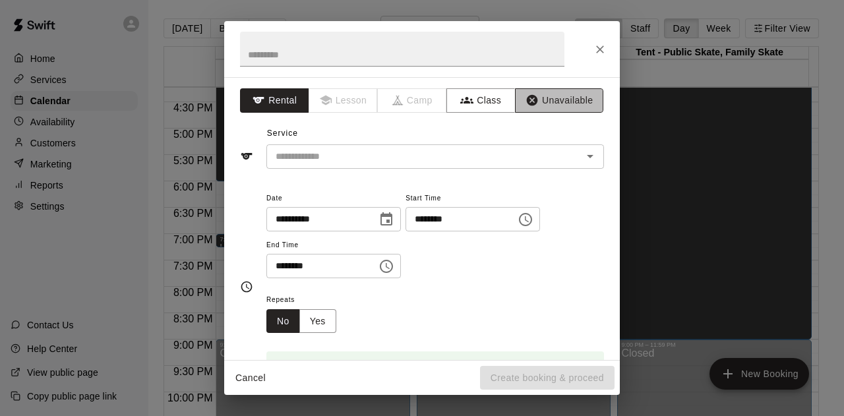
click at [556, 102] on button "Unavailable" at bounding box center [559, 100] width 88 height 24
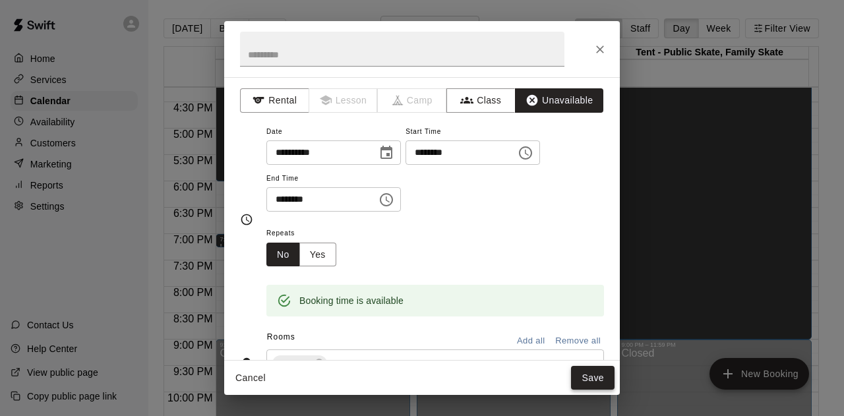
click at [587, 378] on button "Save" at bounding box center [592, 378] width 43 height 24
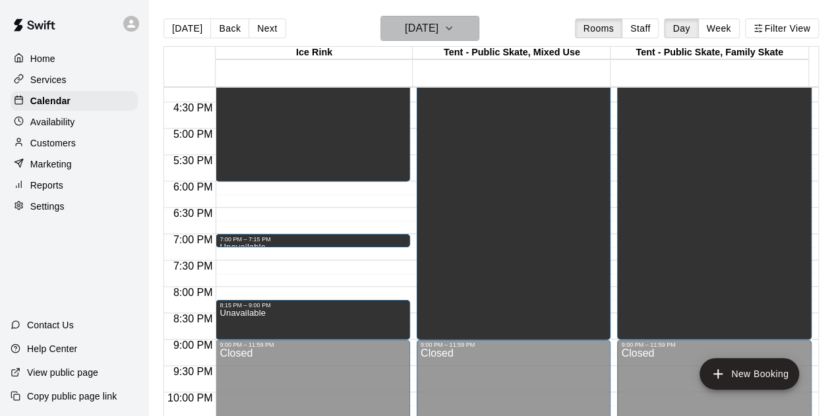
click at [454, 23] on icon "button" at bounding box center [449, 28] width 11 height 16
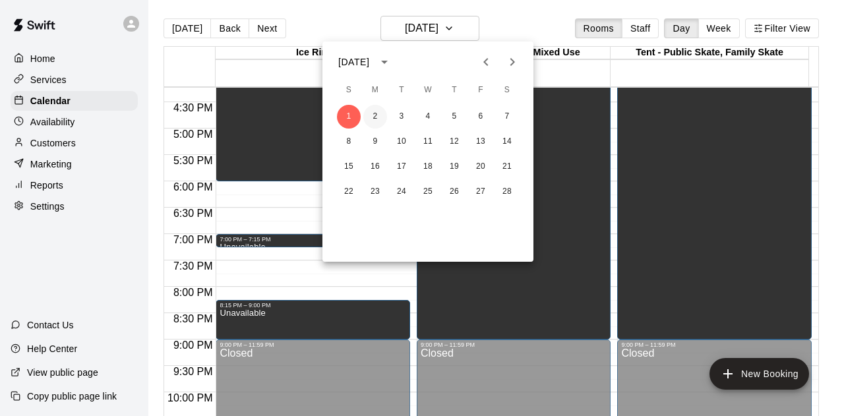
click at [372, 118] on button "2" at bounding box center [375, 117] width 24 height 24
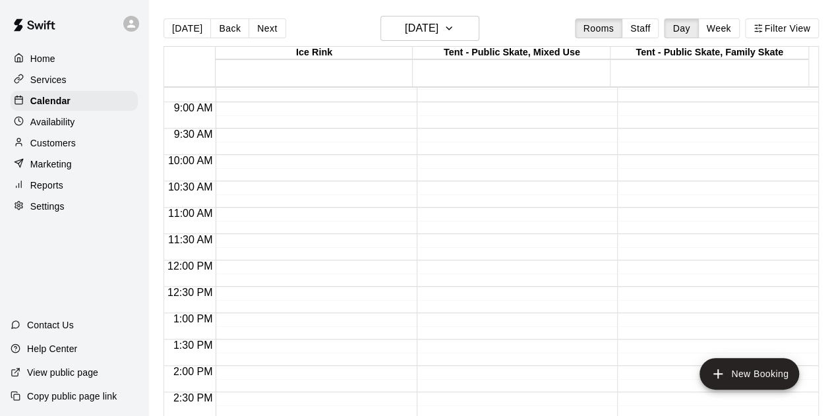
scroll to position [394, 0]
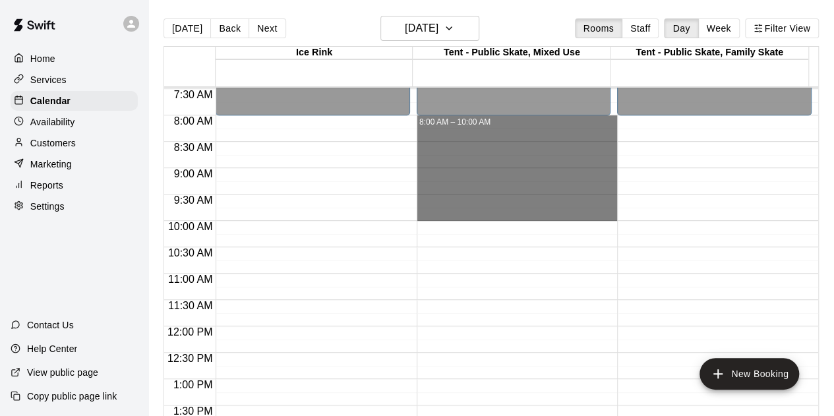
drag, startPoint x: 446, startPoint y: 117, endPoint x: 467, endPoint y: 212, distance: 97.2
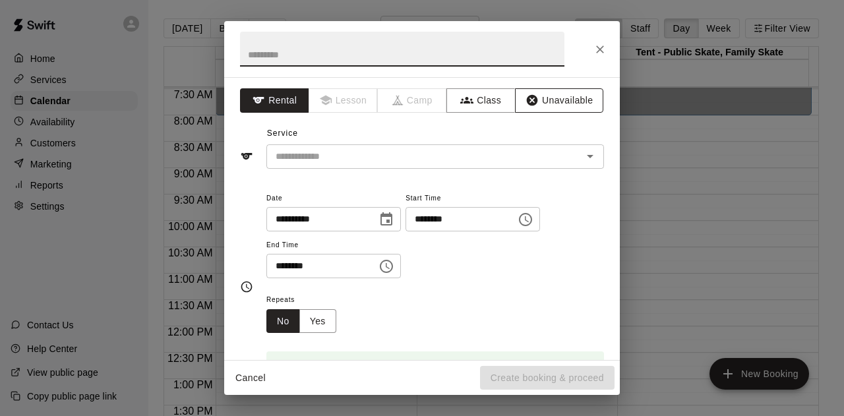
click at [564, 102] on button "Unavailable" at bounding box center [559, 100] width 88 height 24
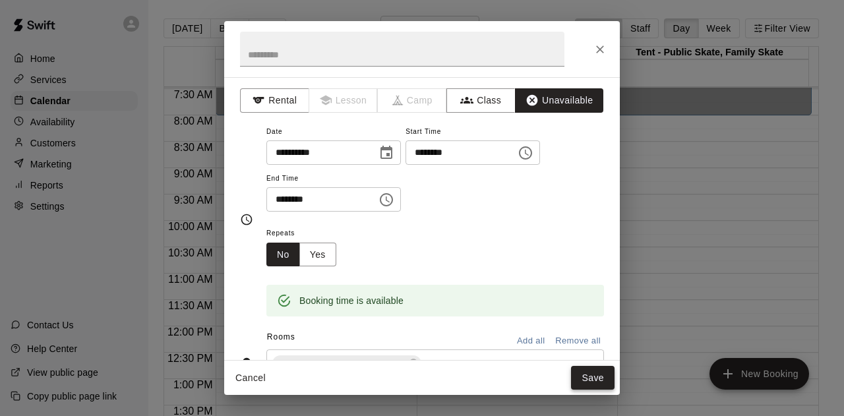
click at [596, 383] on button "Save" at bounding box center [592, 378] width 43 height 24
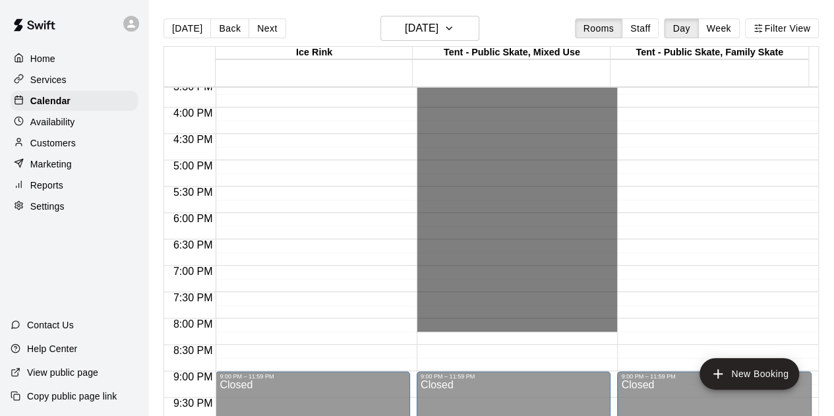
scroll to position [921, 0]
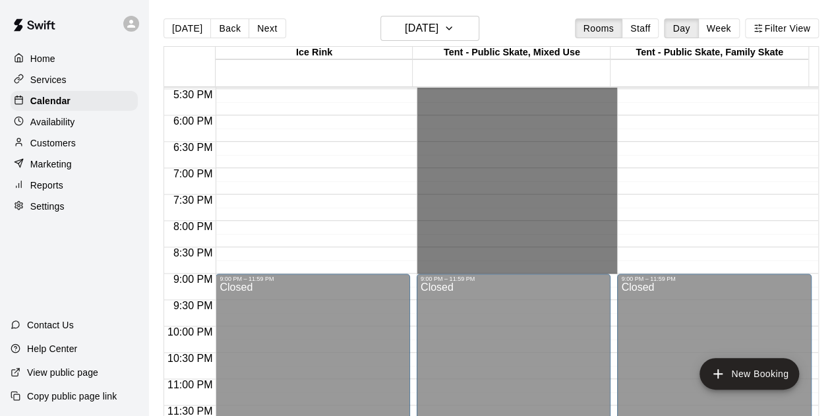
drag, startPoint x: 426, startPoint y: 195, endPoint x: 461, endPoint y: 263, distance: 76.3
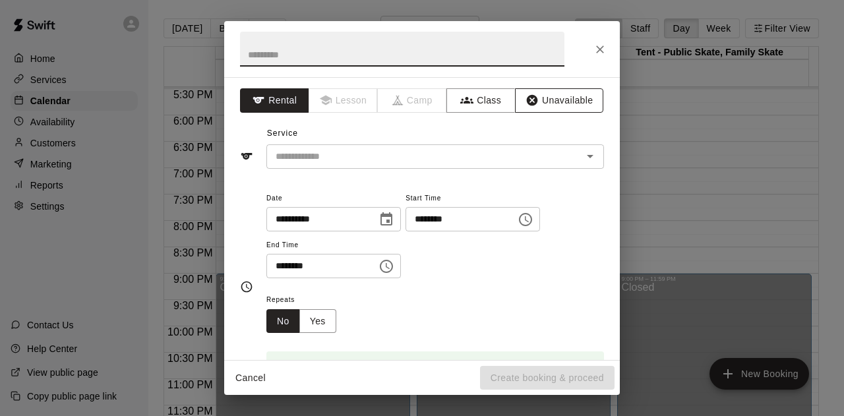
click at [554, 98] on button "Unavailable" at bounding box center [559, 100] width 88 height 24
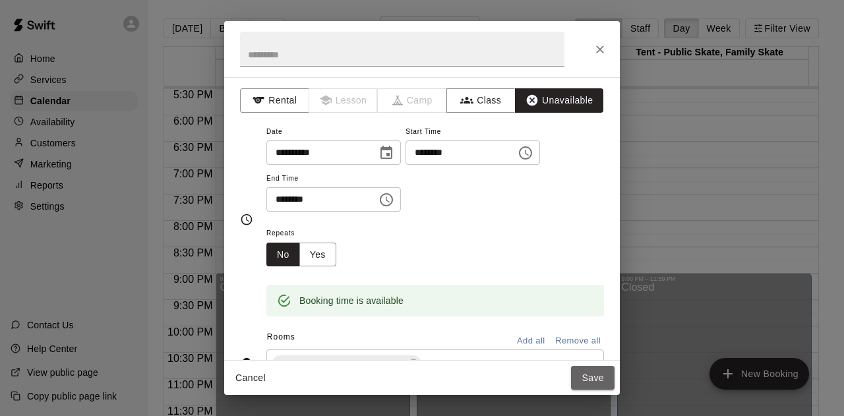
drag, startPoint x: 583, startPoint y: 375, endPoint x: 583, endPoint y: 367, distance: 7.9
click at [583, 375] on button "Save" at bounding box center [592, 378] width 43 height 24
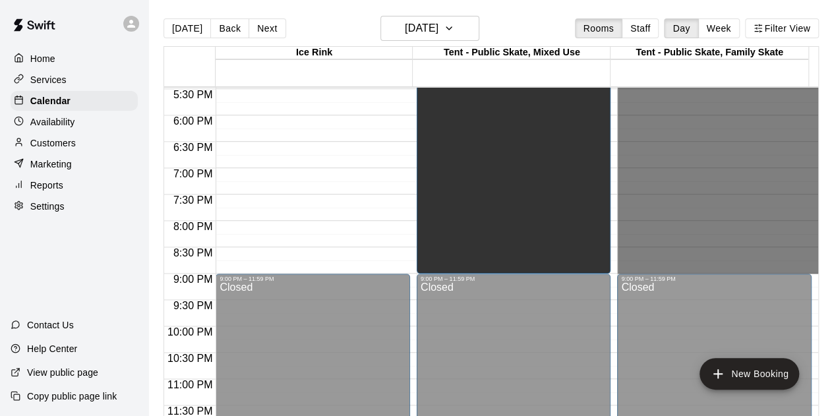
drag, startPoint x: 638, startPoint y: 158, endPoint x: 666, endPoint y: 267, distance: 113.0
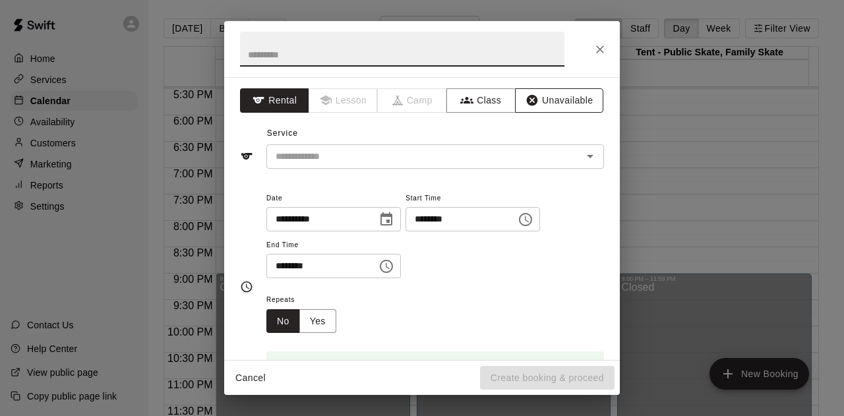
click at [548, 100] on button "Unavailable" at bounding box center [559, 100] width 88 height 24
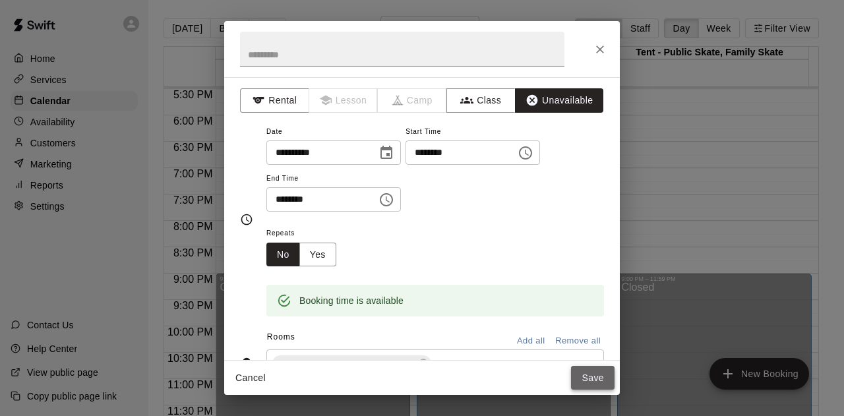
click at [587, 376] on button "Save" at bounding box center [592, 378] width 43 height 24
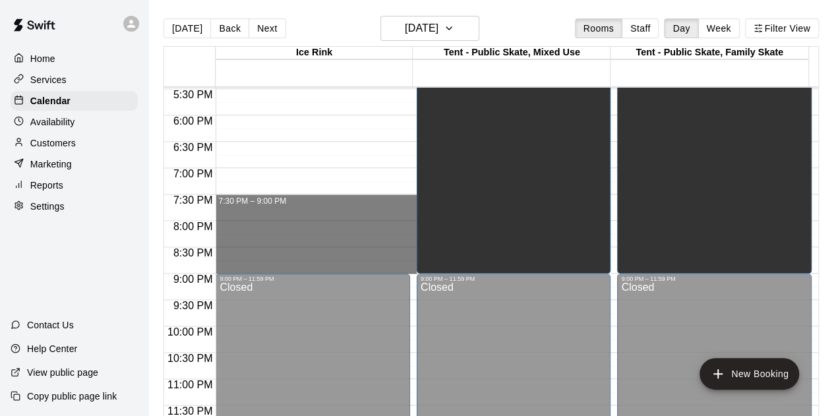
drag, startPoint x: 238, startPoint y: 197, endPoint x: 244, endPoint y: 265, distance: 68.1
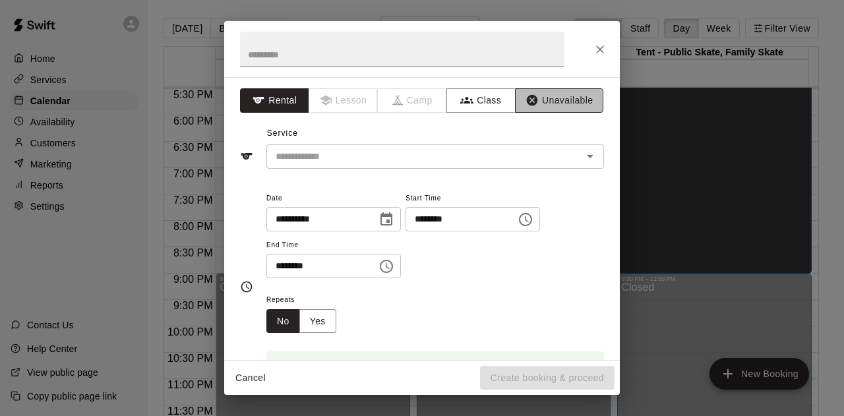
drag, startPoint x: 542, startPoint y: 97, endPoint x: 538, endPoint y: 107, distance: 11.0
click at [542, 96] on button "Unavailable" at bounding box center [559, 100] width 88 height 24
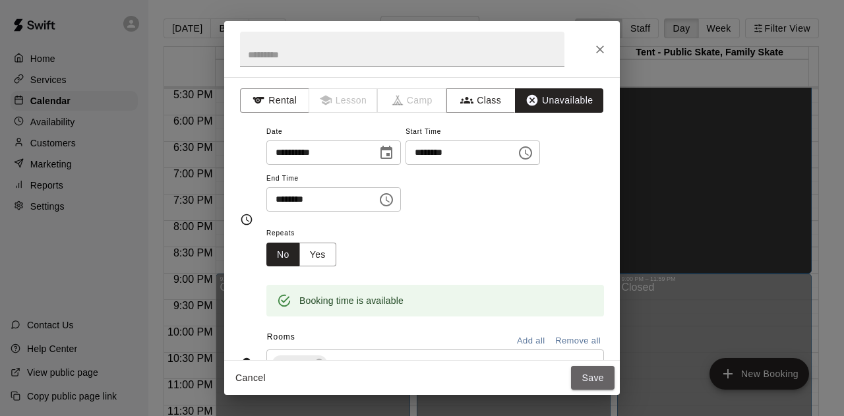
drag, startPoint x: 585, startPoint y: 380, endPoint x: 577, endPoint y: 371, distance: 12.2
click at [585, 382] on button "Save" at bounding box center [592, 378] width 43 height 24
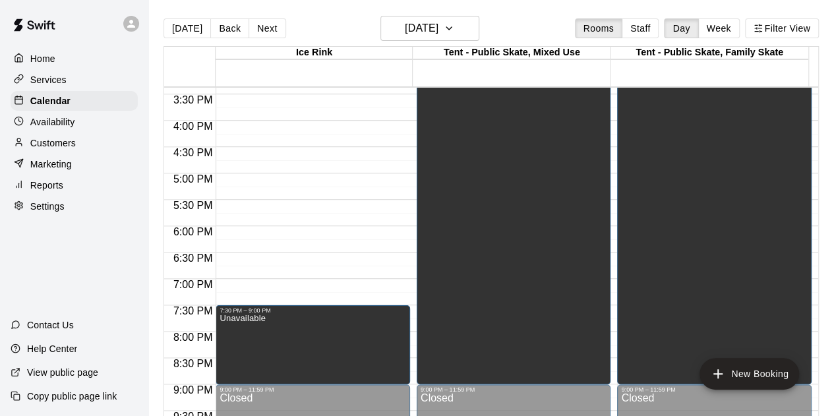
scroll to position [790, 0]
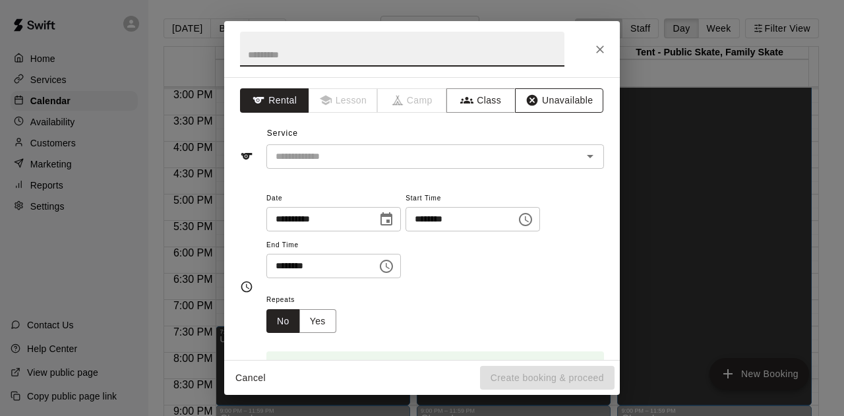
click at [548, 100] on button "Unavailable" at bounding box center [559, 100] width 88 height 24
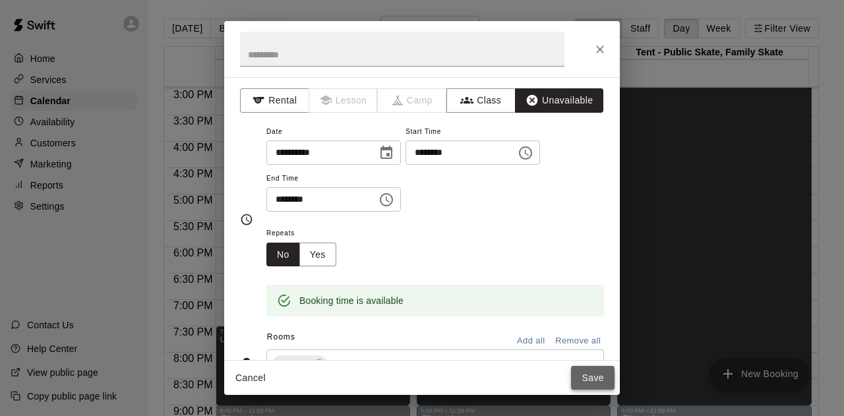
click at [591, 383] on button "Save" at bounding box center [592, 378] width 43 height 24
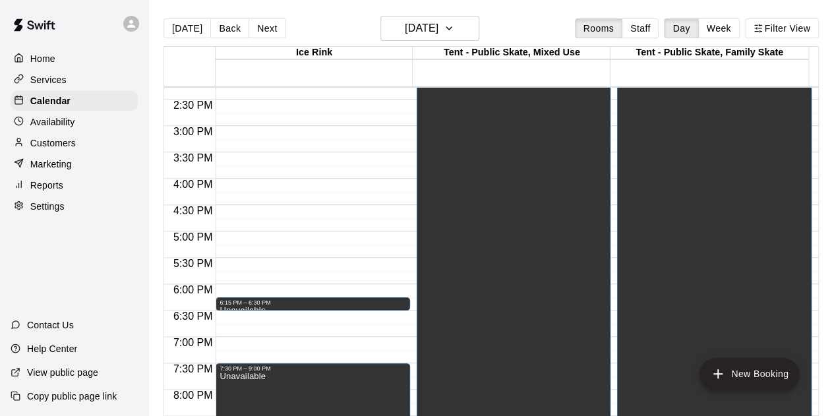
scroll to position [658, 0]
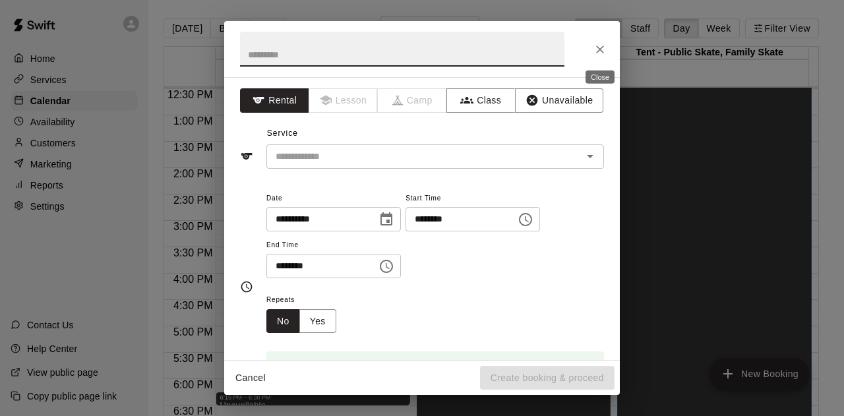
click at [597, 53] on icon "Close" at bounding box center [599, 49] width 13 height 13
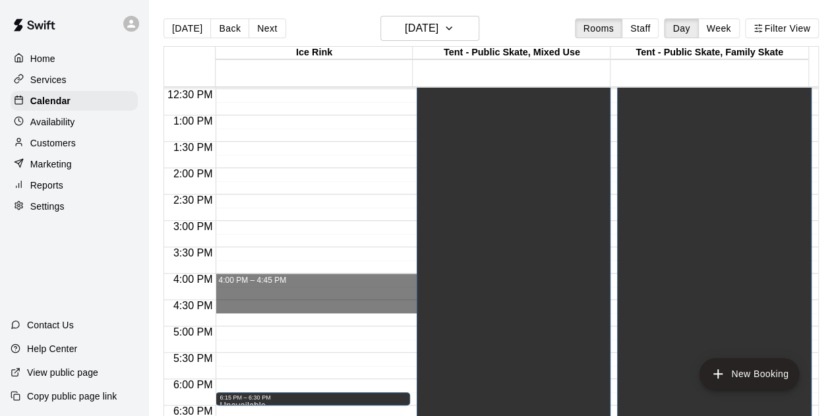
drag, startPoint x: 225, startPoint y: 306, endPoint x: 240, endPoint y: 283, distance: 27.8
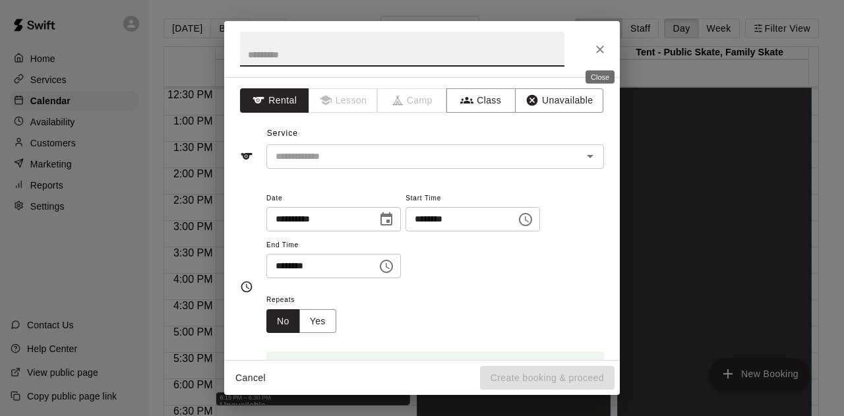
click at [597, 51] on icon "Close" at bounding box center [600, 49] width 8 height 8
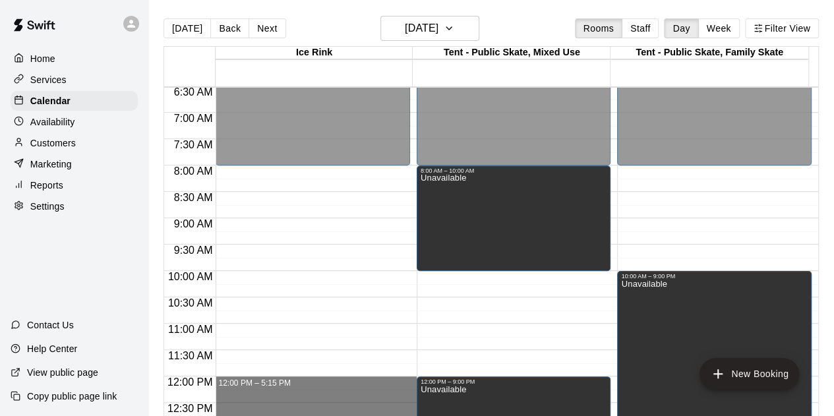
scroll to position [196, 0]
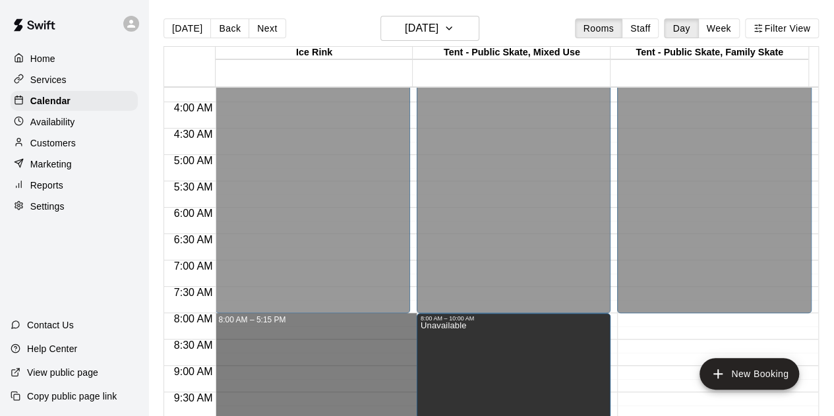
drag, startPoint x: 227, startPoint y: 333, endPoint x: 252, endPoint y: 320, distance: 28.0
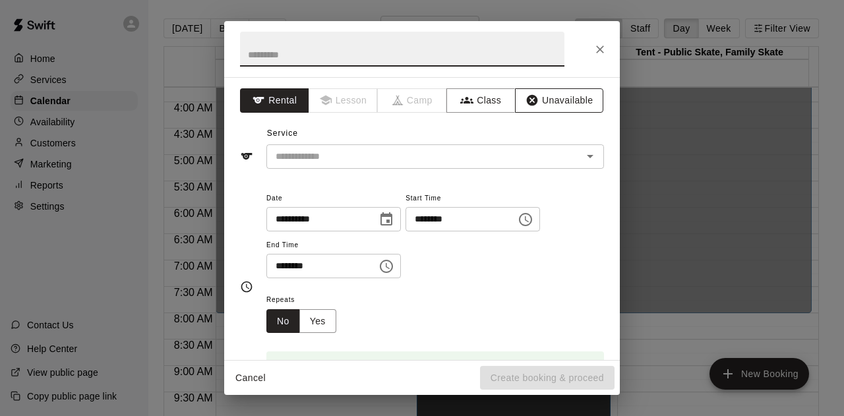
click at [547, 106] on button "Unavailable" at bounding box center [559, 100] width 88 height 24
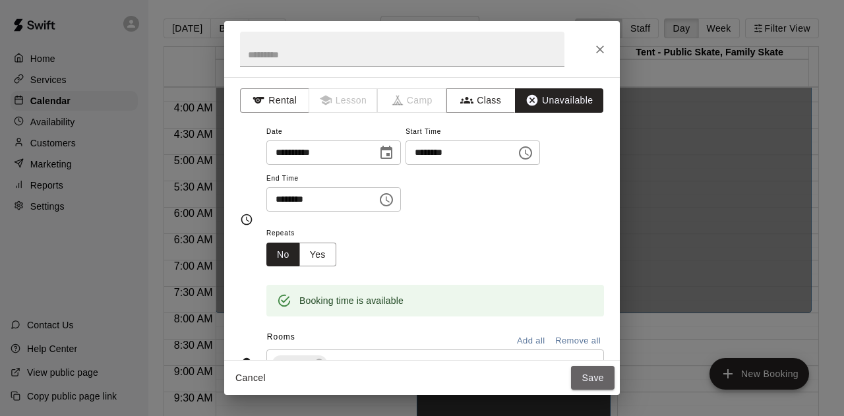
click at [584, 376] on button "Save" at bounding box center [592, 378] width 43 height 24
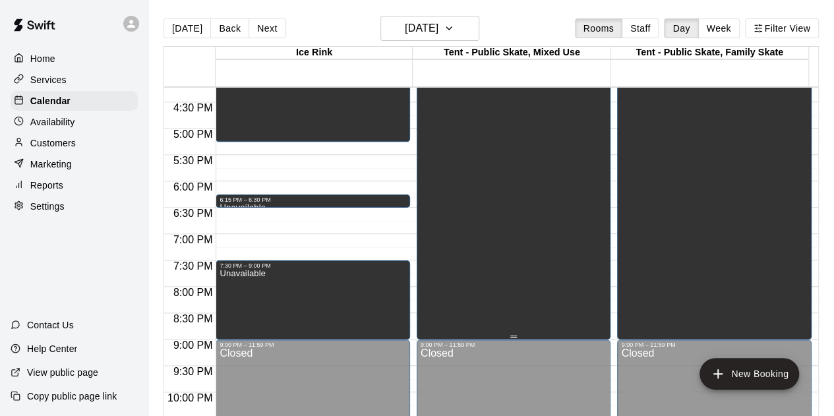
scroll to position [658, 0]
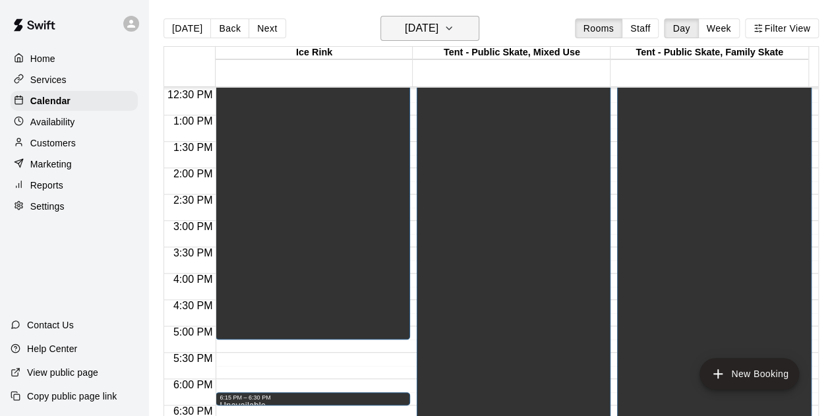
click at [454, 28] on icon "button" at bounding box center [449, 28] width 11 height 16
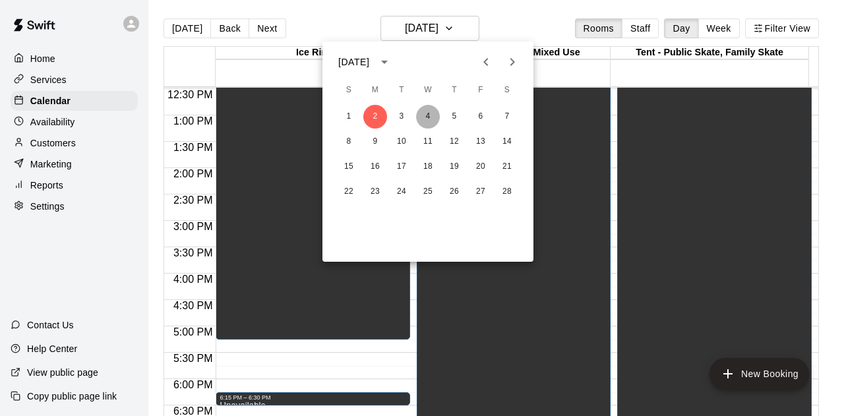
click at [432, 118] on button "4" at bounding box center [428, 117] width 24 height 24
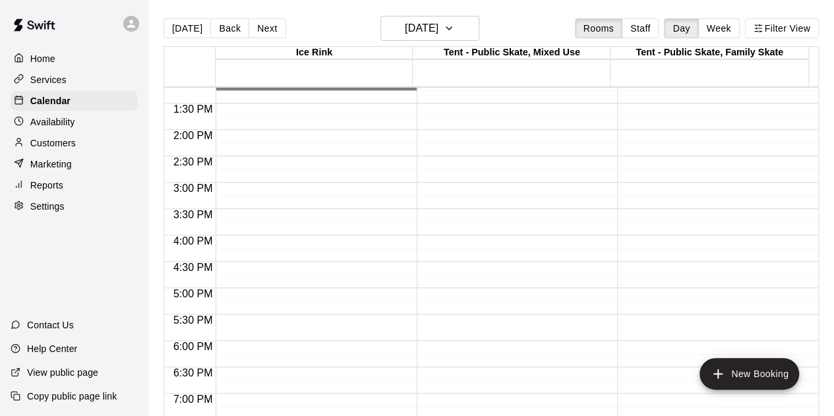
scroll to position [790, 0]
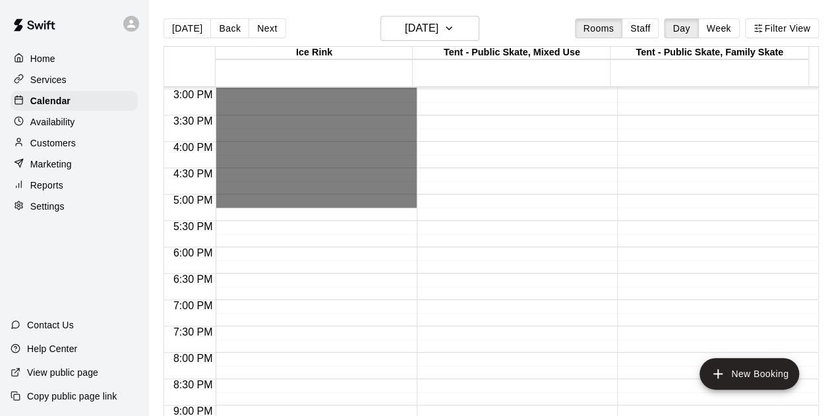
drag, startPoint x: 260, startPoint y: 118, endPoint x: 269, endPoint y: 207, distance: 89.5
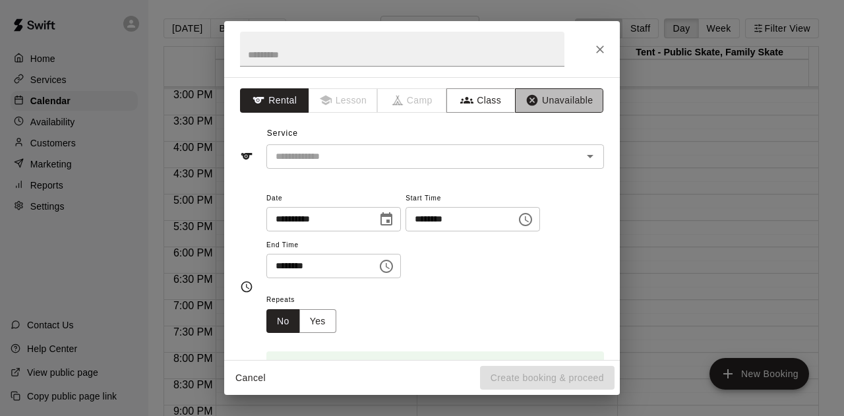
drag, startPoint x: 549, startPoint y: 102, endPoint x: 556, endPoint y: 104, distance: 7.5
click at [553, 103] on button "Unavailable" at bounding box center [559, 100] width 88 height 24
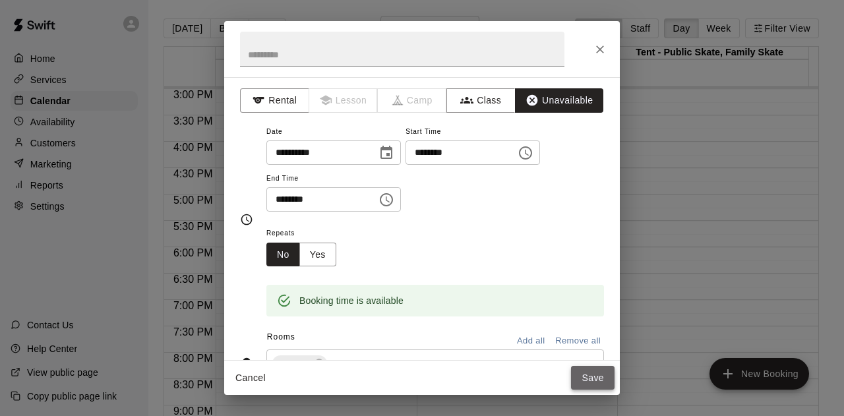
click at [586, 379] on button "Save" at bounding box center [592, 378] width 43 height 24
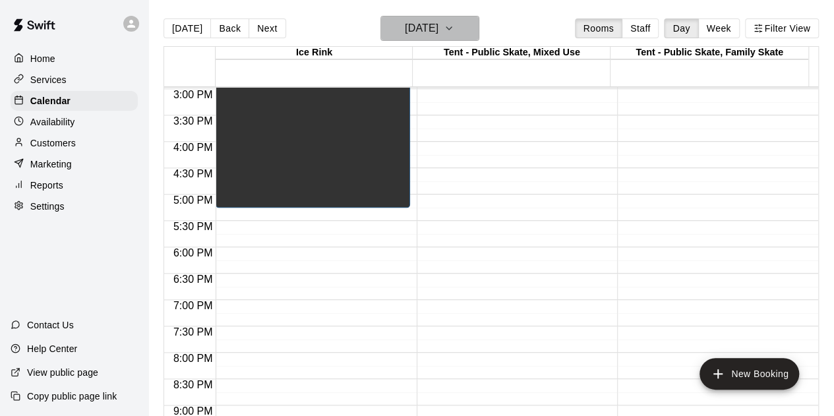
click at [454, 26] on icon "button" at bounding box center [449, 28] width 11 height 16
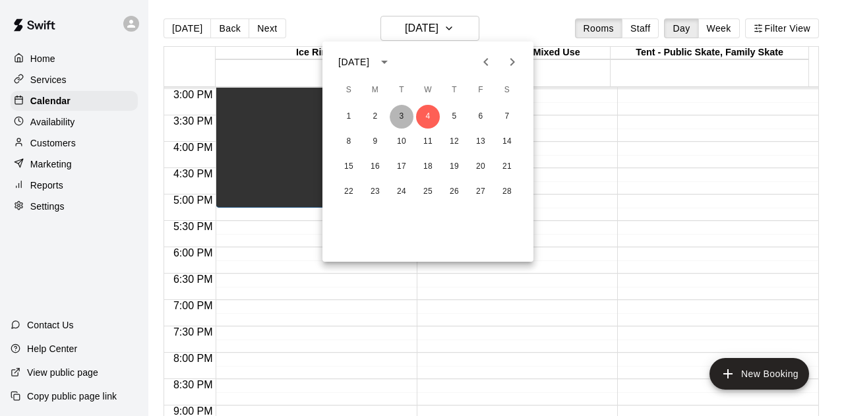
click at [397, 113] on button "3" at bounding box center [402, 117] width 24 height 24
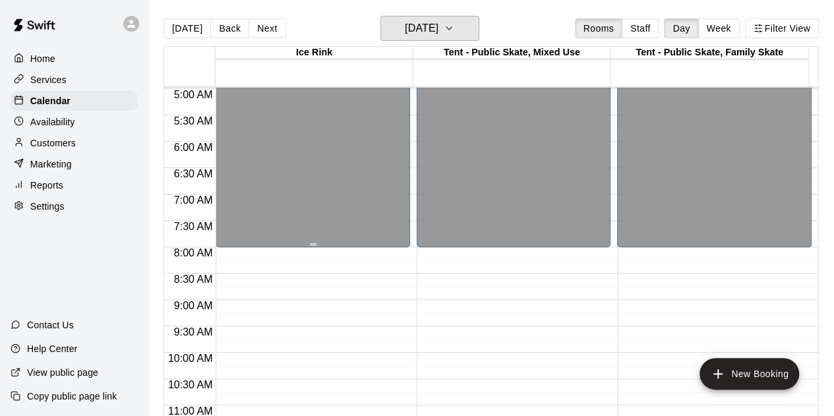
scroll to position [328, 0]
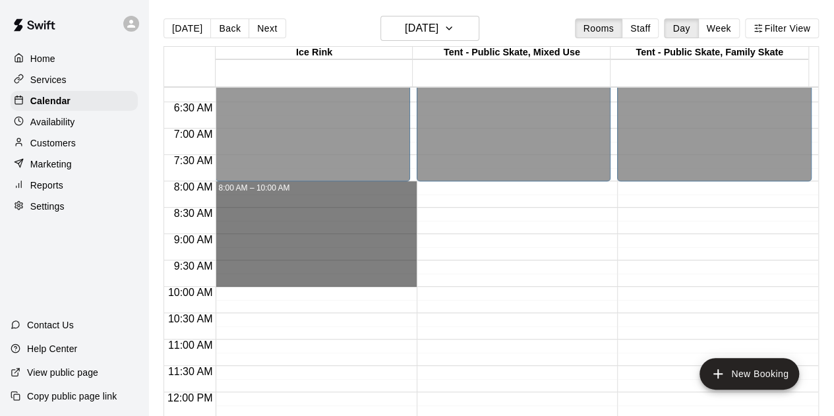
drag, startPoint x: 253, startPoint y: 187, endPoint x: 279, endPoint y: 279, distance: 96.0
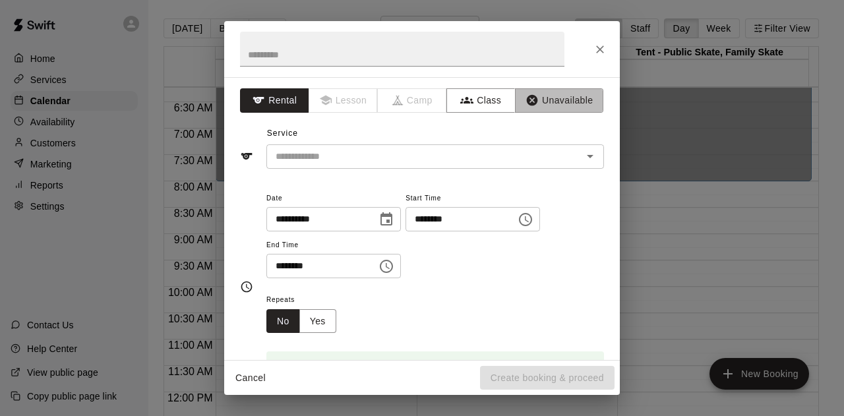
drag, startPoint x: 554, startPoint y: 103, endPoint x: 569, endPoint y: 175, distance: 73.6
click at [554, 103] on button "Unavailable" at bounding box center [559, 100] width 88 height 24
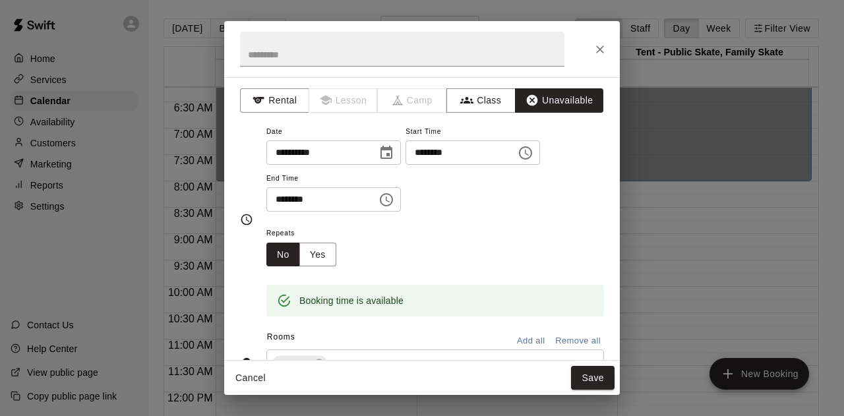
click at [594, 376] on button "Save" at bounding box center [592, 378] width 43 height 24
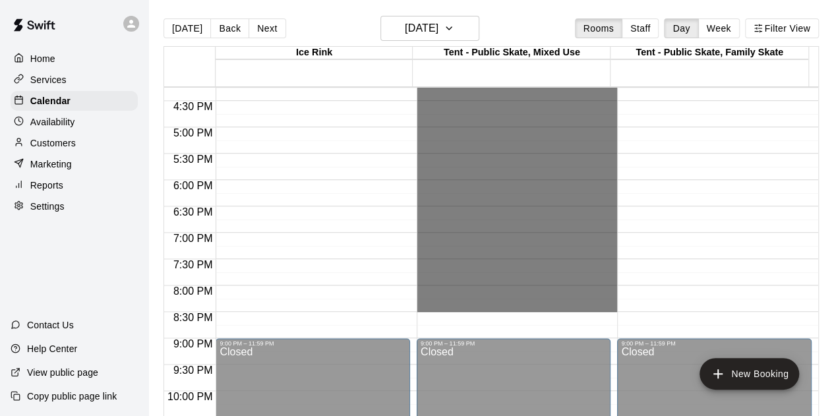
scroll to position [921, 0]
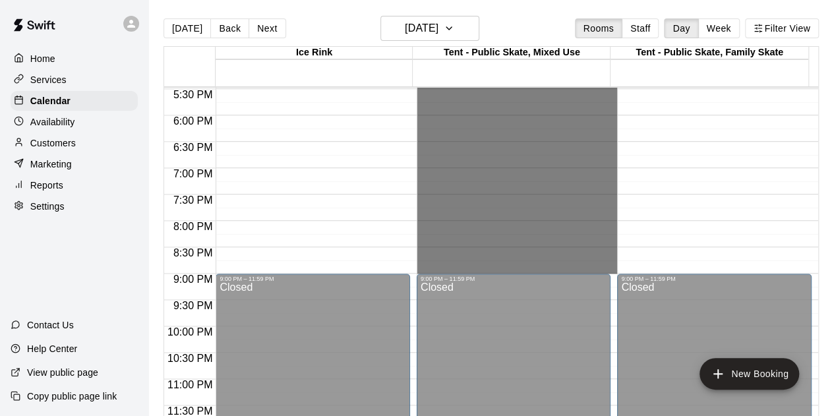
drag, startPoint x: 527, startPoint y: 185, endPoint x: 526, endPoint y: 268, distance: 82.4
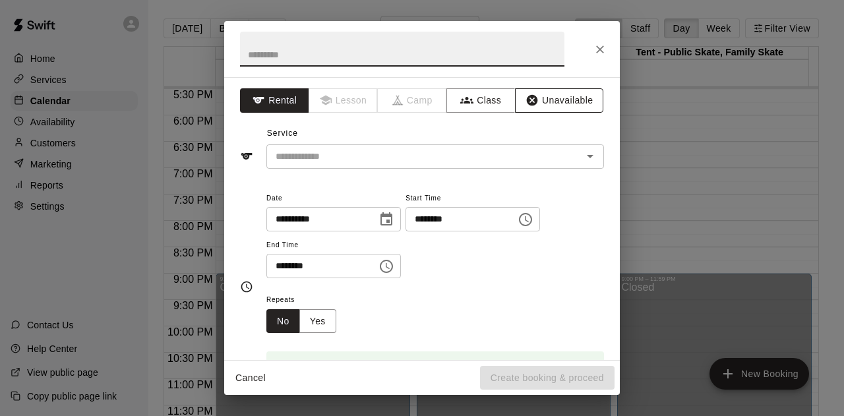
click at [546, 99] on button "Unavailable" at bounding box center [559, 100] width 88 height 24
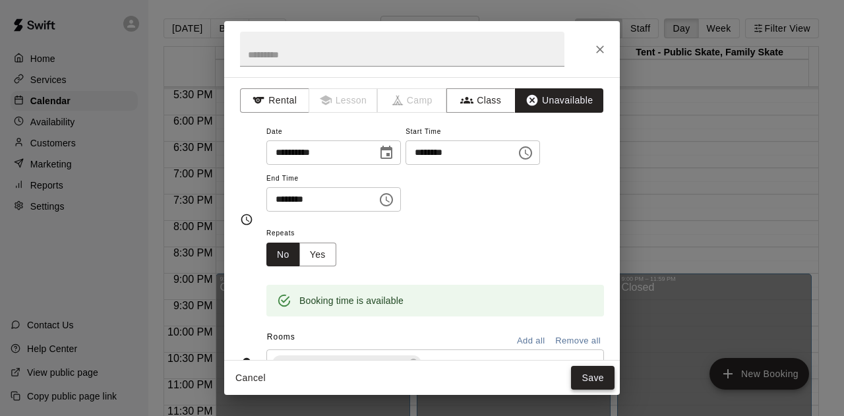
click at [574, 380] on button "Save" at bounding box center [592, 378] width 43 height 24
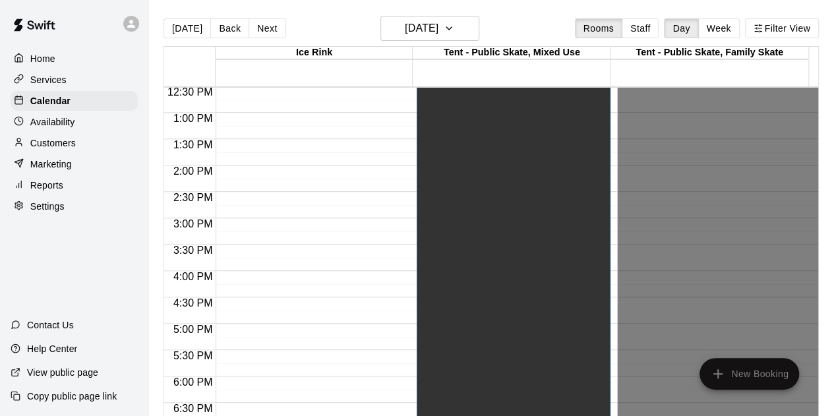
scroll to position [790, 0]
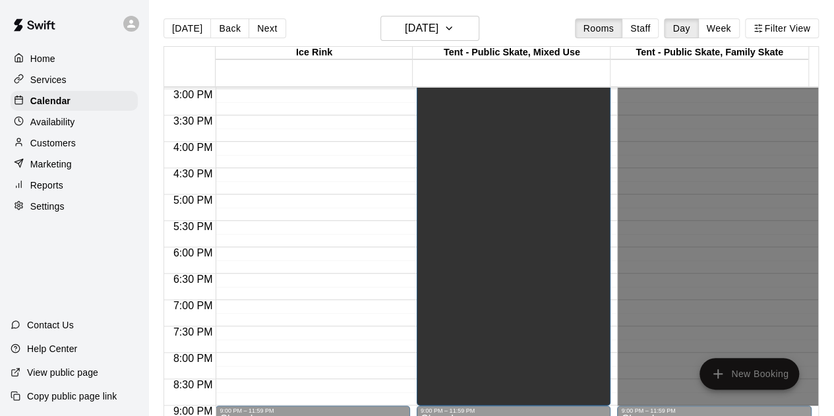
drag, startPoint x: 622, startPoint y: 293, endPoint x: 630, endPoint y: 387, distance: 94.6
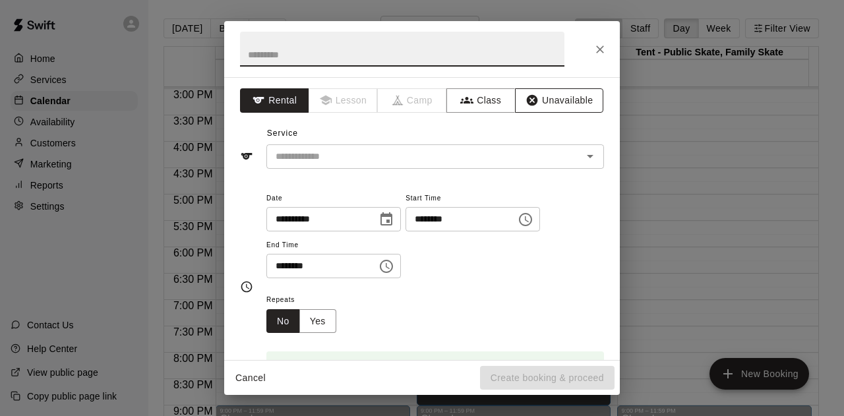
click at [537, 97] on button "Unavailable" at bounding box center [559, 100] width 88 height 24
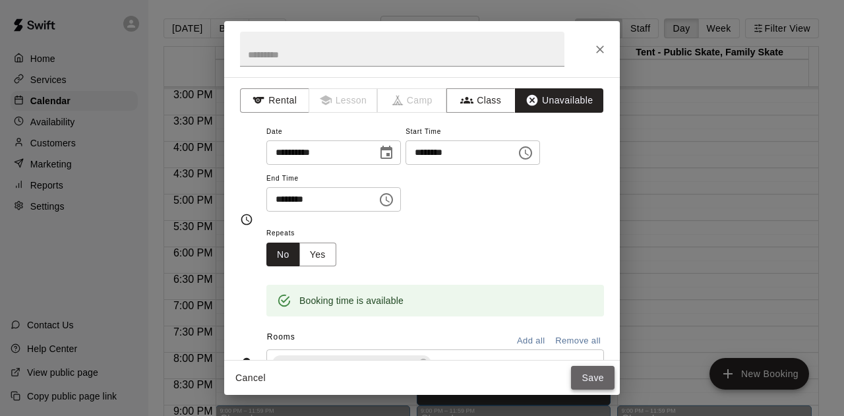
click at [591, 376] on button "Save" at bounding box center [592, 378] width 43 height 24
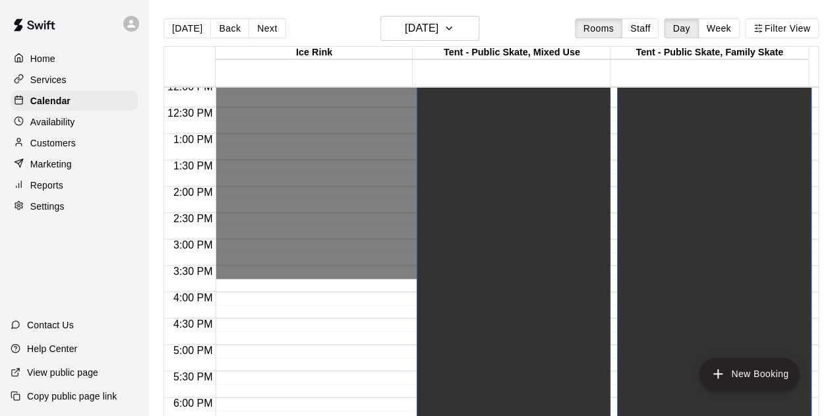
scroll to position [658, 0]
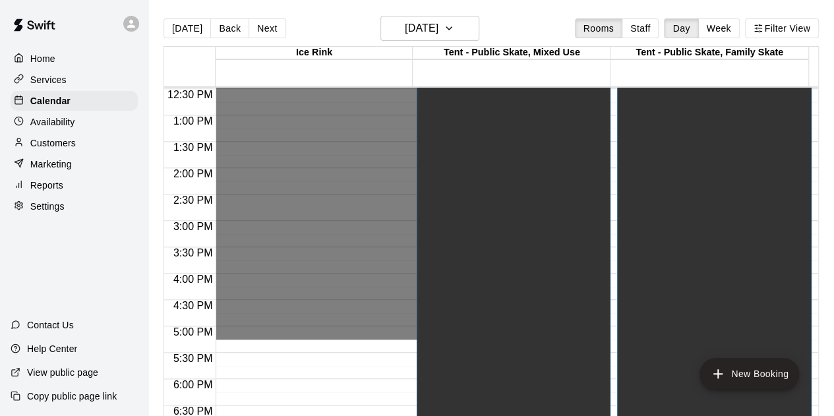
drag, startPoint x: 252, startPoint y: 277, endPoint x: 267, endPoint y: 334, distance: 58.7
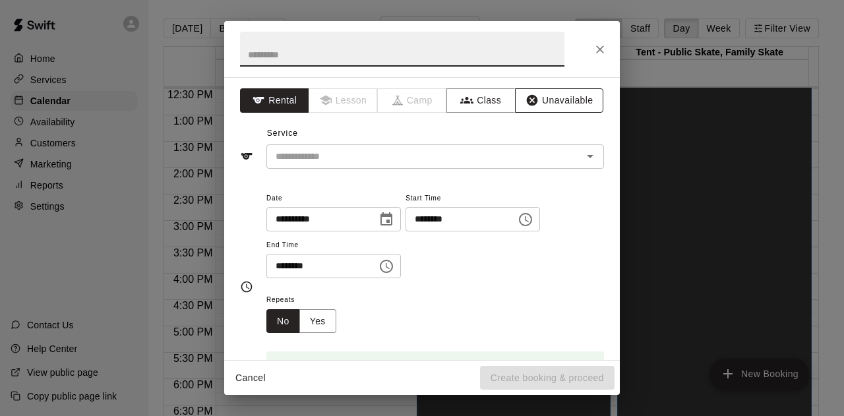
drag, startPoint x: 544, startPoint y: 100, endPoint x: 537, endPoint y: 107, distance: 9.8
click at [542, 103] on button "Unavailable" at bounding box center [559, 100] width 88 height 24
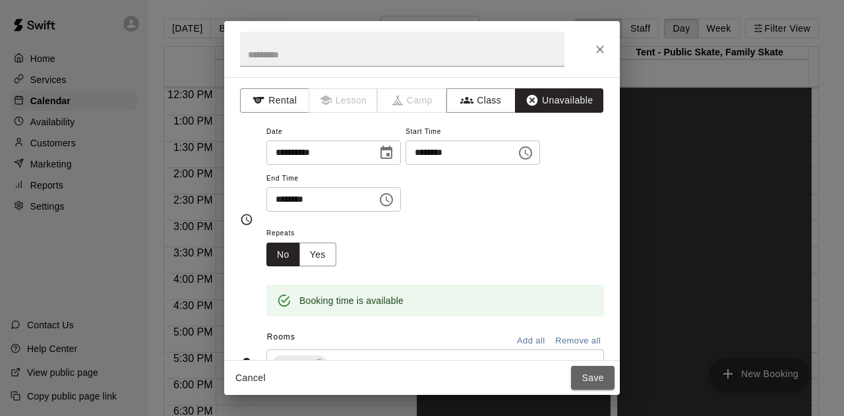
click at [589, 386] on button "Save" at bounding box center [592, 378] width 43 height 24
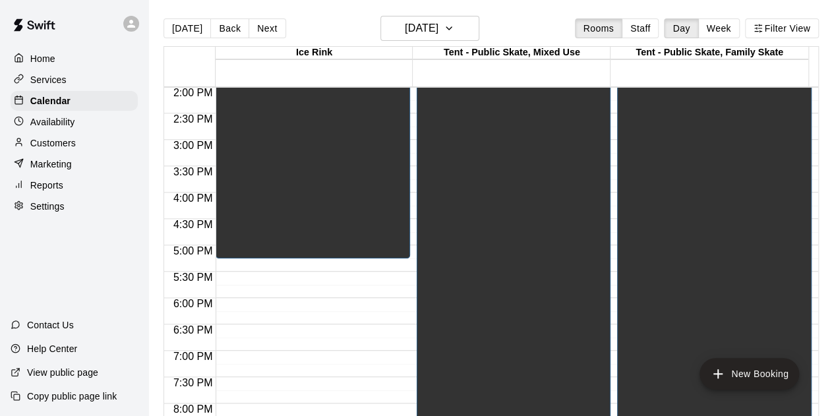
scroll to position [855, 0]
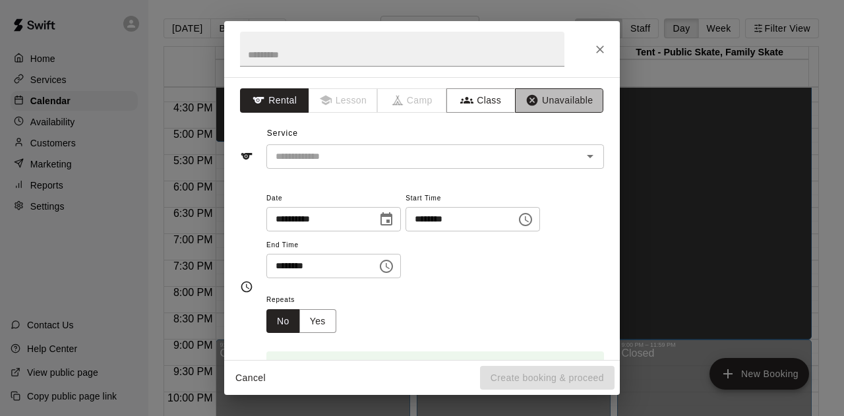
click at [546, 98] on button "Unavailable" at bounding box center [559, 100] width 88 height 24
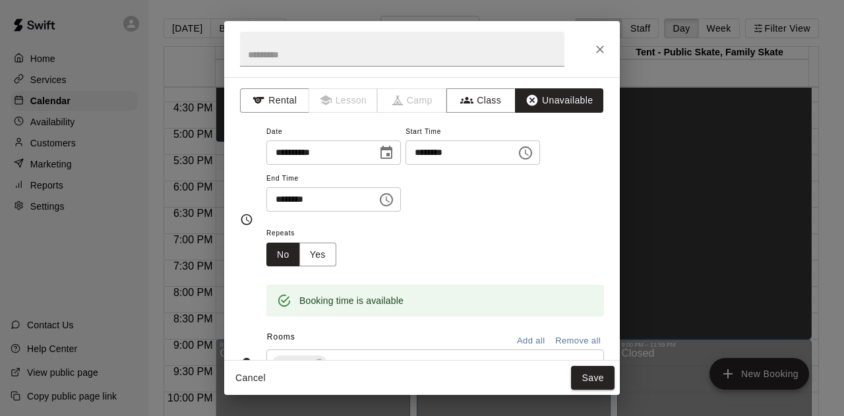
click at [589, 380] on button "Save" at bounding box center [592, 378] width 43 height 24
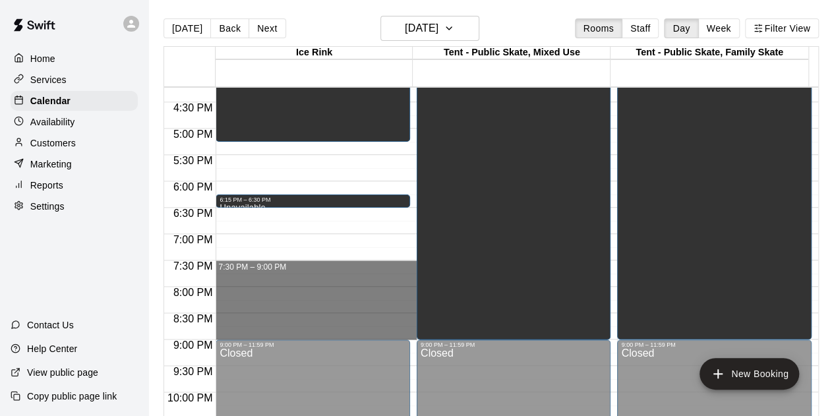
drag, startPoint x: 228, startPoint y: 262, endPoint x: 237, endPoint y: 328, distance: 66.5
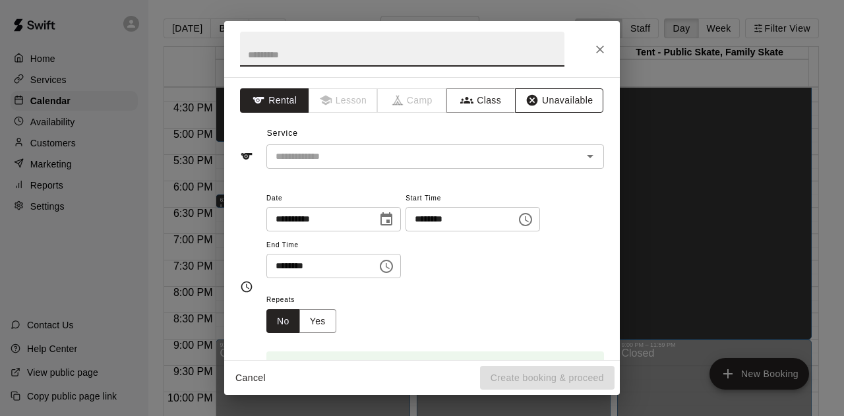
click at [550, 98] on button "Unavailable" at bounding box center [559, 100] width 88 height 24
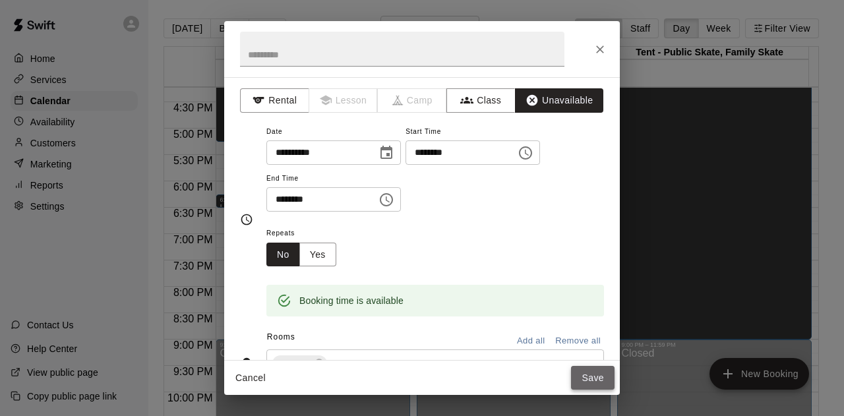
click at [587, 380] on button "Save" at bounding box center [592, 378] width 43 height 24
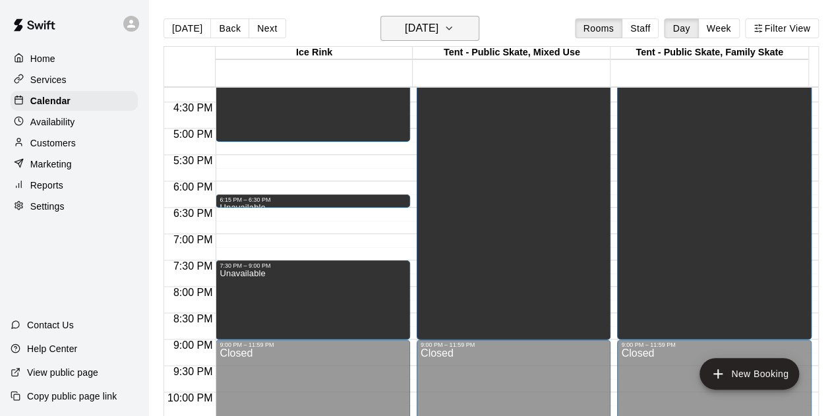
click at [454, 26] on icon "button" at bounding box center [449, 28] width 11 height 16
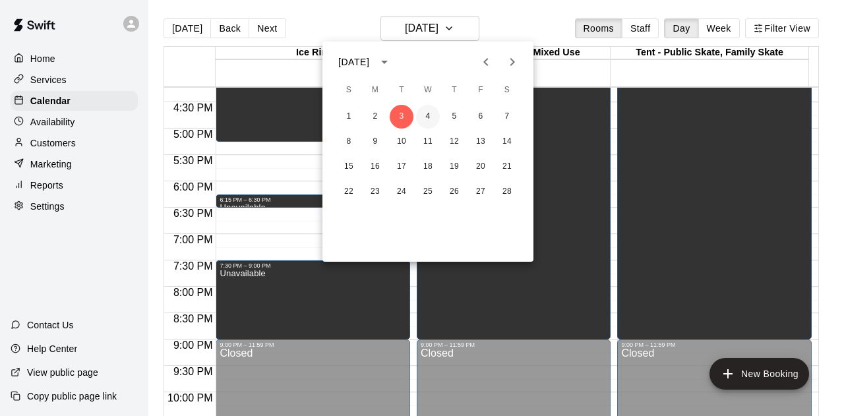
click at [432, 114] on button "4" at bounding box center [428, 117] width 24 height 24
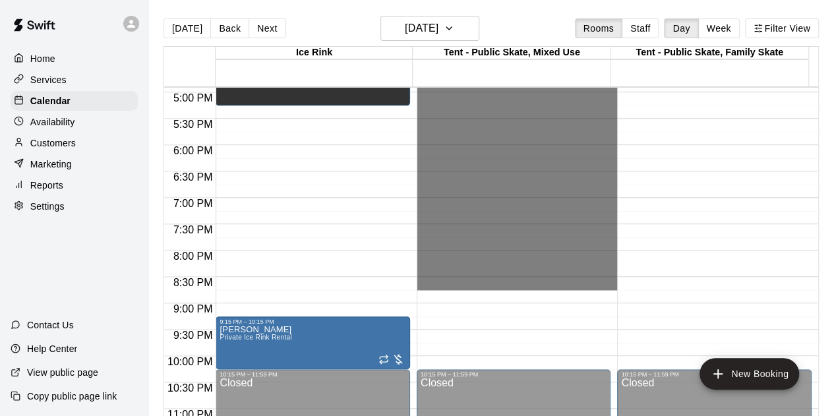
scroll to position [921, 0]
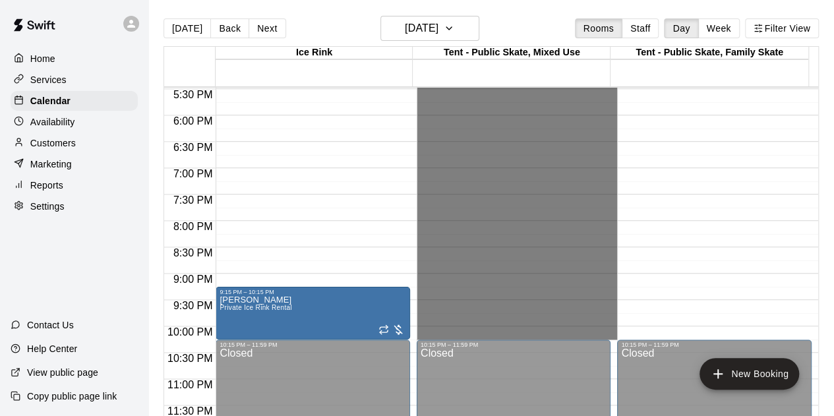
drag, startPoint x: 445, startPoint y: 194, endPoint x: 467, endPoint y: 337, distance: 144.1
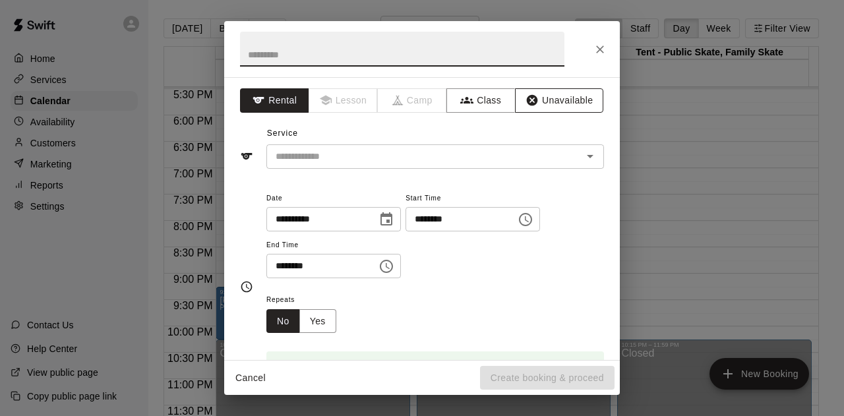
click at [550, 98] on button "Unavailable" at bounding box center [559, 100] width 88 height 24
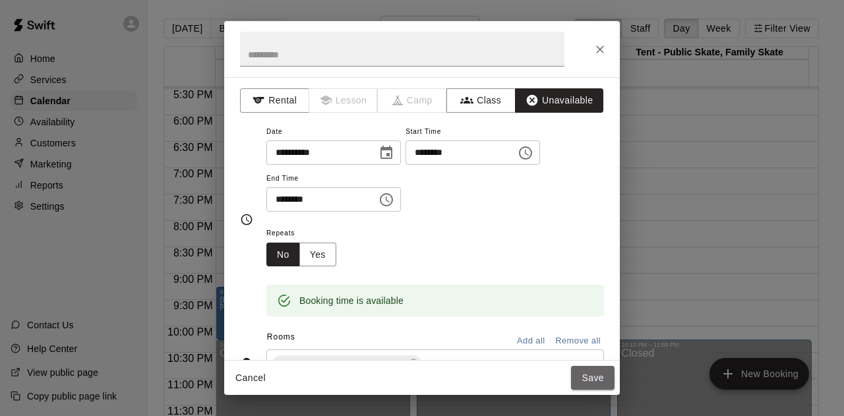
click at [587, 380] on button "Save" at bounding box center [592, 378] width 43 height 24
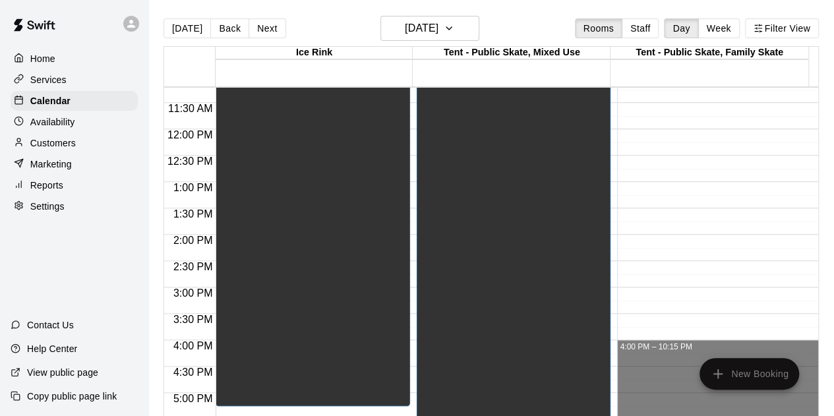
scroll to position [526, 0]
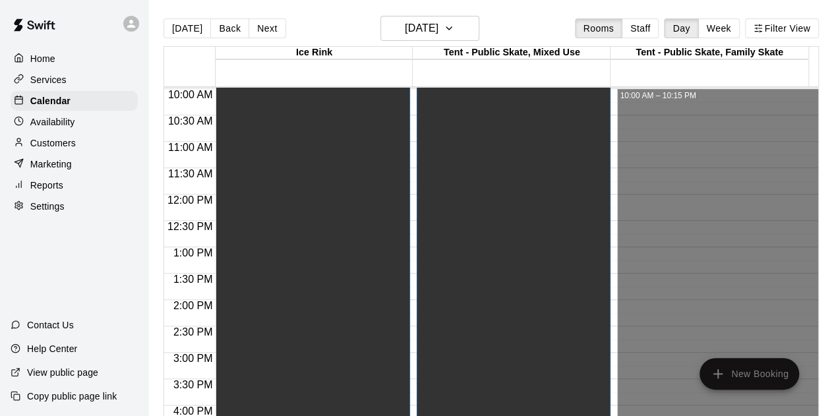
drag, startPoint x: 650, startPoint y: 334, endPoint x: 632, endPoint y: 96, distance: 238.6
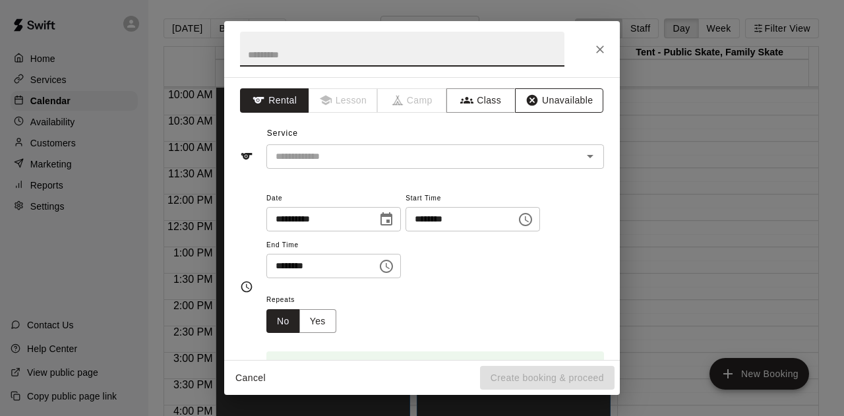
click at [535, 92] on button "Unavailable" at bounding box center [559, 100] width 88 height 24
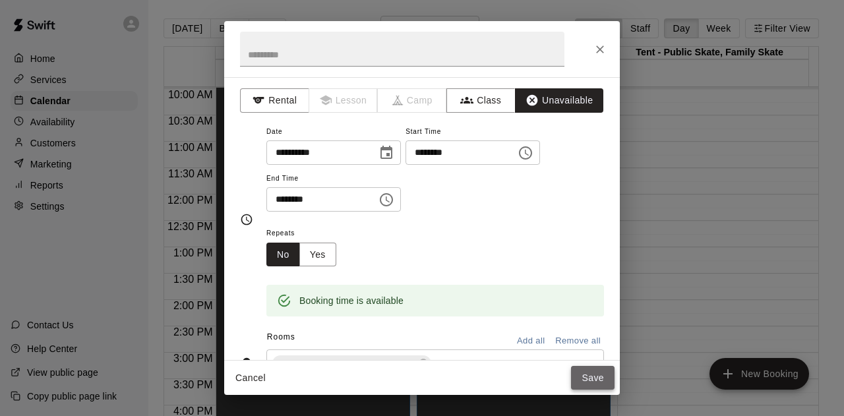
click at [591, 374] on button "Save" at bounding box center [592, 378] width 43 height 24
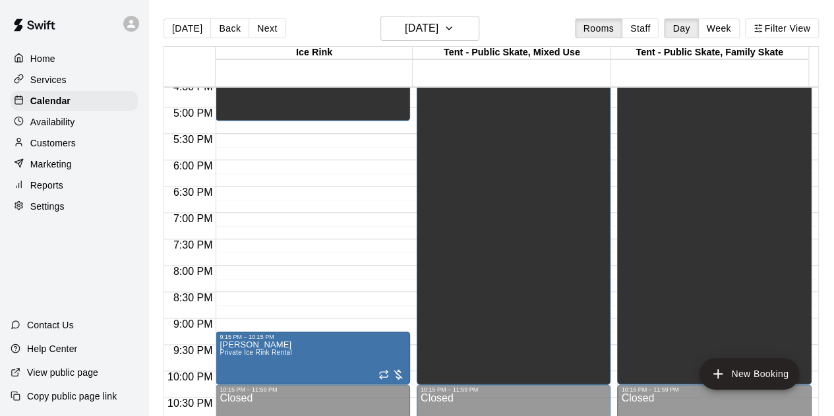
scroll to position [855, 0]
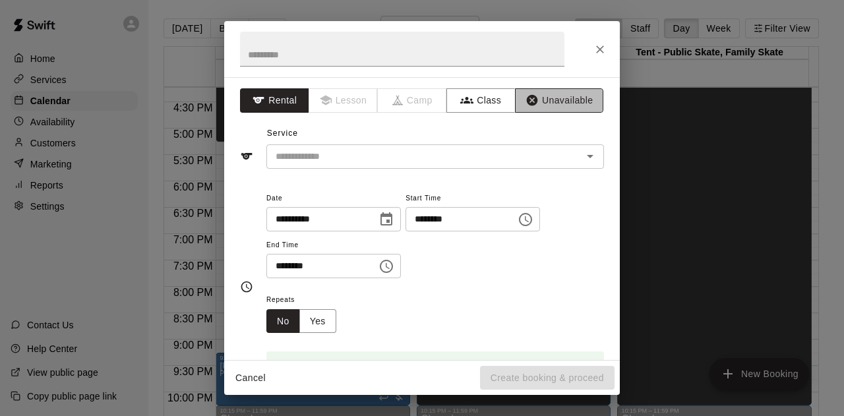
click at [549, 91] on button "Unavailable" at bounding box center [559, 100] width 88 height 24
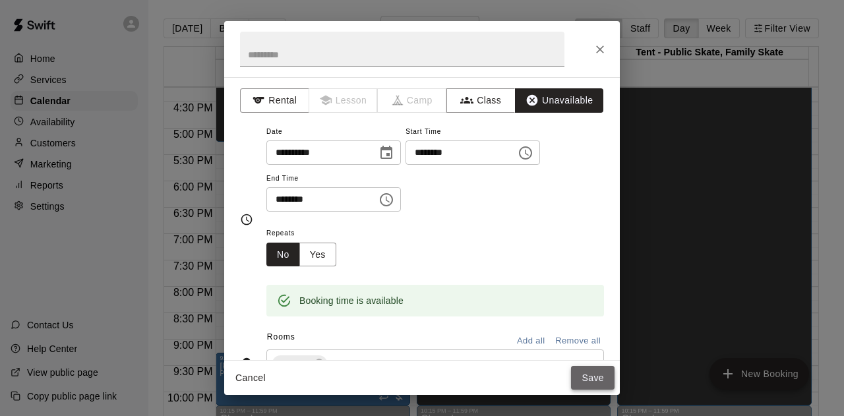
drag, startPoint x: 591, startPoint y: 386, endPoint x: 585, endPoint y: 379, distance: 8.9
click at [591, 386] on button "Save" at bounding box center [592, 378] width 43 height 24
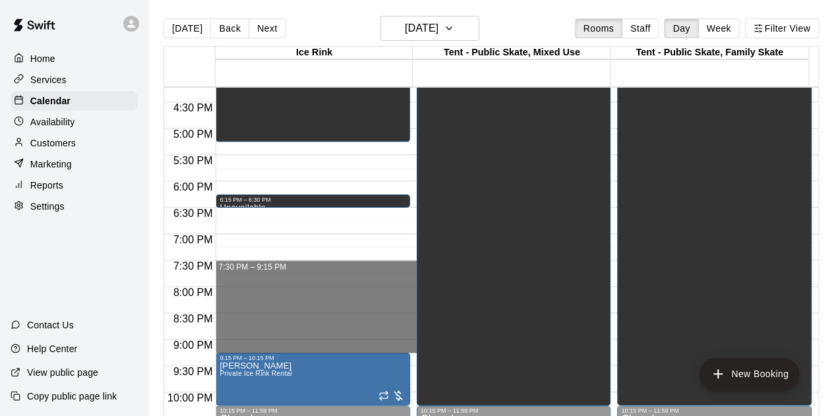
drag, startPoint x: 228, startPoint y: 263, endPoint x: 242, endPoint y: 345, distance: 83.5
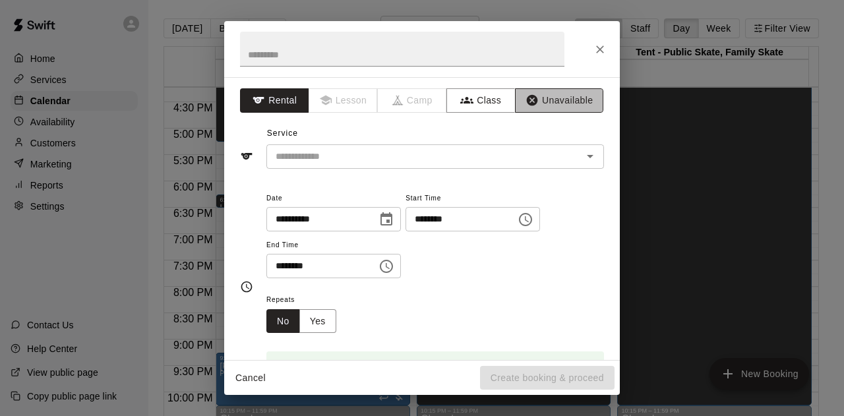
click at [540, 98] on button "Unavailable" at bounding box center [559, 100] width 88 height 24
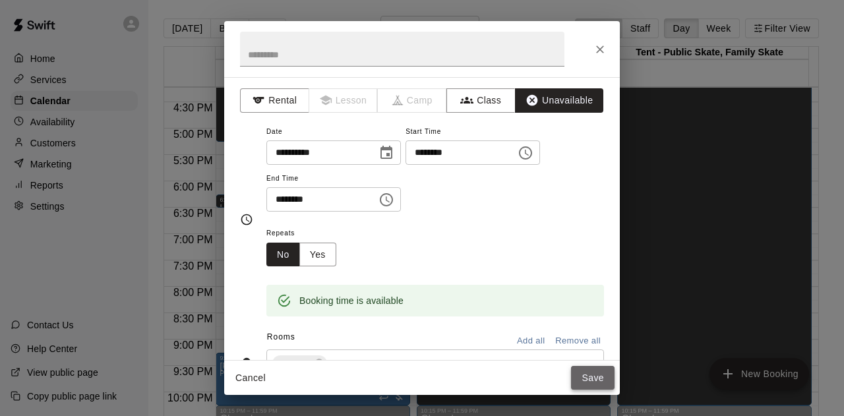
click at [589, 380] on button "Save" at bounding box center [592, 378] width 43 height 24
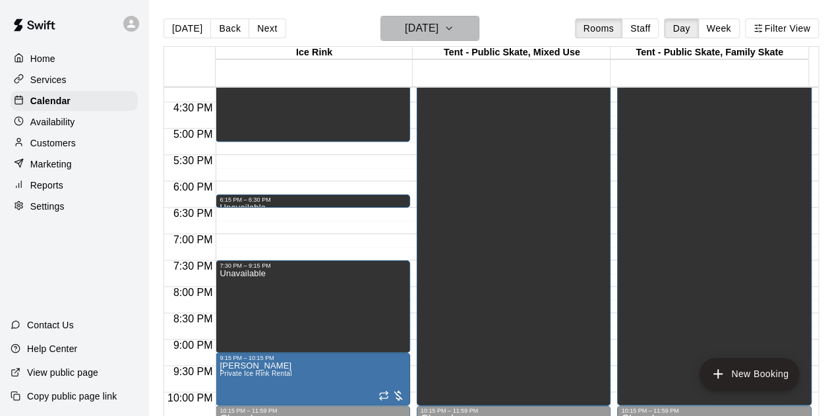
click at [454, 31] on icon "button" at bounding box center [449, 28] width 11 height 16
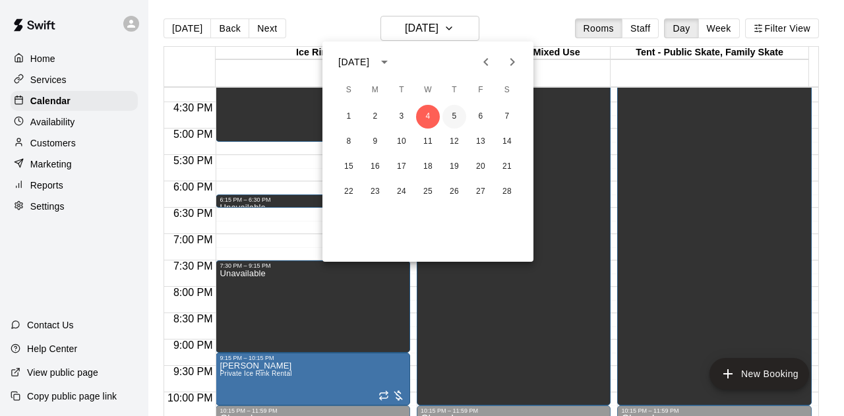
click at [455, 117] on button "5" at bounding box center [454, 117] width 24 height 24
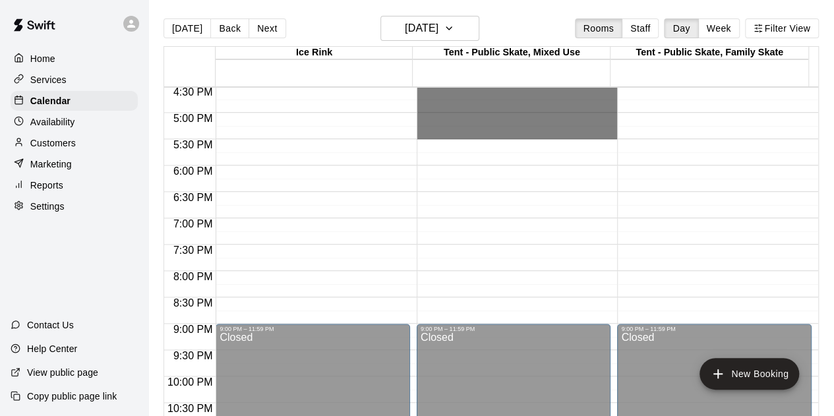
scroll to position [921, 0]
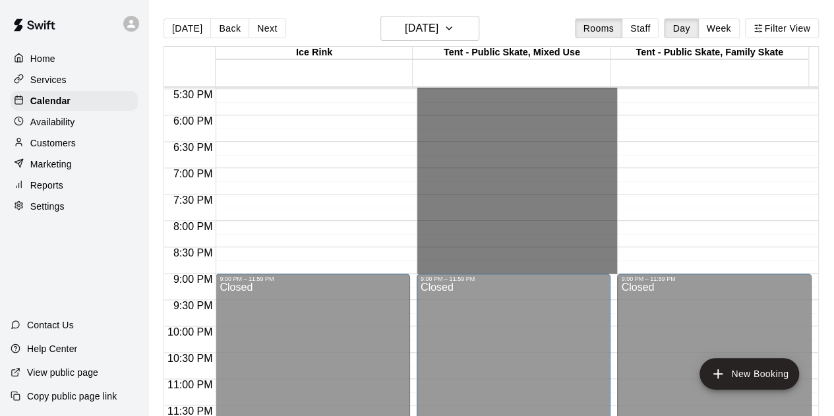
drag, startPoint x: 469, startPoint y: 131, endPoint x: 474, endPoint y: 267, distance: 135.9
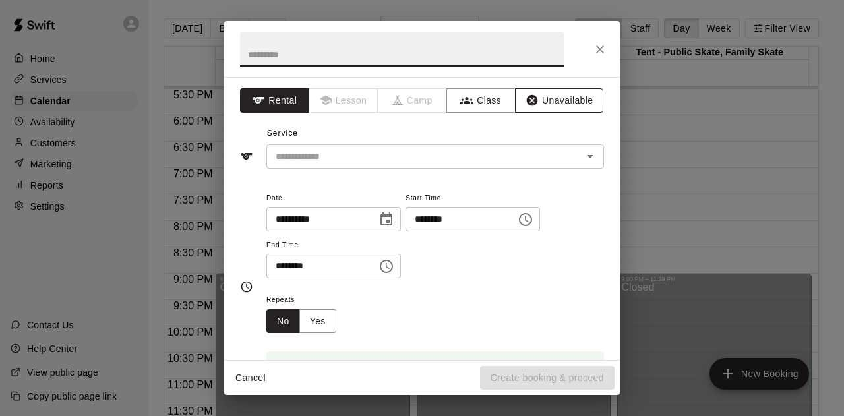
click at [539, 94] on button "Unavailable" at bounding box center [559, 100] width 88 height 24
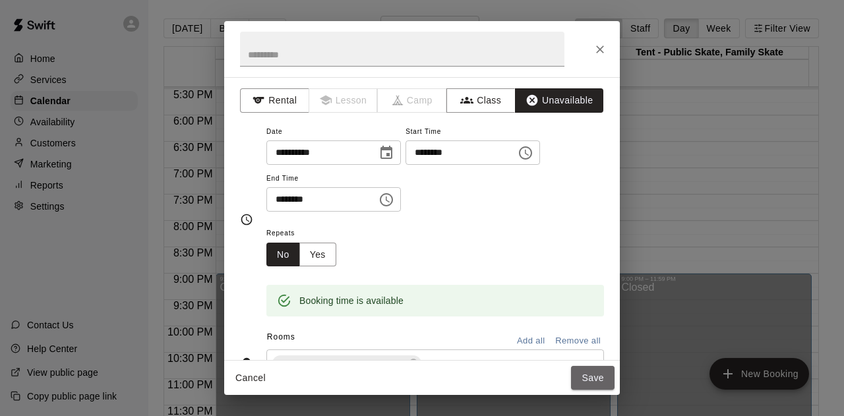
drag, startPoint x: 587, startPoint y: 374, endPoint x: 518, endPoint y: 330, distance: 81.5
click at [585, 374] on button "Save" at bounding box center [592, 378] width 43 height 24
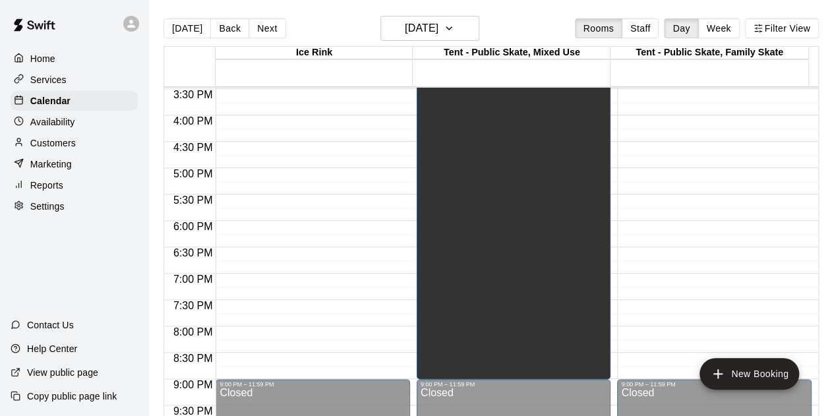
scroll to position [855, 0]
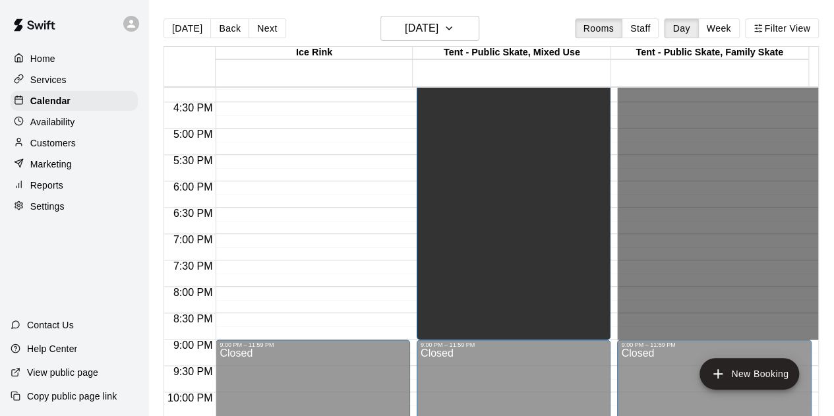
drag, startPoint x: 622, startPoint y: 94, endPoint x: 662, endPoint y: 336, distance: 245.7
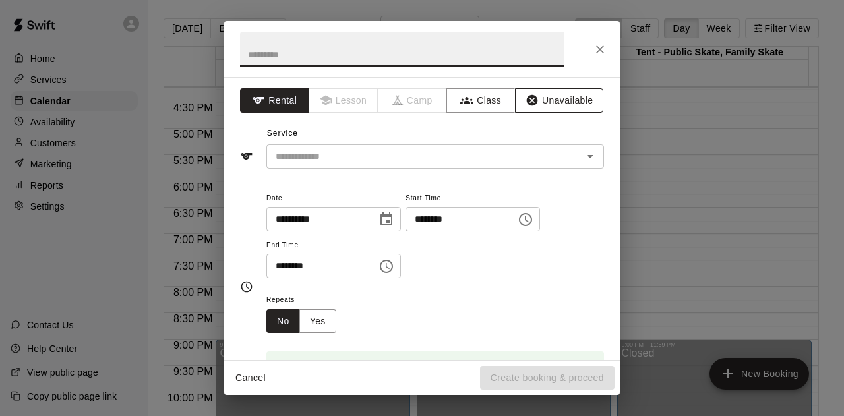
click at [556, 104] on button "Unavailable" at bounding box center [559, 100] width 88 height 24
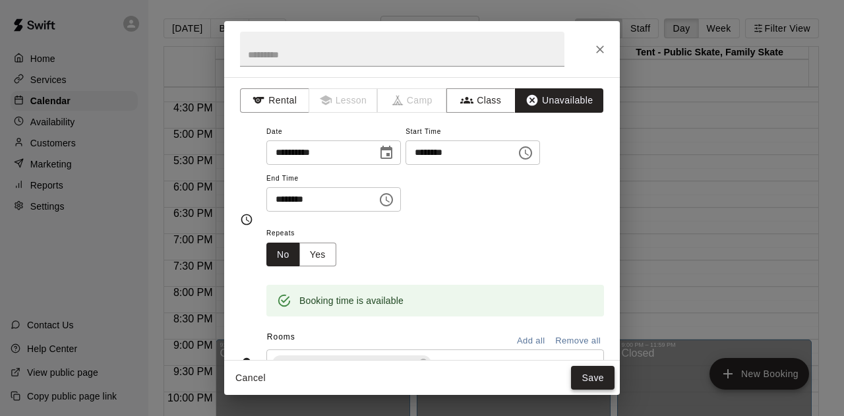
click at [588, 372] on button "Save" at bounding box center [592, 378] width 43 height 24
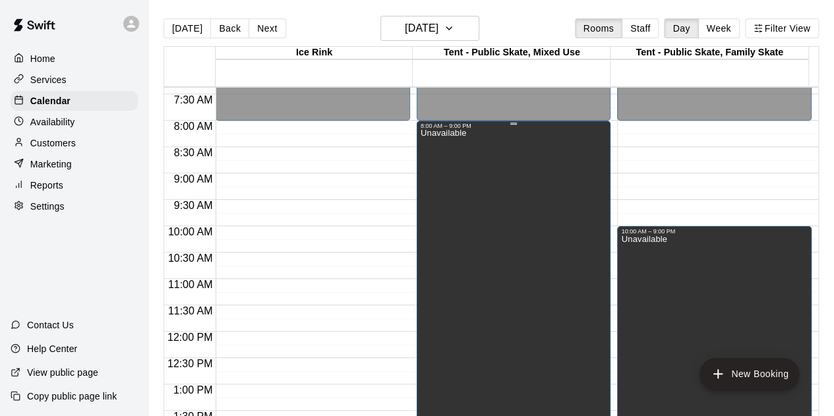
scroll to position [328, 0]
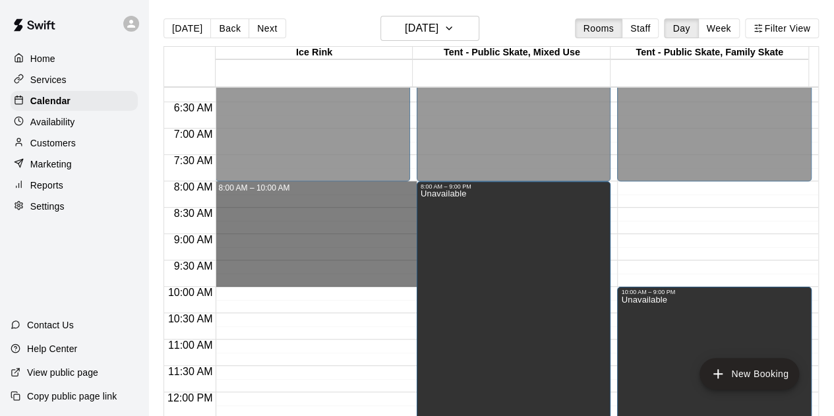
drag, startPoint x: 351, startPoint y: 187, endPoint x: 345, endPoint y: 283, distance: 96.4
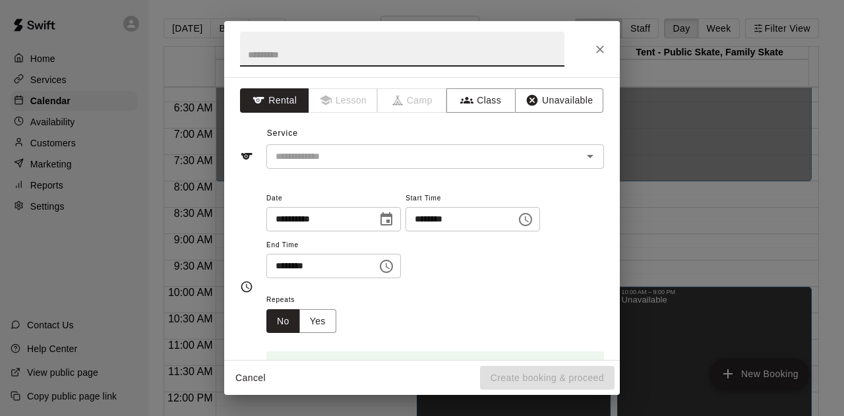
drag, startPoint x: 568, startPoint y: 103, endPoint x: 565, endPoint y: 122, distance: 18.7
click at [568, 105] on button "Unavailable" at bounding box center [559, 100] width 88 height 24
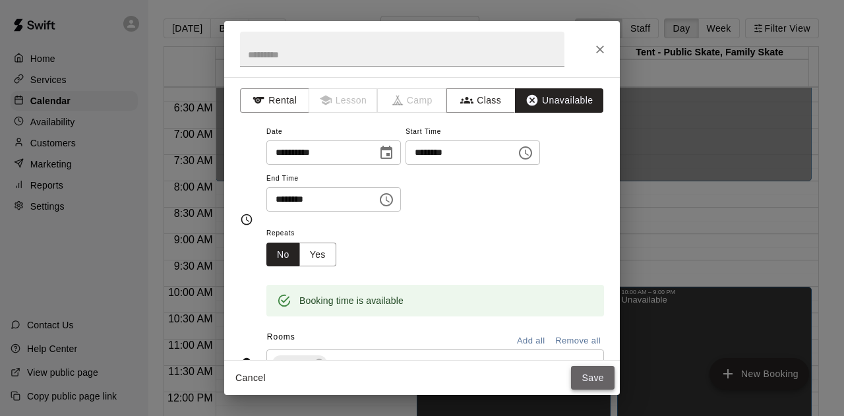
click at [587, 366] on button "Save" at bounding box center [592, 378] width 43 height 24
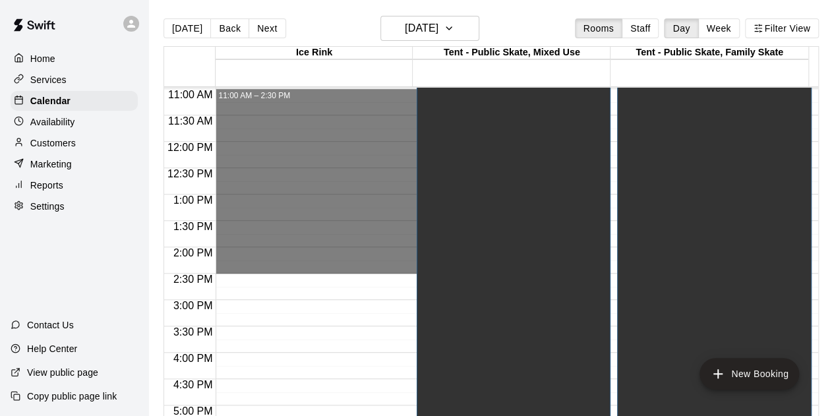
scroll to position [658, 0]
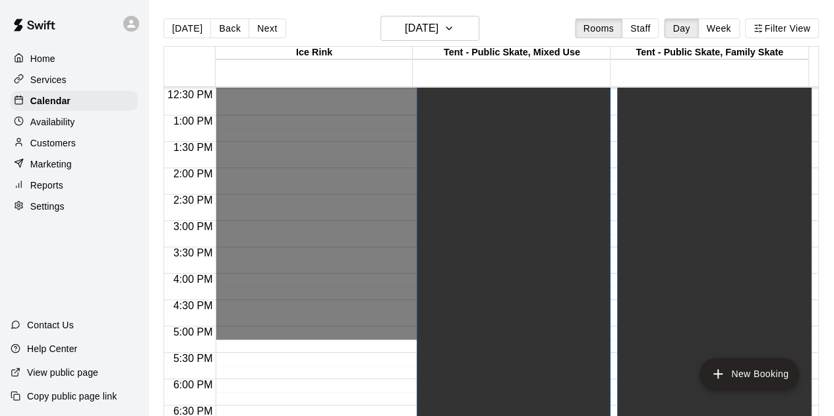
drag, startPoint x: 264, startPoint y: 213, endPoint x: 288, endPoint y: 334, distance: 123.7
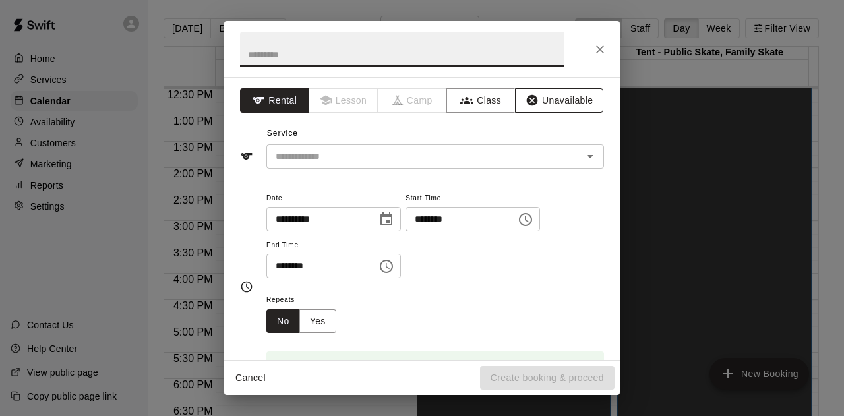
click at [538, 95] on button "Unavailable" at bounding box center [559, 100] width 88 height 24
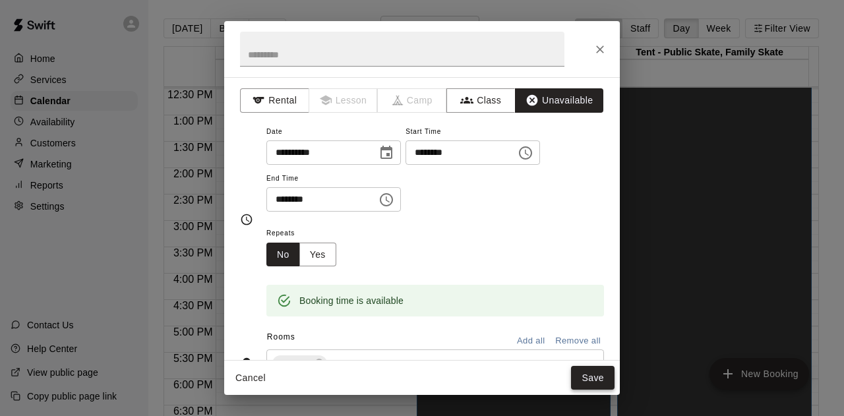
click at [592, 374] on button "Save" at bounding box center [592, 378] width 43 height 24
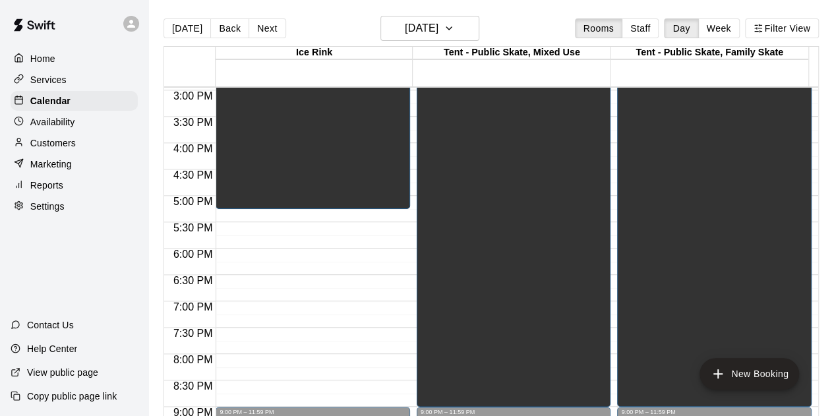
scroll to position [790, 0]
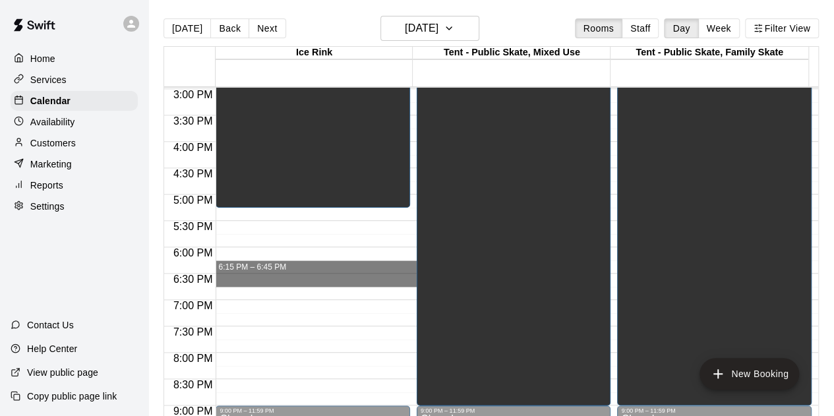
drag, startPoint x: 245, startPoint y: 277, endPoint x: 260, endPoint y: 263, distance: 20.0
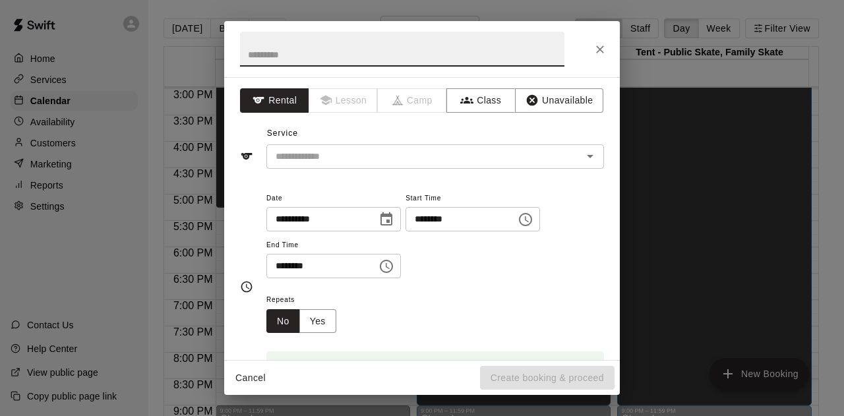
drag, startPoint x: 605, startPoint y: 45, endPoint x: 606, endPoint y: 53, distance: 8.0
click at [606, 46] on icon "Close" at bounding box center [599, 49] width 13 height 13
click at [553, 104] on button "Unavailable" at bounding box center [559, 100] width 88 height 24
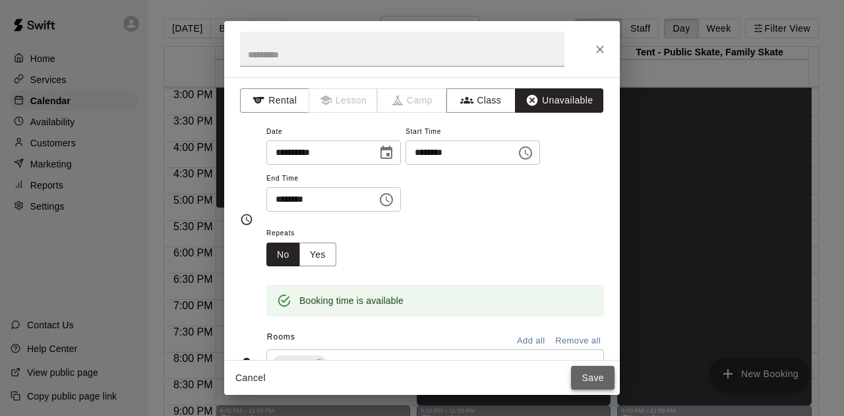
click at [589, 379] on button "Save" at bounding box center [592, 378] width 43 height 24
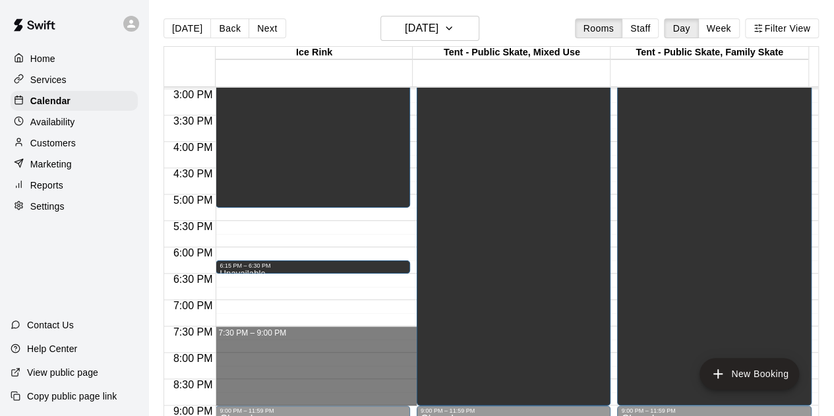
drag, startPoint x: 238, startPoint y: 325, endPoint x: 248, endPoint y: 397, distance: 72.6
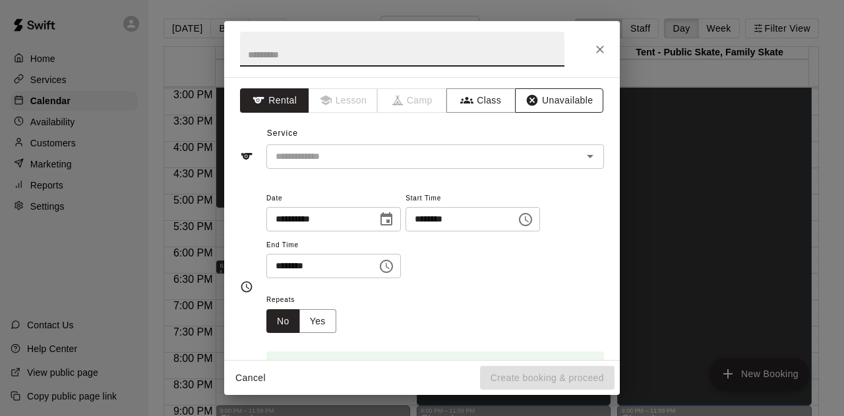
click at [557, 97] on button "Unavailable" at bounding box center [559, 100] width 88 height 24
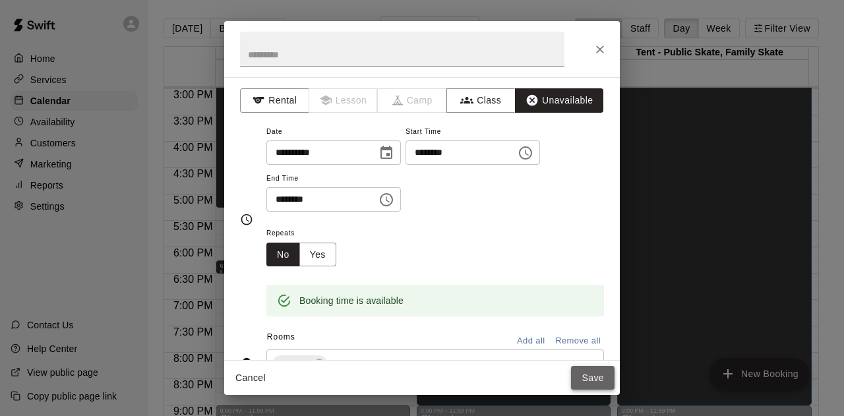
click at [593, 376] on button "Save" at bounding box center [592, 378] width 43 height 24
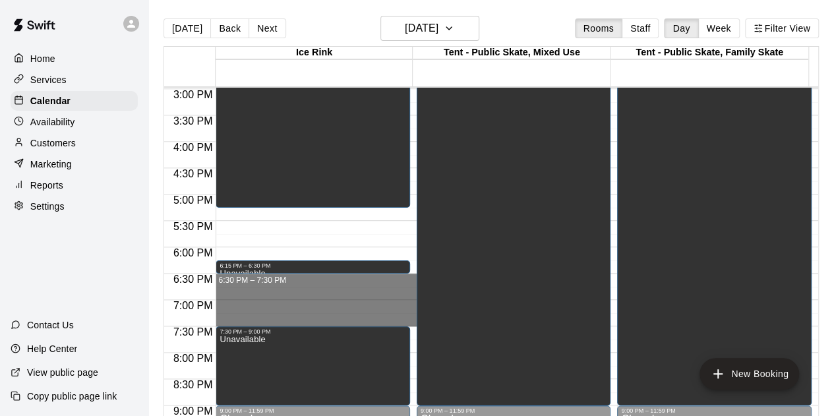
drag, startPoint x: 241, startPoint y: 276, endPoint x: 246, endPoint y: 322, distance: 46.4
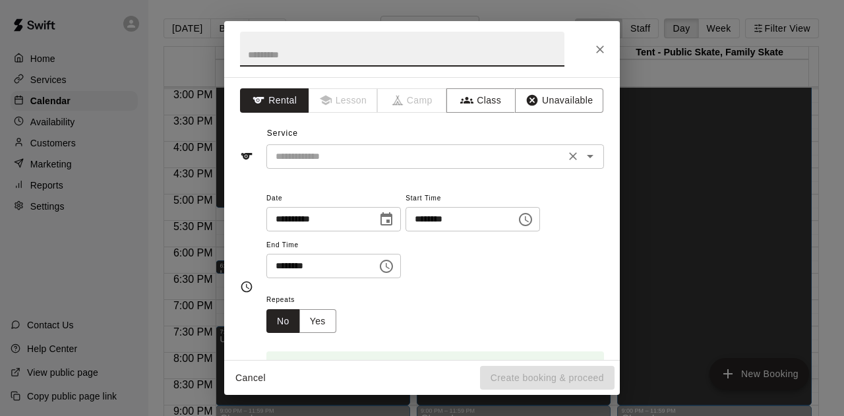
click at [310, 163] on input "text" at bounding box center [415, 156] width 291 height 16
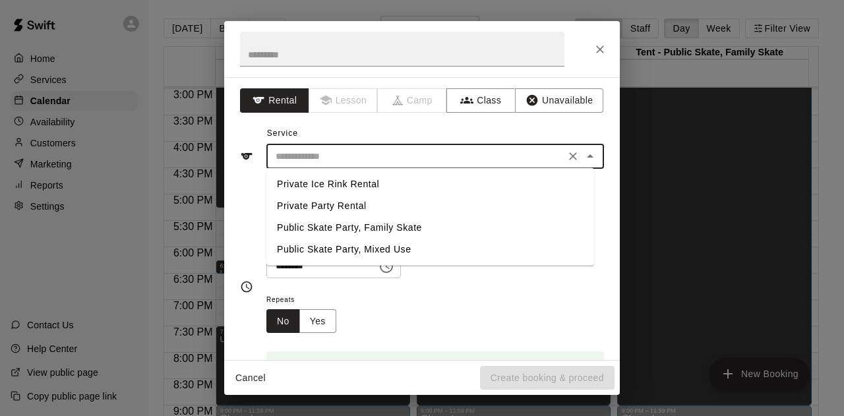
click at [327, 182] on li "Private Ice Rink Rental" at bounding box center [430, 184] width 328 height 22
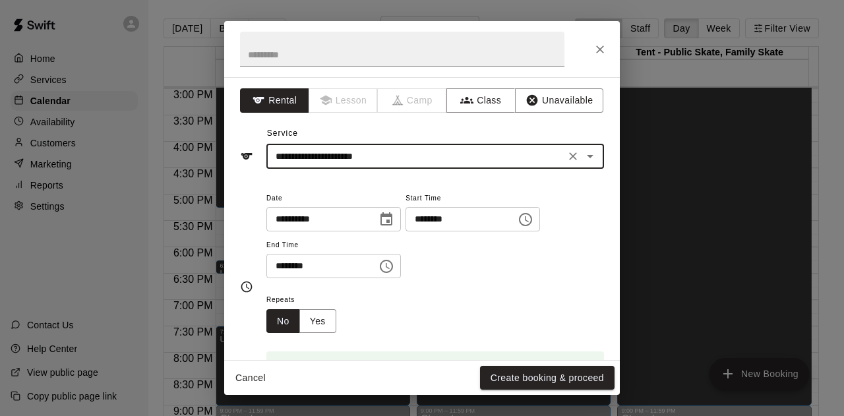
type input "**********"
click at [556, 378] on button "Create booking & proceed" at bounding box center [547, 378] width 134 height 24
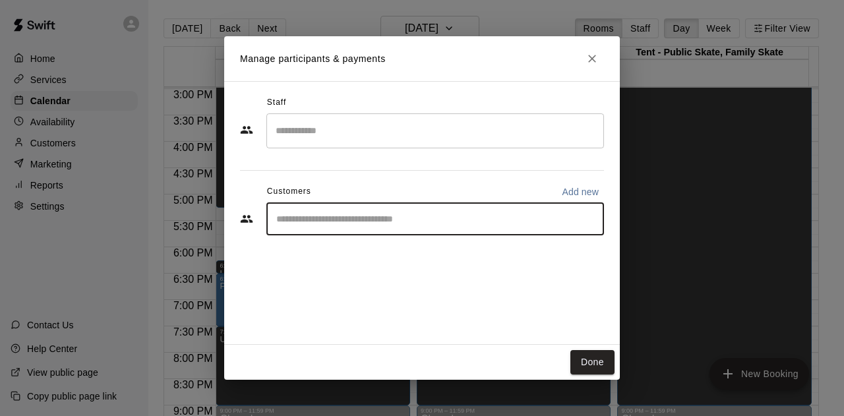
click at [315, 212] on input "Start typing to search customers..." at bounding box center [435, 218] width 326 height 13
type input "****"
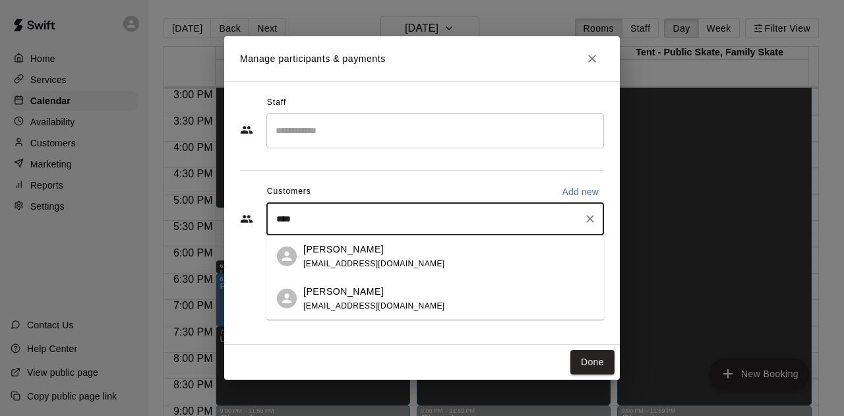
click at [336, 296] on p "Anne Beaney" at bounding box center [343, 291] width 80 height 14
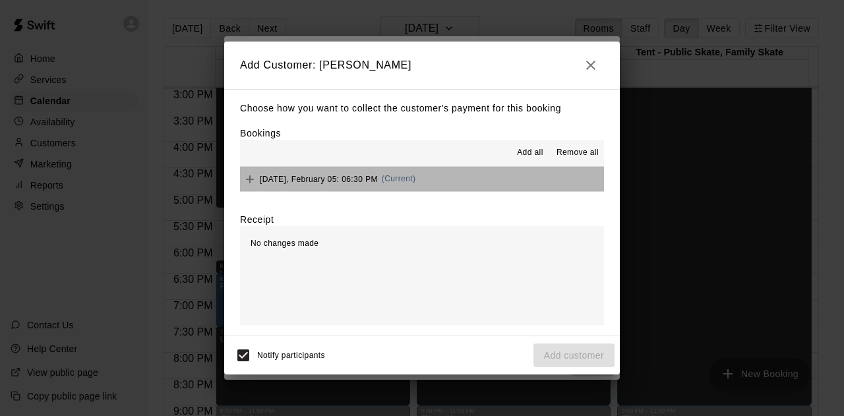
click at [469, 169] on button "Thursday, February 05: 06:30 PM (Current)" at bounding box center [422, 179] width 364 height 24
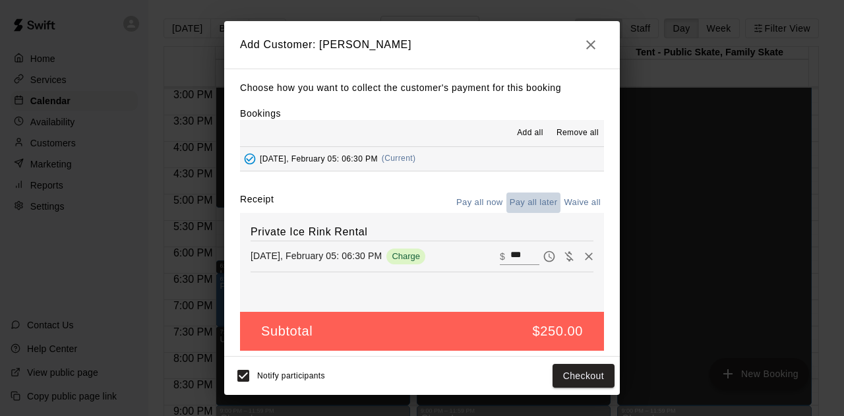
click at [524, 199] on button "Pay all later" at bounding box center [533, 202] width 55 height 20
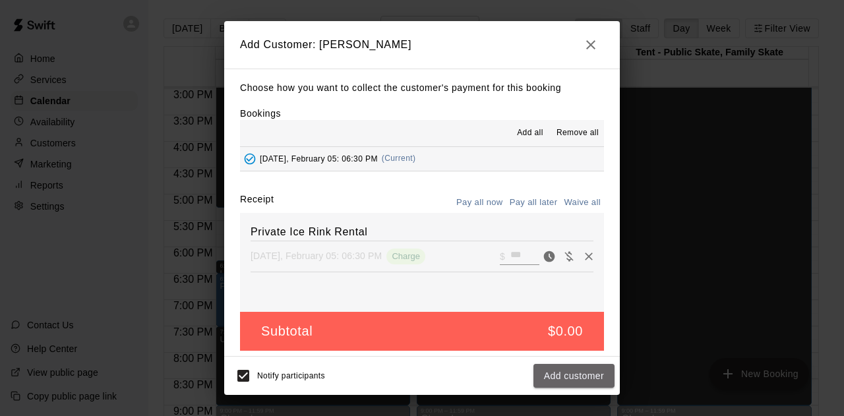
click at [577, 374] on button "Add customer" at bounding box center [573, 376] width 81 height 24
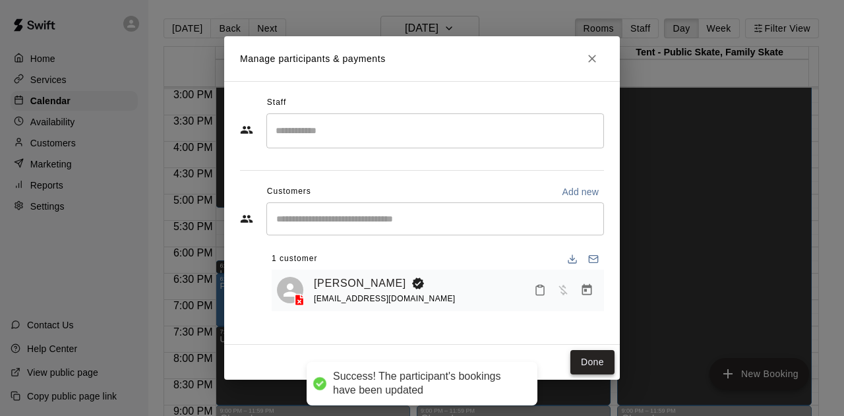
click at [580, 363] on button "Done" at bounding box center [592, 362] width 44 height 24
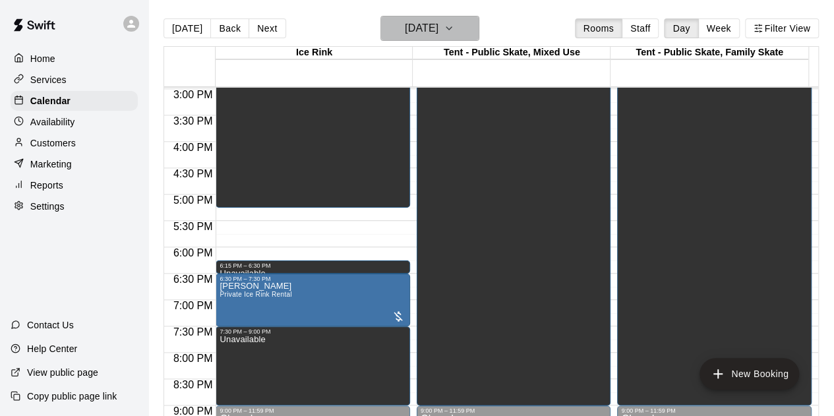
click at [454, 29] on icon "button" at bounding box center [449, 28] width 11 height 16
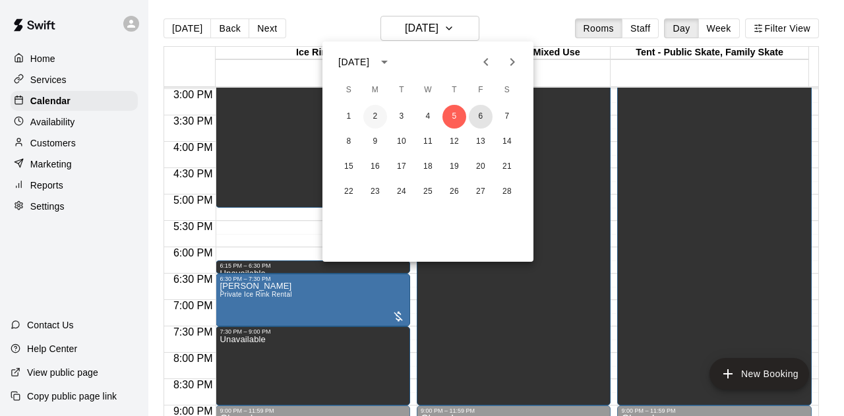
drag, startPoint x: 482, startPoint y: 116, endPoint x: 381, endPoint y: 113, distance: 101.6
click at [482, 115] on button "6" at bounding box center [481, 117] width 24 height 24
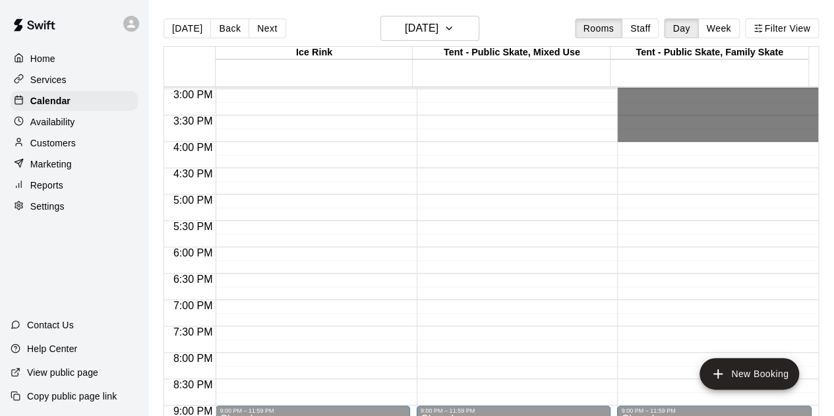
drag, startPoint x: 682, startPoint y: 159, endPoint x: 687, endPoint y: 130, distance: 29.5
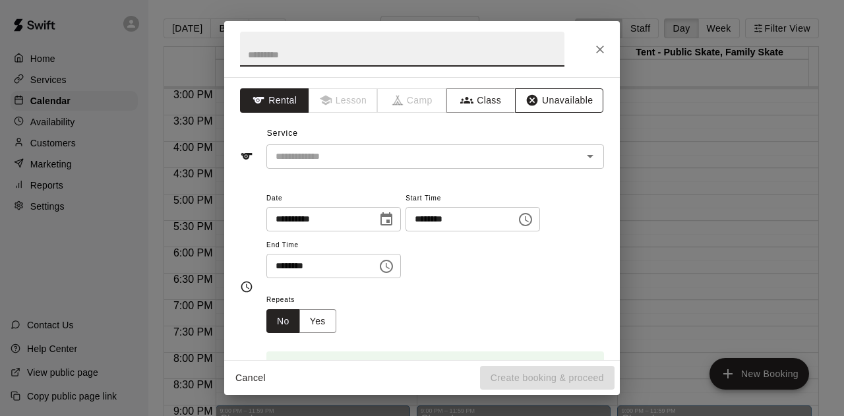
click at [530, 103] on button "Unavailable" at bounding box center [559, 100] width 88 height 24
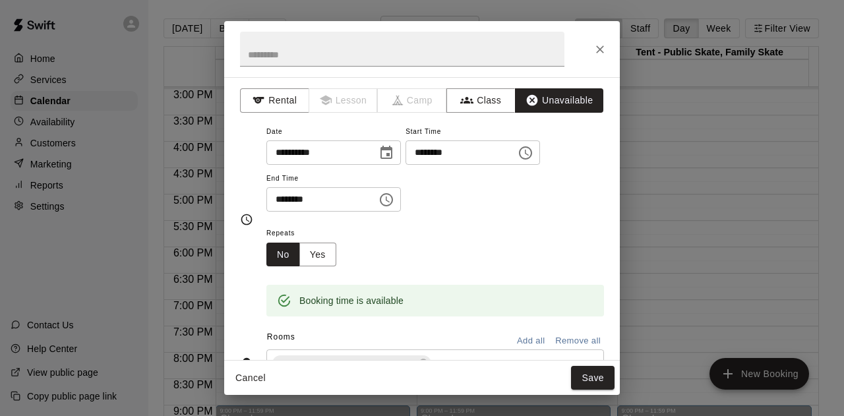
click at [600, 379] on button "Save" at bounding box center [592, 378] width 43 height 24
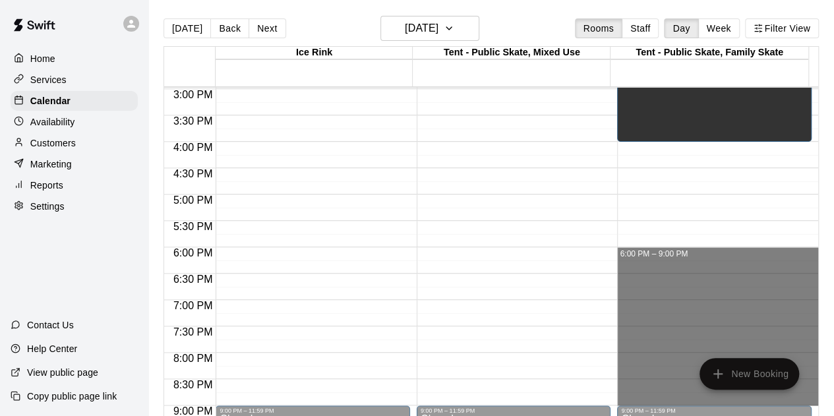
drag, startPoint x: 641, startPoint y: 248, endPoint x: 647, endPoint y: 390, distance: 141.8
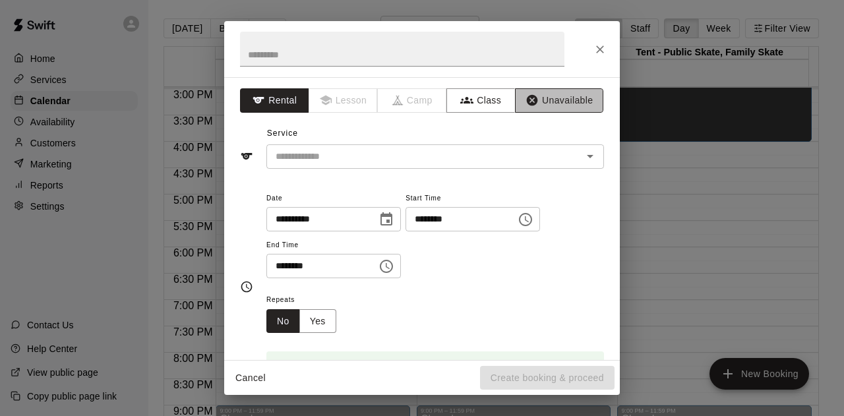
click at [546, 96] on button "Unavailable" at bounding box center [559, 100] width 88 height 24
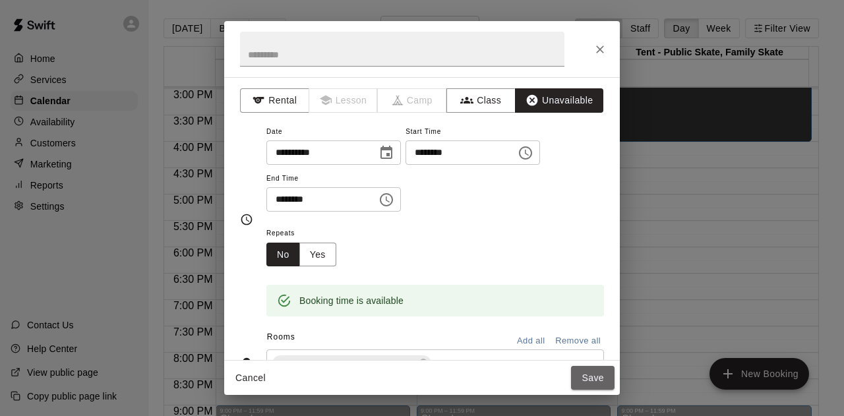
click at [583, 374] on button "Save" at bounding box center [592, 378] width 43 height 24
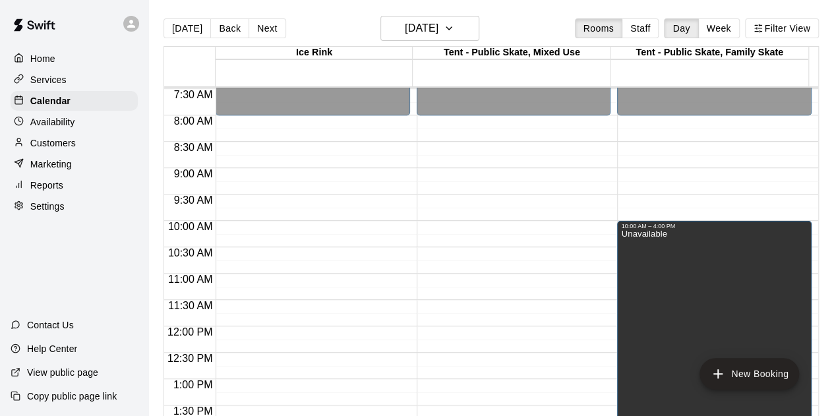
scroll to position [328, 0]
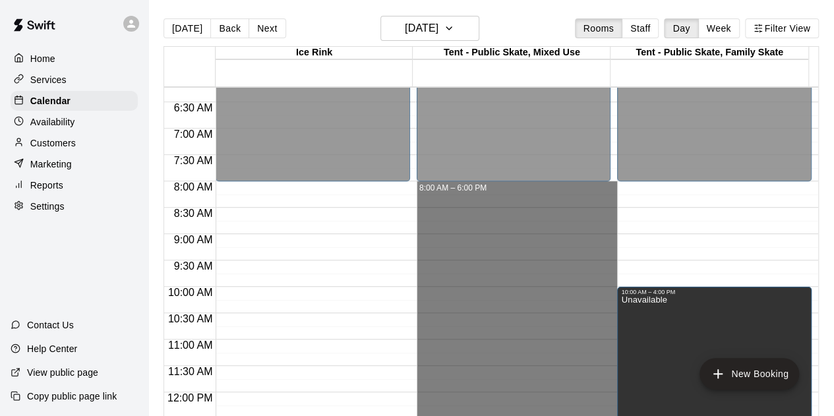
drag, startPoint x: 537, startPoint y: 245, endPoint x: 515, endPoint y: 187, distance: 61.9
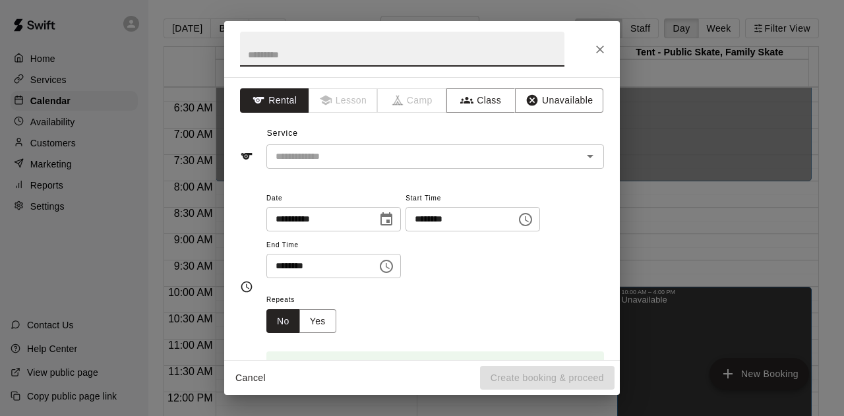
click at [577, 84] on div "**********" at bounding box center [421, 218] width 395 height 283
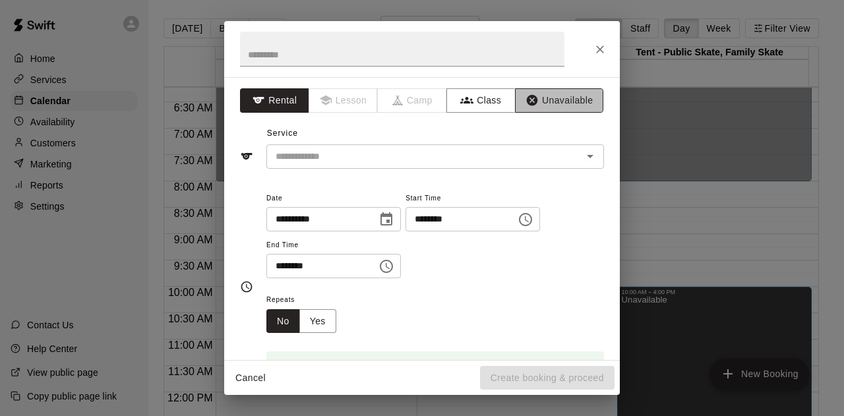
click at [551, 107] on button "Unavailable" at bounding box center [559, 100] width 88 height 24
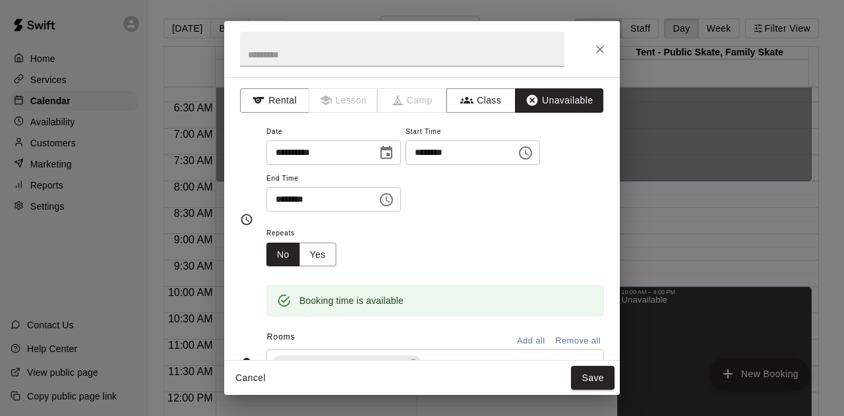
click at [585, 376] on button "Save" at bounding box center [592, 378] width 43 height 24
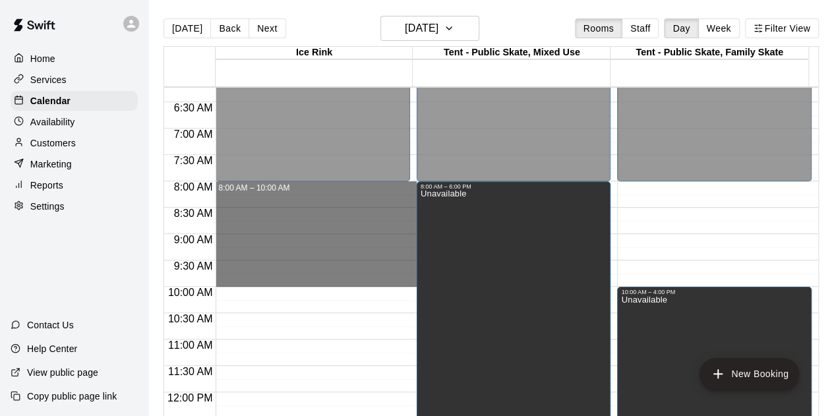
drag, startPoint x: 326, startPoint y: 185, endPoint x: 344, endPoint y: 287, distance: 103.0
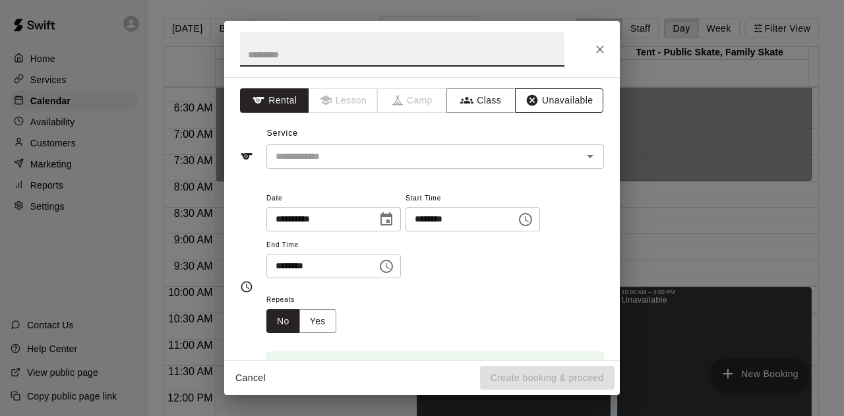
click at [558, 103] on button "Unavailable" at bounding box center [559, 100] width 88 height 24
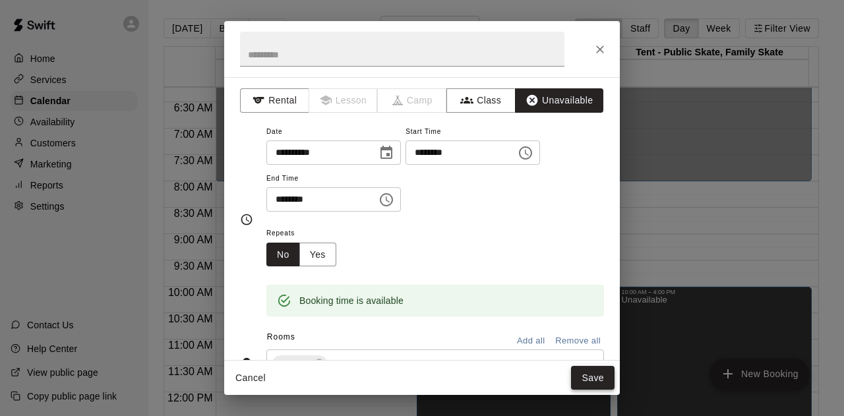
click at [583, 383] on button "Save" at bounding box center [592, 378] width 43 height 24
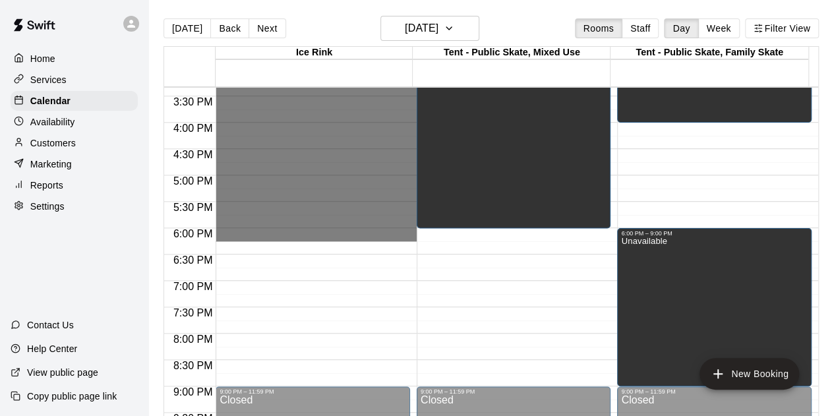
scroll to position [855, 0]
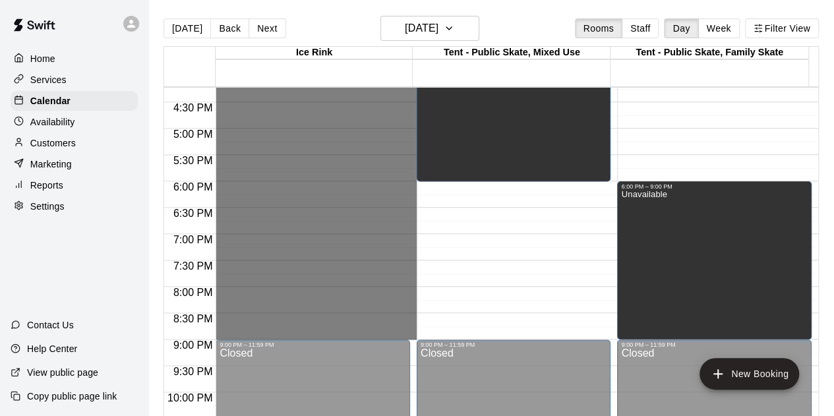
drag, startPoint x: 229, startPoint y: 277, endPoint x: 256, endPoint y: 335, distance: 63.4
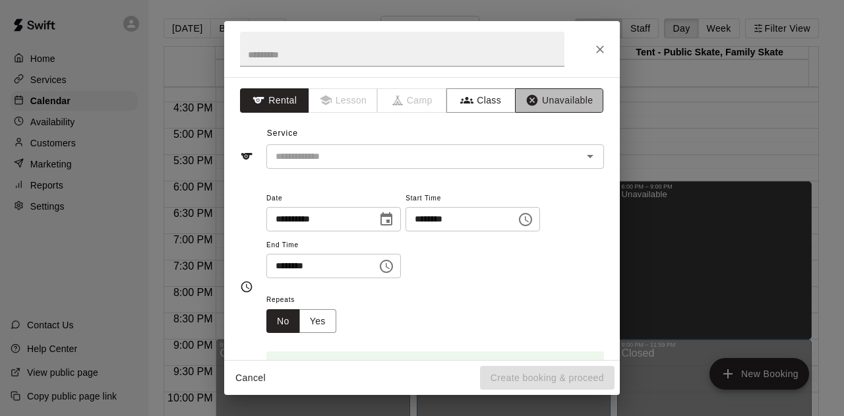
click at [530, 102] on button "Unavailable" at bounding box center [559, 100] width 88 height 24
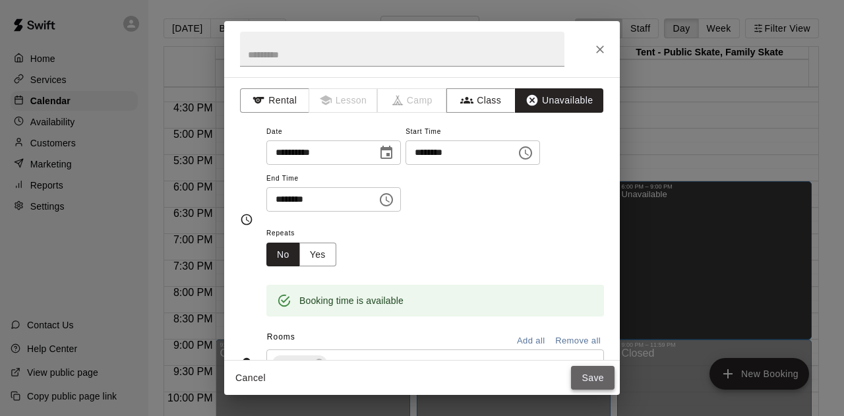
click at [595, 379] on button "Save" at bounding box center [592, 378] width 43 height 24
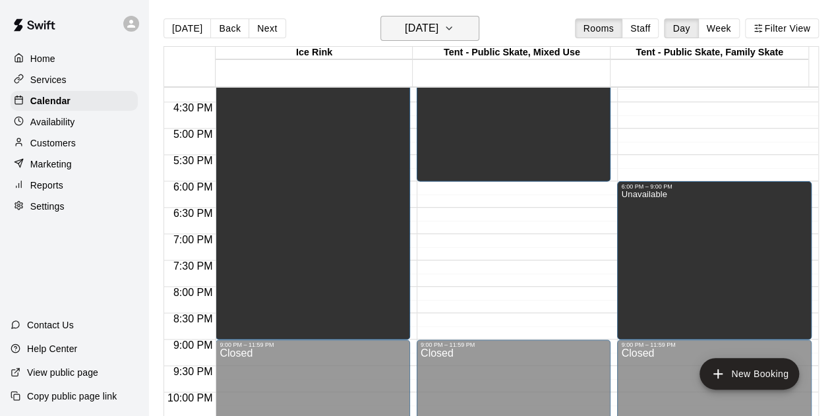
click at [454, 26] on icon "button" at bounding box center [449, 28] width 11 height 16
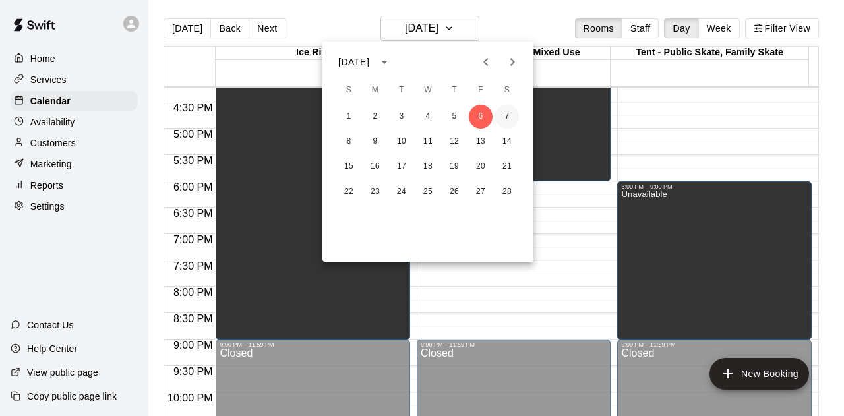
click at [511, 118] on button "7" at bounding box center [507, 117] width 24 height 24
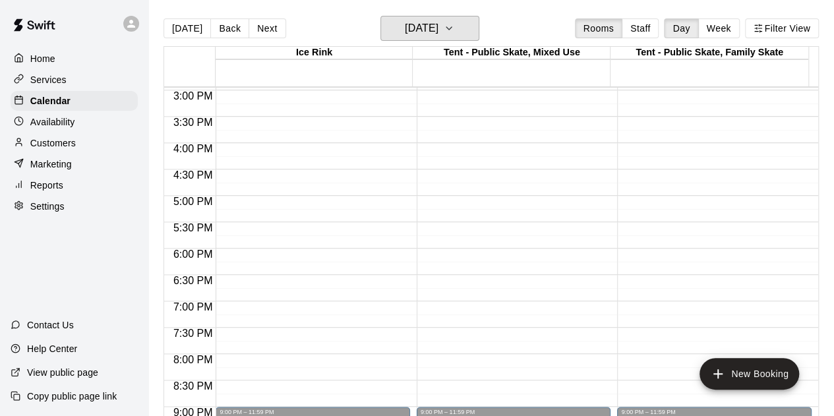
scroll to position [724, 0]
